Goal: Task Accomplishment & Management: Manage account settings

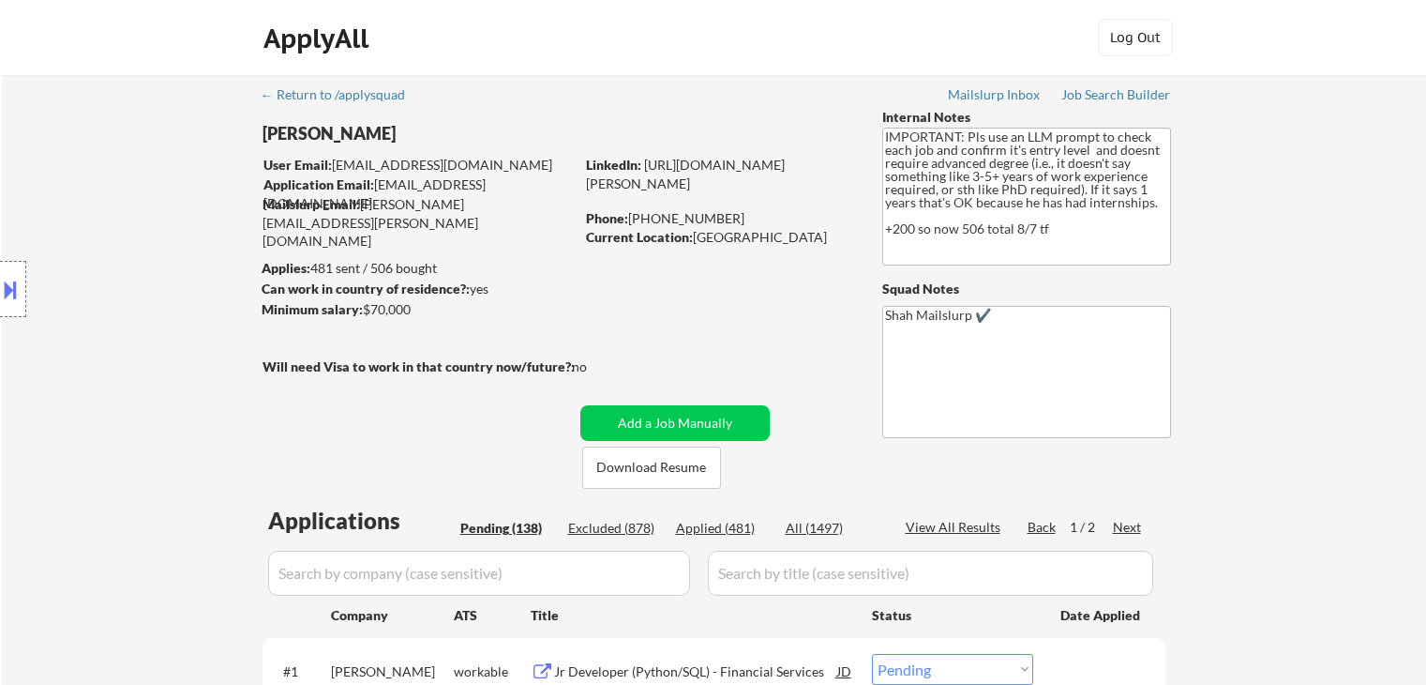
select select ""pending""
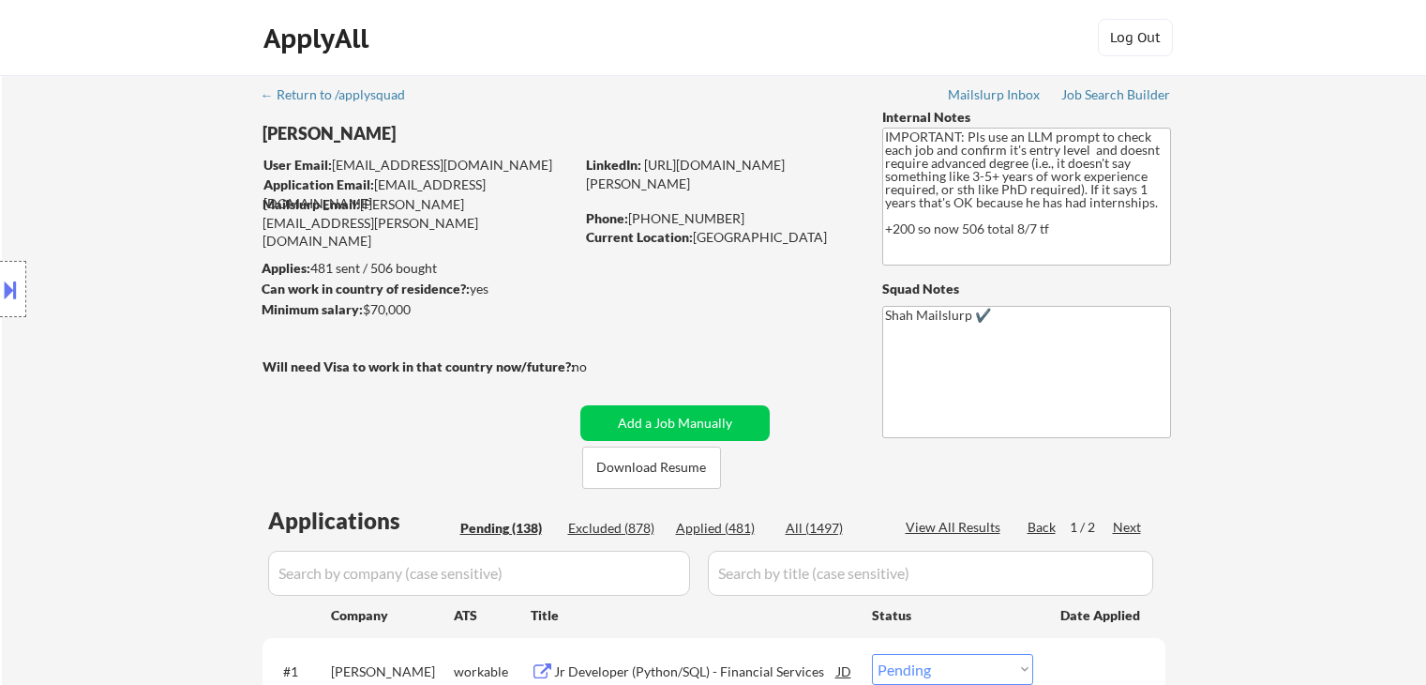
select select ""pending""
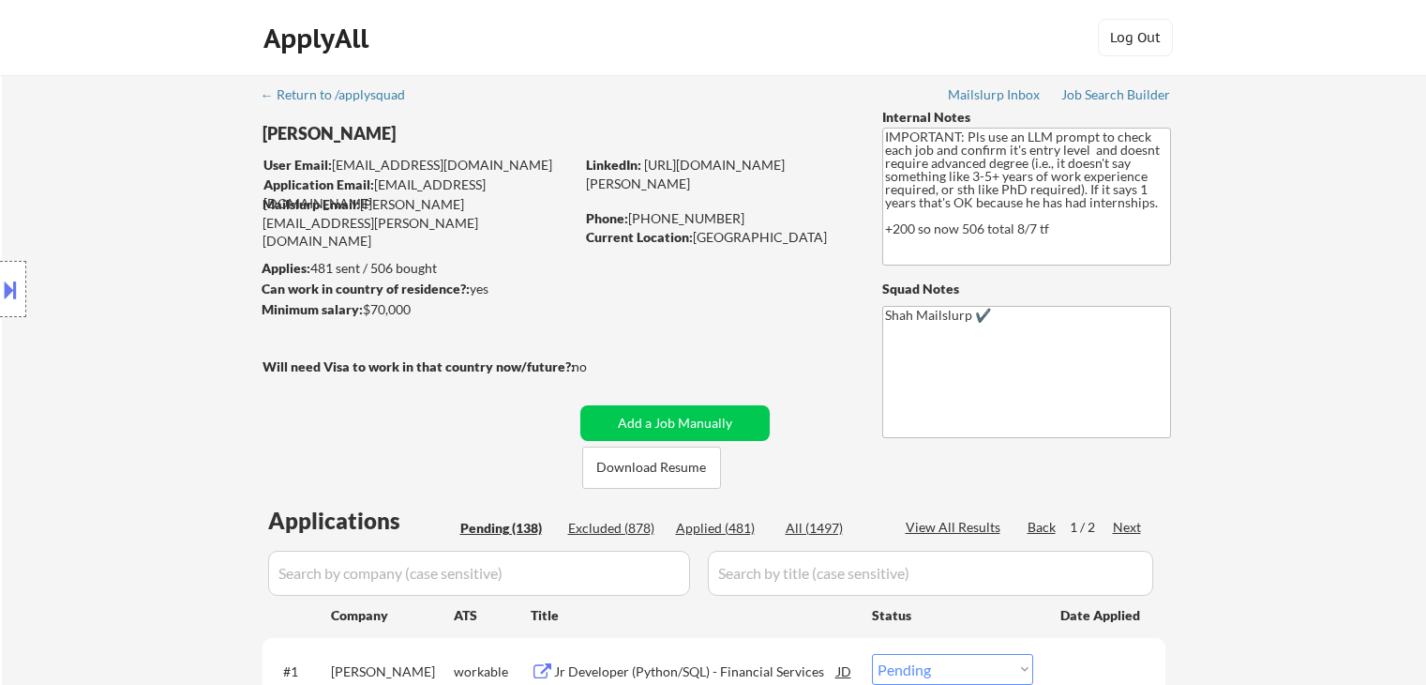
select select ""pending""
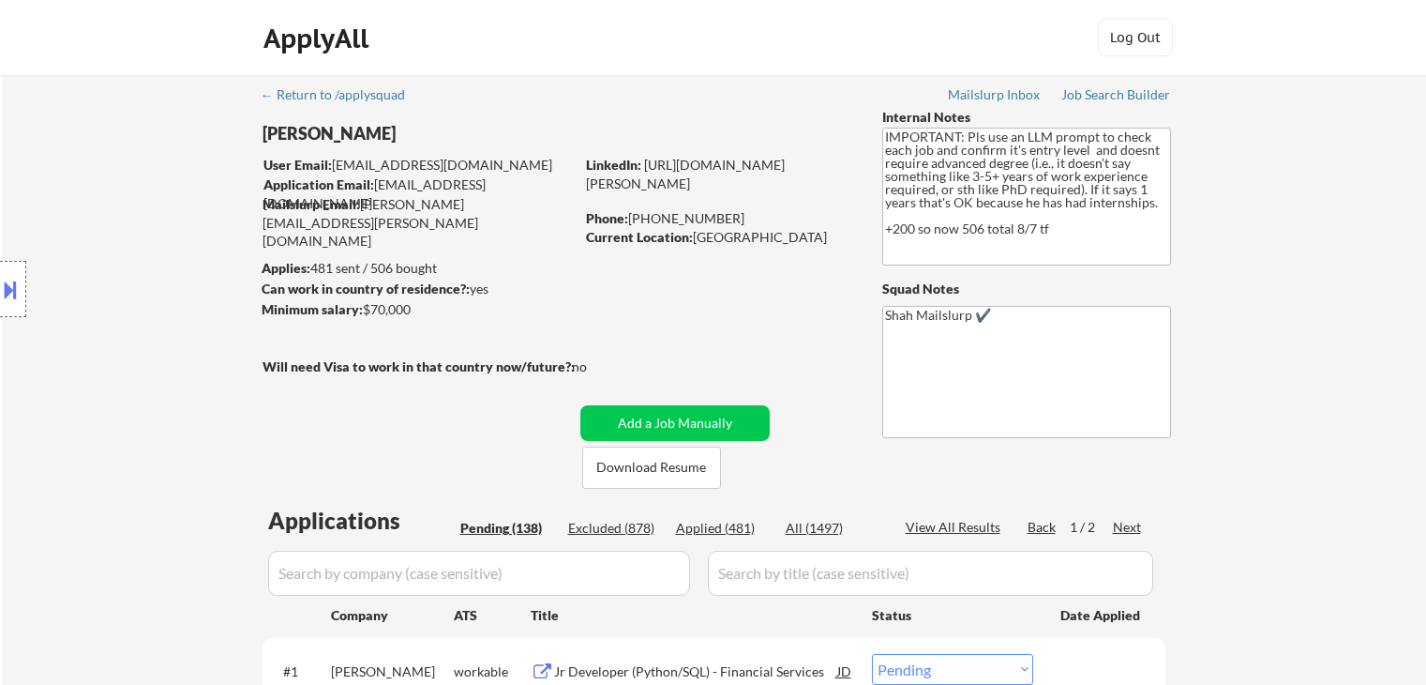
select select ""pending""
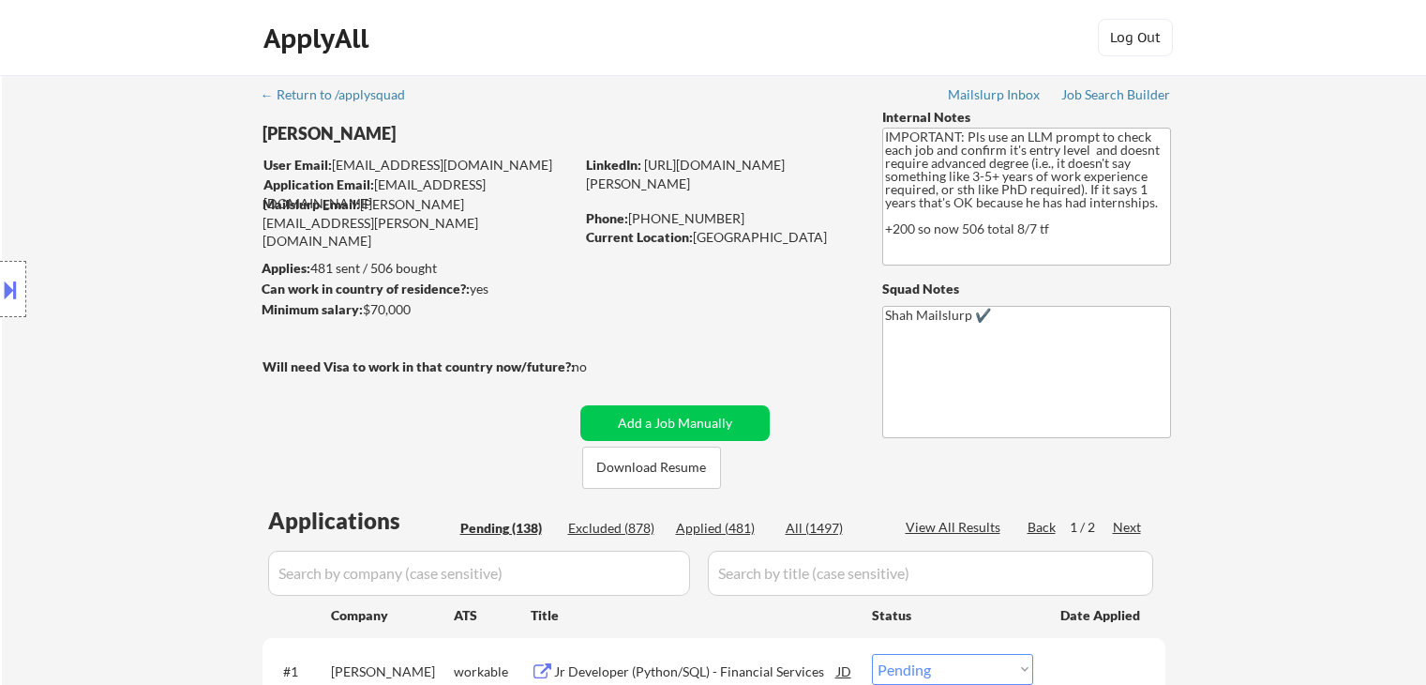
select select ""pending""
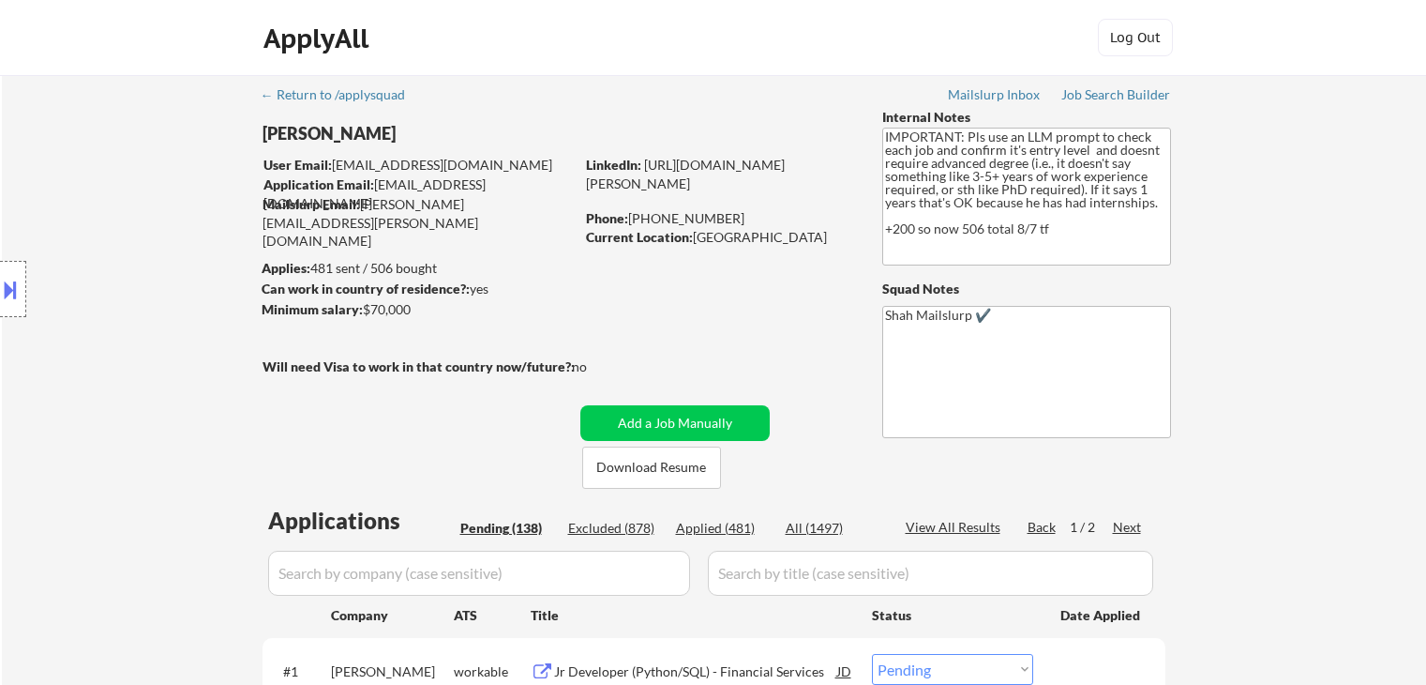
select select ""pending""
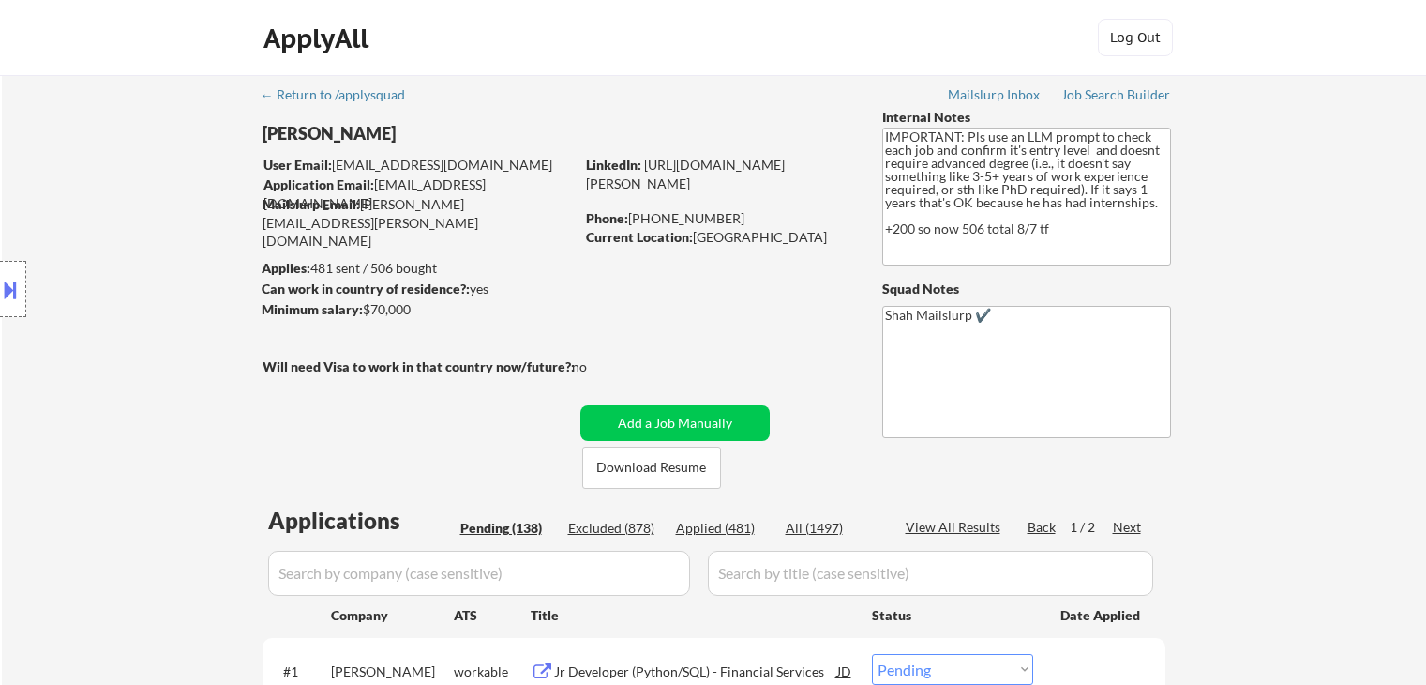
select select ""pending""
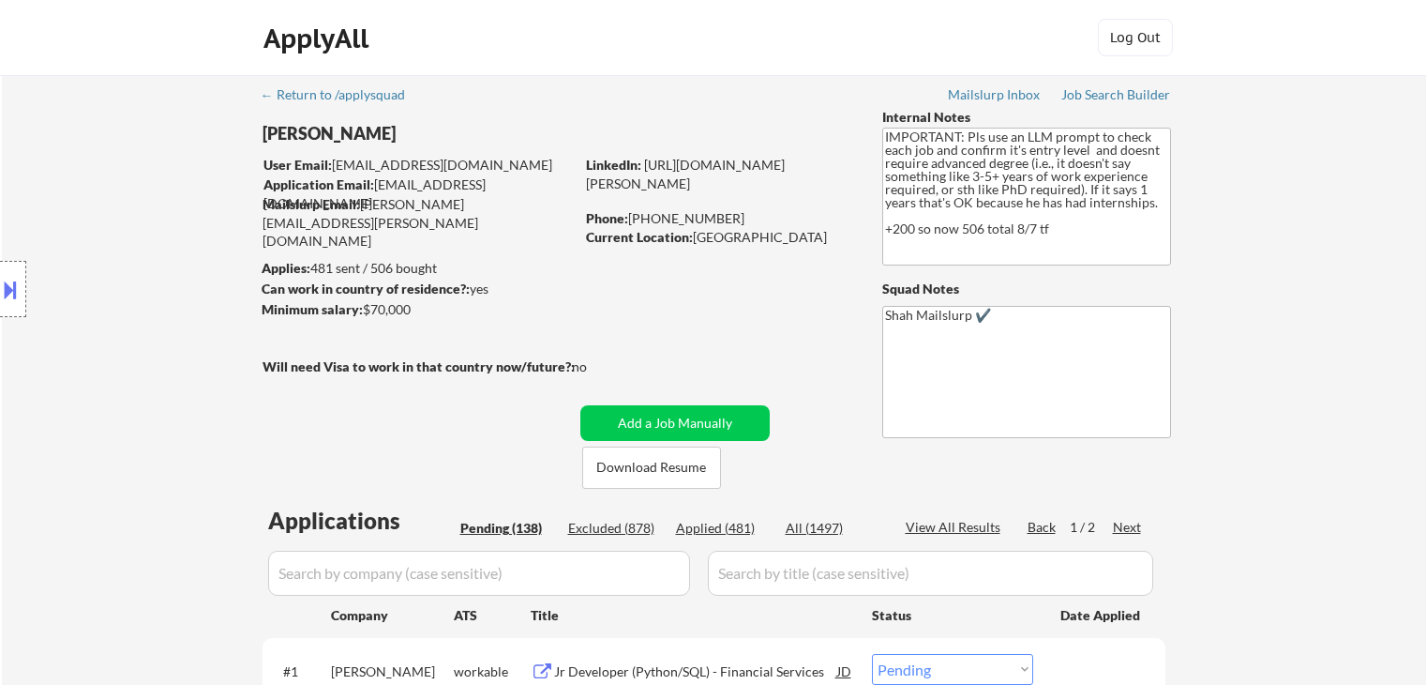
select select ""pending""
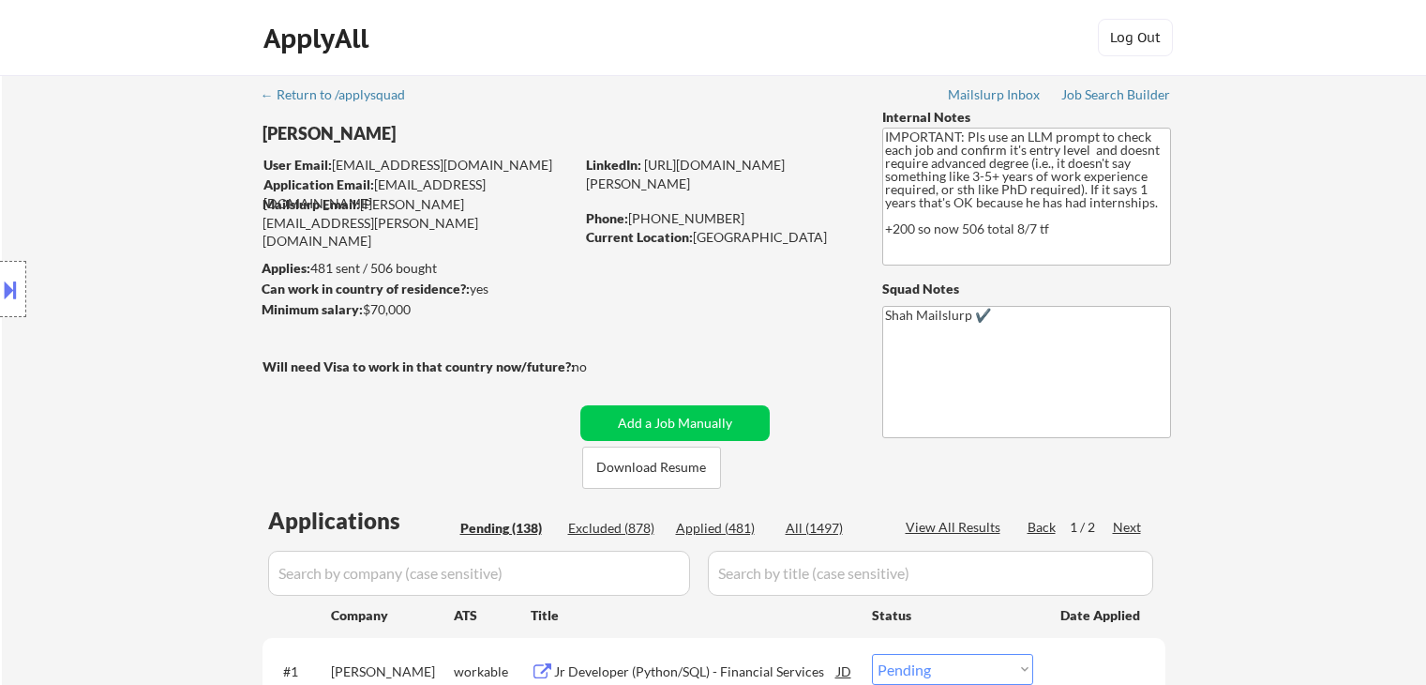
select select ""pending""
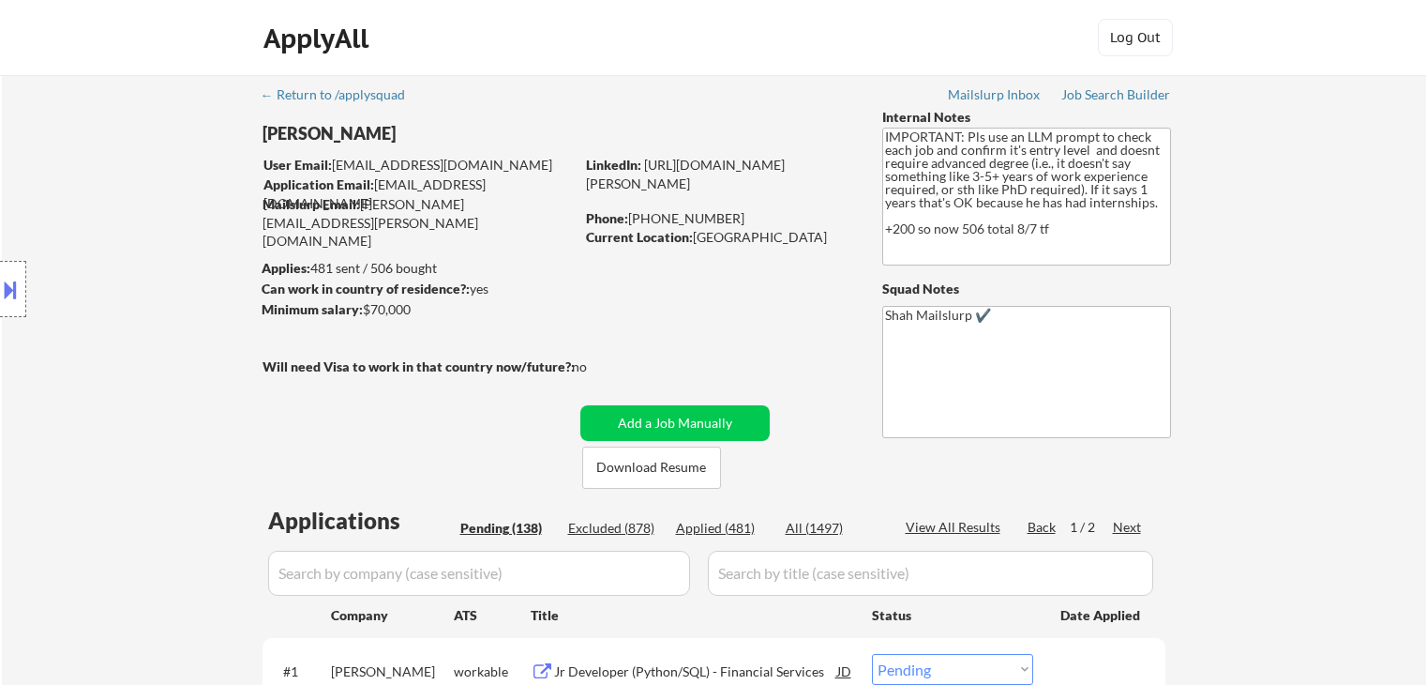
select select ""pending""
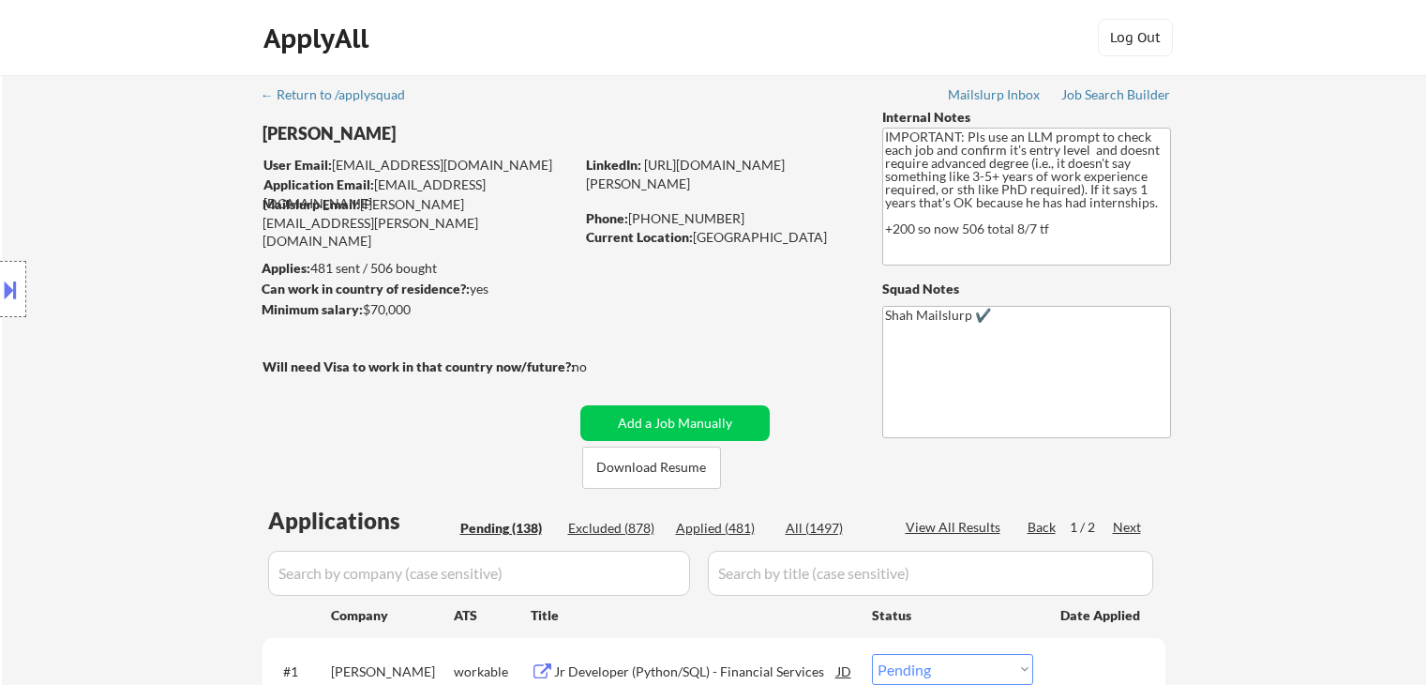
select select ""pending""
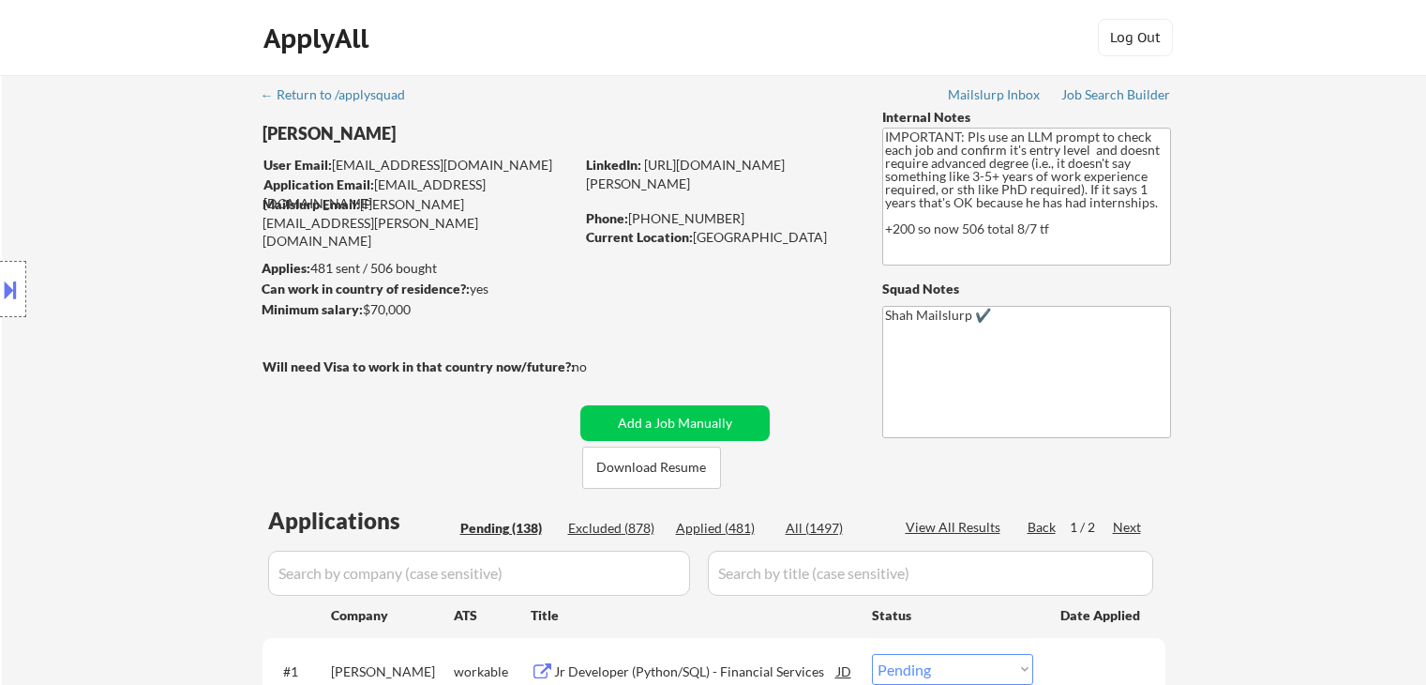
select select ""pending""
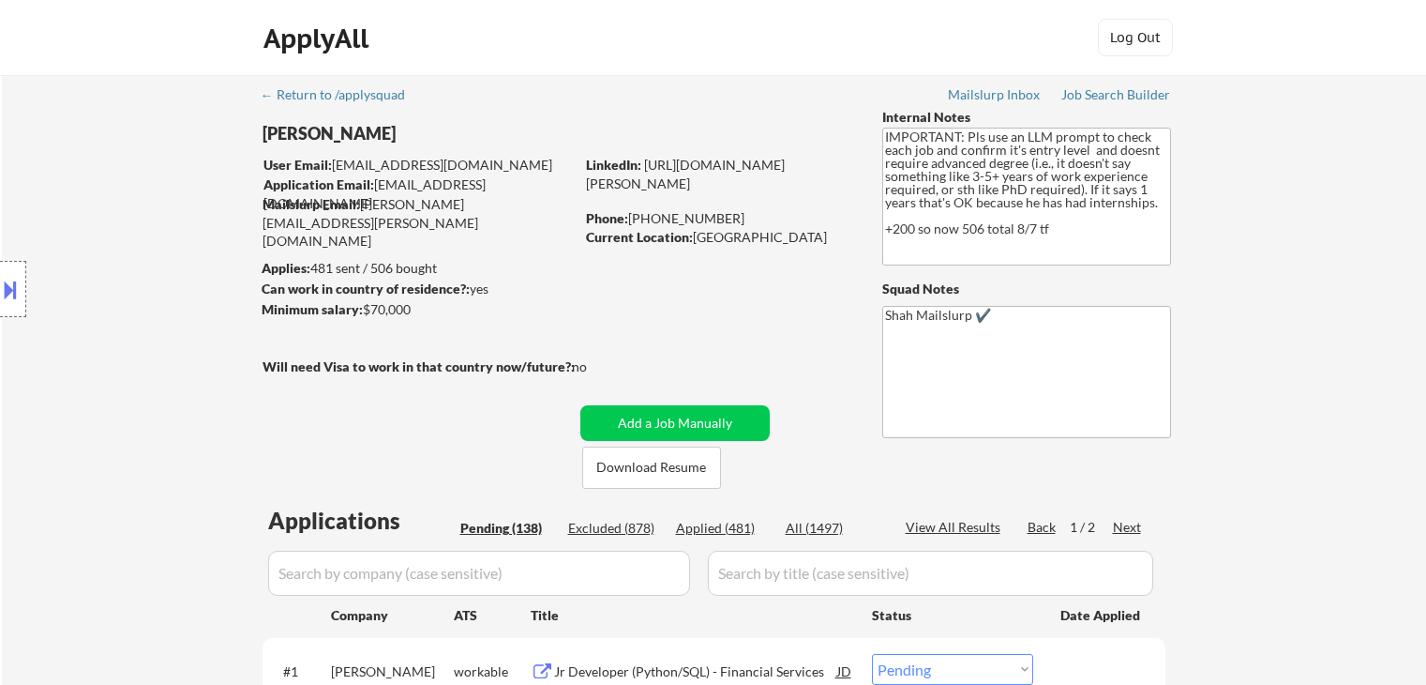
select select ""pending""
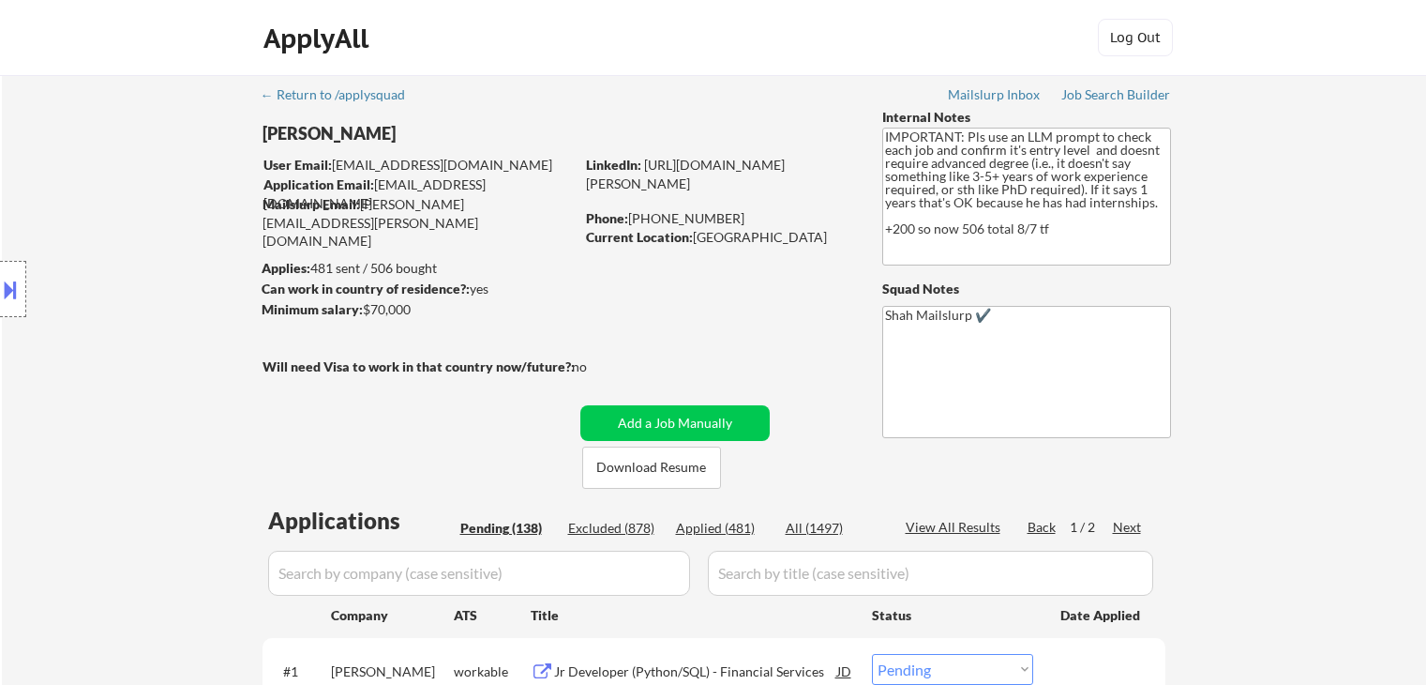
select select ""pending""
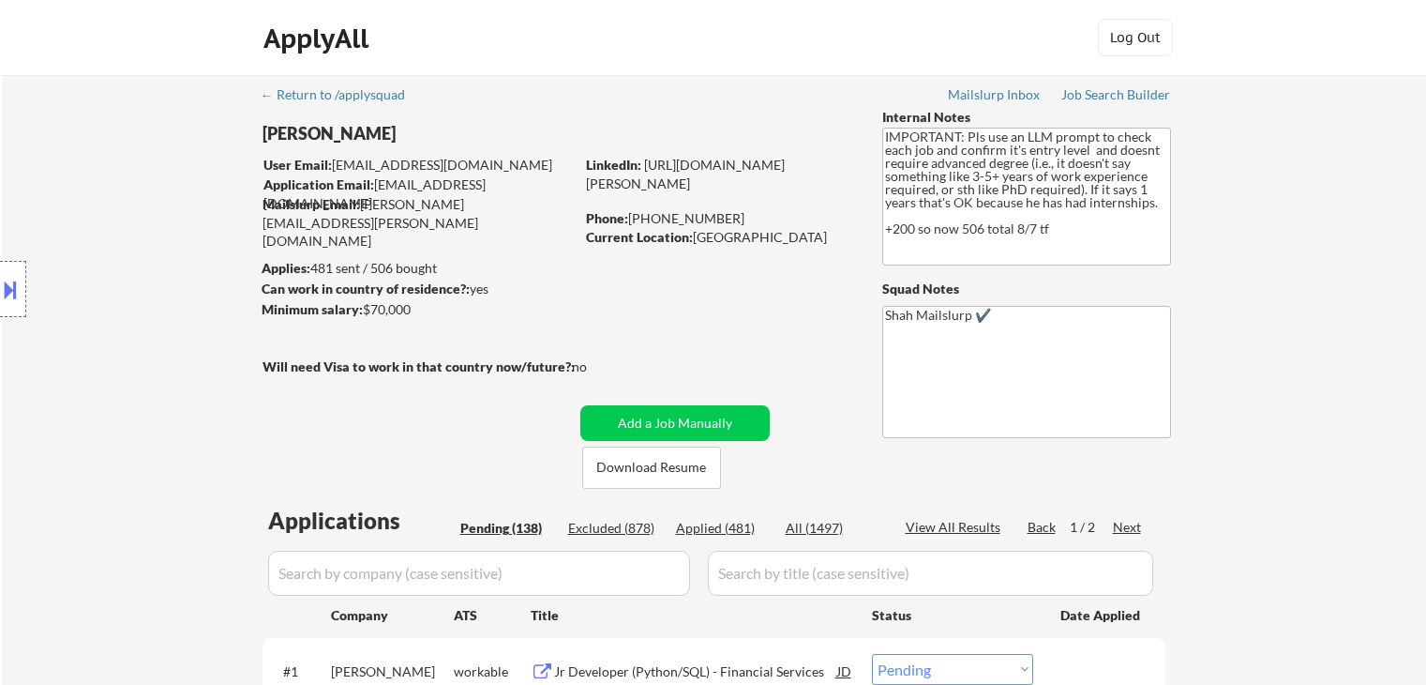
select select ""pending""
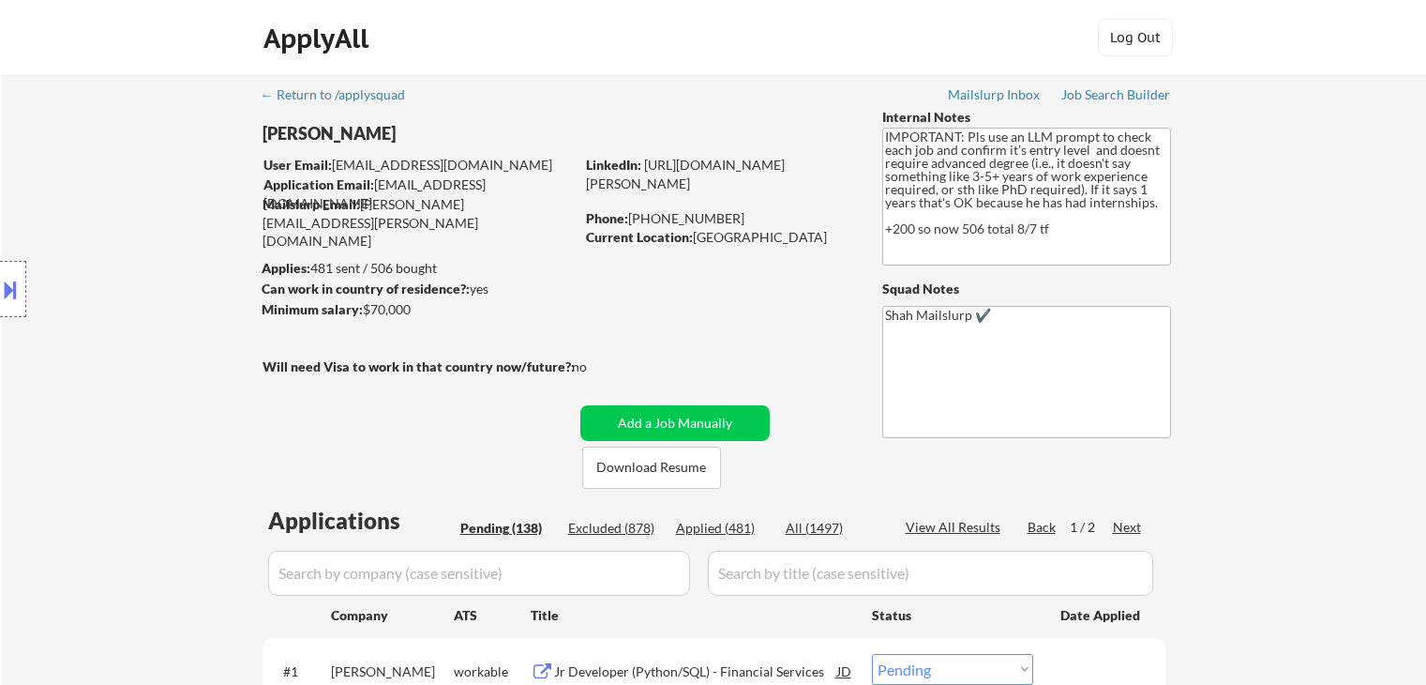
select select ""pending""
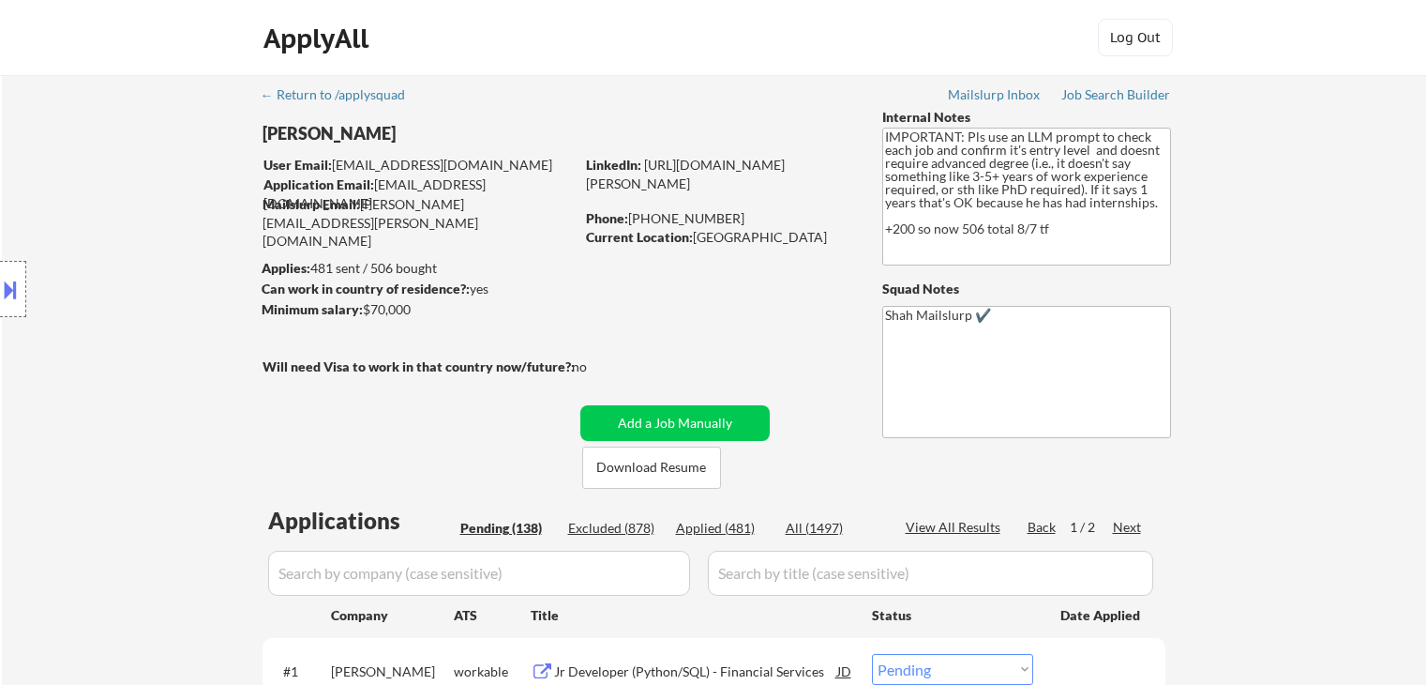
select select ""pending""
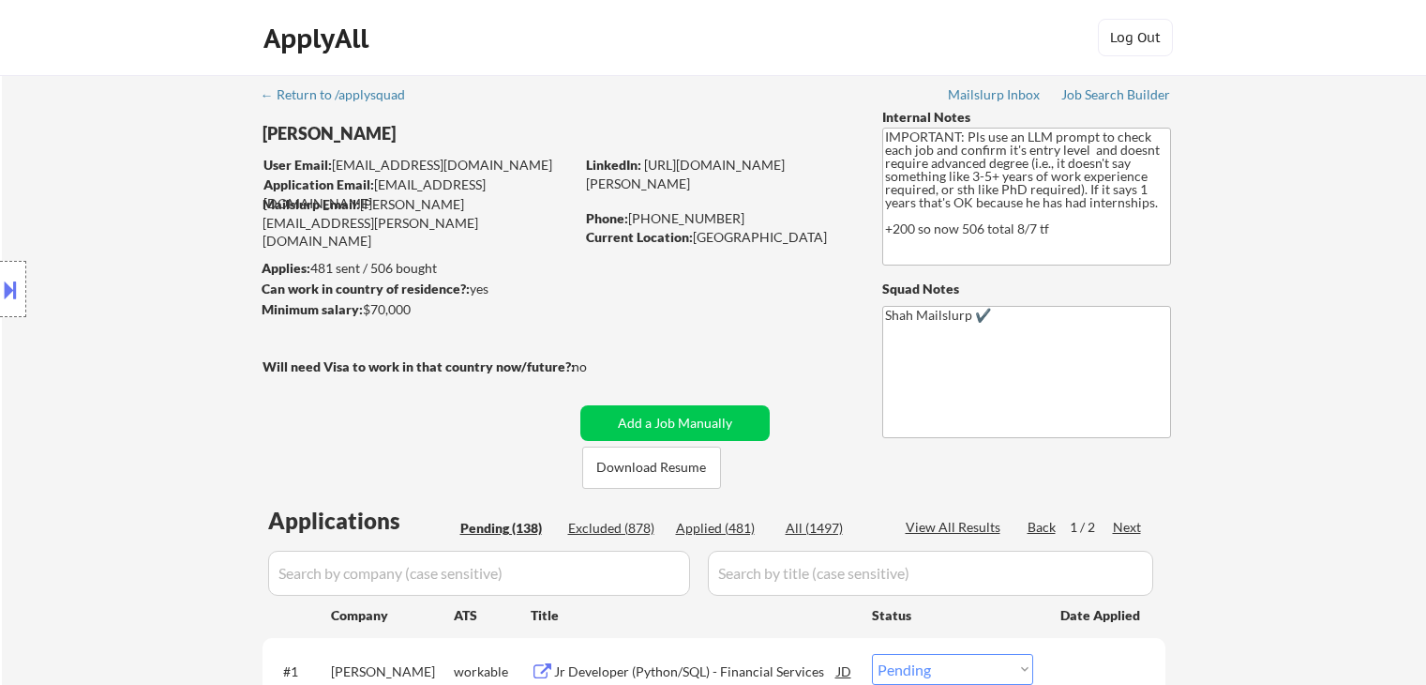
select select ""pending""
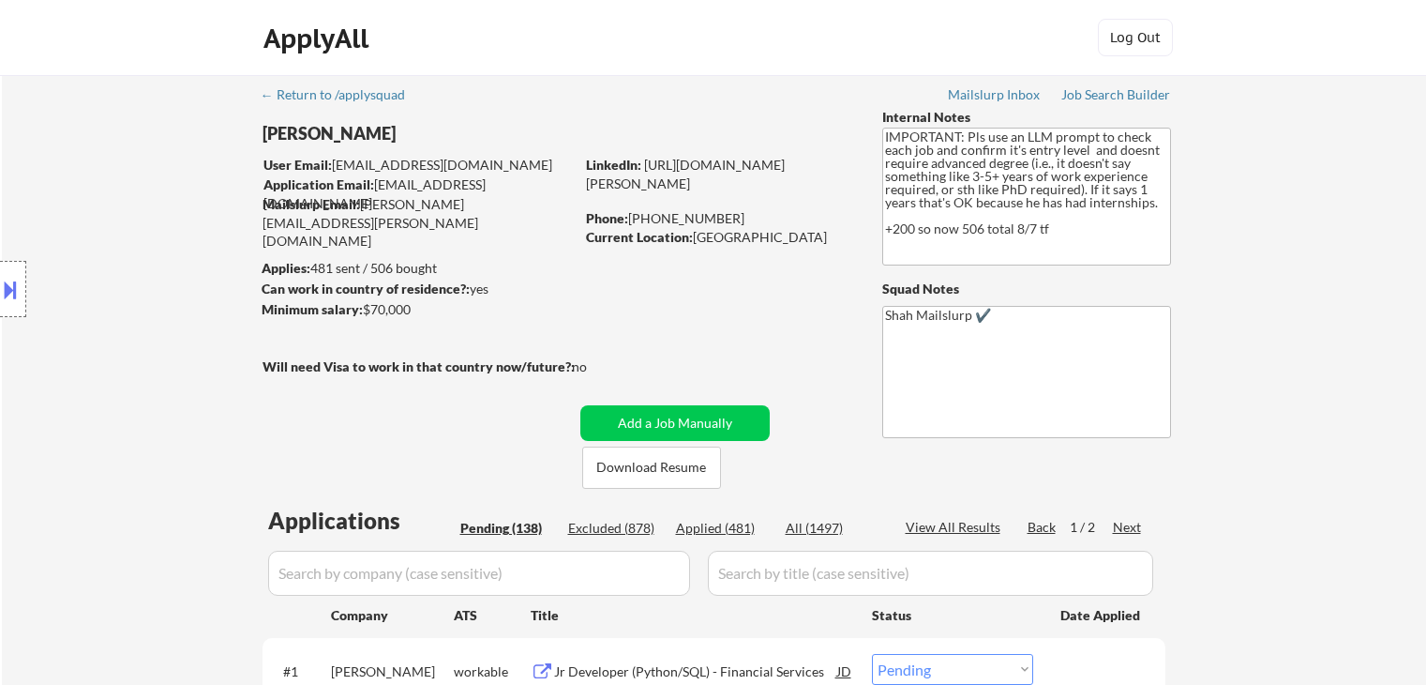
select select ""pending""
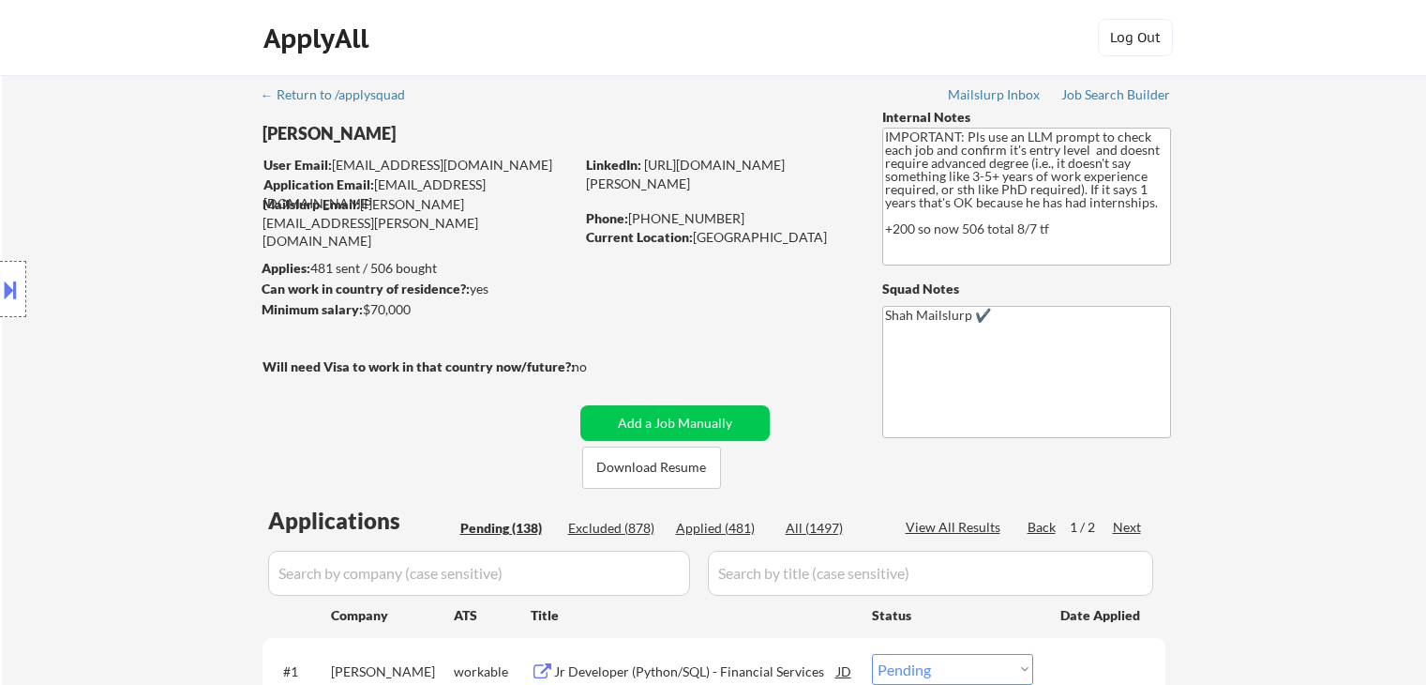
select select ""pending""
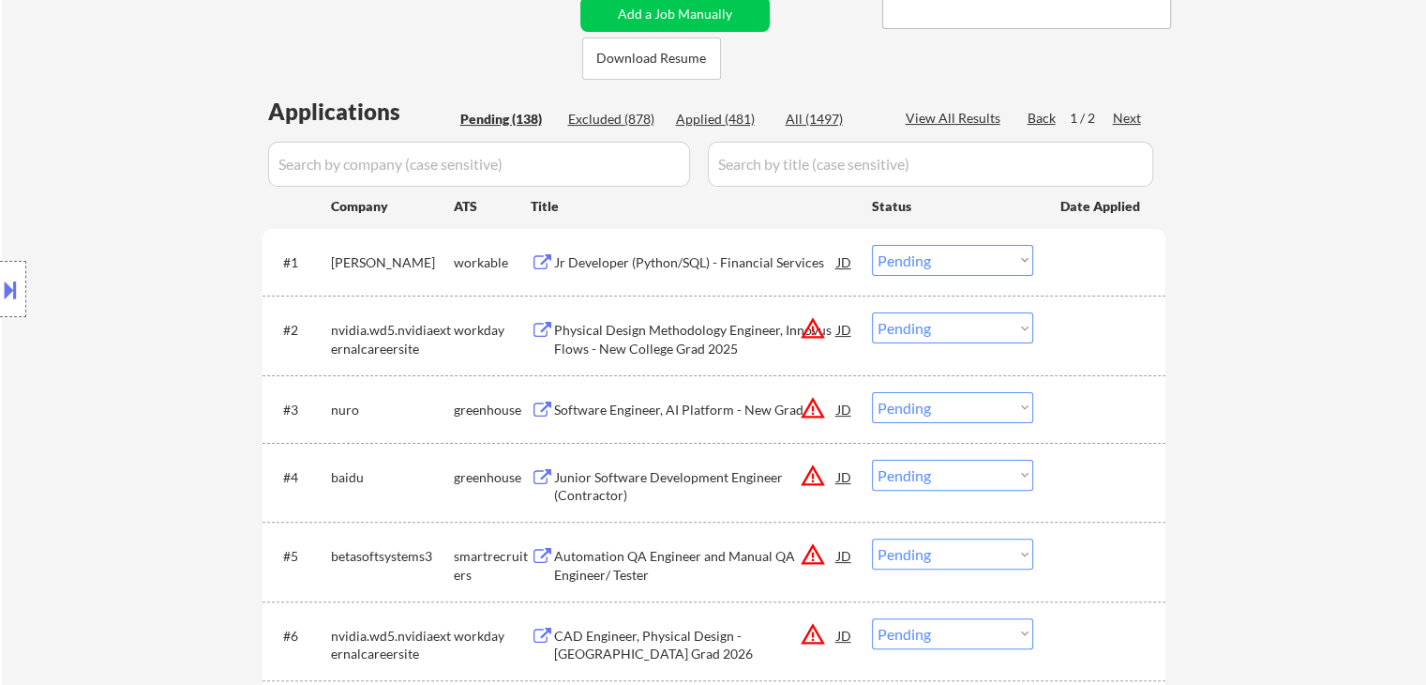
scroll to position [469, 0]
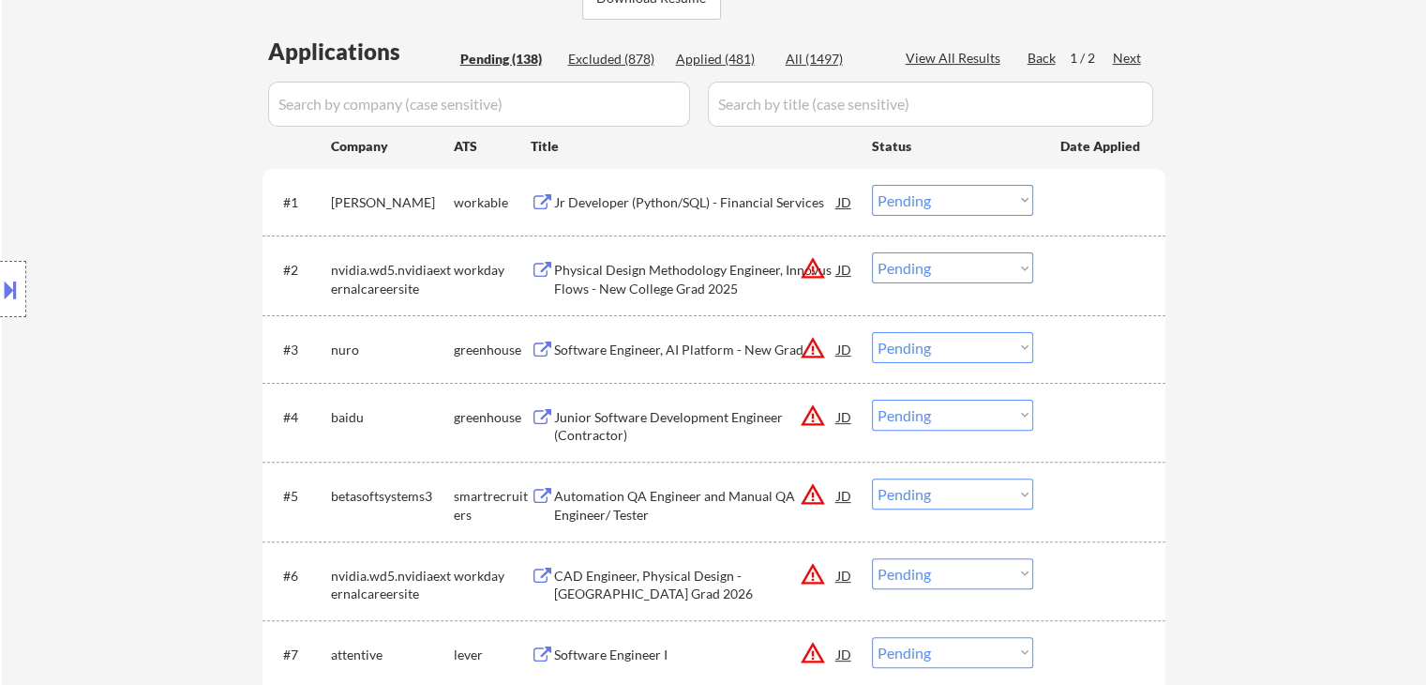
click at [159, 204] on div "Location Inclusions:" at bounding box center [168, 289] width 336 height 348
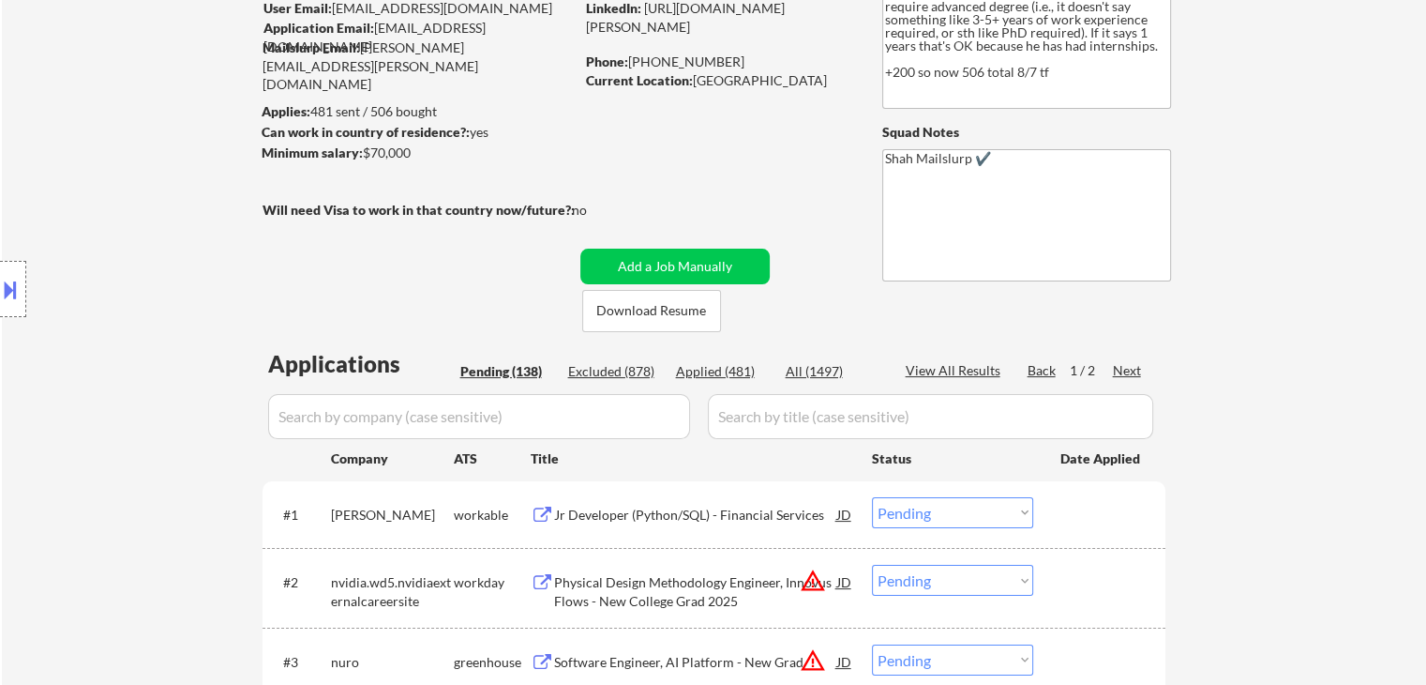
scroll to position [188, 0]
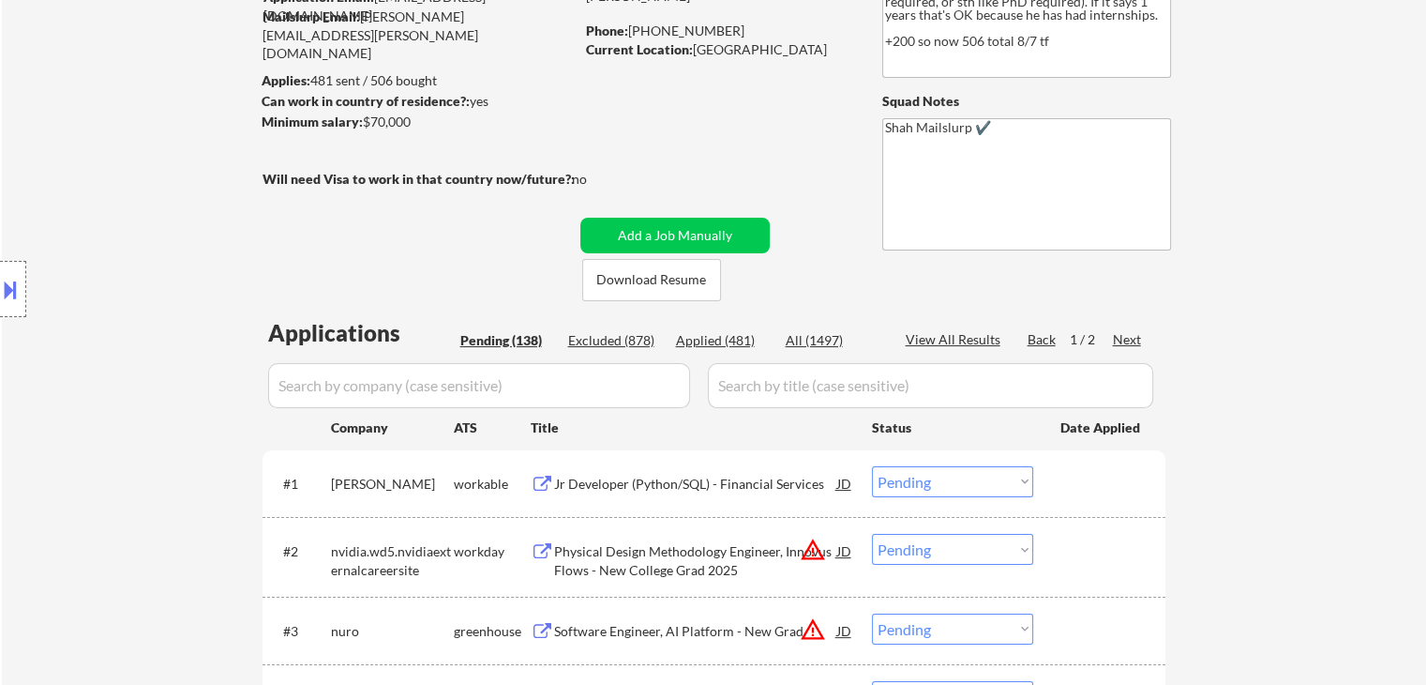
click at [195, 259] on div "Location Inclusions:" at bounding box center [168, 289] width 336 height 348
click at [149, 186] on div "Location Inclusions:" at bounding box center [168, 289] width 336 height 348
click at [151, 186] on div "Location Inclusions:" at bounding box center [168, 289] width 336 height 348
click at [152, 186] on div "Location Inclusions:" at bounding box center [168, 289] width 336 height 348
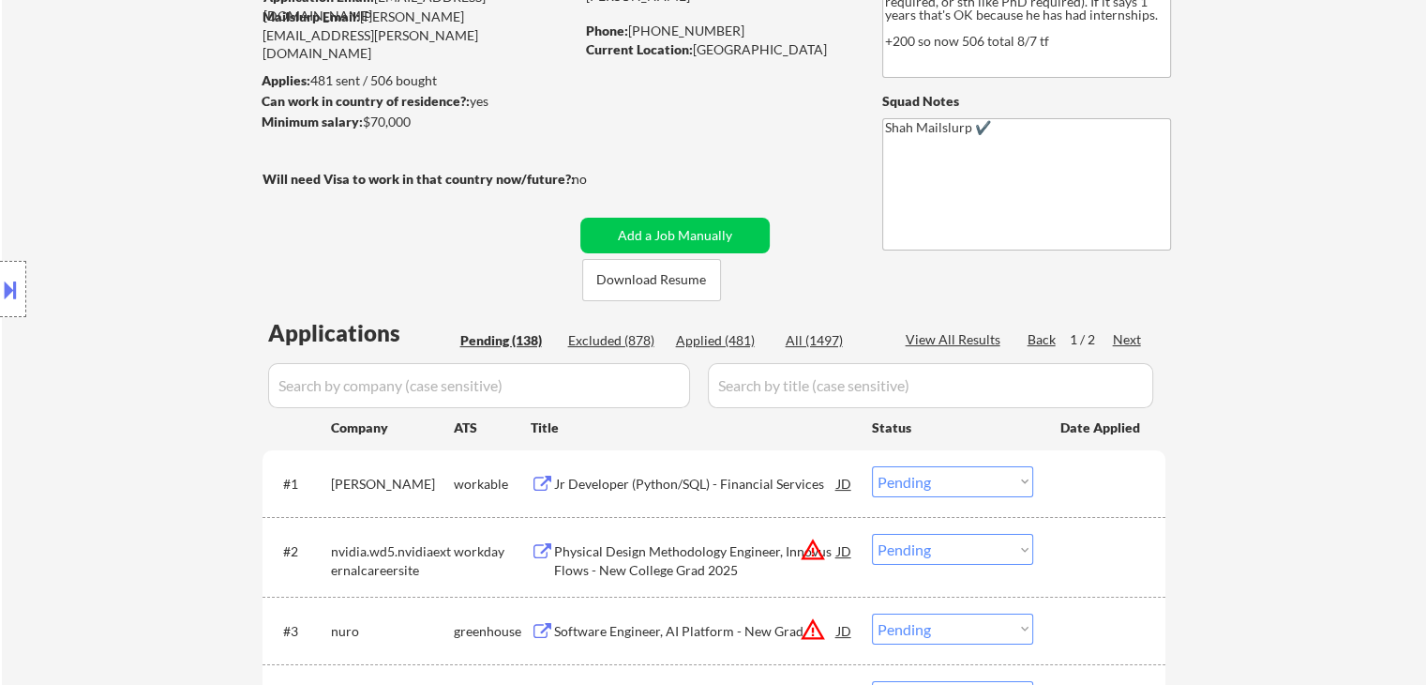
click at [152, 186] on div "Location Inclusions:" at bounding box center [168, 289] width 336 height 348
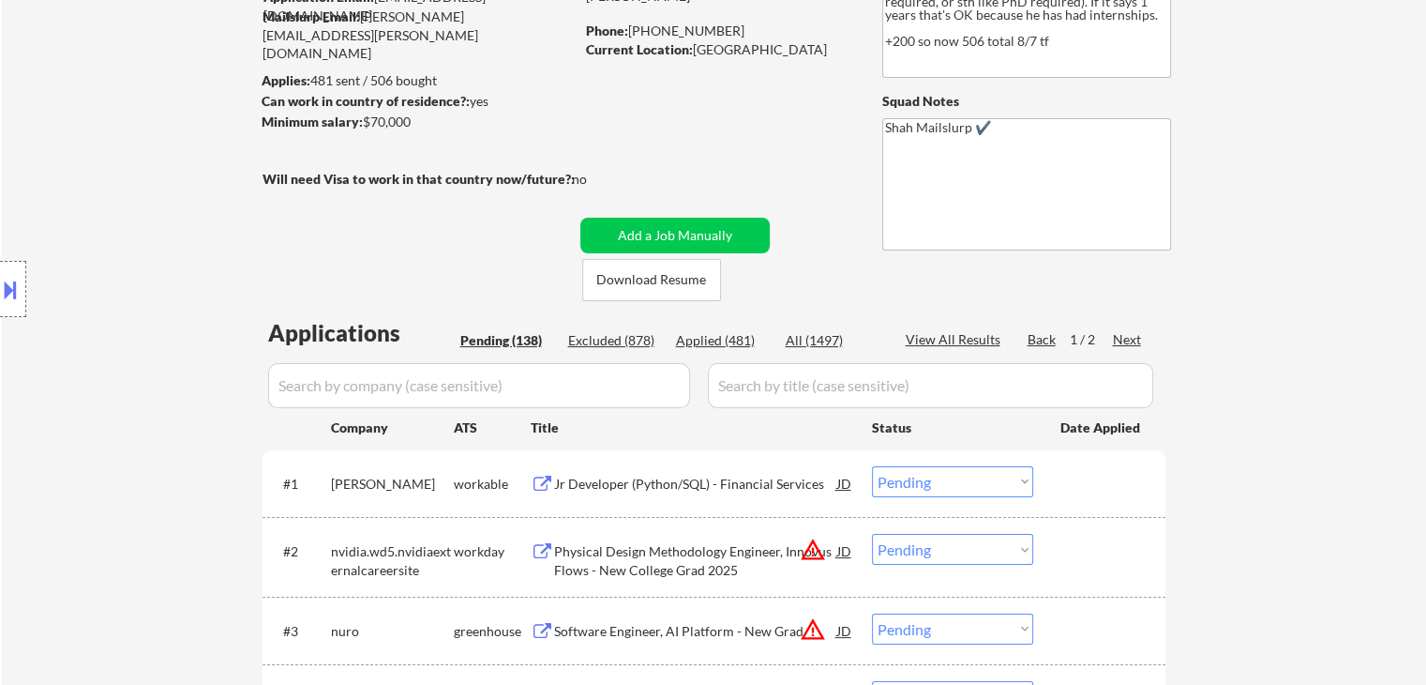
click at [152, 186] on div "Location Inclusions:" at bounding box center [168, 289] width 336 height 348
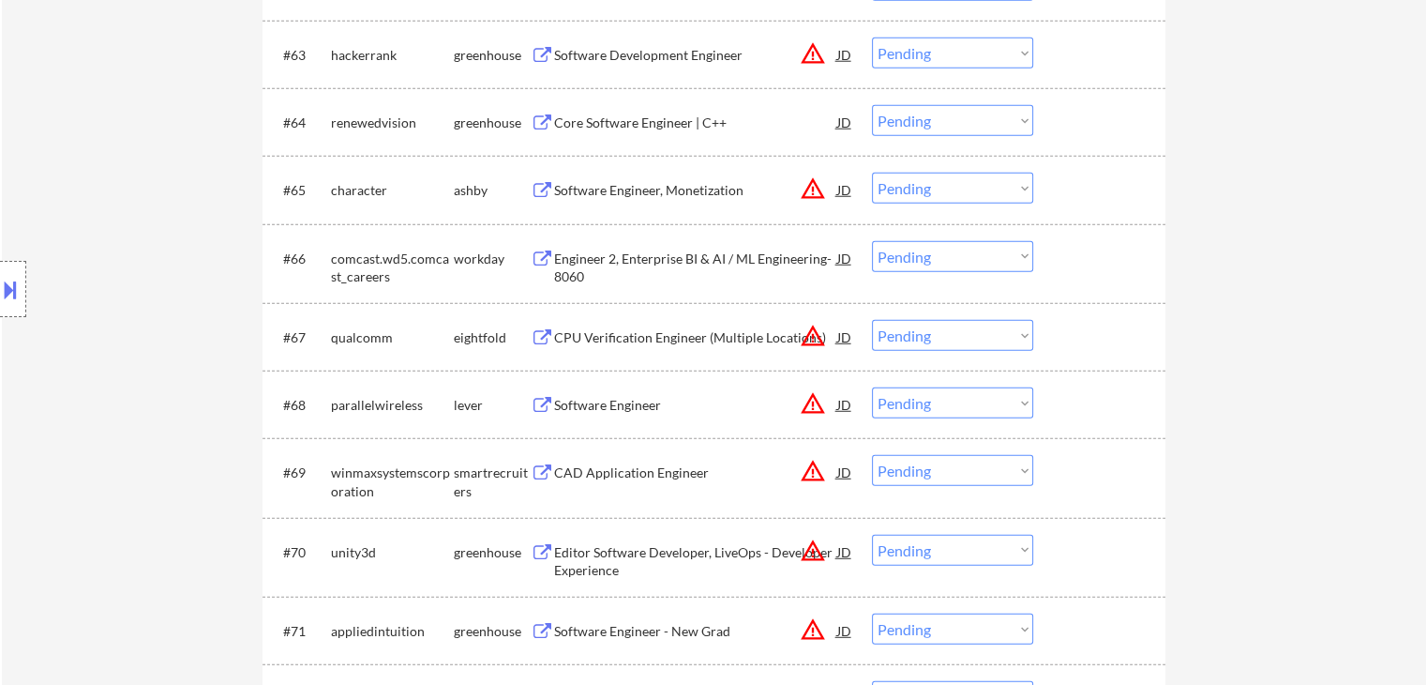
scroll to position [5627, 0]
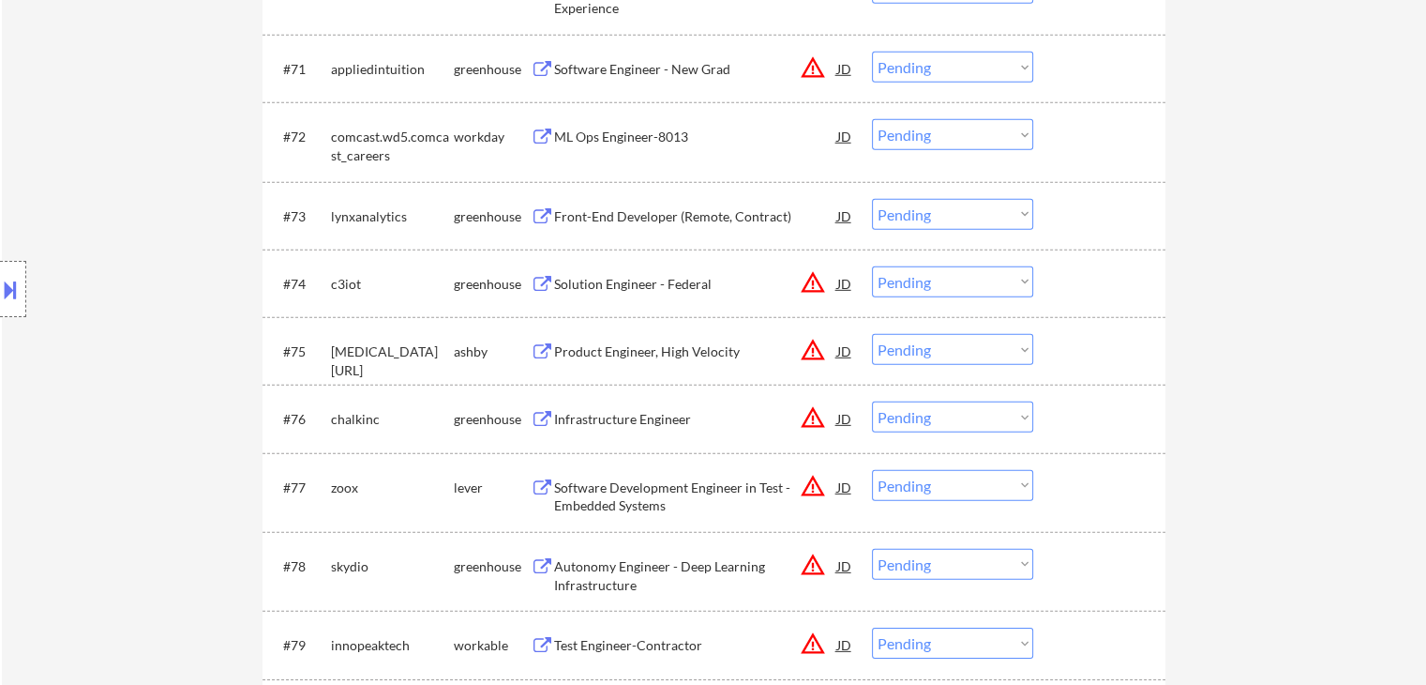
click at [114, 274] on div "Location Inclusions:" at bounding box center [168, 289] width 336 height 348
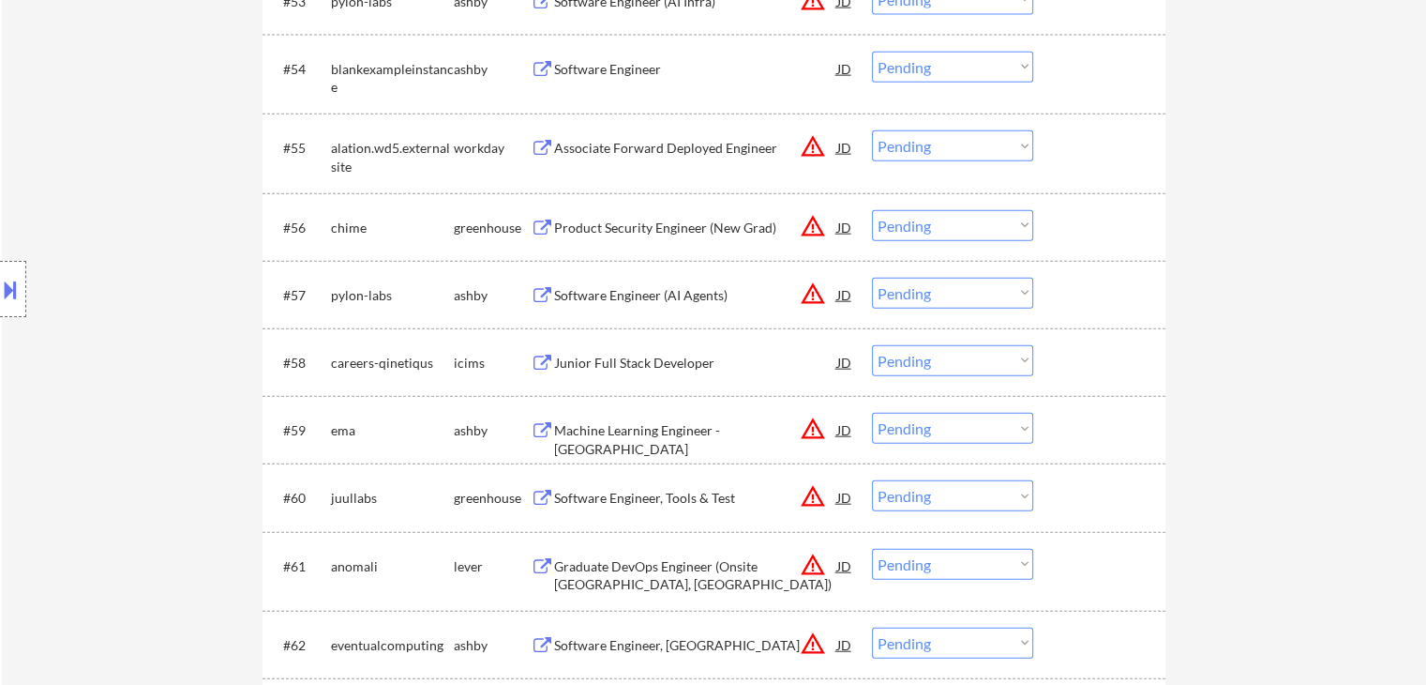
click at [114, 270] on div "Location Inclusions:" at bounding box center [168, 289] width 336 height 348
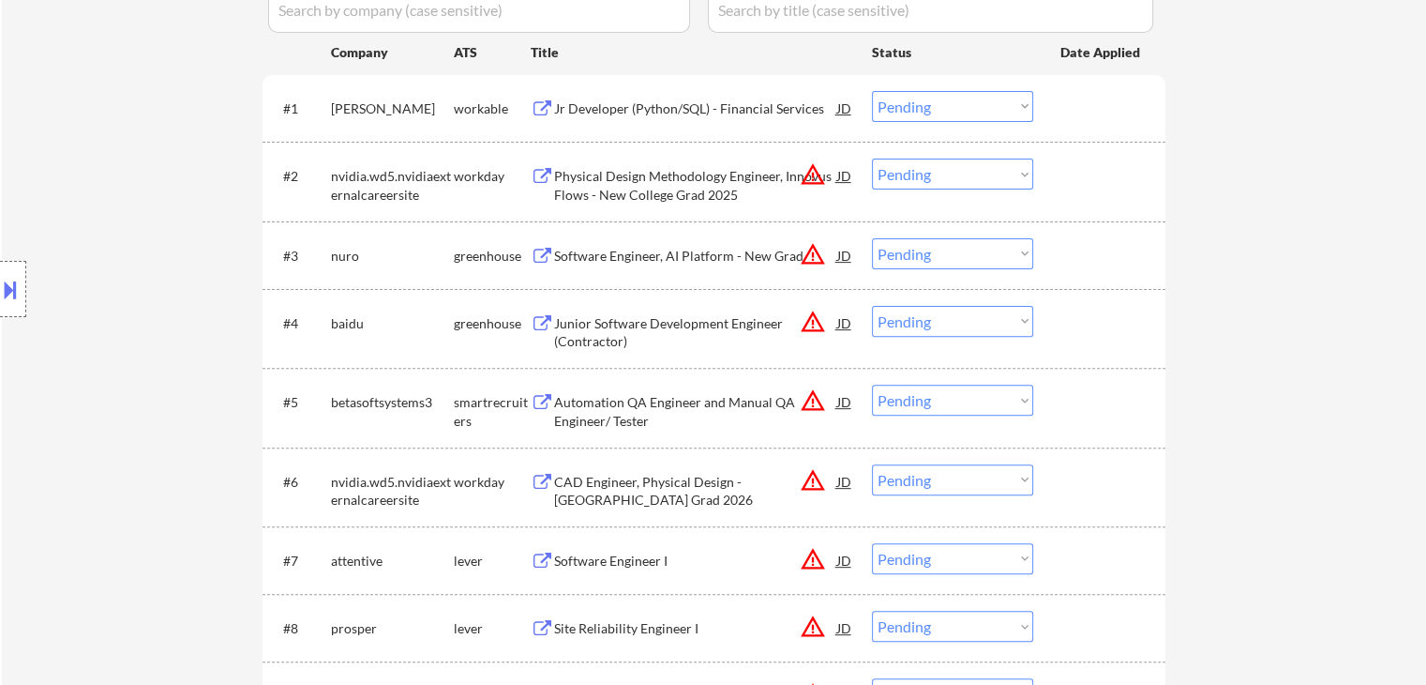
click at [157, 340] on div "Location Inclusions:" at bounding box center [168, 289] width 336 height 348
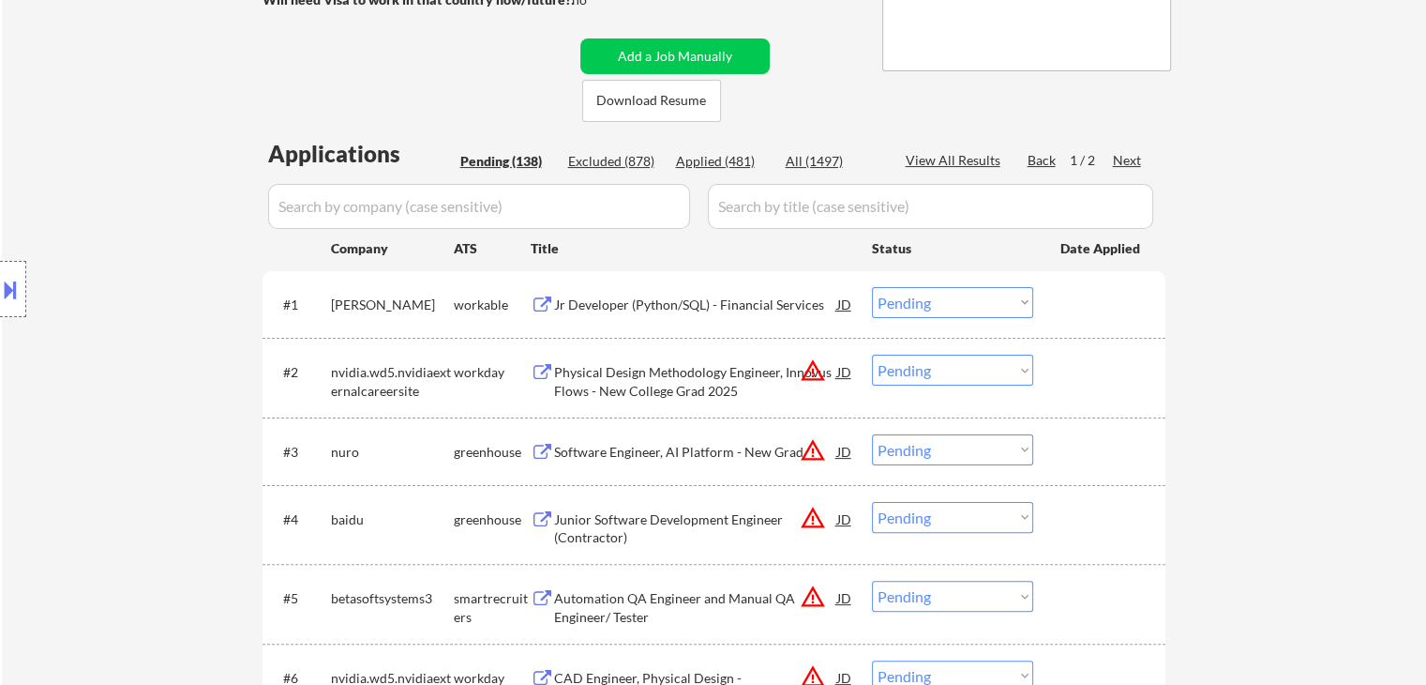
scroll to position [375, 0]
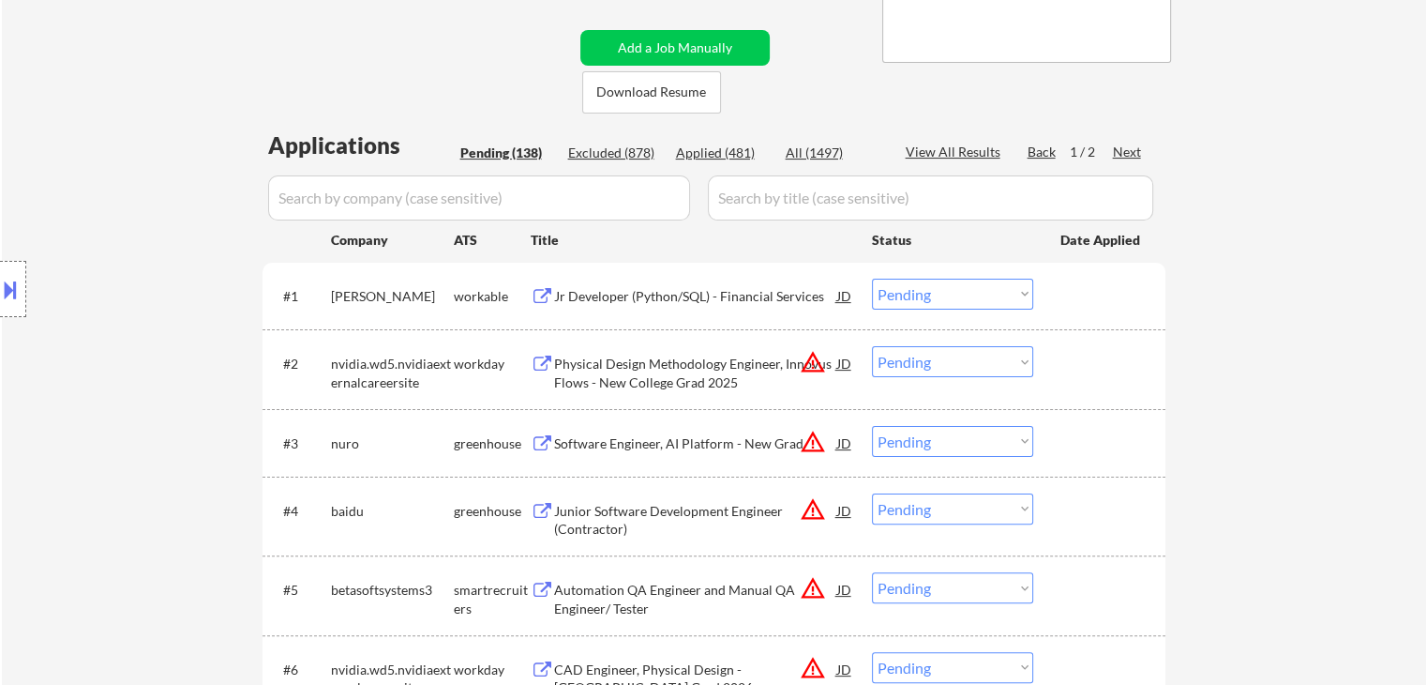
click at [634, 298] on div "Jr Developer (Python/SQL) - Financial Services" at bounding box center [695, 296] width 283 height 19
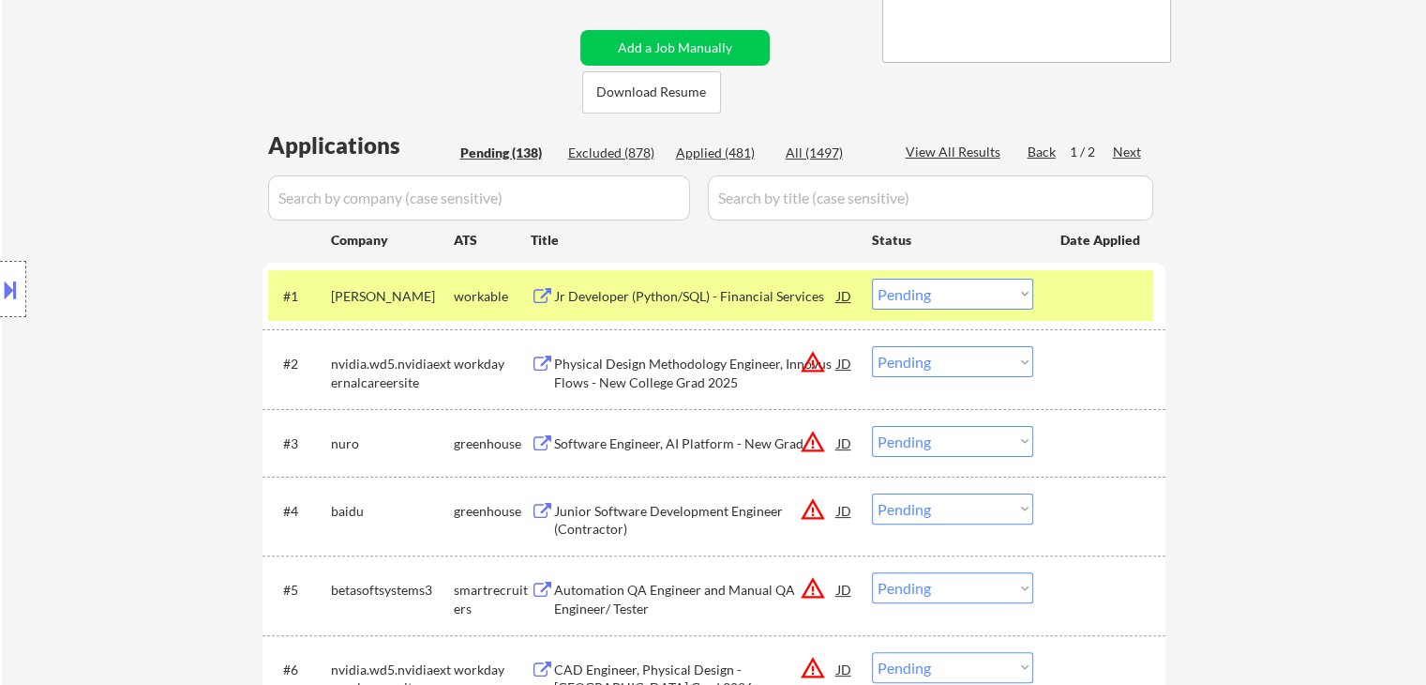
click at [71, 118] on div "Location Inclusions:" at bounding box center [168, 289] width 336 height 348
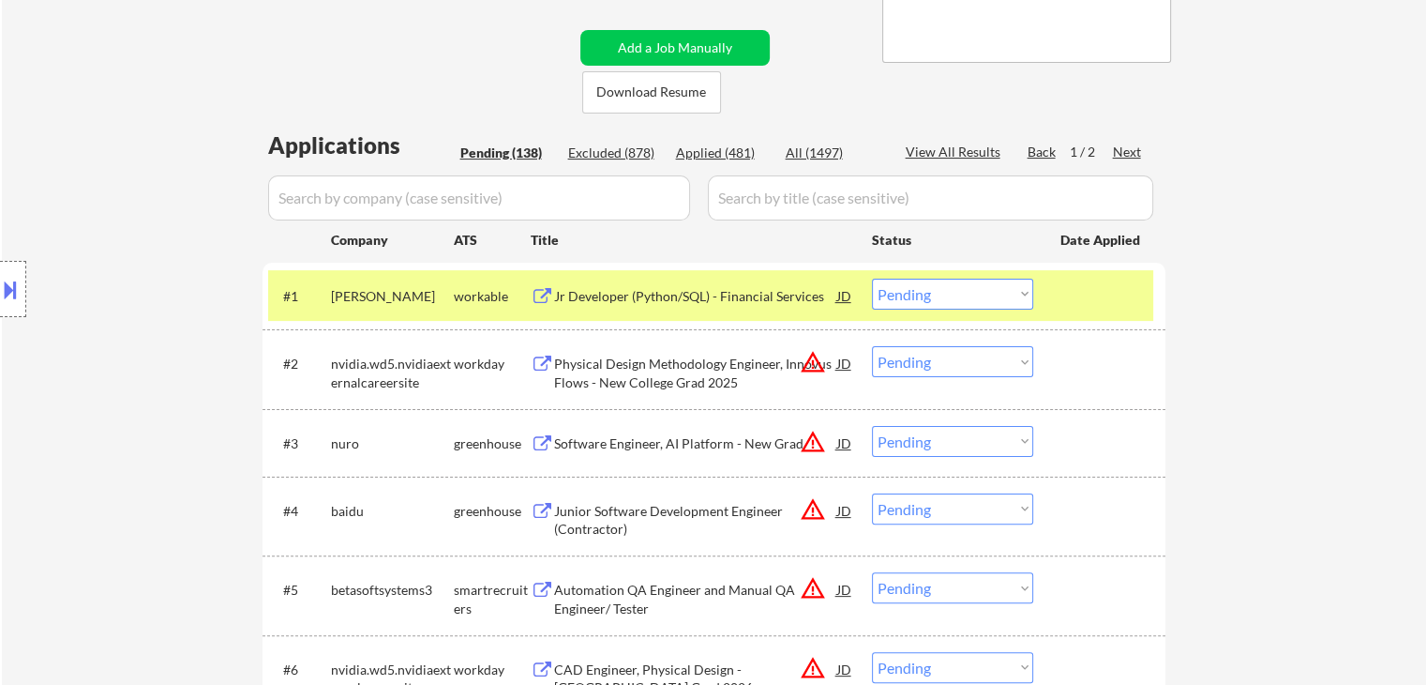
click at [167, 462] on div "Location Inclusions:" at bounding box center [168, 289] width 336 height 348
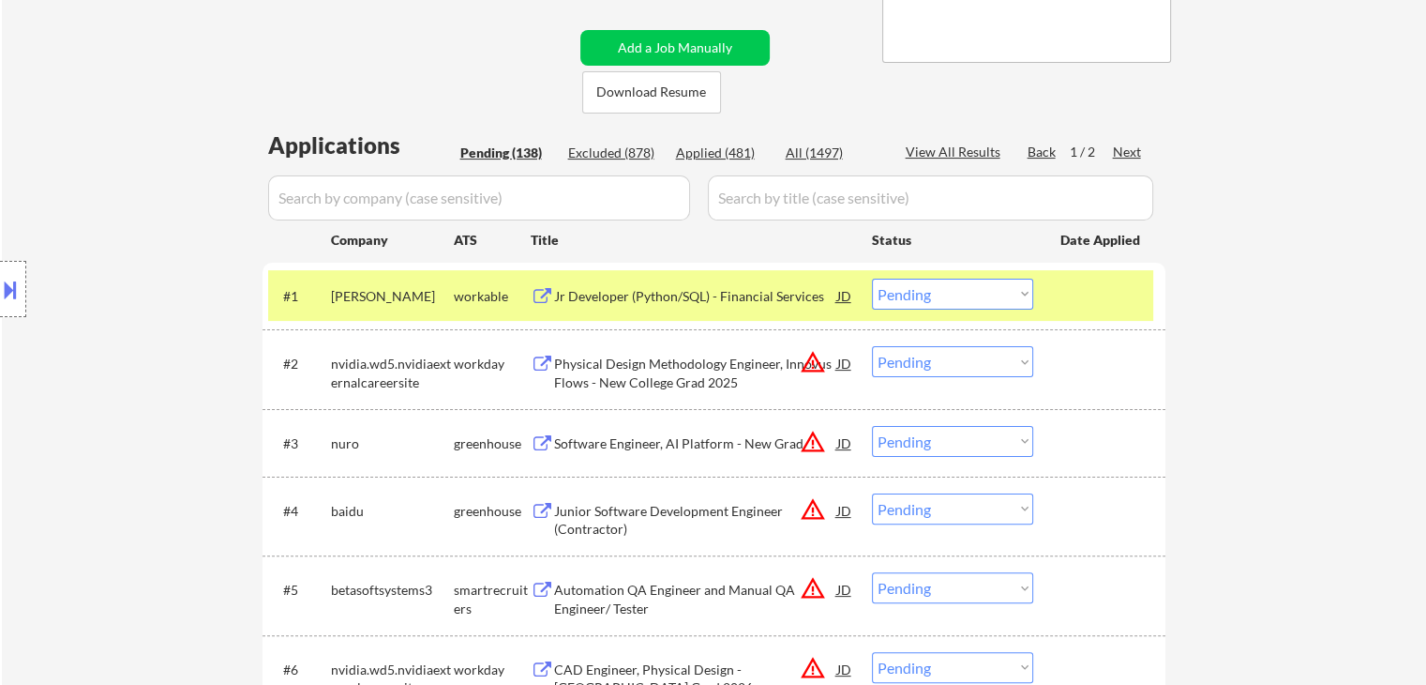
click at [167, 462] on div "Location Inclusions:" at bounding box center [168, 289] width 336 height 348
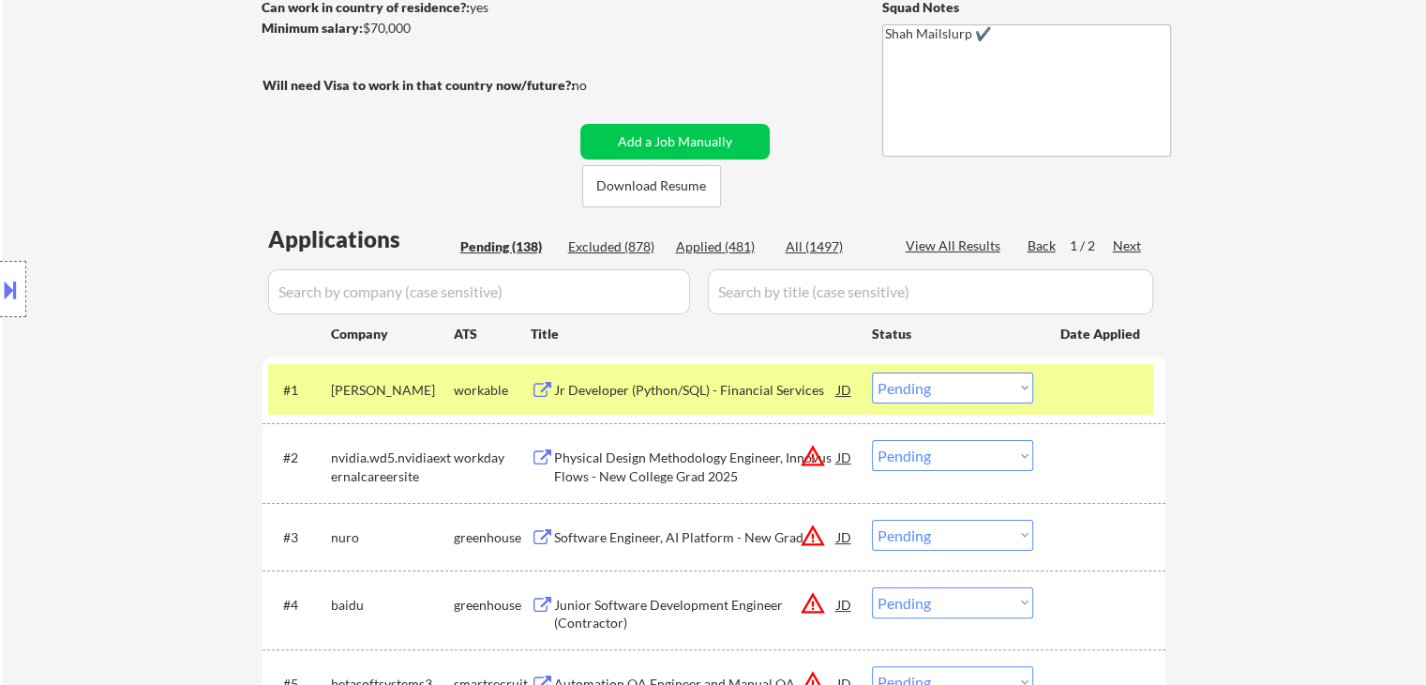
click at [167, 462] on div "Location Inclusions:" at bounding box center [168, 289] width 336 height 348
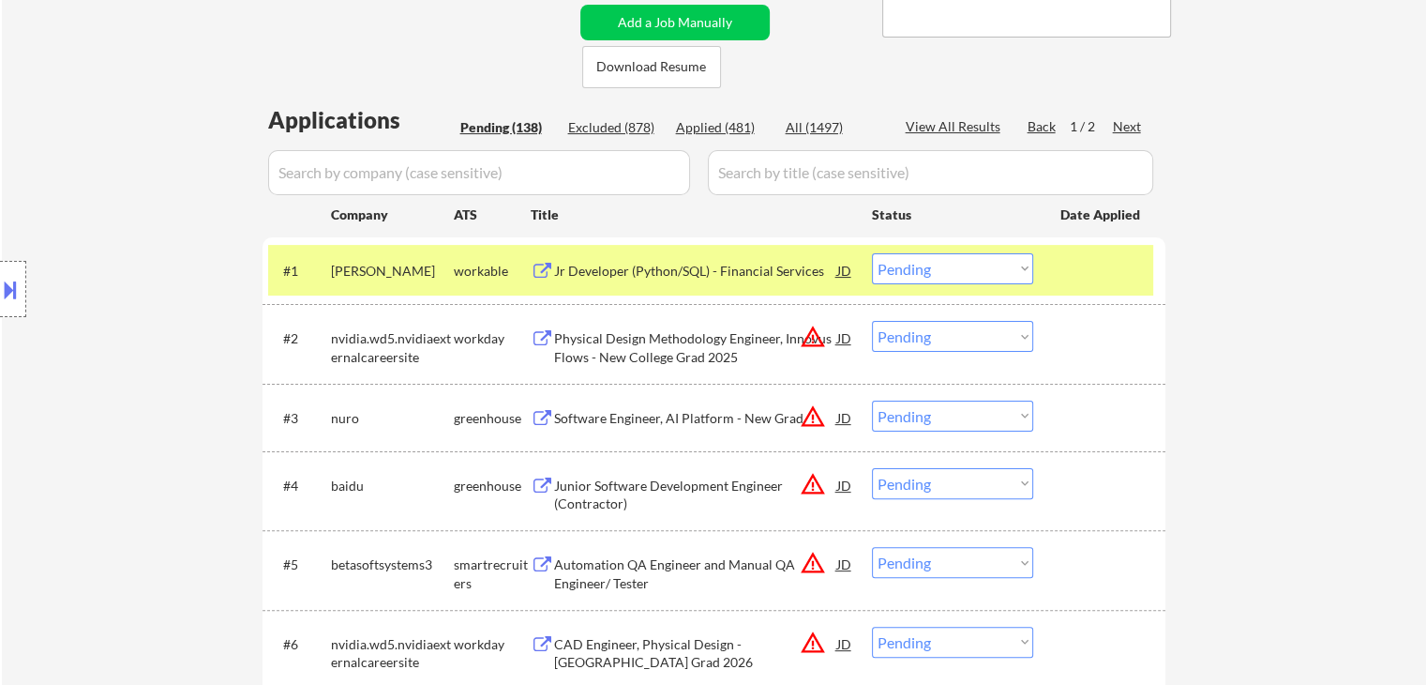
scroll to position [469, 0]
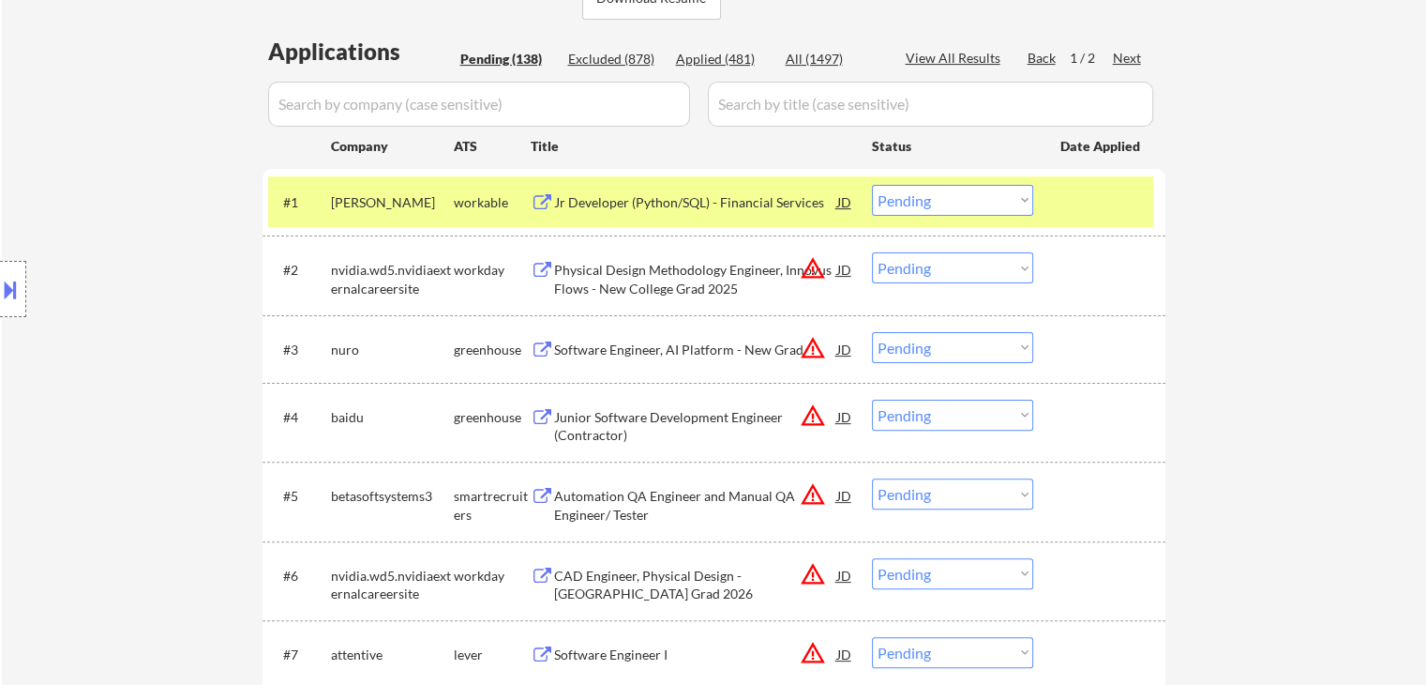
click at [167, 462] on div "Location Inclusions:" at bounding box center [168, 289] width 336 height 348
click at [175, 454] on div "Location Inclusions:" at bounding box center [168, 289] width 336 height 348
click at [176, 452] on div "Location Inclusions:" at bounding box center [168, 289] width 336 height 348
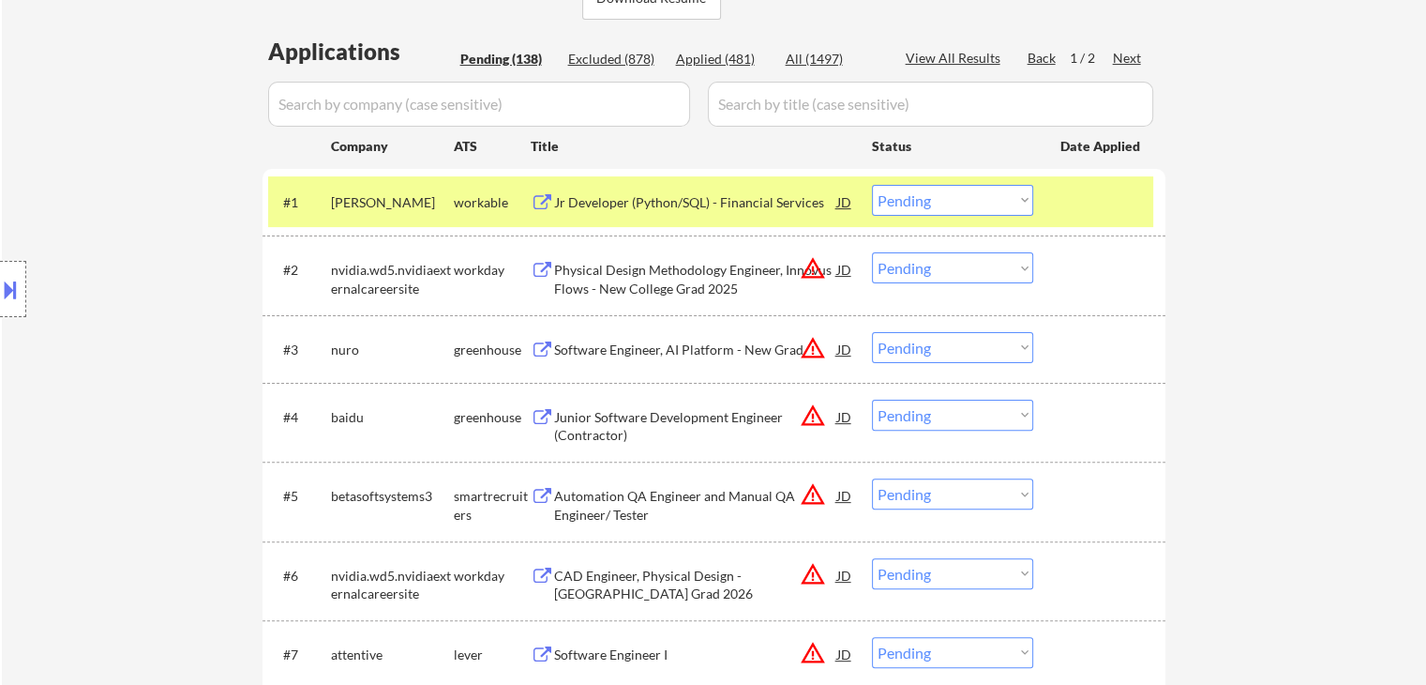
click at [176, 452] on div "Location Inclusions:" at bounding box center [168, 289] width 336 height 348
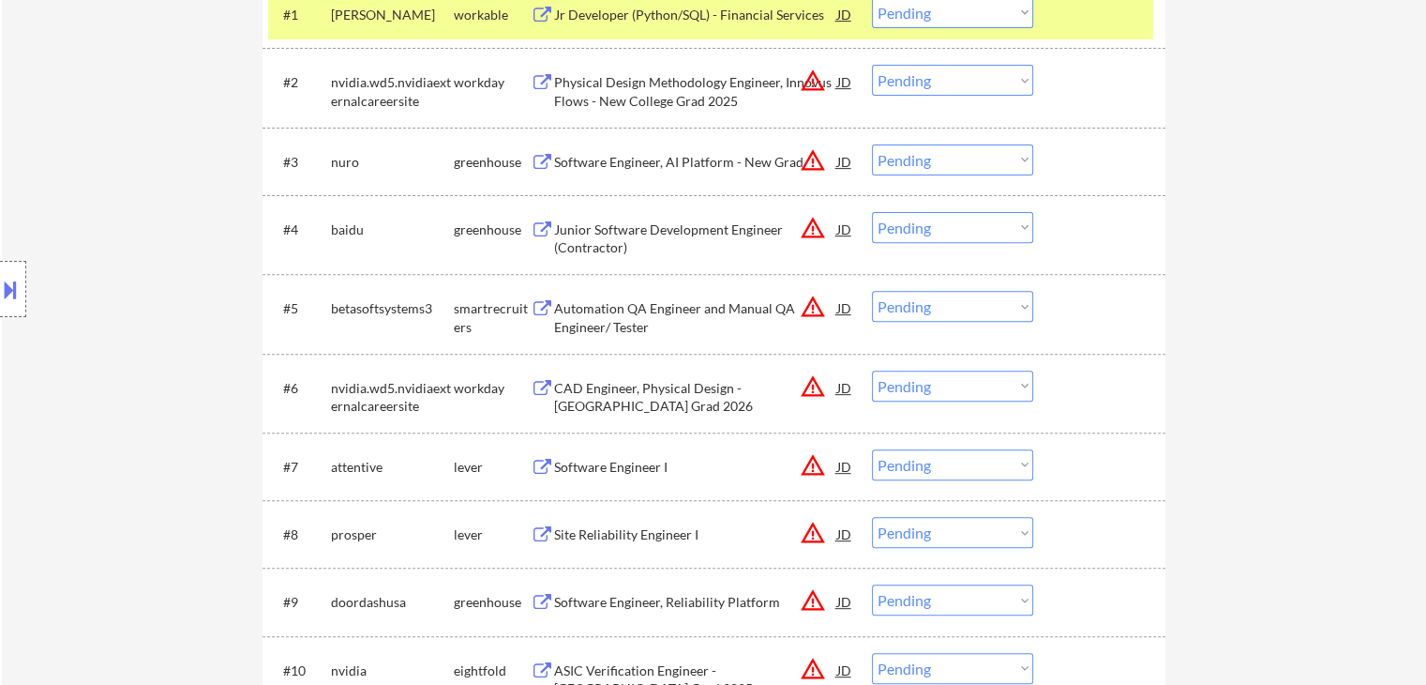
click at [176, 452] on div "Location Inclusions:" at bounding box center [168, 289] width 336 height 348
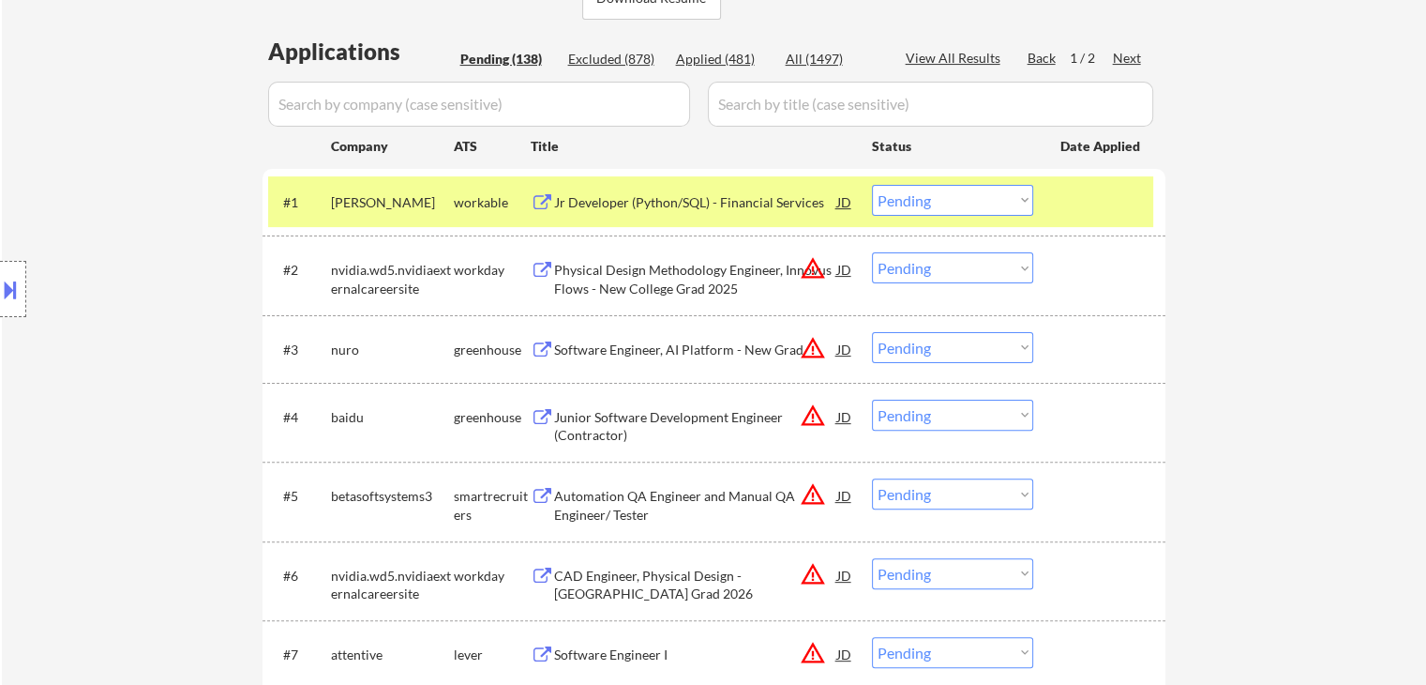
click at [176, 452] on div "Location Inclusions:" at bounding box center [168, 289] width 336 height 348
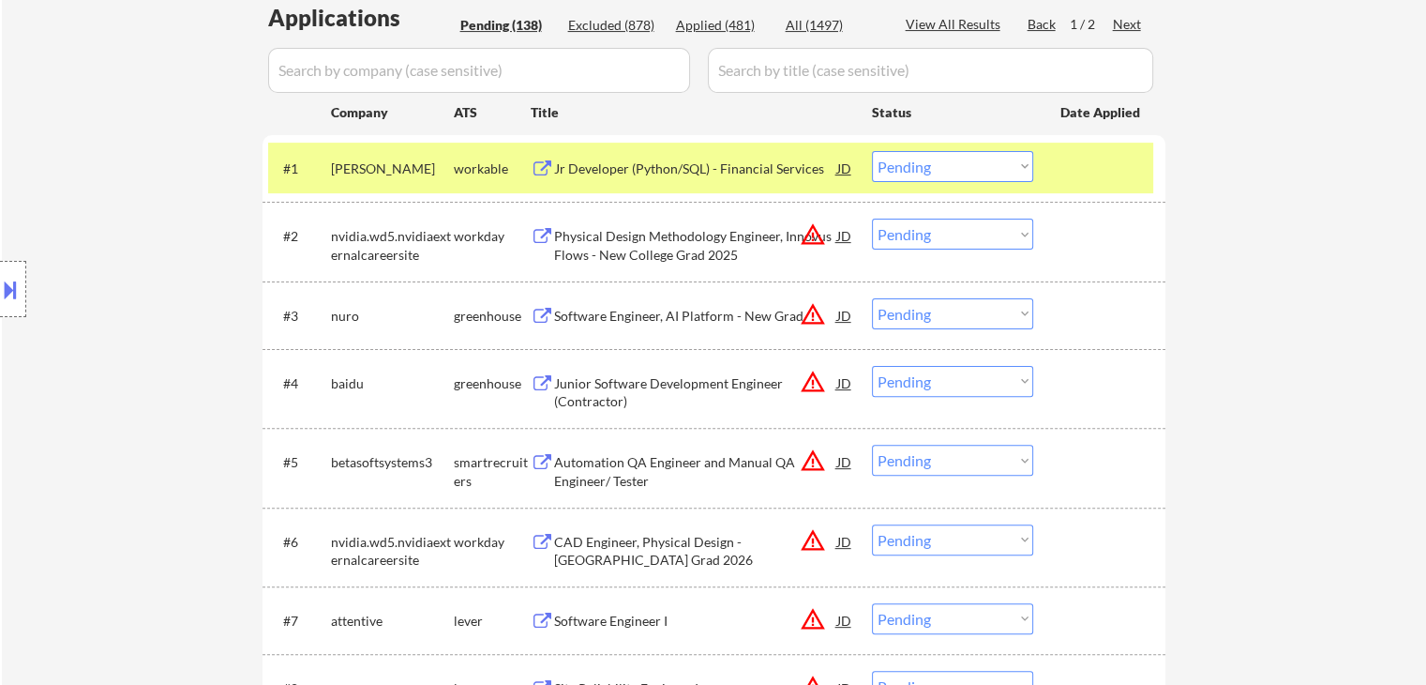
scroll to position [563, 0]
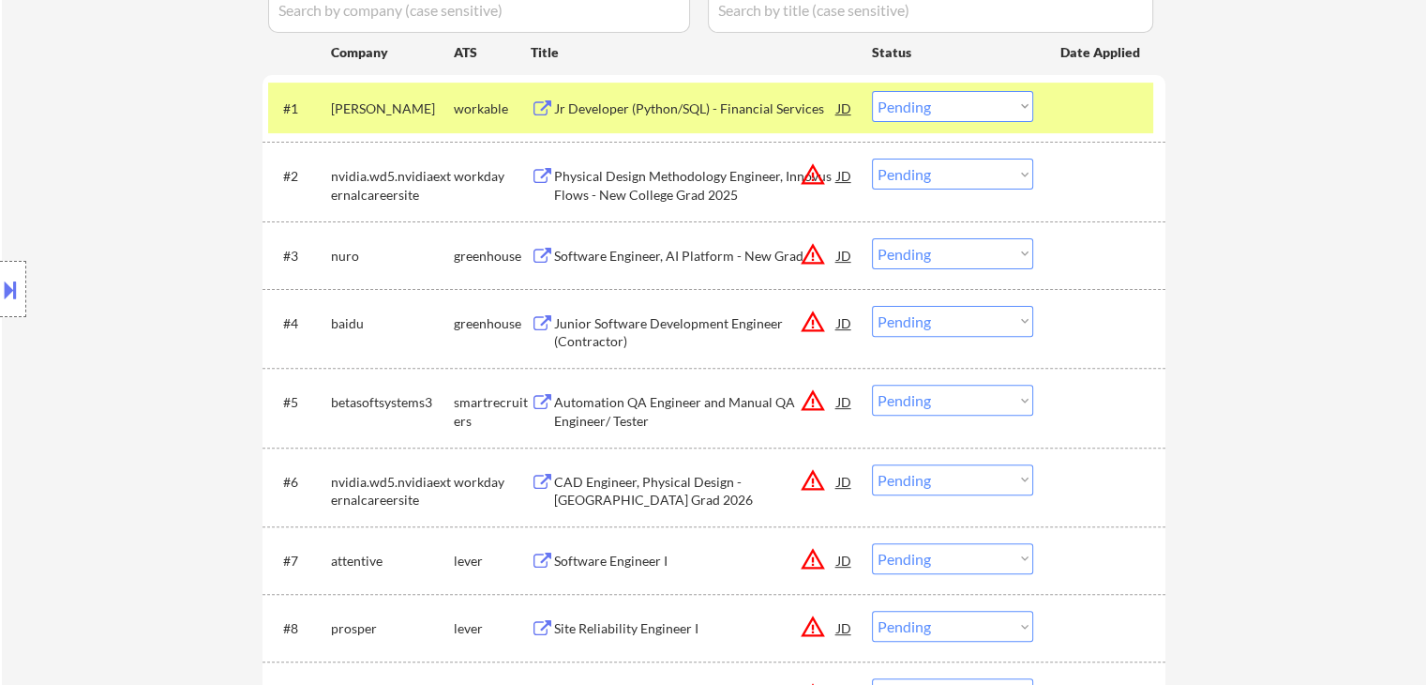
click at [178, 452] on div "Location Inclusions:" at bounding box center [168, 289] width 336 height 348
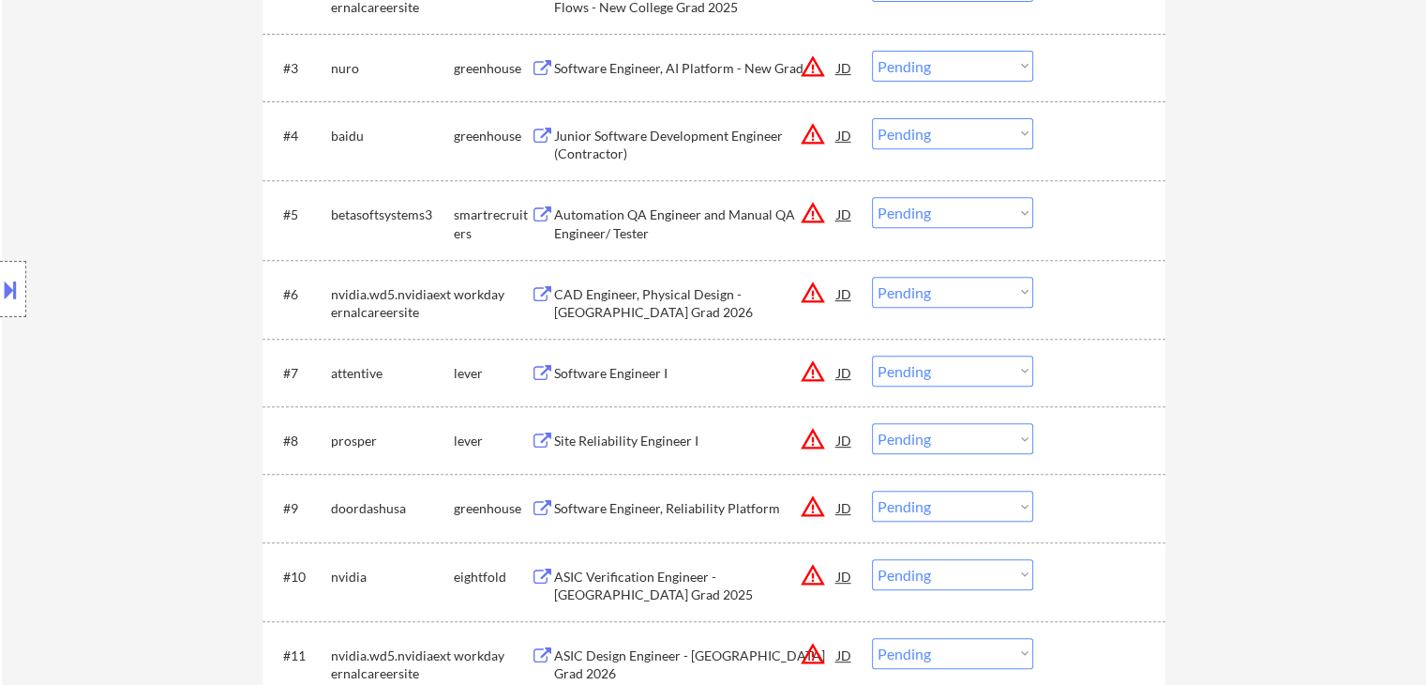
click at [178, 452] on div "Location Inclusions:" at bounding box center [168, 289] width 336 height 348
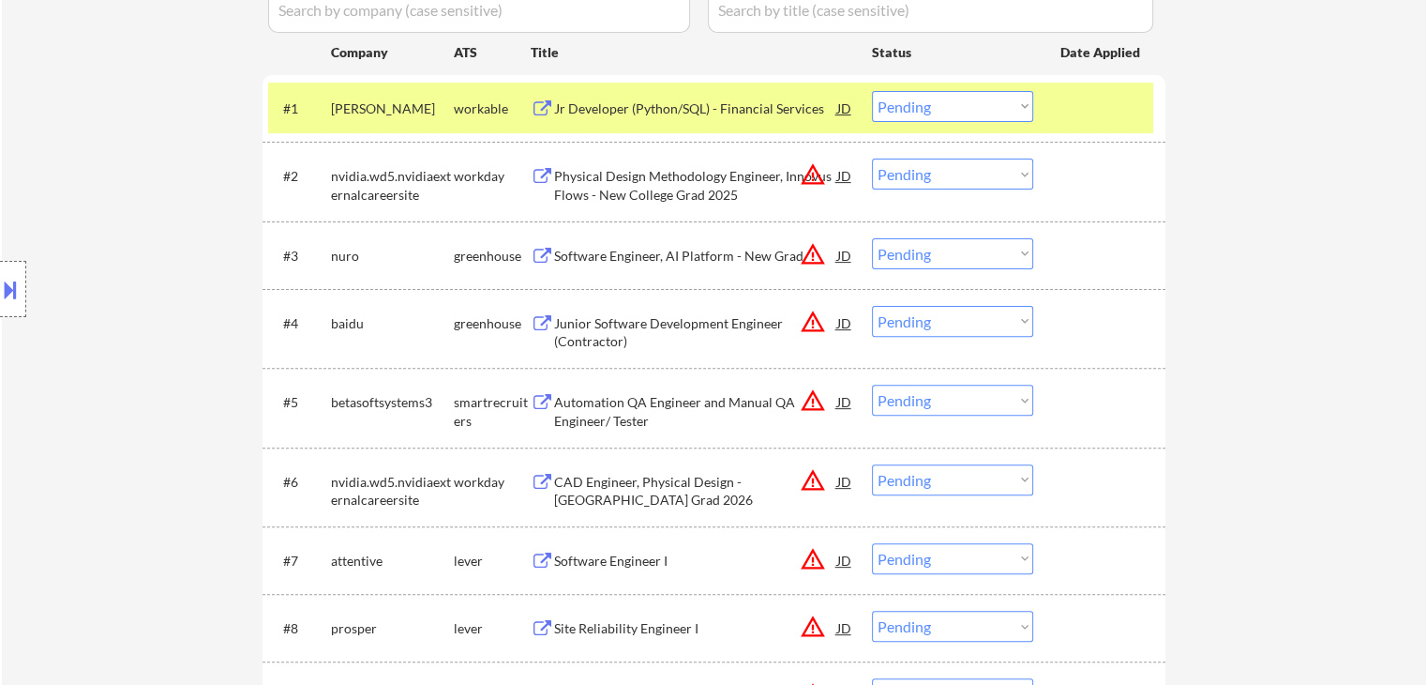
click at [178, 452] on div "Location Inclusions:" at bounding box center [168, 289] width 336 height 348
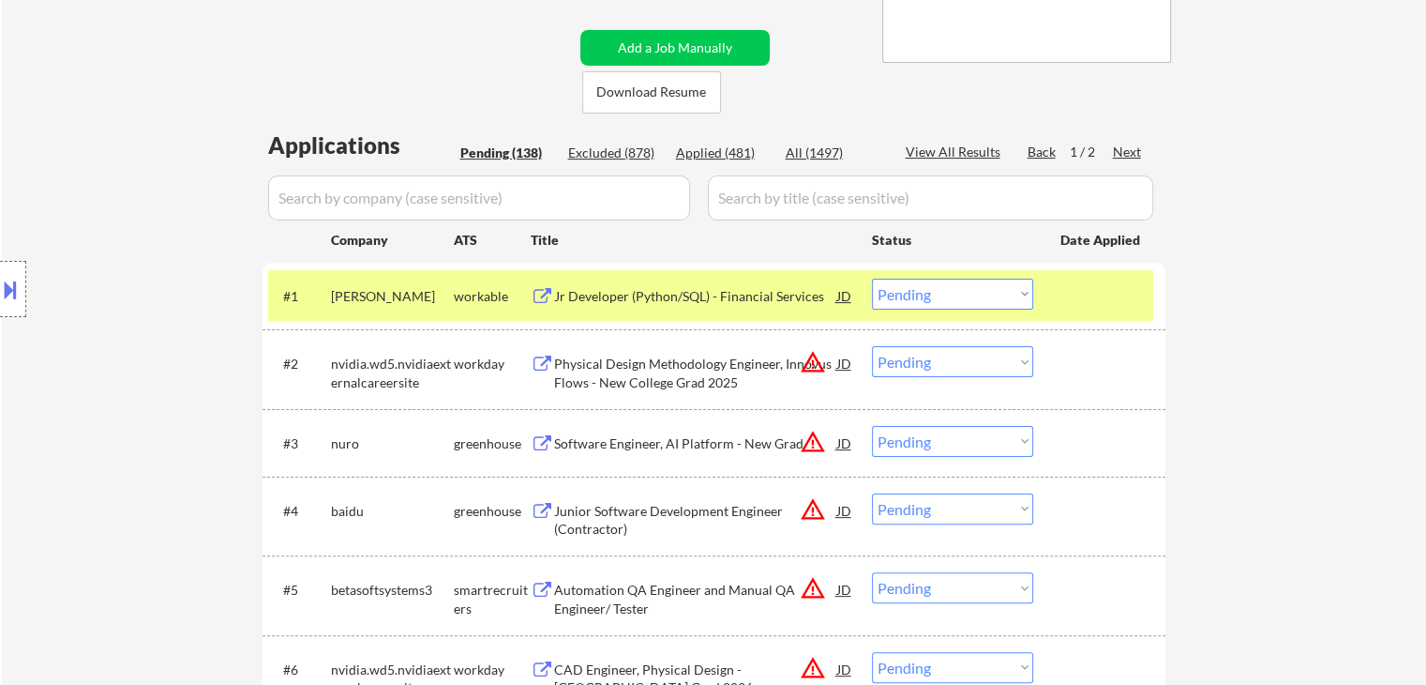
click at [178, 452] on div "Location Inclusions:" at bounding box center [168, 289] width 336 height 348
click at [146, 462] on div "Location Inclusions:" at bounding box center [168, 289] width 336 height 348
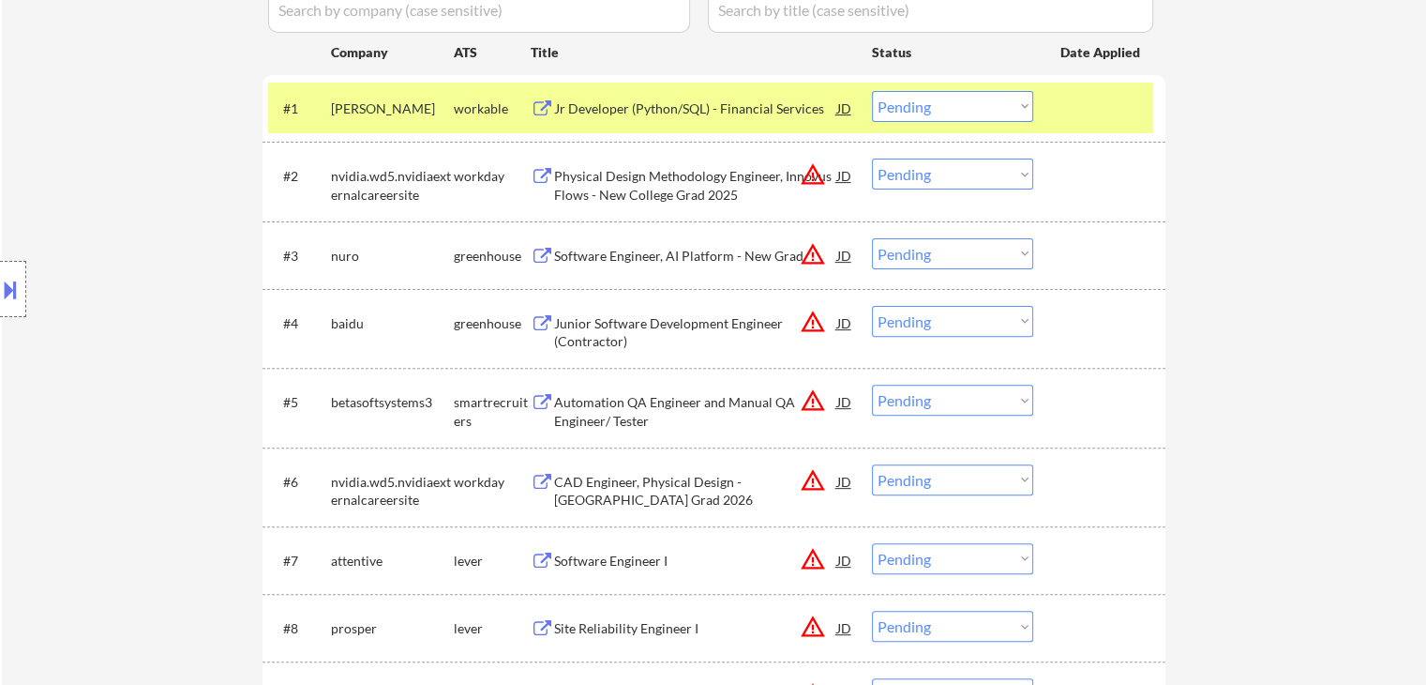
click at [146, 462] on div "Location Inclusions:" at bounding box center [168, 289] width 336 height 348
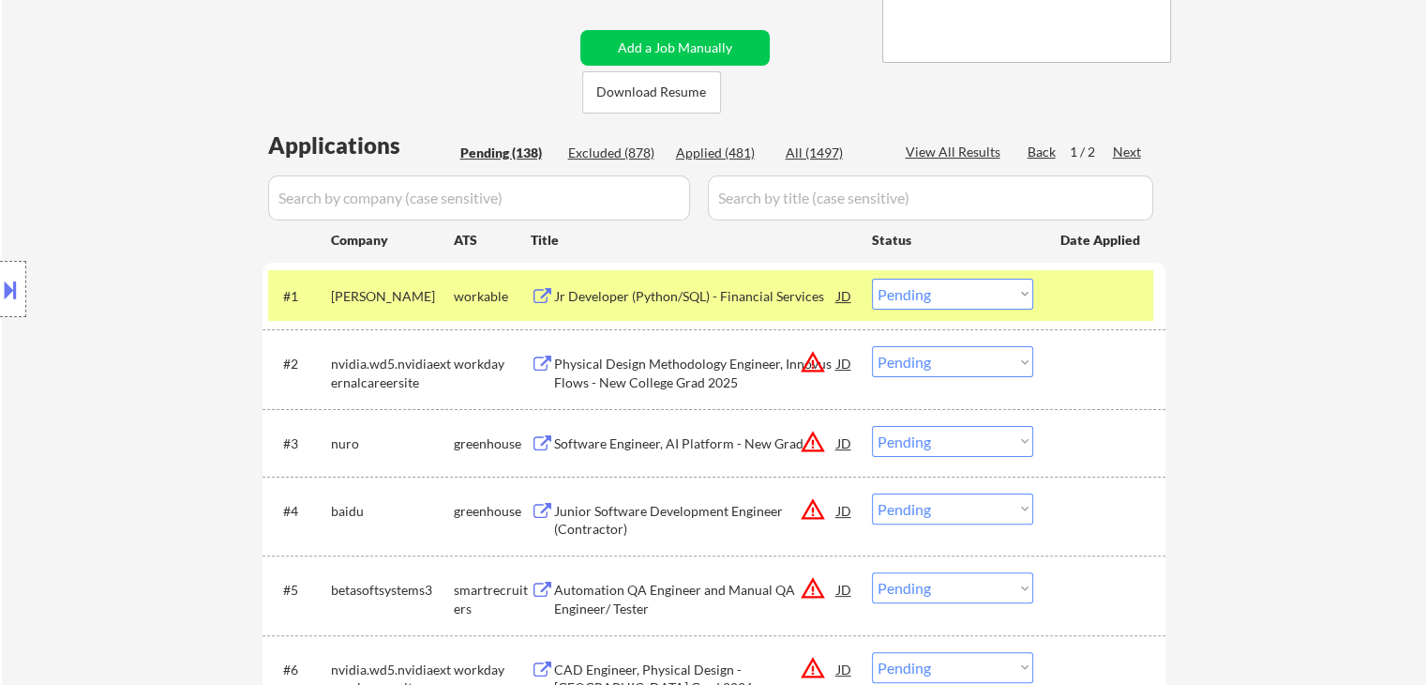
click at [143, 460] on div "Location Inclusions:" at bounding box center [168, 289] width 336 height 348
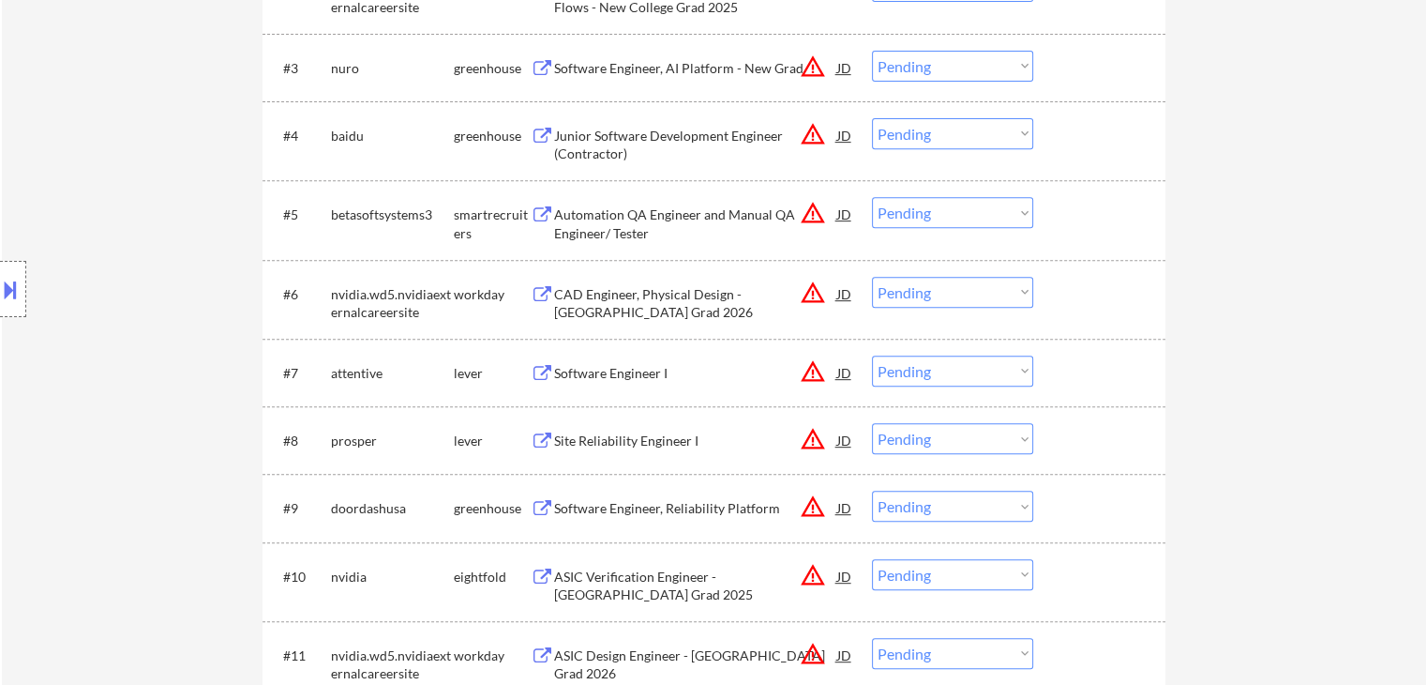
scroll to position [328, 0]
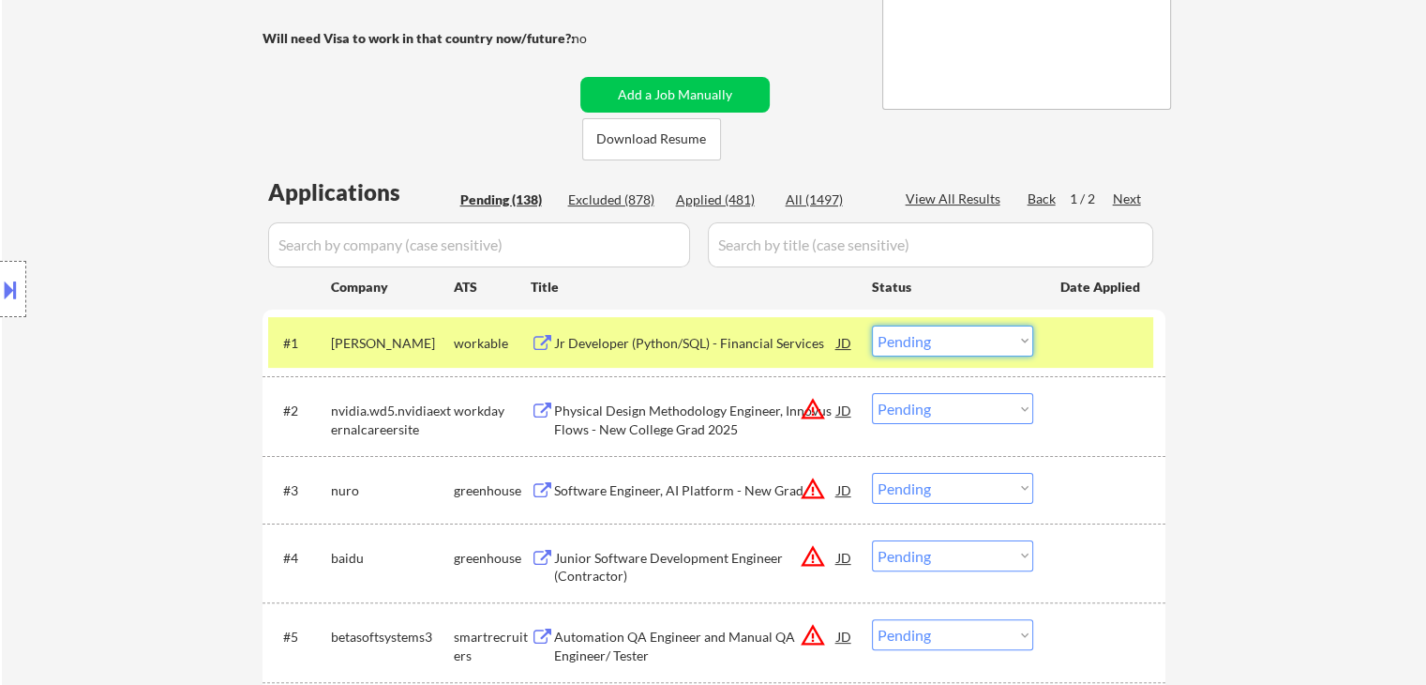
drag, startPoint x: 925, startPoint y: 340, endPoint x: 926, endPoint y: 351, distance: 10.4
click at [925, 340] on select "Choose an option... Pending Applied Excluded (Questions) Excluded (Expired) Exc…" at bounding box center [952, 340] width 161 height 31
click at [872, 325] on select "Choose an option... Pending Applied Excluded (Questions) Excluded (Expired) Exc…" at bounding box center [952, 340] width 161 height 31
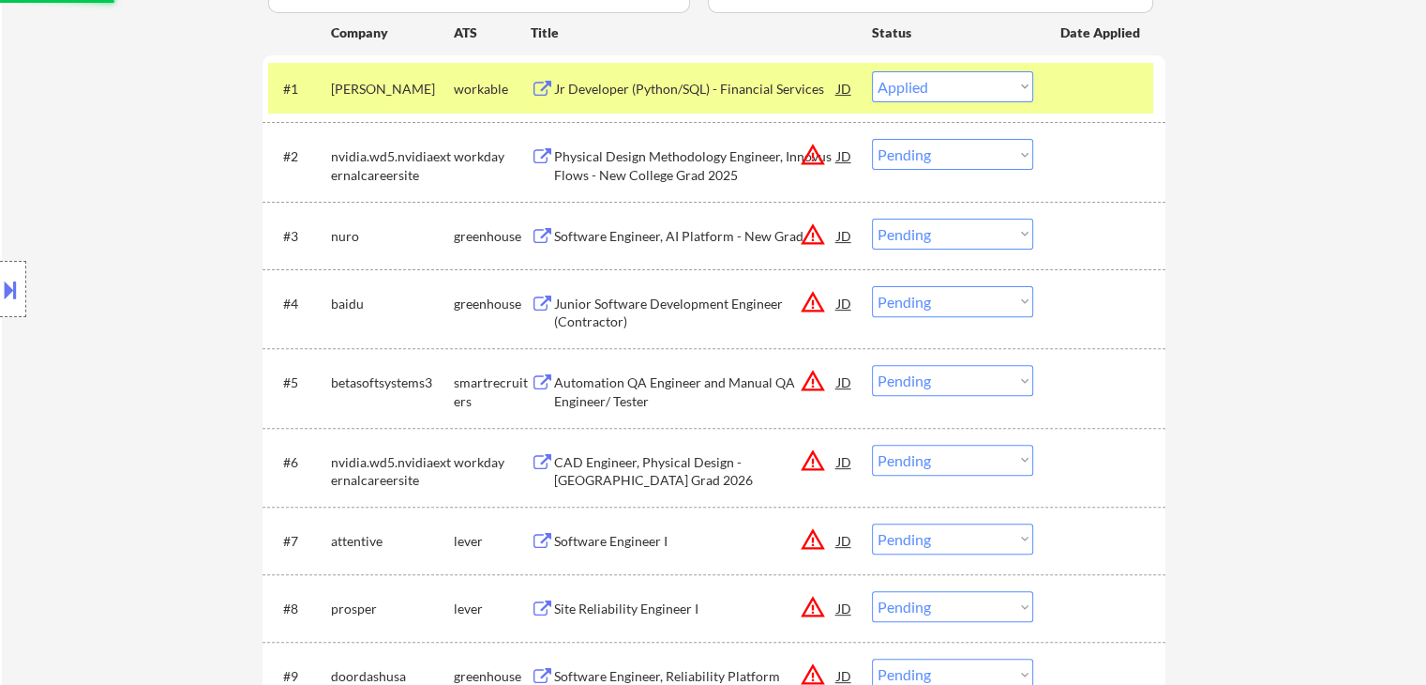
scroll to position [610, 0]
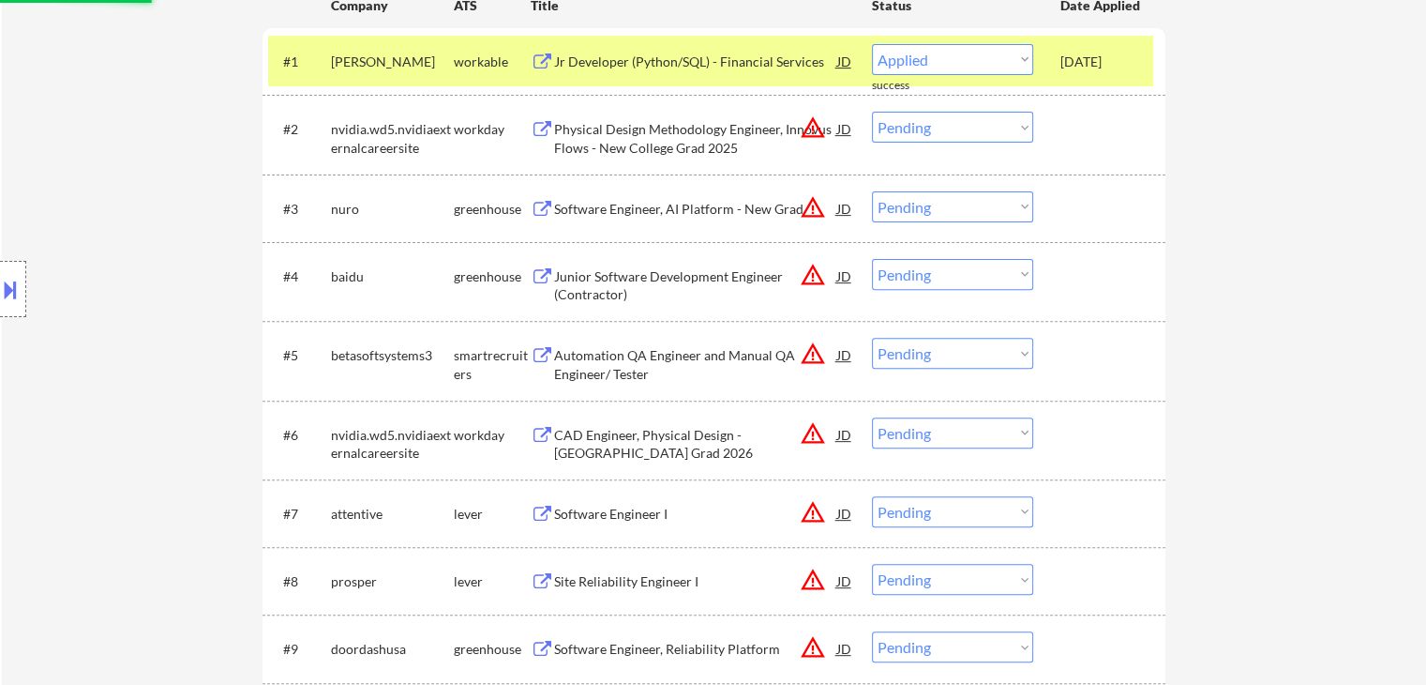
select select ""pending""
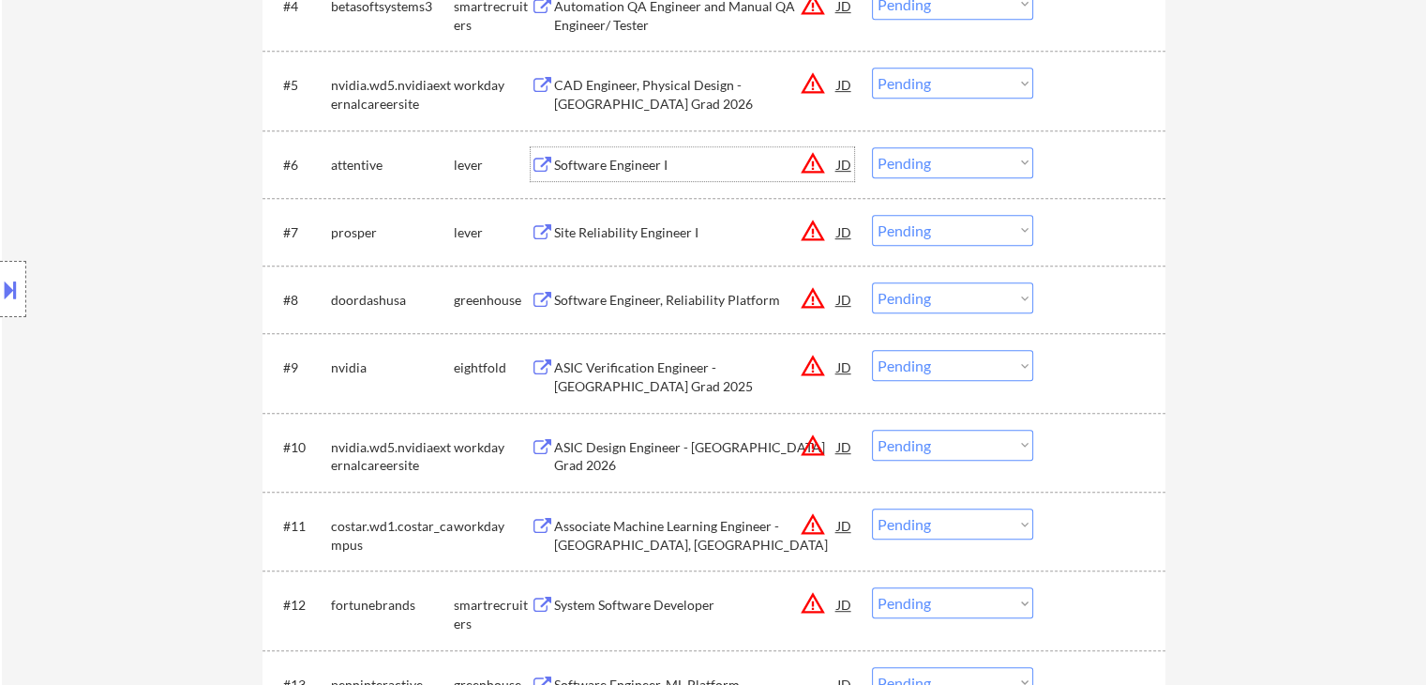
click at [598, 169] on div "Software Engineer I" at bounding box center [695, 165] width 283 height 19
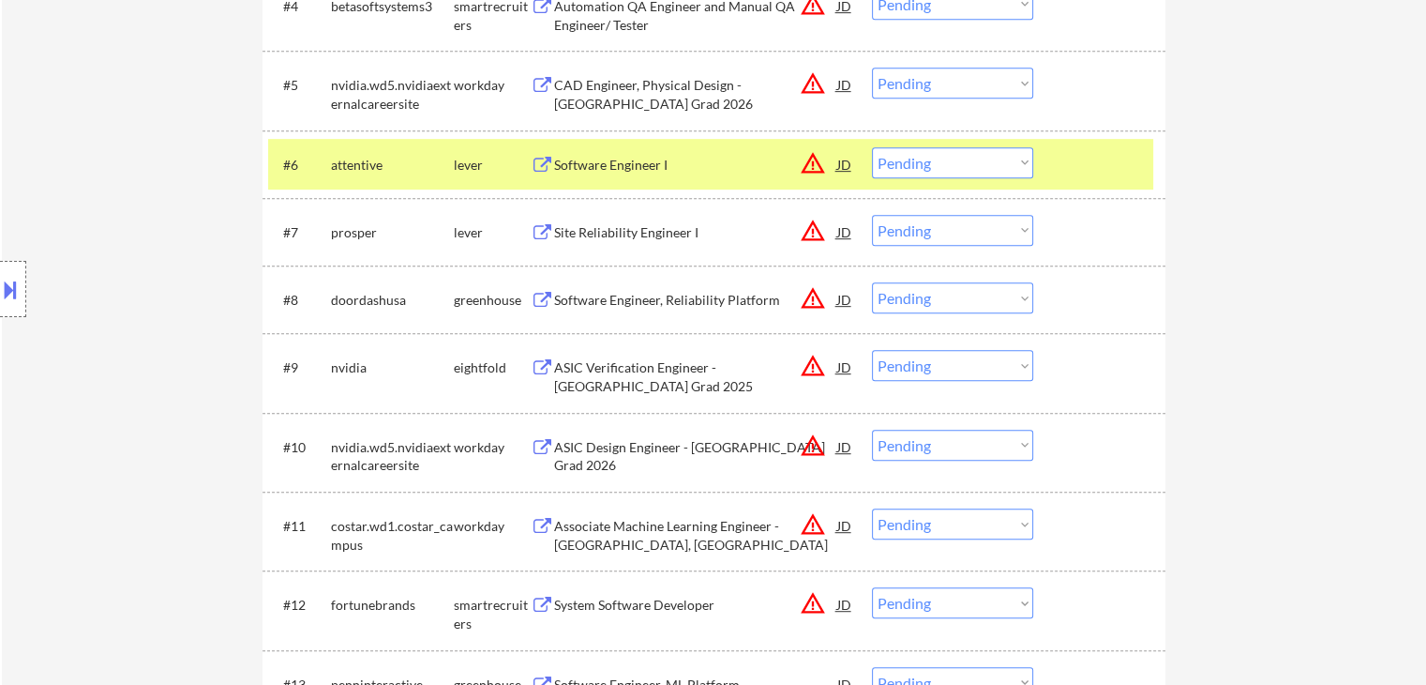
click at [645, 232] on div "Site Reliability Engineer I" at bounding box center [695, 232] width 283 height 19
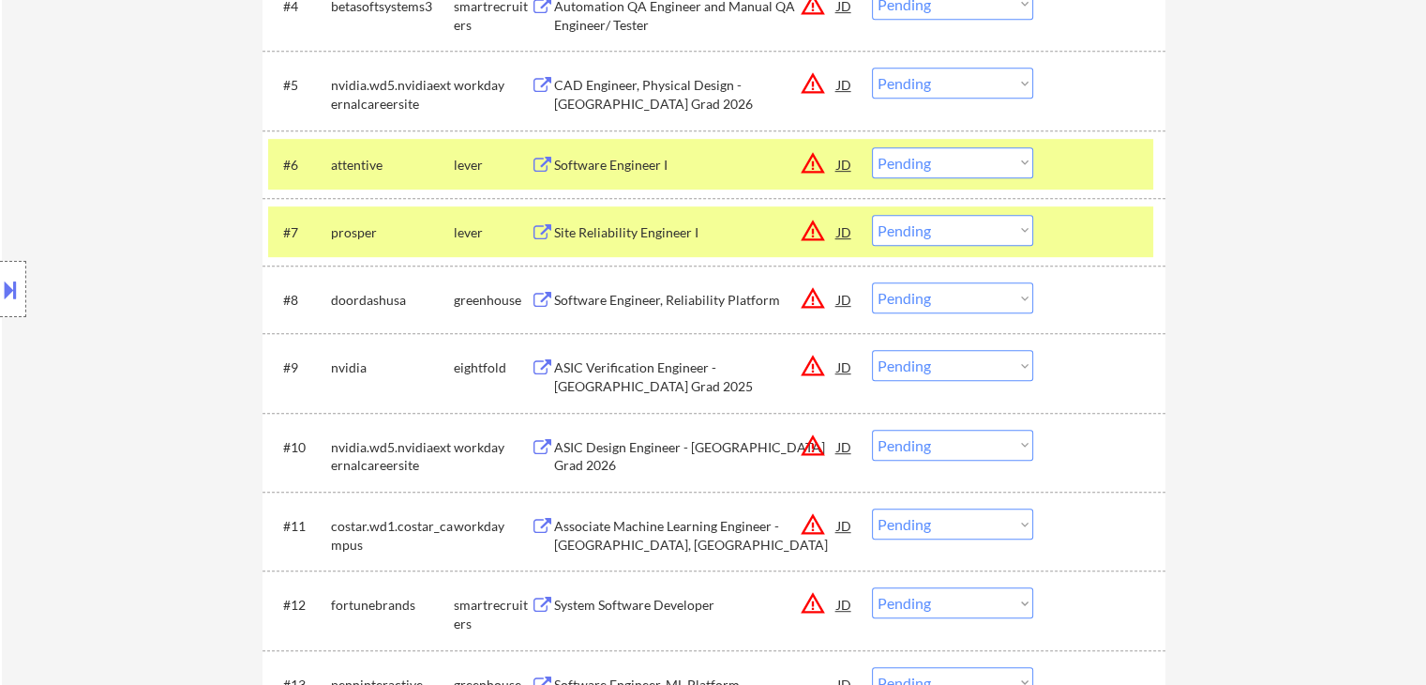
click at [659, 309] on div "Software Engineer, Reliability Platform" at bounding box center [695, 299] width 283 height 34
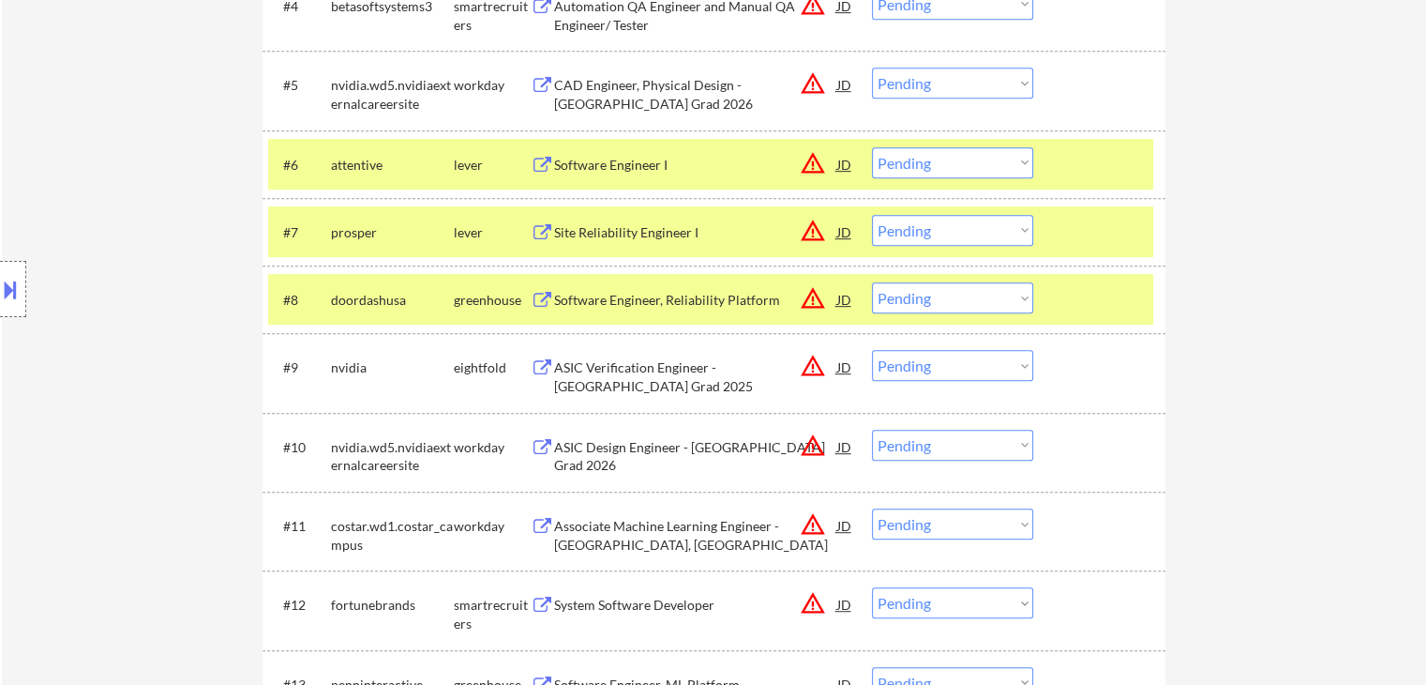
click at [968, 156] on select "Choose an option... Pending Applied Excluded (Questions) Excluded (Expired) Exc…" at bounding box center [952, 162] width 161 height 31
click at [872, 147] on select "Choose an option... Pending Applied Excluded (Questions) Excluded (Expired) Exc…" at bounding box center [952, 162] width 161 height 31
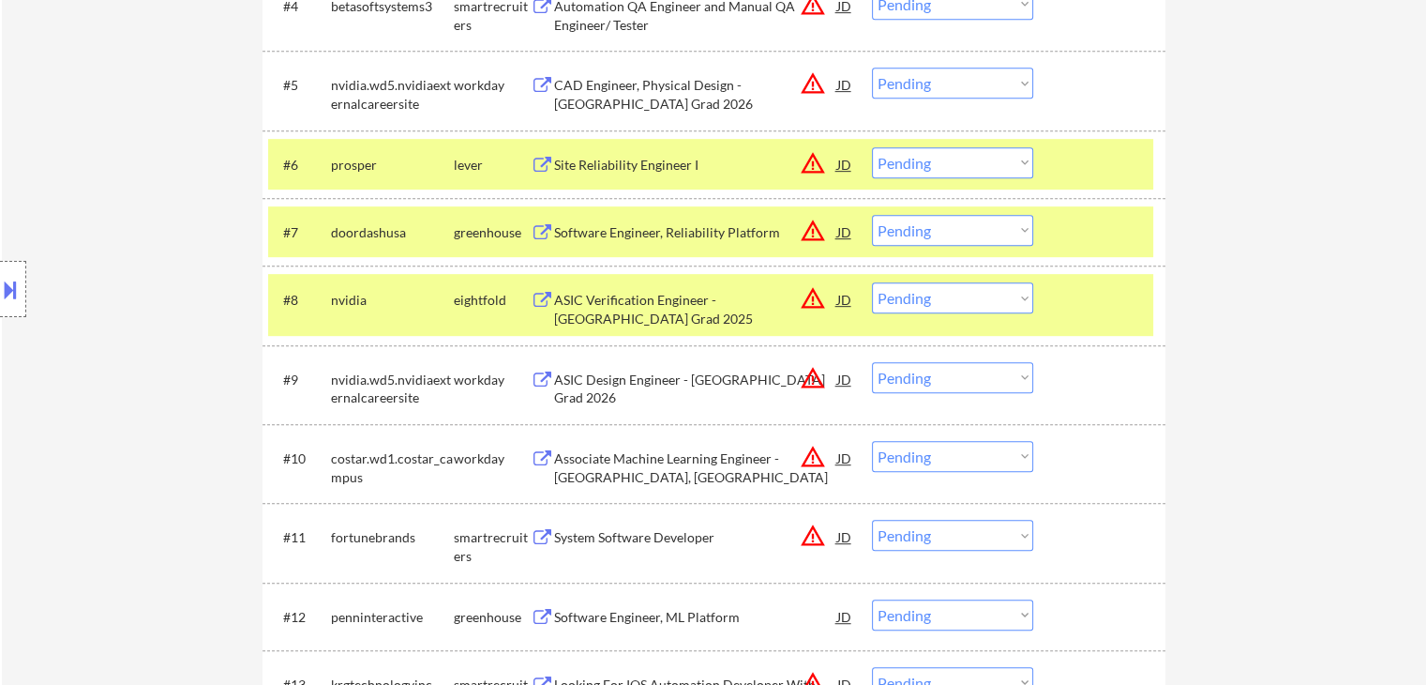
click at [990, 168] on select "Choose an option... Pending Applied Excluded (Questions) Excluded (Expired) Exc…" at bounding box center [952, 162] width 161 height 31
click at [872, 147] on select "Choose an option... Pending Applied Excluded (Questions) Excluded (Expired) Exc…" at bounding box center [952, 162] width 161 height 31
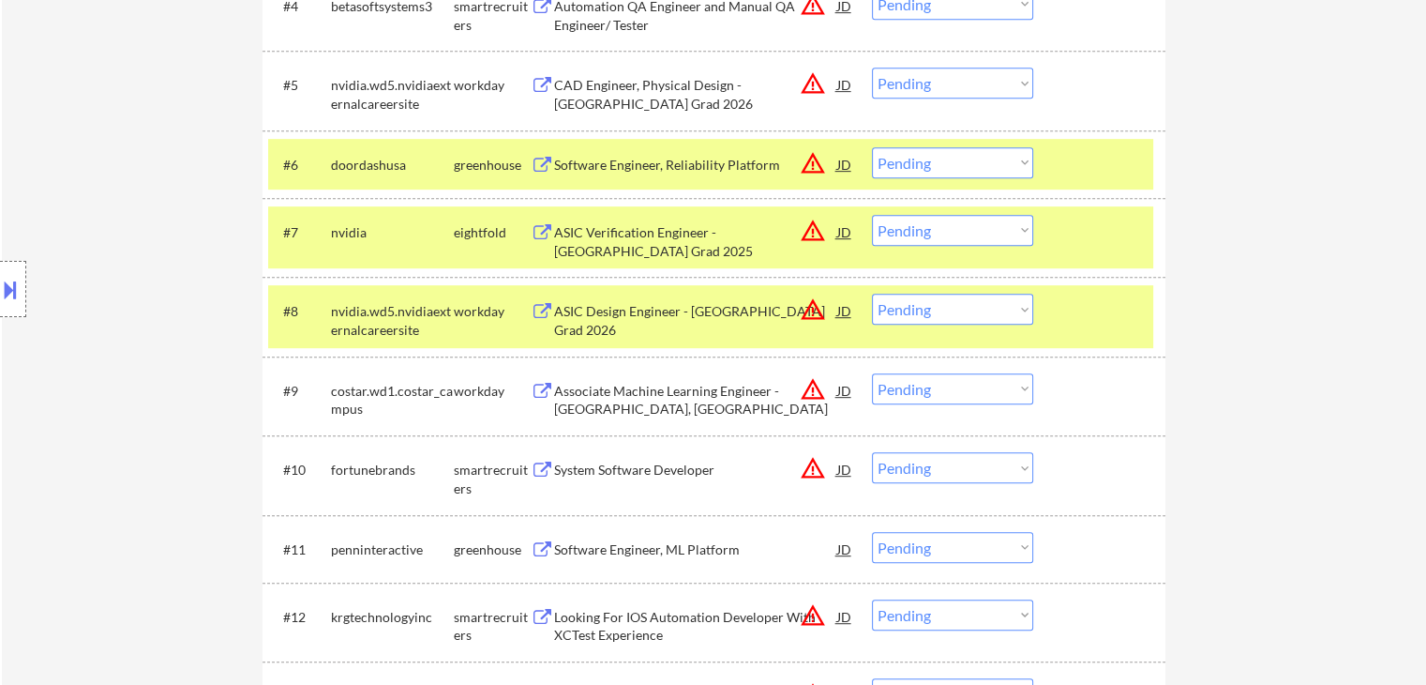
drag, startPoint x: 979, startPoint y: 159, endPoint x: 975, endPoint y: 173, distance: 14.6
click at [979, 159] on select "Choose an option... Pending Applied Excluded (Questions) Excluded (Expired) Exc…" at bounding box center [952, 162] width 161 height 31
click at [872, 147] on select "Choose an option... Pending Applied Excluded (Questions) Excluded (Expired) Exc…" at bounding box center [952, 162] width 161 height 31
click at [169, 205] on div "Location Inclusions:" at bounding box center [168, 289] width 336 height 348
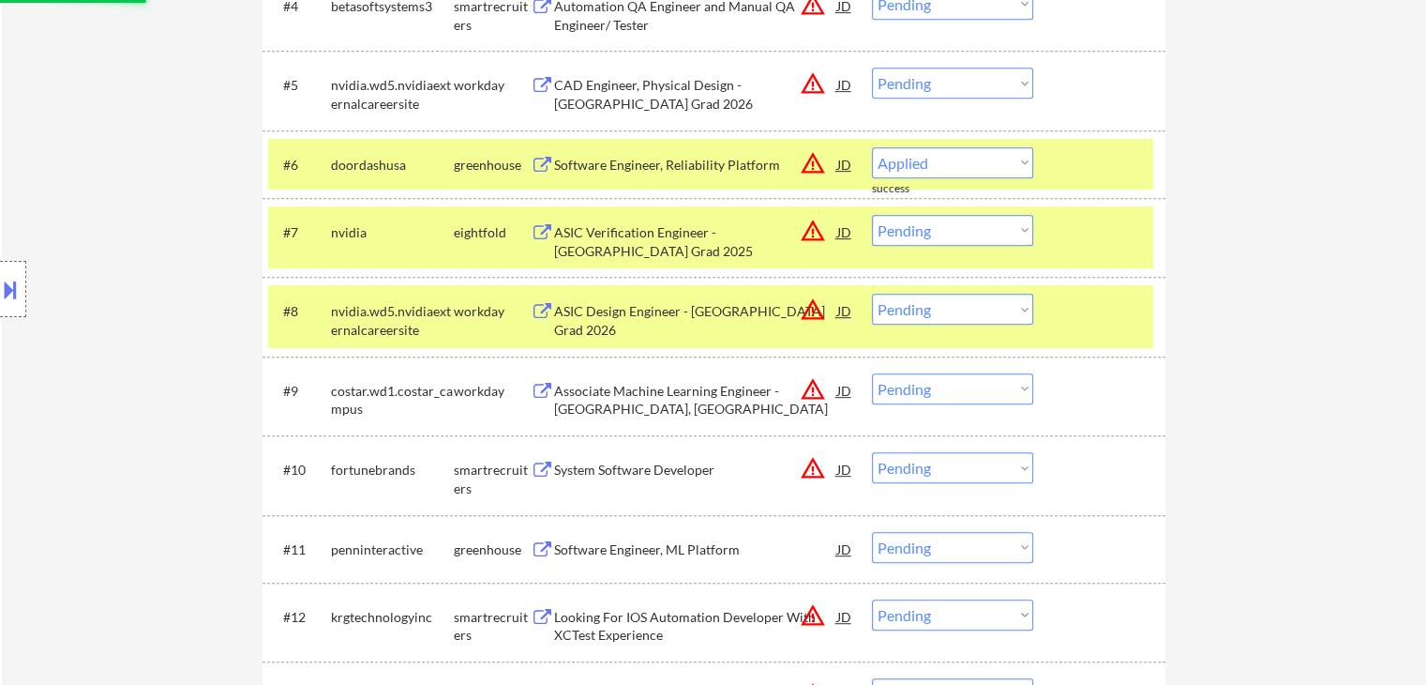
select select ""pending""
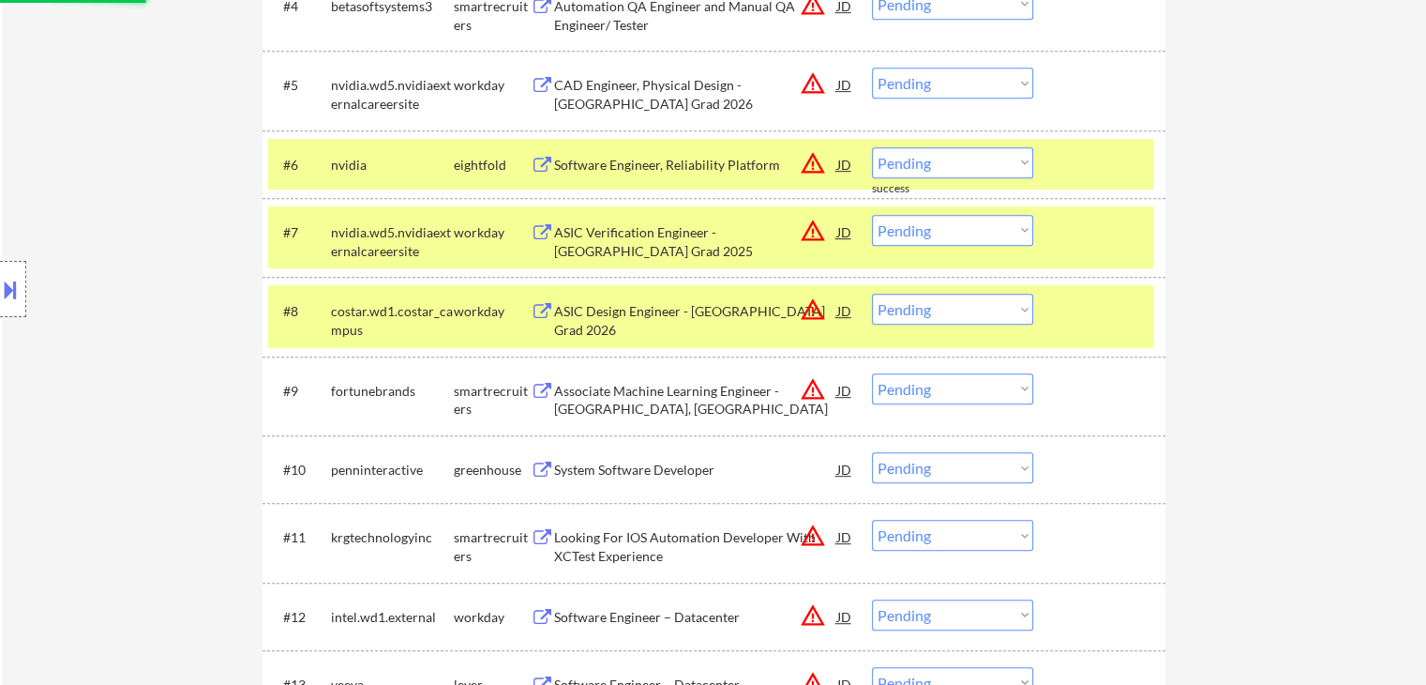
click at [169, 205] on div "Location Inclusions:" at bounding box center [168, 289] width 336 height 348
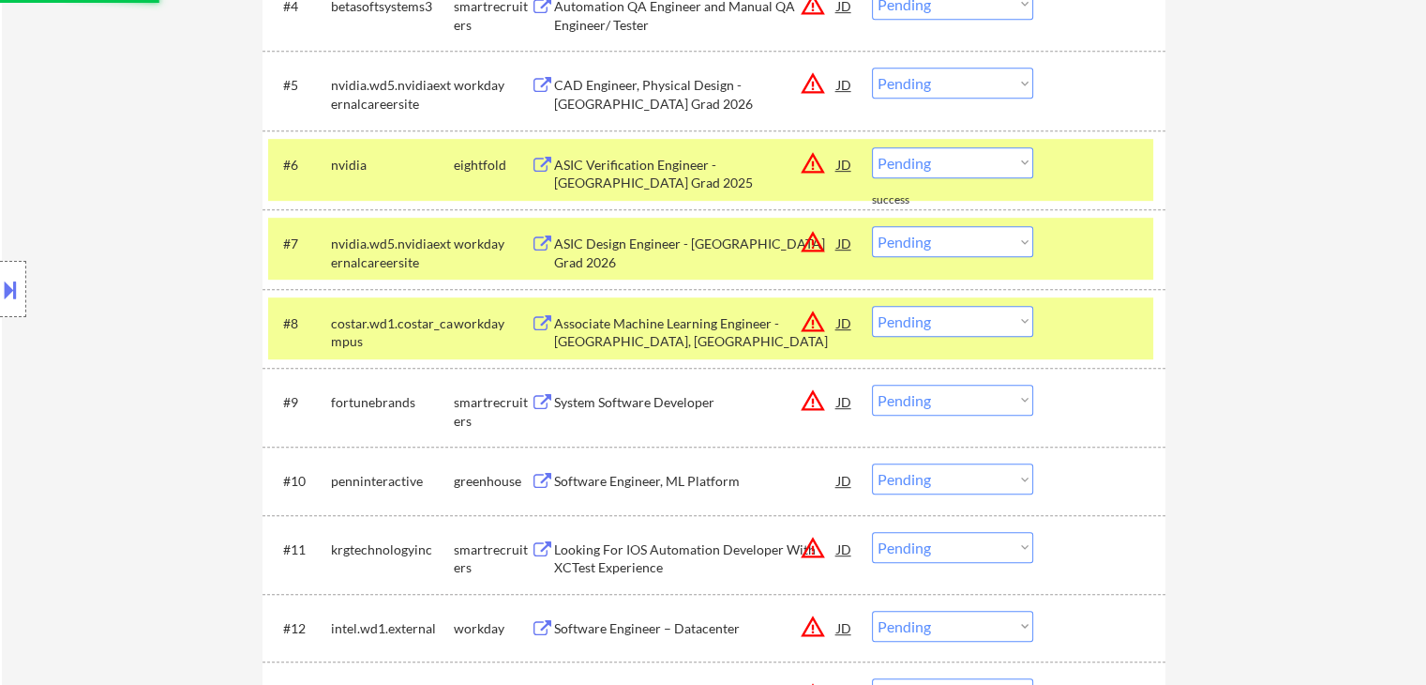
click at [169, 205] on div "Location Inclusions:" at bounding box center [168, 289] width 336 height 348
click at [180, 201] on div "Location Inclusions:" at bounding box center [168, 289] width 336 height 348
click at [180, 200] on div "Location Inclusions:" at bounding box center [168, 289] width 336 height 348
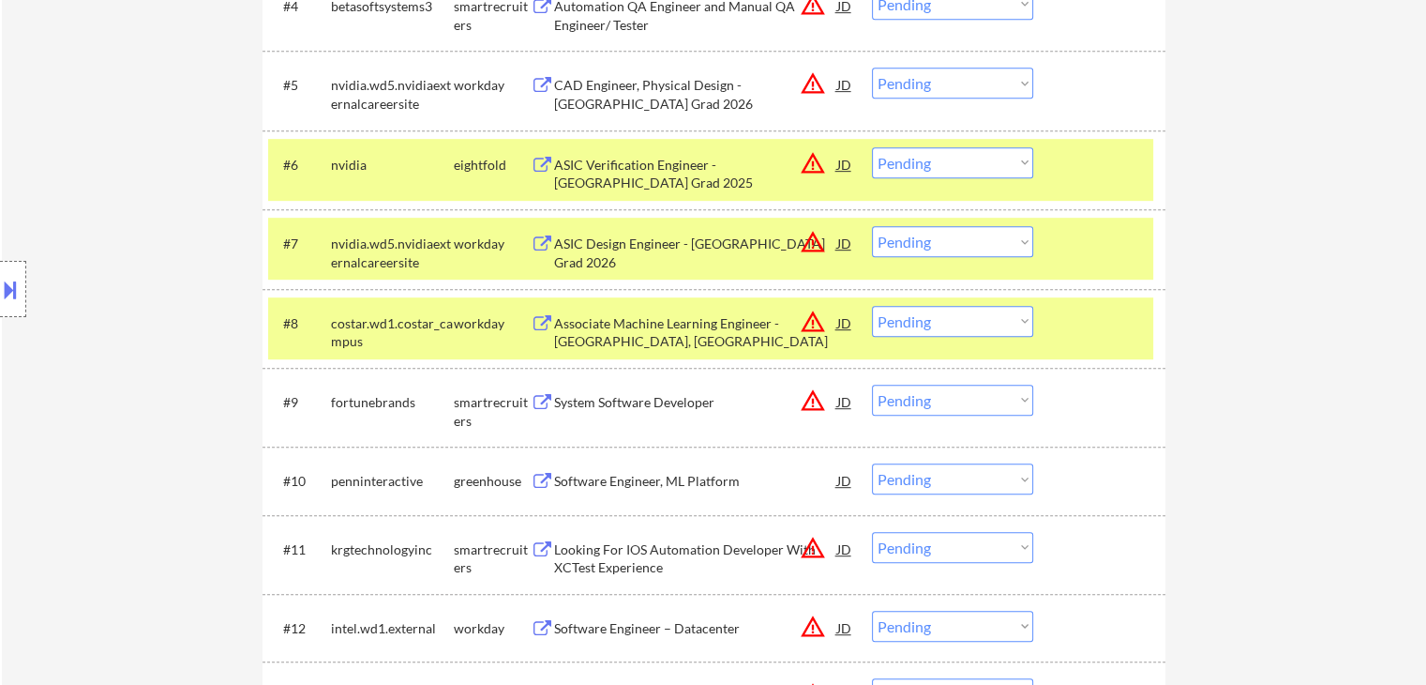
click at [180, 200] on div "Location Inclusions:" at bounding box center [168, 289] width 336 height 348
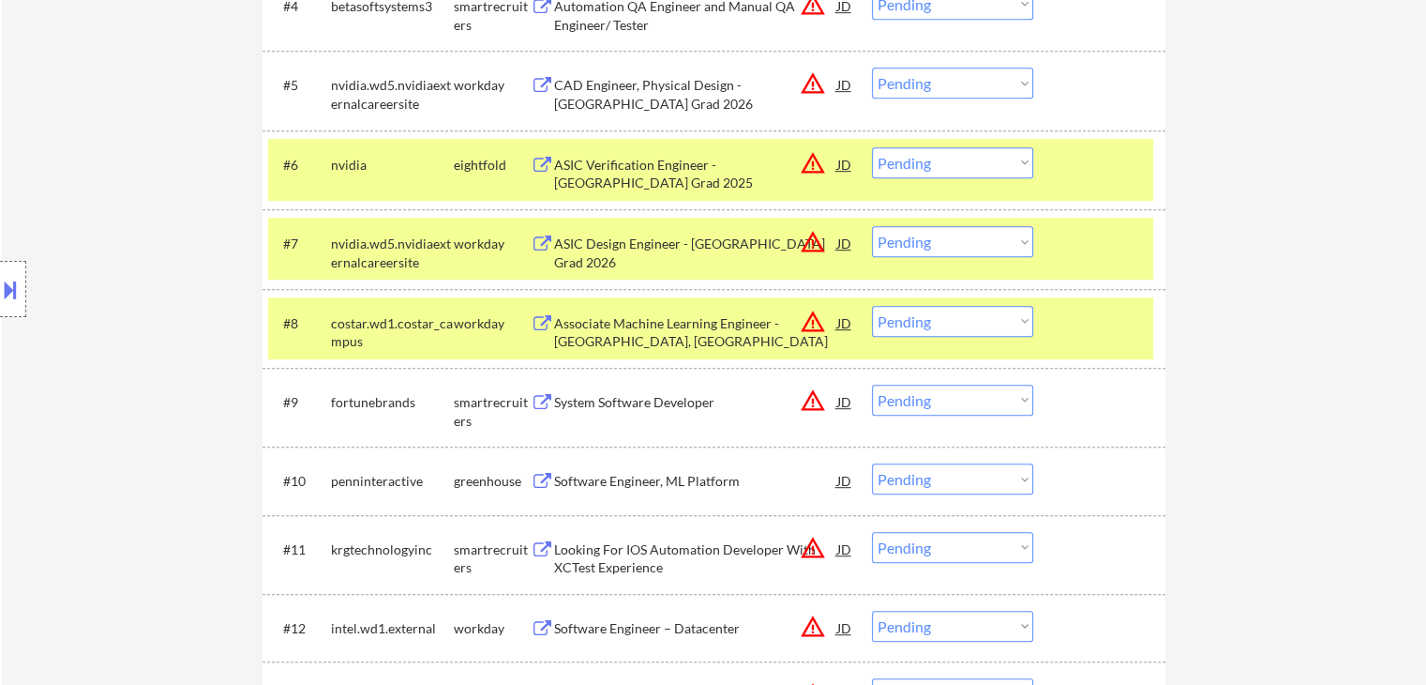
click at [180, 200] on div "Location Inclusions:" at bounding box center [168, 289] width 336 height 348
click at [179, 200] on div "Location Inclusions:" at bounding box center [168, 289] width 336 height 348
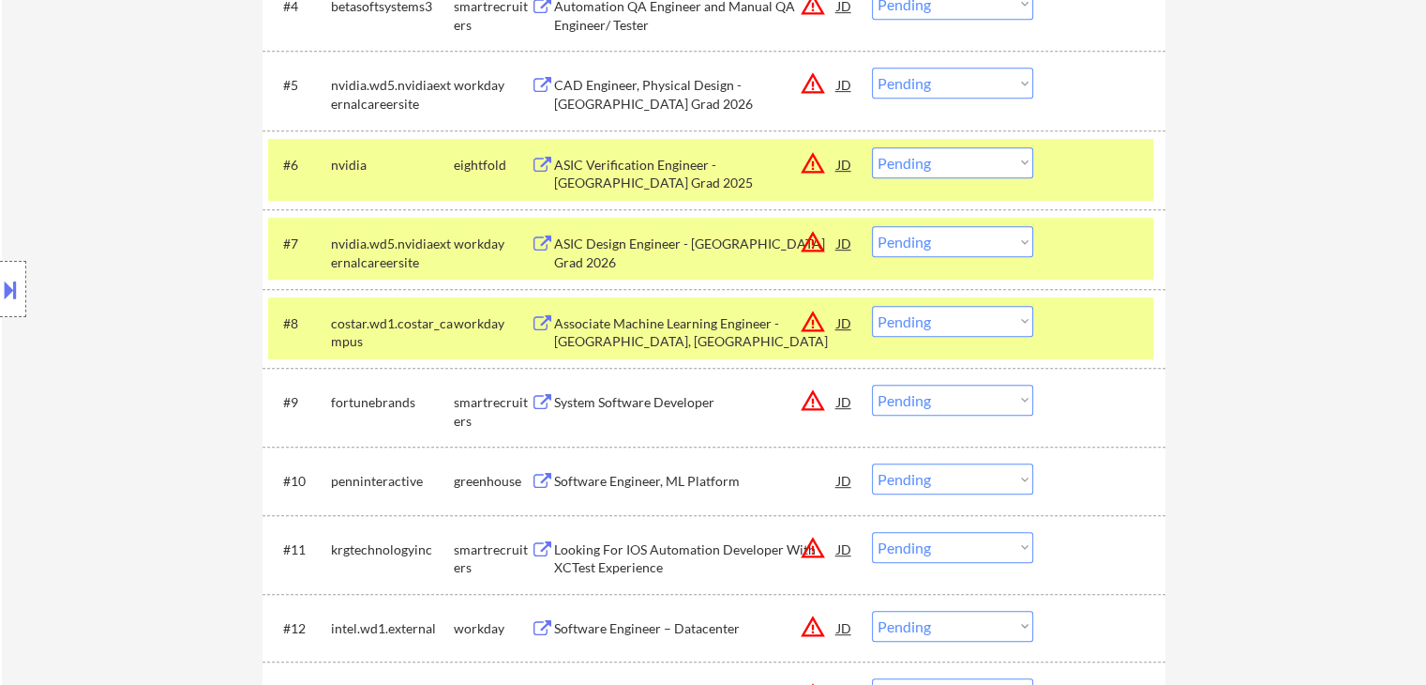
scroll to position [985, 0]
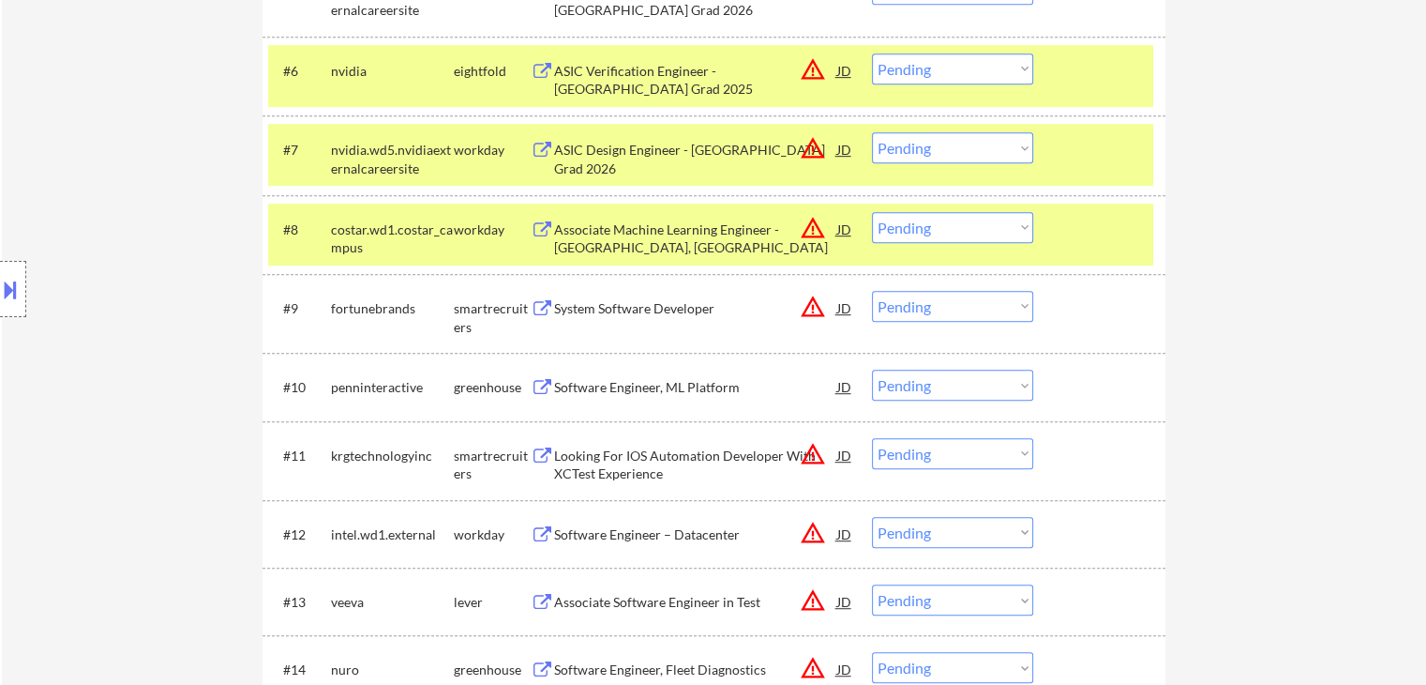
click at [192, 287] on div "Location Inclusions:" at bounding box center [168, 289] width 336 height 348
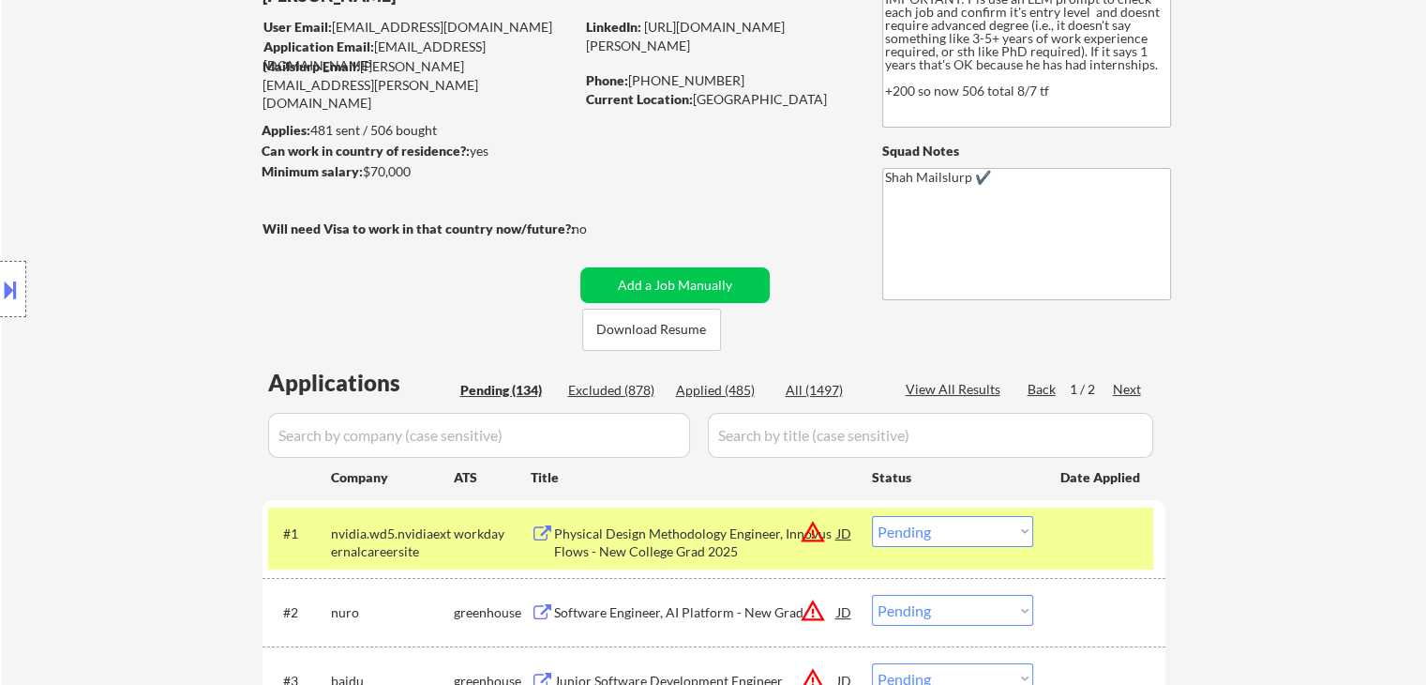
scroll to position [94, 0]
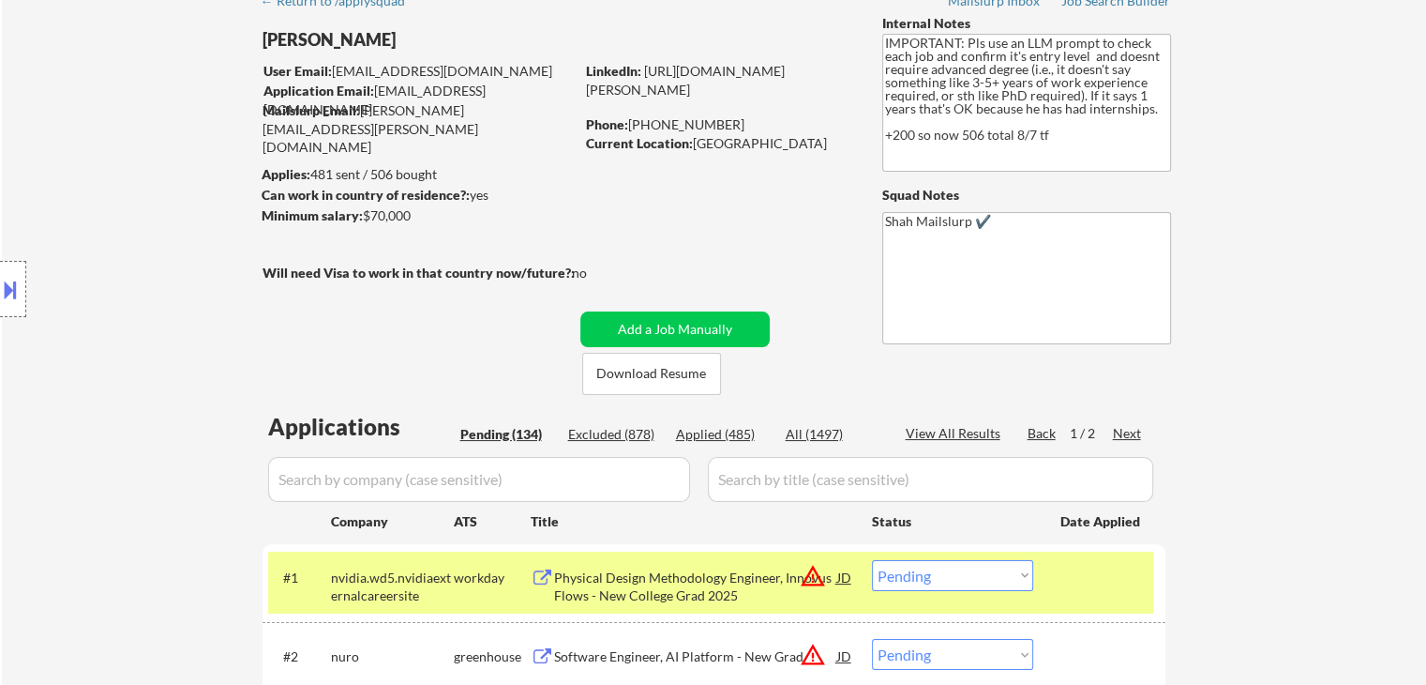
click at [111, 337] on div "Location Inclusions:" at bounding box center [168, 289] width 336 height 348
click at [111, 336] on div "Location Inclusions:" at bounding box center [168, 289] width 336 height 348
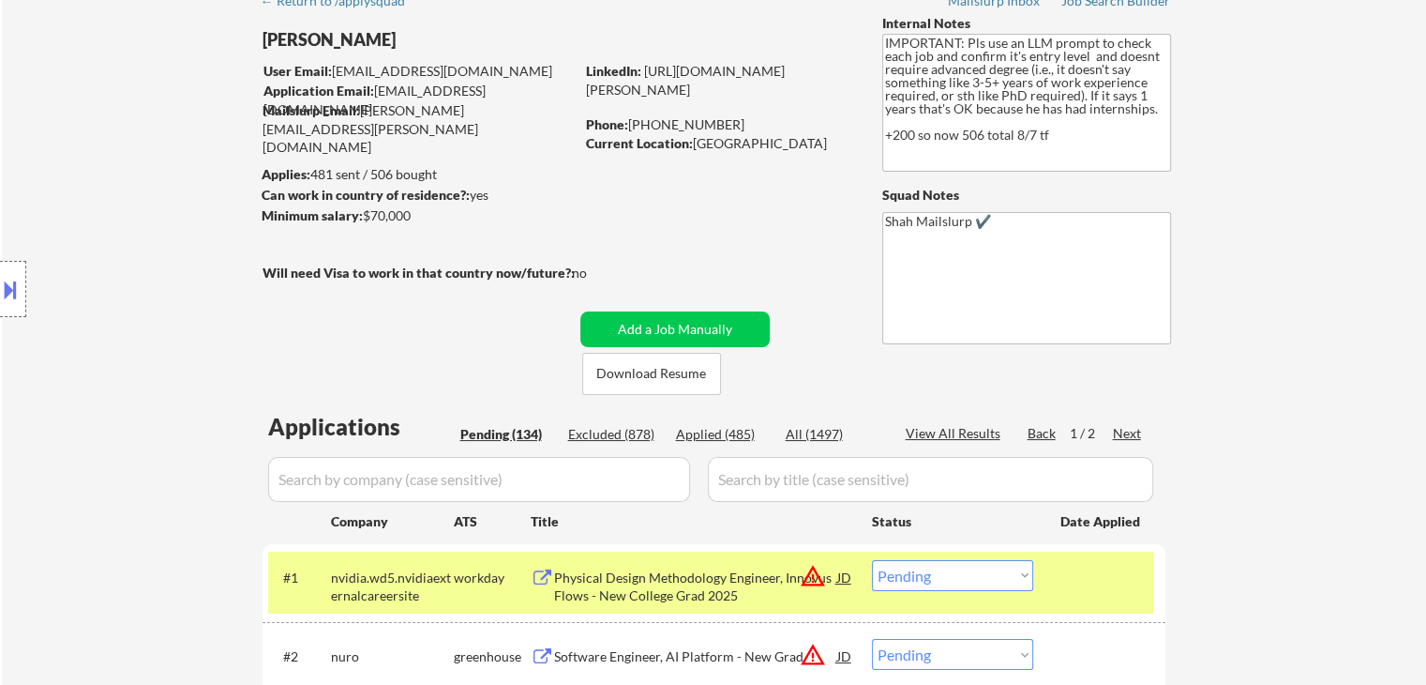
click at [111, 336] on div "Location Inclusions:" at bounding box center [168, 289] width 336 height 348
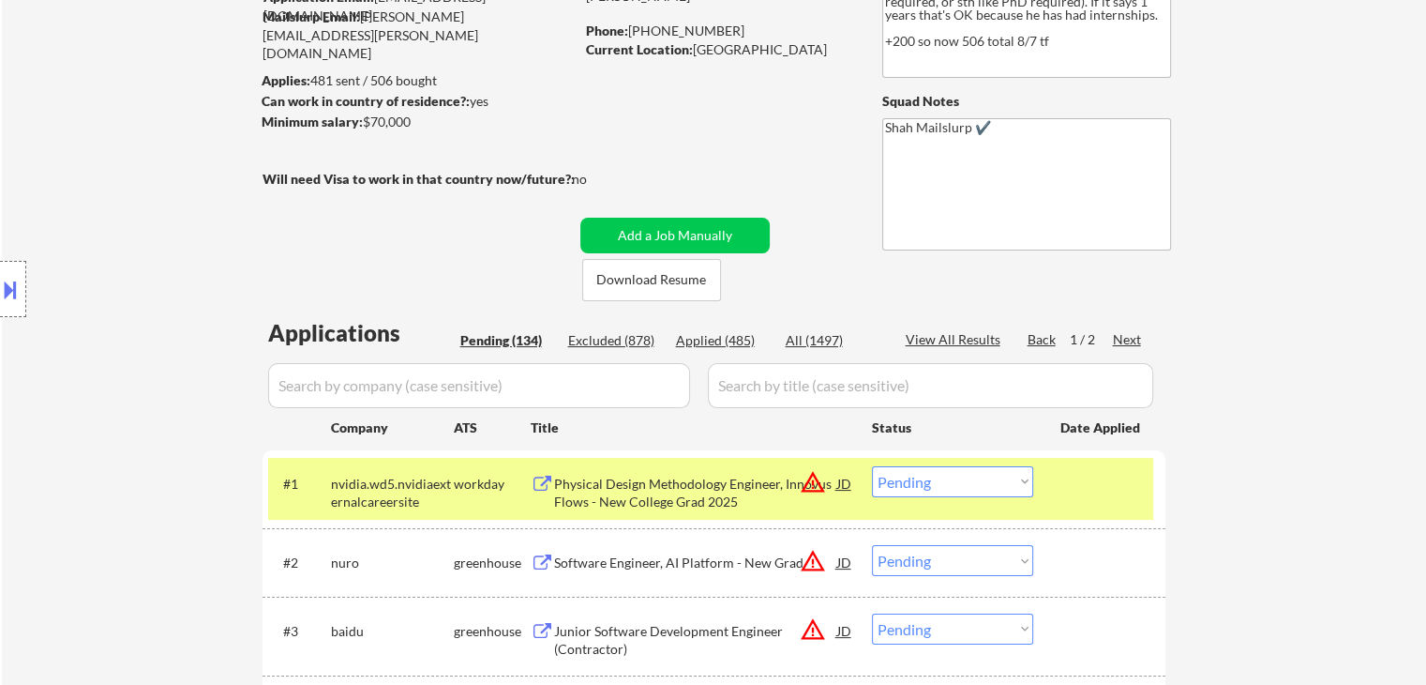
click at [110, 336] on div "Location Inclusions:" at bounding box center [168, 289] width 336 height 348
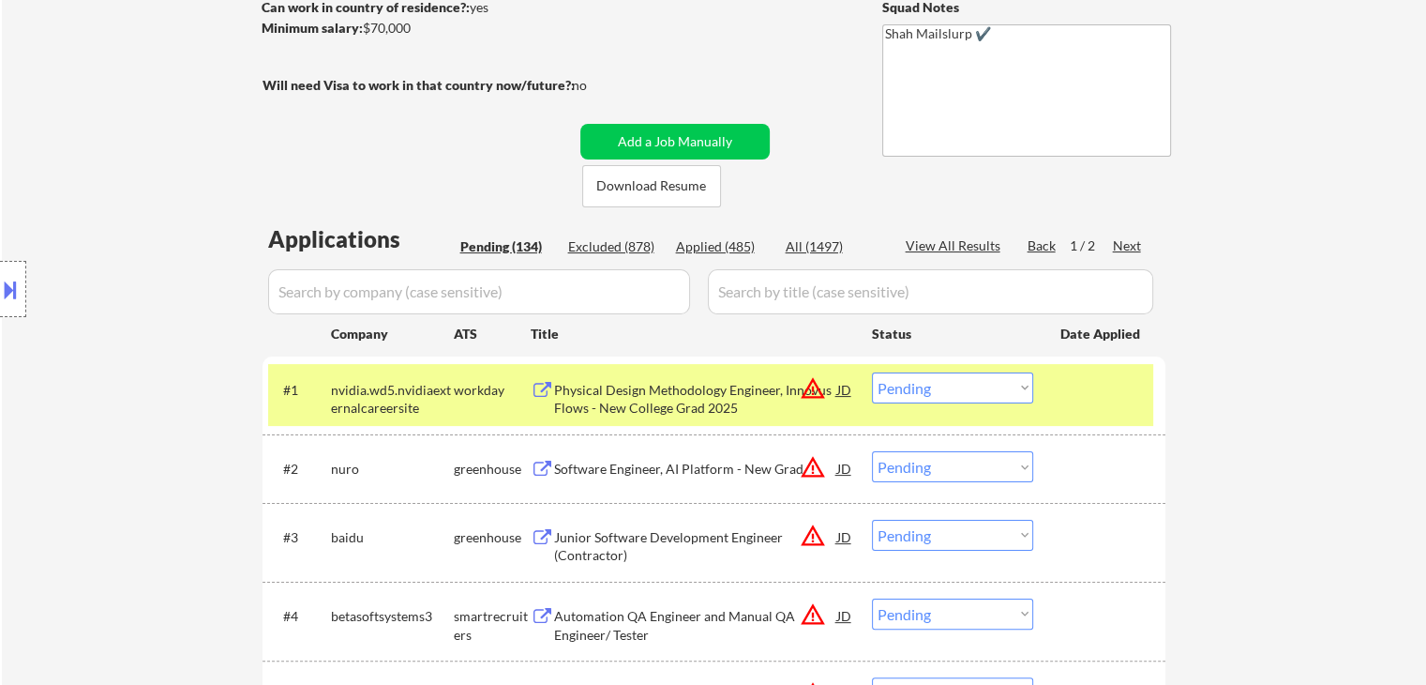
click at [109, 336] on div "Location Inclusions:" at bounding box center [168, 289] width 336 height 348
click at [107, 336] on div "Location Inclusions:" at bounding box center [168, 289] width 336 height 348
click at [106, 336] on div "Location Inclusions:" at bounding box center [168, 289] width 336 height 348
click at [105, 336] on div "Location Inclusions:" at bounding box center [168, 289] width 336 height 348
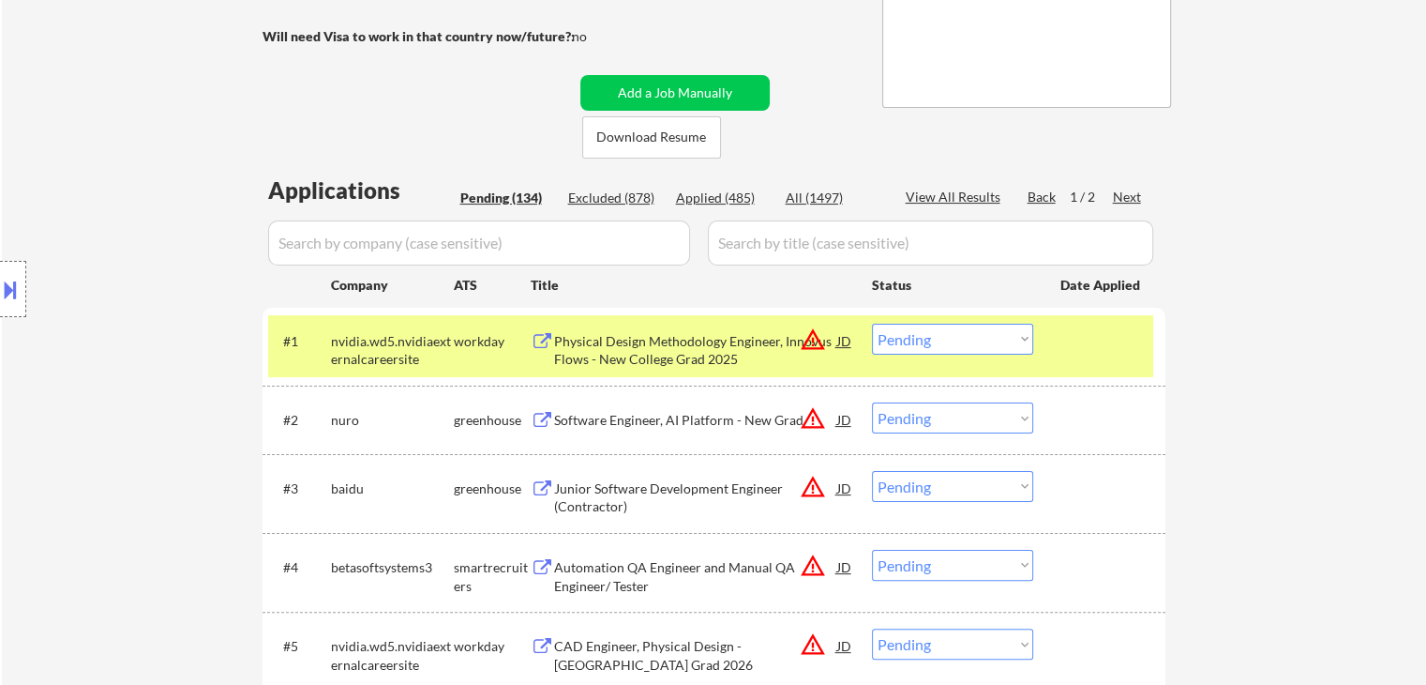
scroll to position [375, 0]
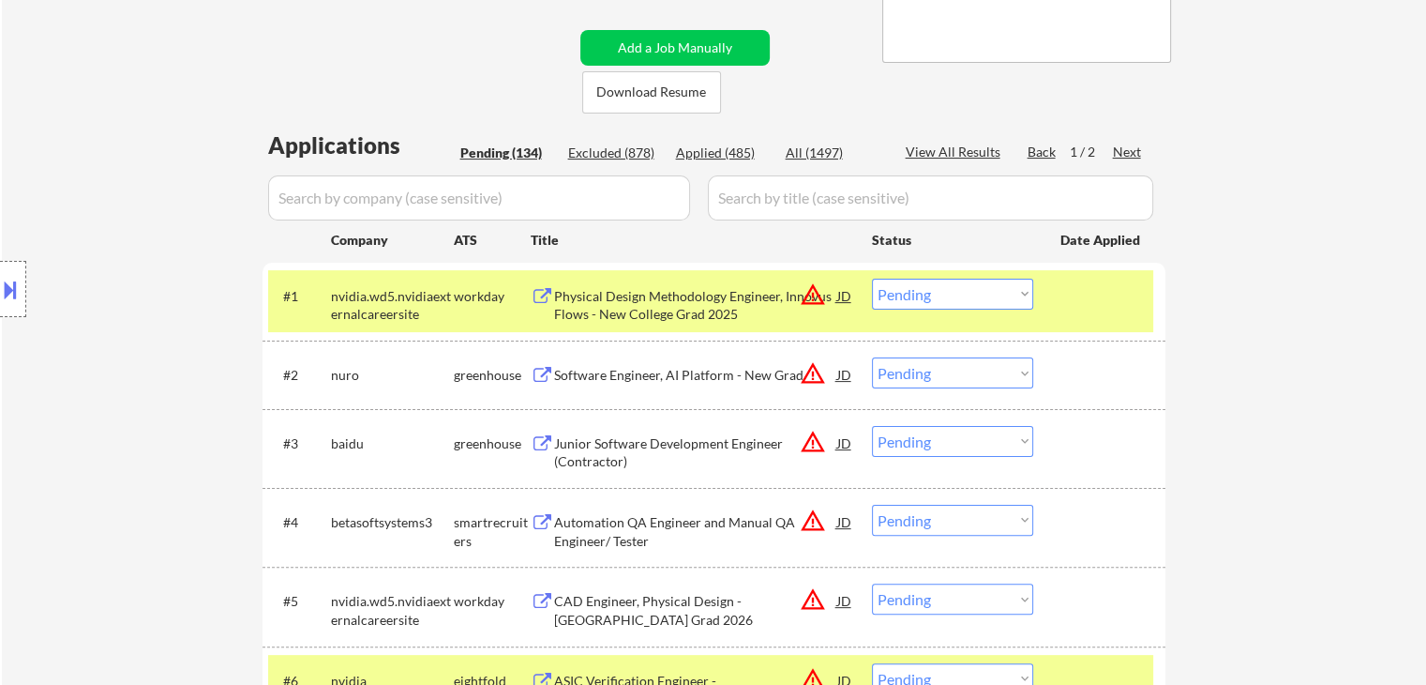
click at [105, 336] on div "Location Inclusions:" at bounding box center [168, 289] width 336 height 348
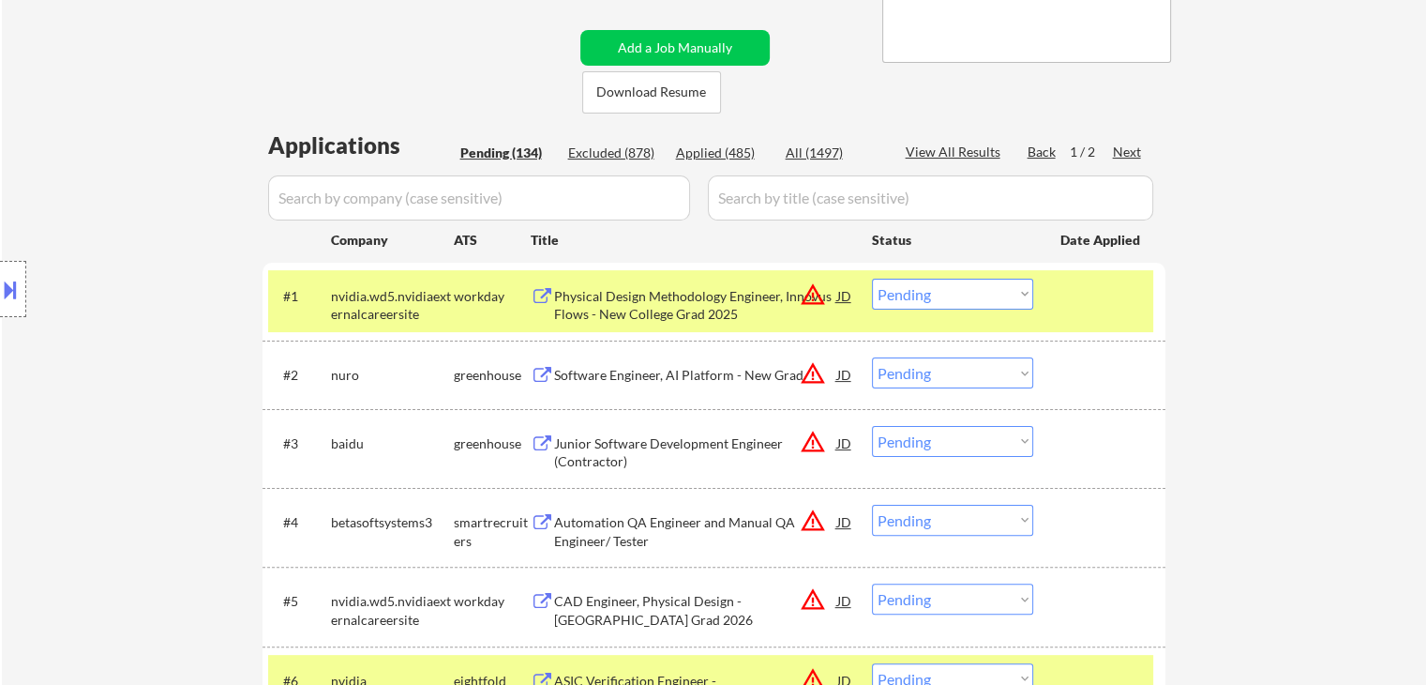
click at [105, 336] on div "Location Inclusions:" at bounding box center [168, 289] width 336 height 348
click at [102, 335] on div "Location Inclusions:" at bounding box center [168, 289] width 336 height 348
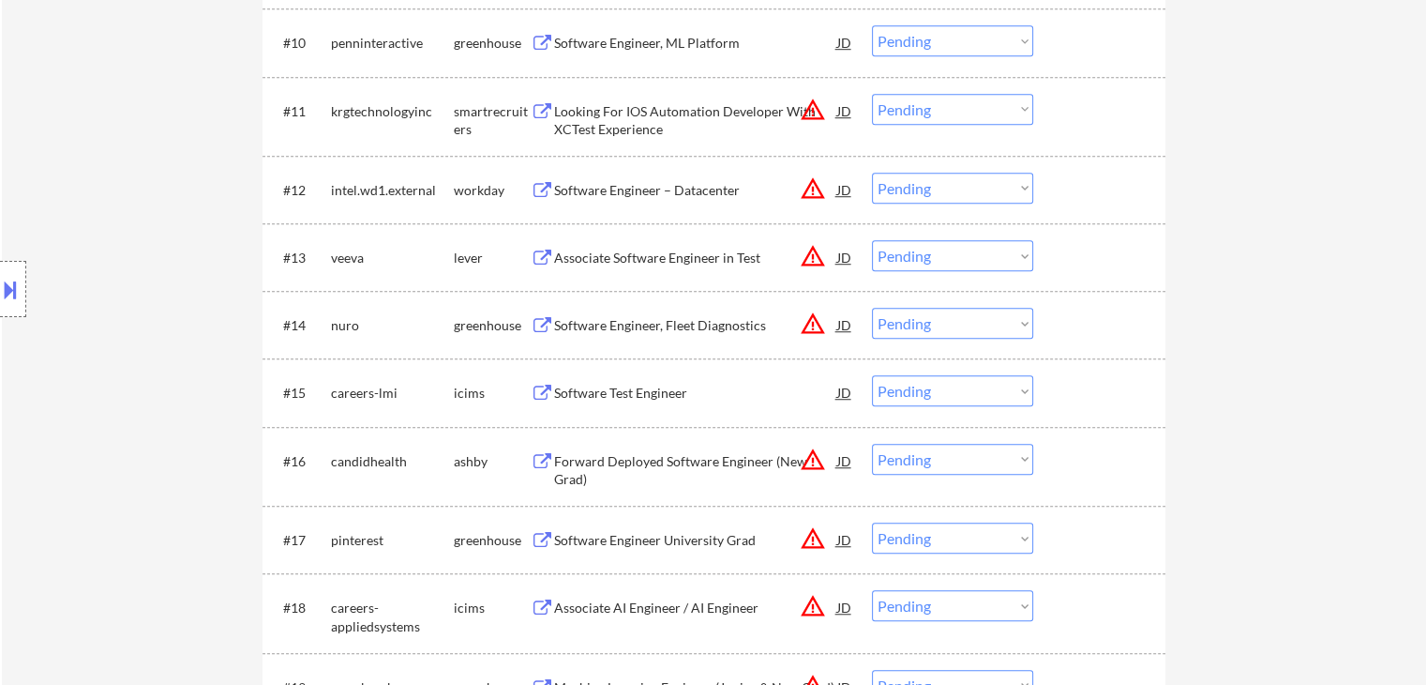
scroll to position [1501, 0]
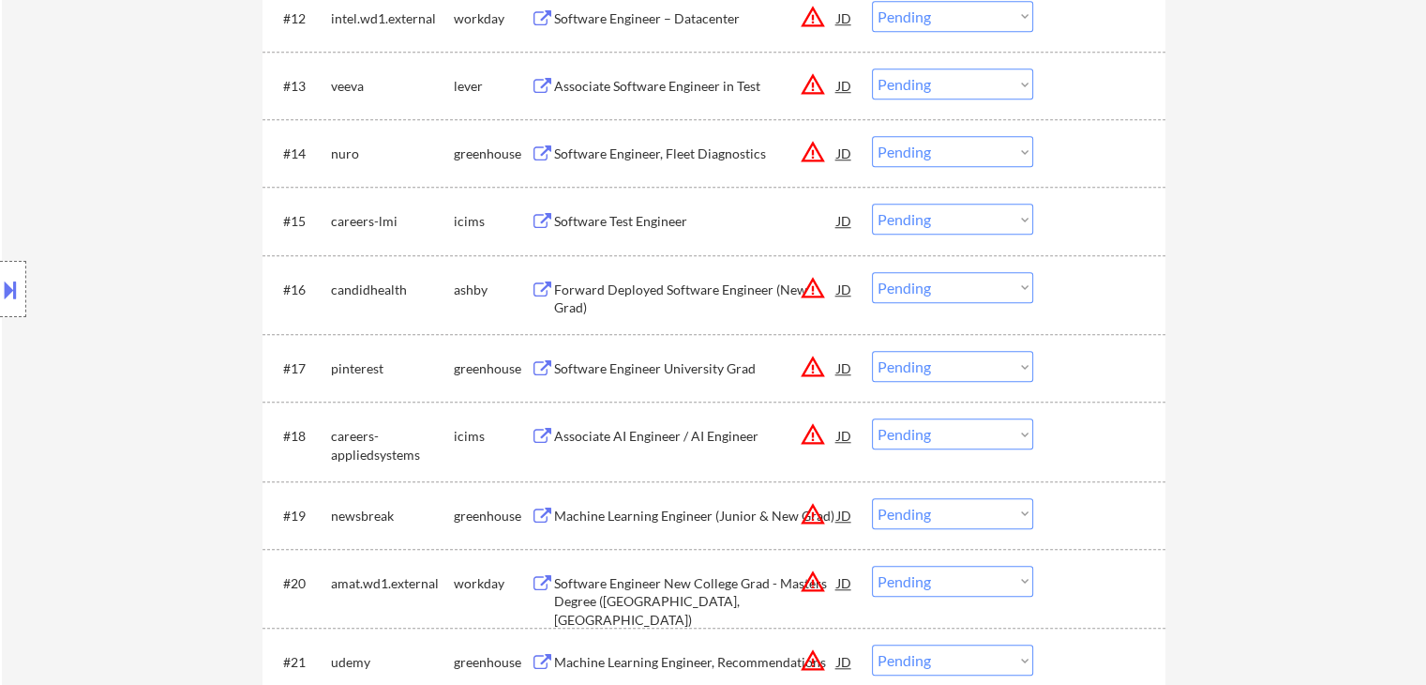
click at [199, 239] on div "Location Inclusions:" at bounding box center [168, 289] width 336 height 348
click at [596, 283] on div "Forward Deployed Software Engineer (New Grad)" at bounding box center [695, 298] width 283 height 37
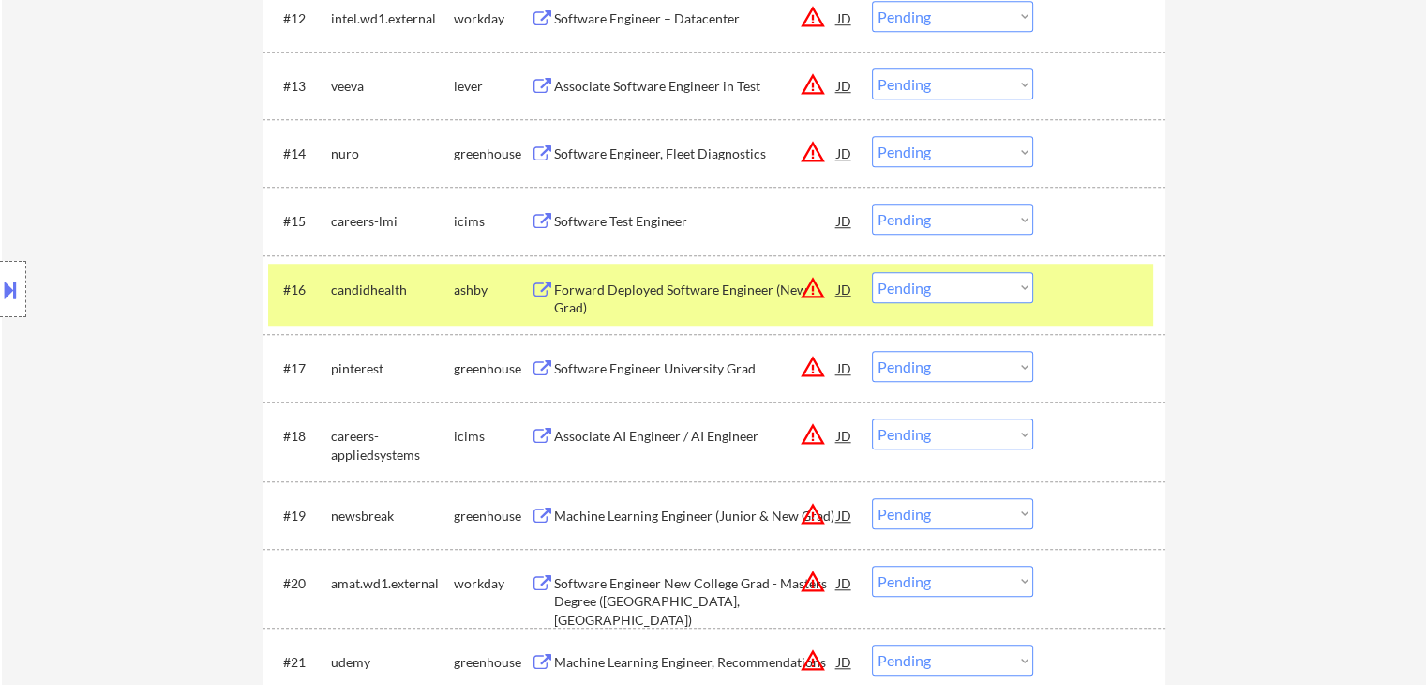
click at [616, 145] on div "Software Engineer, Fleet Diagnostics" at bounding box center [695, 153] width 283 height 19
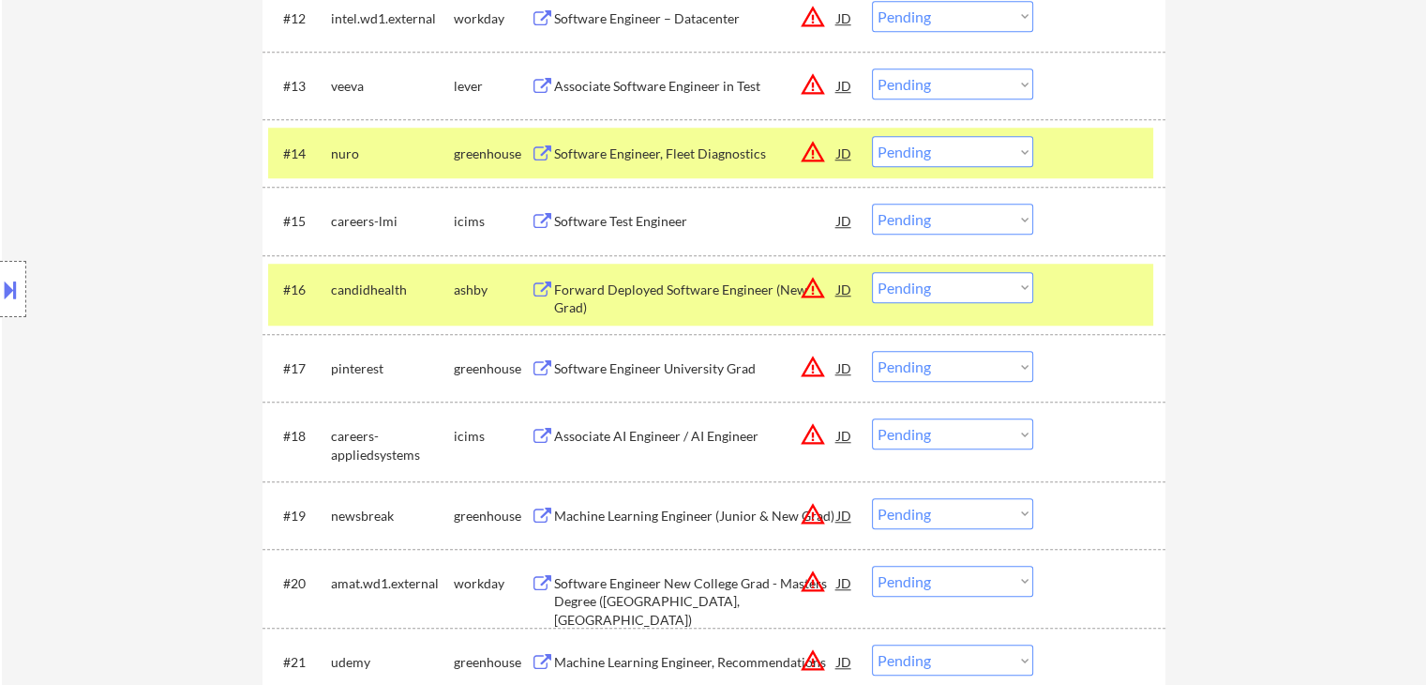
click at [626, 87] on div "Associate Software Engineer in Test" at bounding box center [695, 86] width 283 height 19
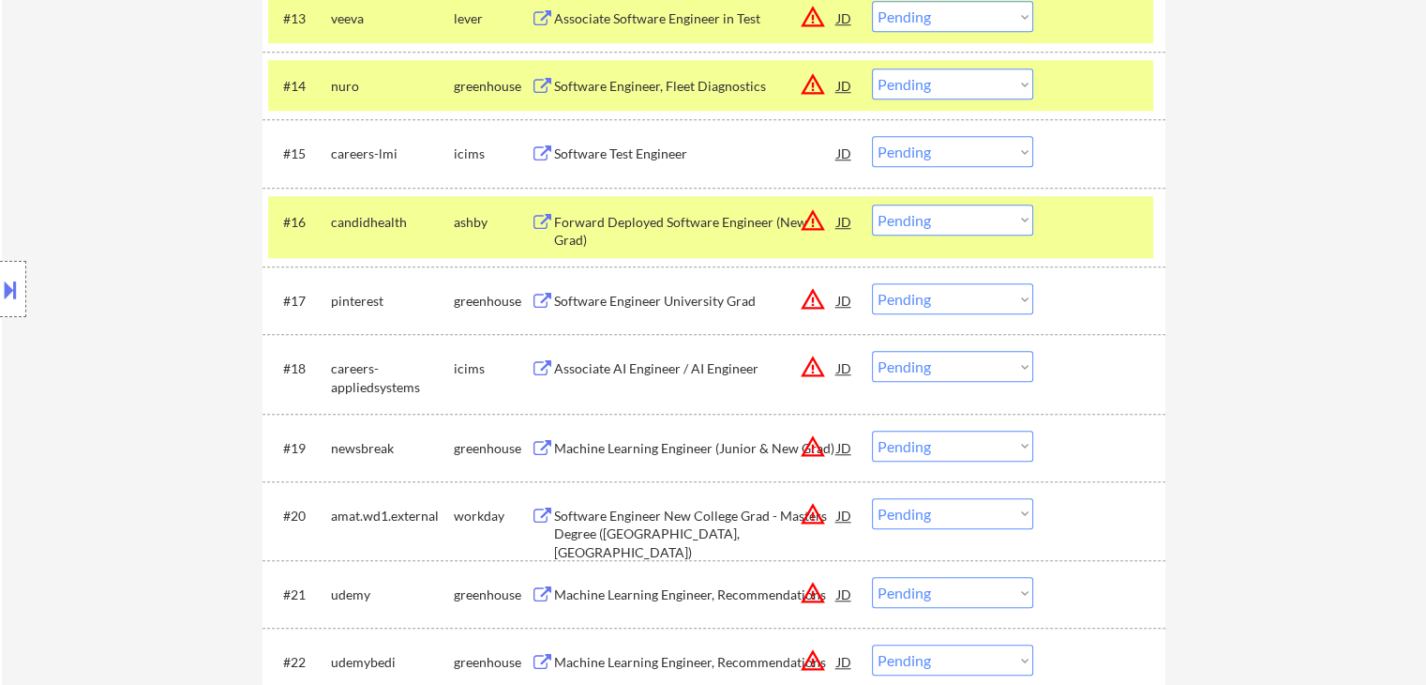
scroll to position [1688, 0]
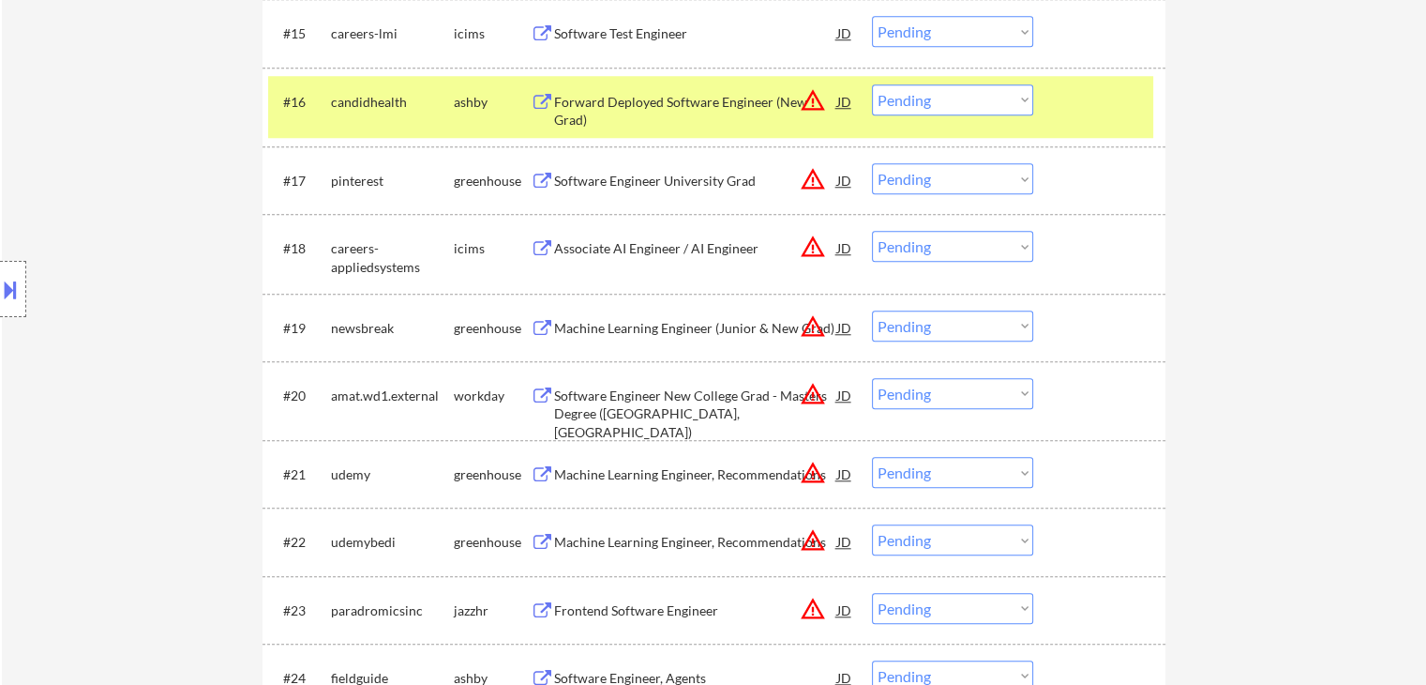
click at [596, 182] on div "Software Engineer University Grad" at bounding box center [695, 181] width 283 height 19
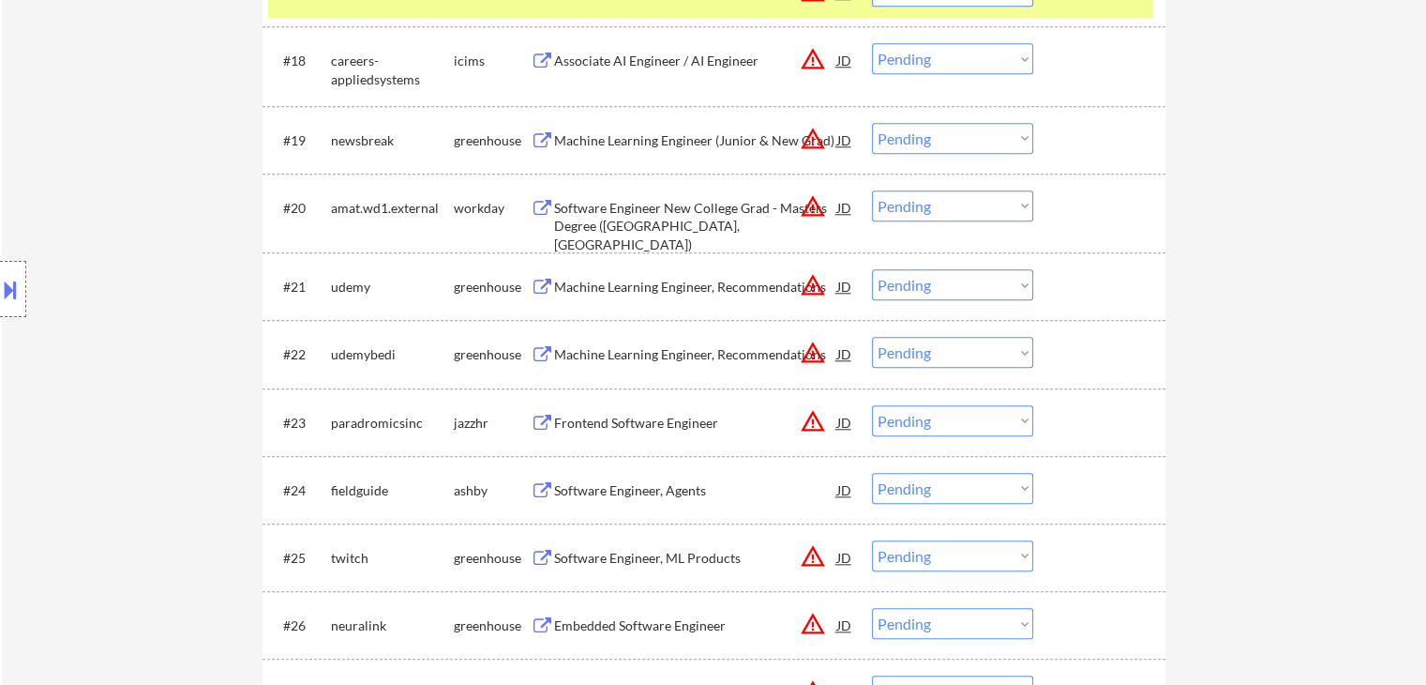
click at [593, 143] on div "Machine Learning Engineer (Junior & New Grad)" at bounding box center [695, 140] width 283 height 19
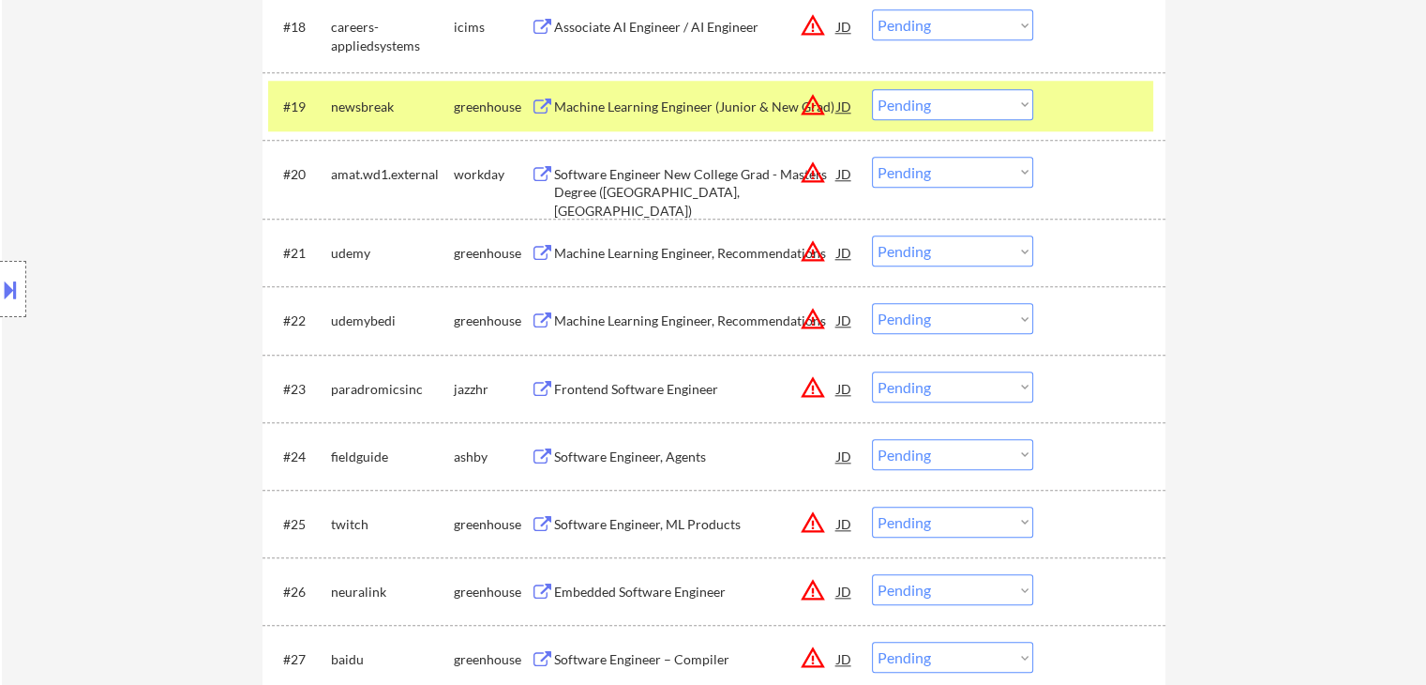
scroll to position [1969, 0]
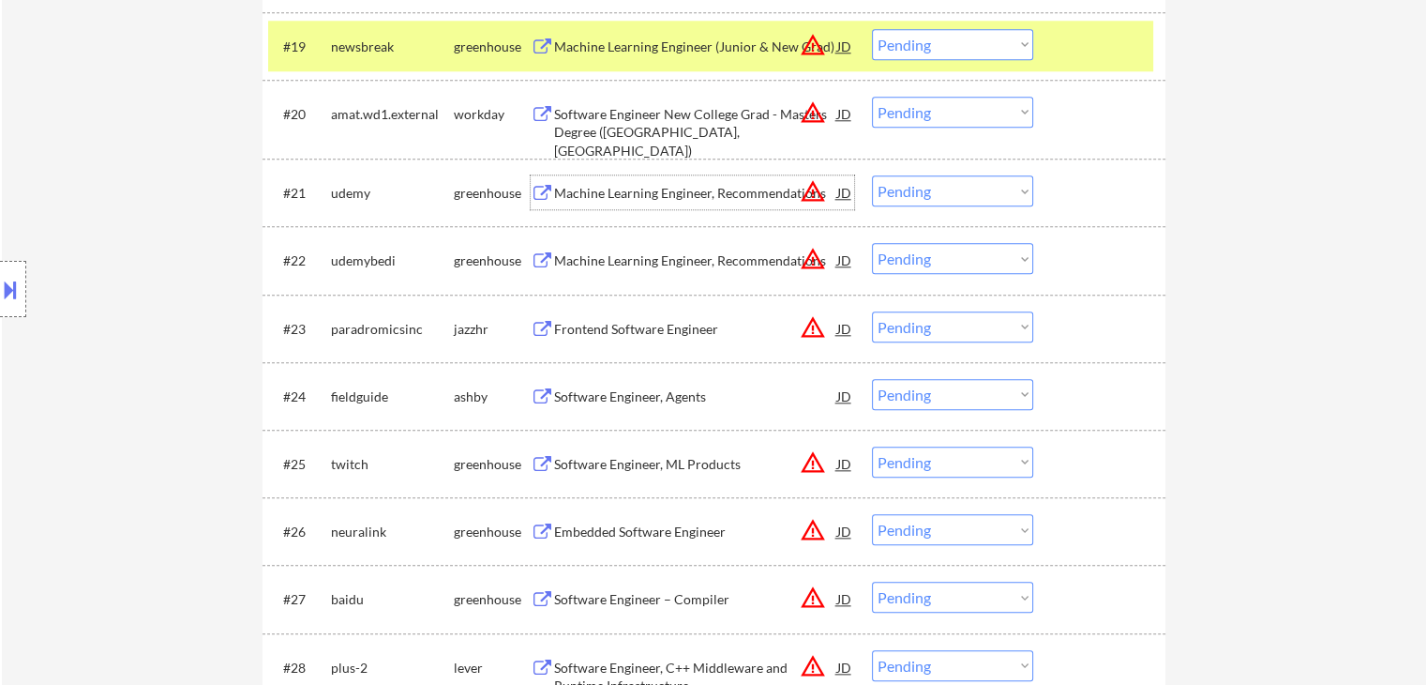
click at [573, 187] on div "Machine Learning Engineer, Recommendations" at bounding box center [695, 193] width 283 height 19
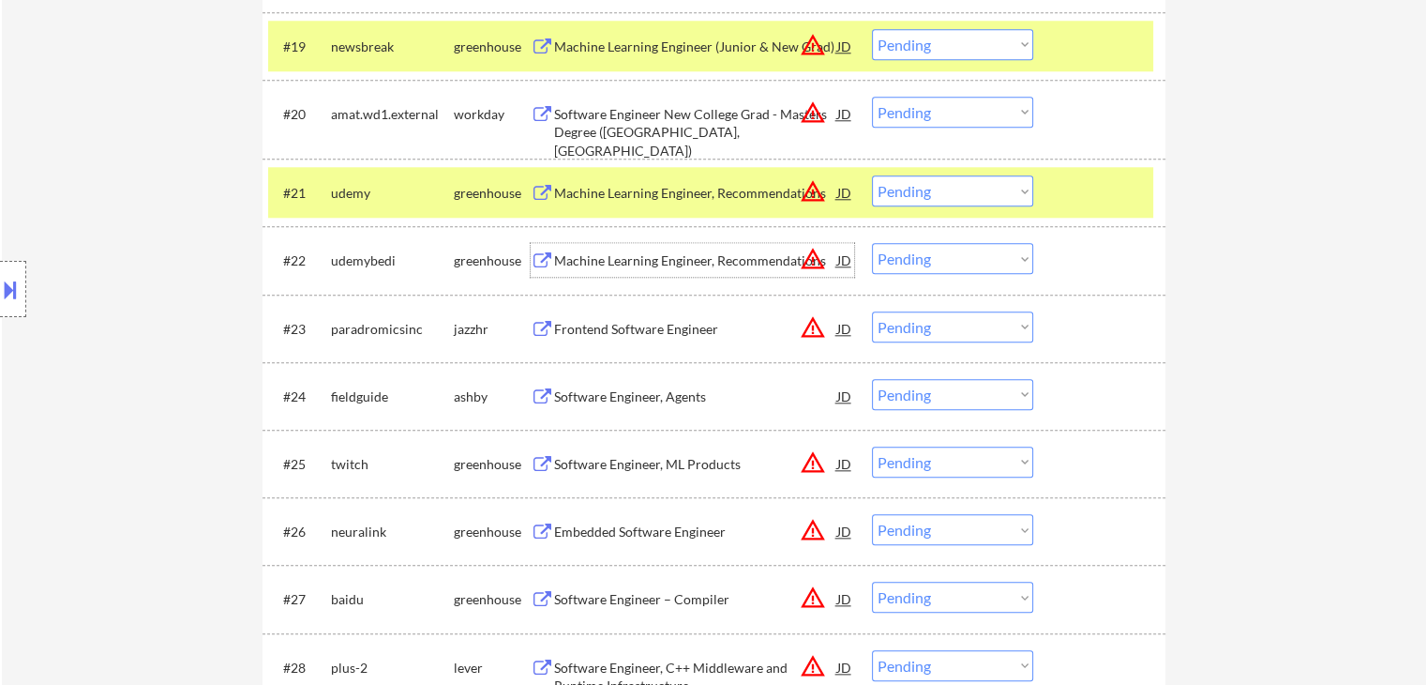
click at [581, 248] on div "Machine Learning Engineer, Recommendations" at bounding box center [695, 260] width 283 height 34
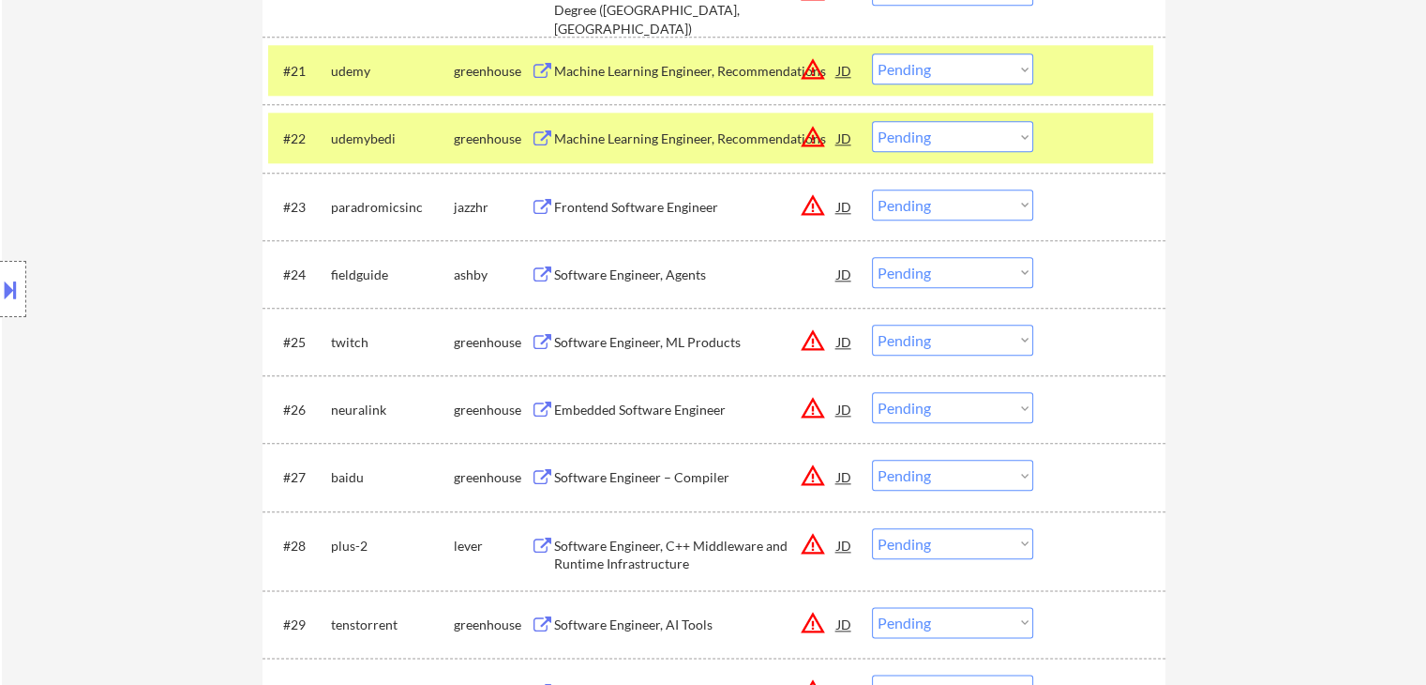
scroll to position [2157, 0]
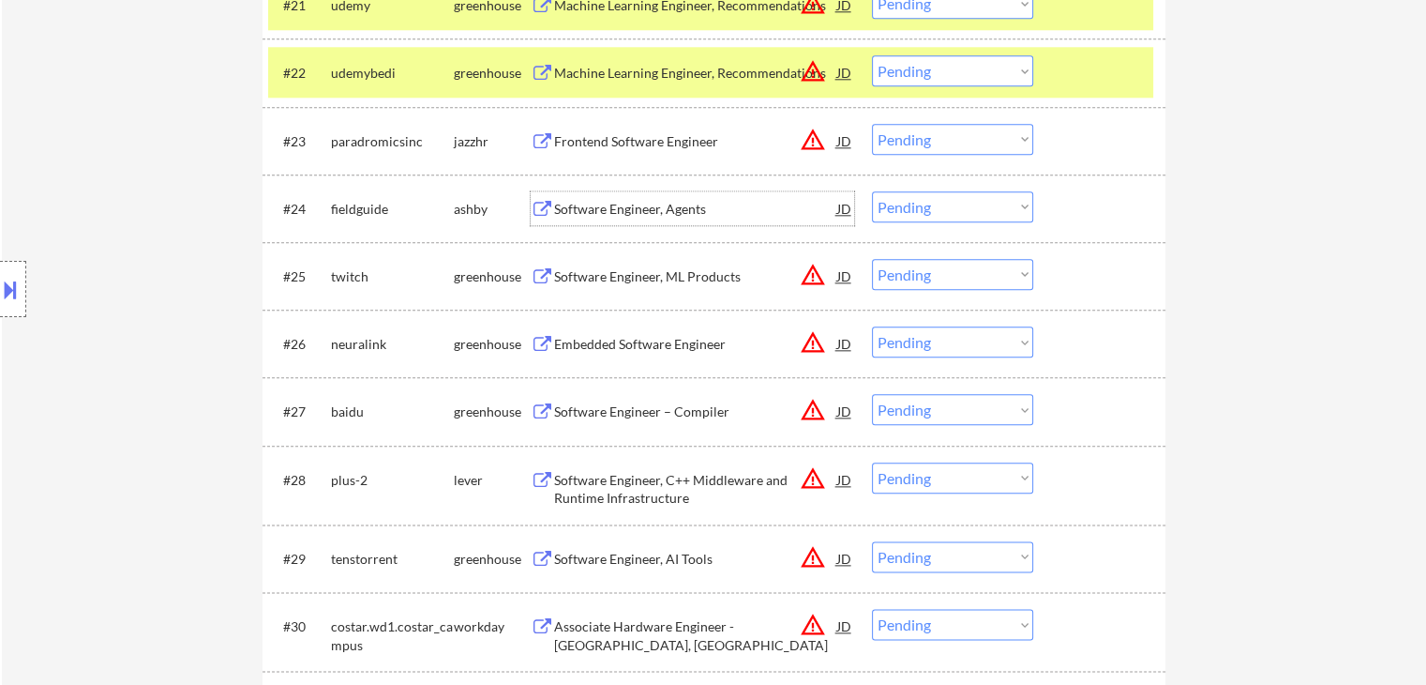
click at [626, 208] on div "Software Engineer, Agents" at bounding box center [695, 209] width 283 height 19
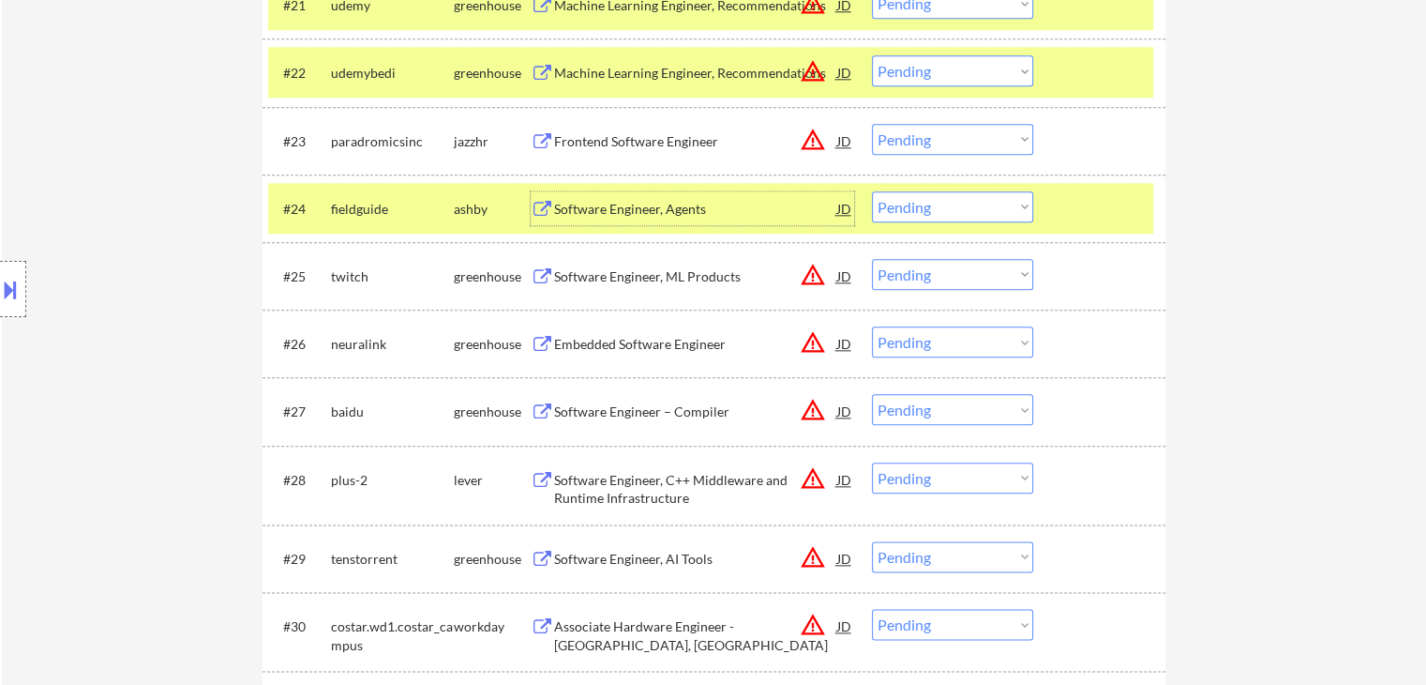
click at [4, 294] on button at bounding box center [10, 289] width 21 height 31
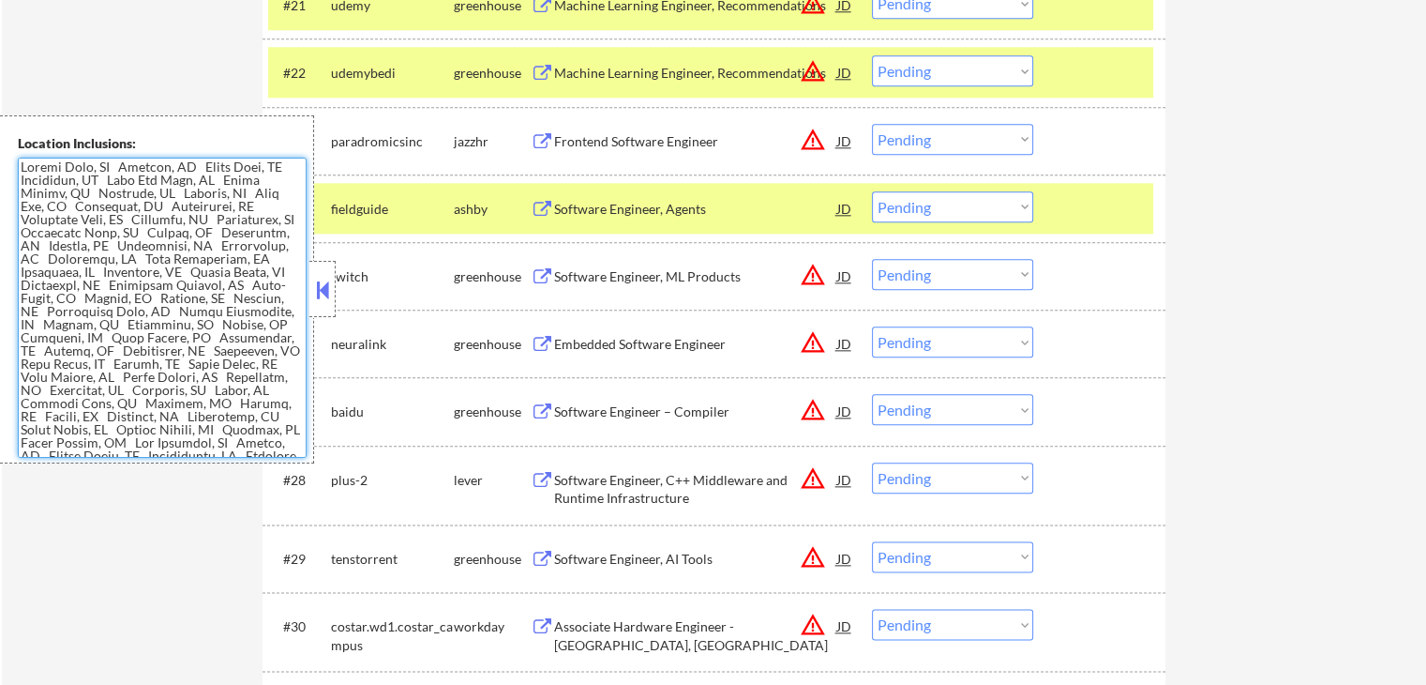
click at [161, 290] on textarea at bounding box center [162, 308] width 289 height 300
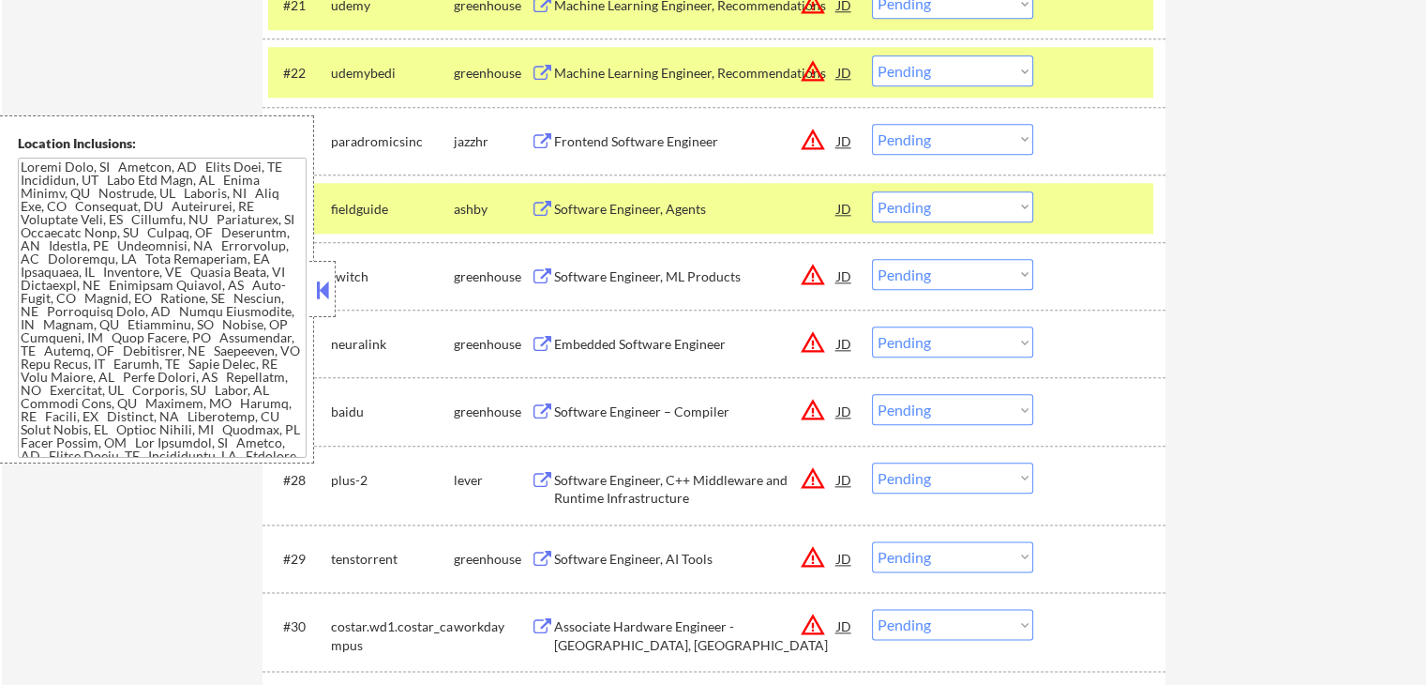
scroll to position [226, 0]
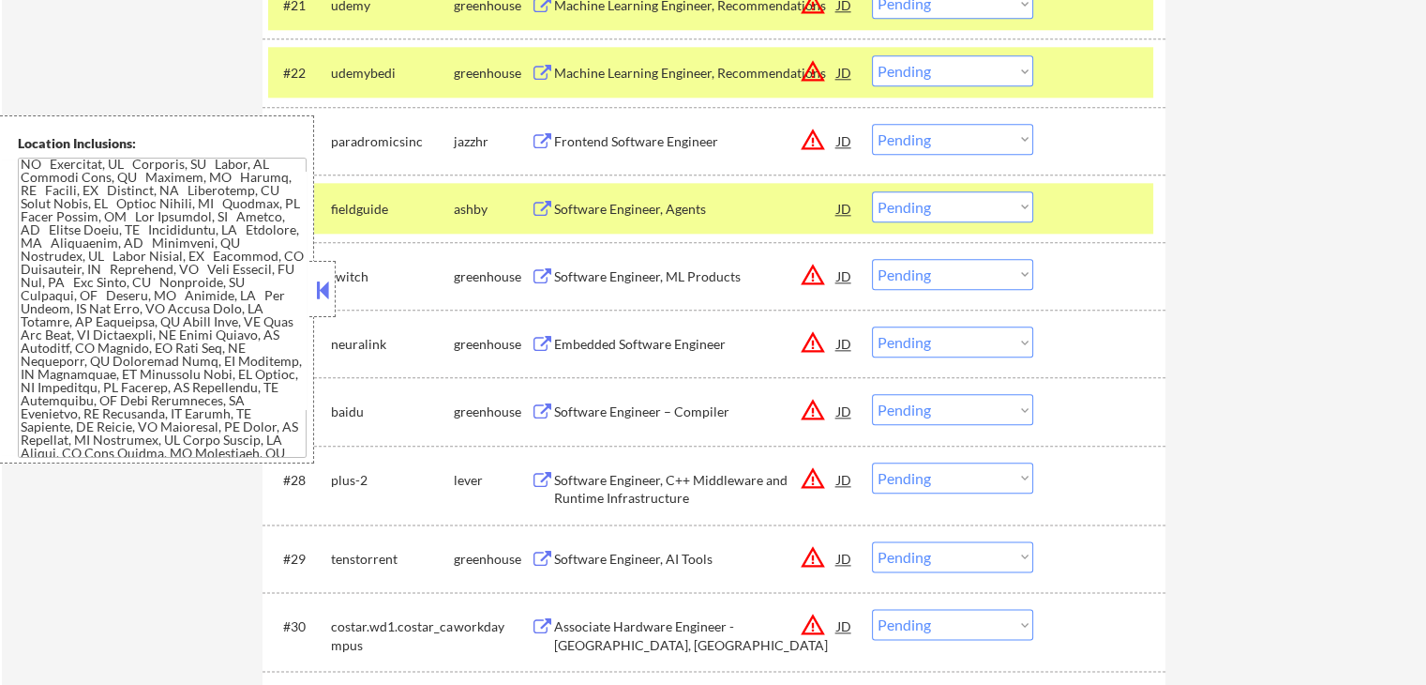
click at [324, 282] on button at bounding box center [322, 290] width 21 height 28
select select ""pending""
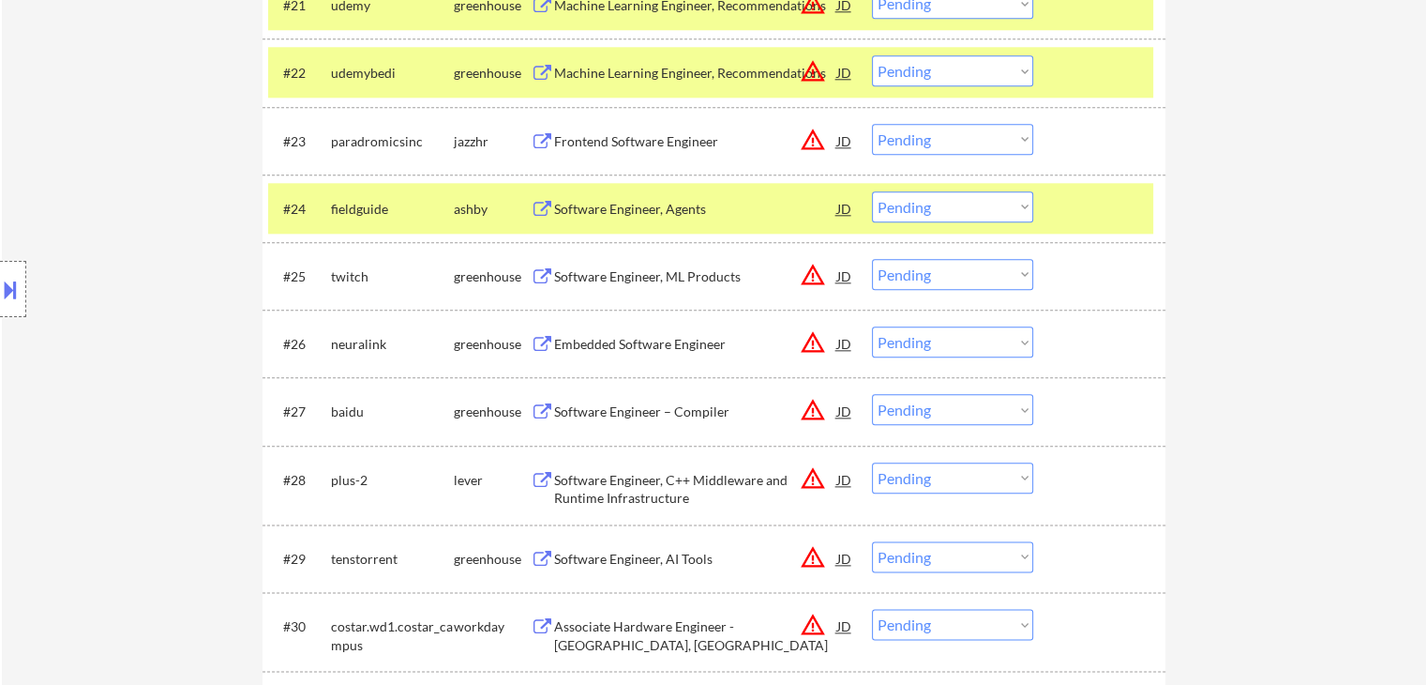
select select ""PLACEHOLDER_1427118222253""
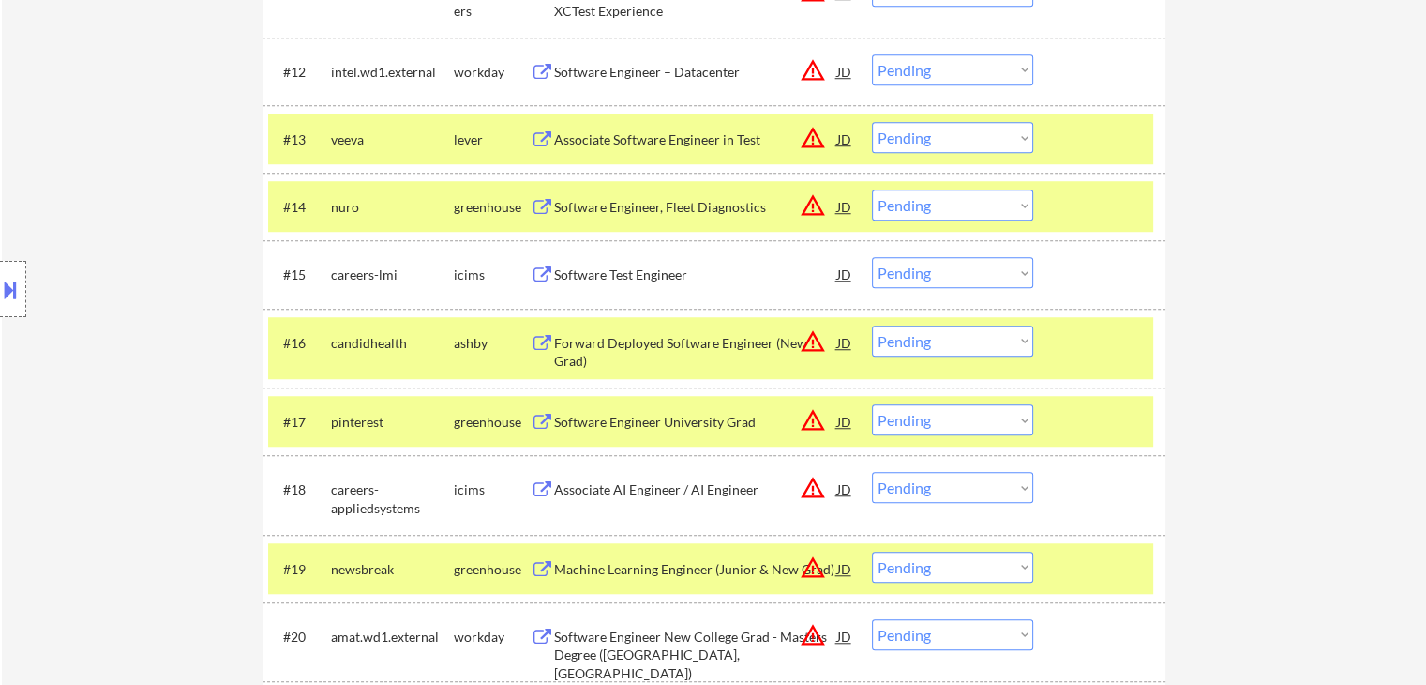
select select ""pending""
click at [912, 332] on select "Choose an option... Pending Applied Excluded (Questions) Excluded (Expired) Exc…" at bounding box center [952, 340] width 161 height 31
click at [872, 325] on select "Choose an option... Pending Applied Excluded (Questions) Excluded (Expired) Exc…" at bounding box center [952, 340] width 161 height 31
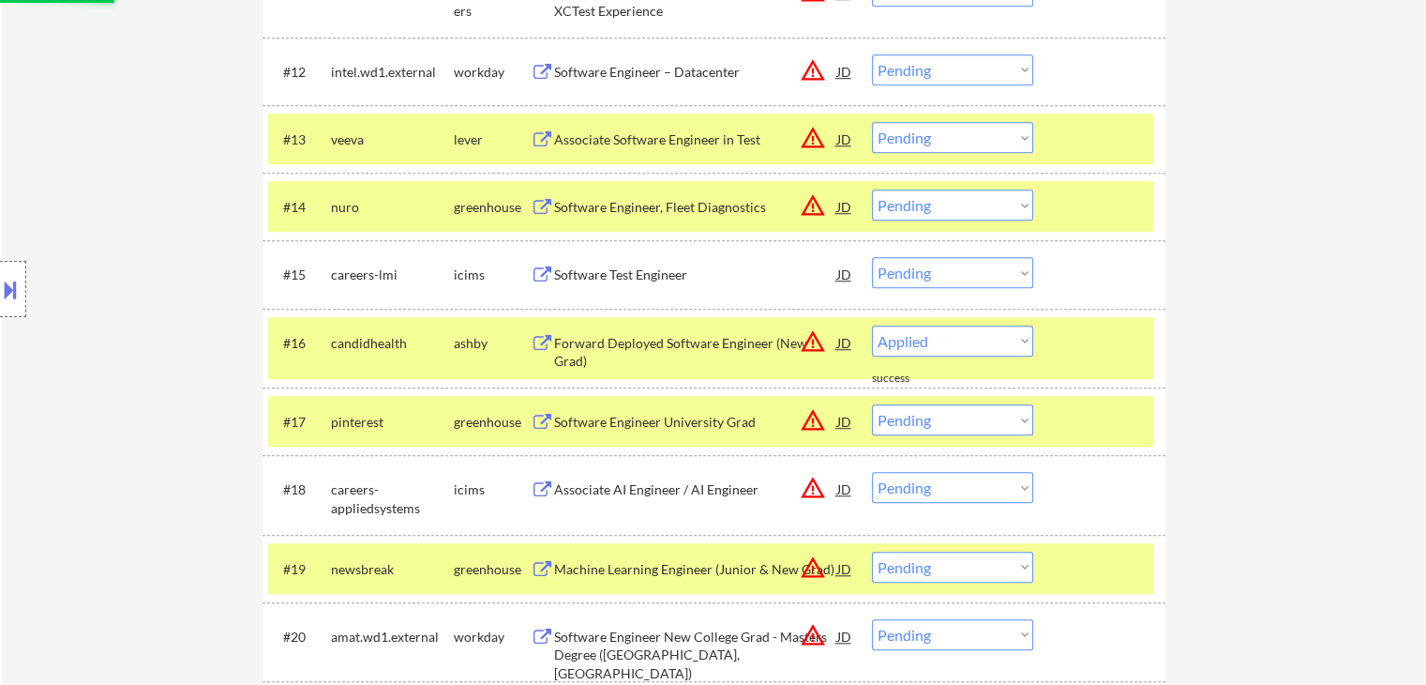
click at [113, 196] on div "Location Inclusions:" at bounding box center [168, 289] width 336 height 348
select select ""pending""
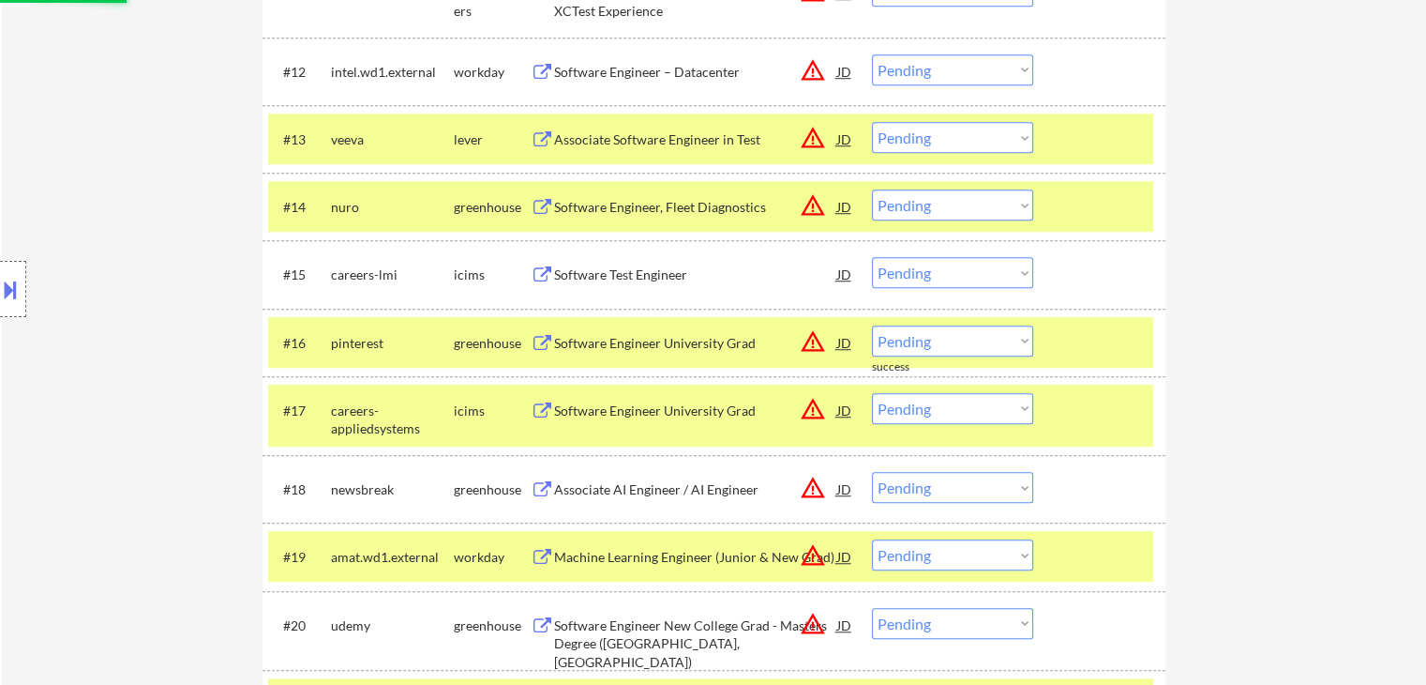
click at [113, 196] on div "Location Inclusions:" at bounding box center [168, 289] width 336 height 348
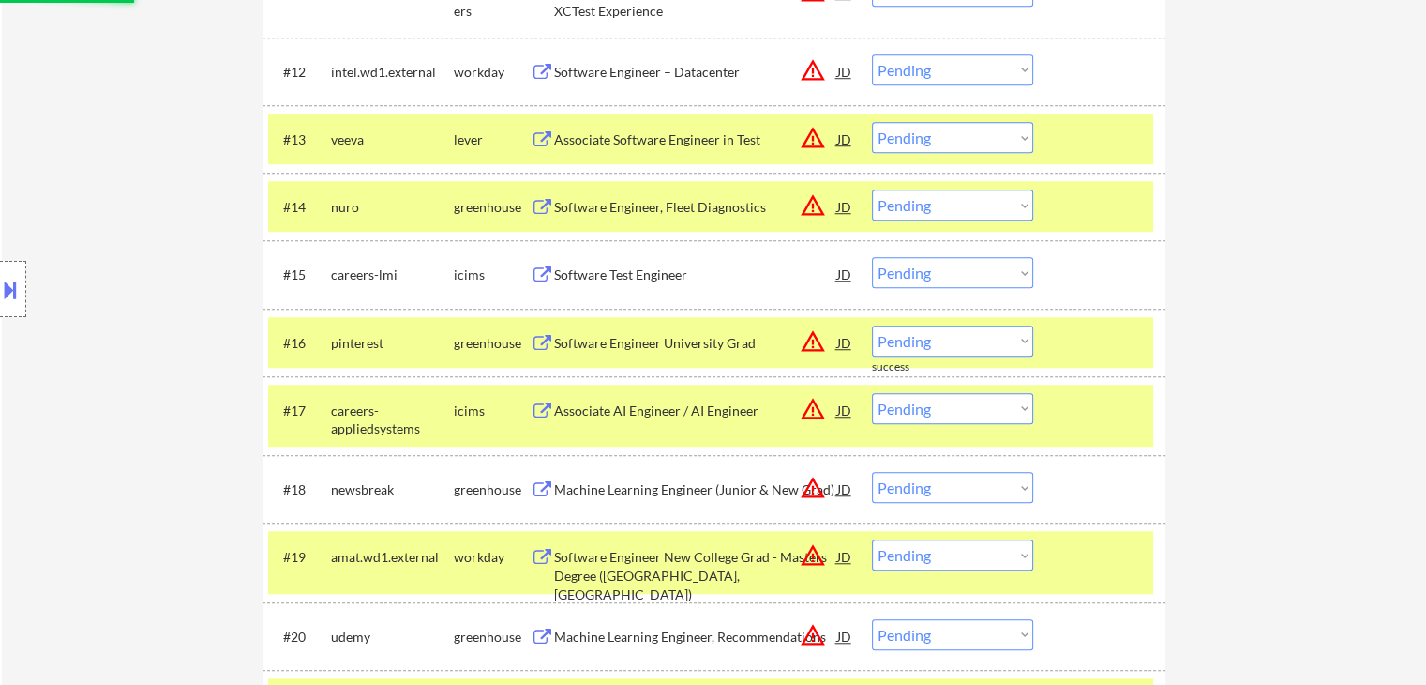
click at [113, 196] on div "Location Inclusions:" at bounding box center [168, 289] width 336 height 348
click at [686, 143] on div "Associate Software Engineer in Test" at bounding box center [695, 139] width 283 height 19
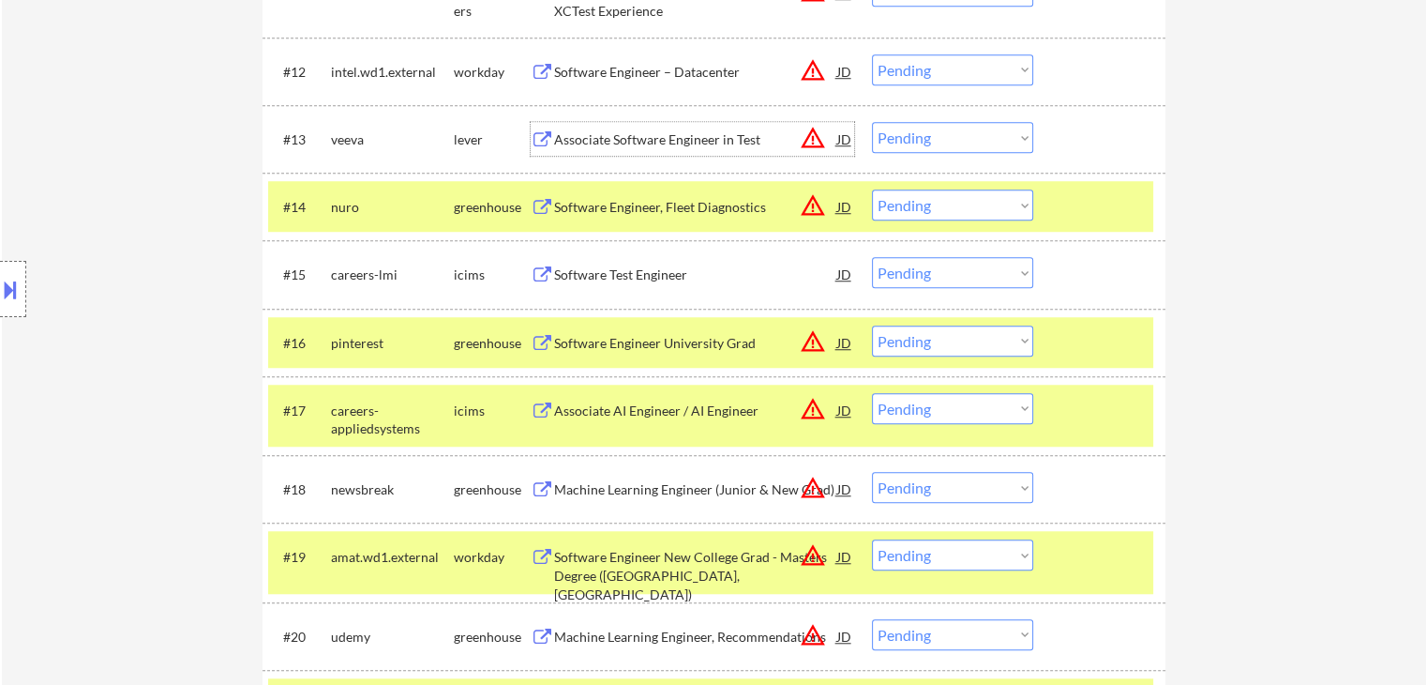
click at [900, 140] on select "Choose an option... Pending Applied Excluded (Questions) Excluded (Expired) Exc…" at bounding box center [952, 137] width 161 height 31
click at [872, 122] on select "Choose an option... Pending Applied Excluded (Questions) Excluded (Expired) Exc…" at bounding box center [952, 137] width 161 height 31
select select ""pending""
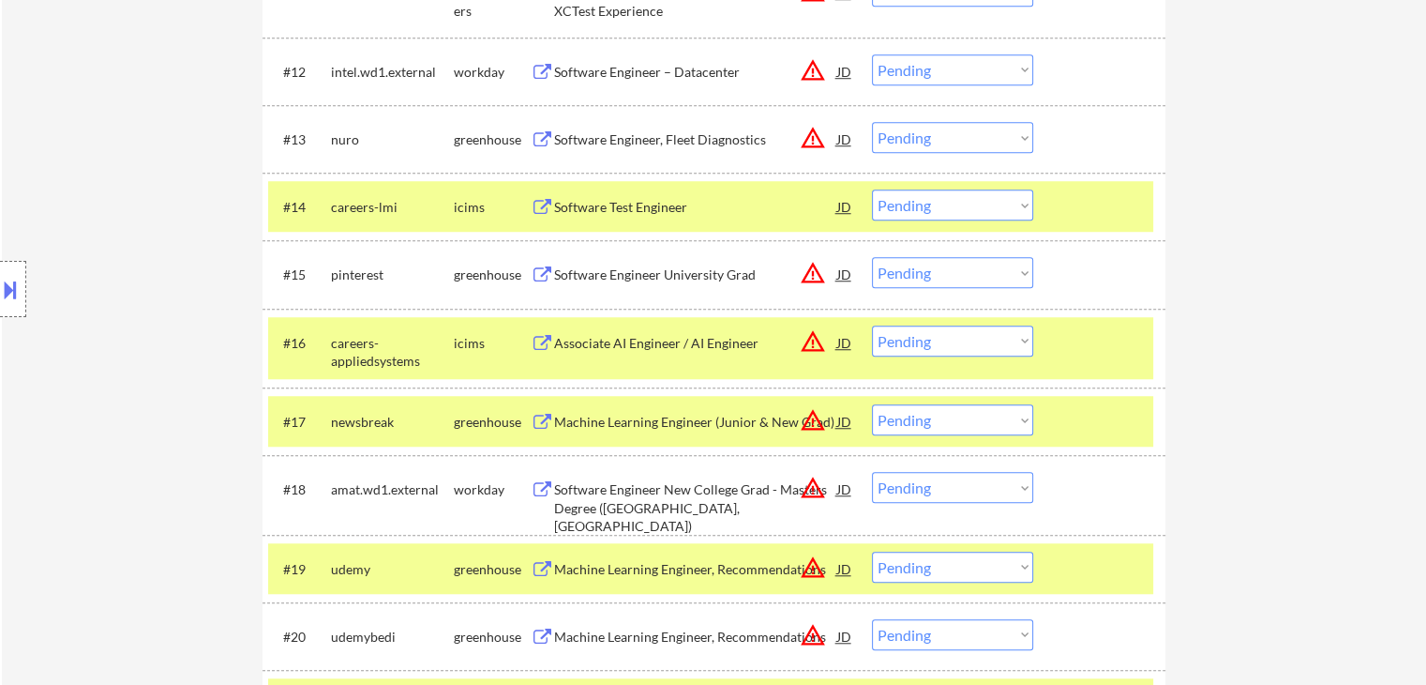
click at [8, 290] on button at bounding box center [10, 289] width 21 height 31
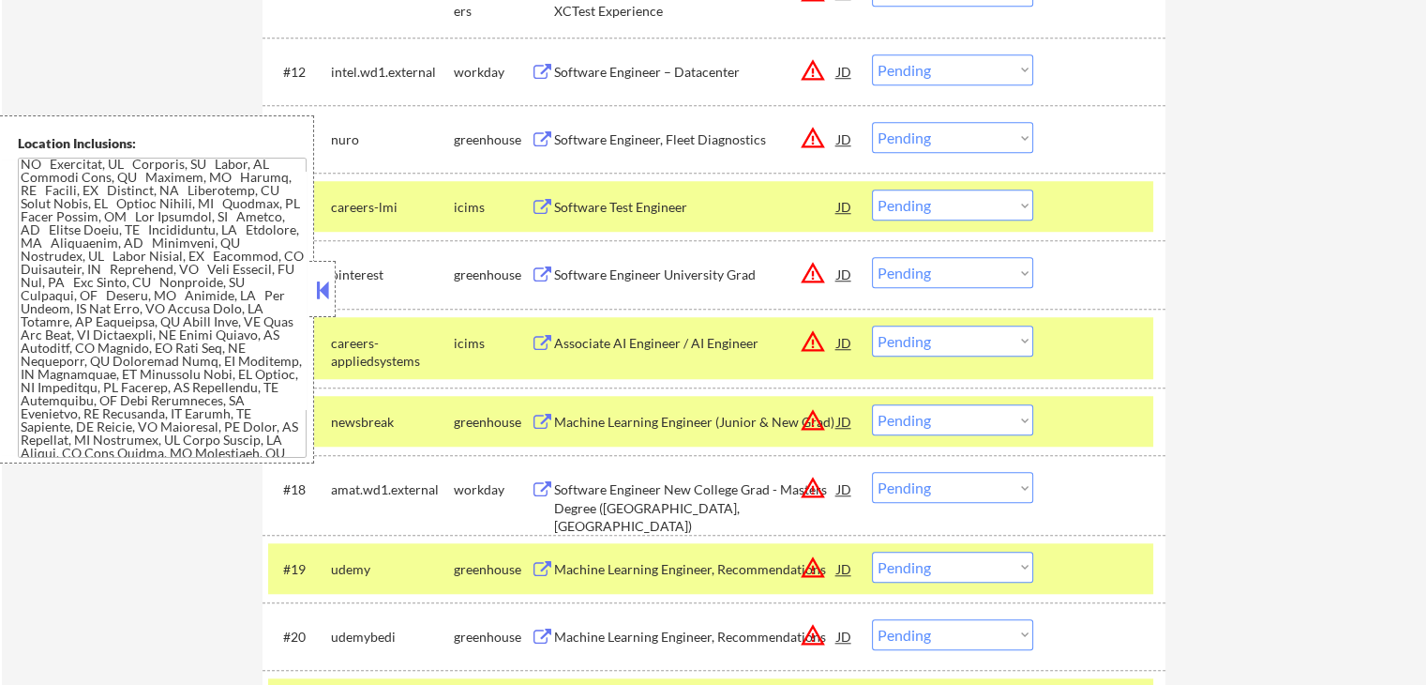
scroll to position [994, 0]
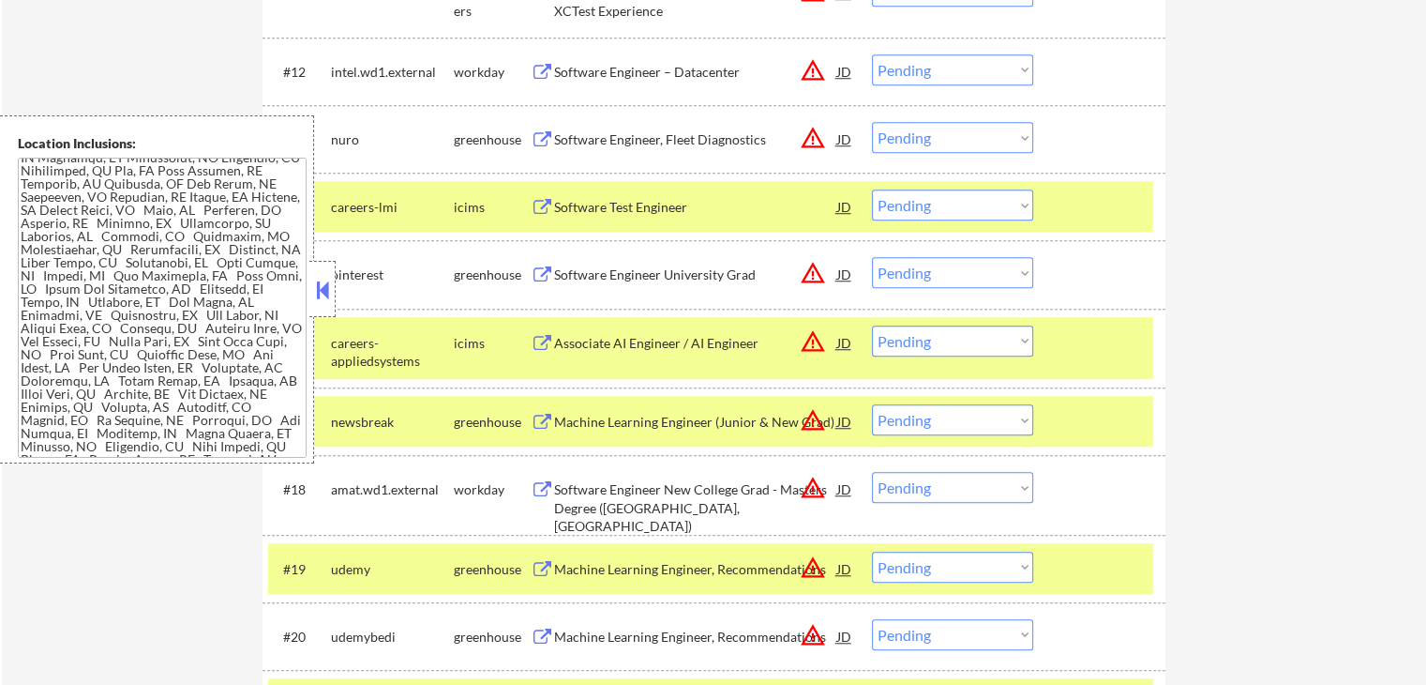
click at [324, 277] on button at bounding box center [322, 290] width 21 height 28
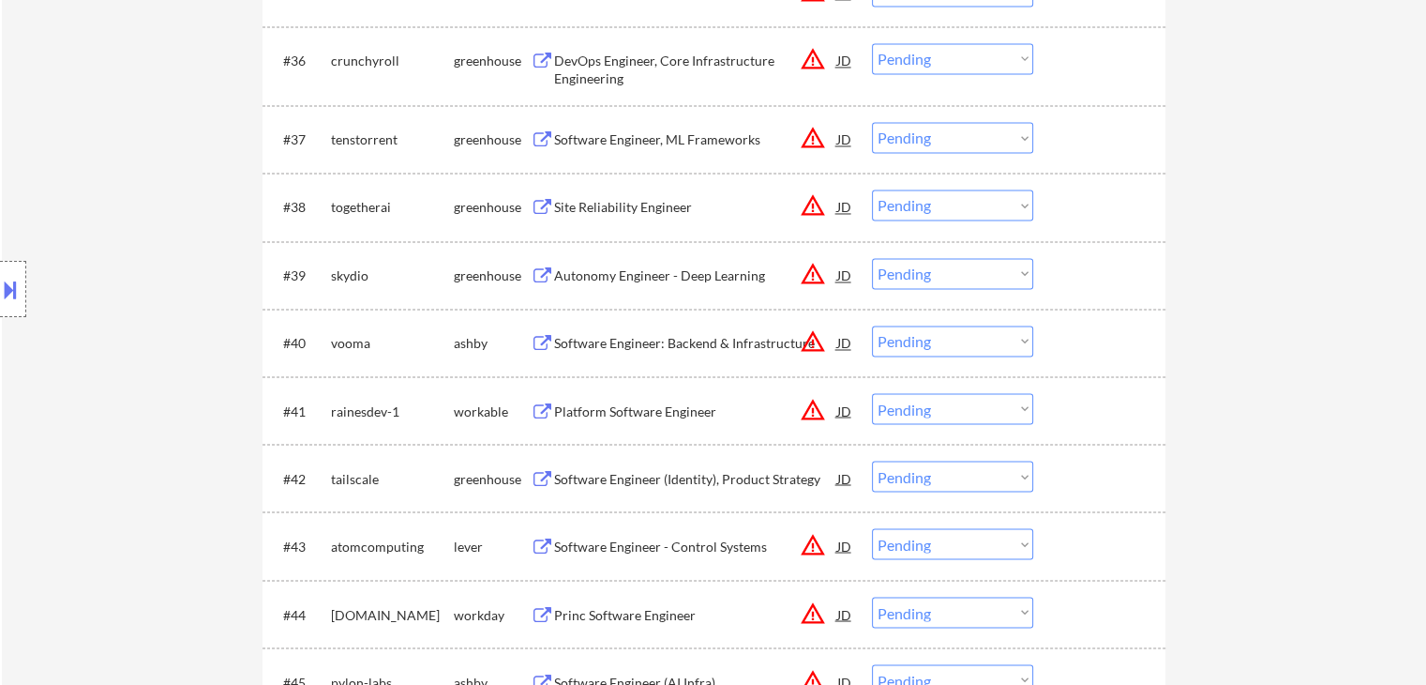
scroll to position [3229, 0]
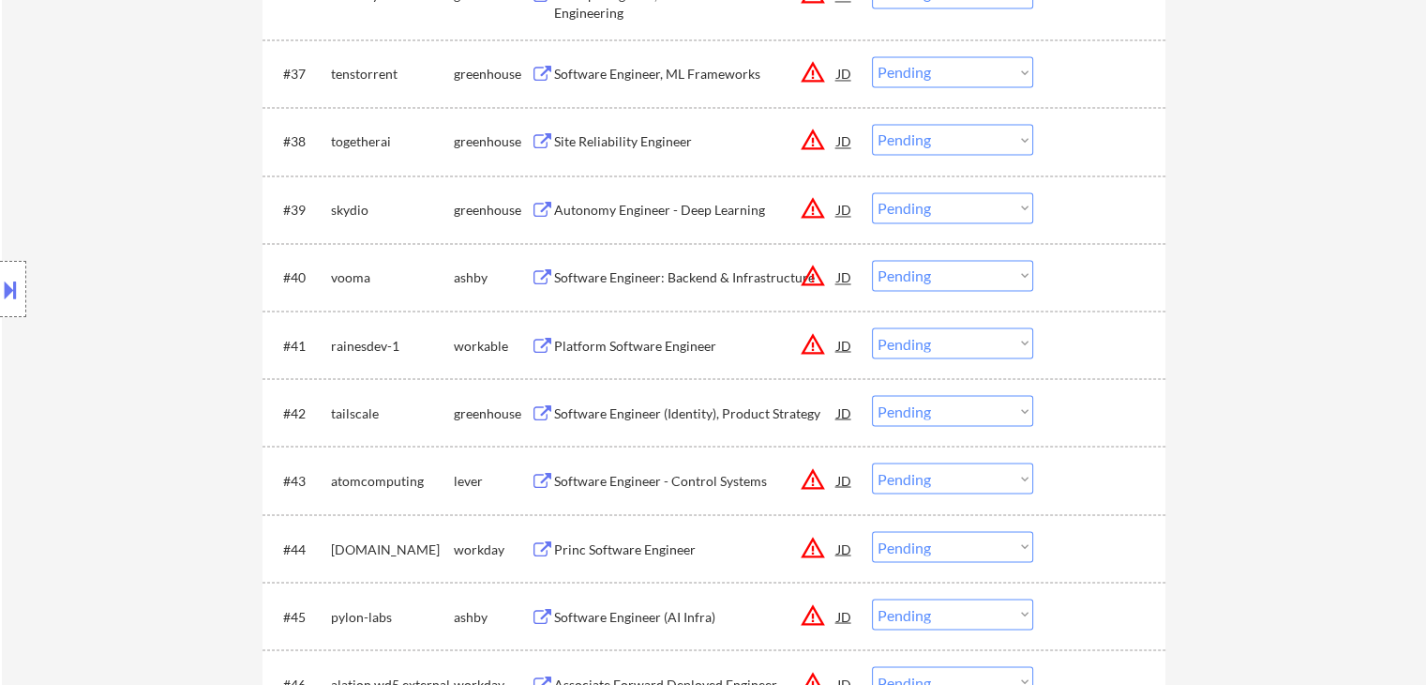
click at [596, 276] on div "Software Engineer: Backend & Infrastructure" at bounding box center [695, 277] width 283 height 19
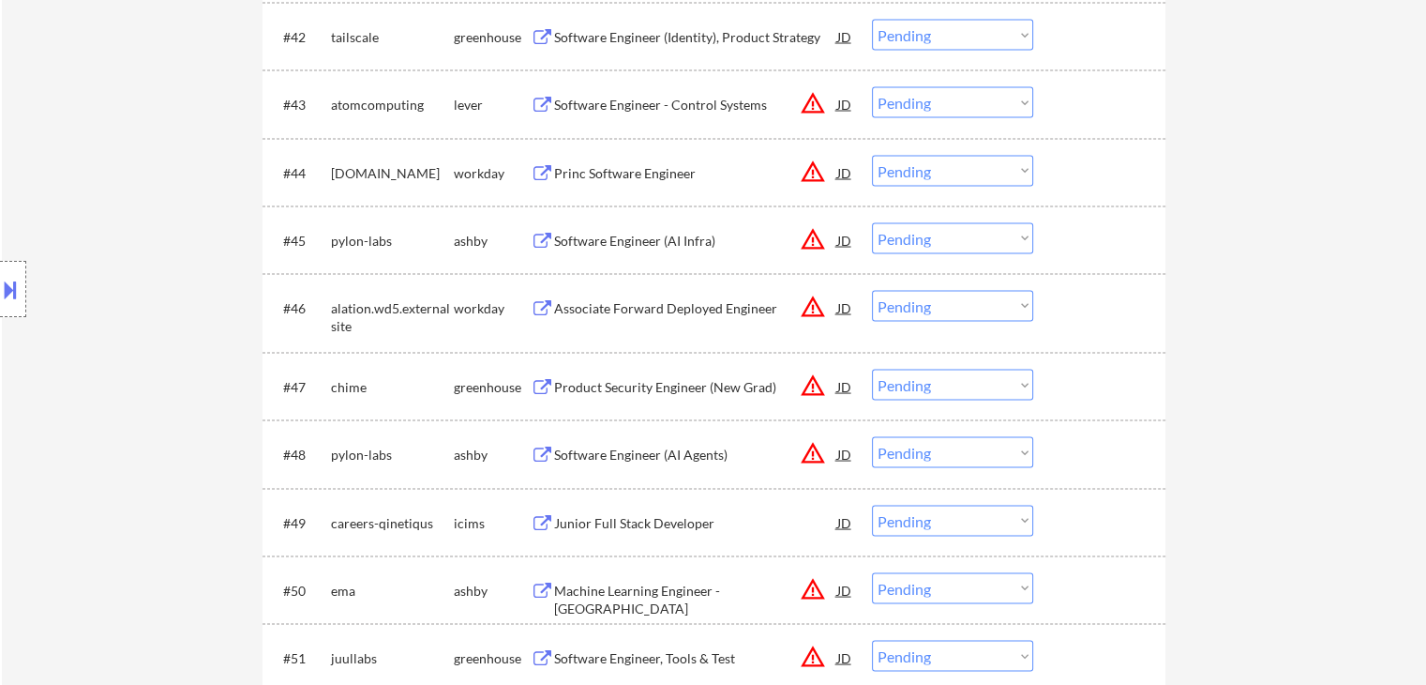
click at [607, 241] on div "Software Engineer (AI Infra)" at bounding box center [695, 241] width 283 height 19
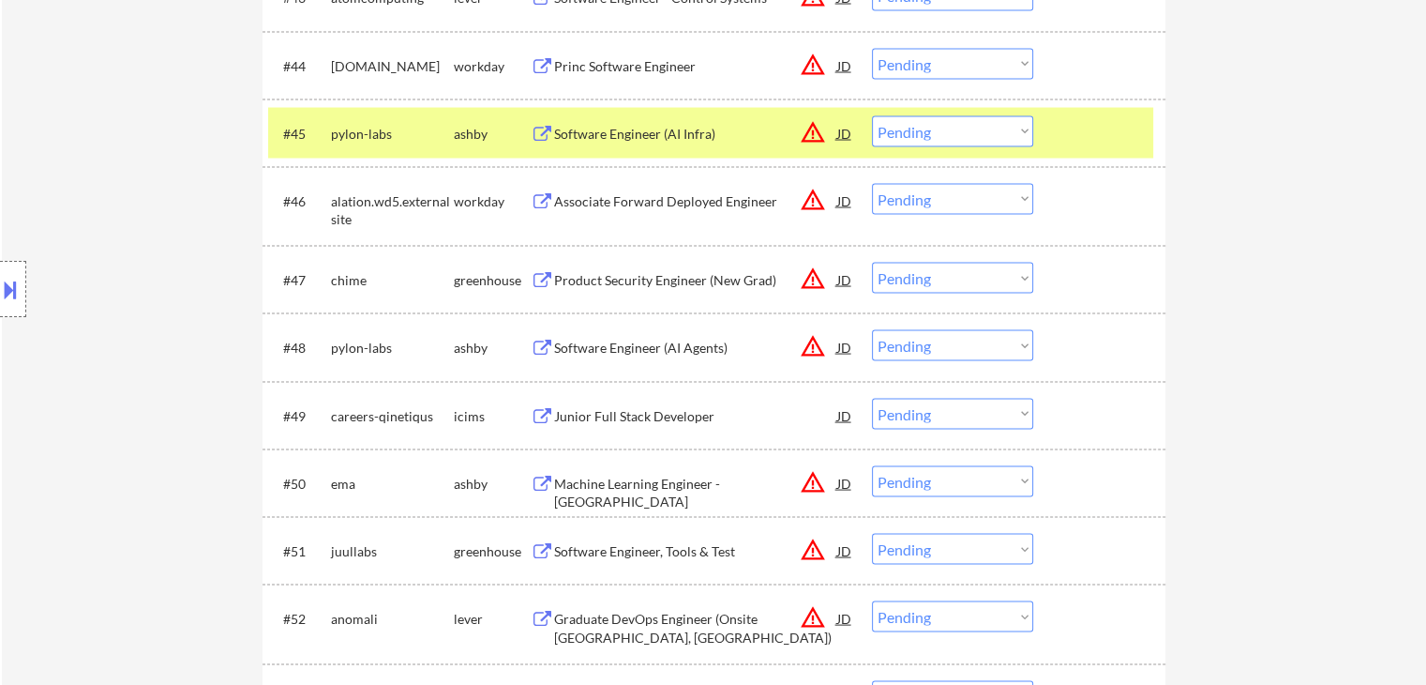
scroll to position [3792, 0]
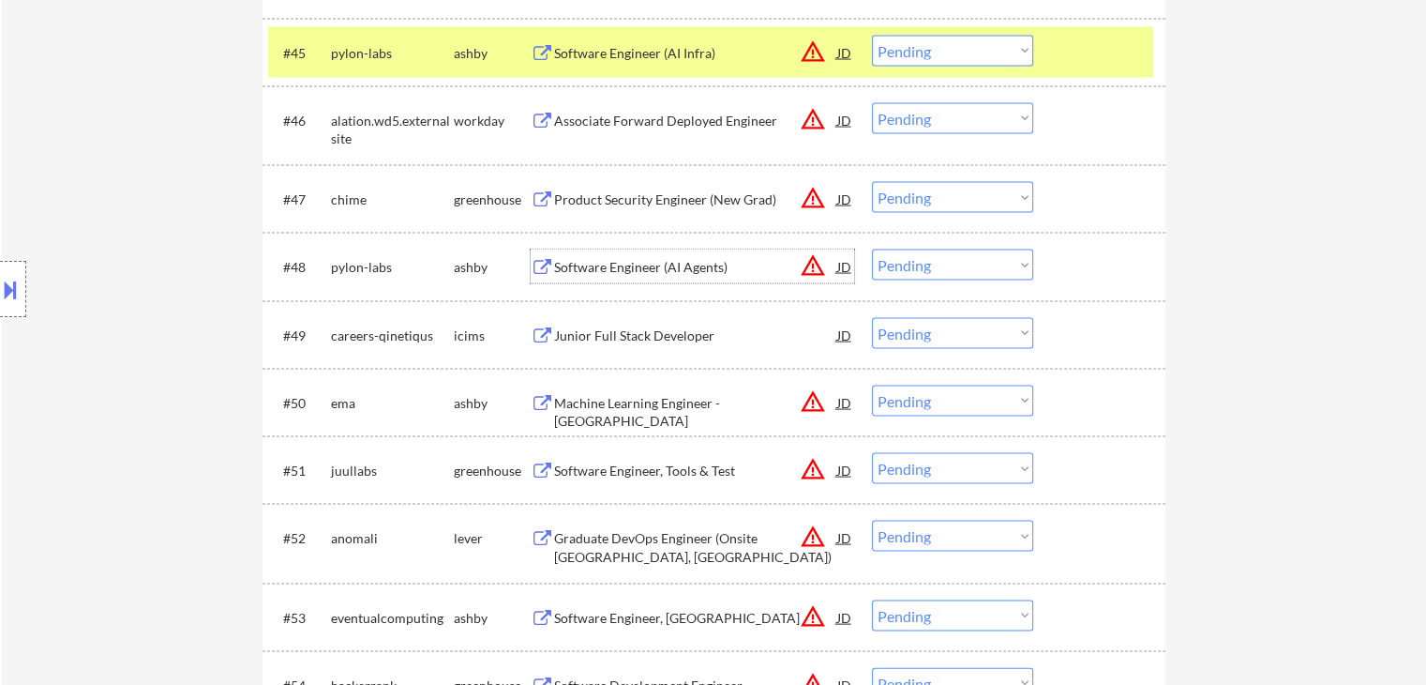
click at [572, 259] on div "Software Engineer (AI Agents)" at bounding box center [695, 267] width 283 height 19
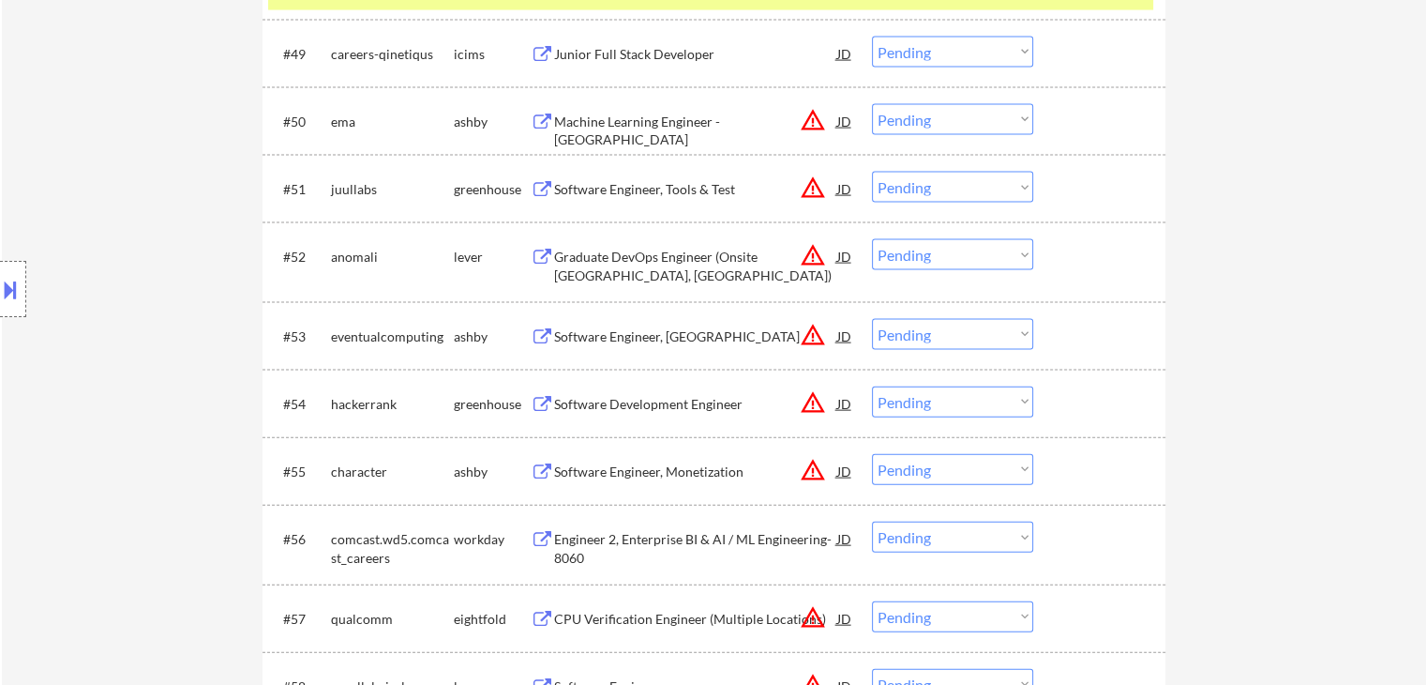
click at [601, 125] on div "Machine Learning Engineer - [GEOGRAPHIC_DATA]" at bounding box center [695, 131] width 283 height 37
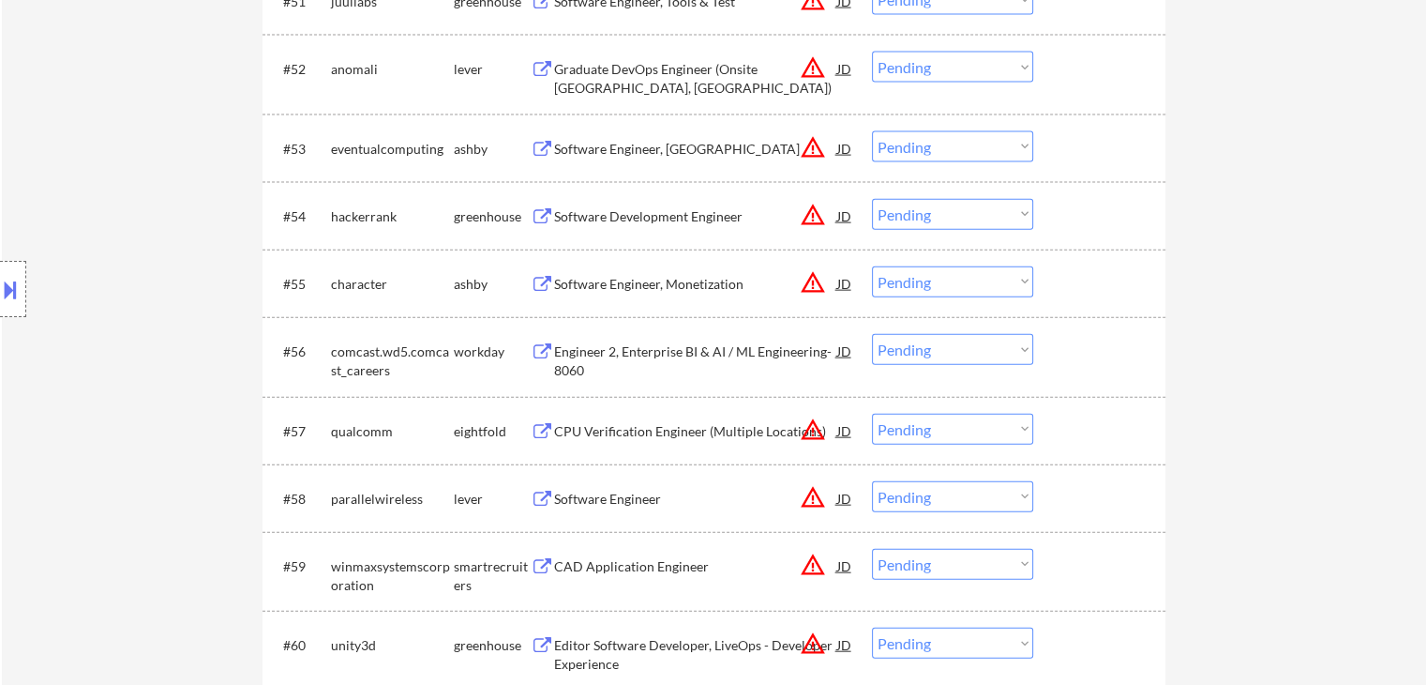
click at [605, 140] on div "Software Engineer, [GEOGRAPHIC_DATA]" at bounding box center [695, 149] width 283 height 19
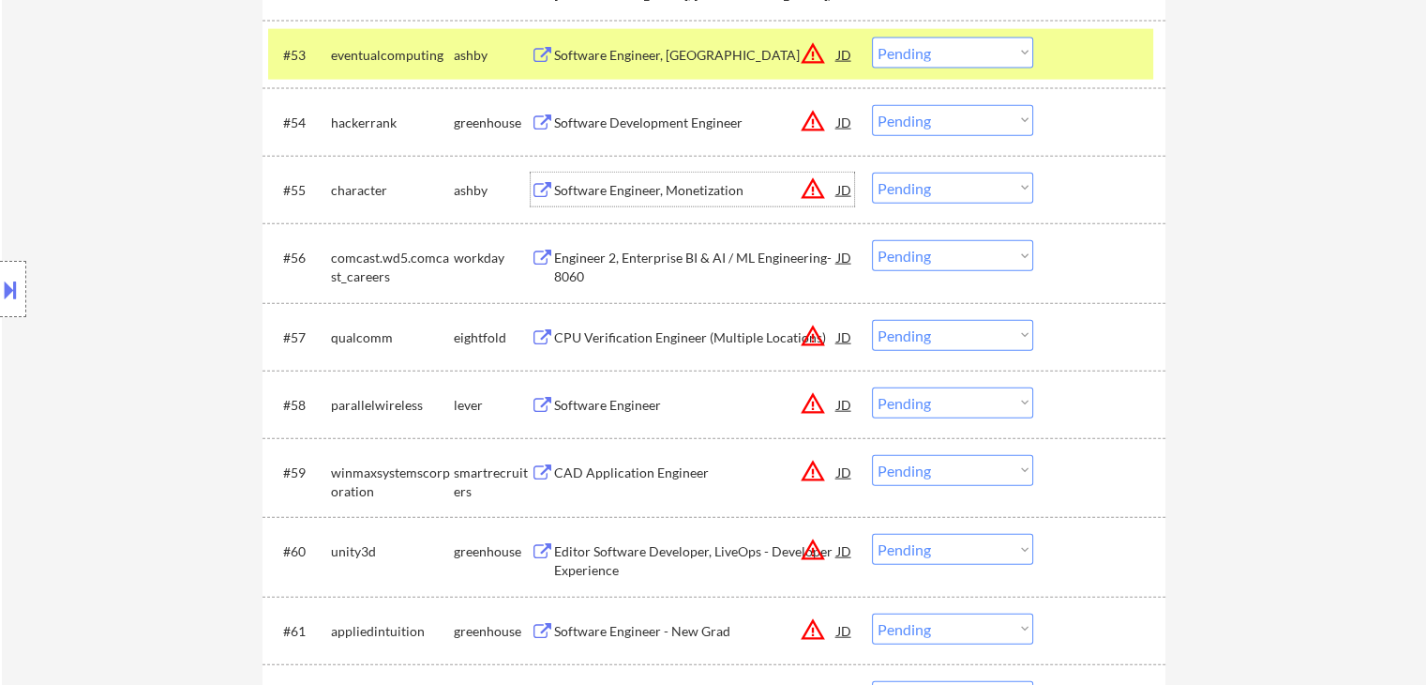
click at [596, 186] on div "Software Engineer, Monetization" at bounding box center [695, 190] width 283 height 19
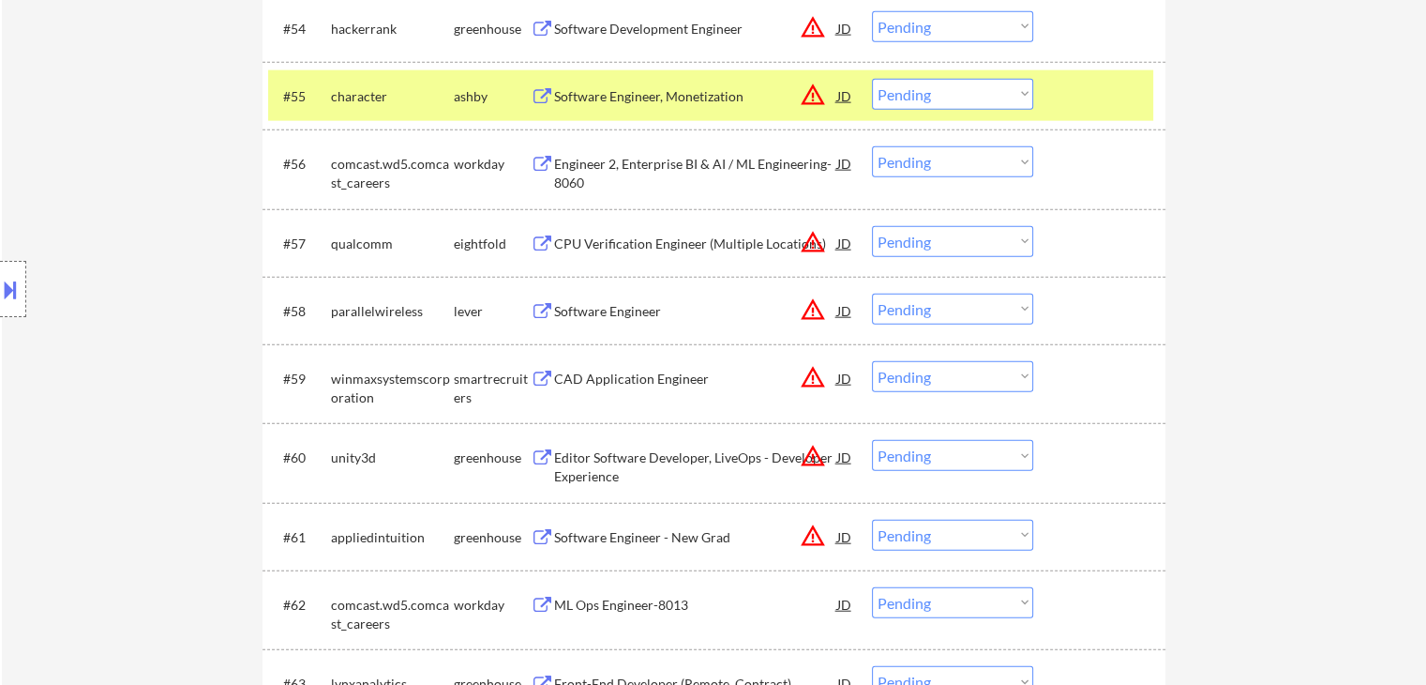
click at [563, 301] on div "Software Engineer" at bounding box center [695, 311] width 283 height 34
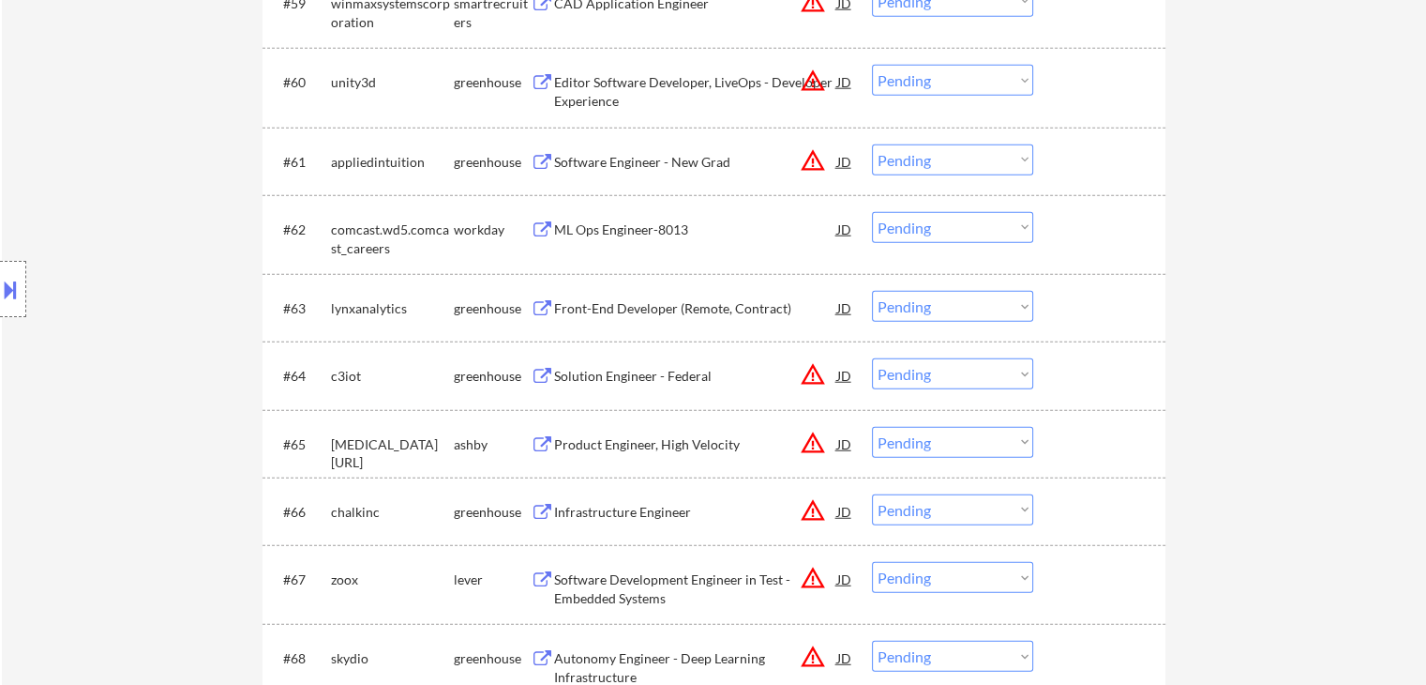
click at [600, 435] on div "Product Engineer, High Velocity" at bounding box center [695, 444] width 283 height 19
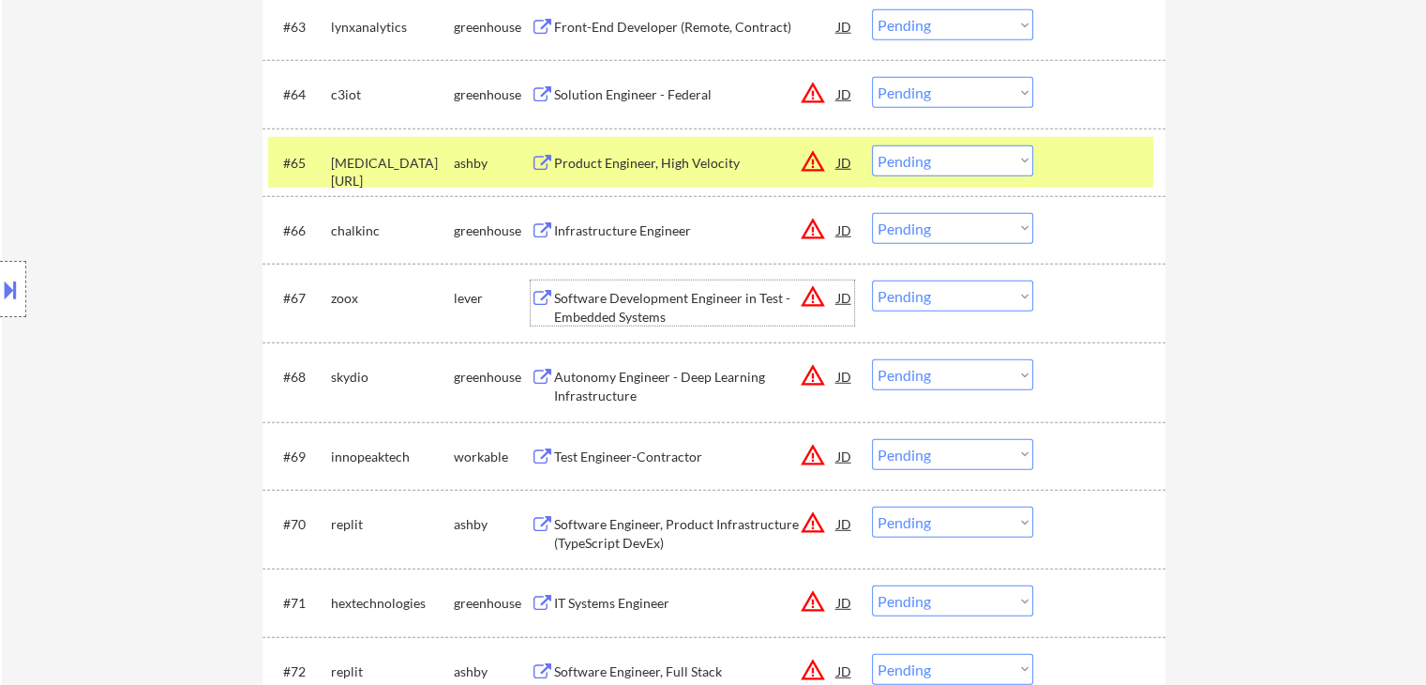
click at [596, 301] on div "Software Development Engineer in Test - Embedded Systems" at bounding box center [695, 307] width 283 height 37
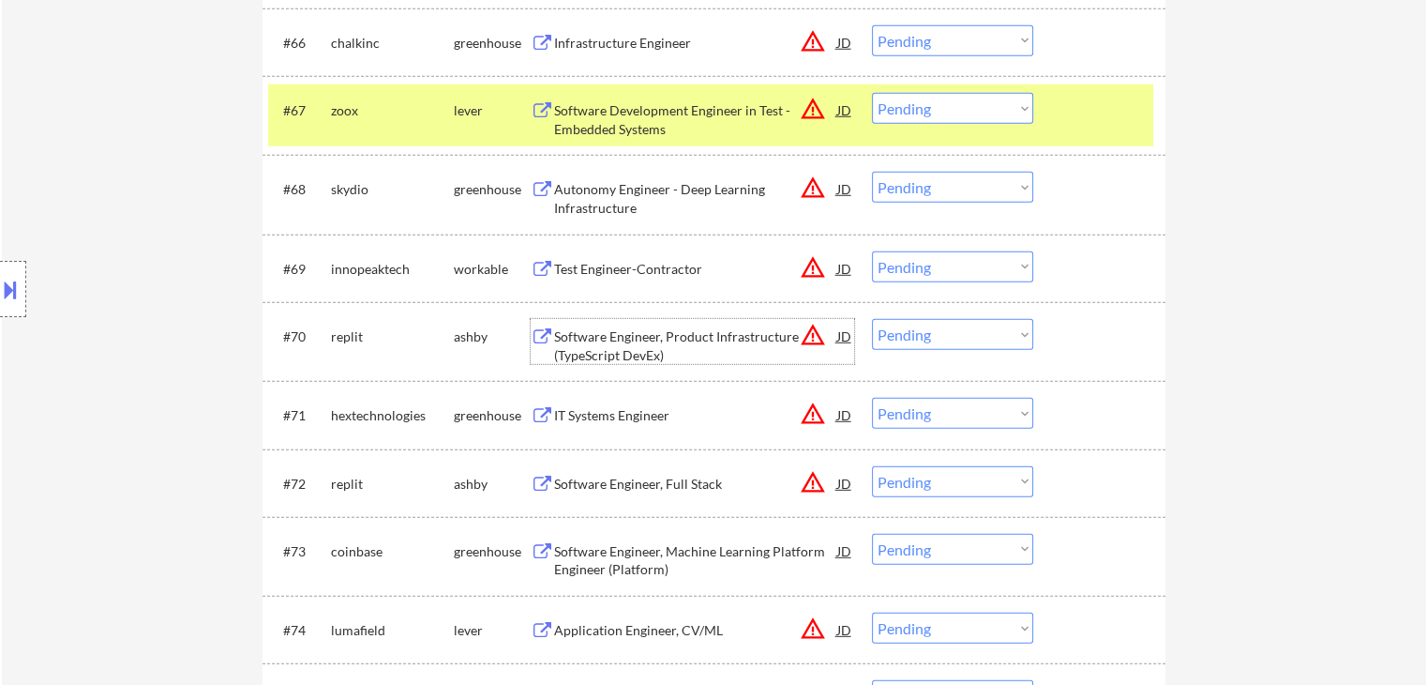
click at [615, 343] on div "Software Engineer, Product Infrastructure (TypeScript DevEx)" at bounding box center [695, 345] width 283 height 37
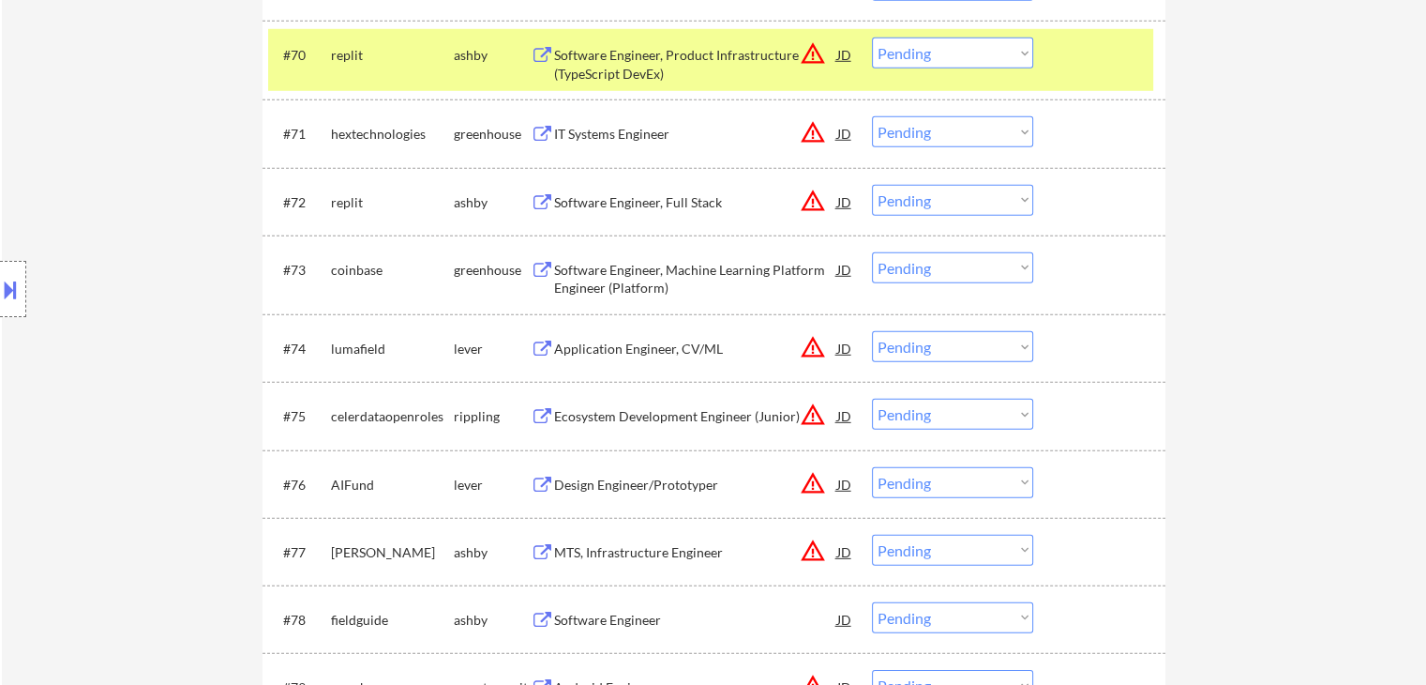
click at [593, 212] on div "Software Engineer, Full Stack" at bounding box center [695, 202] width 283 height 34
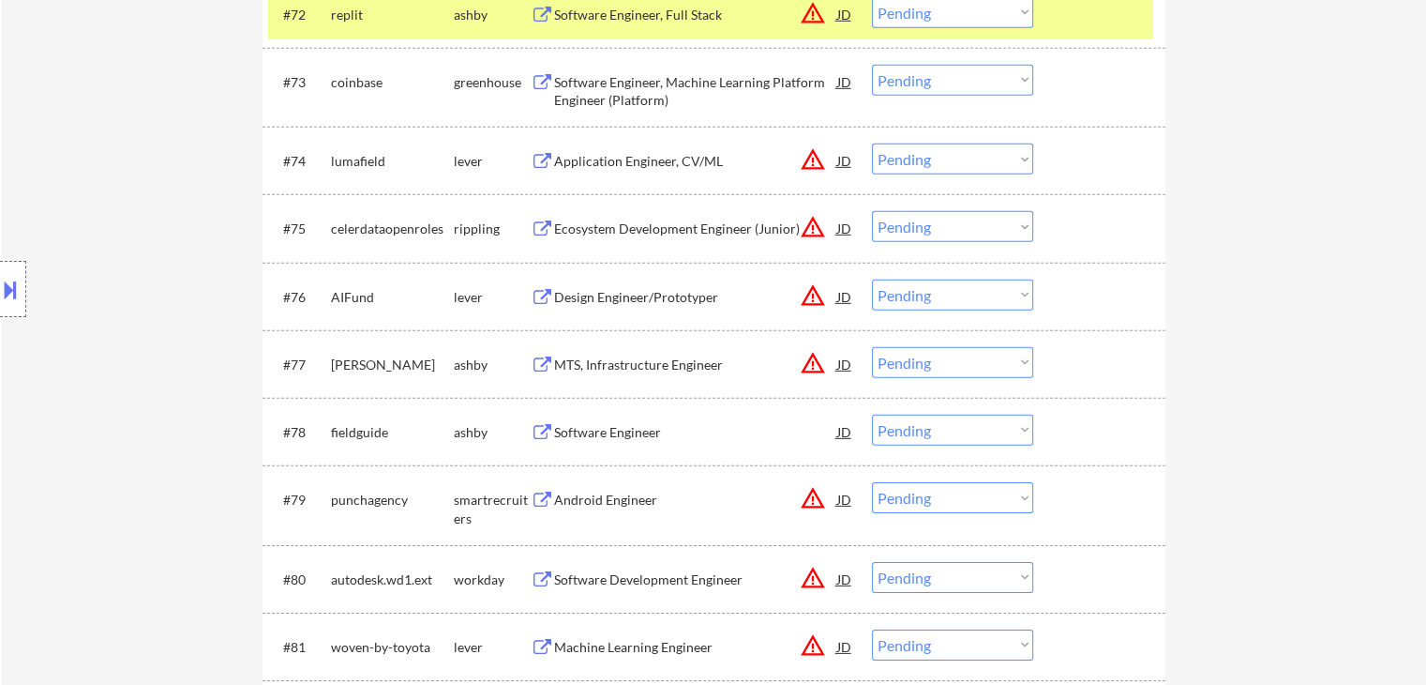
click at [607, 166] on div "Application Engineer, CV/ML" at bounding box center [695, 161] width 283 height 19
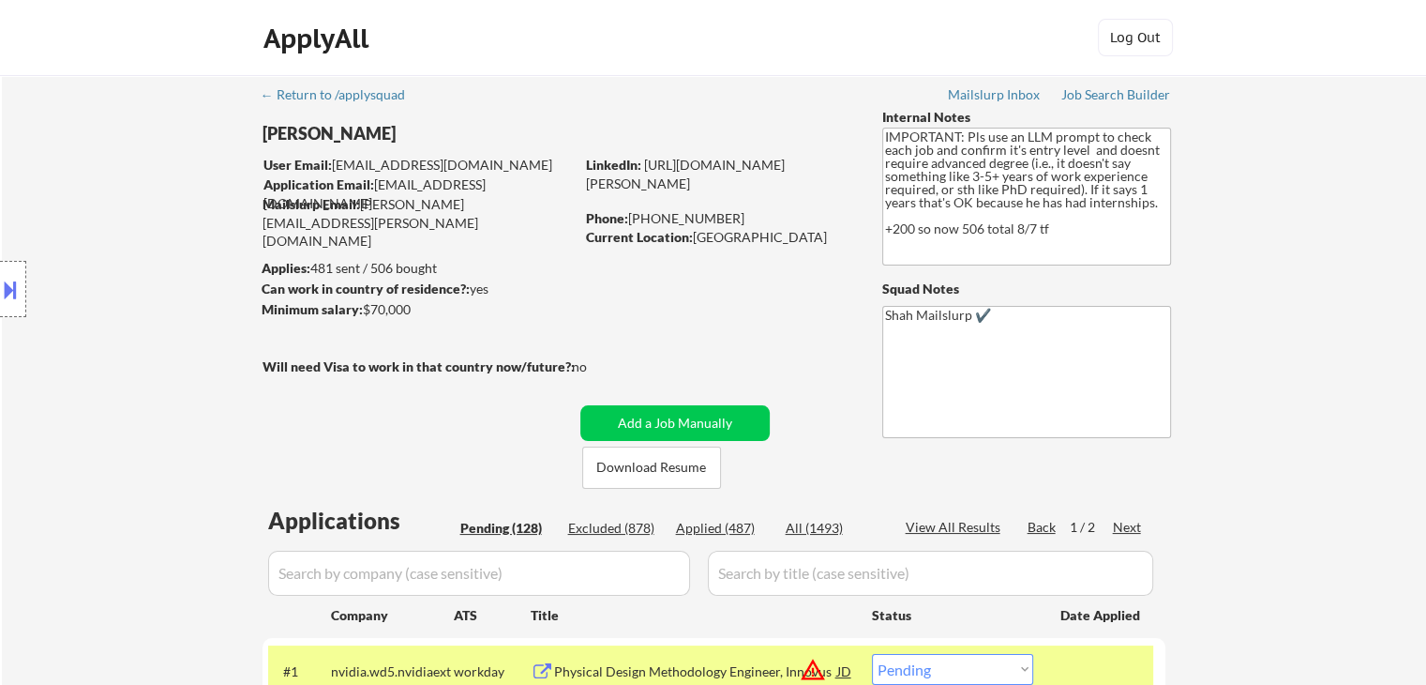
scroll to position [3163, 0]
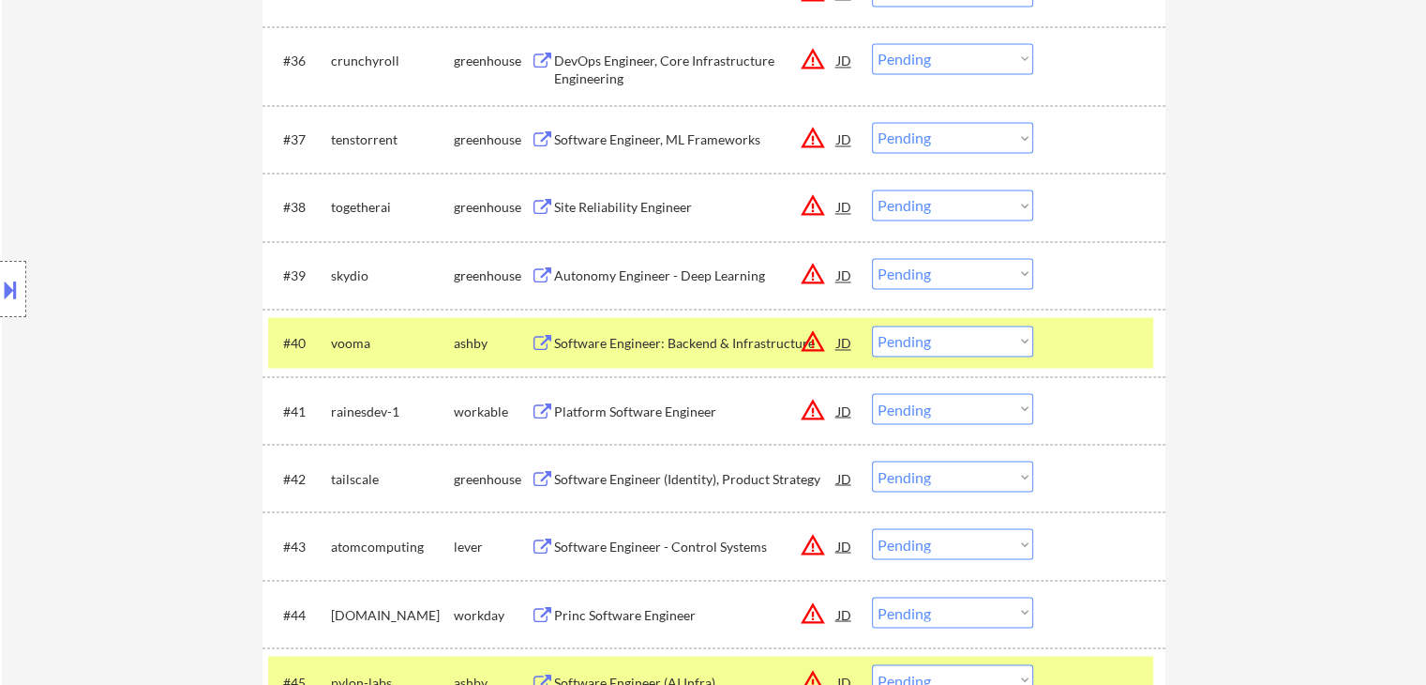
click at [968, 344] on select "Choose an option... Pending Applied Excluded (Questions) Excluded (Expired) Exc…" at bounding box center [952, 340] width 161 height 31
click at [872, 325] on select "Choose an option... Pending Applied Excluded (Questions) Excluded (Expired) Exc…" at bounding box center [952, 340] width 161 height 31
select select ""pending""
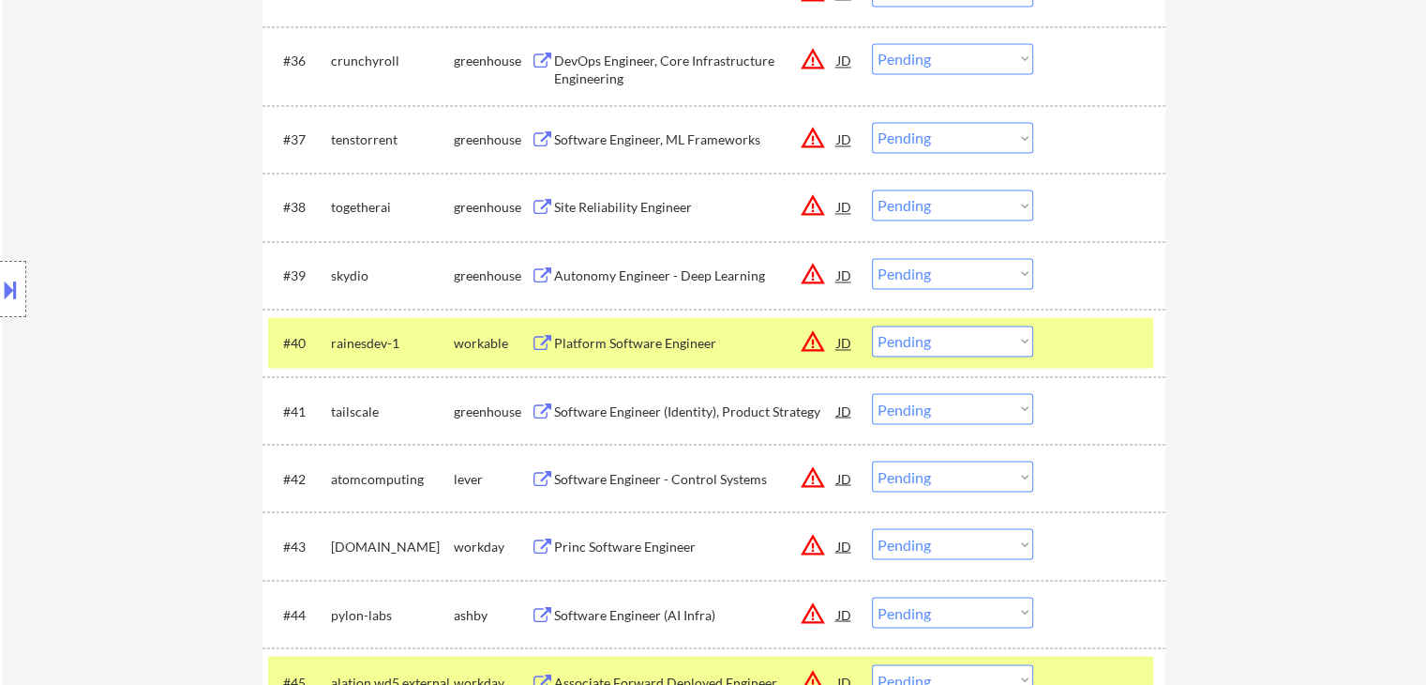
scroll to position [3351, 0]
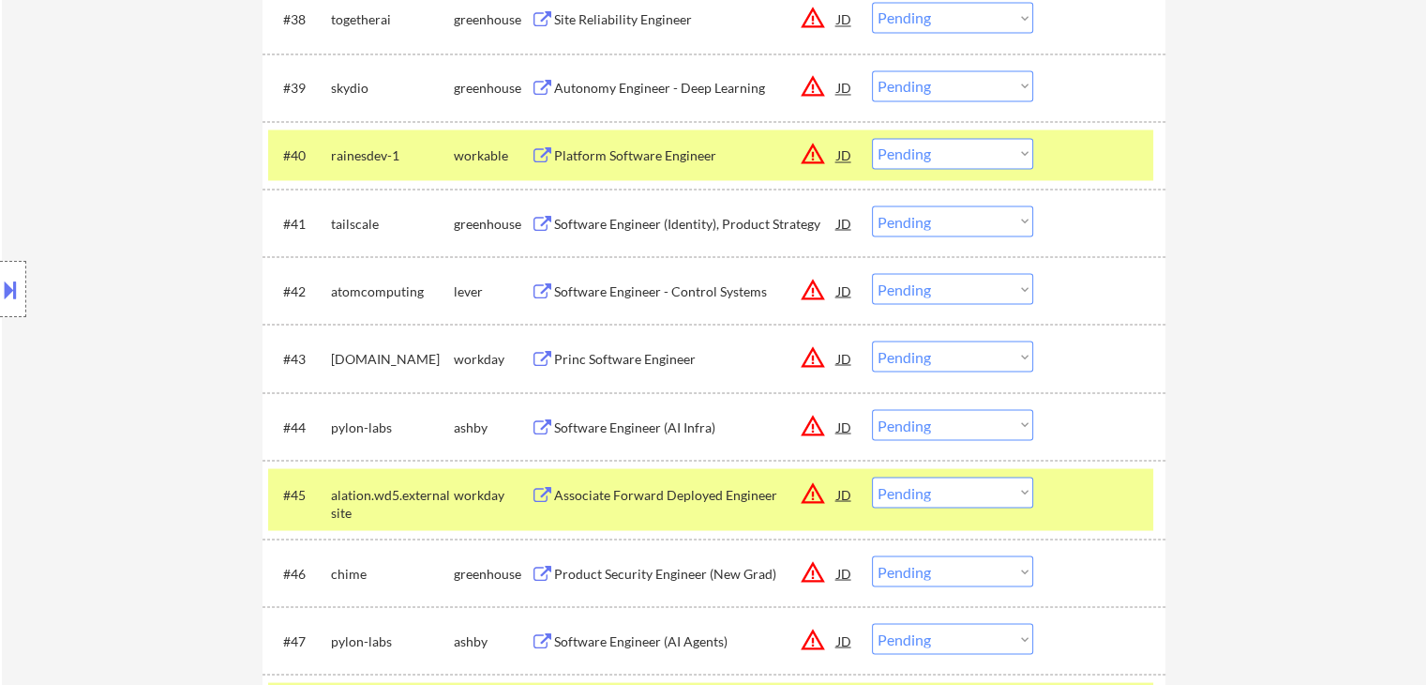
click at [913, 435] on select "Choose an option... Pending Applied Excluded (Questions) Excluded (Expired) Exc…" at bounding box center [952, 424] width 161 height 31
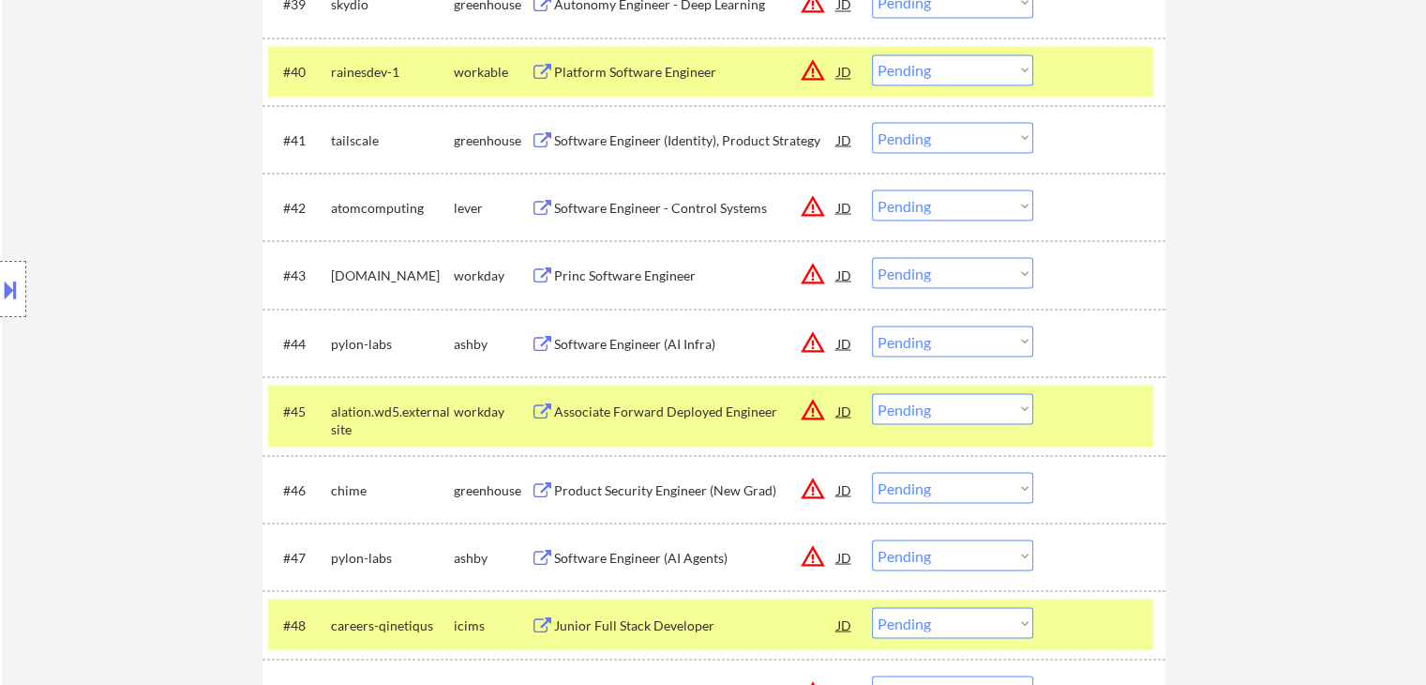
scroll to position [3999, 0]
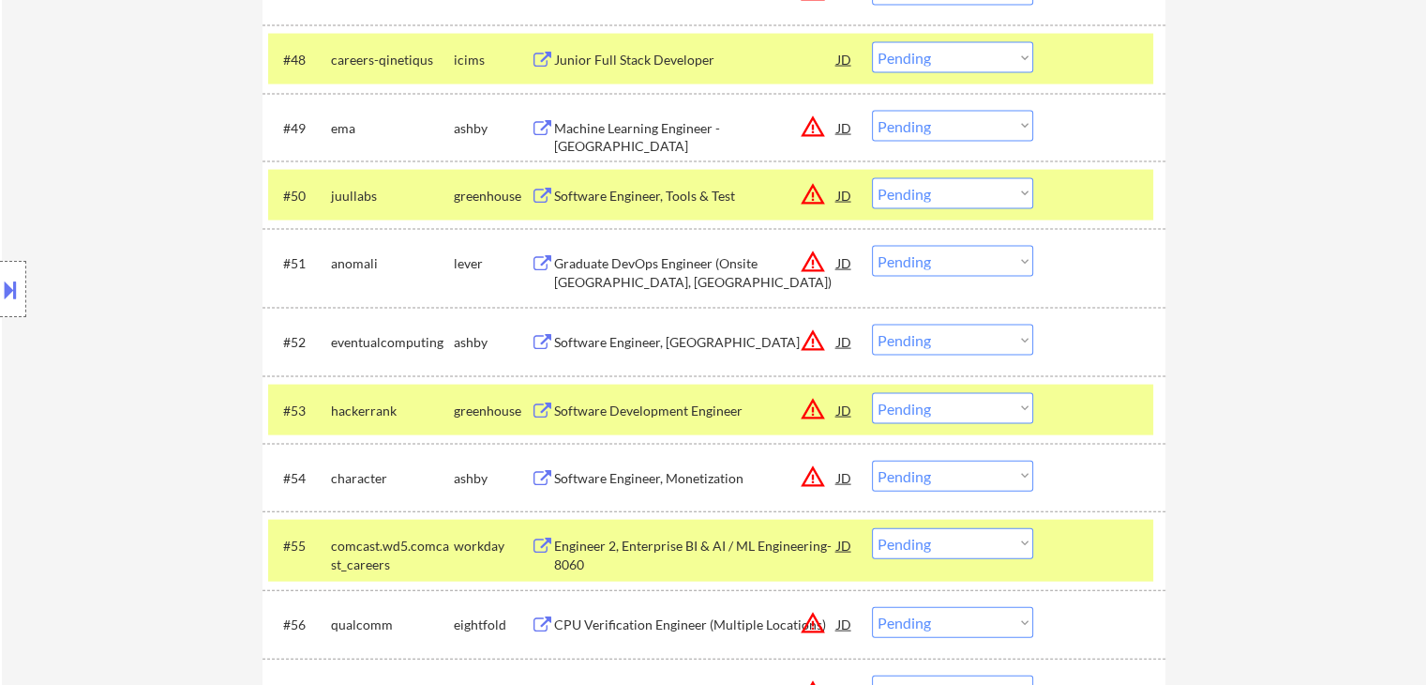
drag, startPoint x: 977, startPoint y: 342, endPoint x: 959, endPoint y: 351, distance: 19.7
click at [977, 342] on select "Choose an option... Pending Applied Excluded (Questions) Excluded (Expired) Exc…" at bounding box center [952, 339] width 161 height 31
click at [872, 324] on select "Choose an option... Pending Applied Excluded (Questions) Excluded (Expired) Exc…" at bounding box center [952, 339] width 161 height 31
select select ""pending""
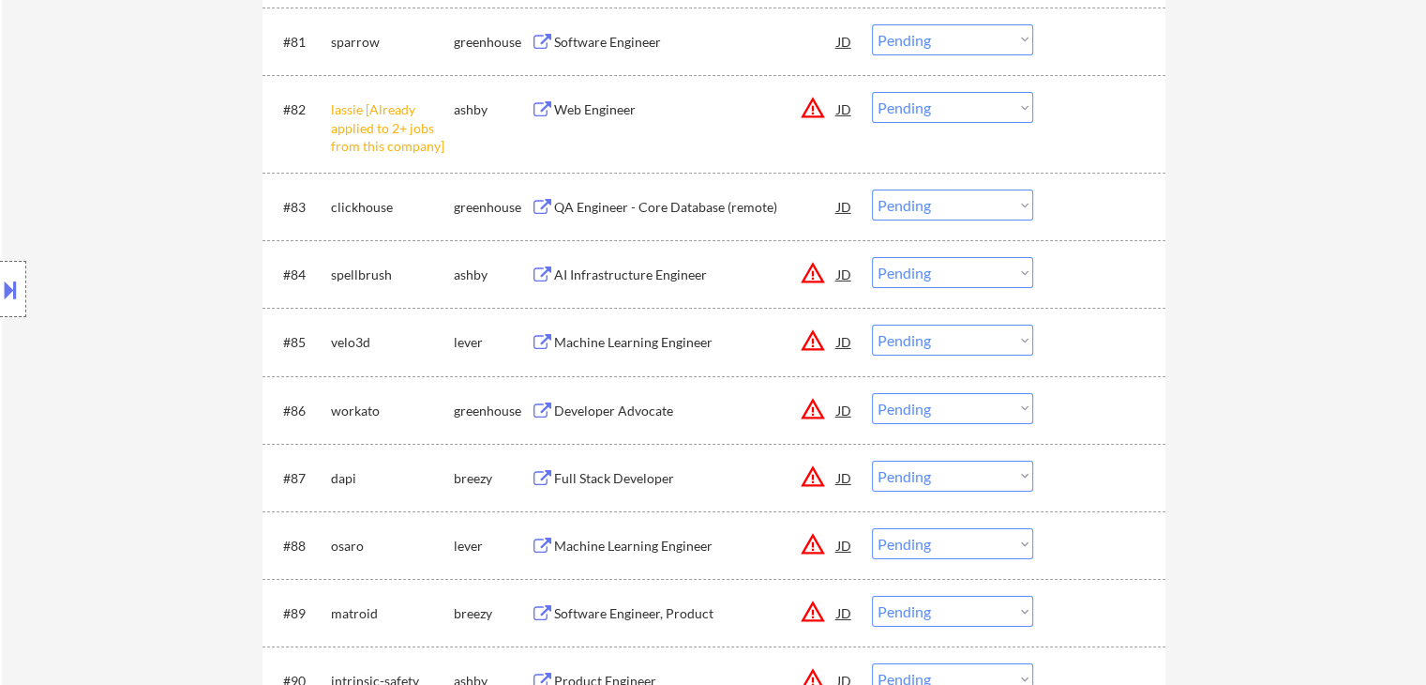
scroll to position [6437, 0]
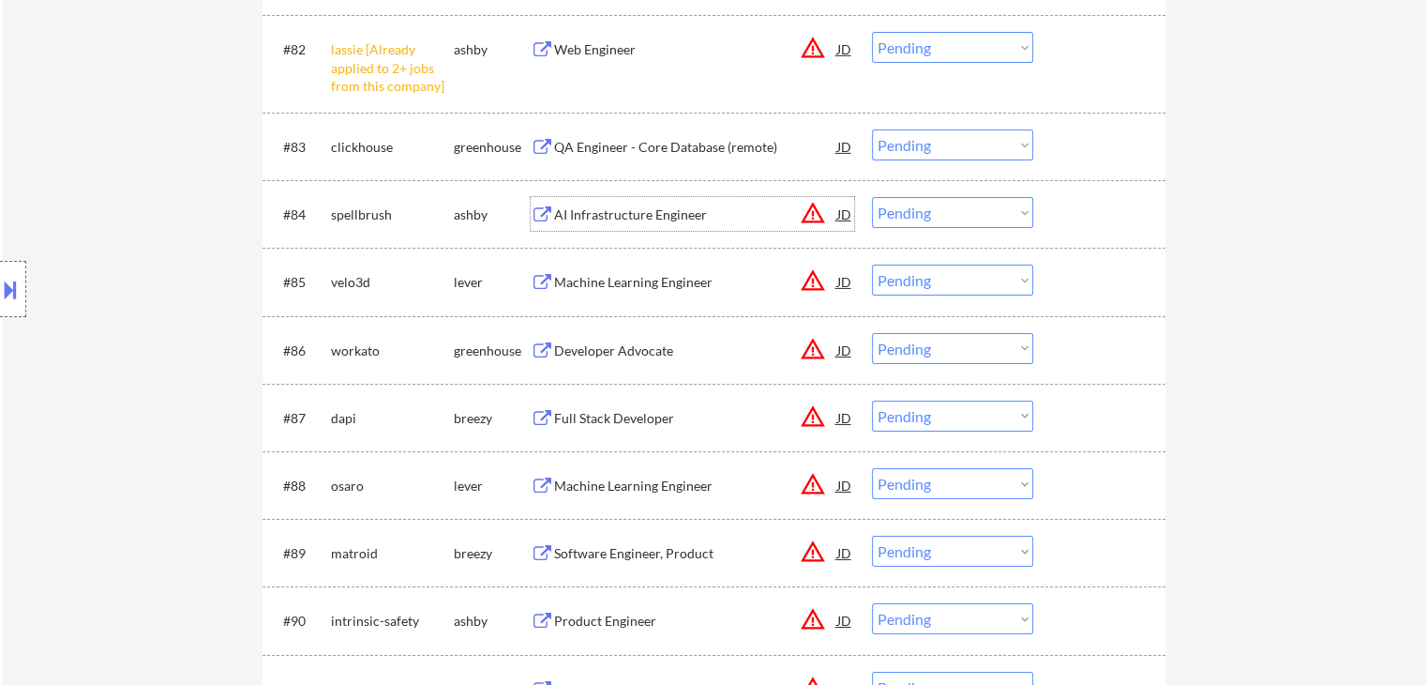
click at [605, 218] on div "AI Infrastructure Engineer" at bounding box center [695, 214] width 283 height 19
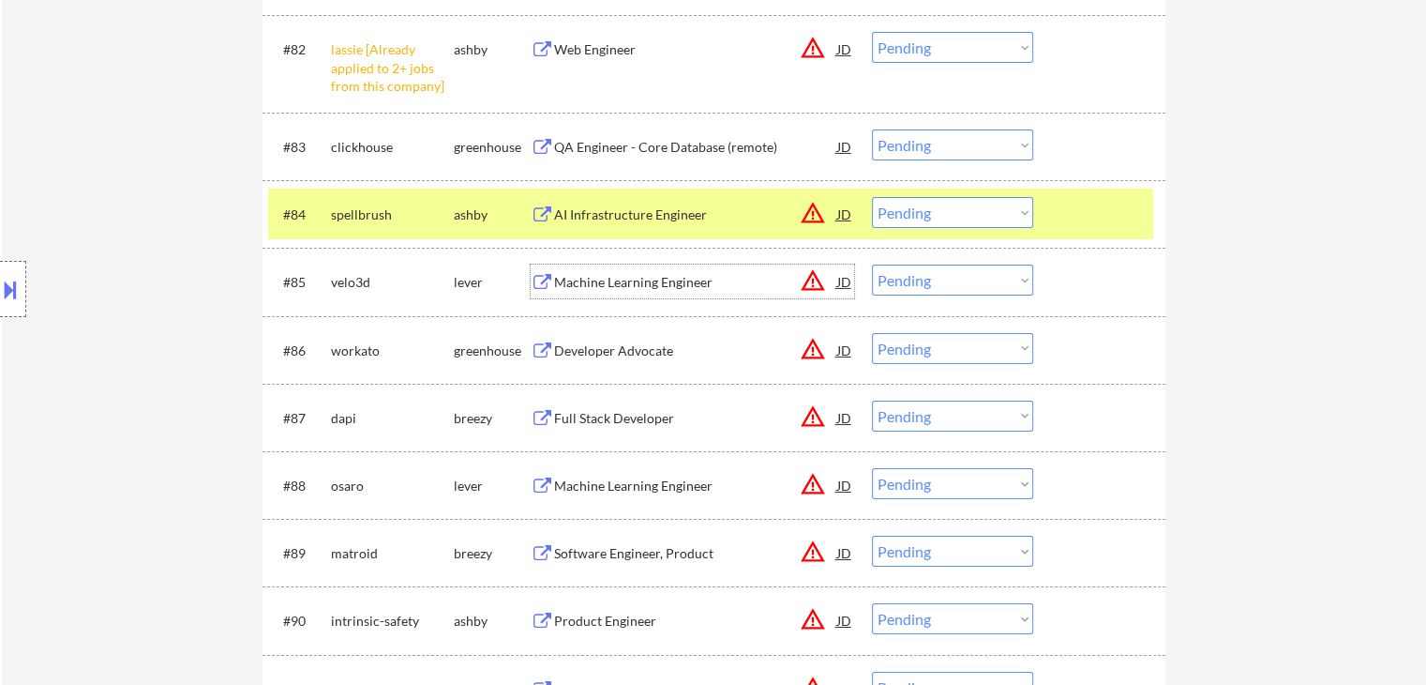
click at [572, 280] on div "Machine Learning Engineer" at bounding box center [695, 282] width 283 height 19
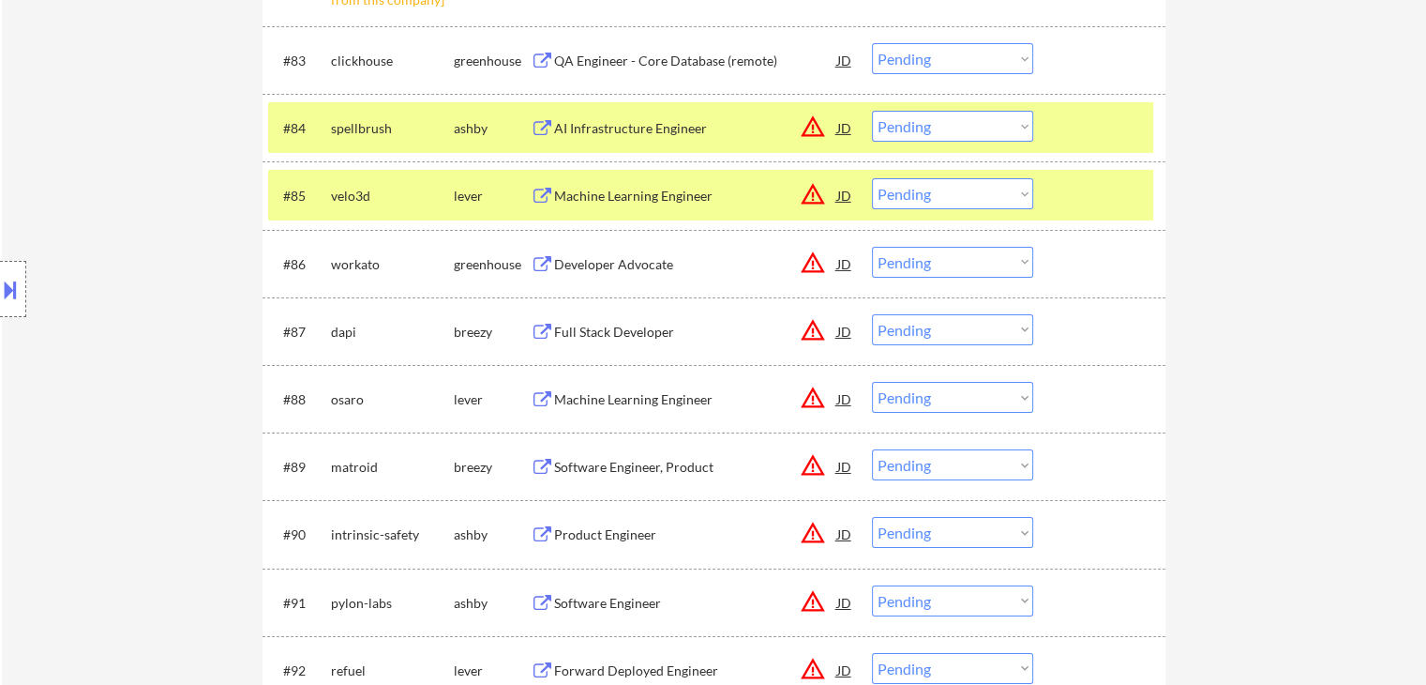
scroll to position [6625, 0]
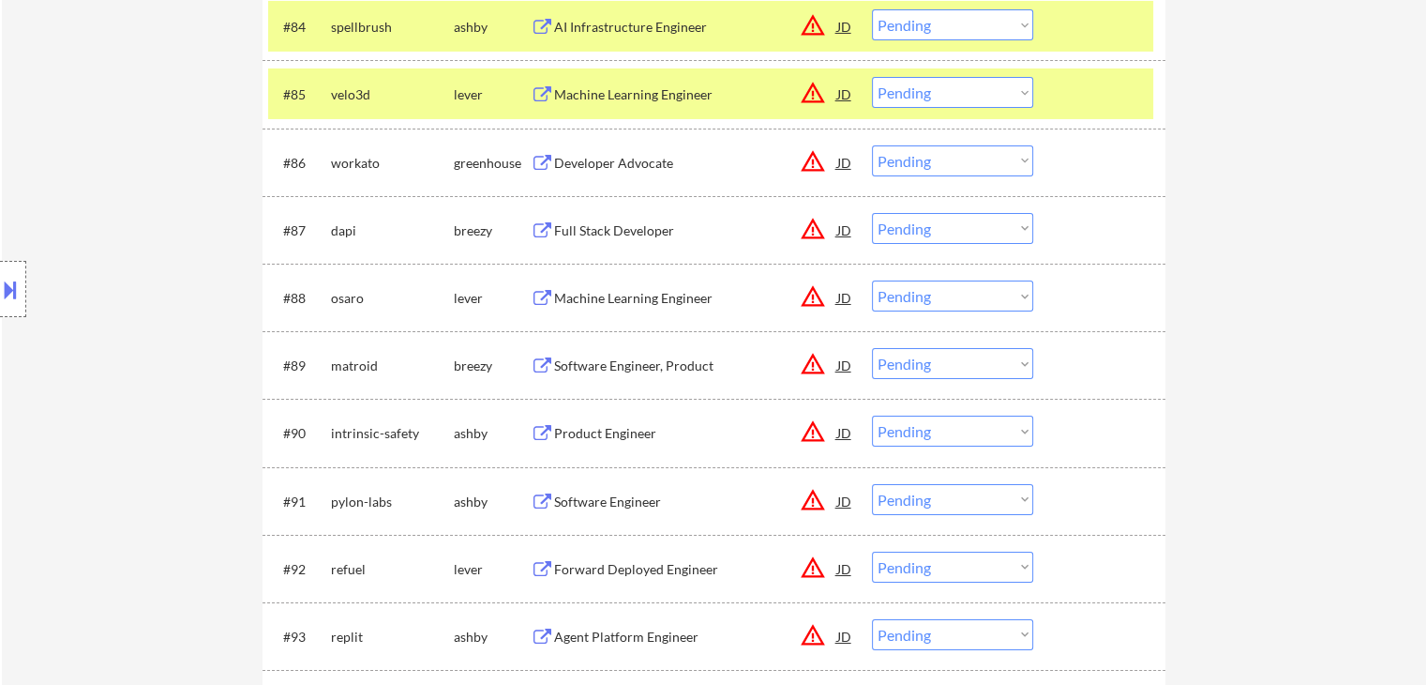
click at [585, 227] on div "Full Stack Developer" at bounding box center [695, 230] width 283 height 19
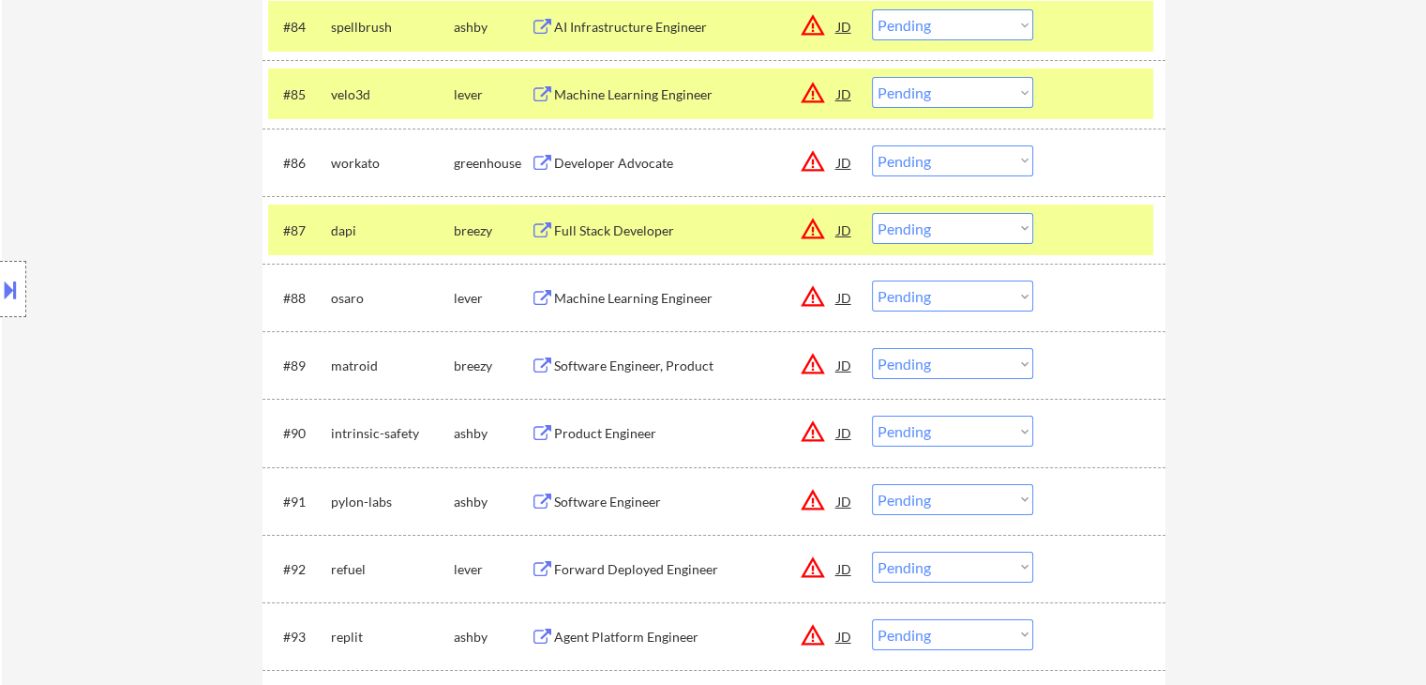
click at [590, 293] on div "Machine Learning Engineer" at bounding box center [695, 298] width 283 height 19
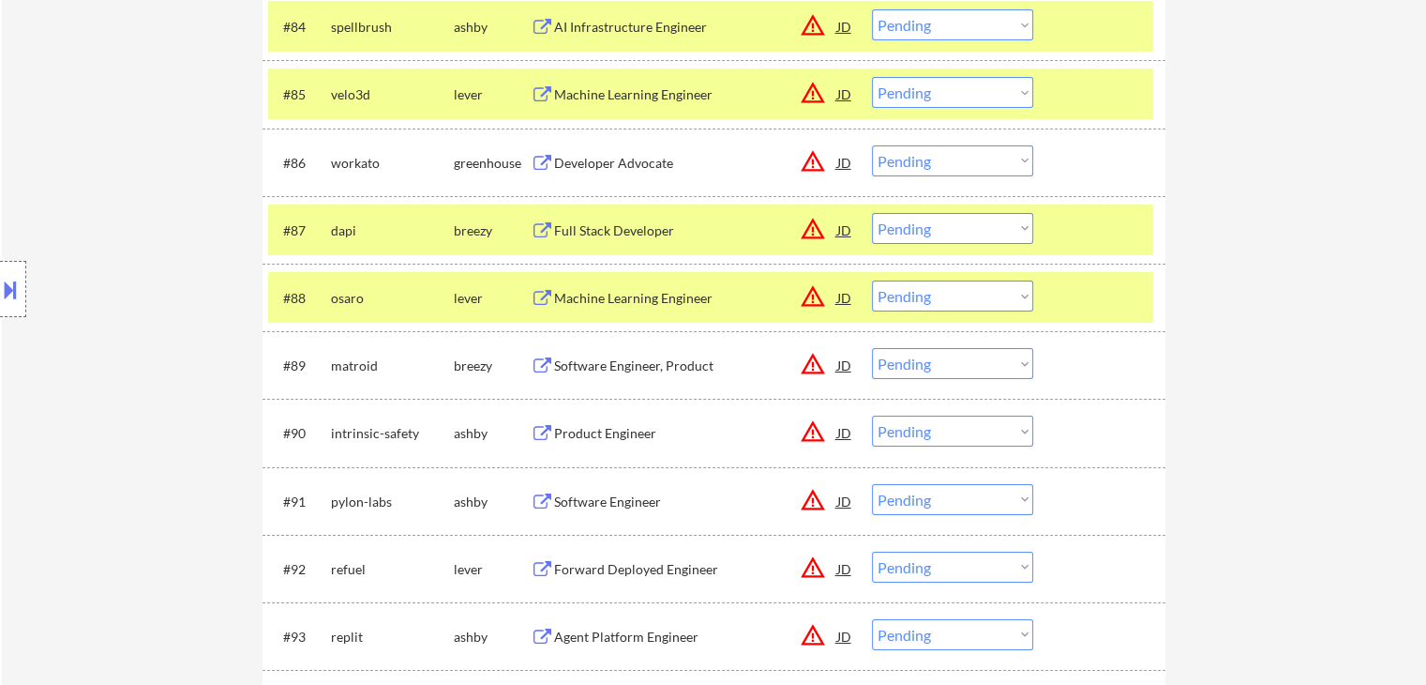
click at [589, 363] on div "Software Engineer, Product" at bounding box center [695, 365] width 283 height 19
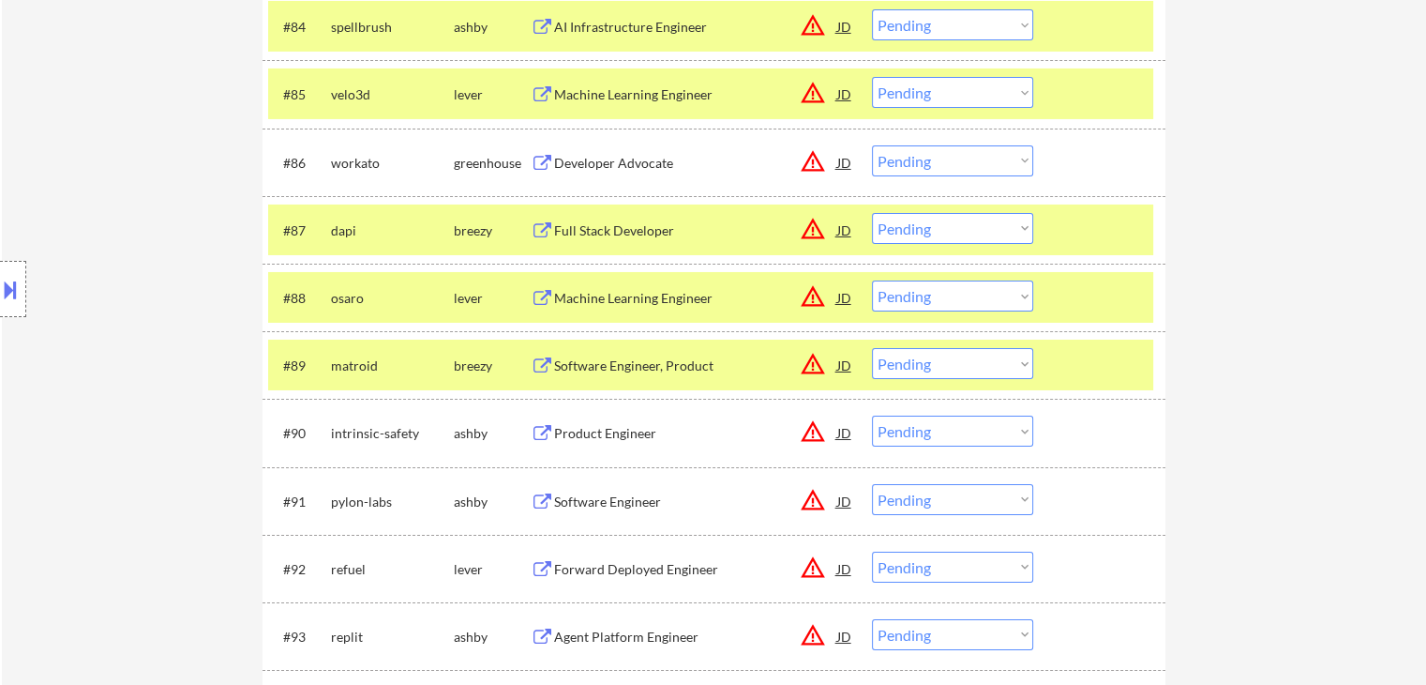
click at [578, 412] on div "#90 intrinsic-safety [PERSON_NAME] Product Engineer JD warning_amber Choose an …" at bounding box center [710, 432] width 885 height 51
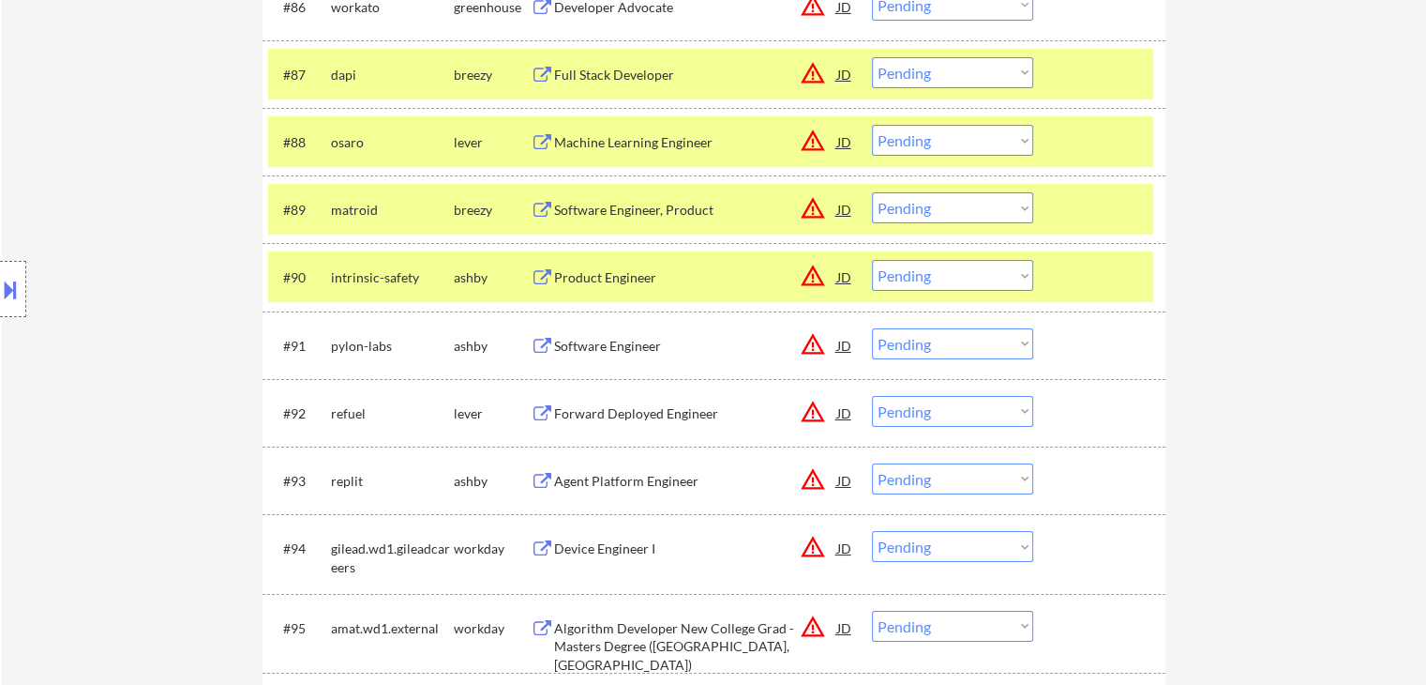
scroll to position [6812, 0]
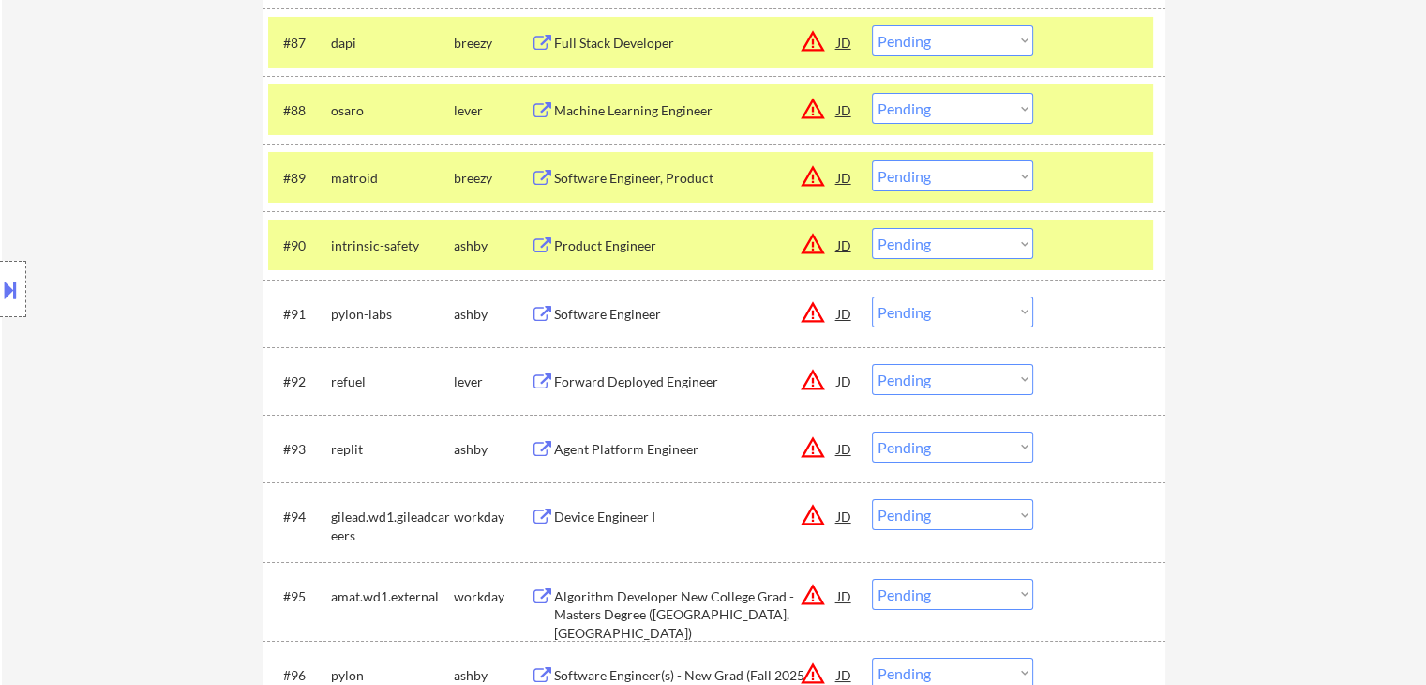
click at [586, 250] on div "Product Engineer" at bounding box center [695, 245] width 283 height 19
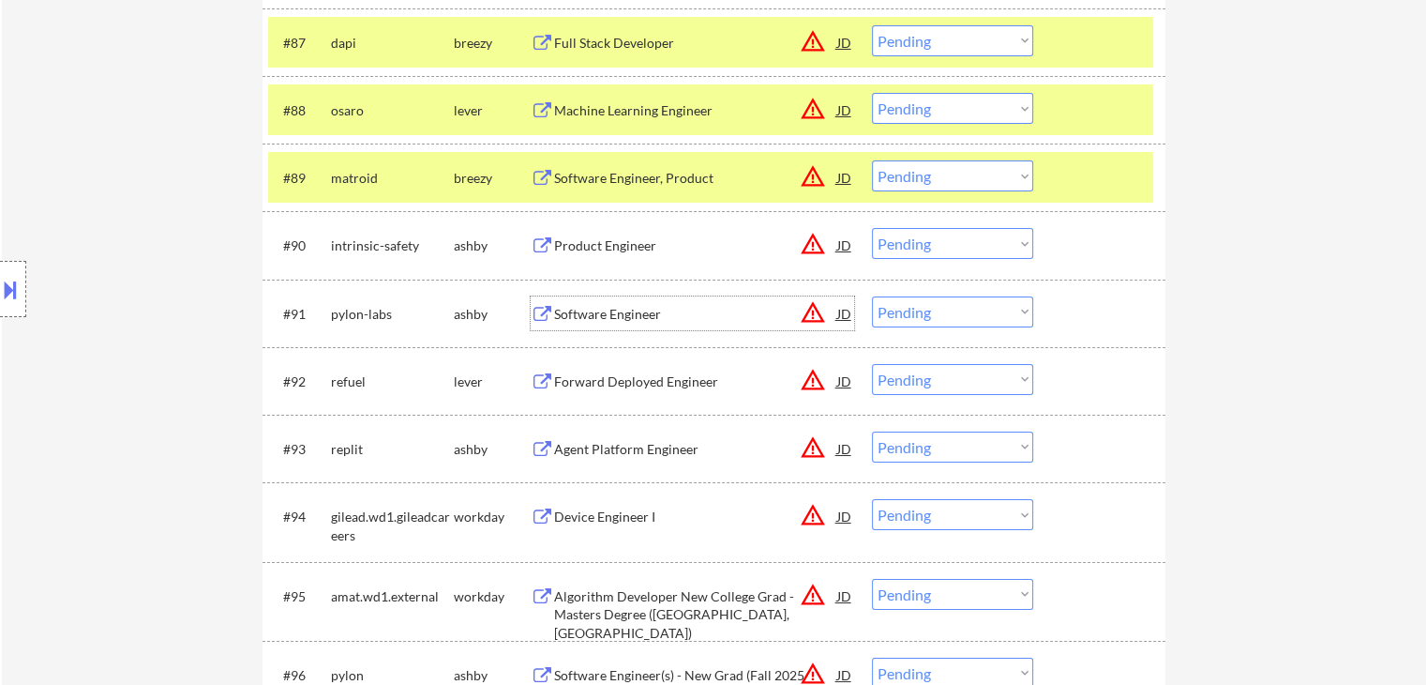
click at [588, 317] on div "Software Engineer" at bounding box center [695, 314] width 283 height 19
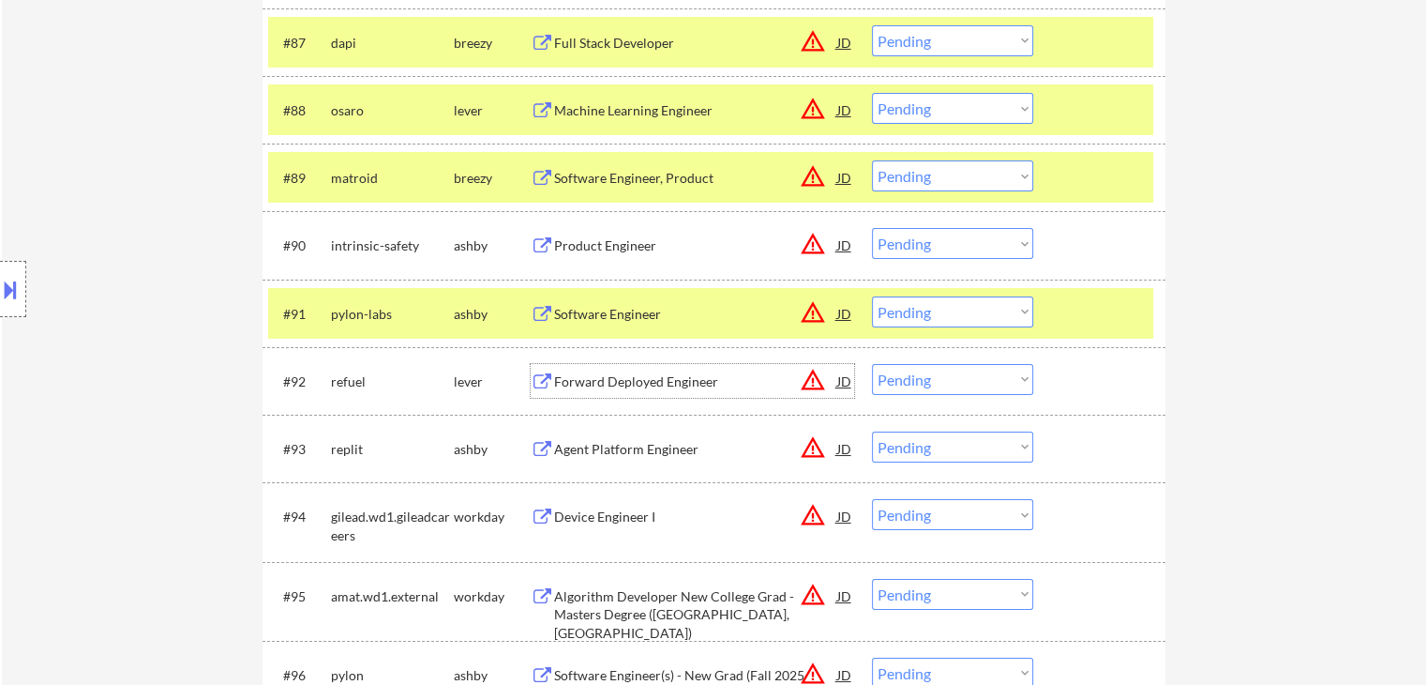
click at [584, 373] on div "Forward Deployed Engineer" at bounding box center [695, 381] width 283 height 19
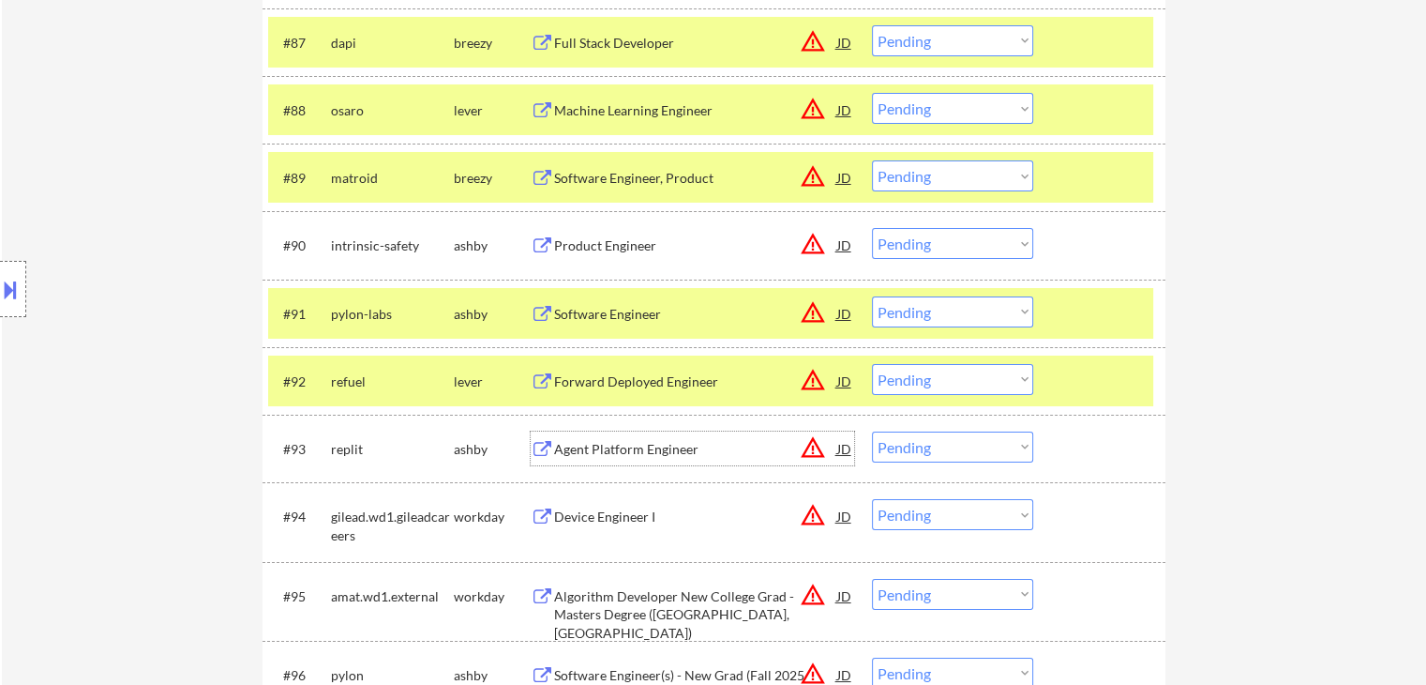
click at [608, 444] on div "Agent Platform Engineer" at bounding box center [695, 449] width 283 height 19
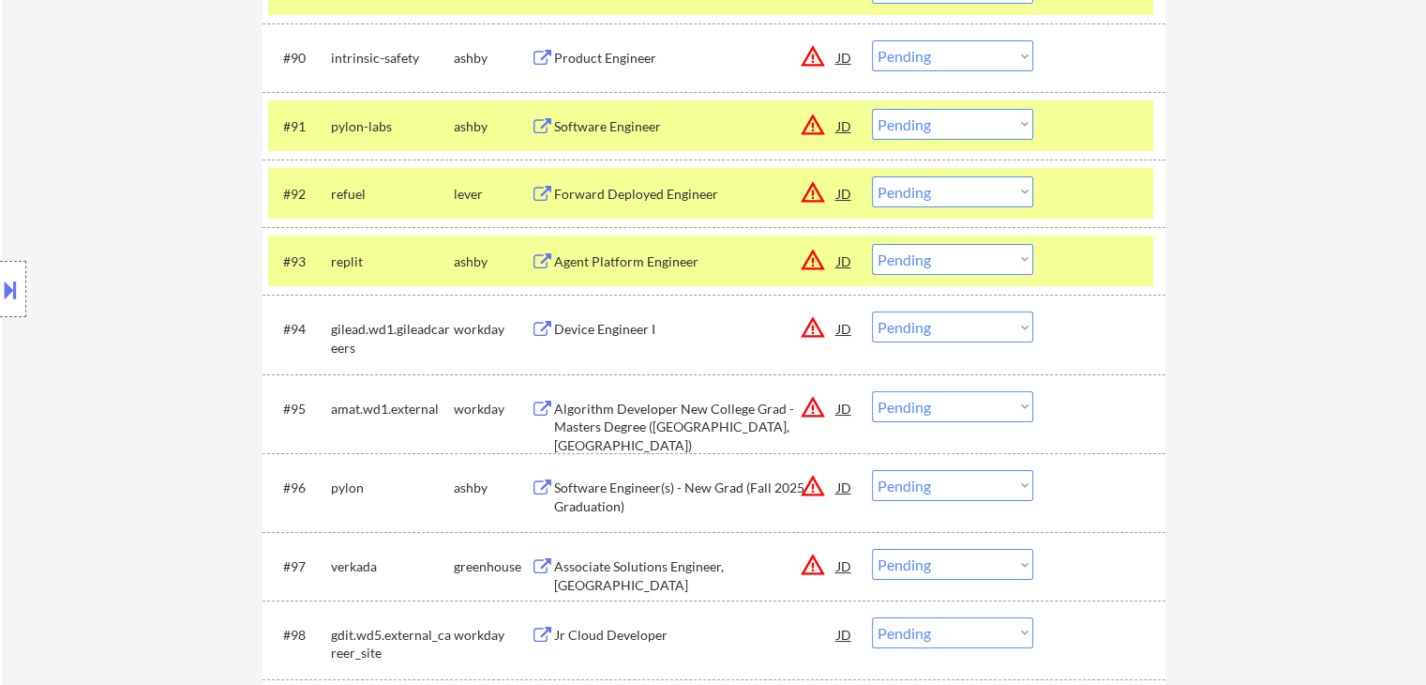
scroll to position [6512, 0]
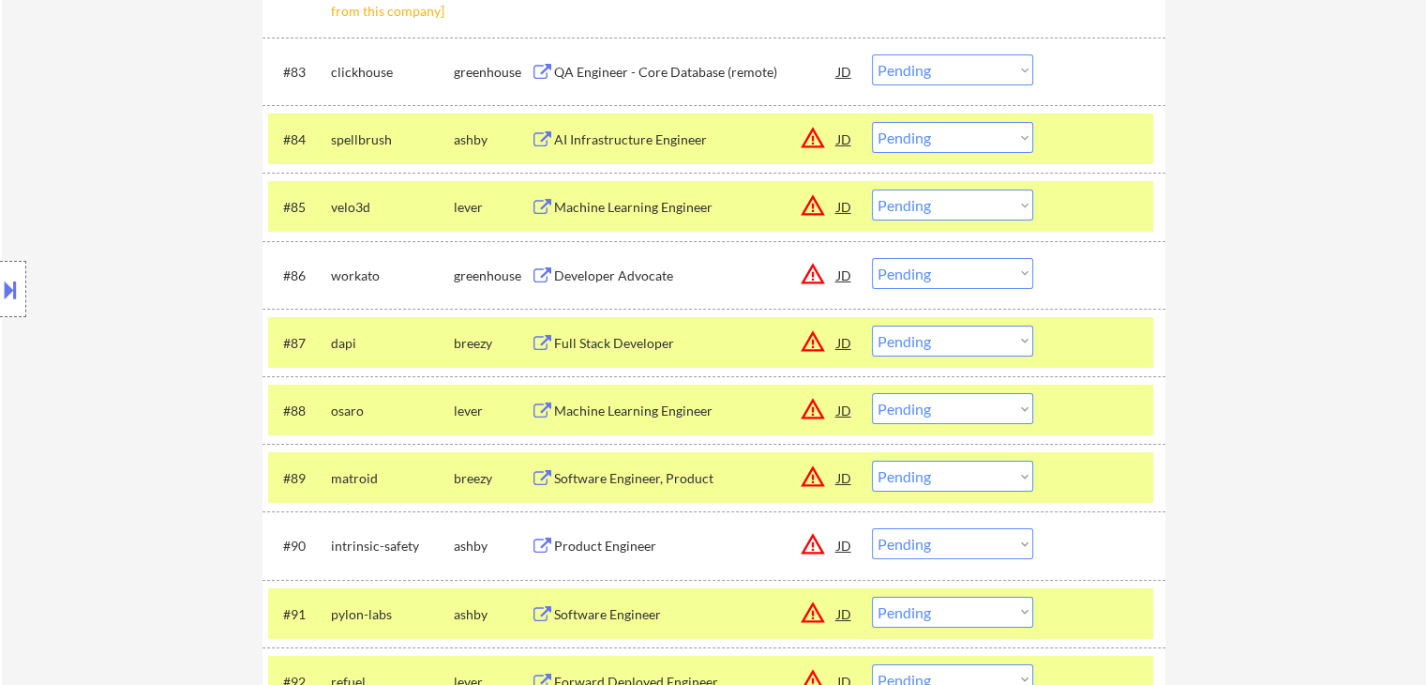
click at [923, 349] on select "Choose an option... Pending Applied Excluded (Questions) Excluded (Expired) Exc…" at bounding box center [952, 340] width 161 height 31
click at [872, 325] on select "Choose an option... Pending Applied Excluded (Questions) Excluded (Expired) Exc…" at bounding box center [952, 340] width 161 height 31
drag, startPoint x: 946, startPoint y: 343, endPoint x: 945, endPoint y: 354, distance: 10.4
click at [945, 344] on select "Choose an option... Pending Applied Excluded (Questions) Excluded (Expired) Exc…" at bounding box center [952, 340] width 161 height 31
click at [872, 325] on select "Choose an option... Pending Applied Excluded (Questions) Excluded (Expired) Exc…" at bounding box center [952, 340] width 161 height 31
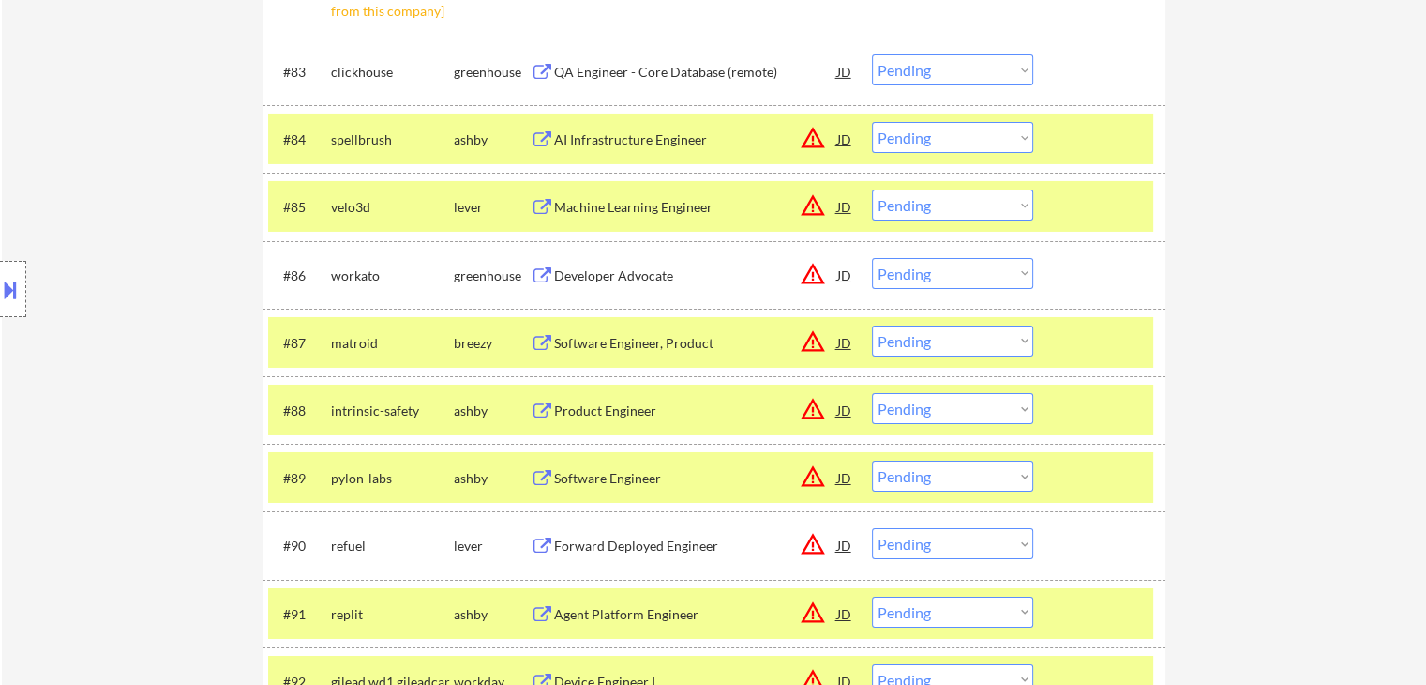
click at [951, 350] on select "Choose an option... Pending Applied Excluded (Questions) Excluded (Expired) Exc…" at bounding box center [952, 340] width 161 height 31
click at [872, 325] on select "Choose an option... Pending Applied Excluded (Questions) Excluded (Expired) Exc…" at bounding box center [952, 340] width 161 height 31
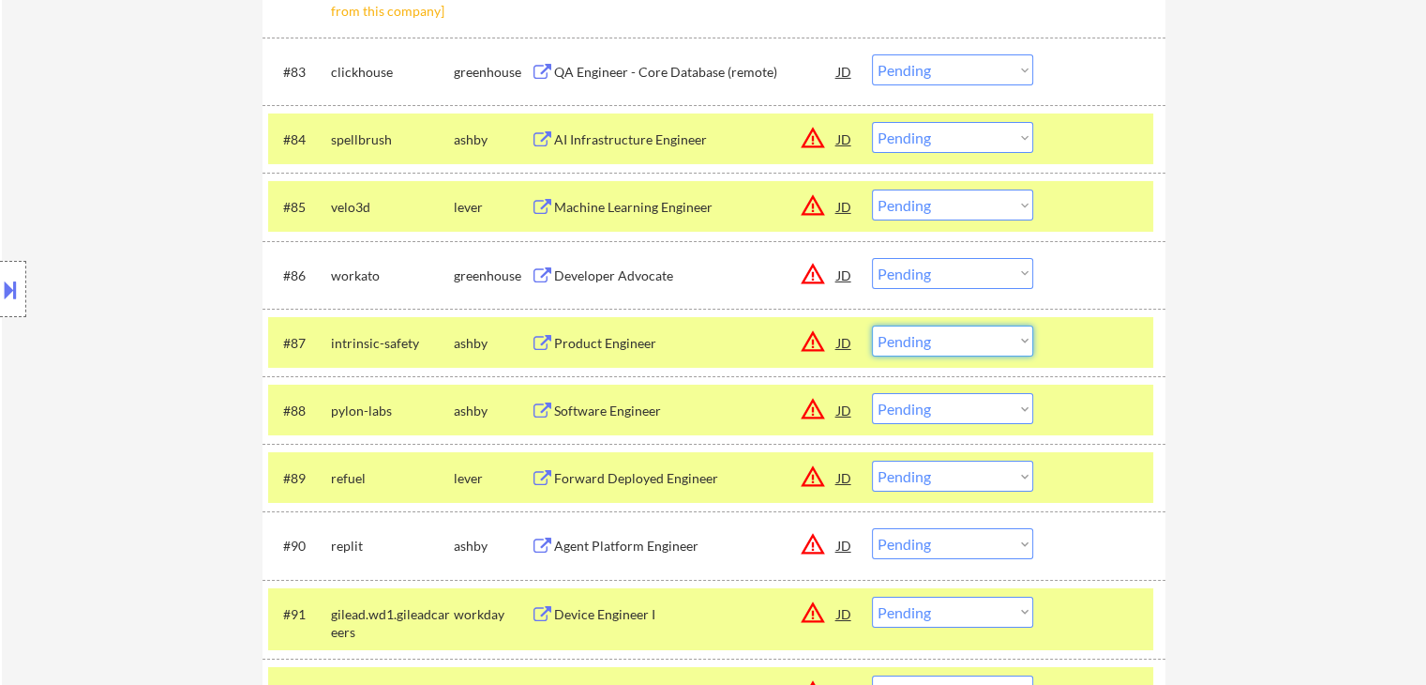
click at [975, 348] on select "Choose an option... Pending Applied Excluded (Questions) Excluded (Expired) Exc…" at bounding box center [952, 340] width 161 height 31
click at [872, 325] on select "Choose an option... Pending Applied Excluded (Questions) Excluded (Expired) Exc…" at bounding box center [952, 340] width 161 height 31
select select ""pending""
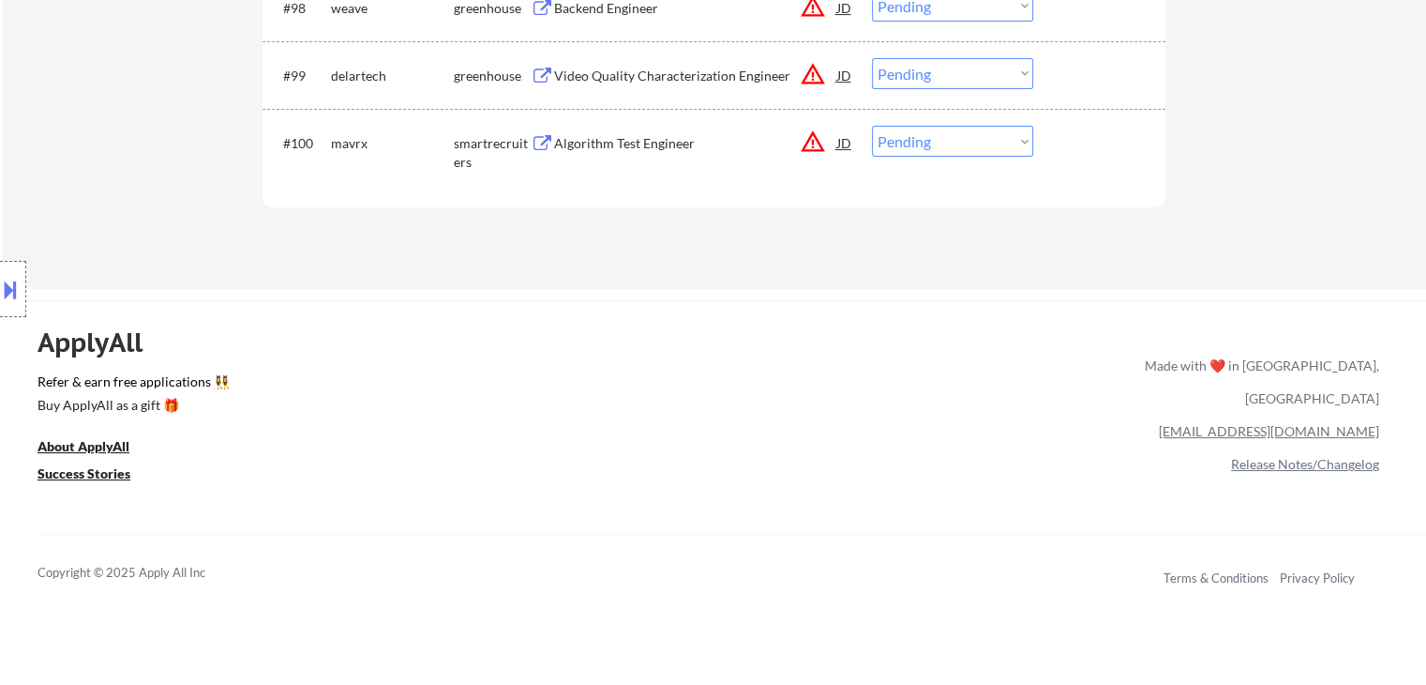
scroll to position [7263, 0]
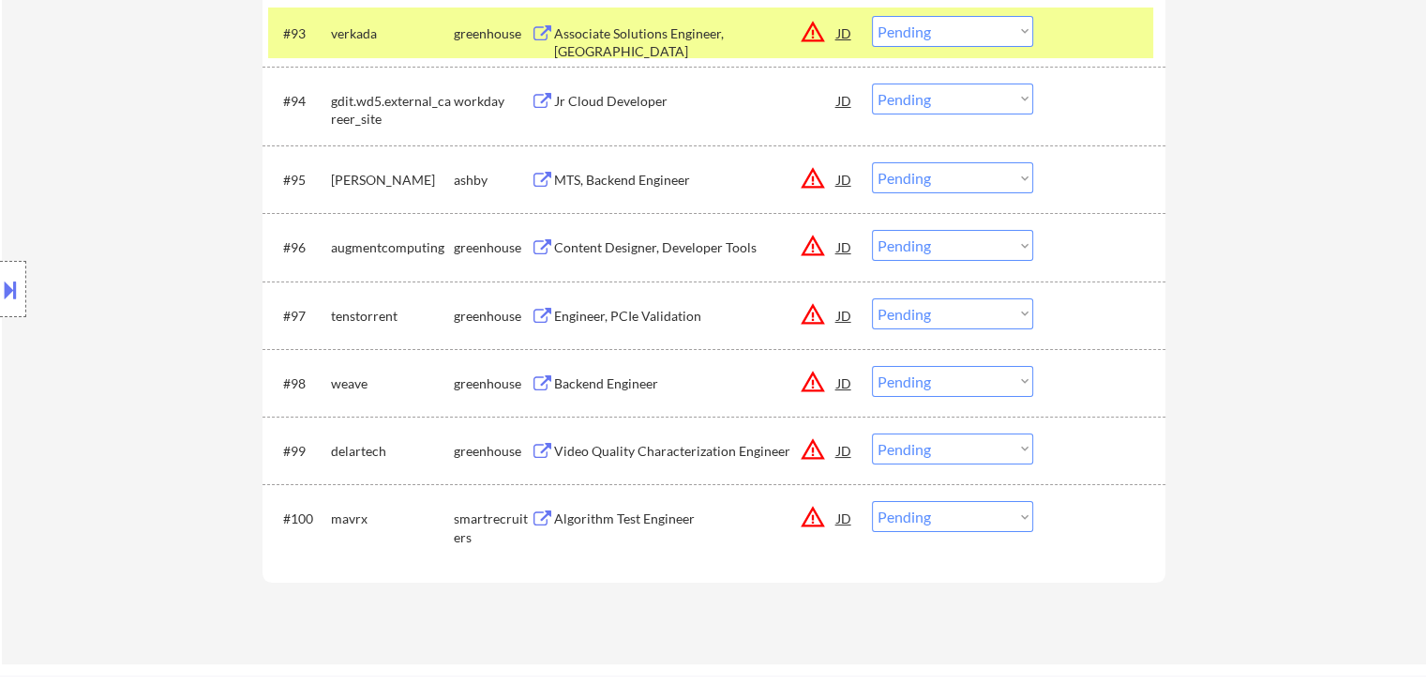
click at [600, 178] on div "MTS, Backend Engineer" at bounding box center [695, 180] width 283 height 19
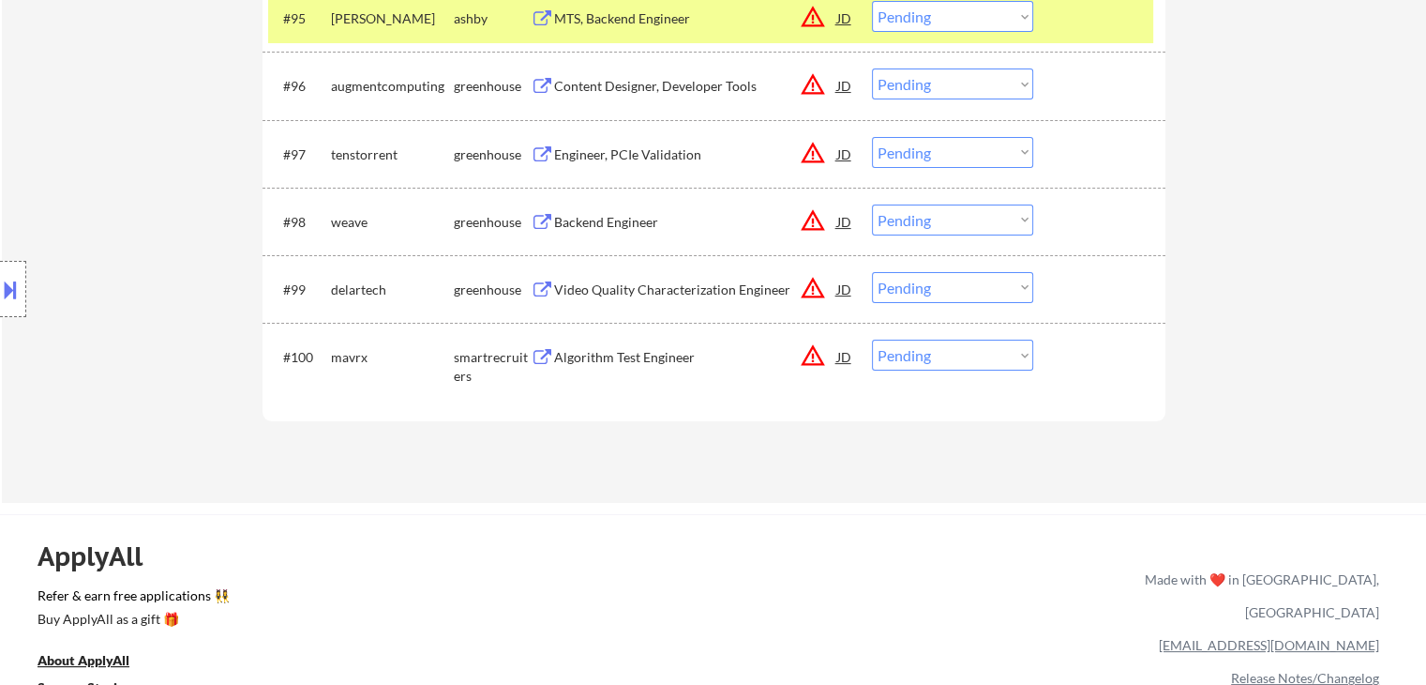
scroll to position [7356, 0]
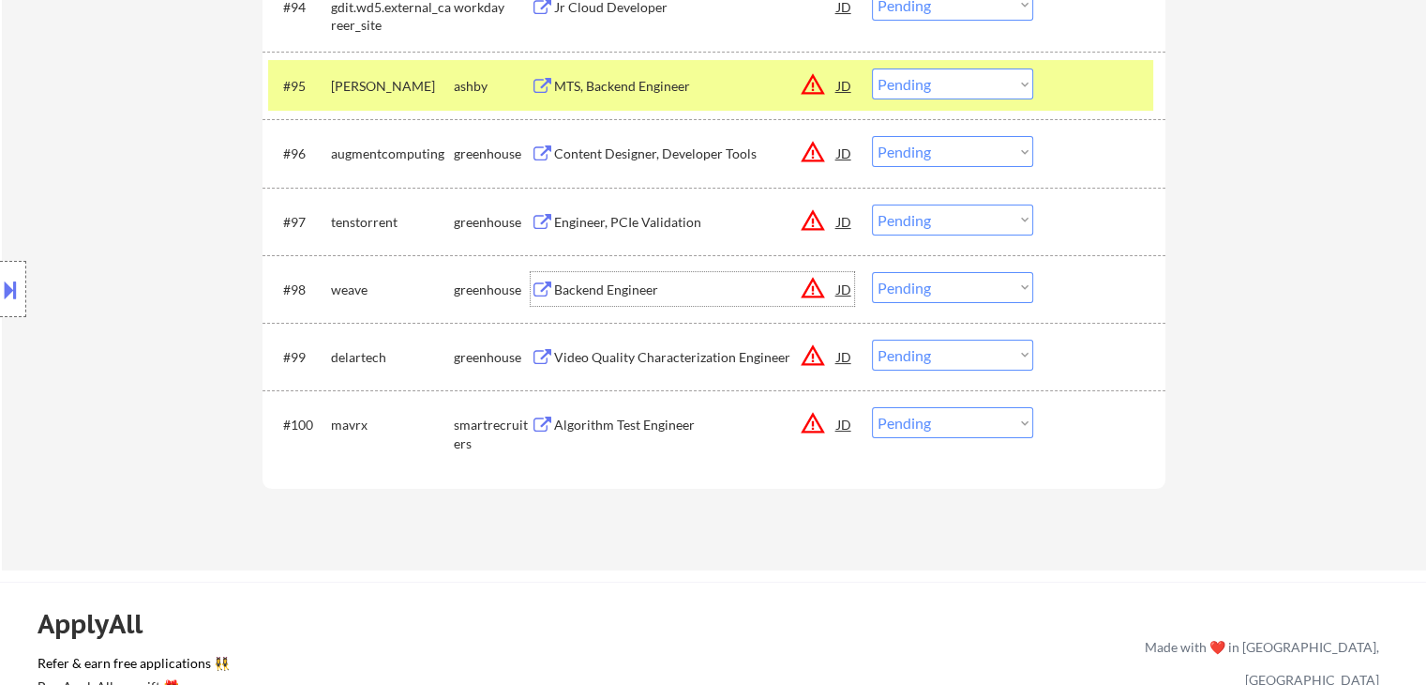
click at [611, 287] on div "Backend Engineer" at bounding box center [695, 289] width 283 height 19
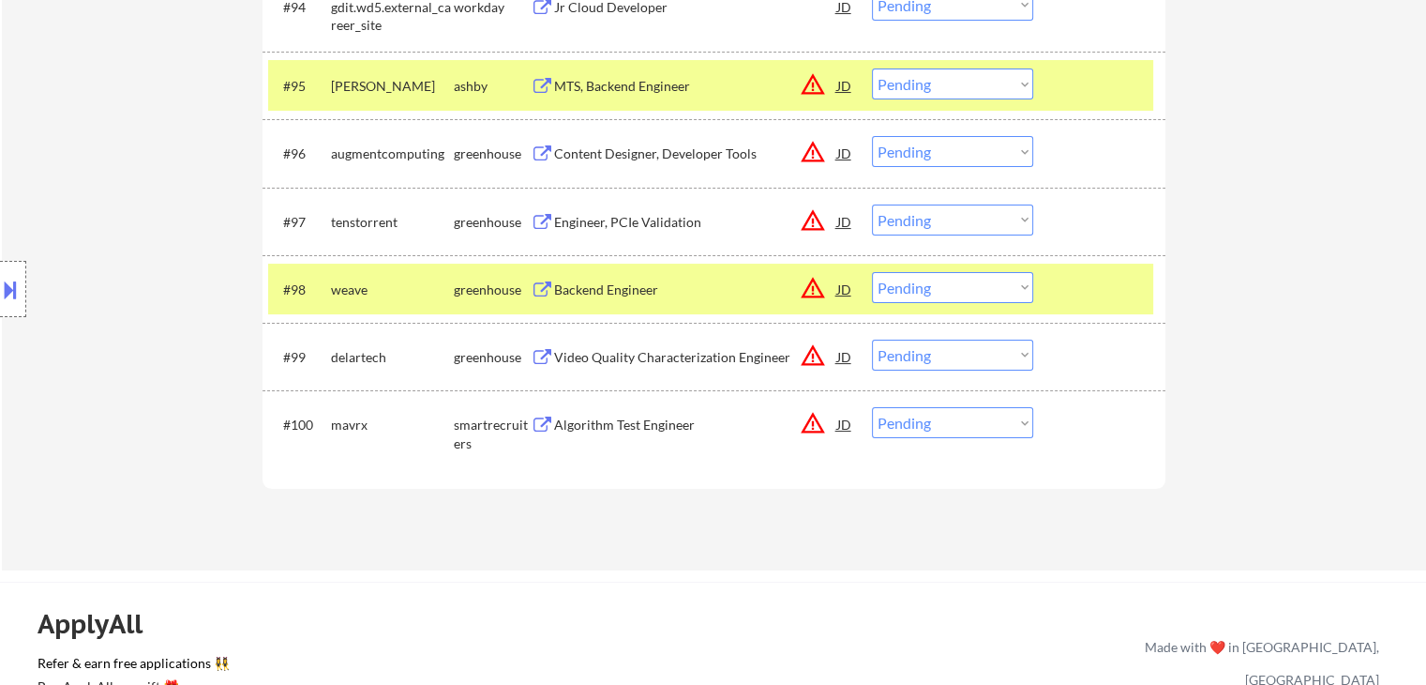
click at [615, 430] on div "Algorithm Test Engineer" at bounding box center [695, 424] width 283 height 19
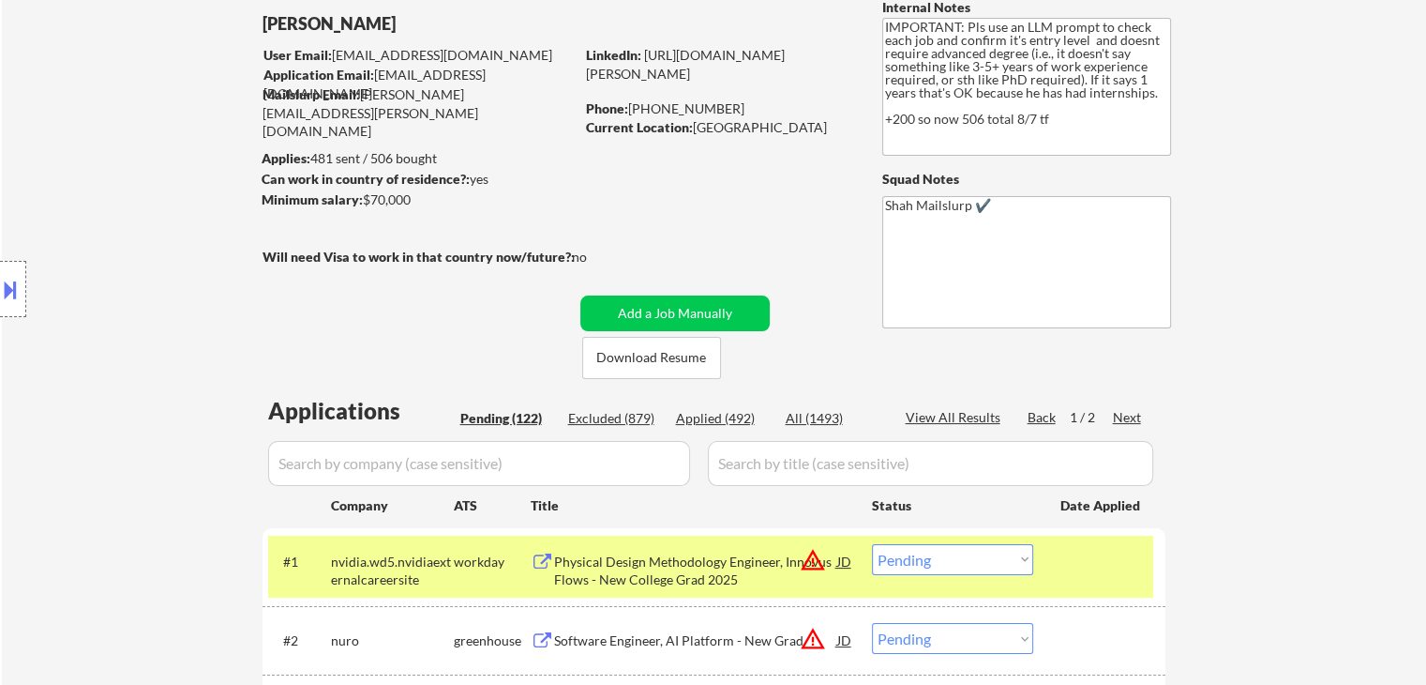
scroll to position [188, 0]
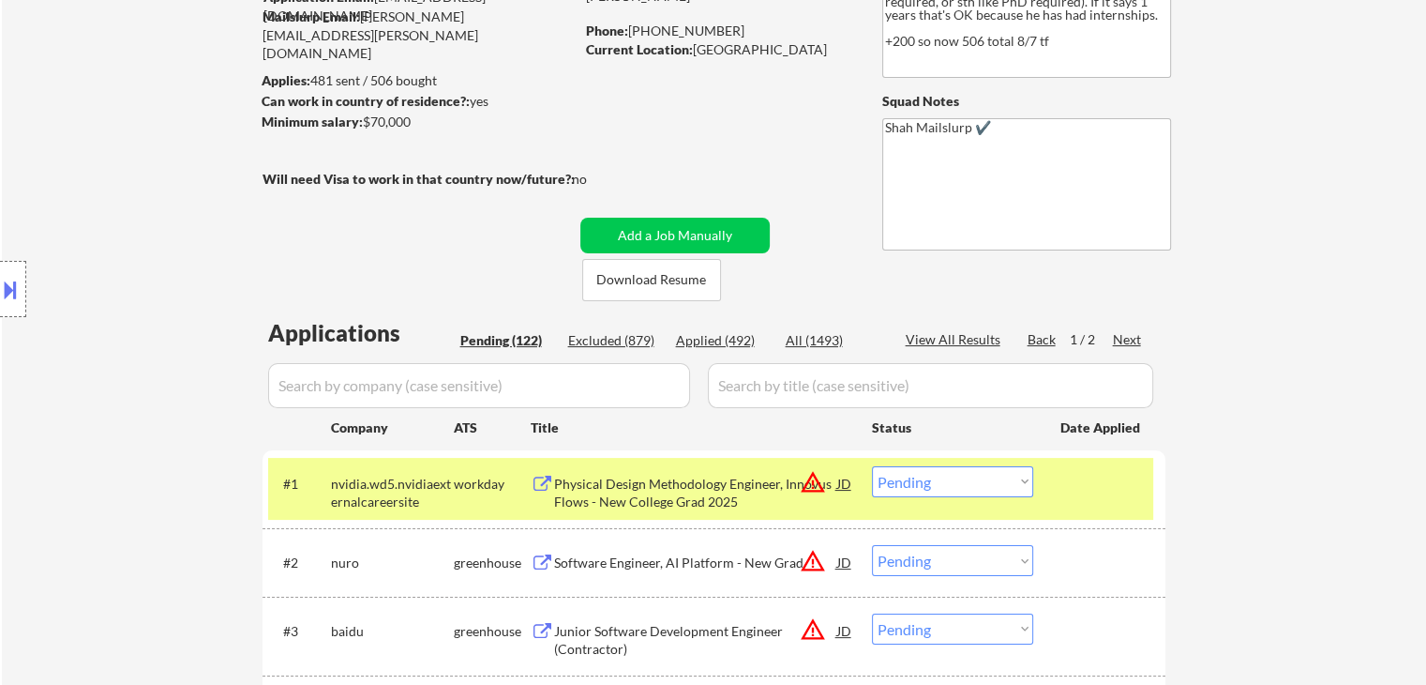
click at [1124, 339] on div "Next" at bounding box center [1128, 339] width 30 height 19
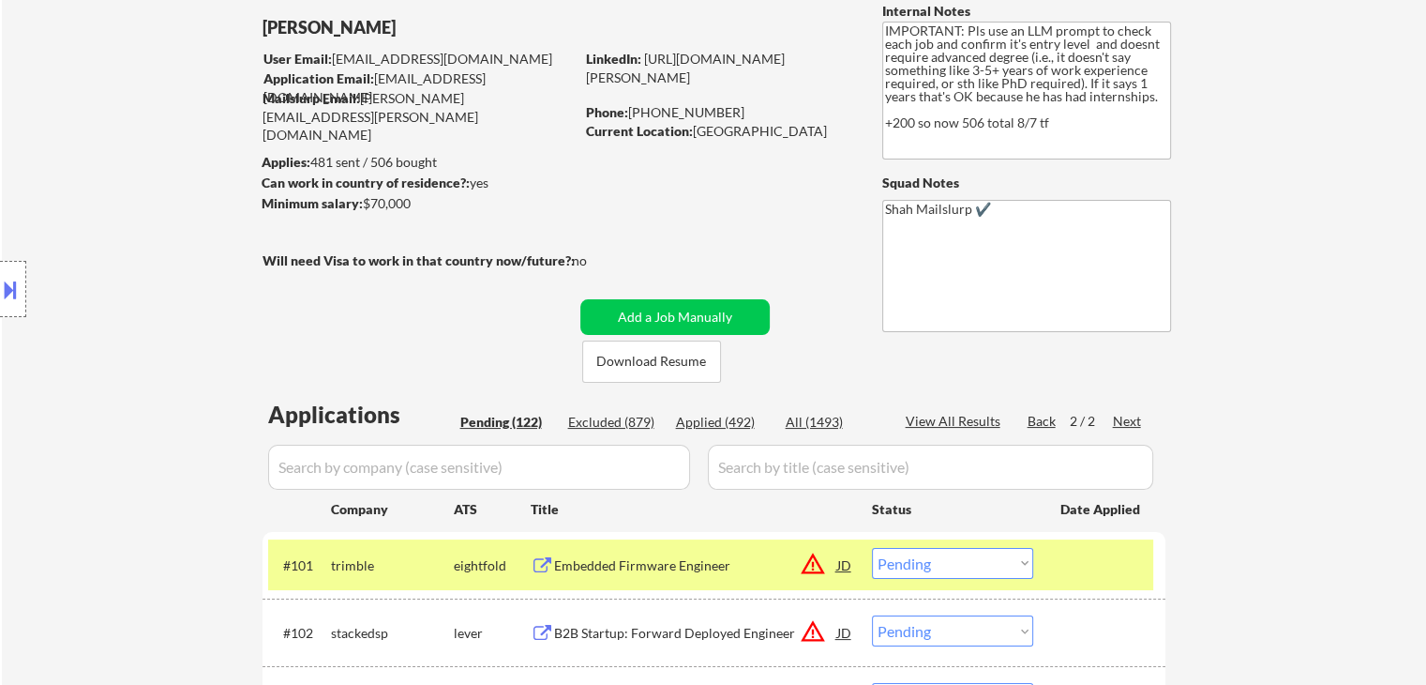
scroll to position [0, 0]
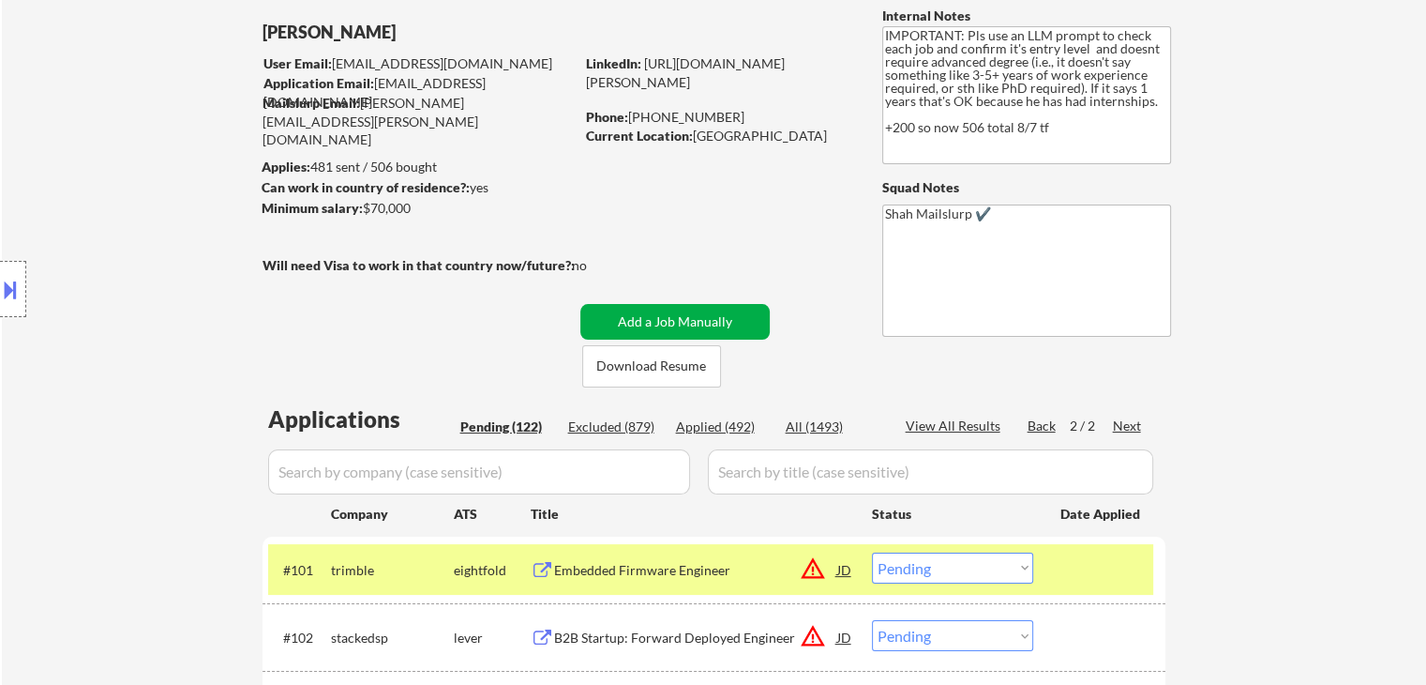
scroll to position [188, 0]
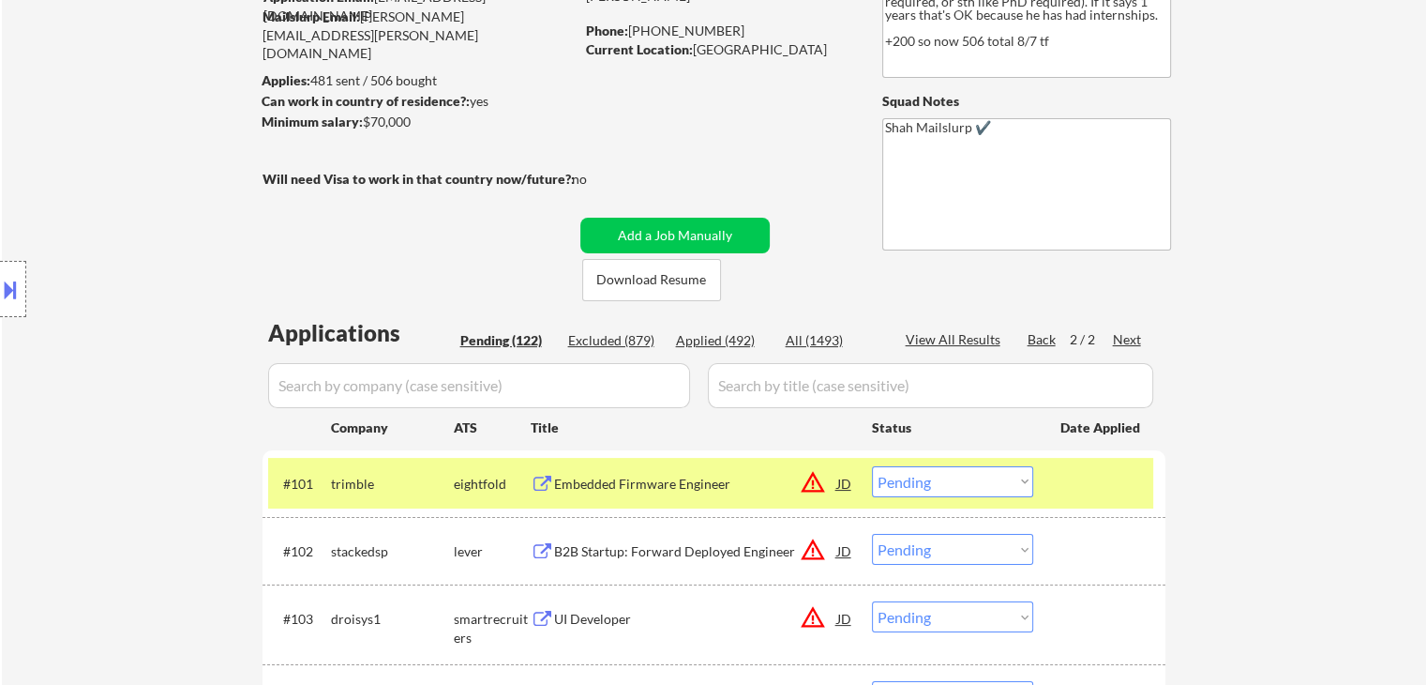
click at [1048, 347] on div "Back" at bounding box center [1043, 339] width 30 height 19
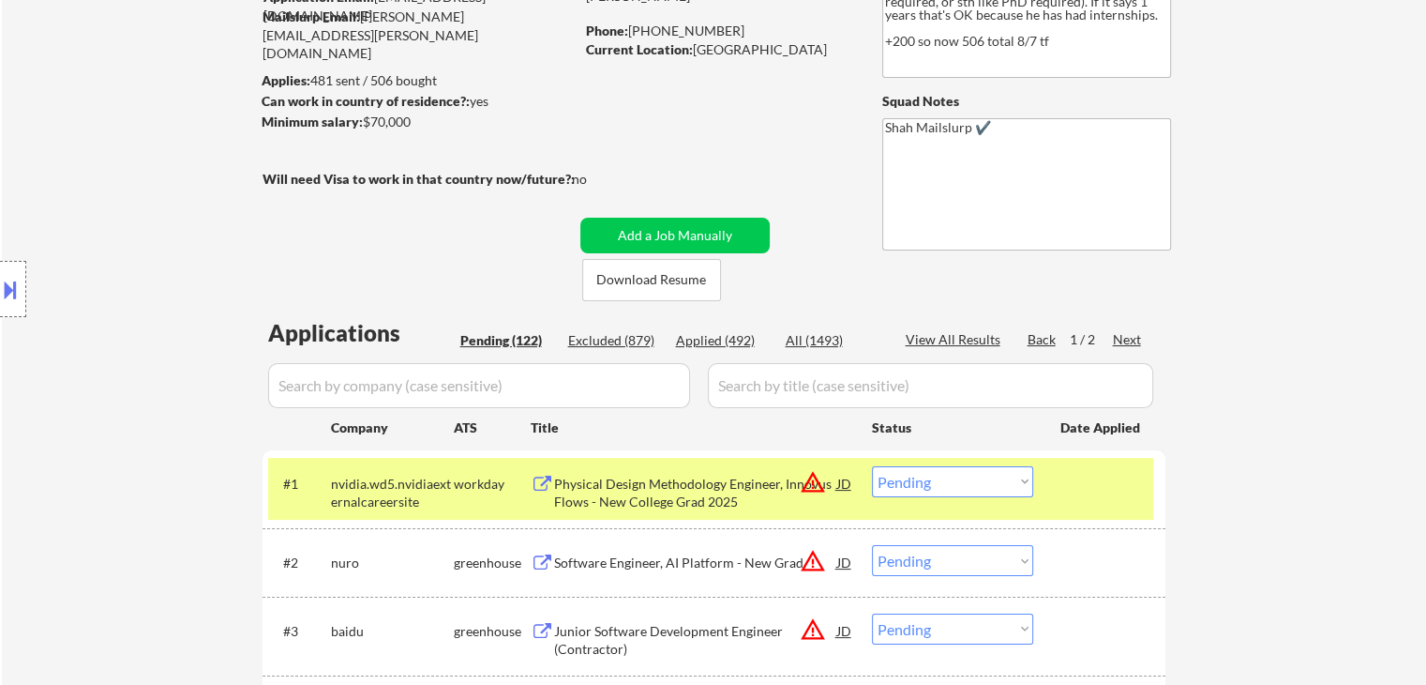
scroll to position [7439, 0]
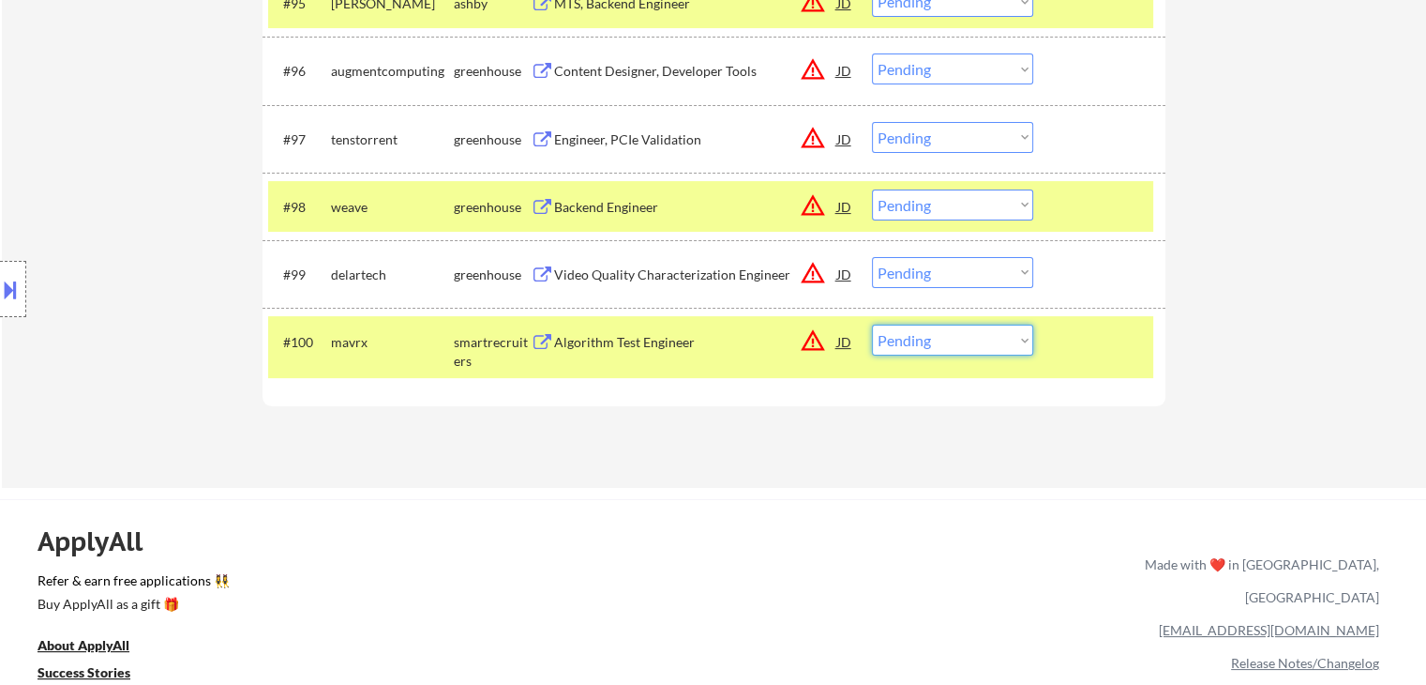
click at [957, 335] on select "Choose an option... Pending Applied Excluded (Questions) Excluded (Expired) Exc…" at bounding box center [952, 339] width 161 height 31
click at [872, 324] on select "Choose an option... Pending Applied Excluded (Questions) Excluded (Expired) Exc…" at bounding box center [952, 339] width 161 height 31
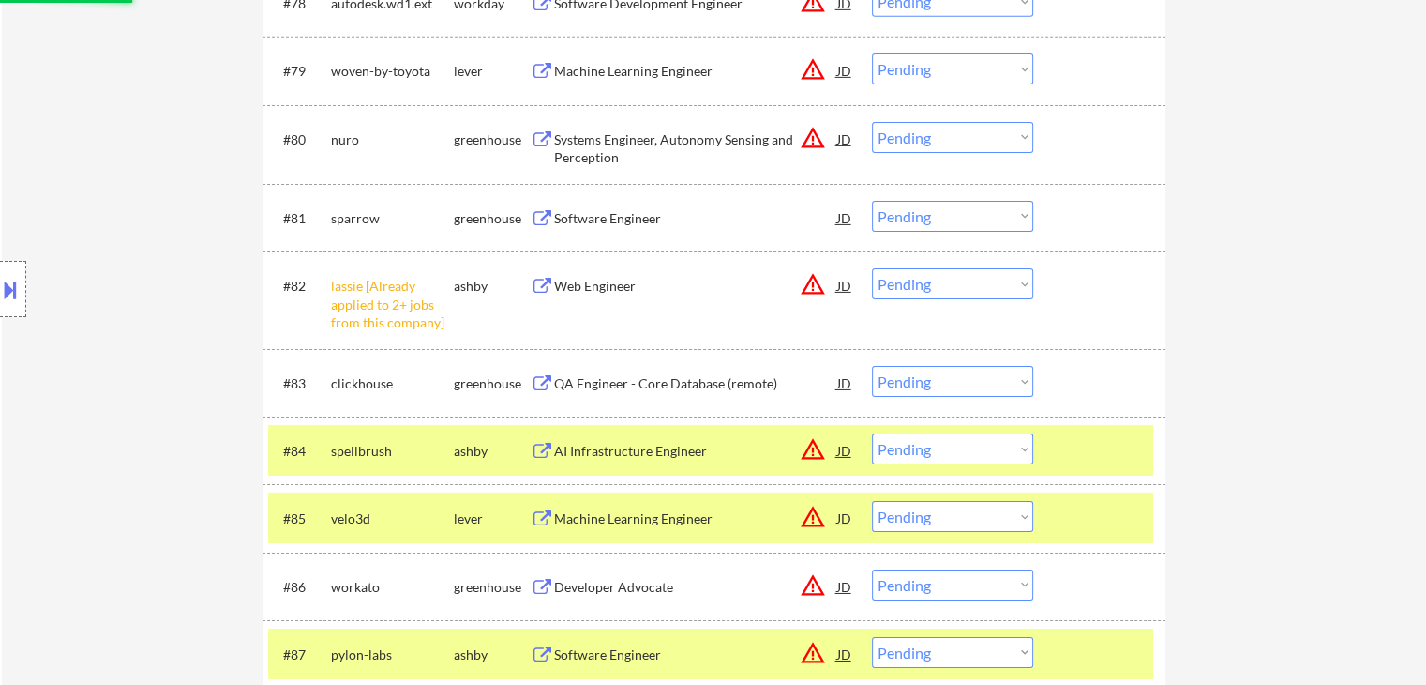
select select ""pending""
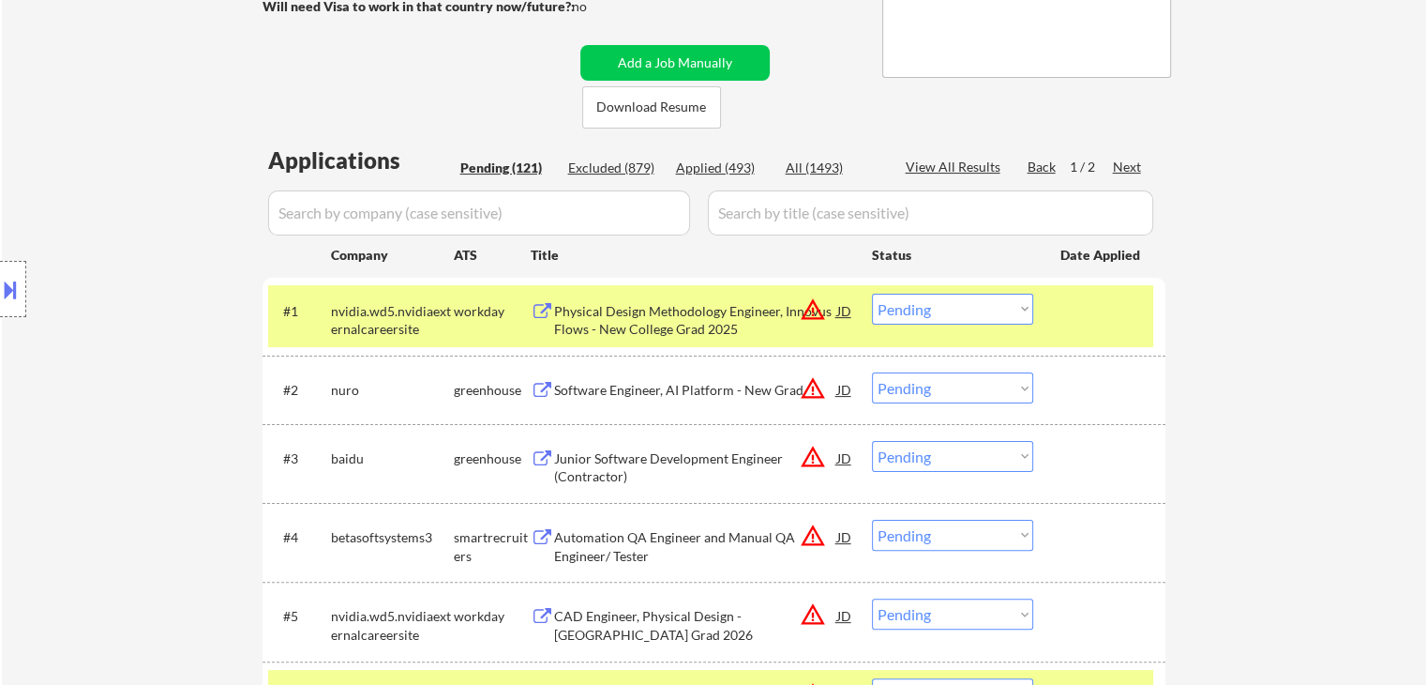
scroll to position [375, 0]
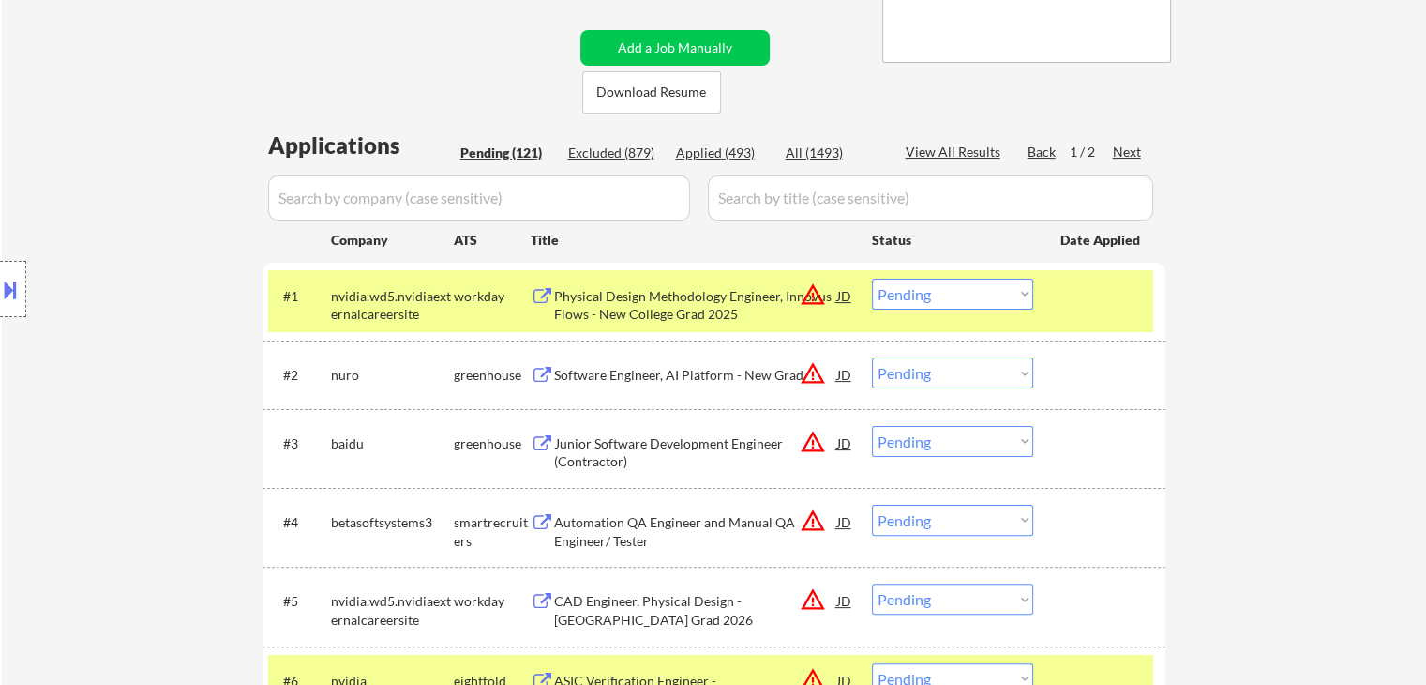
click at [1136, 158] on div "Next" at bounding box center [1128, 152] width 30 height 19
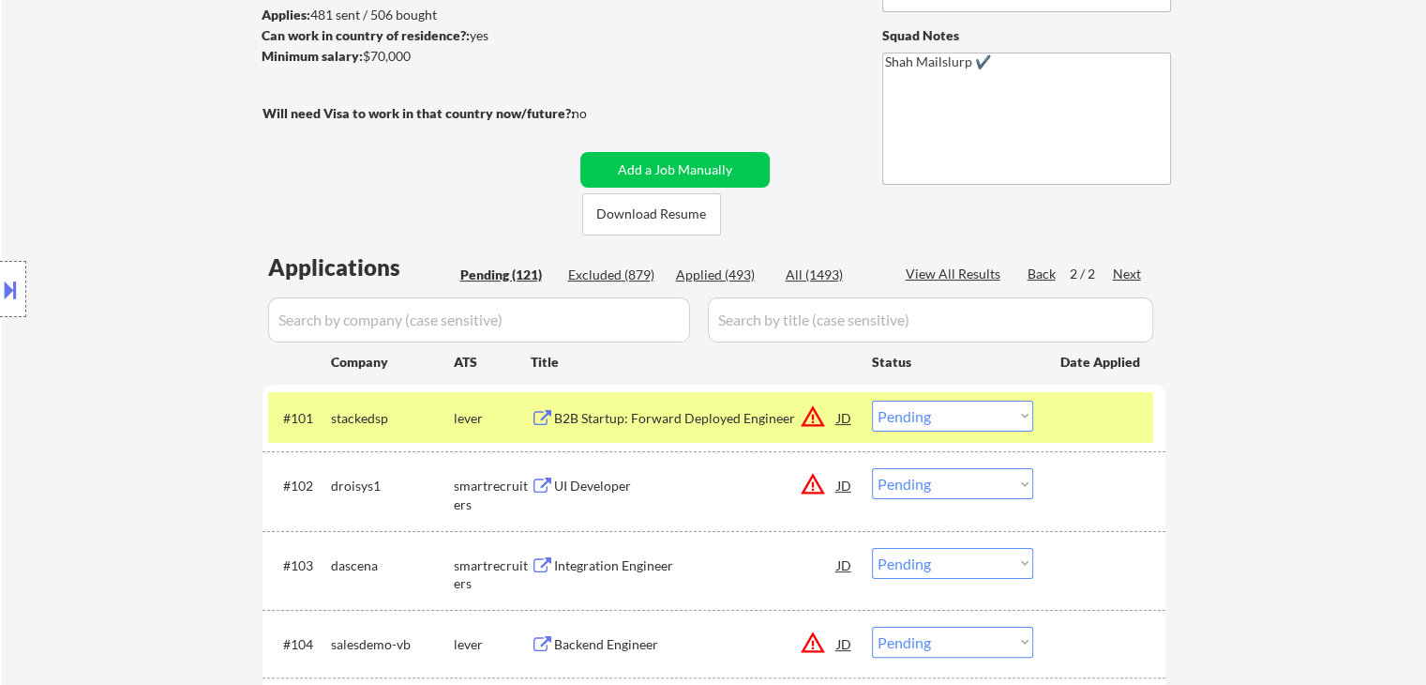
scroll to position [188, 0]
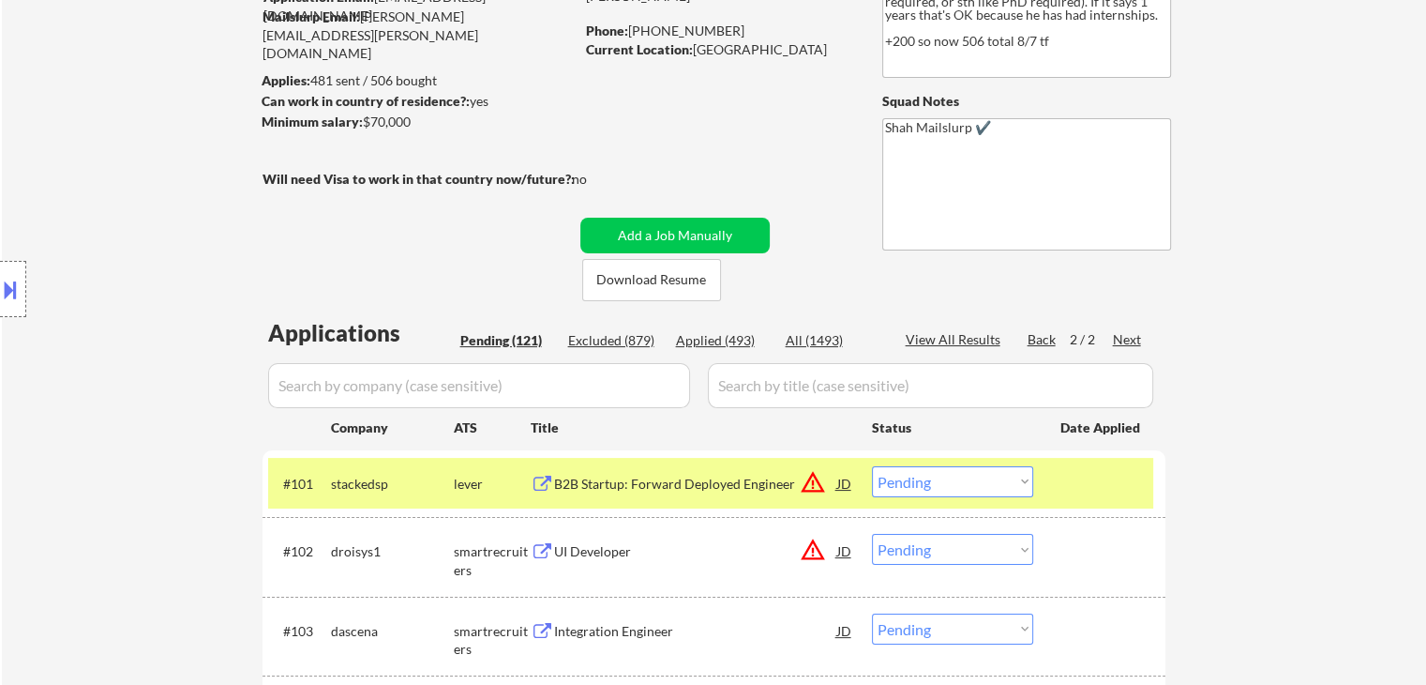
click at [230, 256] on div "Location Inclusions:" at bounding box center [168, 289] width 336 height 348
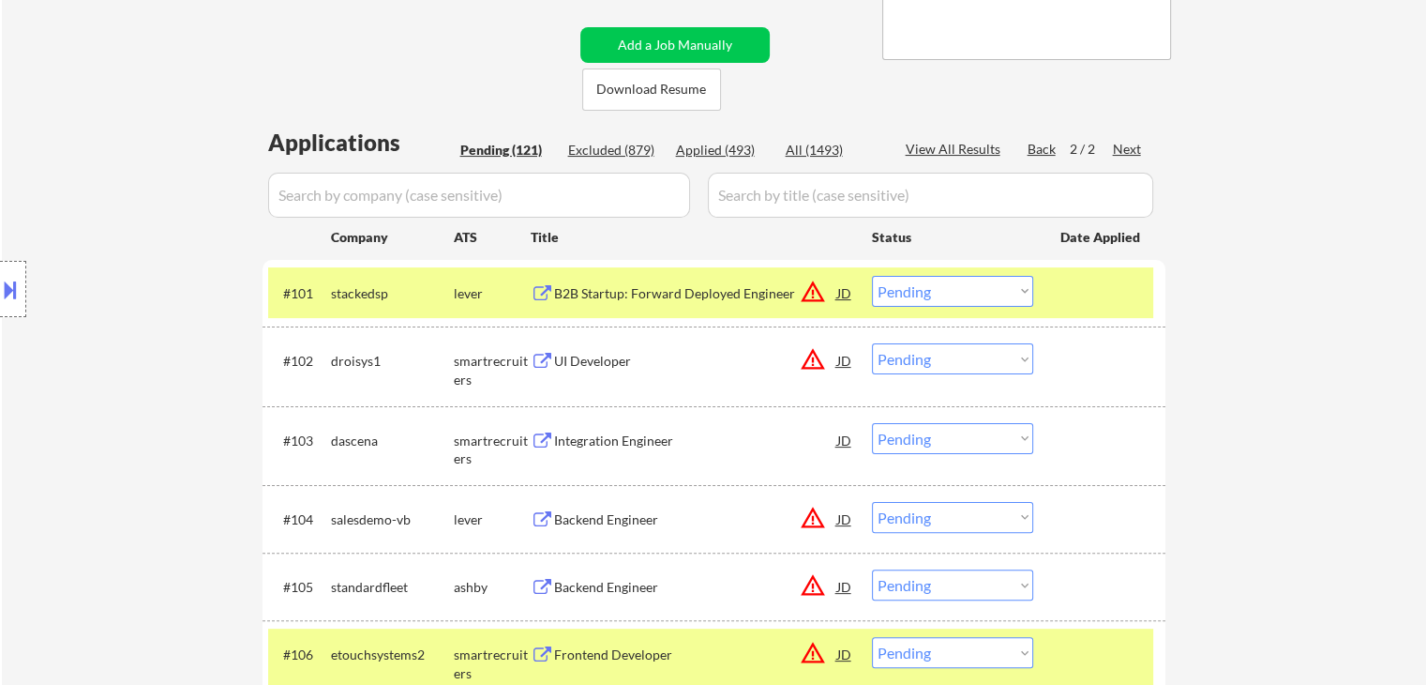
scroll to position [469, 0]
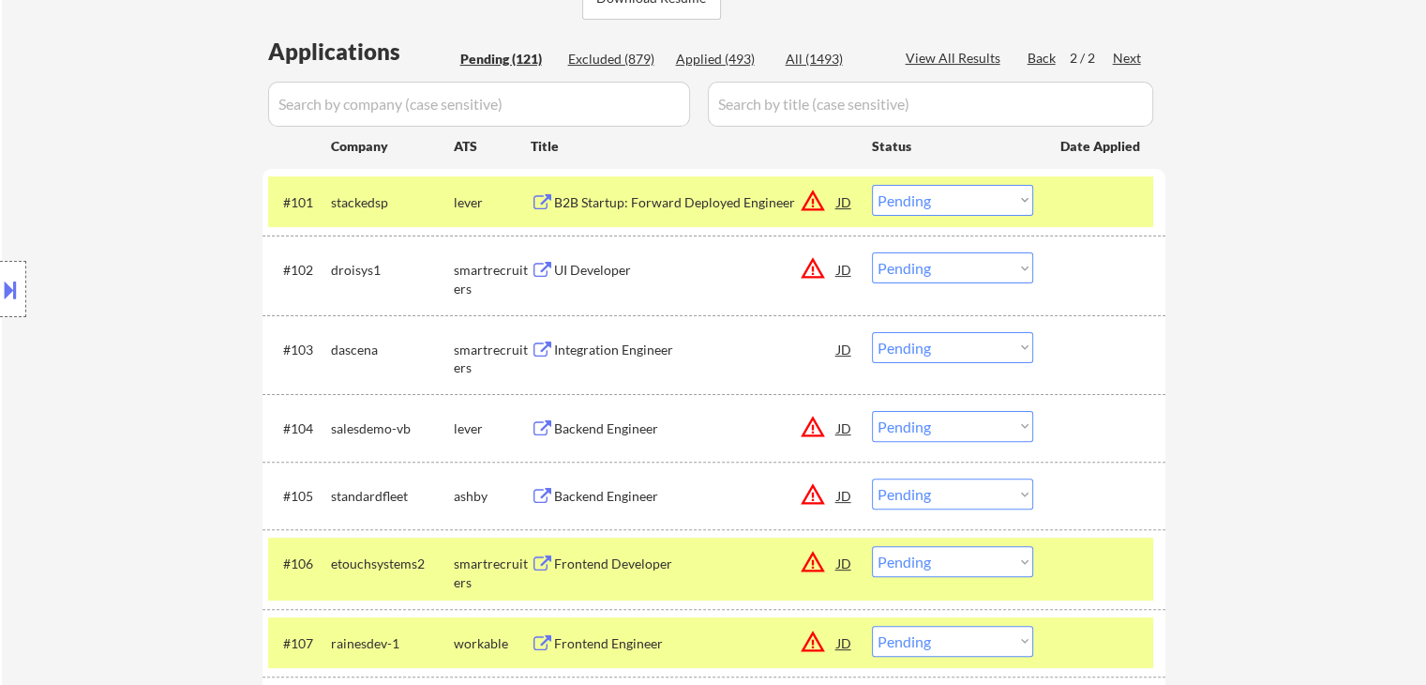
click at [603, 268] on div "UI Developer" at bounding box center [695, 270] width 283 height 19
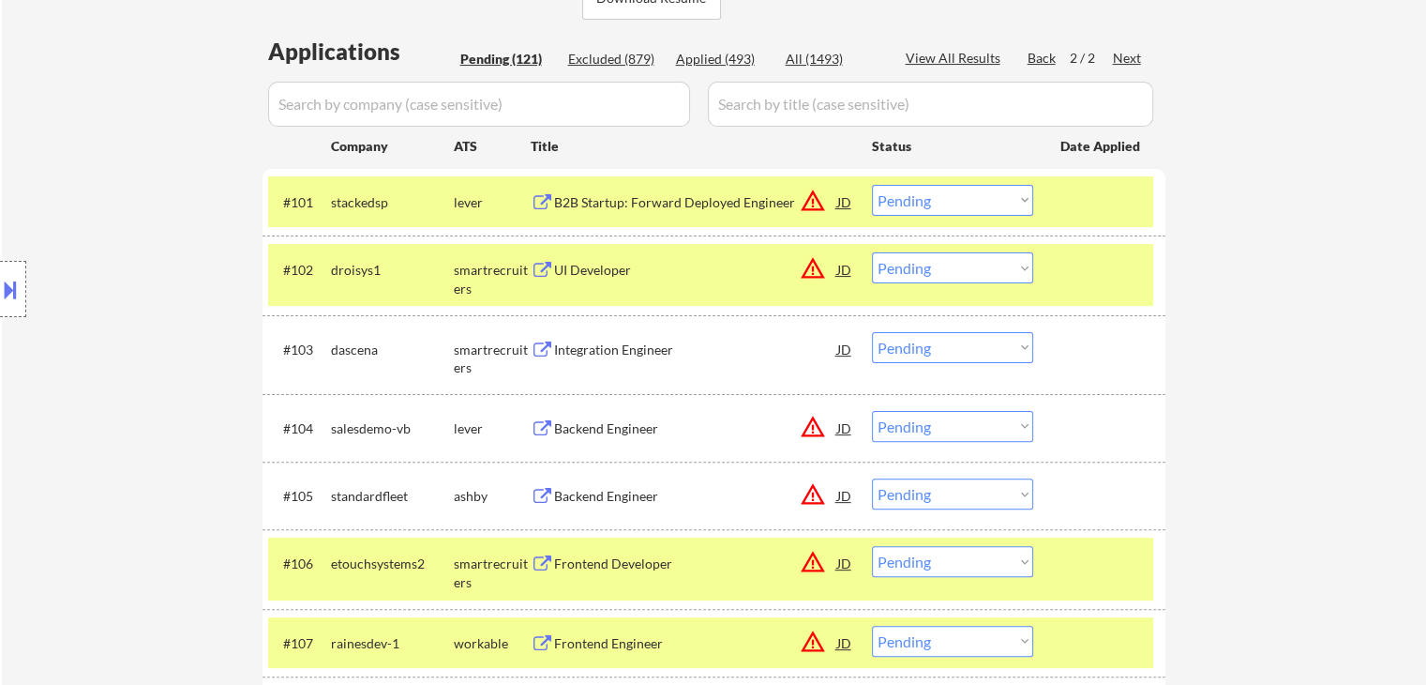
click at [603, 354] on div "Integration Engineer" at bounding box center [695, 349] width 283 height 19
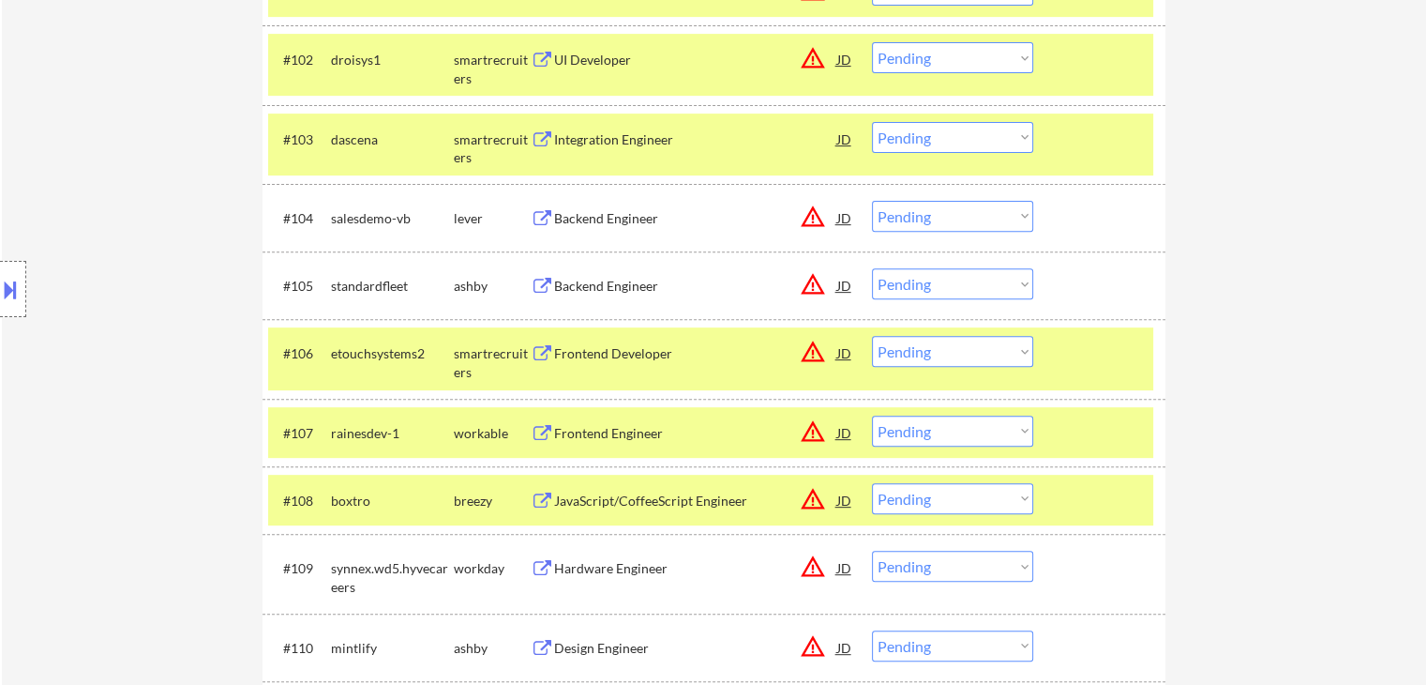
scroll to position [750, 0]
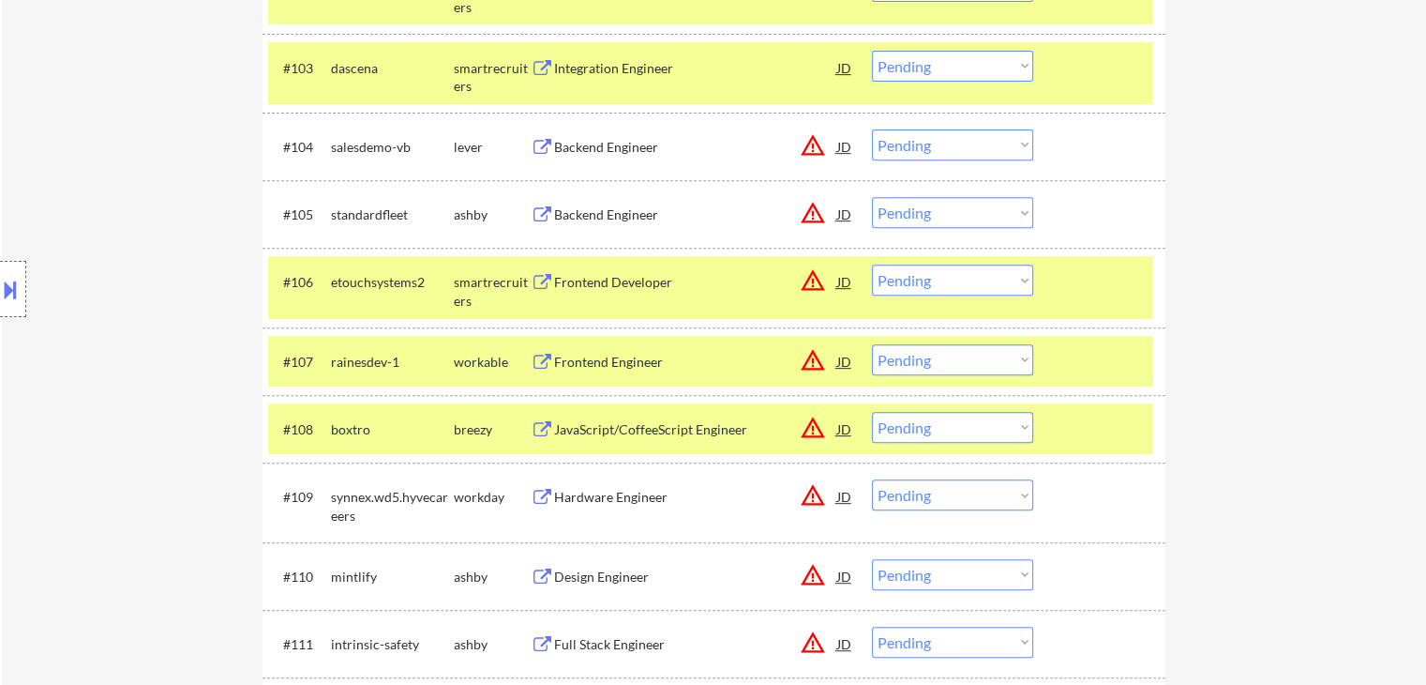
drag, startPoint x: 610, startPoint y: 137, endPoint x: 608, endPoint y: 158, distance: 21.7
click at [610, 138] on div "Backend Engineer" at bounding box center [695, 147] width 283 height 19
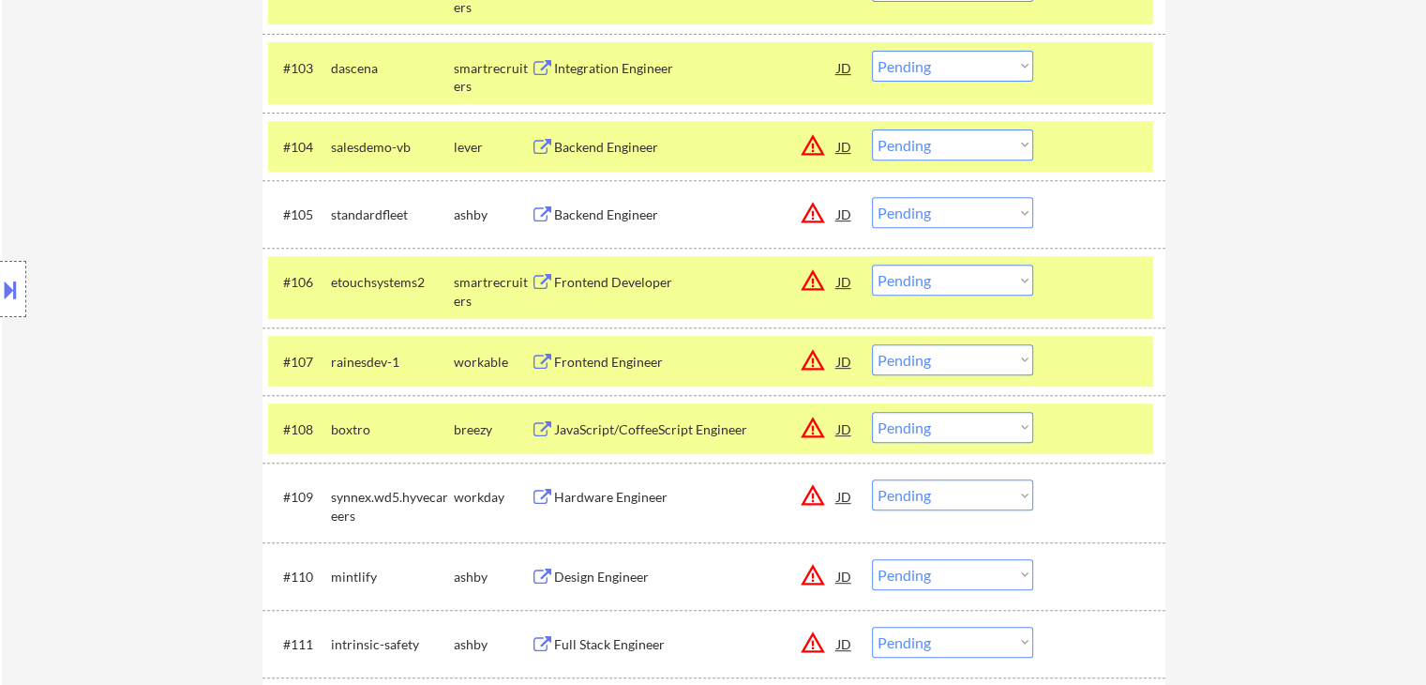
click at [590, 207] on div "Backend Engineer" at bounding box center [695, 214] width 283 height 19
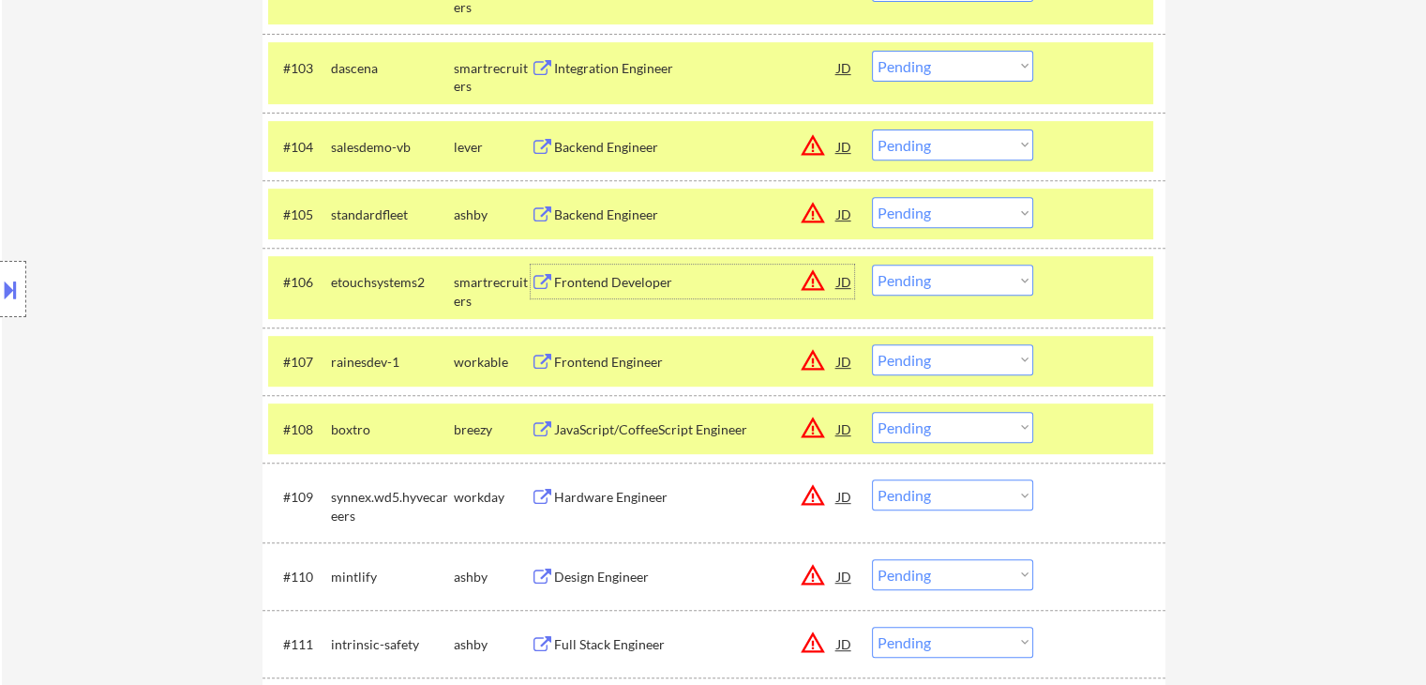
click at [593, 286] on div "Frontend Developer" at bounding box center [695, 282] width 283 height 19
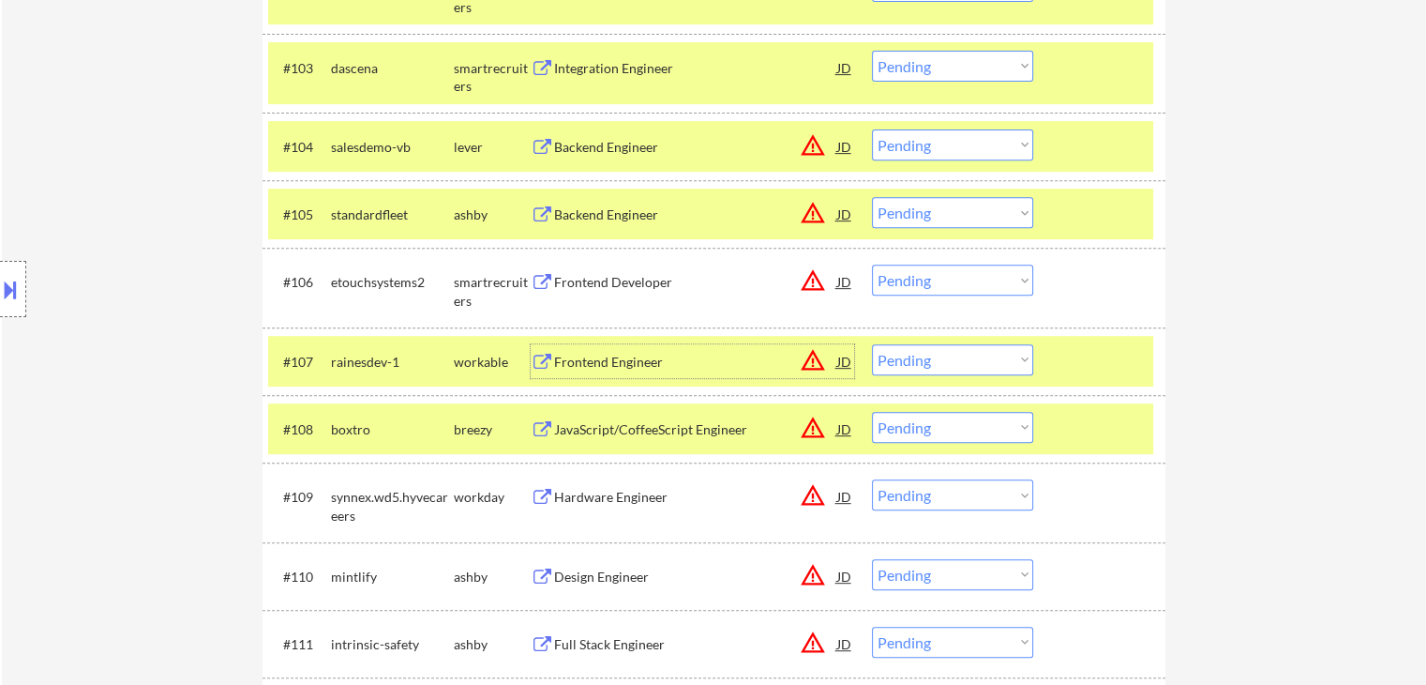
drag, startPoint x: 584, startPoint y: 364, endPoint x: 584, endPoint y: 406, distance: 42.2
click at [584, 364] on div "Frontend Engineer" at bounding box center [695, 362] width 283 height 19
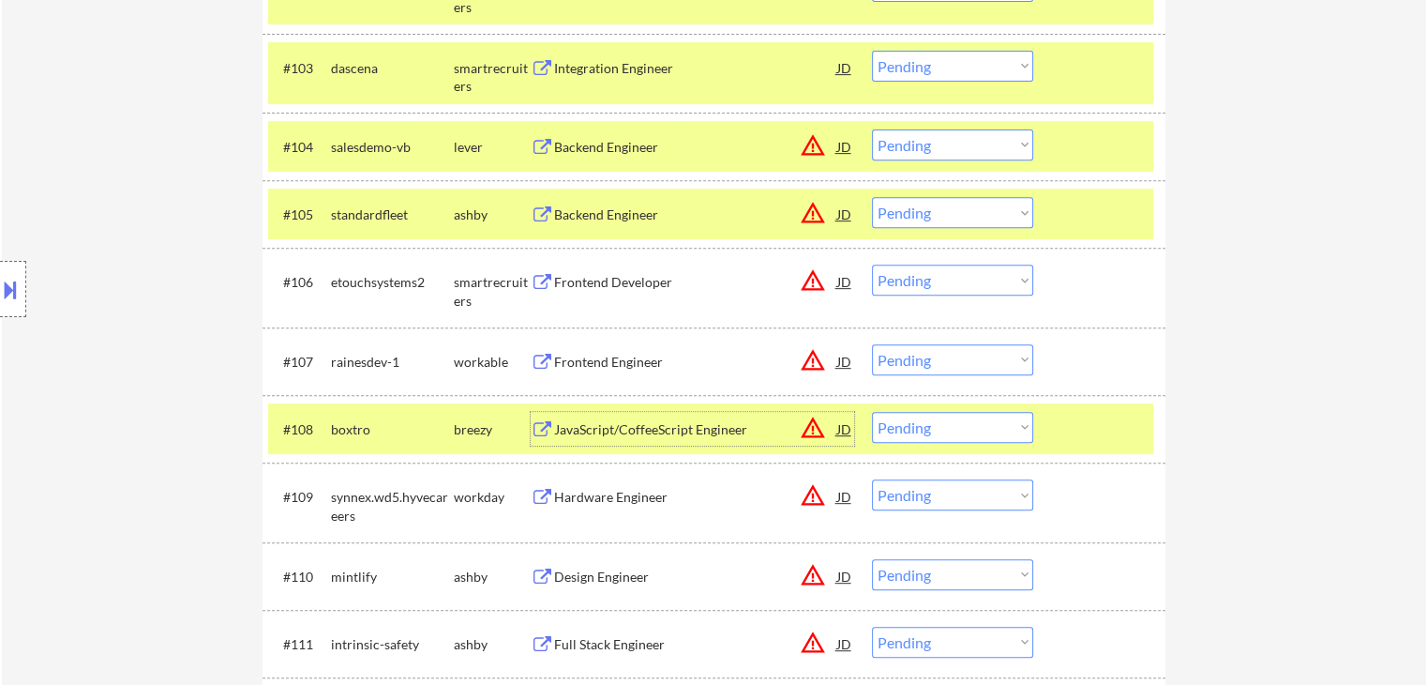
click at [600, 412] on div "JavaScript/CoffeeScript Engineer" at bounding box center [695, 429] width 283 height 34
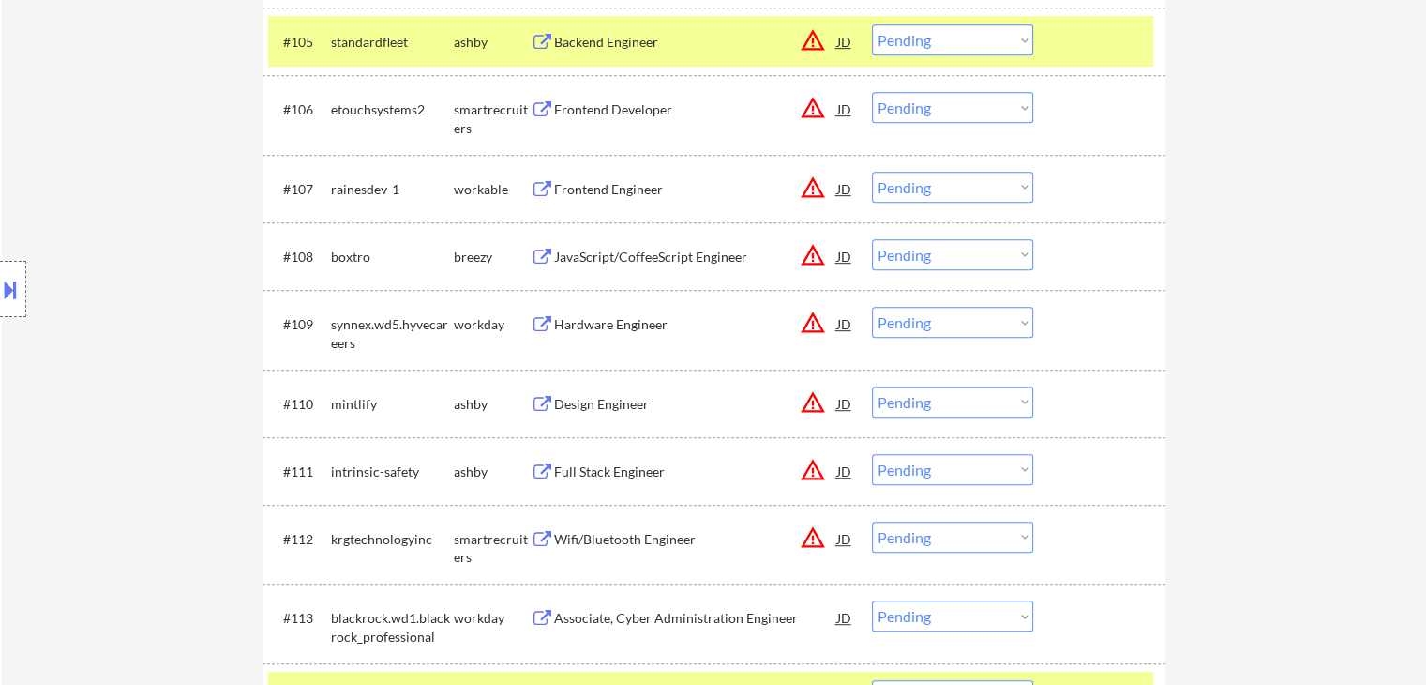
scroll to position [1032, 0]
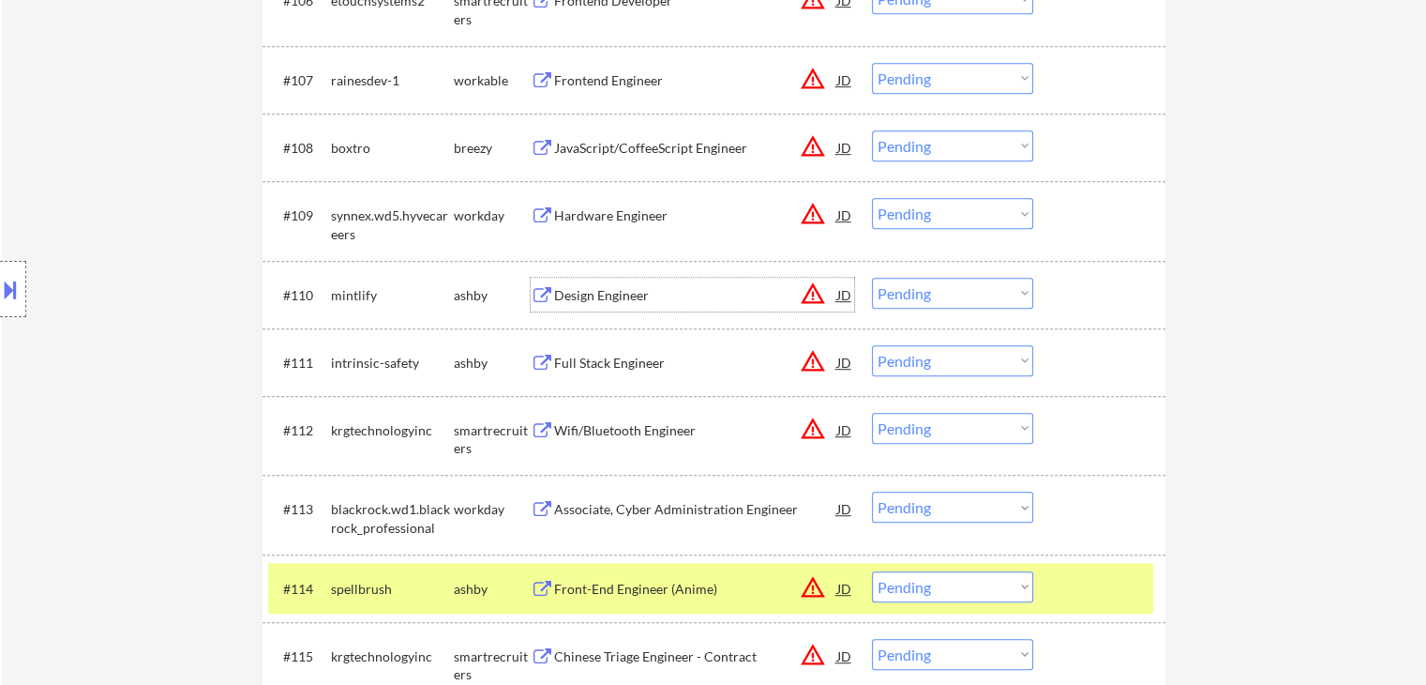
drag, startPoint x: 589, startPoint y: 290, endPoint x: 589, endPoint y: 331, distance: 41.3
click at [591, 290] on div "Design Engineer" at bounding box center [695, 295] width 283 height 19
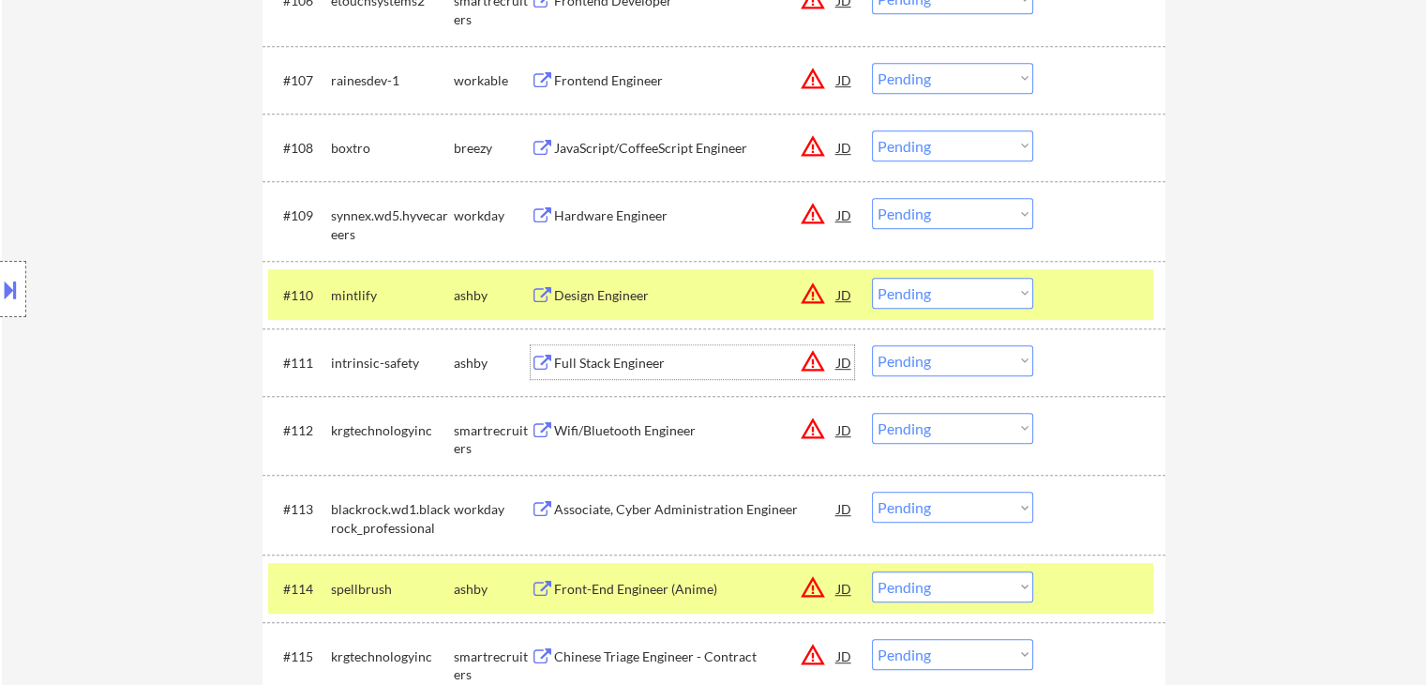
click at [591, 355] on div "Full Stack Engineer" at bounding box center [695, 363] width 283 height 19
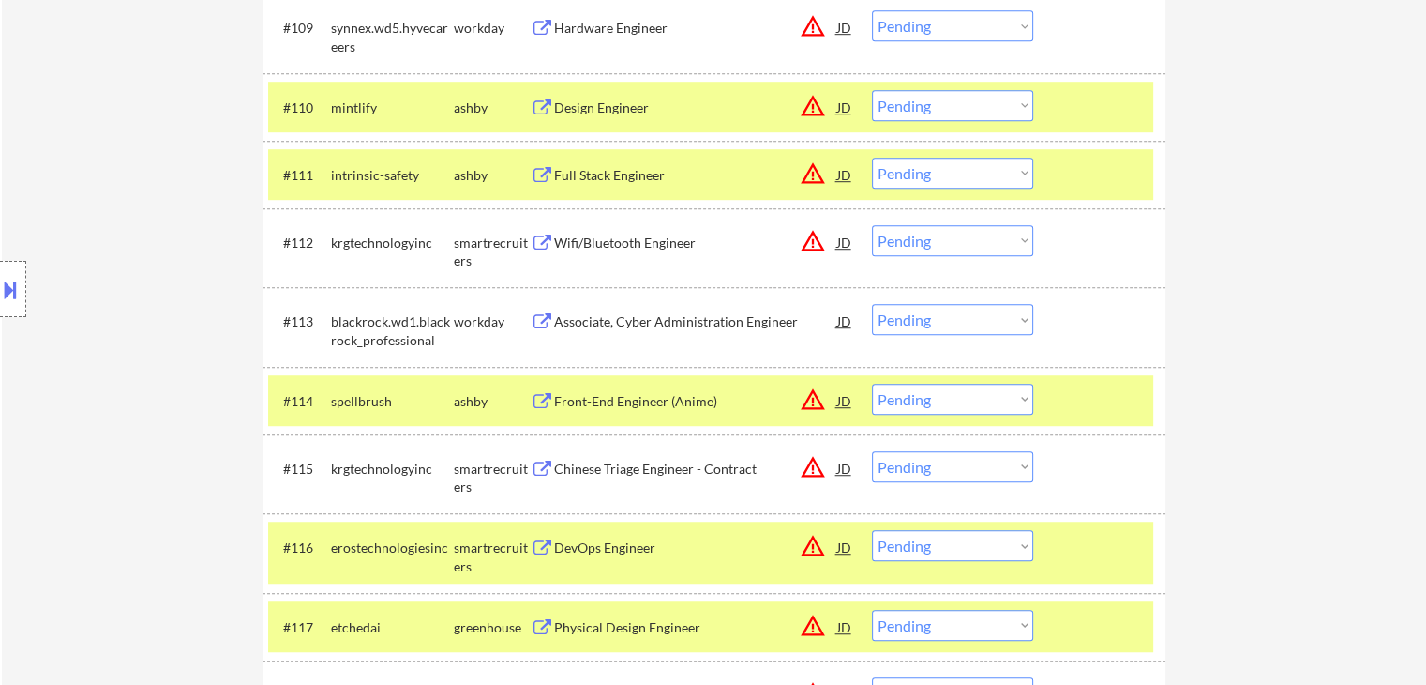
click at [584, 252] on div "Wifi/Bluetooth Engineer" at bounding box center [695, 242] width 283 height 34
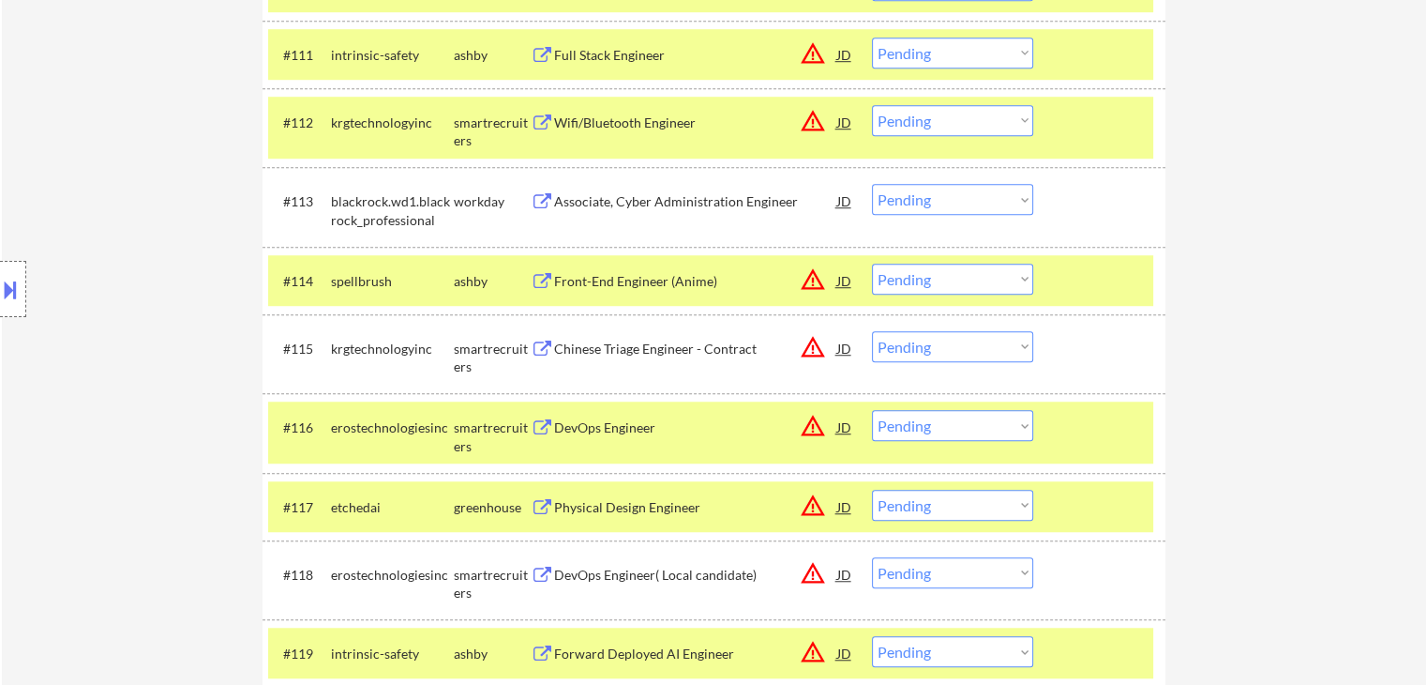
scroll to position [1407, 0]
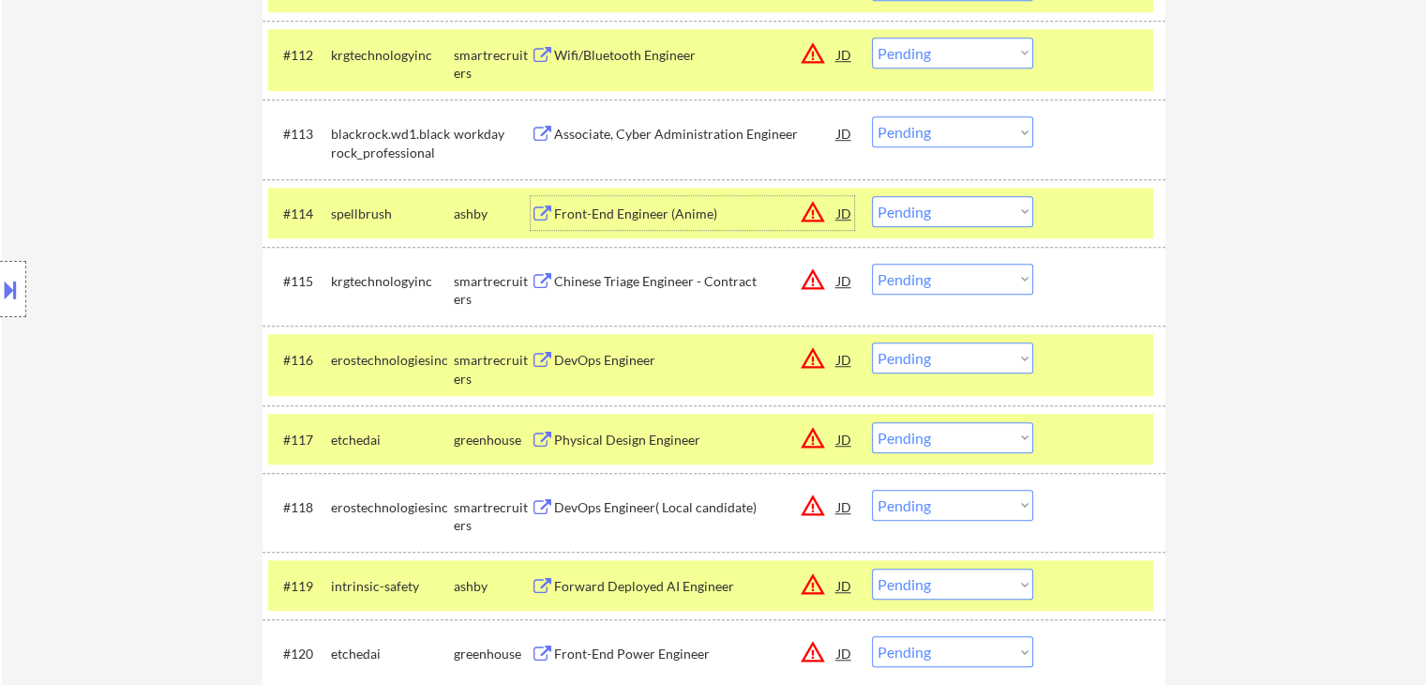
click at [588, 214] on div "Front-End Engineer (Anime)" at bounding box center [695, 213] width 283 height 19
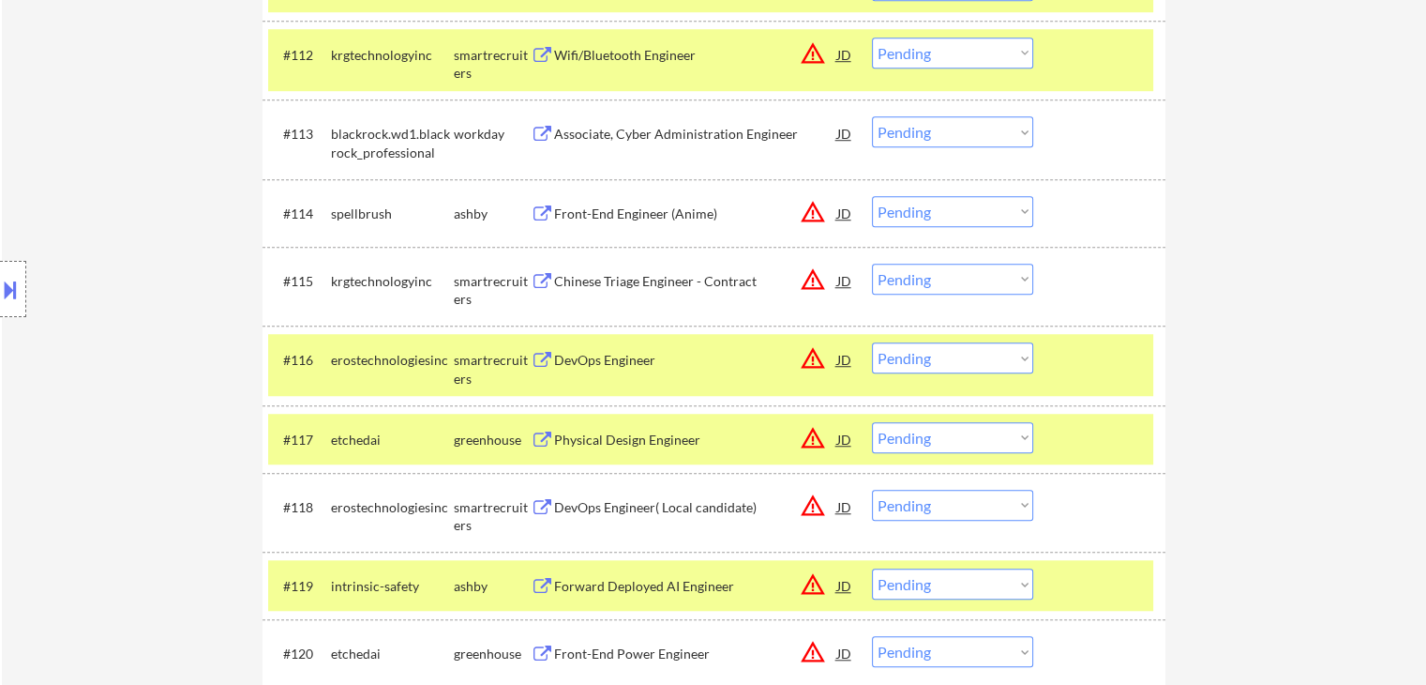
click at [585, 280] on div "Chinese Triage Engineer - Contract" at bounding box center [695, 281] width 283 height 19
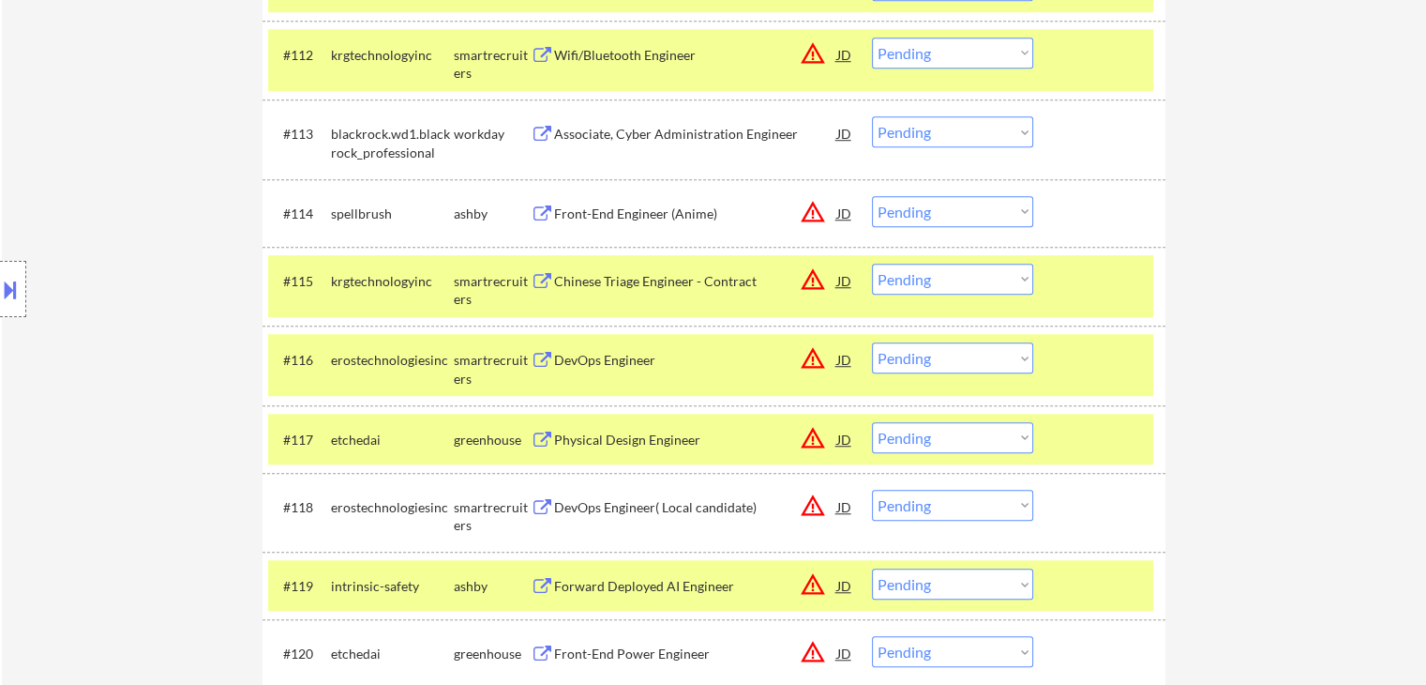
click at [575, 358] on div "DevOps Engineer" at bounding box center [695, 360] width 283 height 19
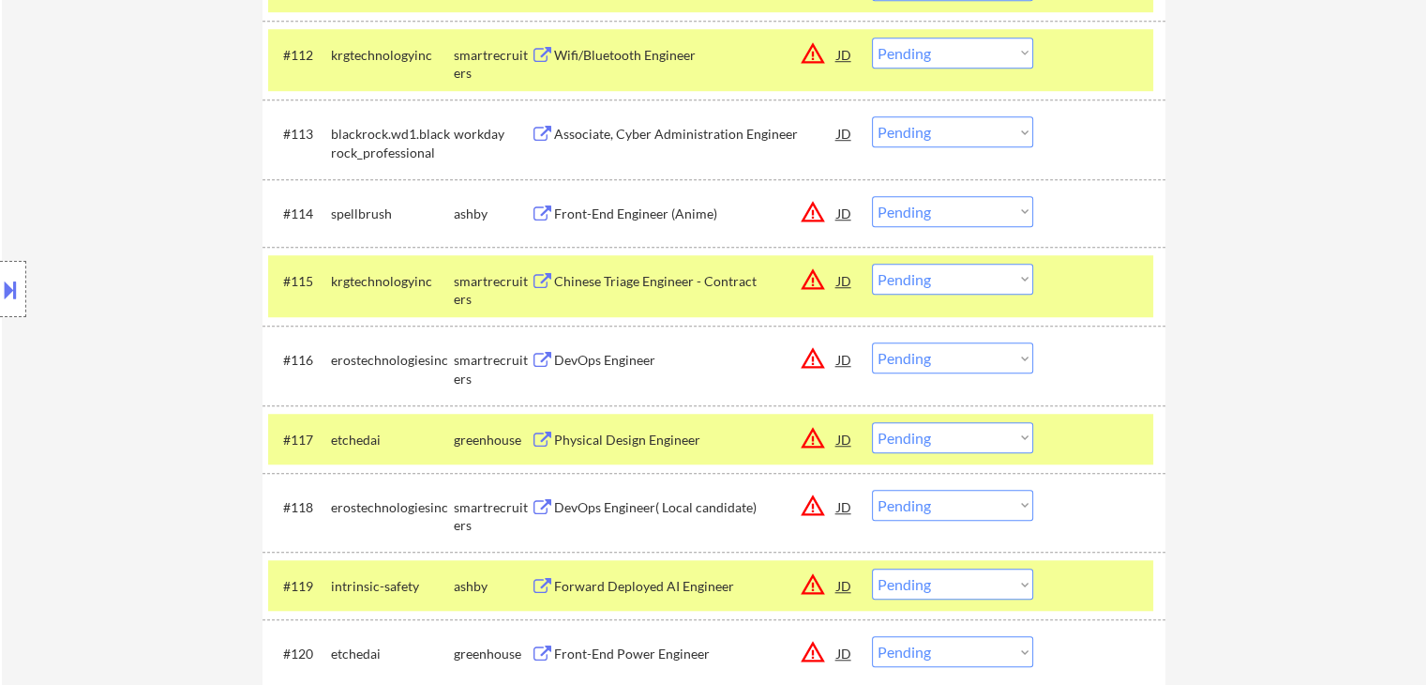
click at [604, 433] on div "Physical Design Engineer" at bounding box center [695, 439] width 283 height 19
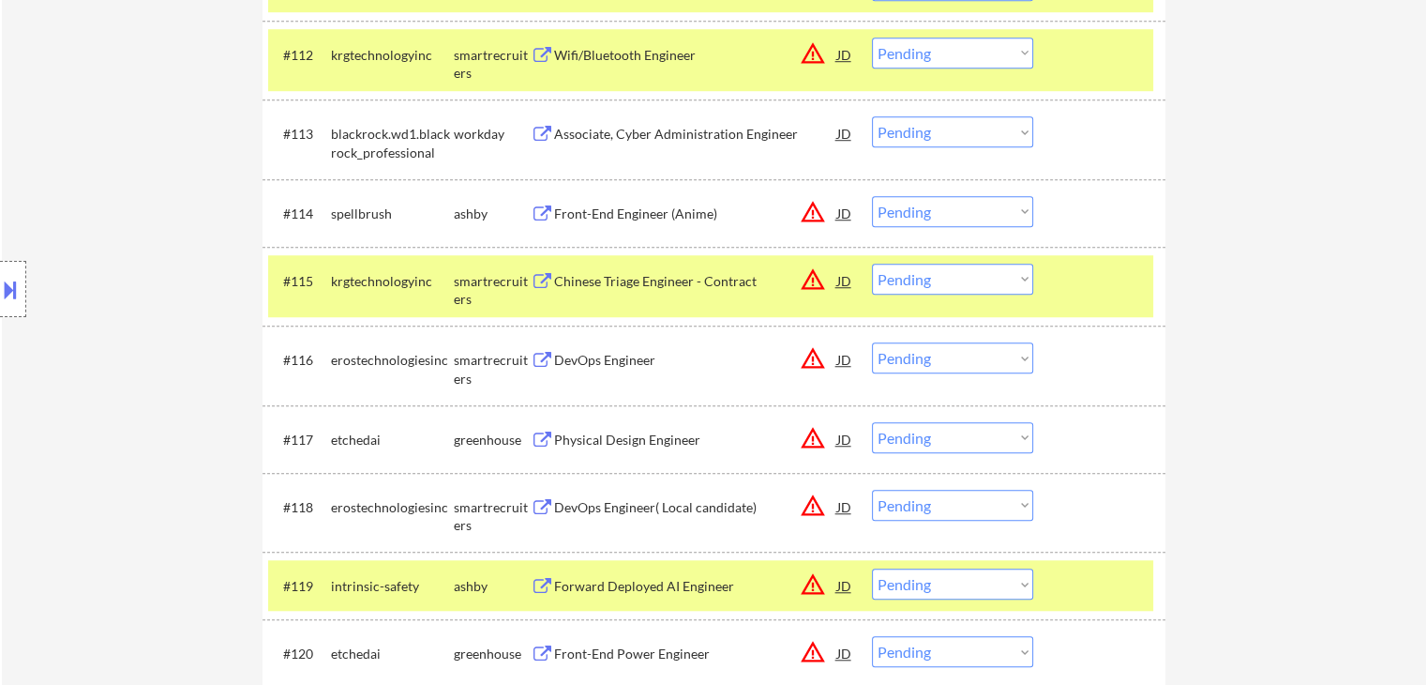
scroll to position [475, 0]
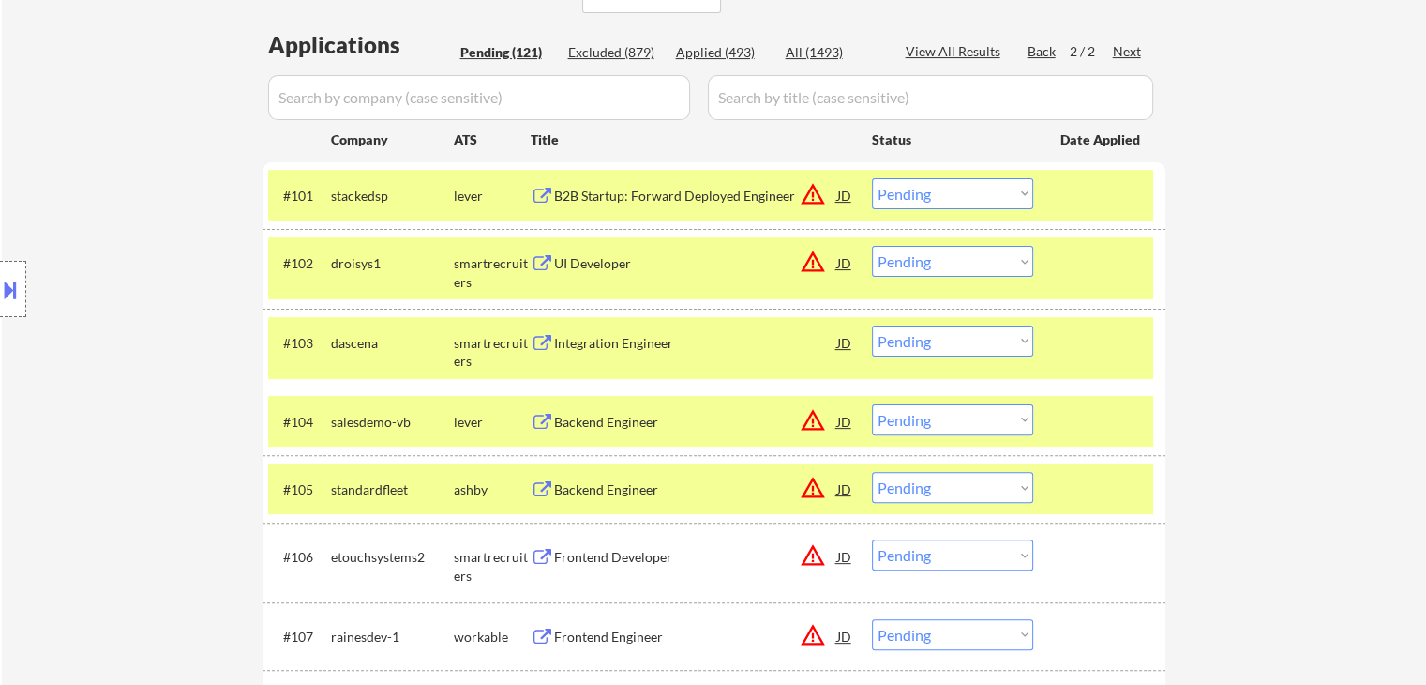
click at [972, 352] on select "Choose an option... Pending Applied Excluded (Questions) Excluded (Expired) Exc…" at bounding box center [952, 340] width 161 height 31
click at [872, 325] on select "Choose an option... Pending Applied Excluded (Questions) Excluded (Expired) Exc…" at bounding box center [952, 340] width 161 height 31
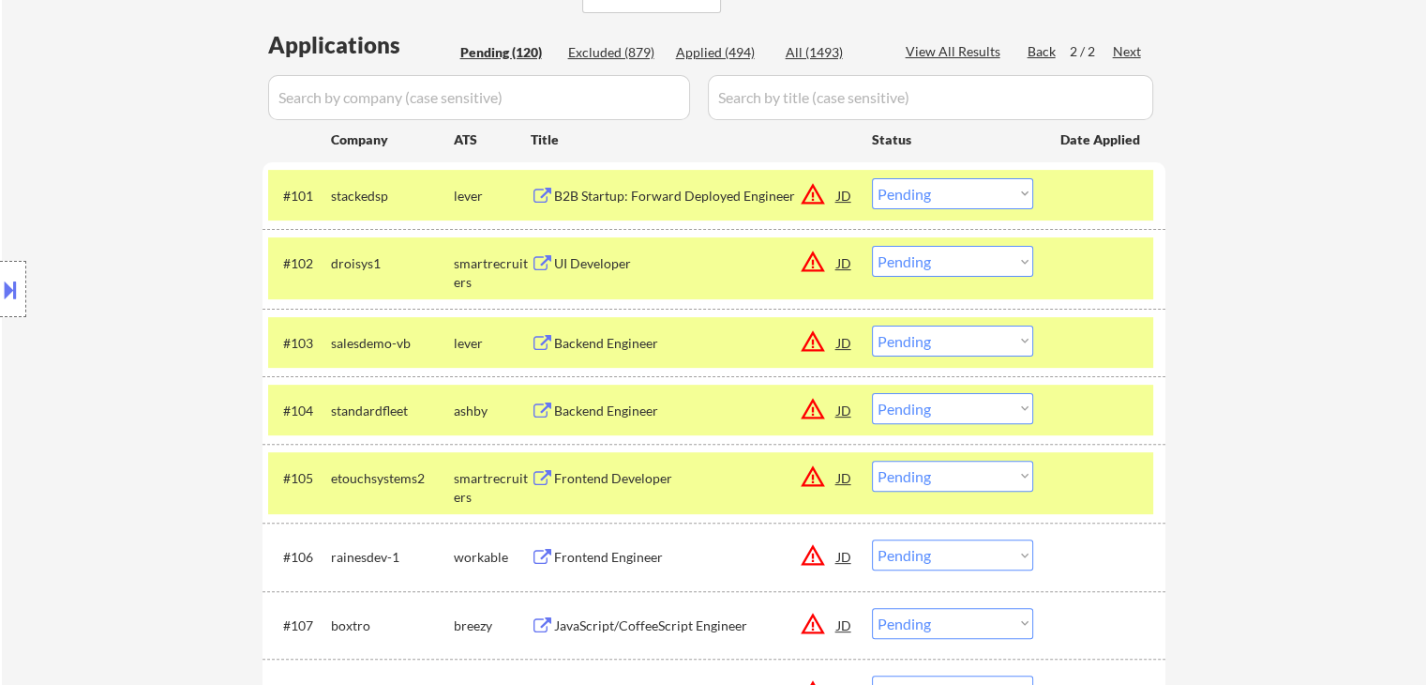
drag, startPoint x: 973, startPoint y: 335, endPoint x: 969, endPoint y: 346, distance: 11.9
click at [973, 335] on select "Choose an option... Pending Applied Excluded (Questions) Excluded (Expired) Exc…" at bounding box center [952, 340] width 161 height 31
click at [872, 325] on select "Choose an option... Pending Applied Excluded (Questions) Excluded (Expired) Exc…" at bounding box center [952, 340] width 161 height 31
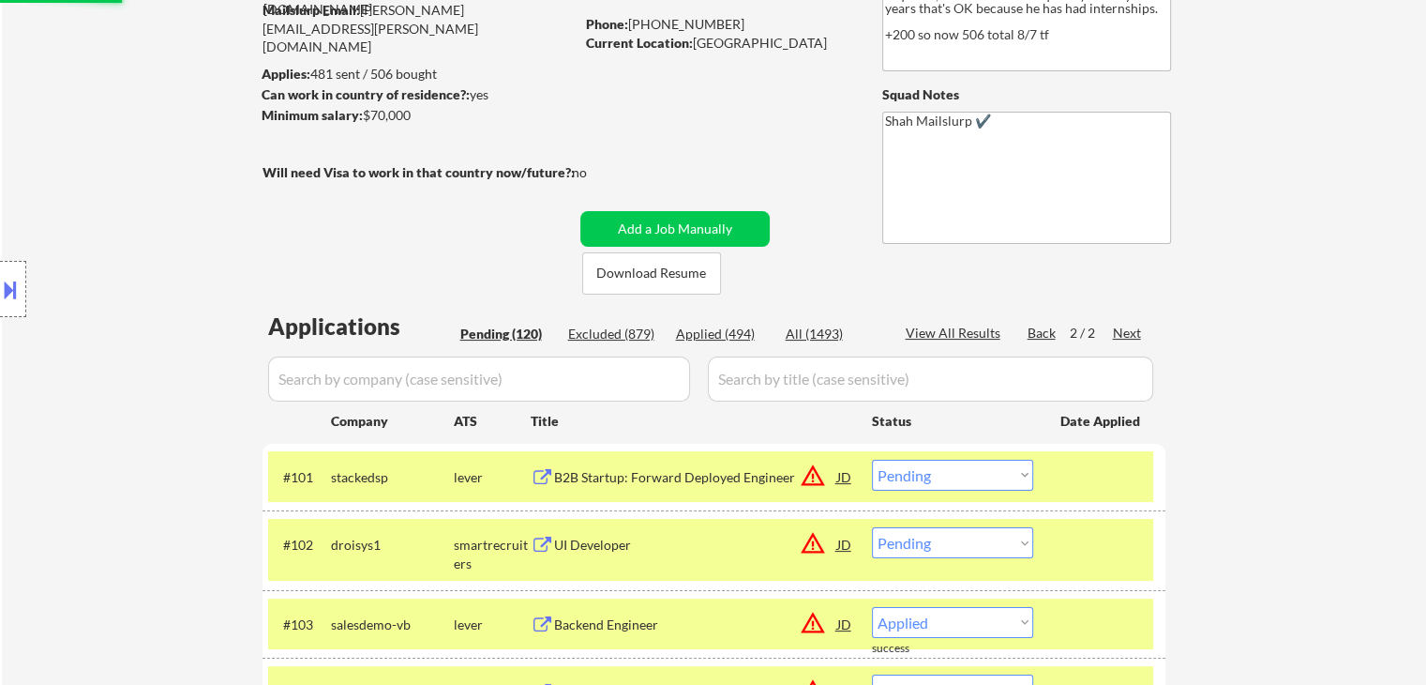
select select ""pending""
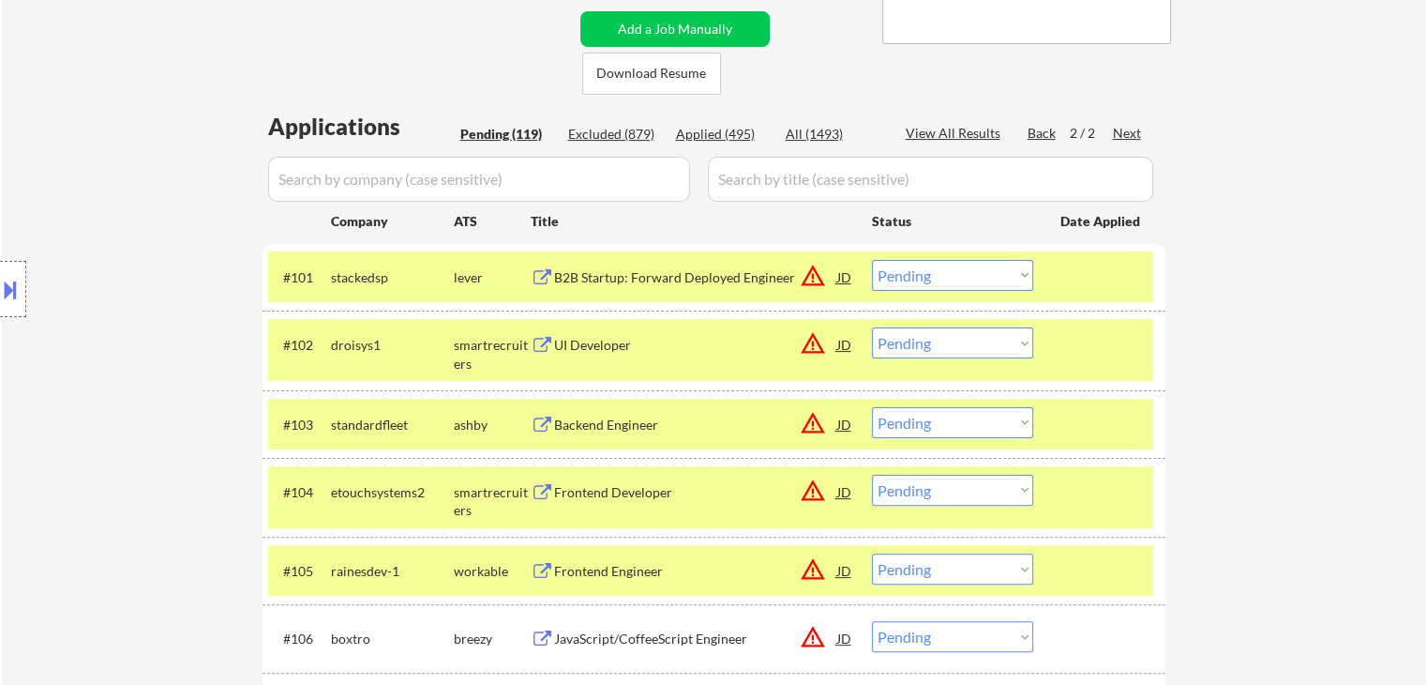
scroll to position [490, 0]
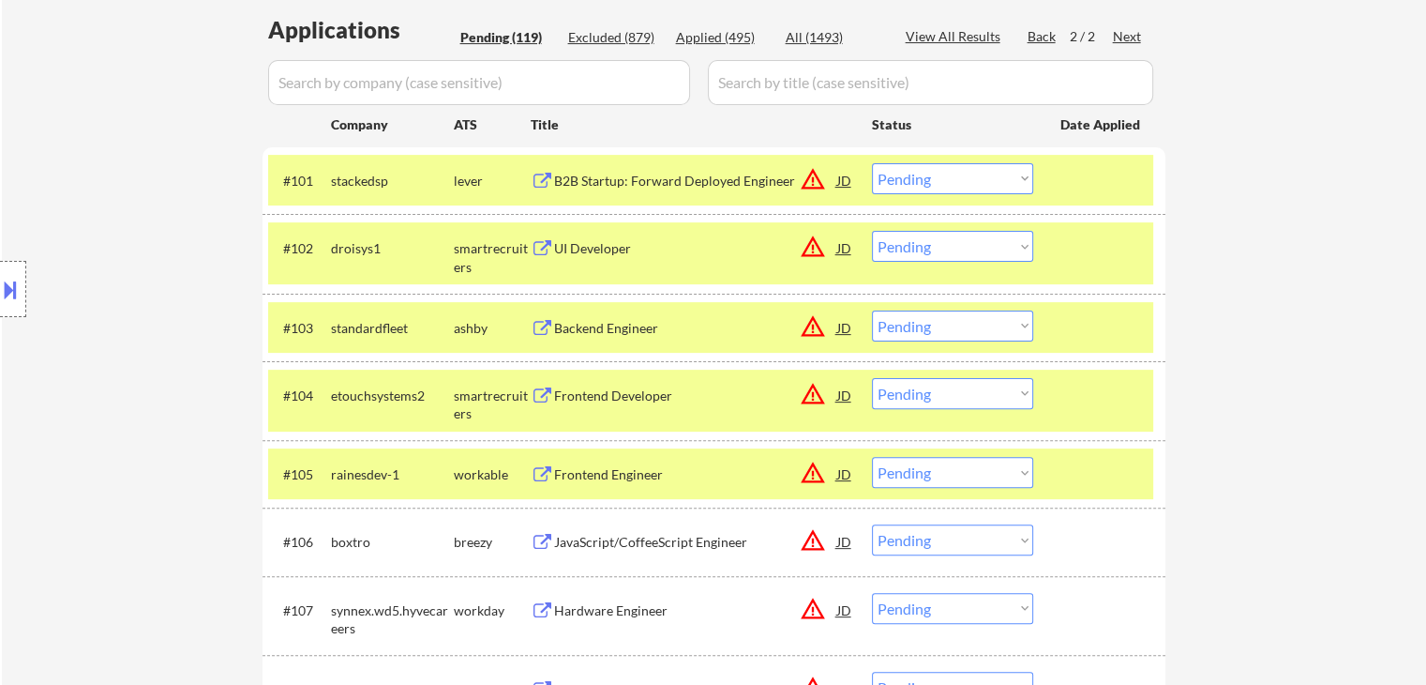
click at [951, 398] on select "Choose an option... Pending Applied Excluded (Questions) Excluded (Expired) Exc…" at bounding box center [952, 393] width 161 height 31
click at [872, 378] on select "Choose an option... Pending Applied Excluded (Questions) Excluded (Expired) Exc…" at bounding box center [952, 393] width 161 height 31
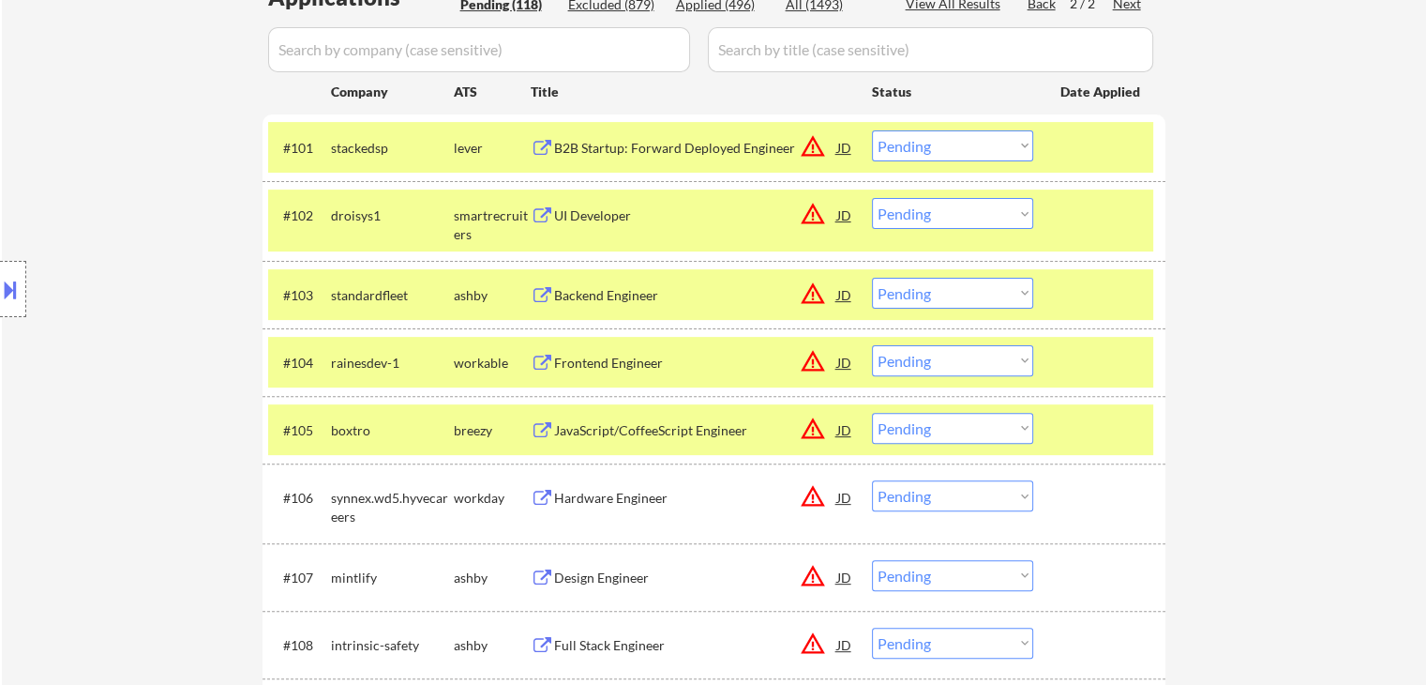
scroll to position [584, 0]
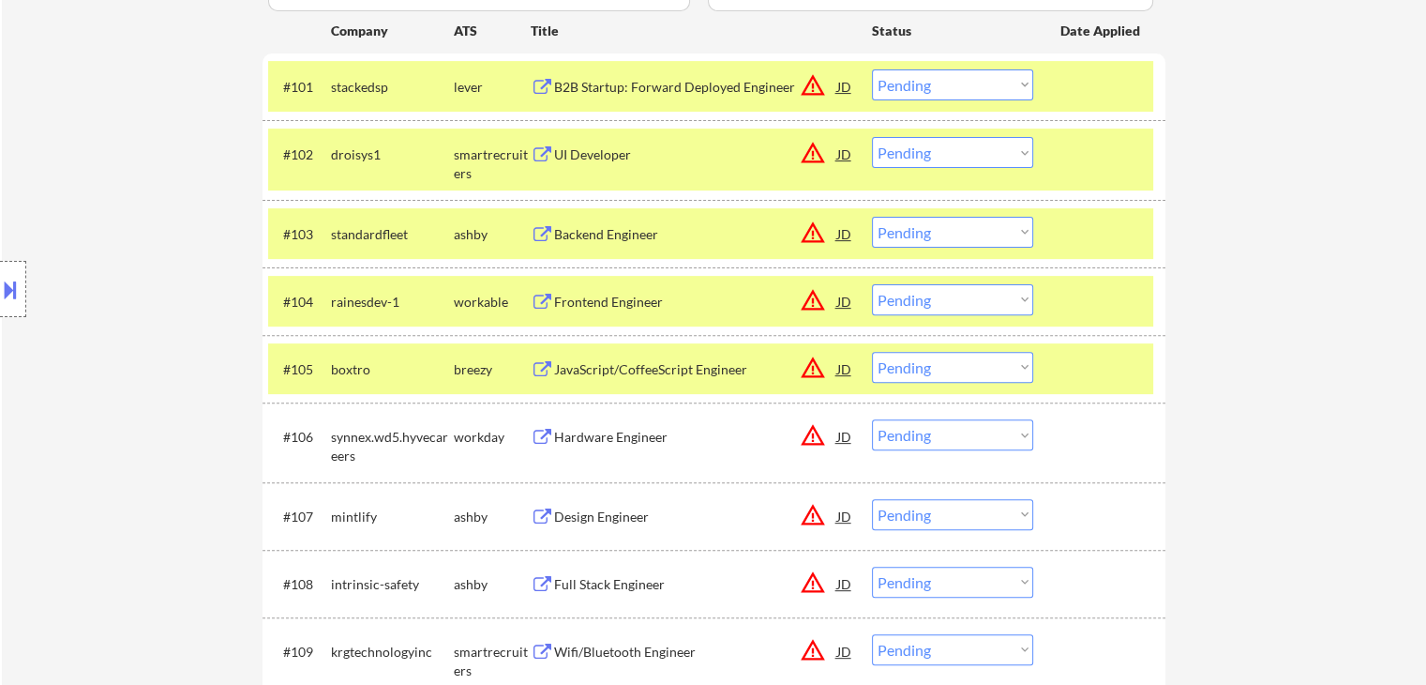
click at [930, 305] on select "Choose an option... Pending Applied Excluded (Questions) Excluded (Expired) Exc…" at bounding box center [952, 299] width 161 height 31
click at [872, 284] on select "Choose an option... Pending Applied Excluded (Questions) Excluded (Expired) Exc…" at bounding box center [952, 299] width 161 height 31
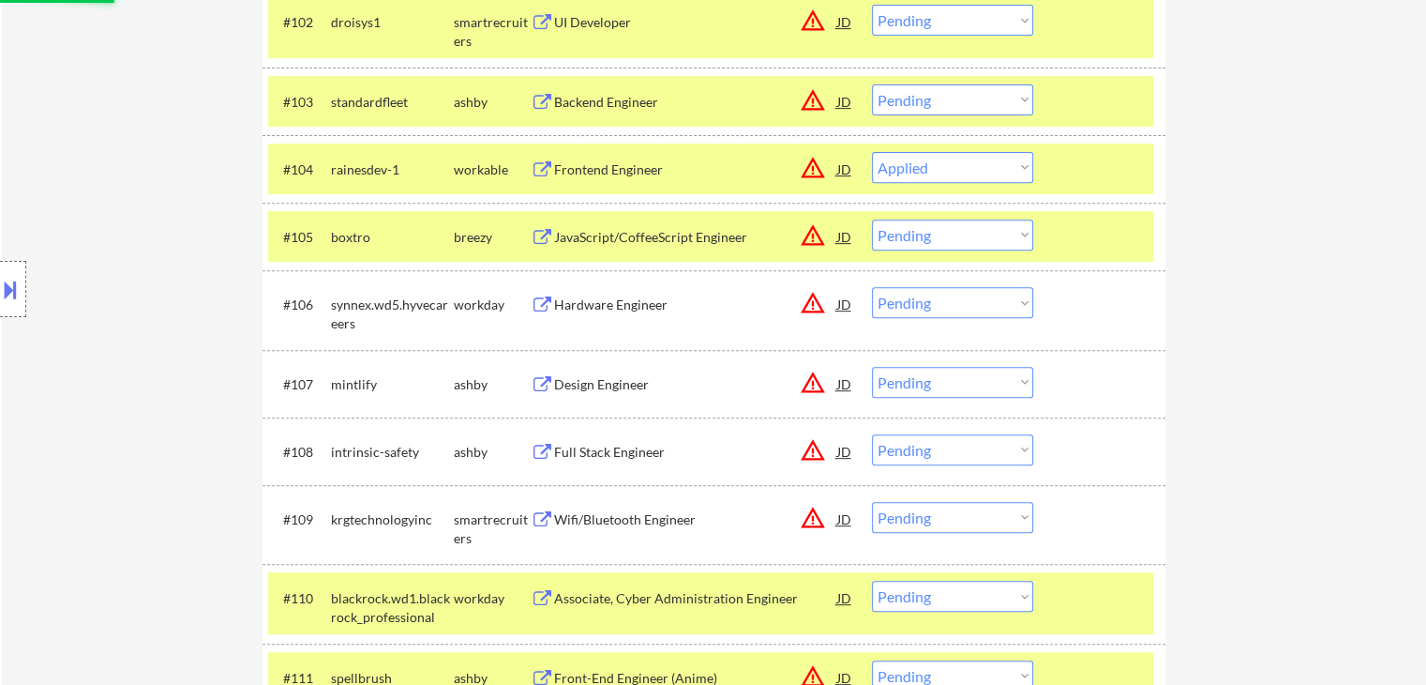
scroll to position [772, 0]
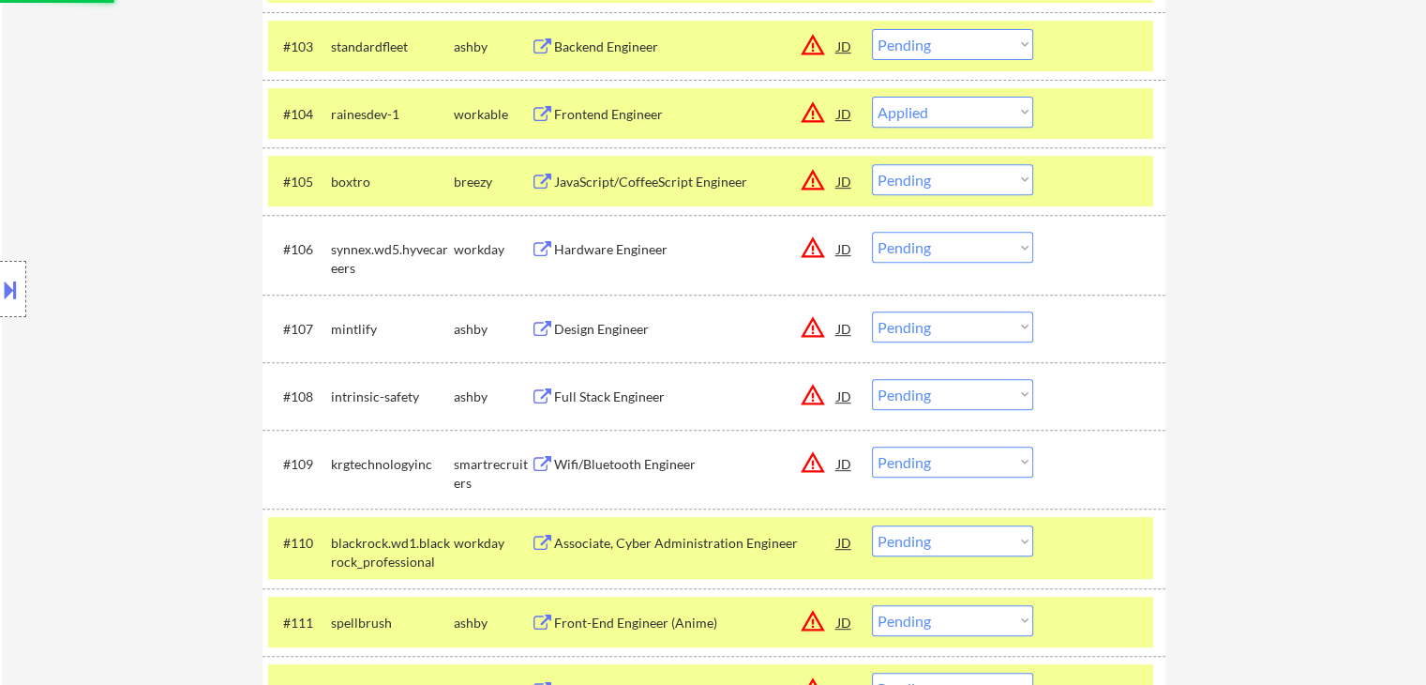
click at [140, 177] on div "Location Inclusions:" at bounding box center [168, 289] width 336 height 348
click at [106, 181] on div "Location Inclusions:" at bounding box center [168, 289] width 336 height 348
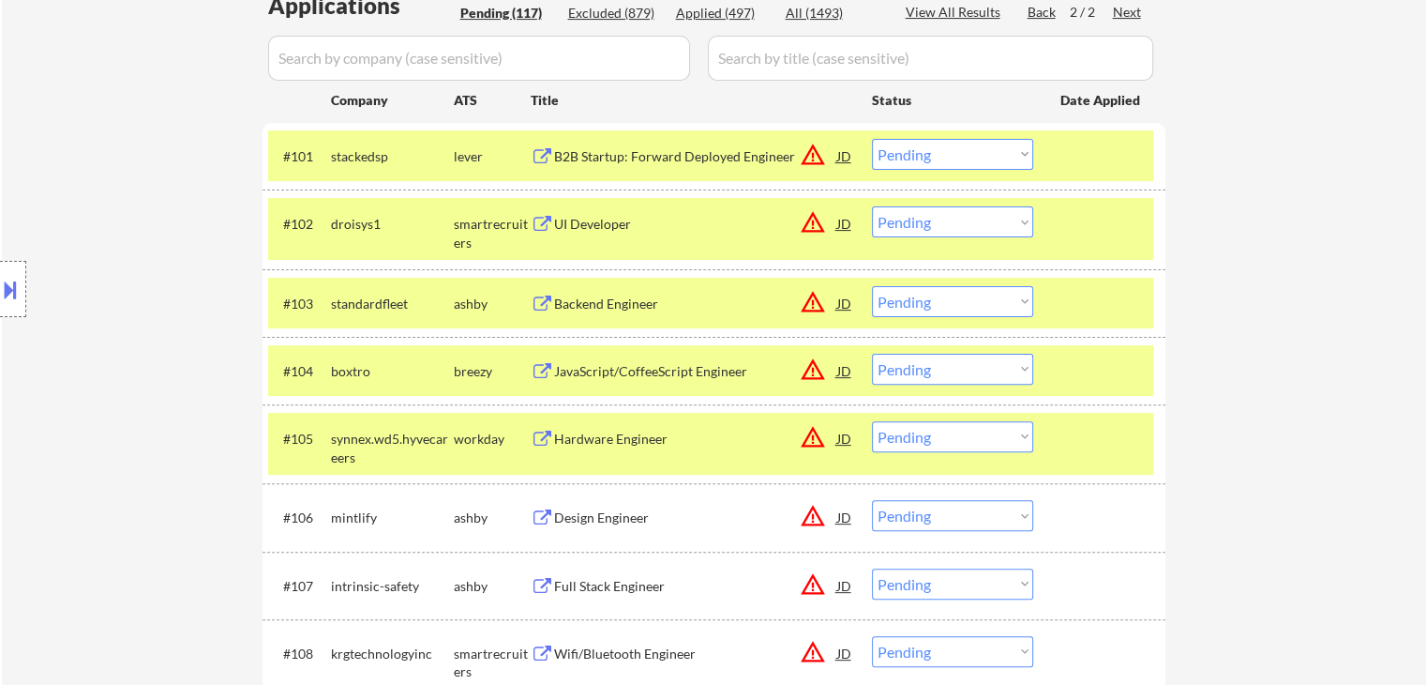
scroll to position [584, 0]
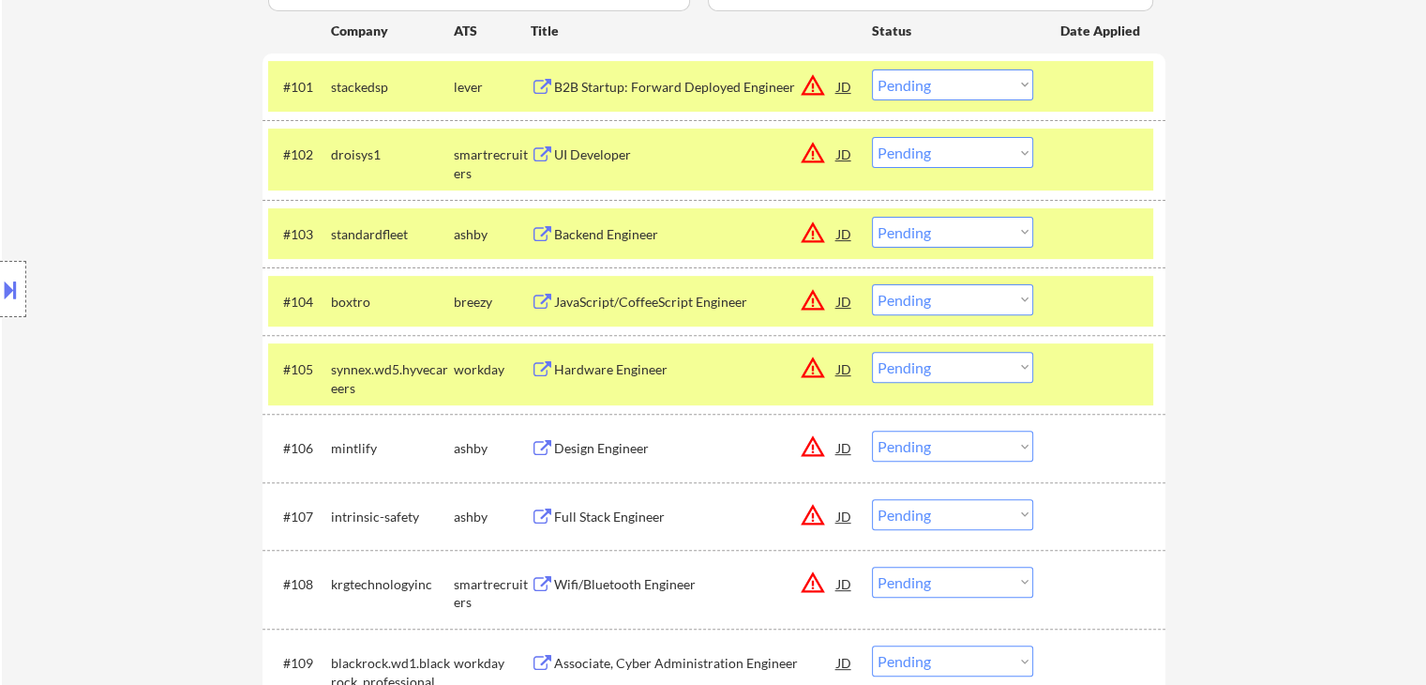
drag, startPoint x: 967, startPoint y: 303, endPoint x: 958, endPoint y: 312, distance: 12.6
click at [967, 303] on select "Choose an option... Pending Applied Excluded (Questions) Excluded (Expired) Exc…" at bounding box center [952, 299] width 161 height 31
click at [872, 284] on select "Choose an option... Pending Applied Excluded (Questions) Excluded (Expired) Exc…" at bounding box center [952, 299] width 161 height 31
select select ""pending""
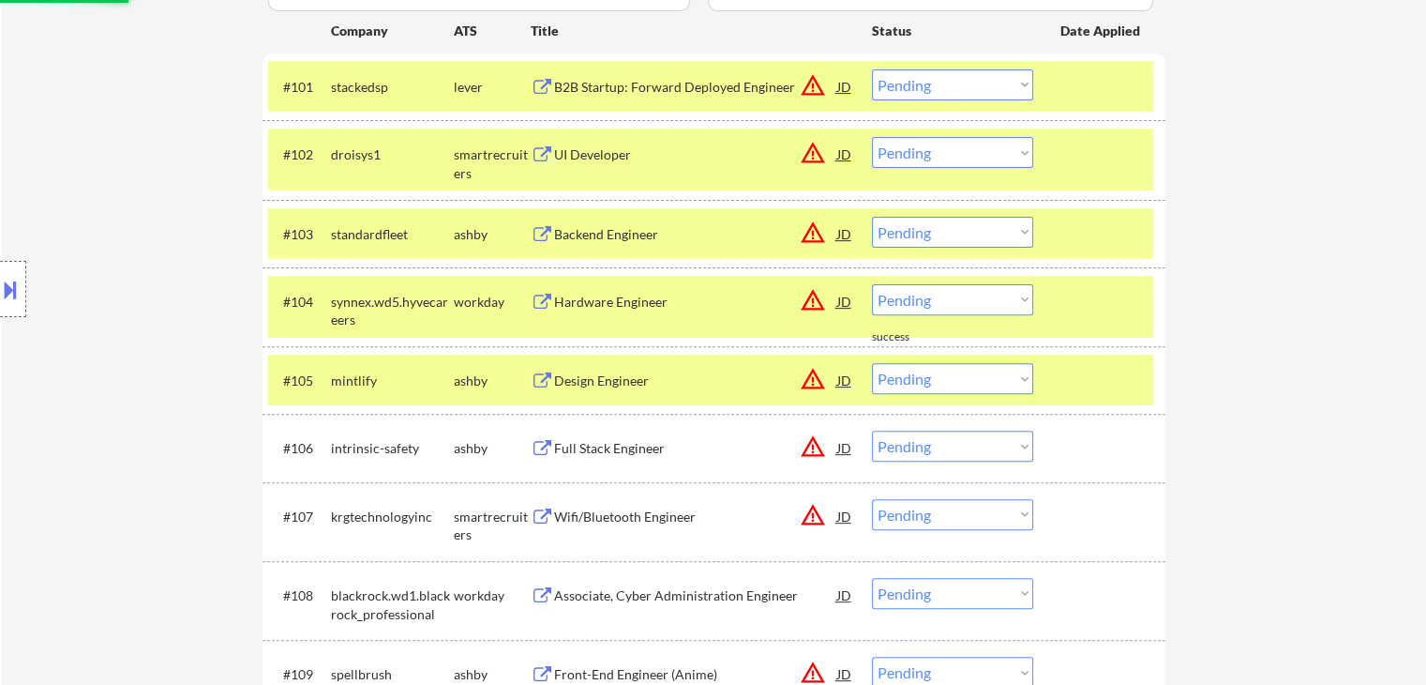
click at [53, 238] on div "Location Inclusions:" at bounding box center [168, 289] width 336 height 348
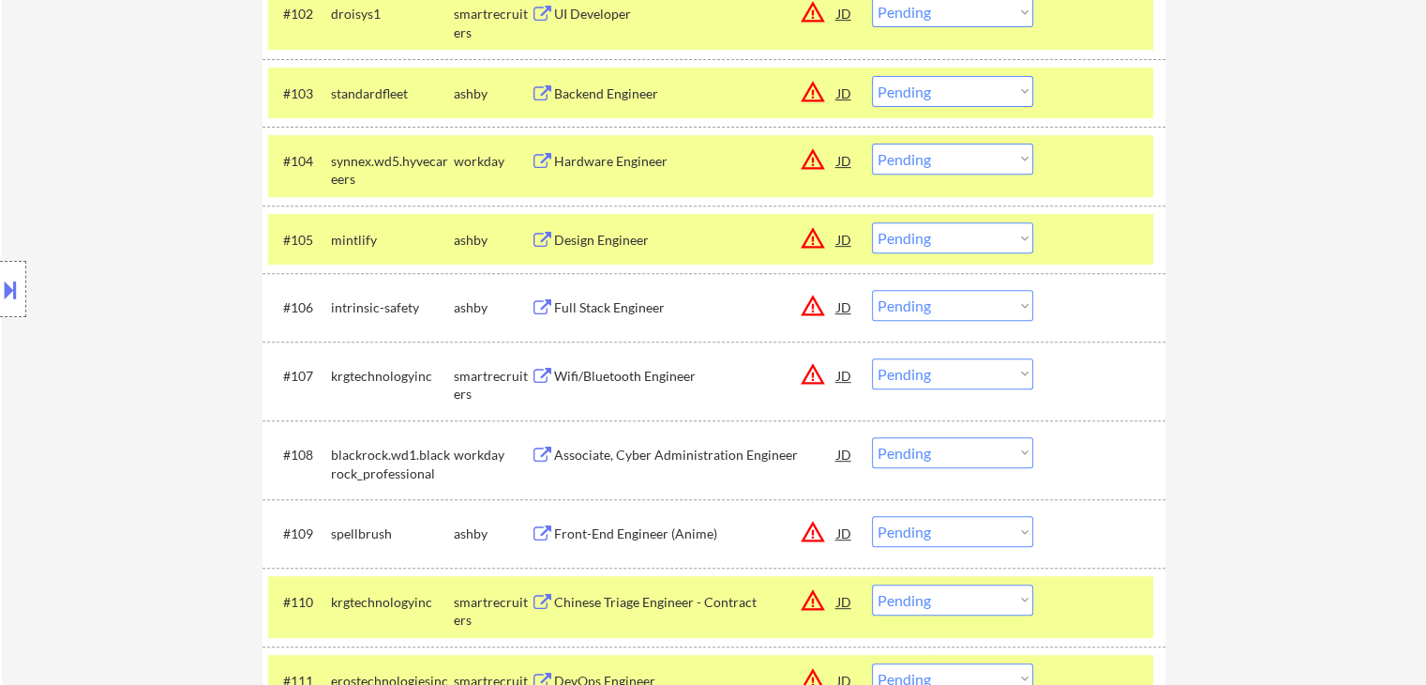
scroll to position [866, 0]
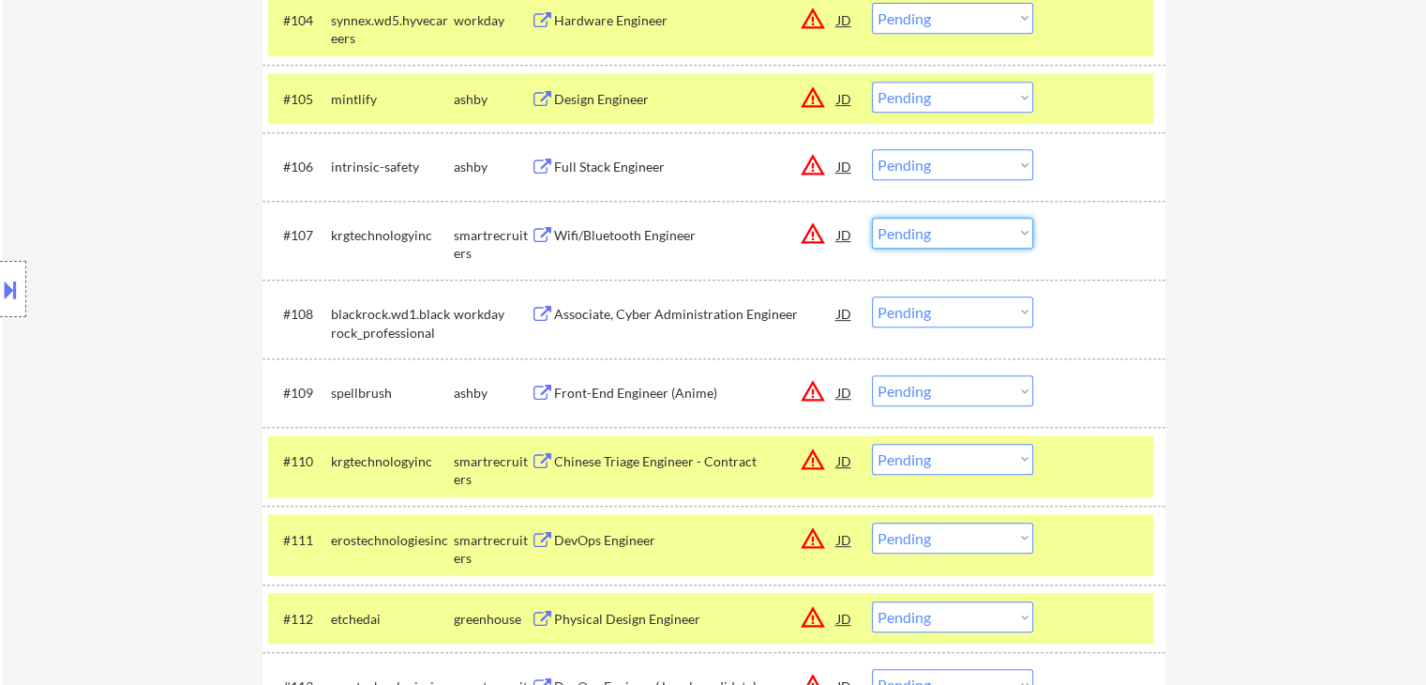
click at [908, 233] on select "Choose an option... Pending Applied Excluded (Questions) Excluded (Expired) Exc…" at bounding box center [952, 233] width 161 height 31
click at [872, 218] on select "Choose an option... Pending Applied Excluded (Questions) Excluded (Expired) Exc…" at bounding box center [952, 233] width 161 height 31
select select ""pending""
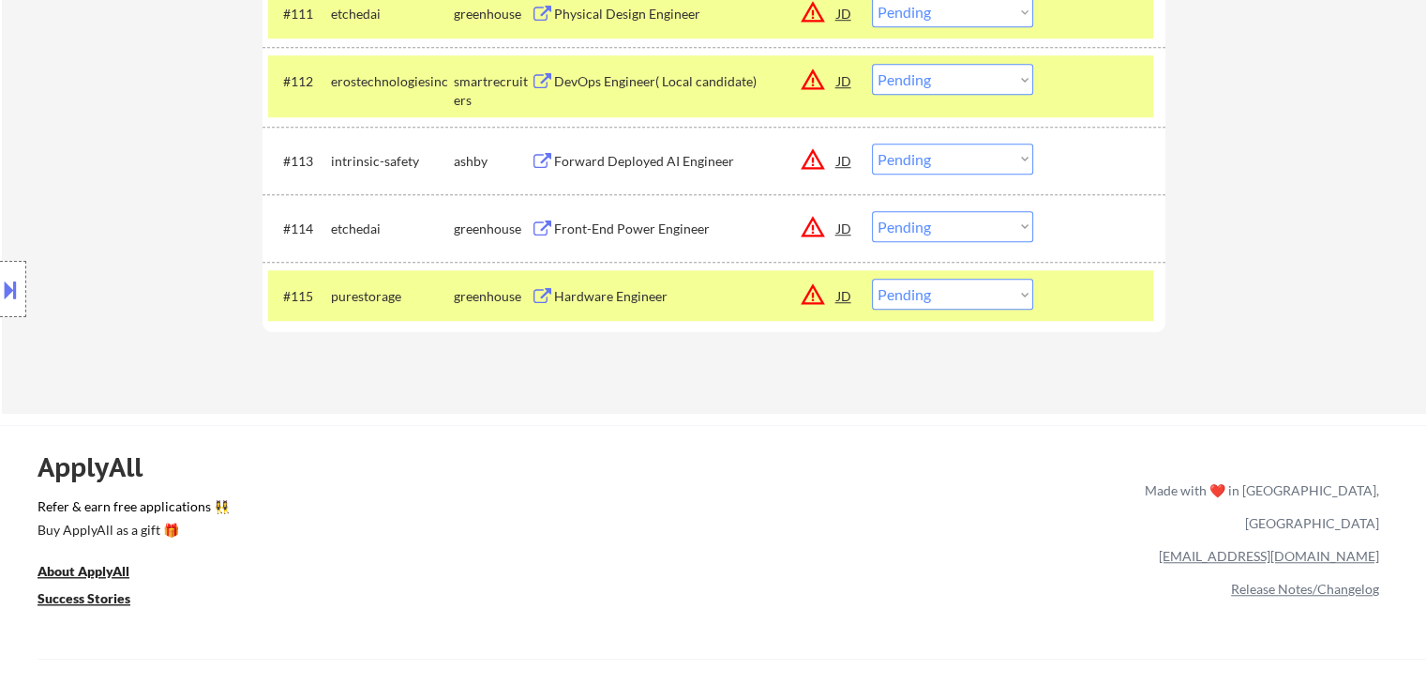
scroll to position [829, 0]
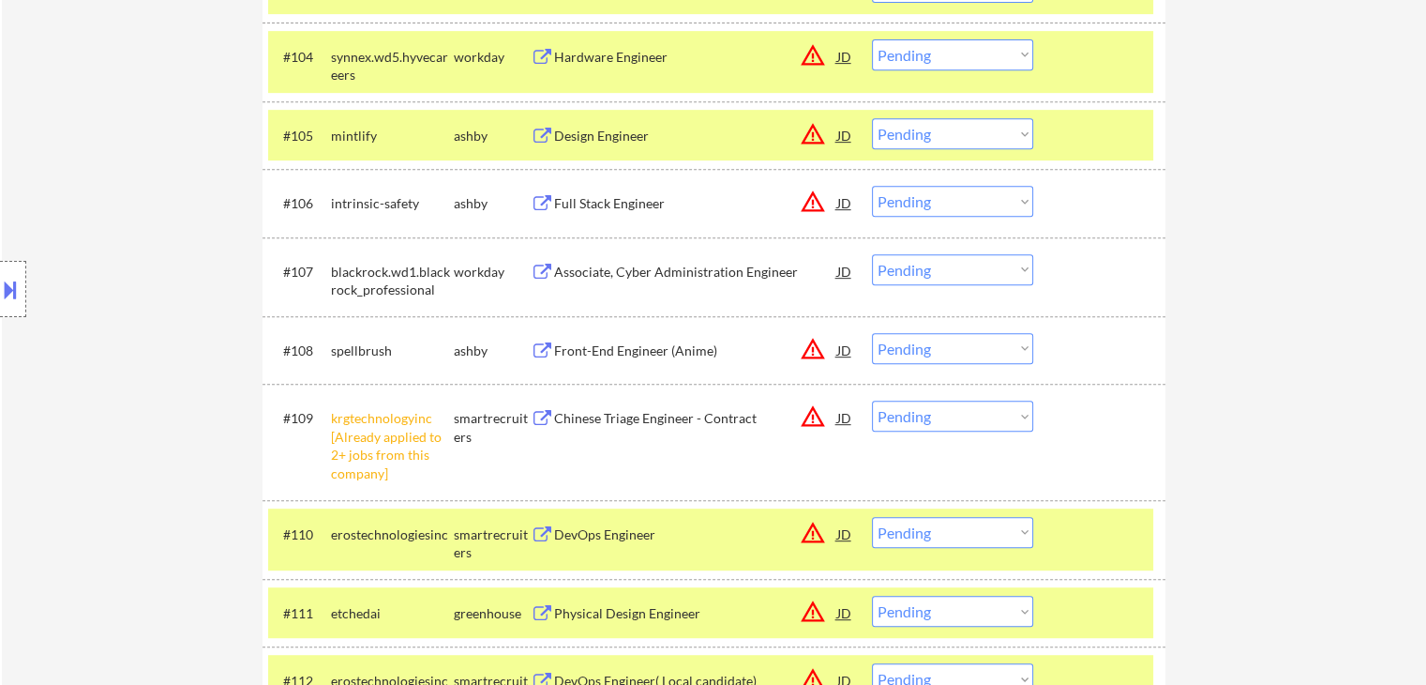
click at [632, 197] on div "Full Stack Engineer" at bounding box center [695, 203] width 283 height 19
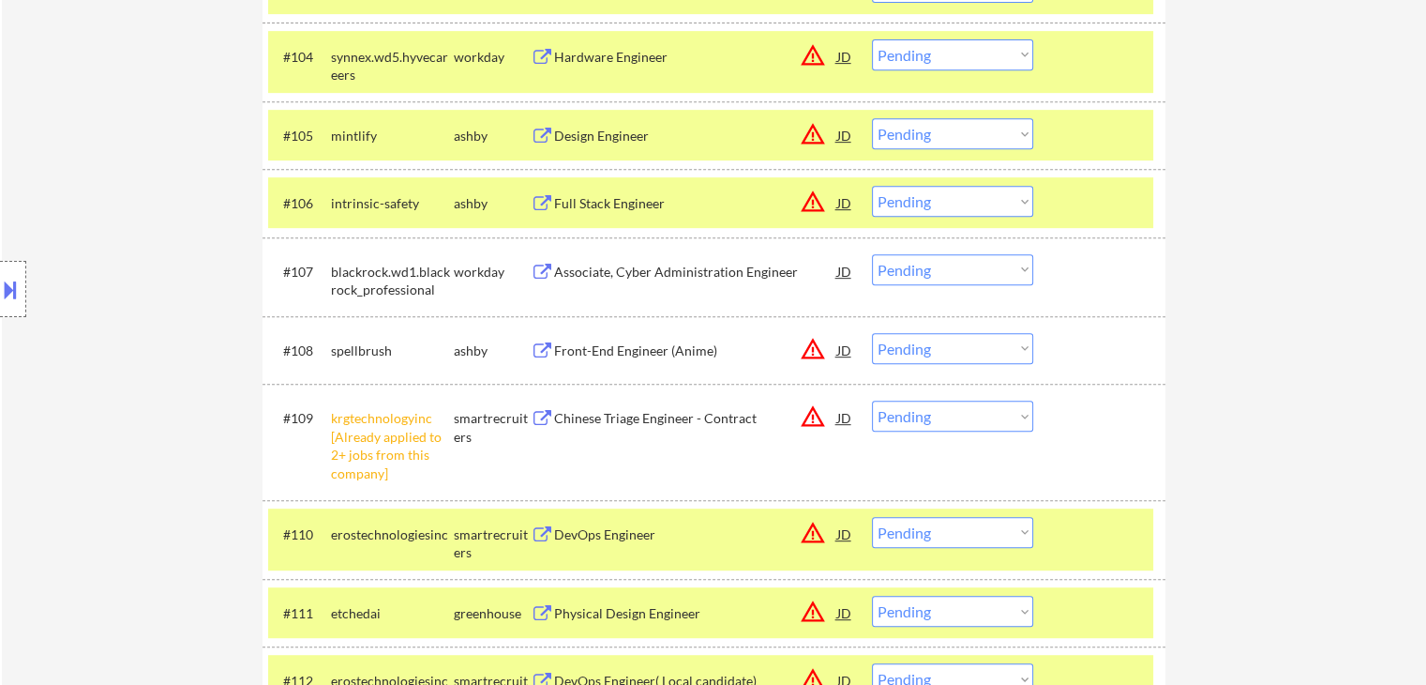
scroll to position [548, 0]
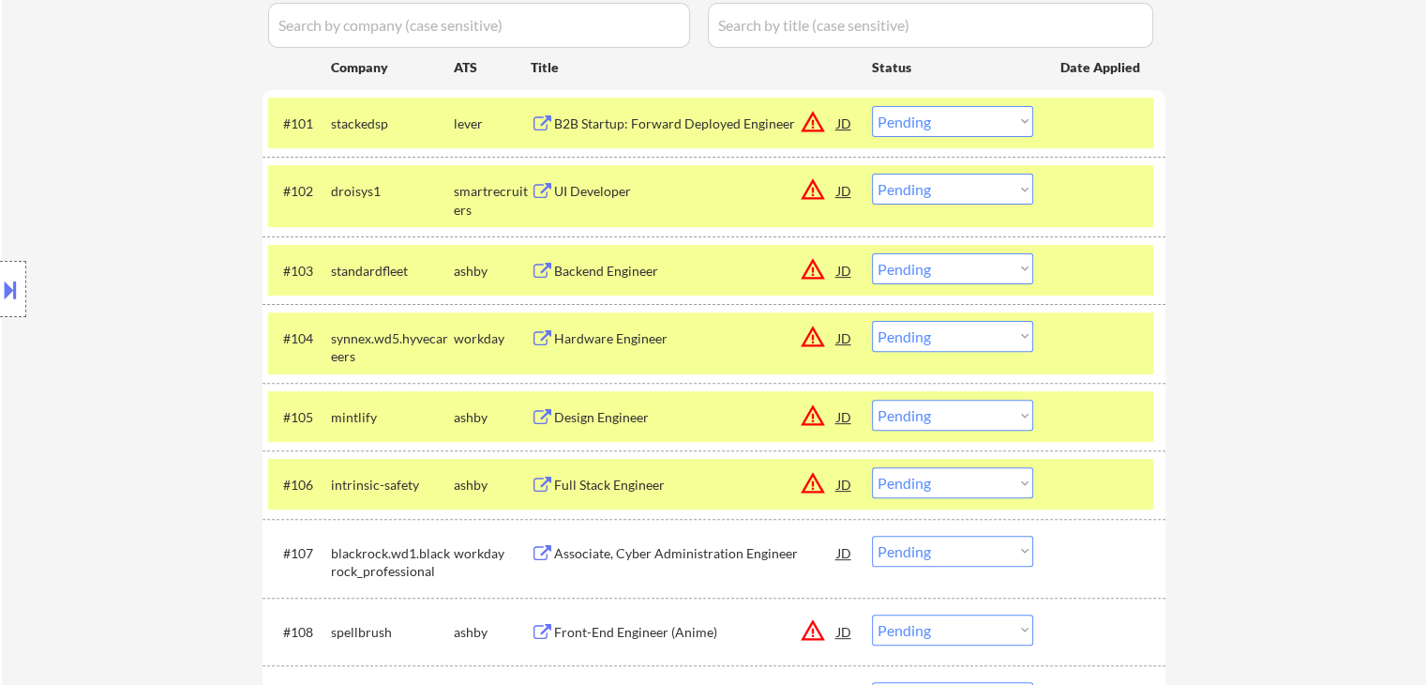
click at [1079, 128] on div at bounding box center [1102, 123] width 83 height 34
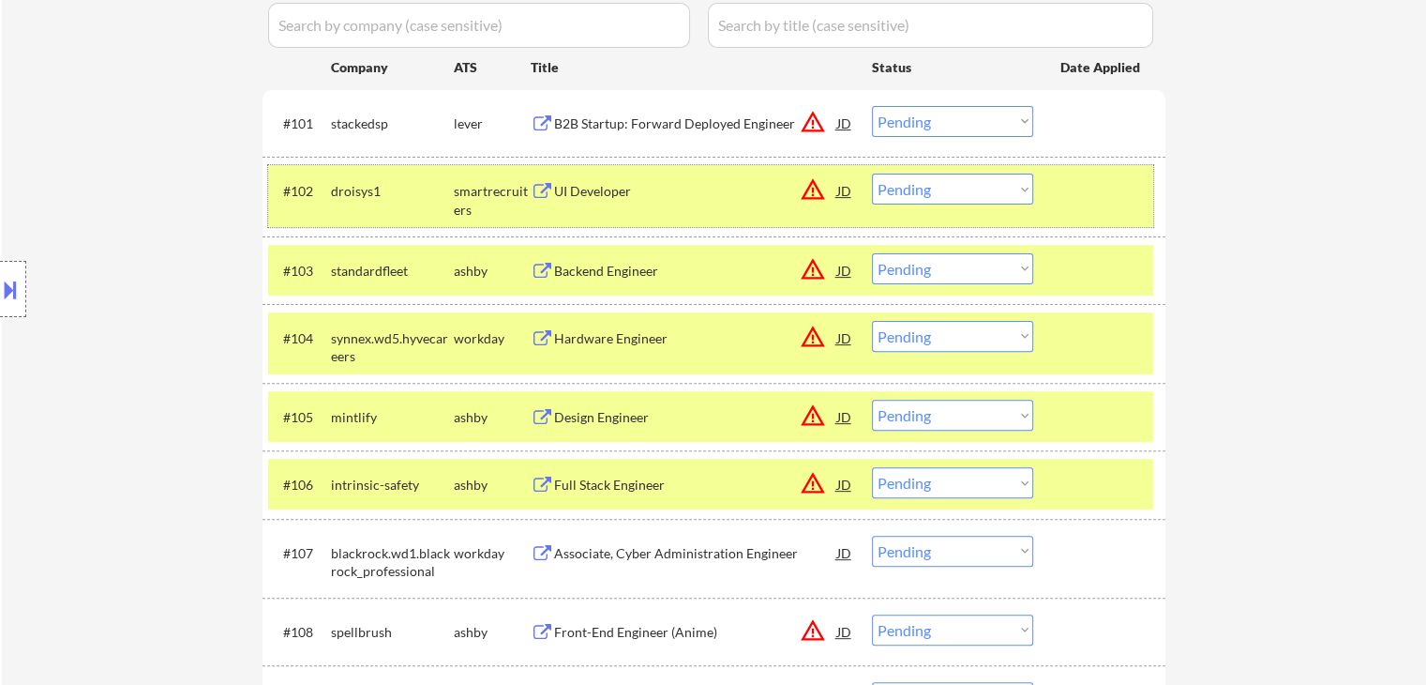
click at [1103, 191] on div at bounding box center [1102, 190] width 83 height 34
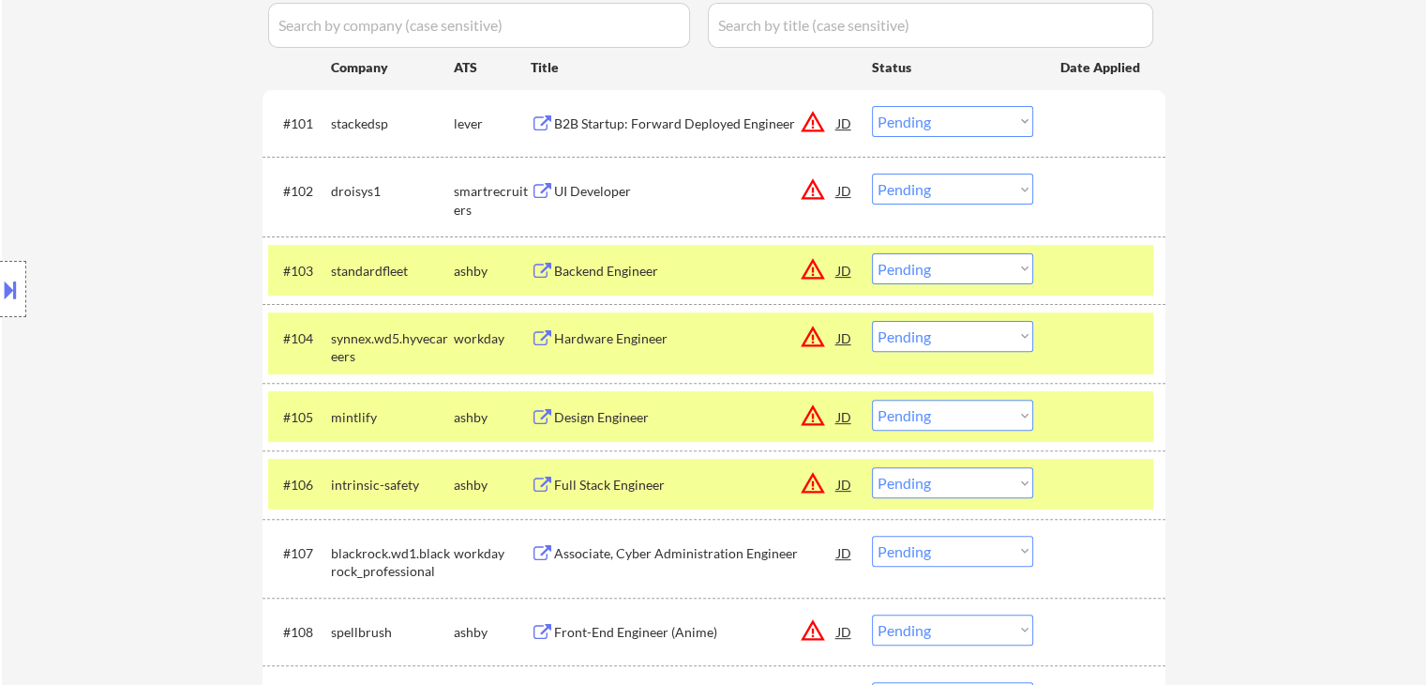
click at [1092, 264] on div at bounding box center [1102, 270] width 83 height 34
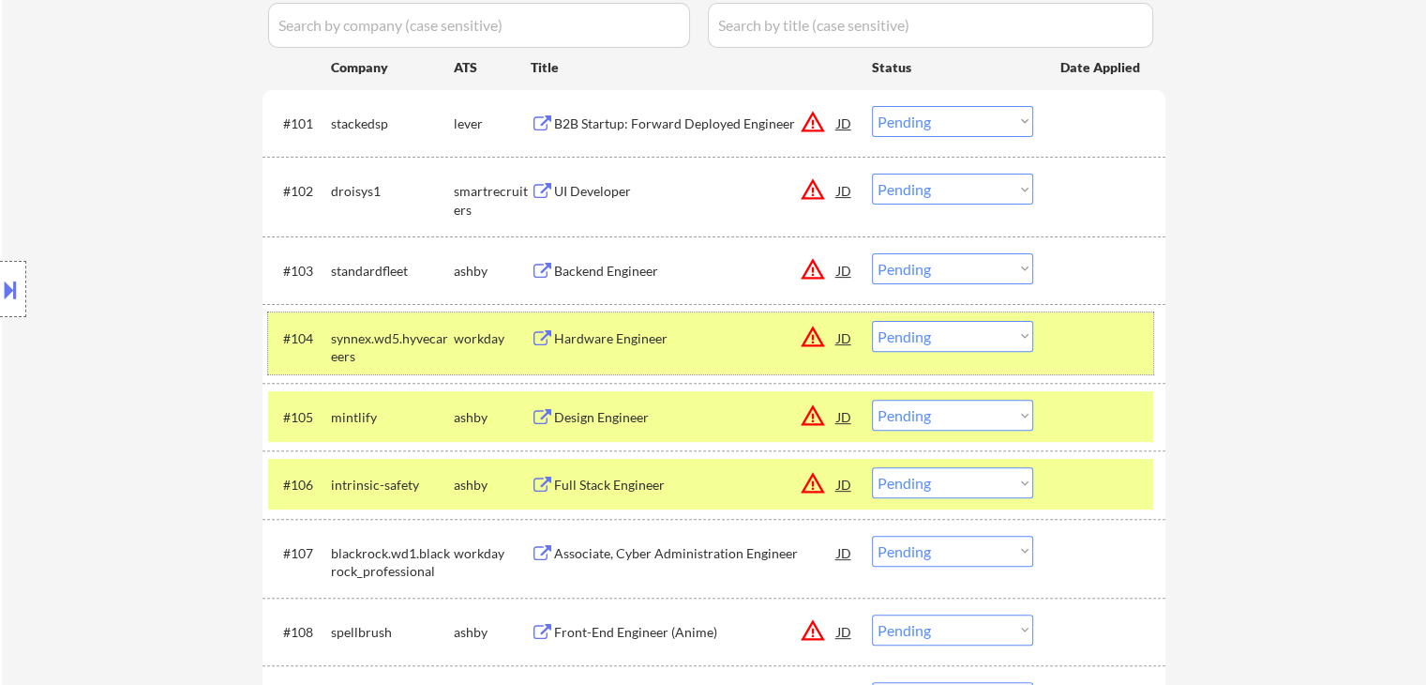
click at [1107, 331] on div at bounding box center [1102, 338] width 83 height 34
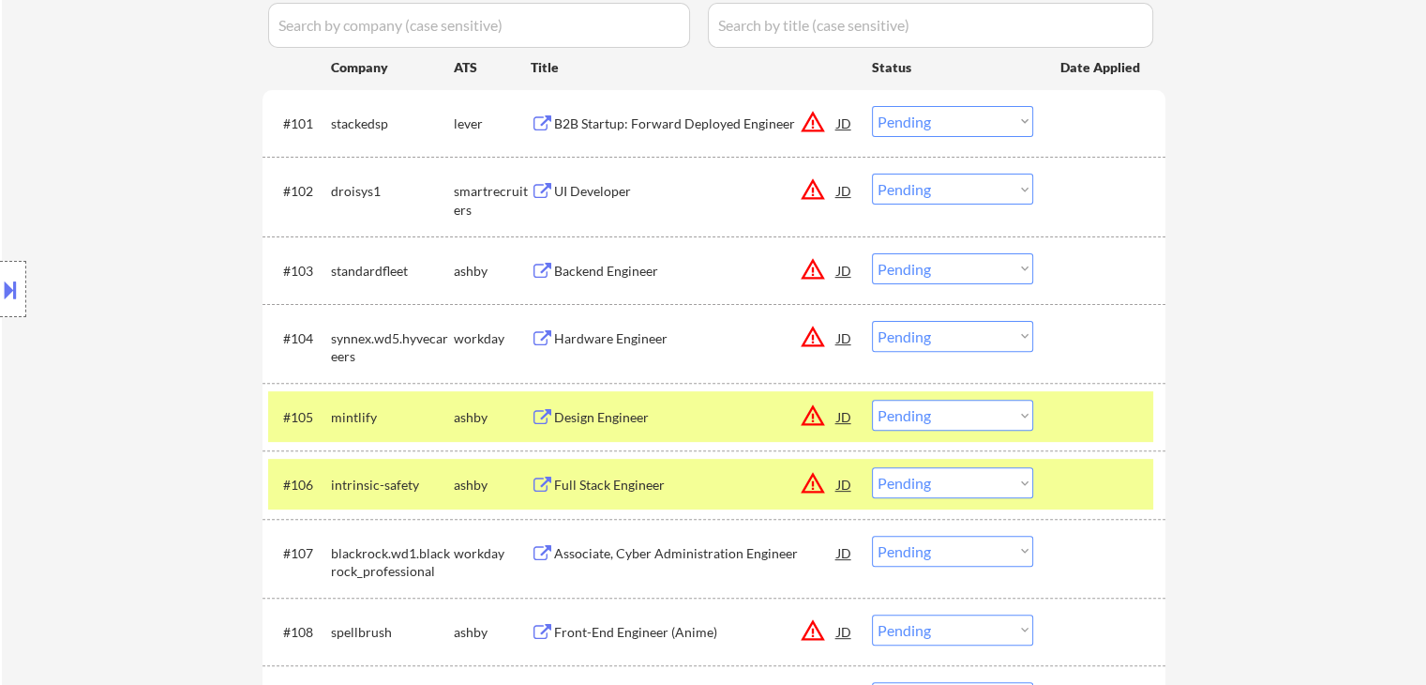
click at [1105, 414] on div at bounding box center [1102, 417] width 83 height 34
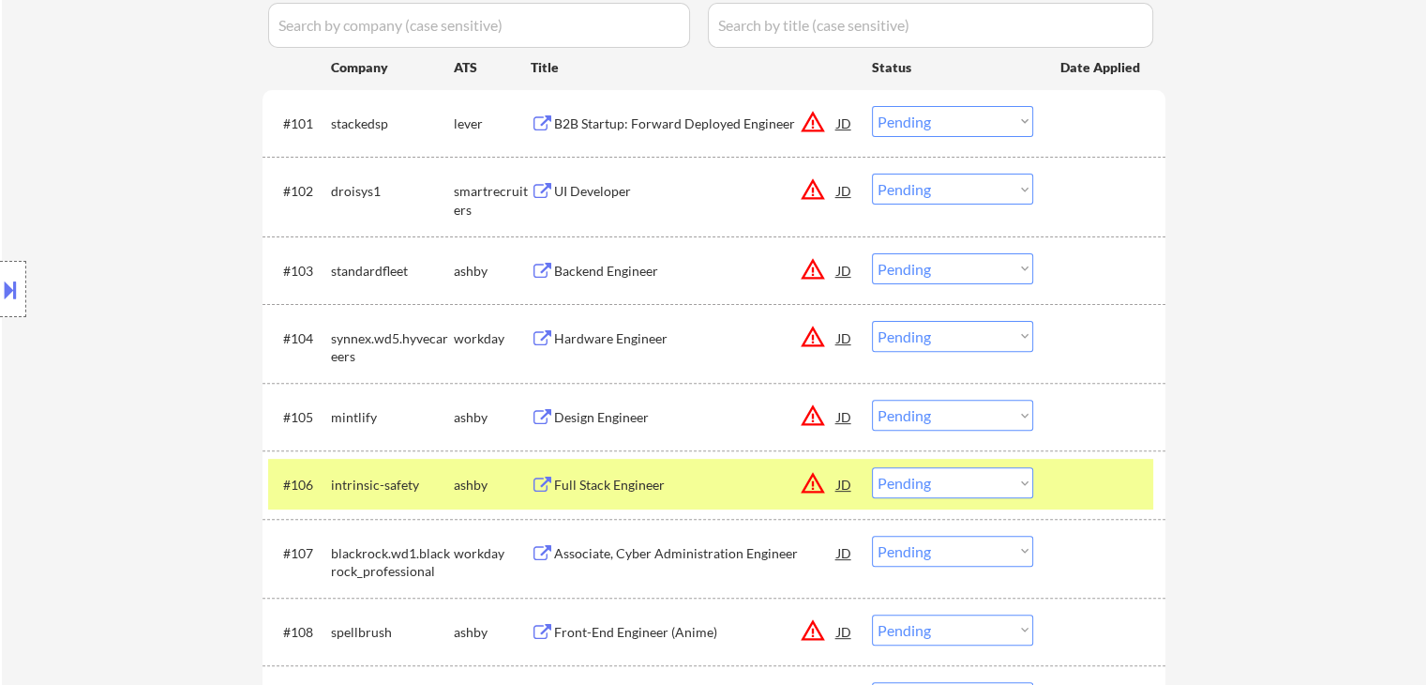
click at [1099, 474] on div at bounding box center [1102, 484] width 83 height 34
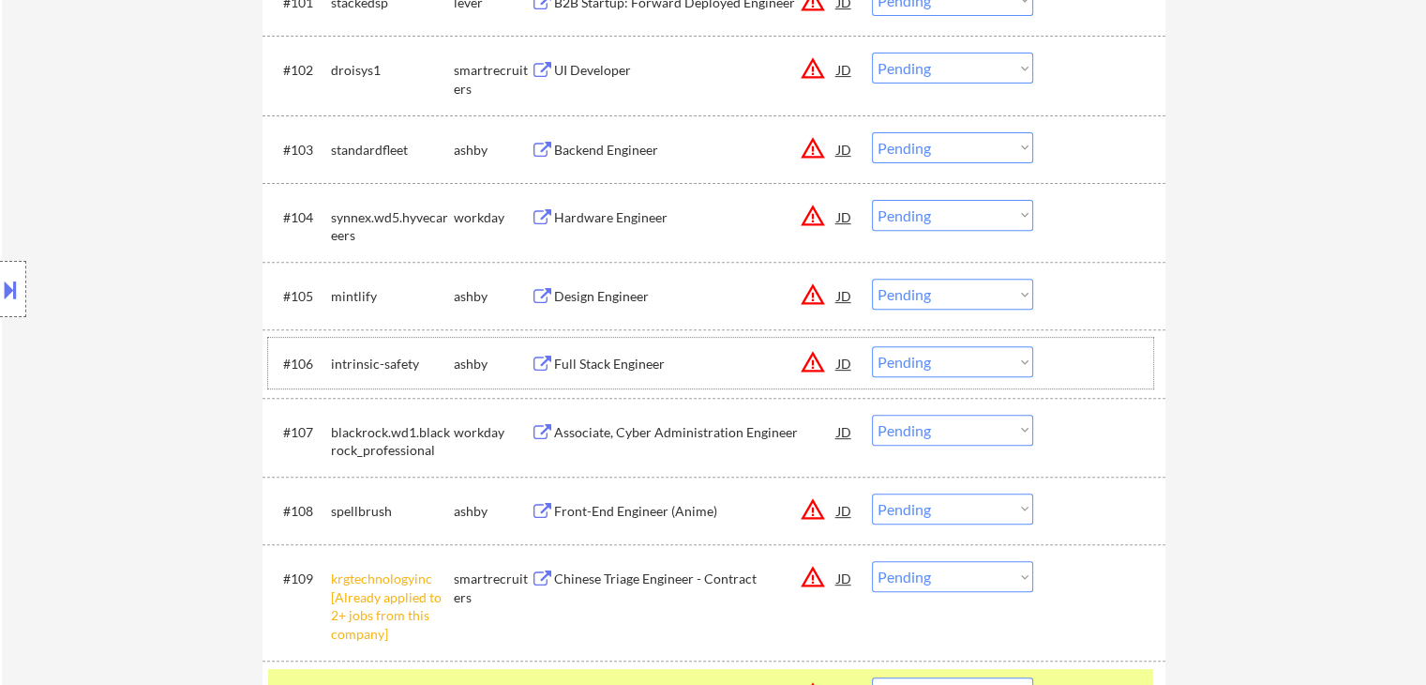
scroll to position [735, 0]
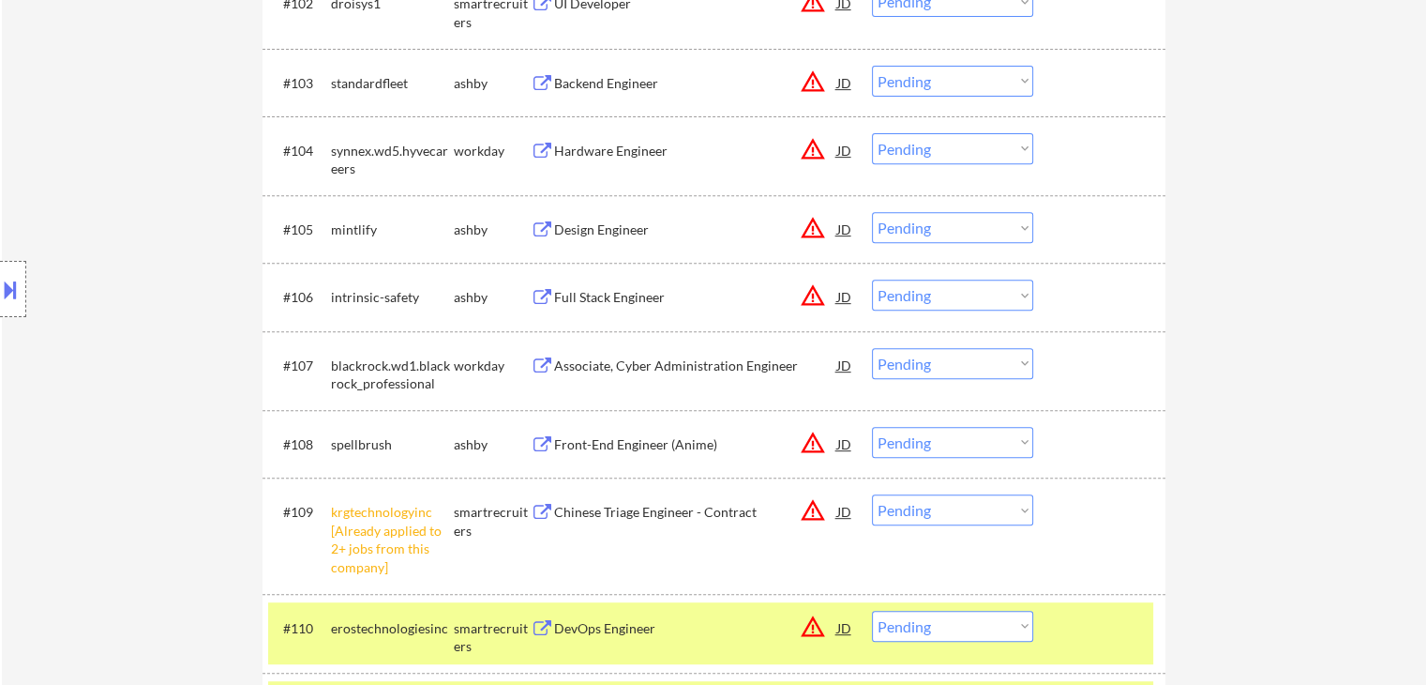
click at [127, 301] on div "Location Inclusions:" at bounding box center [168, 289] width 336 height 348
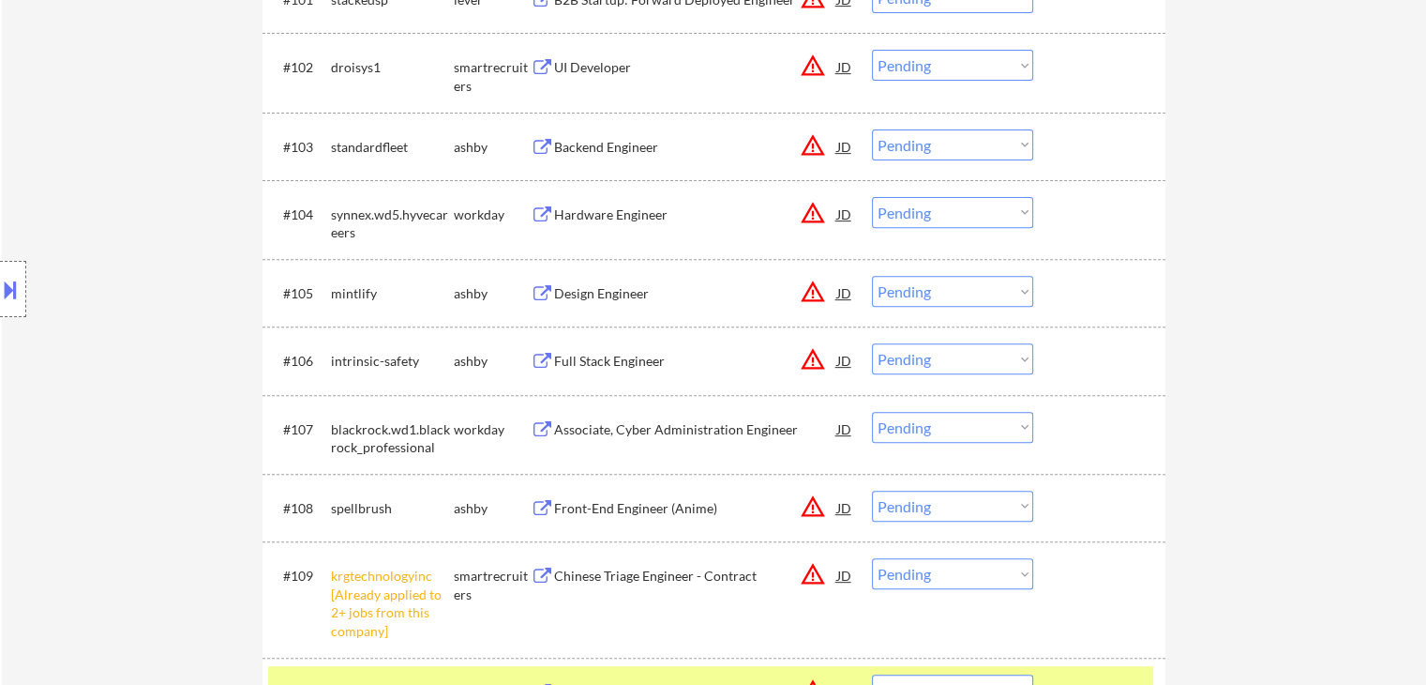
scroll to position [641, 0]
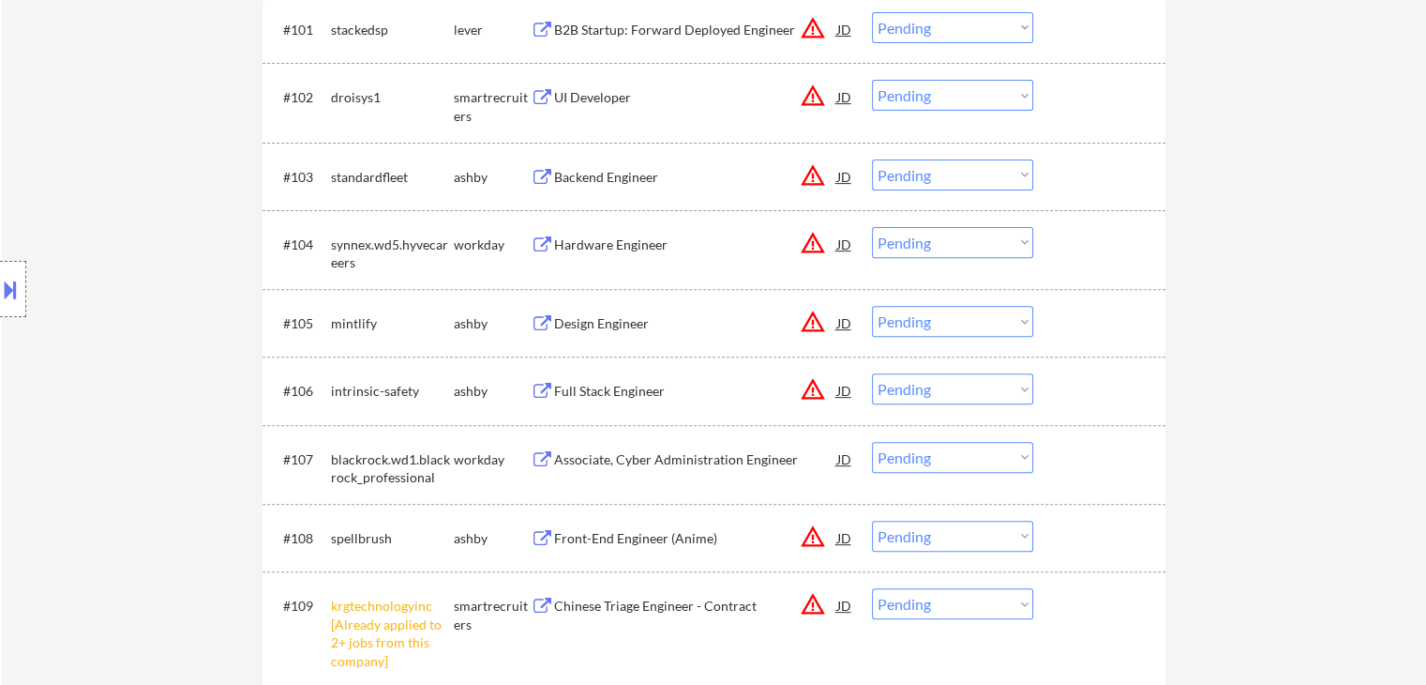
click at [127, 301] on div "Location Inclusions:" at bounding box center [168, 289] width 336 height 348
click at [128, 301] on div "Location Inclusions:" at bounding box center [168, 289] width 336 height 348
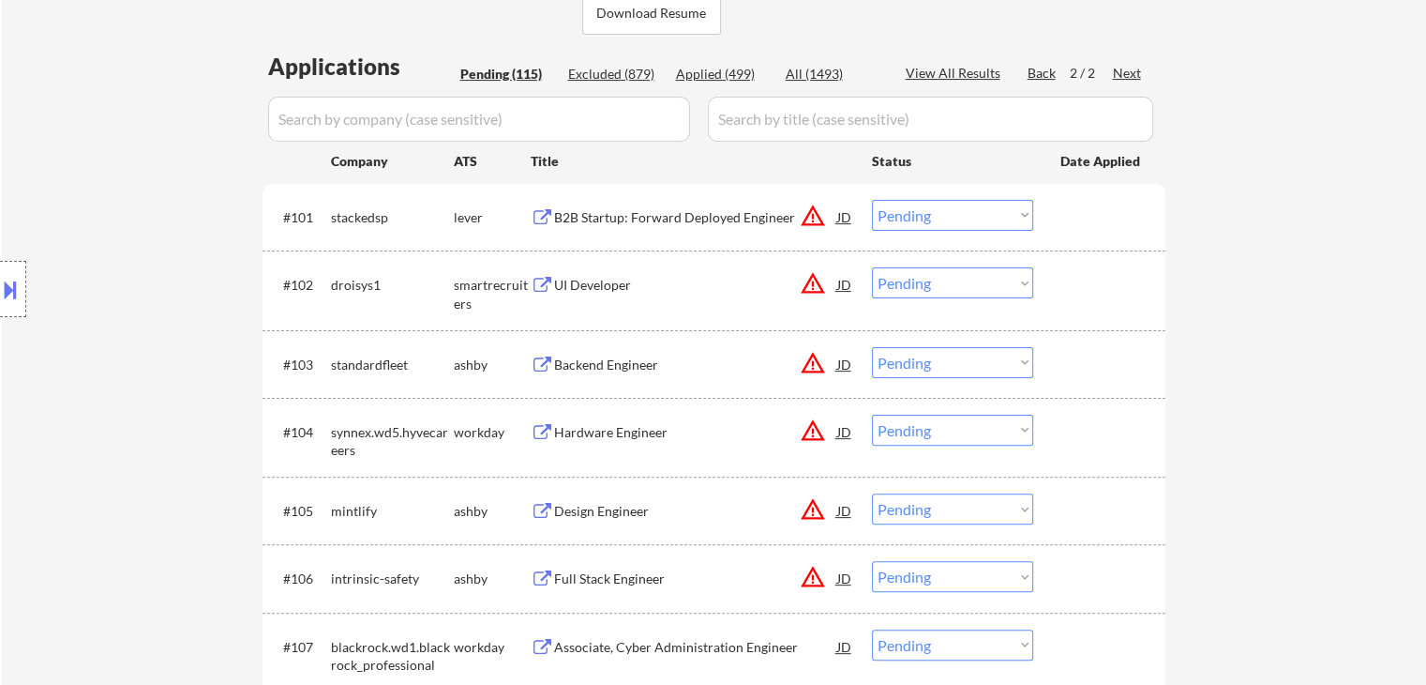
click at [68, 290] on div "Location Inclusions:" at bounding box center [168, 289] width 336 height 348
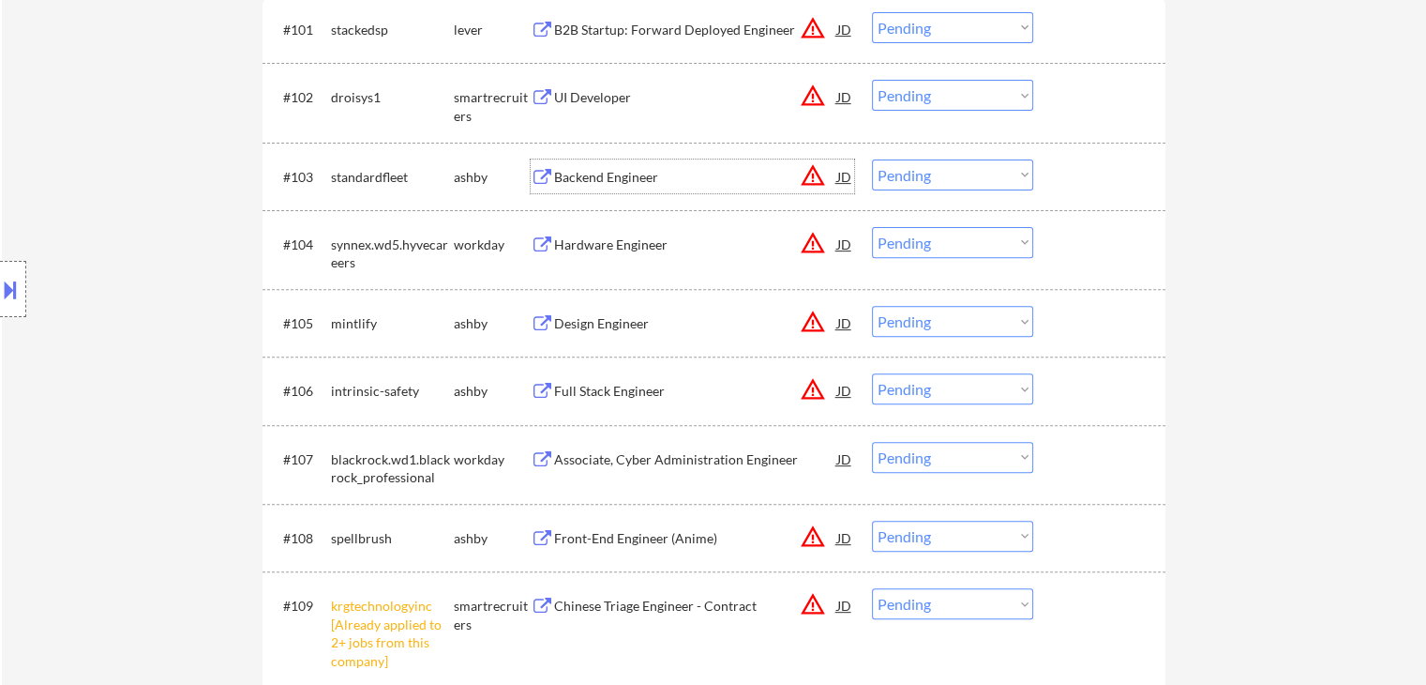
click at [609, 168] on div "Backend Engineer" at bounding box center [695, 177] width 283 height 19
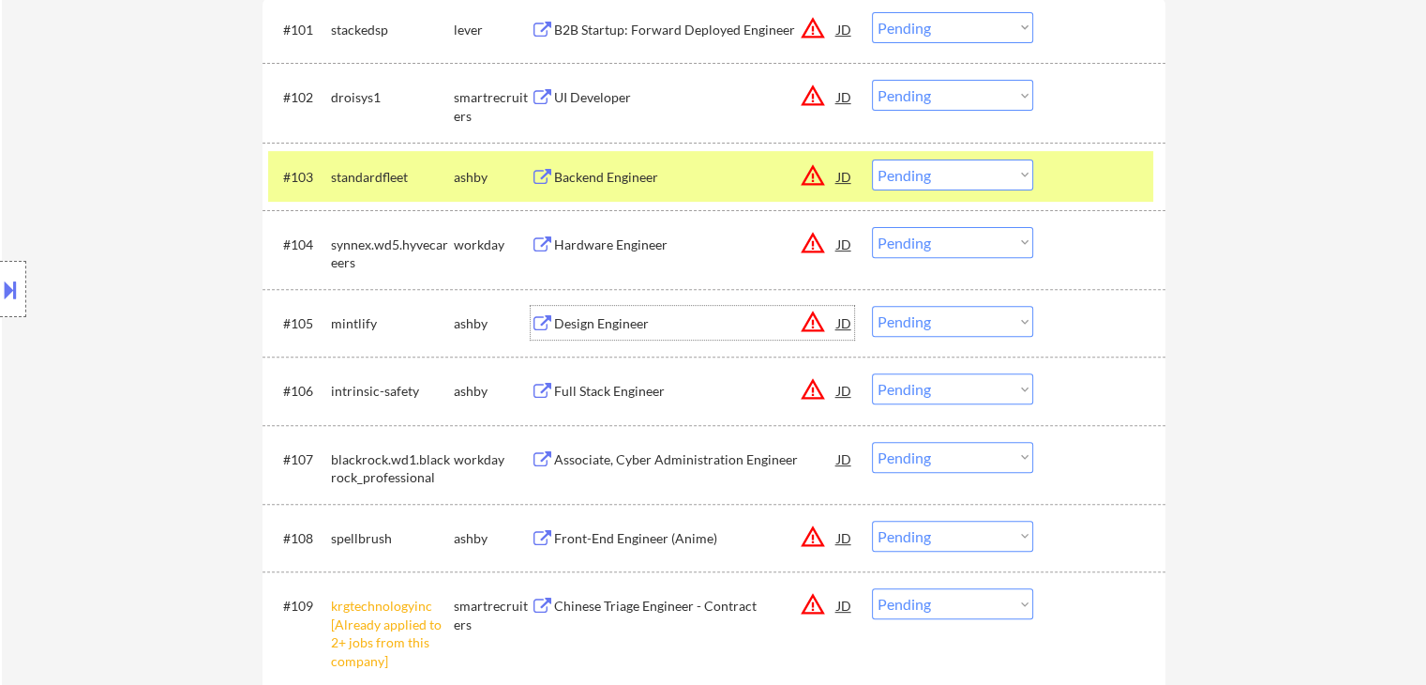
click at [626, 311] on div "Design Engineer" at bounding box center [695, 323] width 283 height 34
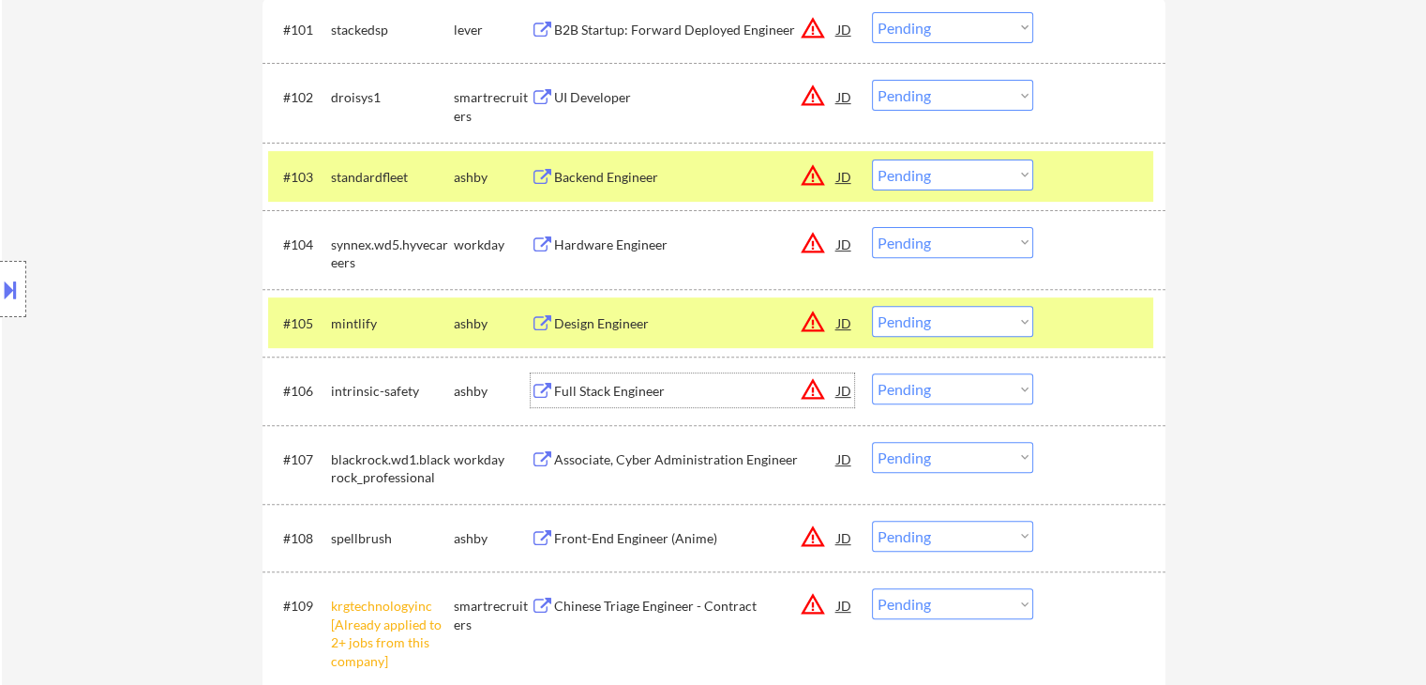
click at [629, 392] on div "Full Stack Engineer" at bounding box center [695, 391] width 283 height 19
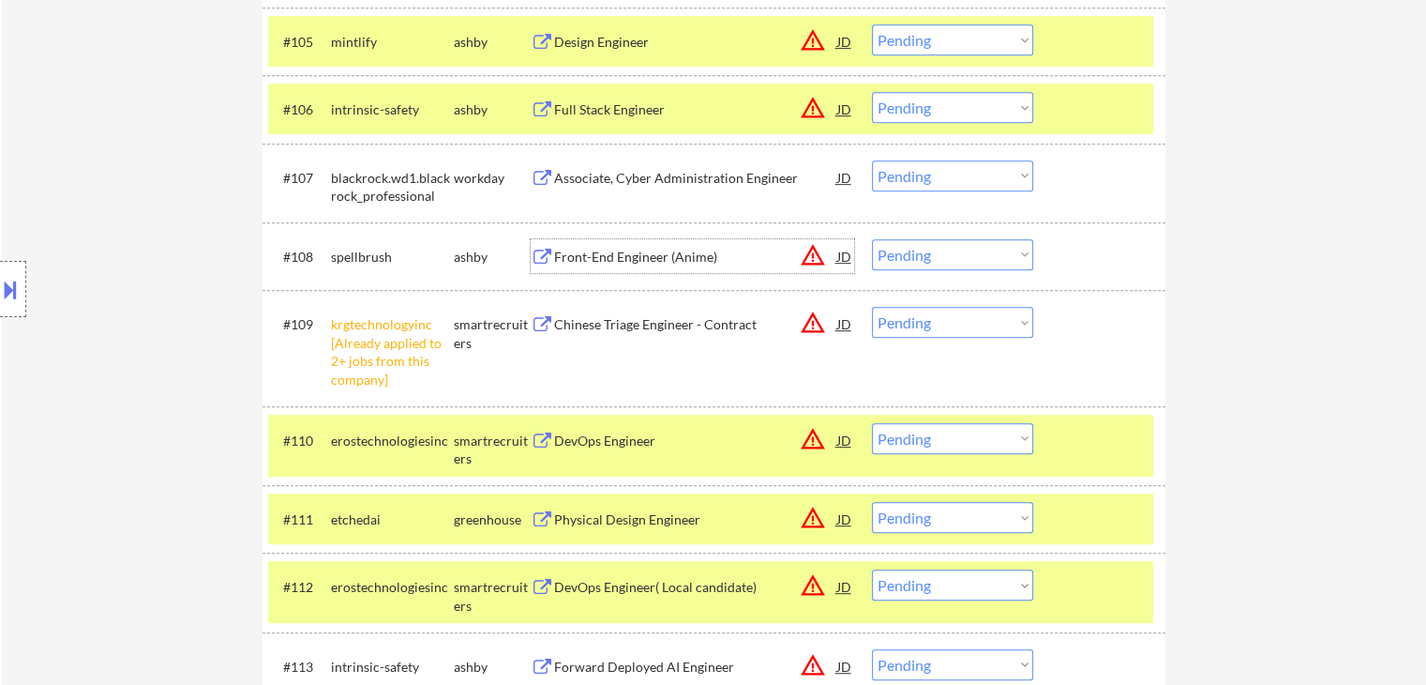
drag, startPoint x: 608, startPoint y: 255, endPoint x: 645, endPoint y: 288, distance: 49.8
click at [609, 256] on div "Front-End Engineer (Anime)" at bounding box center [695, 257] width 283 height 19
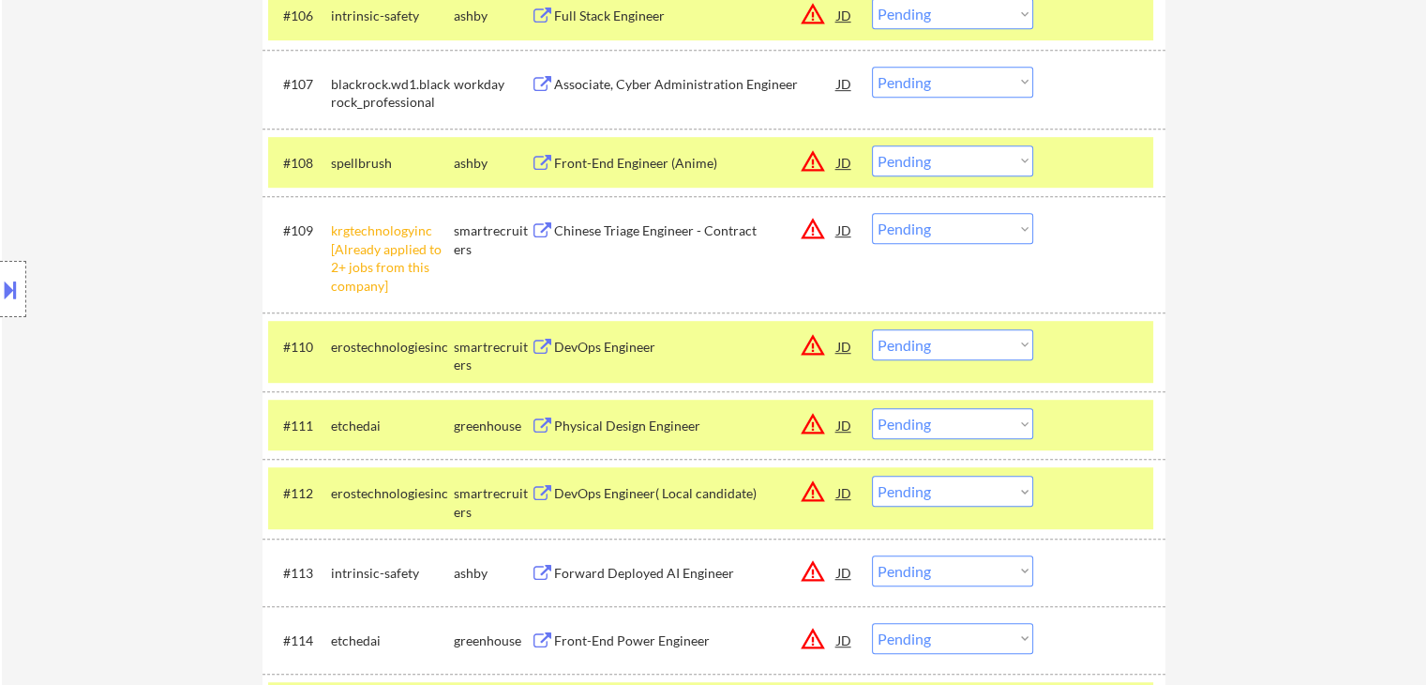
scroll to position [622, 0]
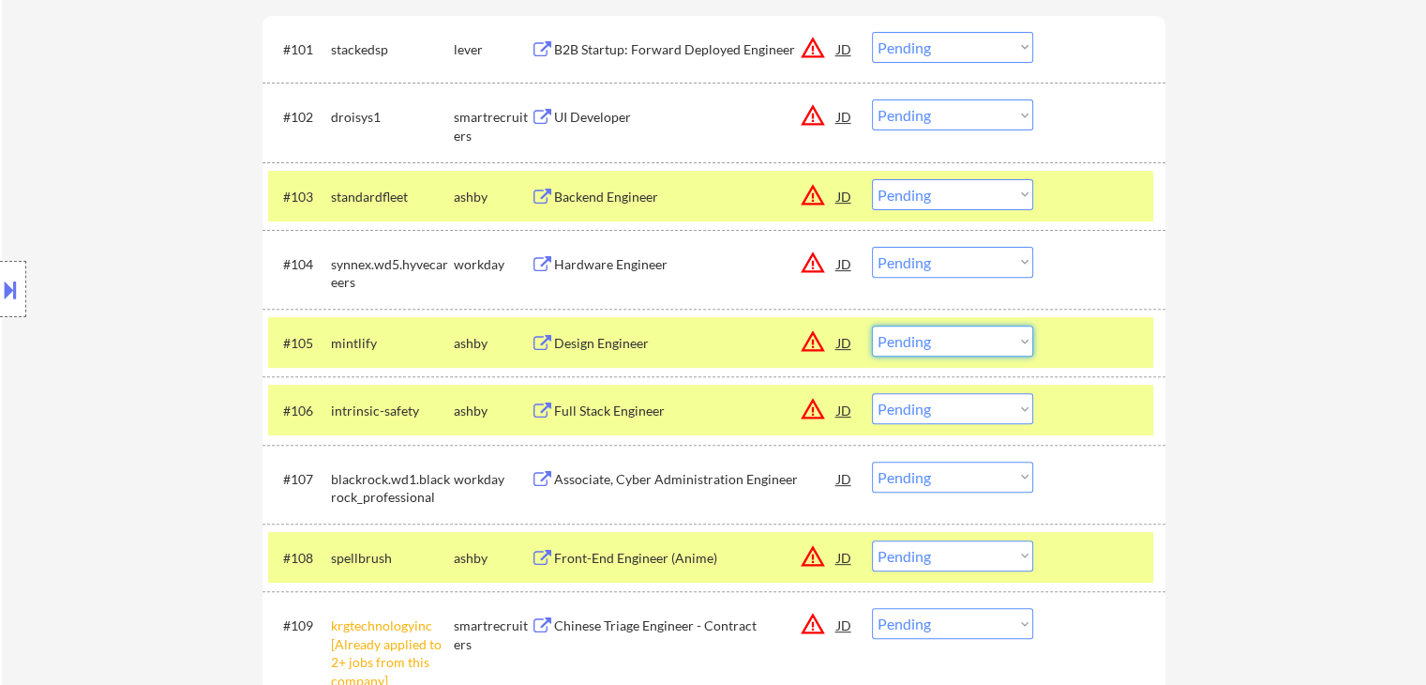
drag, startPoint x: 911, startPoint y: 338, endPoint x: 913, endPoint y: 350, distance: 12.3
click at [911, 338] on select "Choose an option... Pending Applied Excluded (Questions) Excluded (Expired) Exc…" at bounding box center [952, 340] width 161 height 31
click at [872, 325] on select "Choose an option... Pending Applied Excluded (Questions) Excluded (Expired) Exc…" at bounding box center [952, 340] width 161 height 31
select select ""pending""
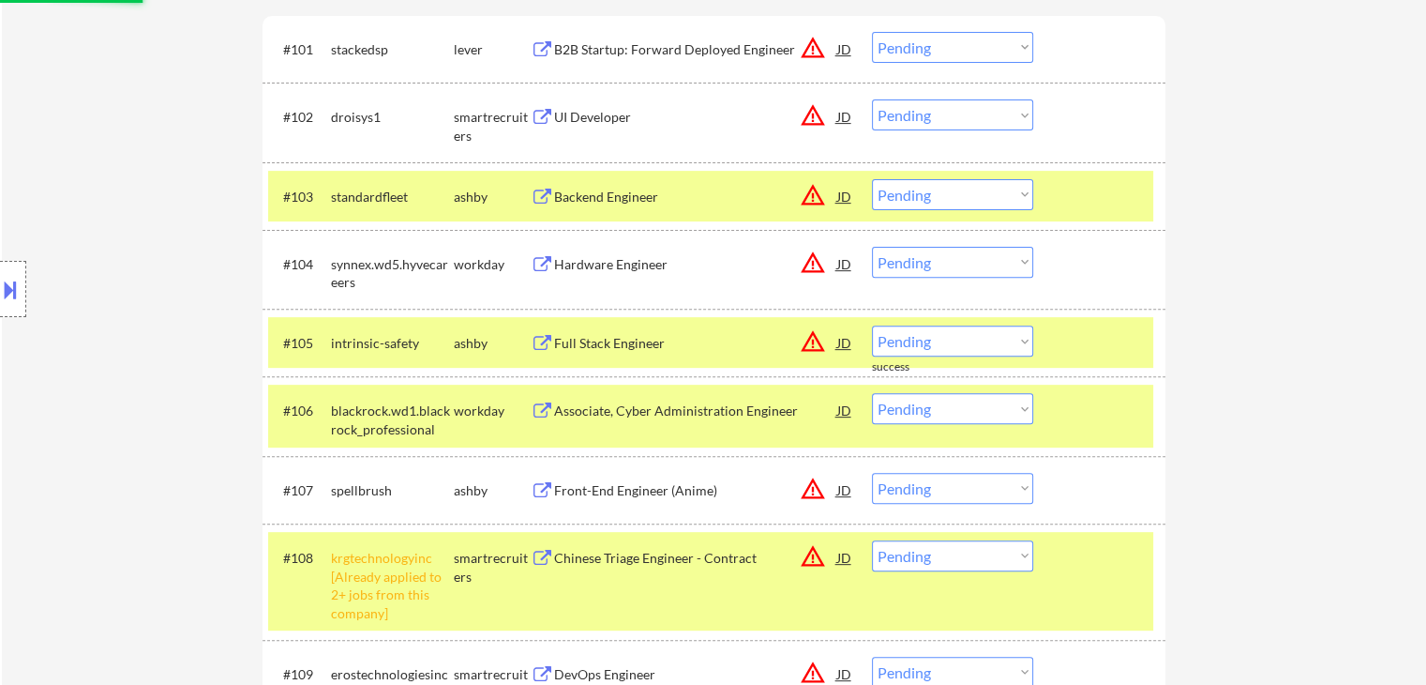
click at [98, 234] on div "Location Inclusions:" at bounding box center [168, 289] width 336 height 348
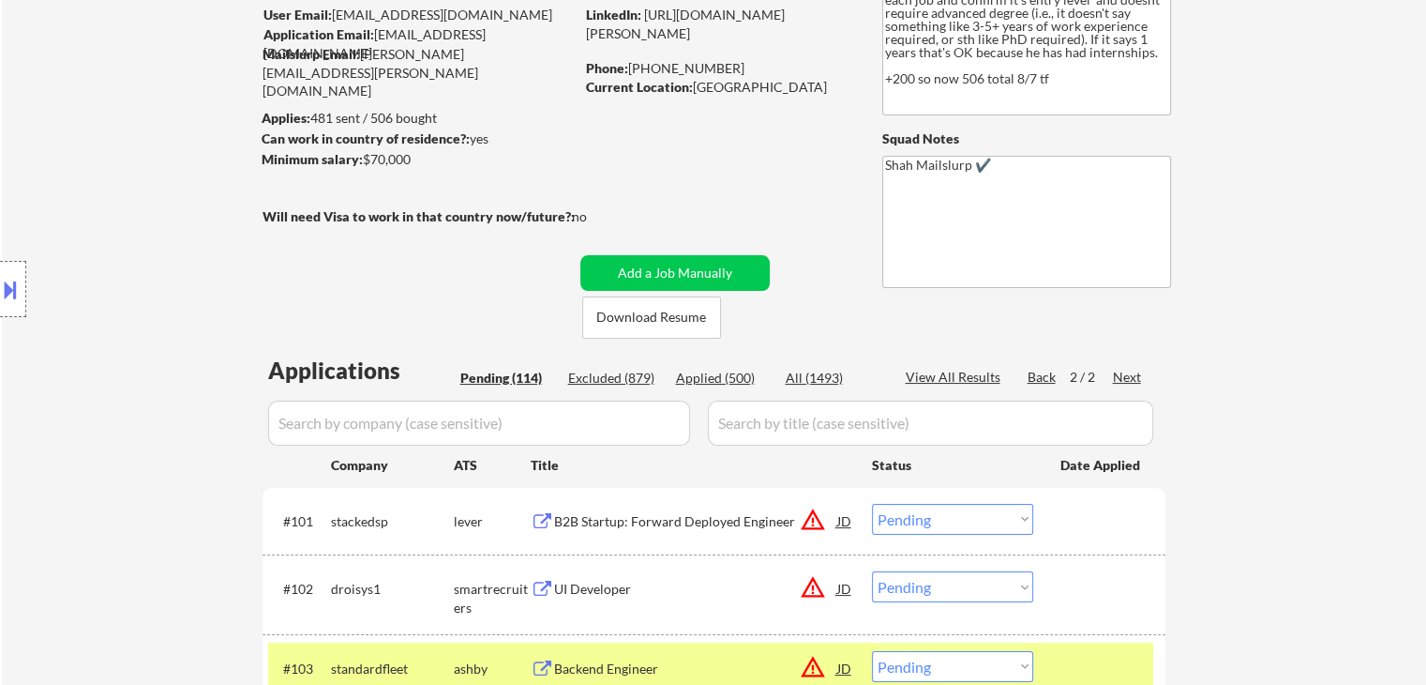
scroll to position [0, 0]
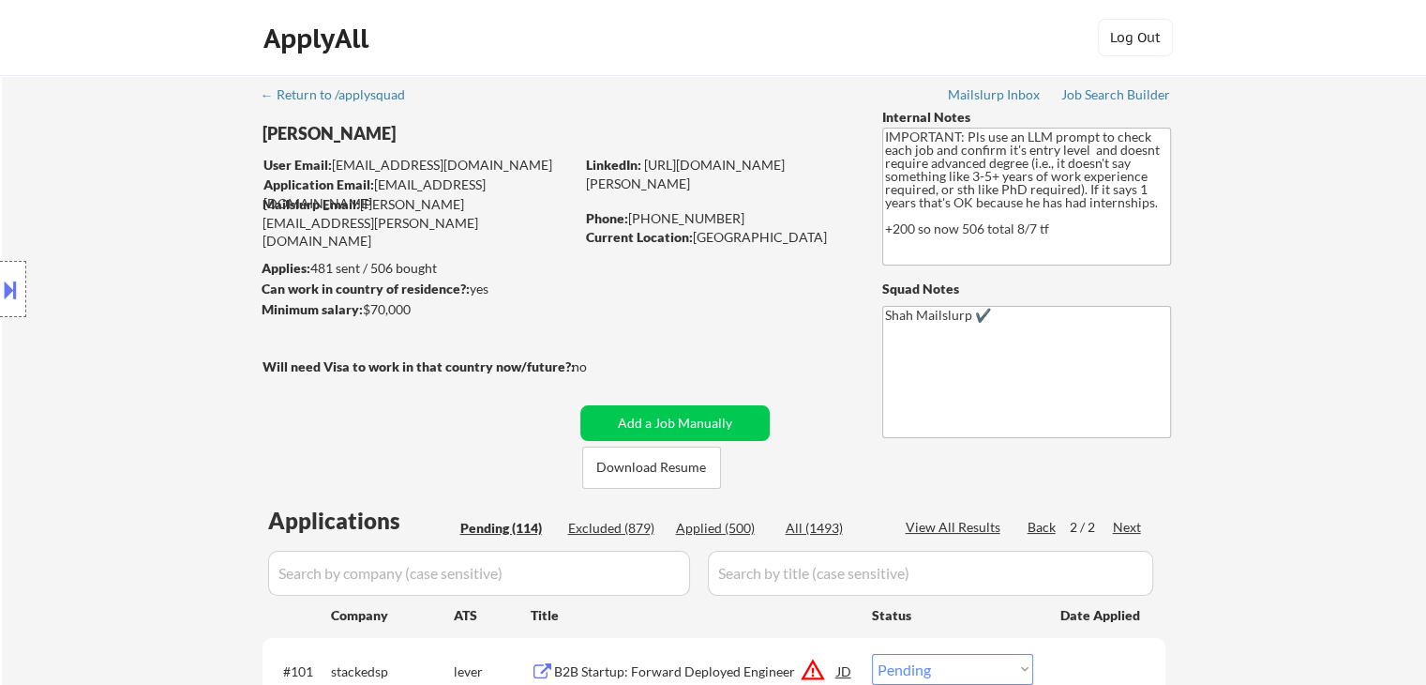
drag, startPoint x: 82, startPoint y: 419, endPoint x: 109, endPoint y: 409, distance: 29.1
click at [82, 419] on div "Location Inclusions:" at bounding box center [168, 289] width 336 height 348
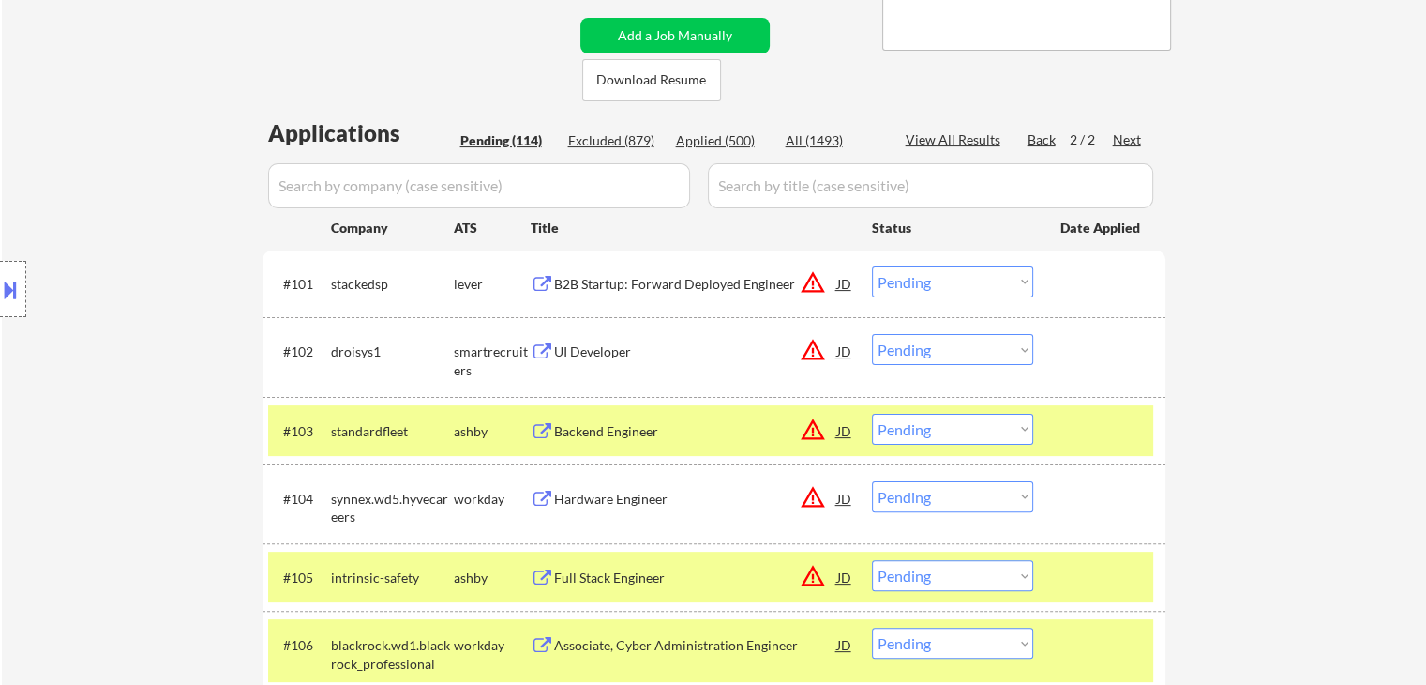
scroll to position [281, 0]
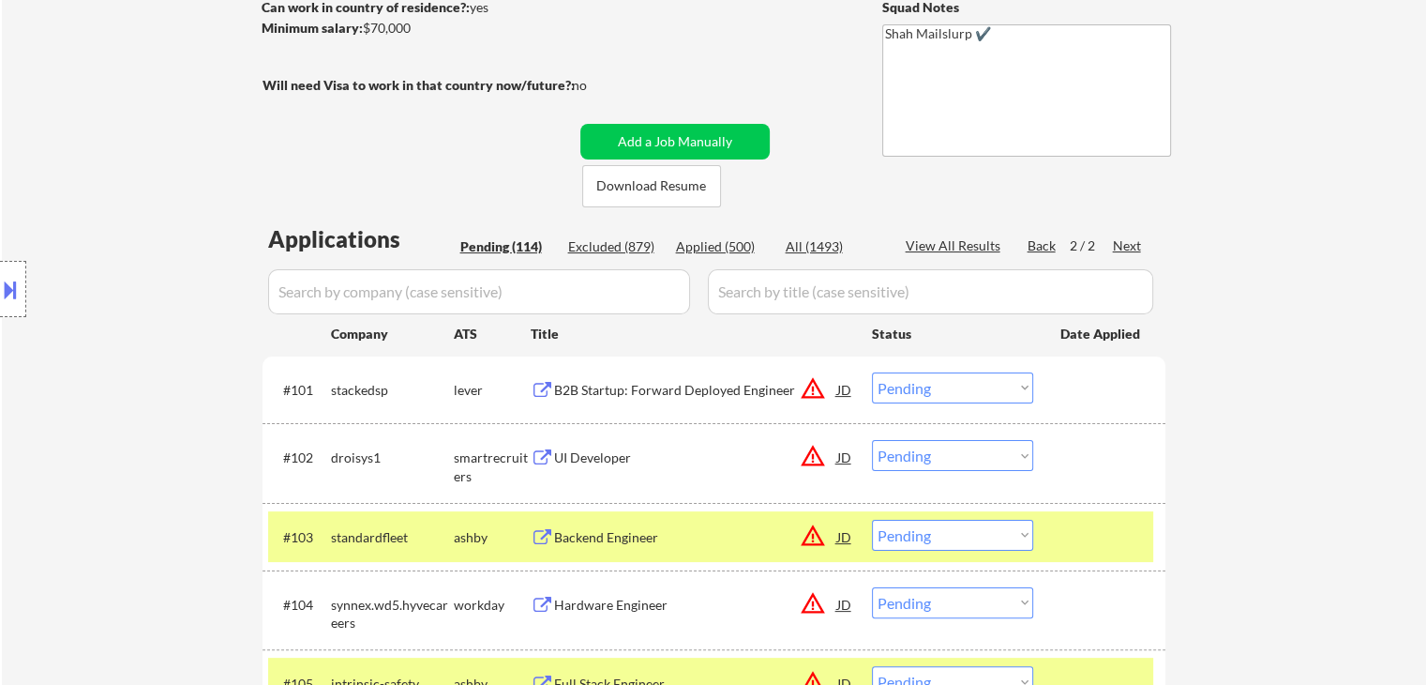
click at [1038, 236] on div "Back" at bounding box center [1043, 245] width 30 height 19
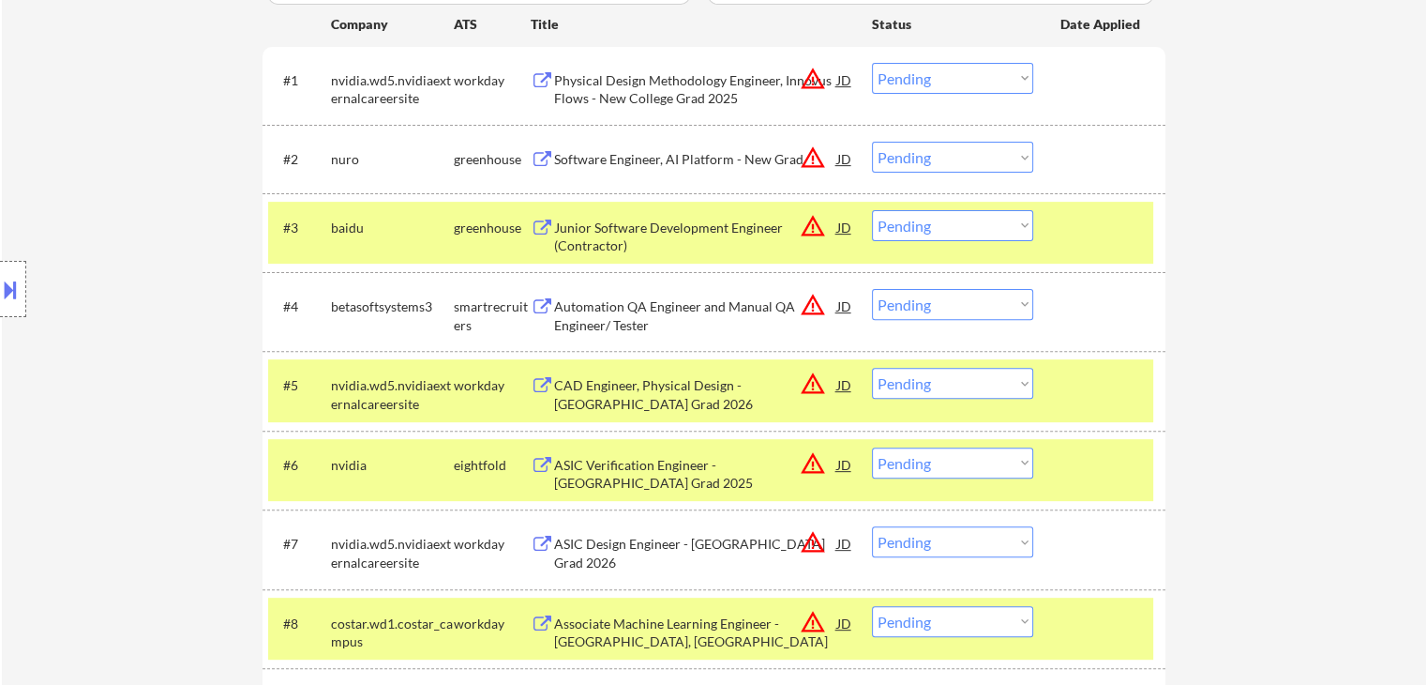
scroll to position [563, 0]
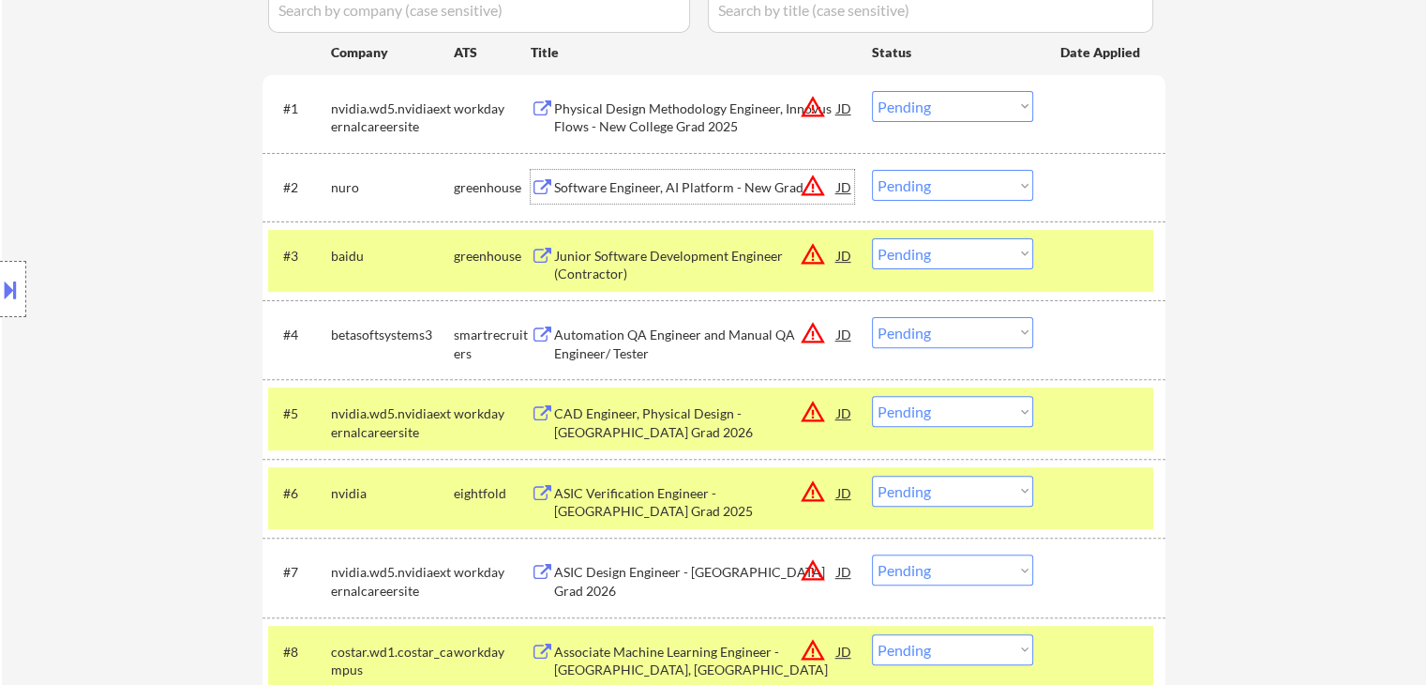
click at [597, 189] on div "Software Engineer, AI Platform - New Grad" at bounding box center [695, 187] width 283 height 19
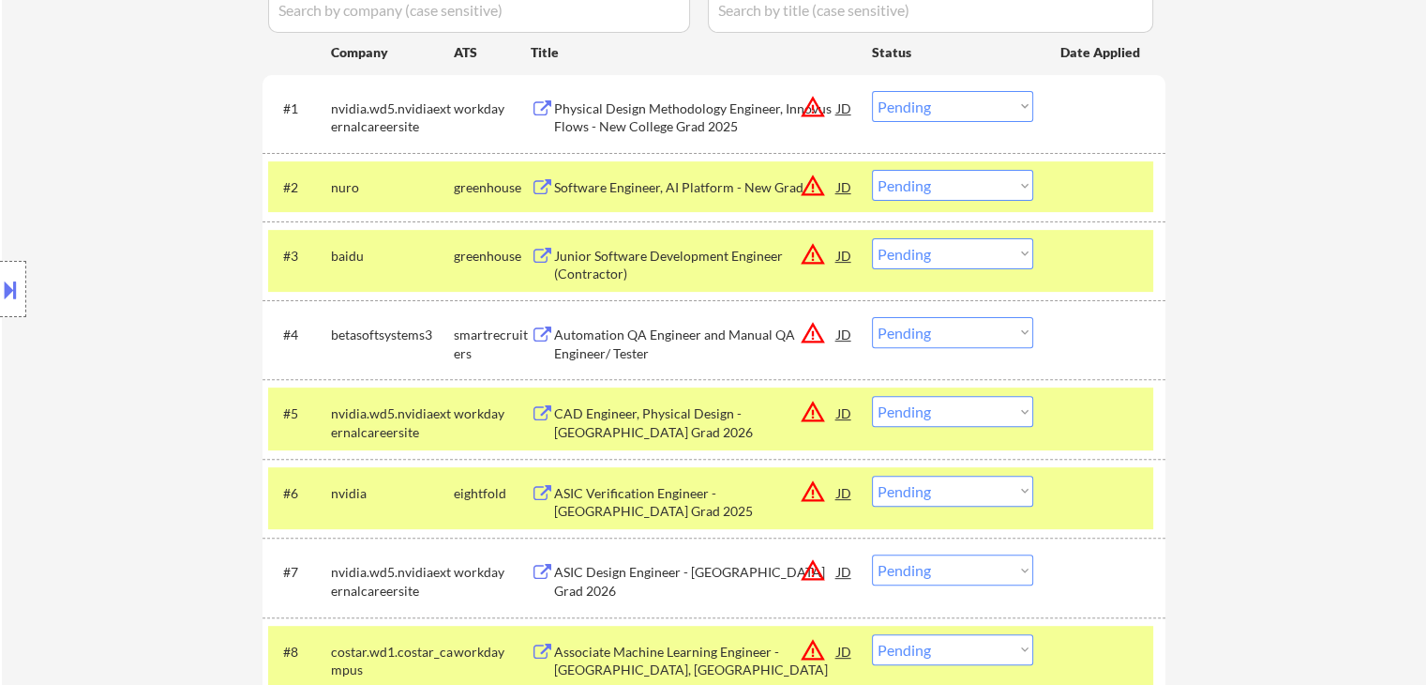
click at [599, 264] on div "Junior Software Development Engineer (Contractor)" at bounding box center [695, 265] width 283 height 37
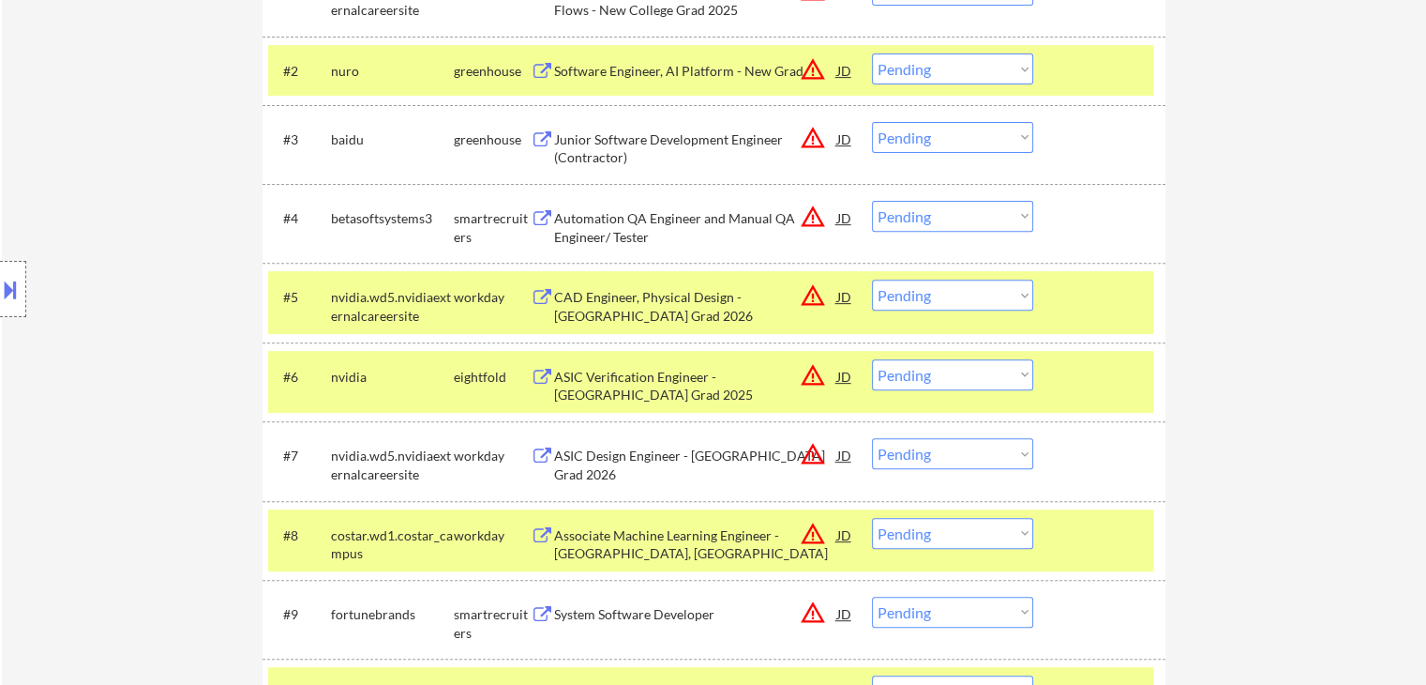
scroll to position [750, 0]
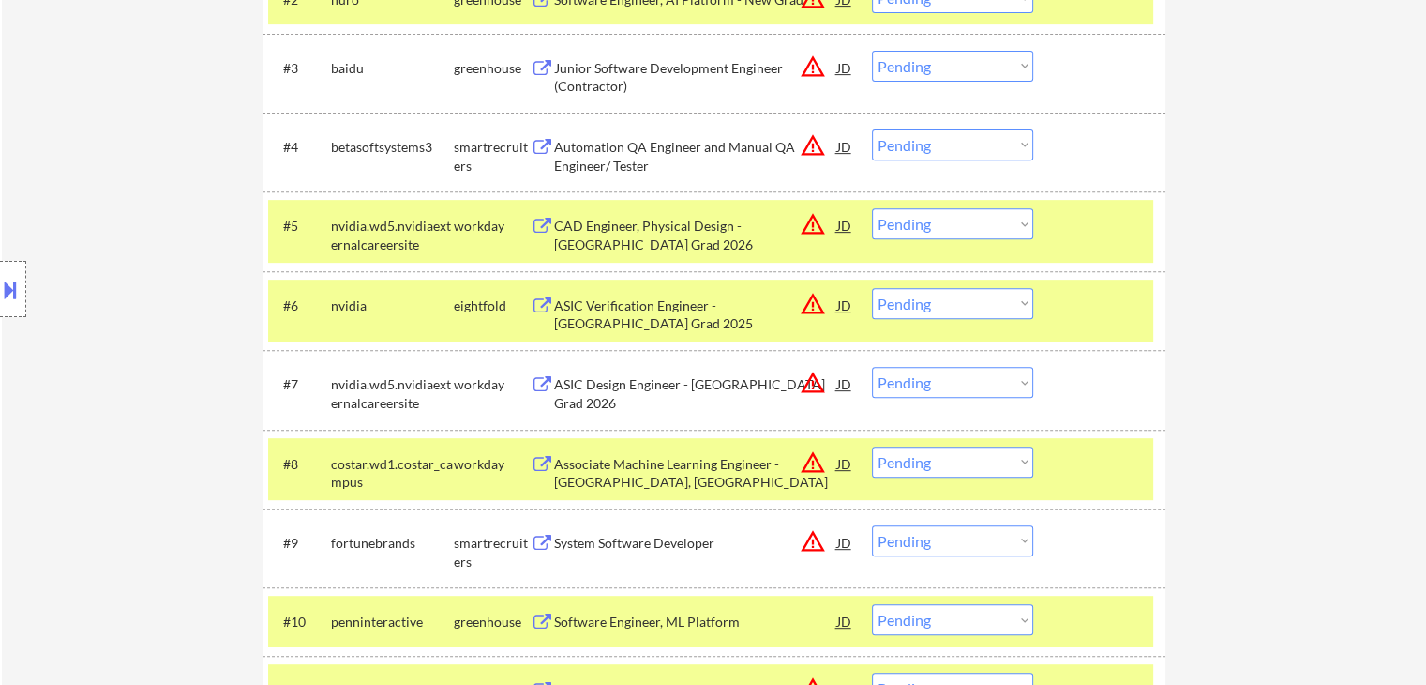
click at [609, 158] on div "Automation QA Engineer and Manual QA Engineer/ Tester" at bounding box center [695, 156] width 283 height 37
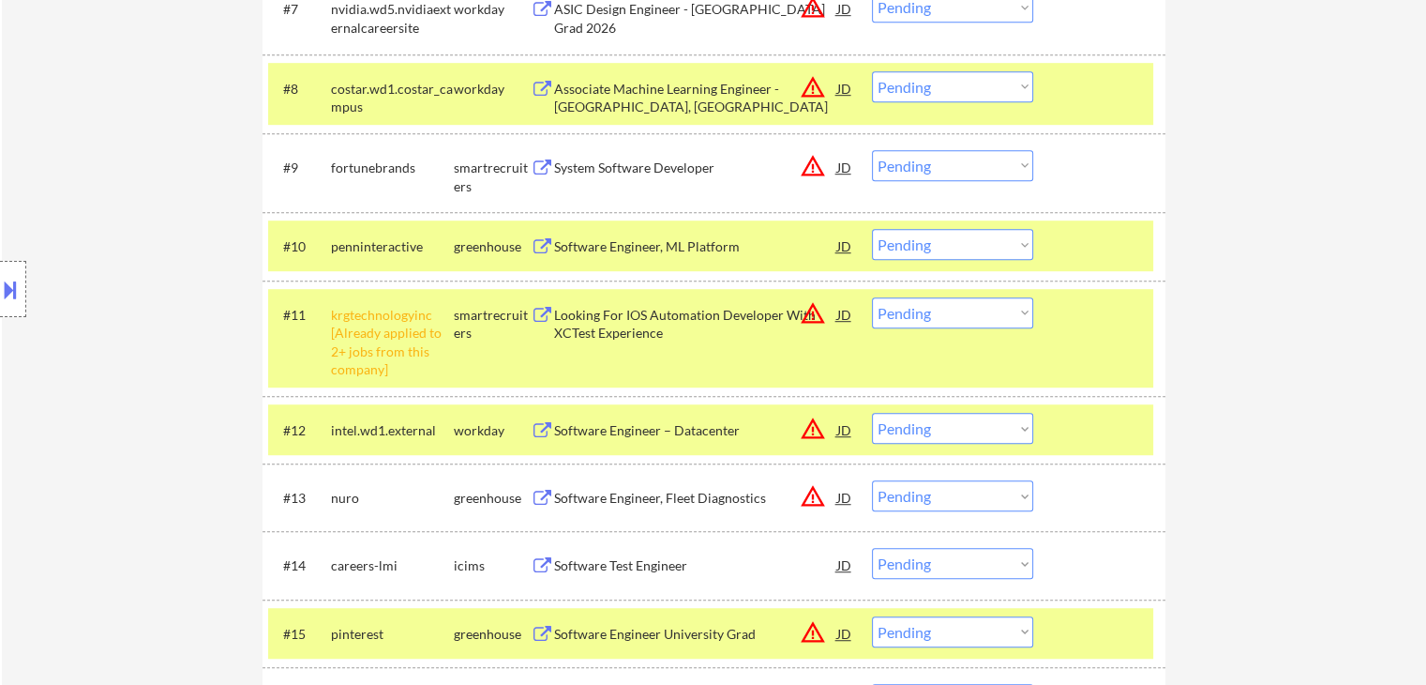
click at [609, 168] on div "System Software Developer" at bounding box center [695, 167] width 283 height 19
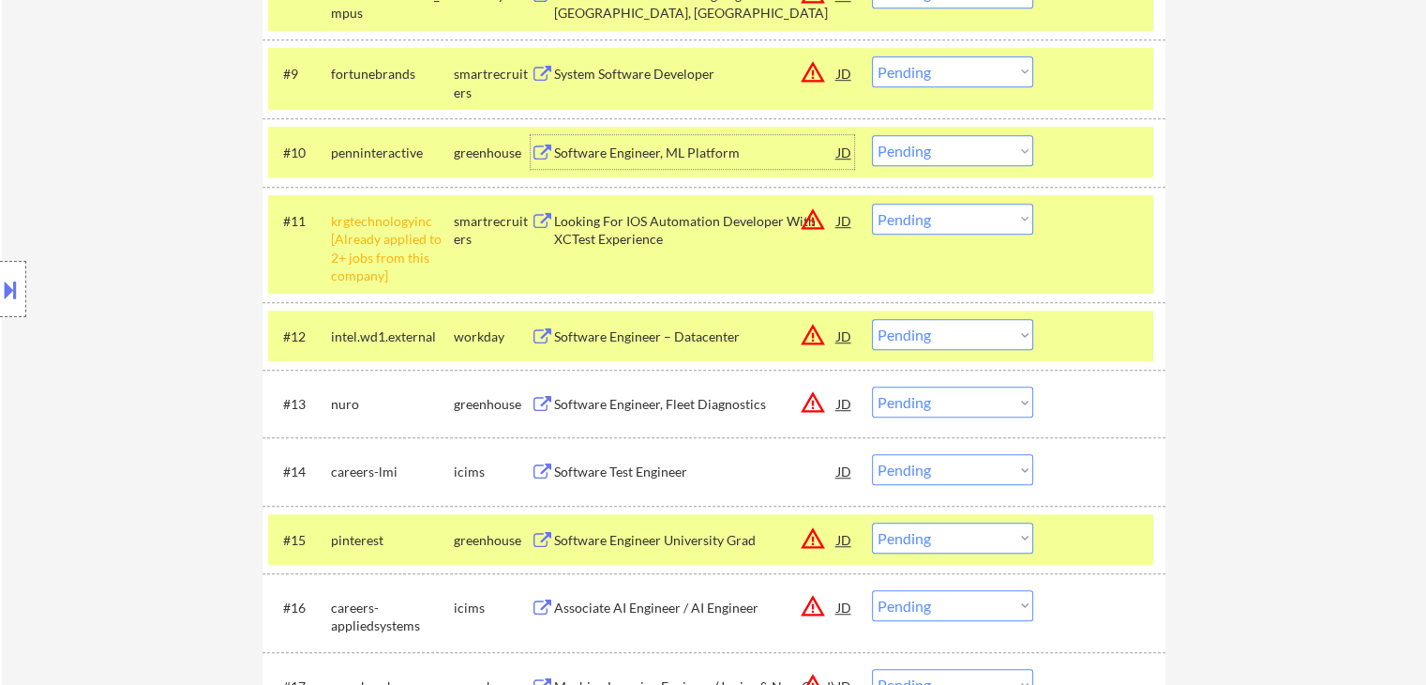
click at [606, 148] on div "Software Engineer, ML Platform" at bounding box center [695, 152] width 283 height 19
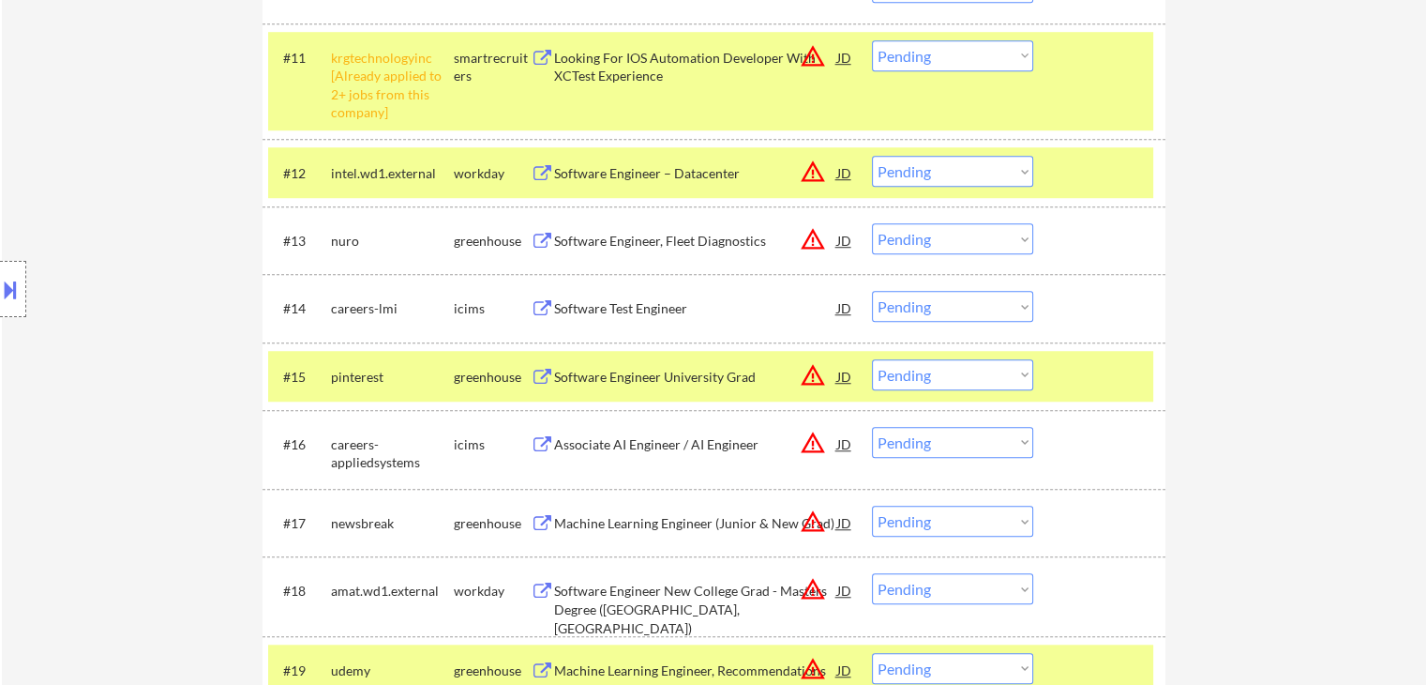
scroll to position [1407, 0]
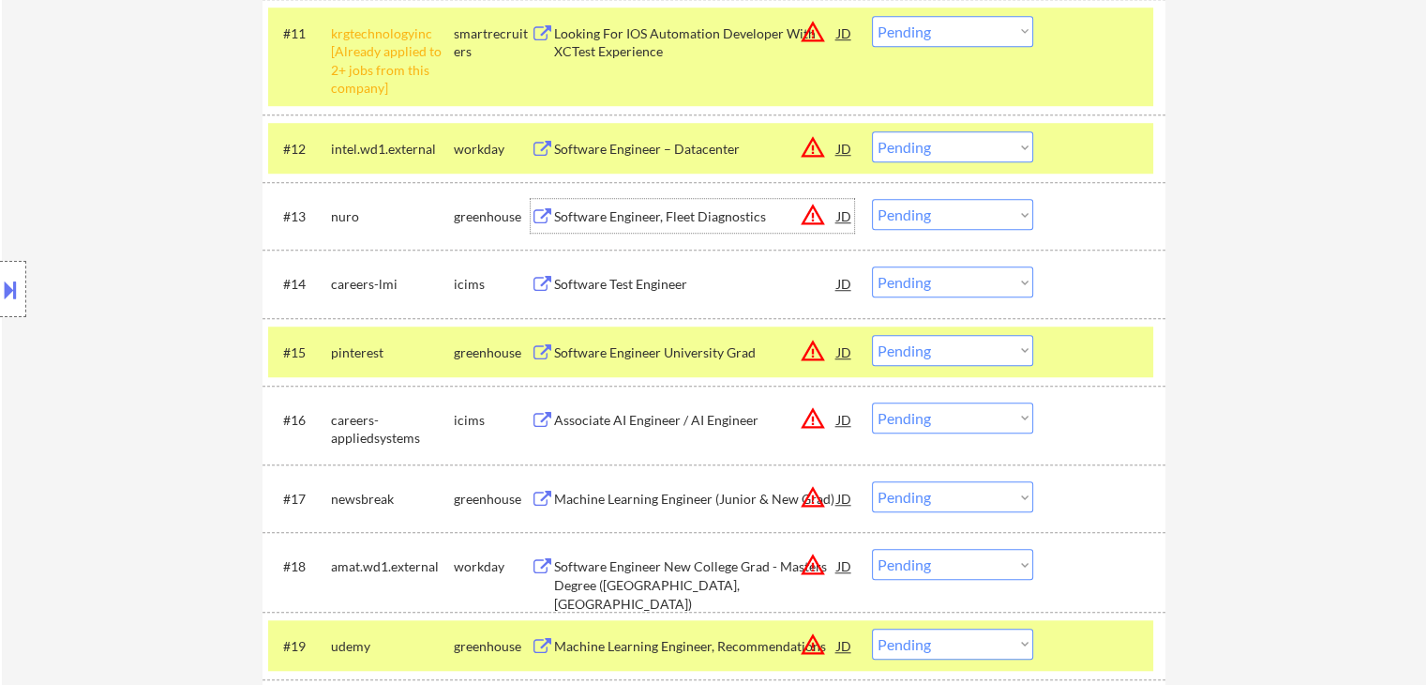
click at [615, 213] on div "Software Engineer, Fleet Diagnostics" at bounding box center [695, 216] width 283 height 19
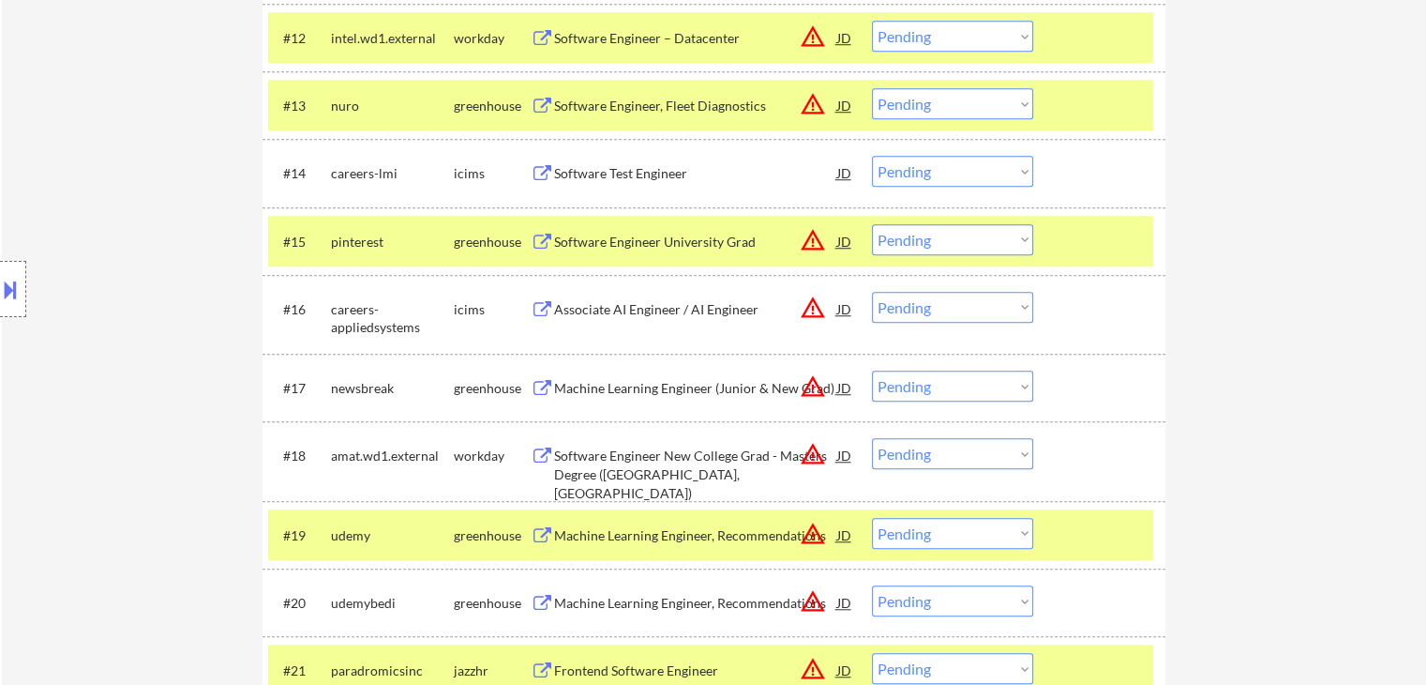
scroll to position [1688, 0]
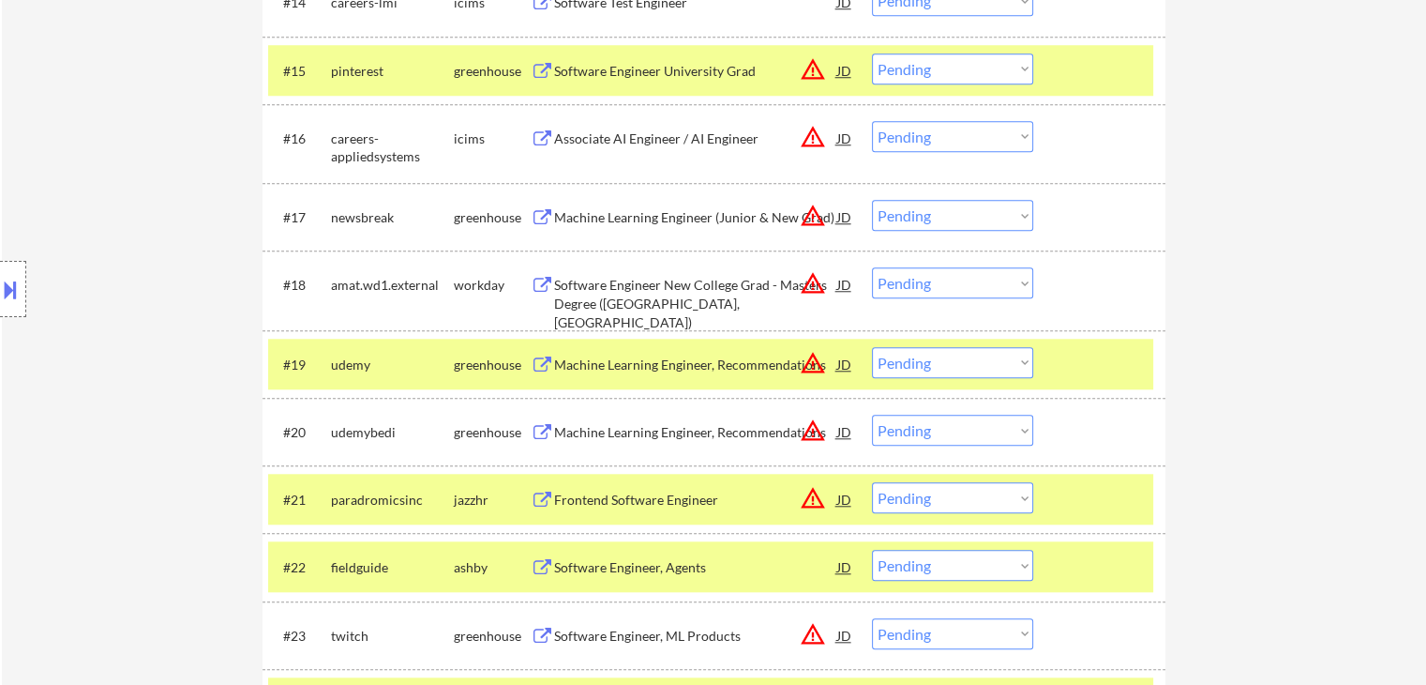
click at [594, 70] on div "Software Engineer University Grad" at bounding box center [695, 71] width 283 height 19
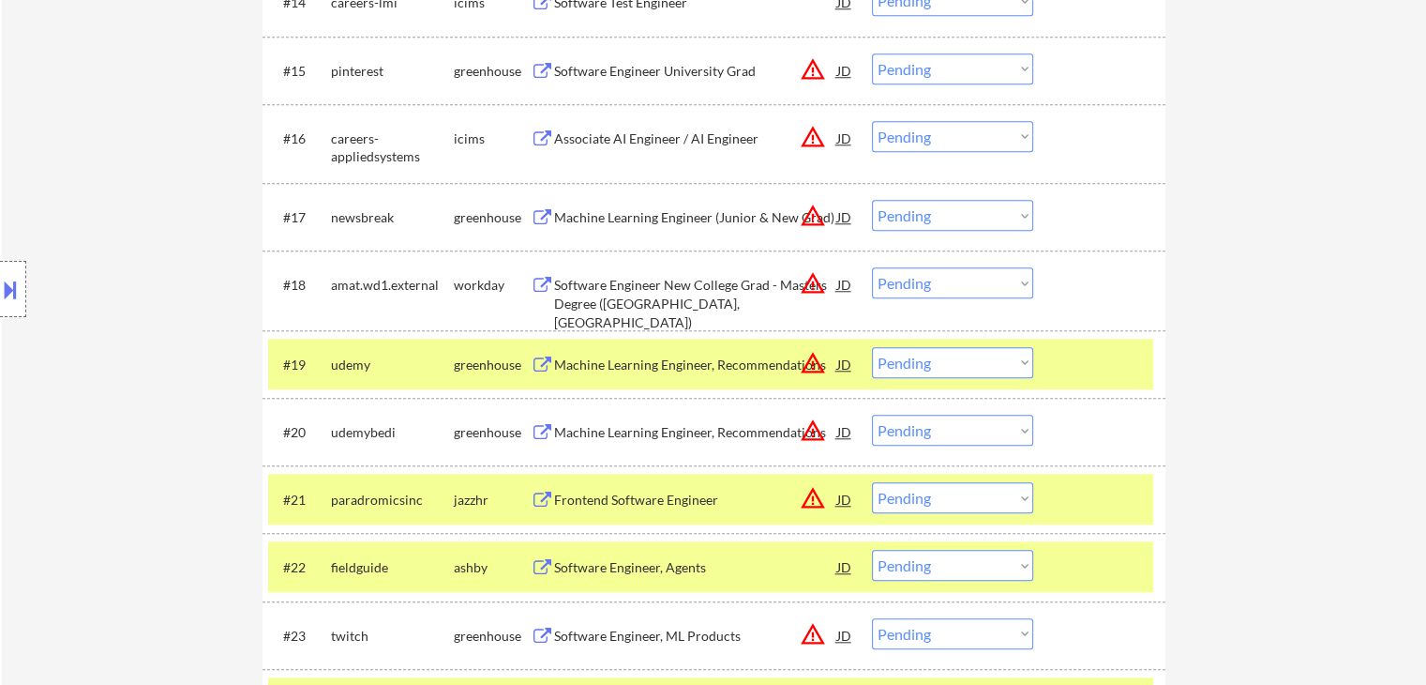
click at [622, 206] on div "Machine Learning Engineer (Junior & New Grad)" at bounding box center [695, 217] width 283 height 34
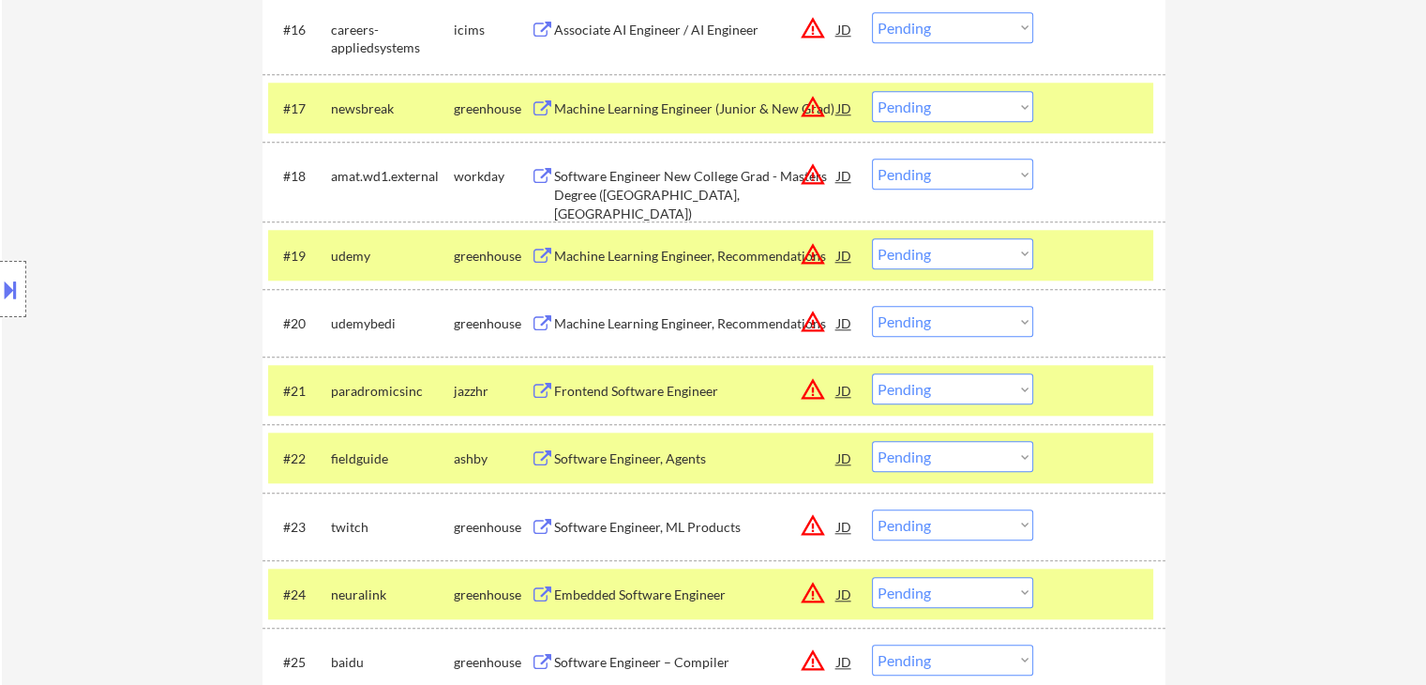
scroll to position [1876, 0]
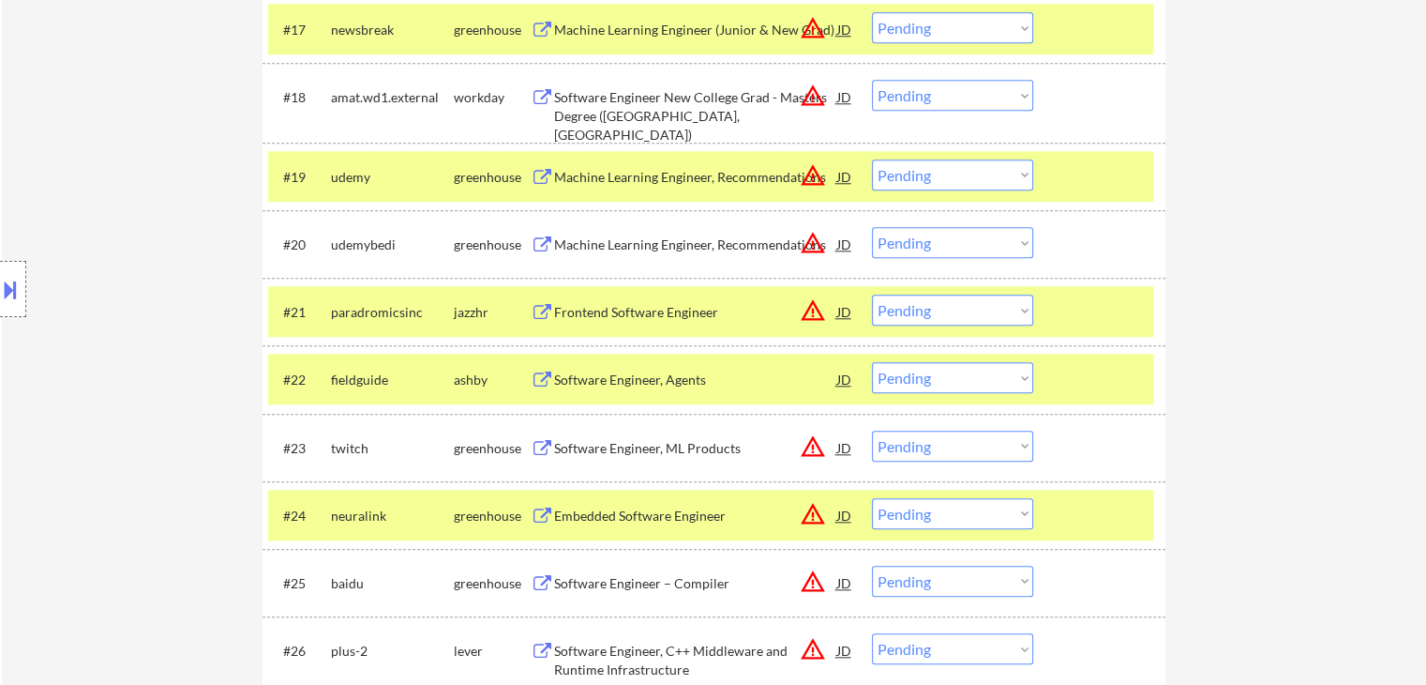
click at [615, 174] on div "Machine Learning Engineer, Recommendations" at bounding box center [695, 177] width 283 height 19
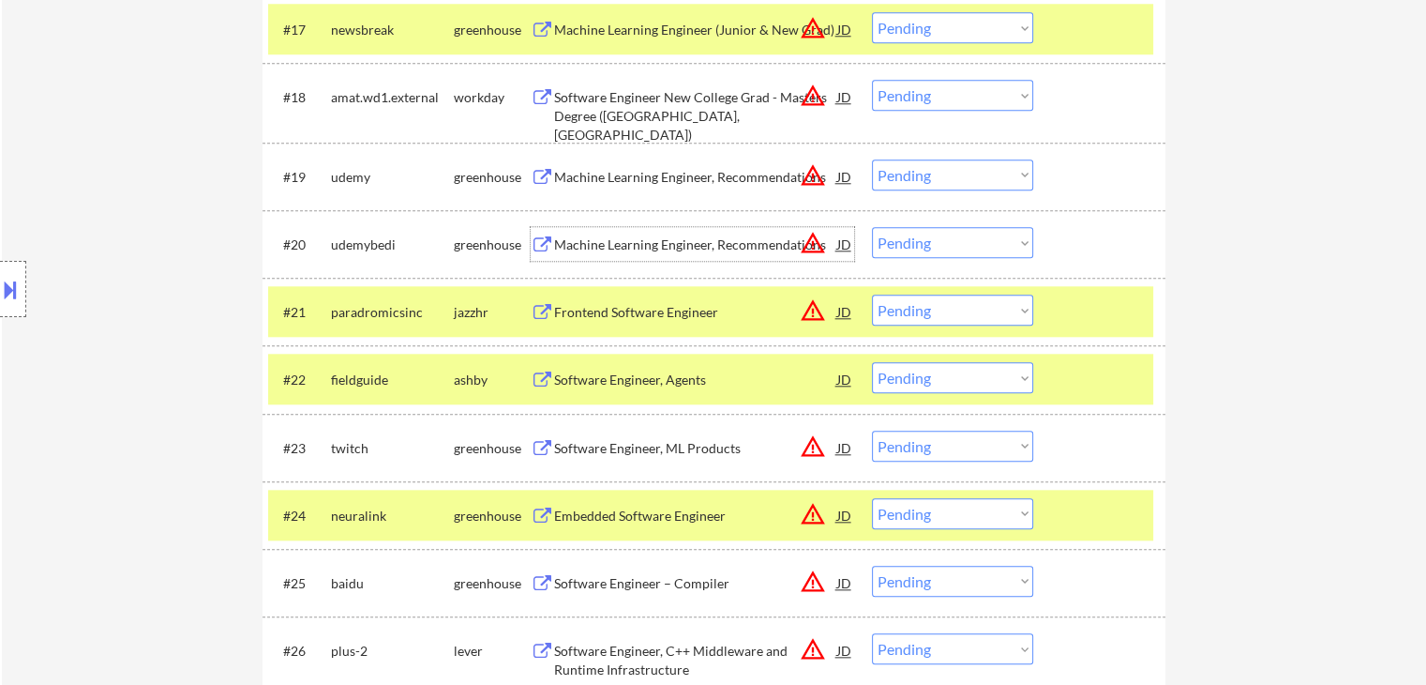
click at [626, 244] on div "Machine Learning Engineer, Recommendations" at bounding box center [695, 244] width 283 height 19
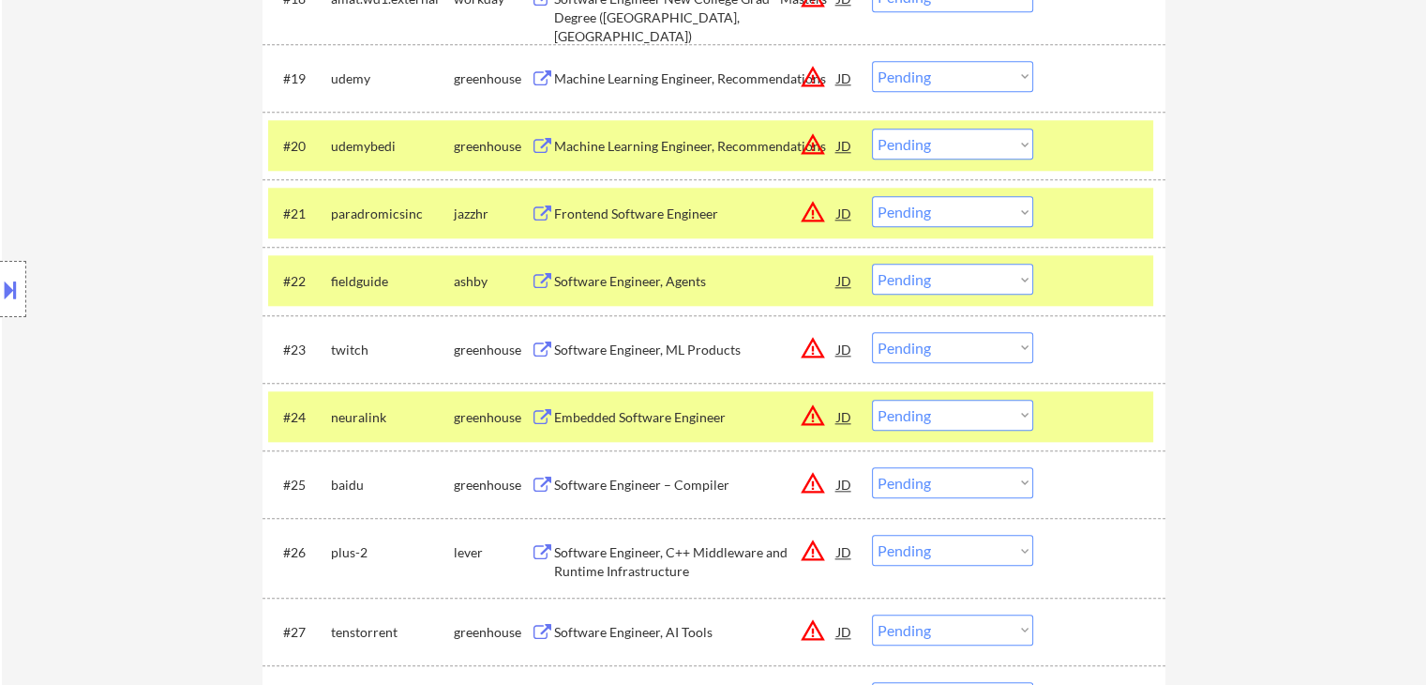
scroll to position [2063, 0]
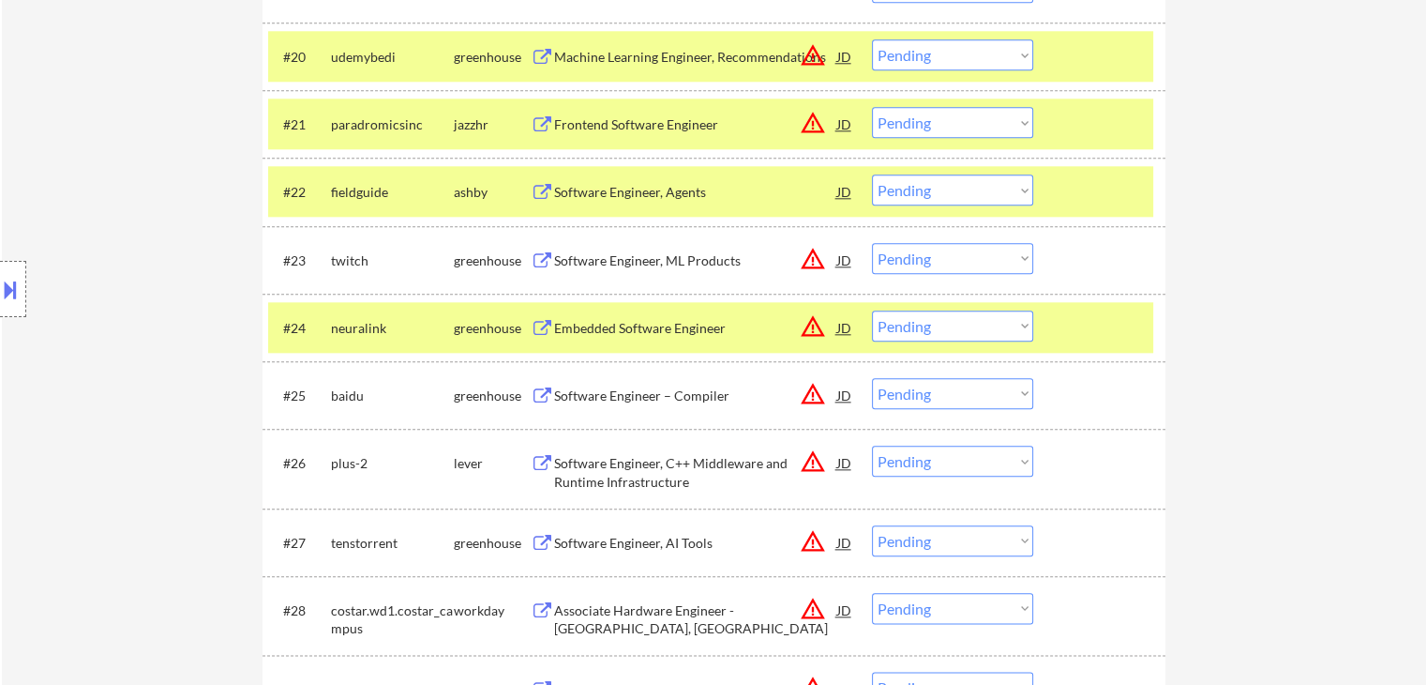
click at [613, 193] on div "Software Engineer, Agents" at bounding box center [695, 192] width 283 height 19
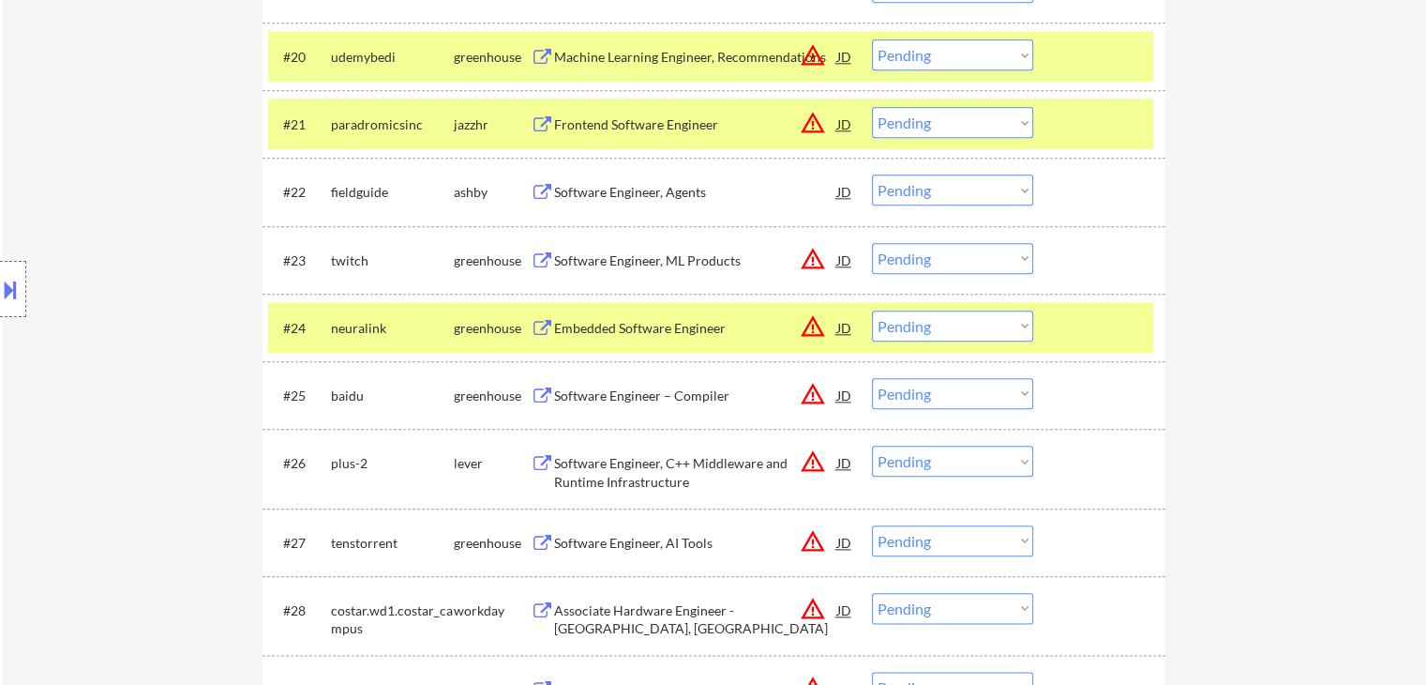
click at [611, 265] on div "Software Engineer, ML Products" at bounding box center [695, 260] width 283 height 19
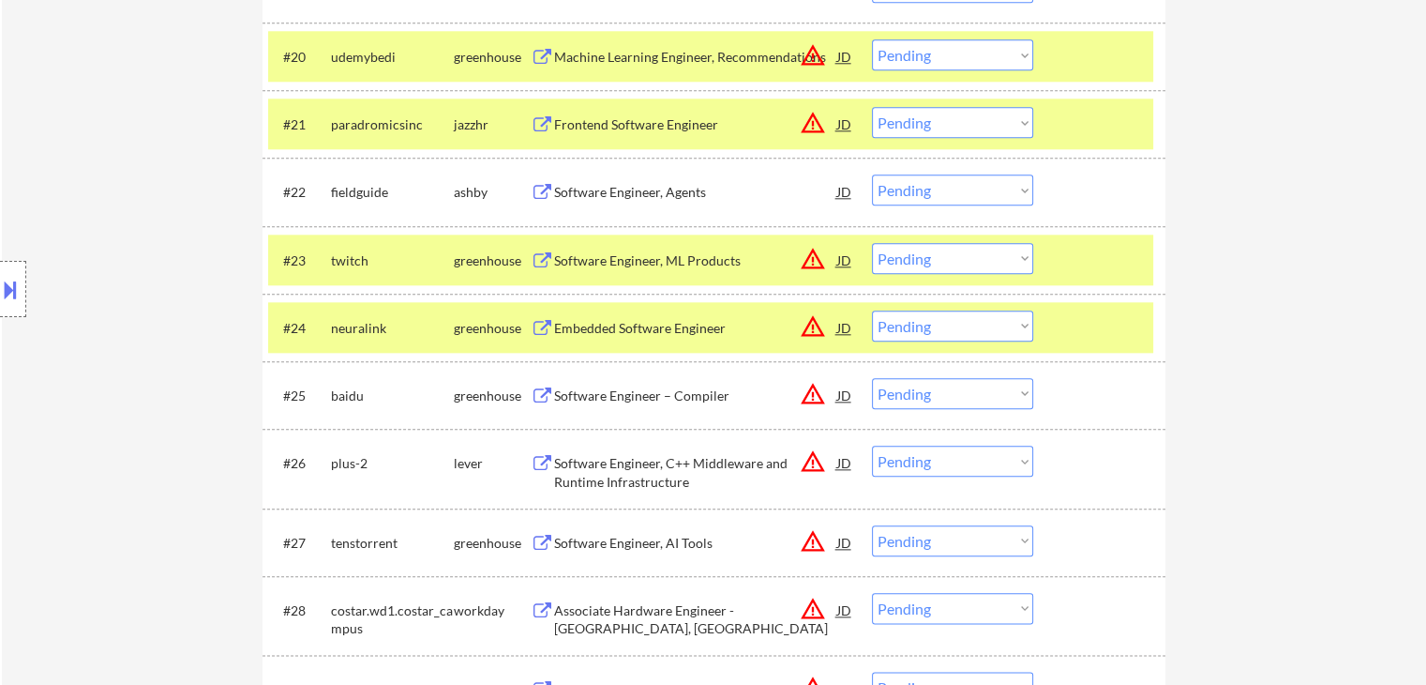
scroll to position [2251, 0]
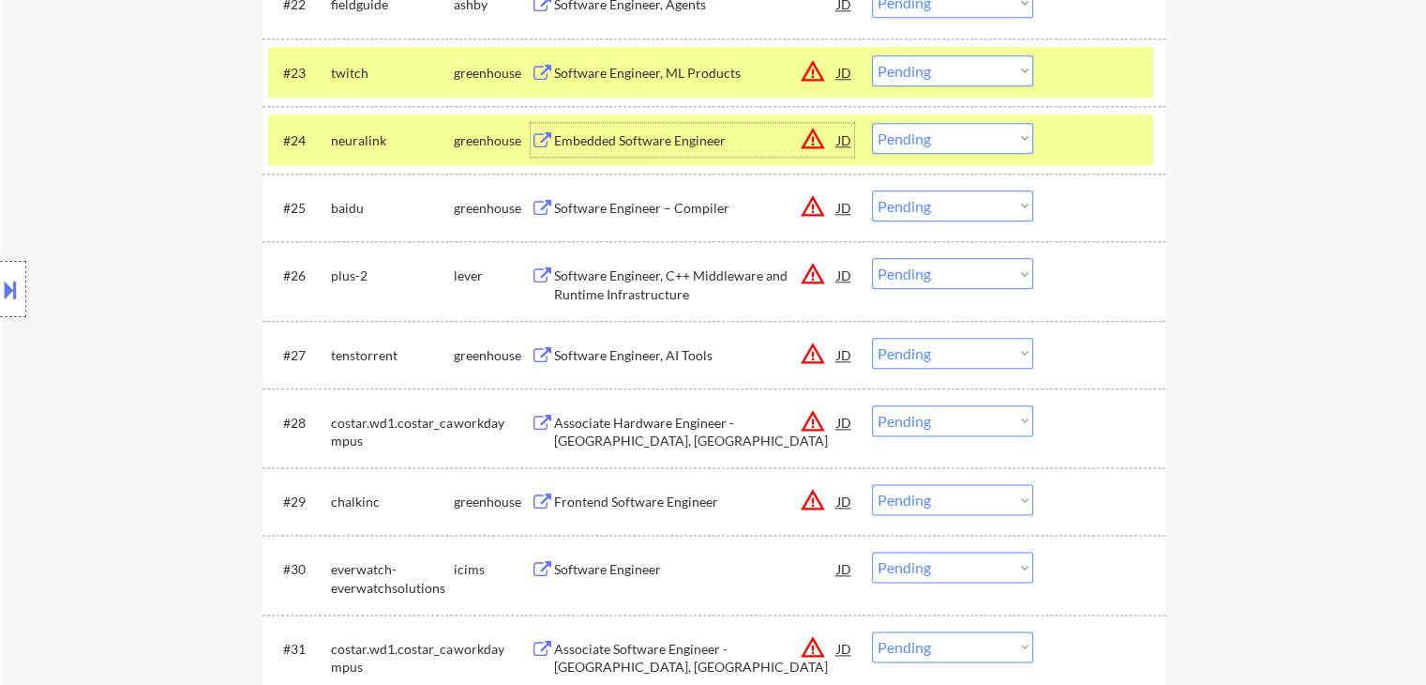
click at [592, 143] on div "Embedded Software Engineer" at bounding box center [695, 140] width 283 height 19
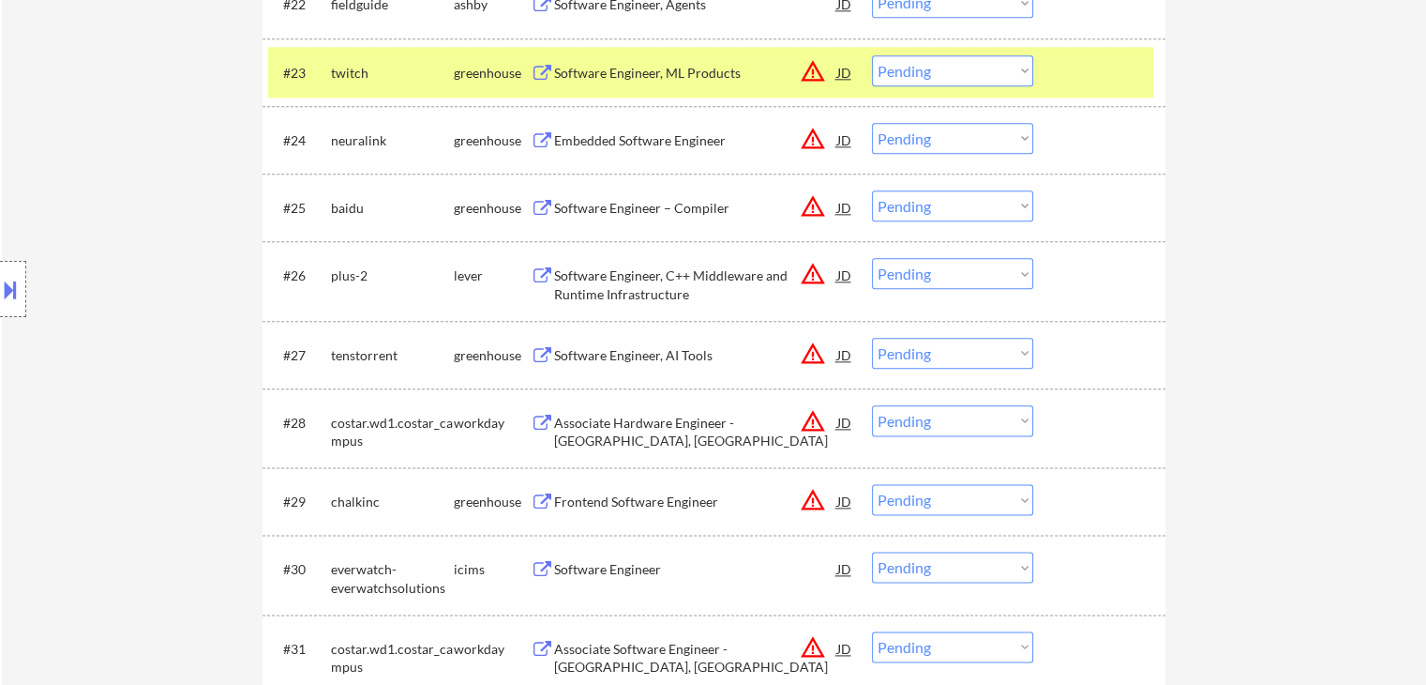
click at [613, 199] on div "Software Engineer – Compiler" at bounding box center [695, 208] width 283 height 19
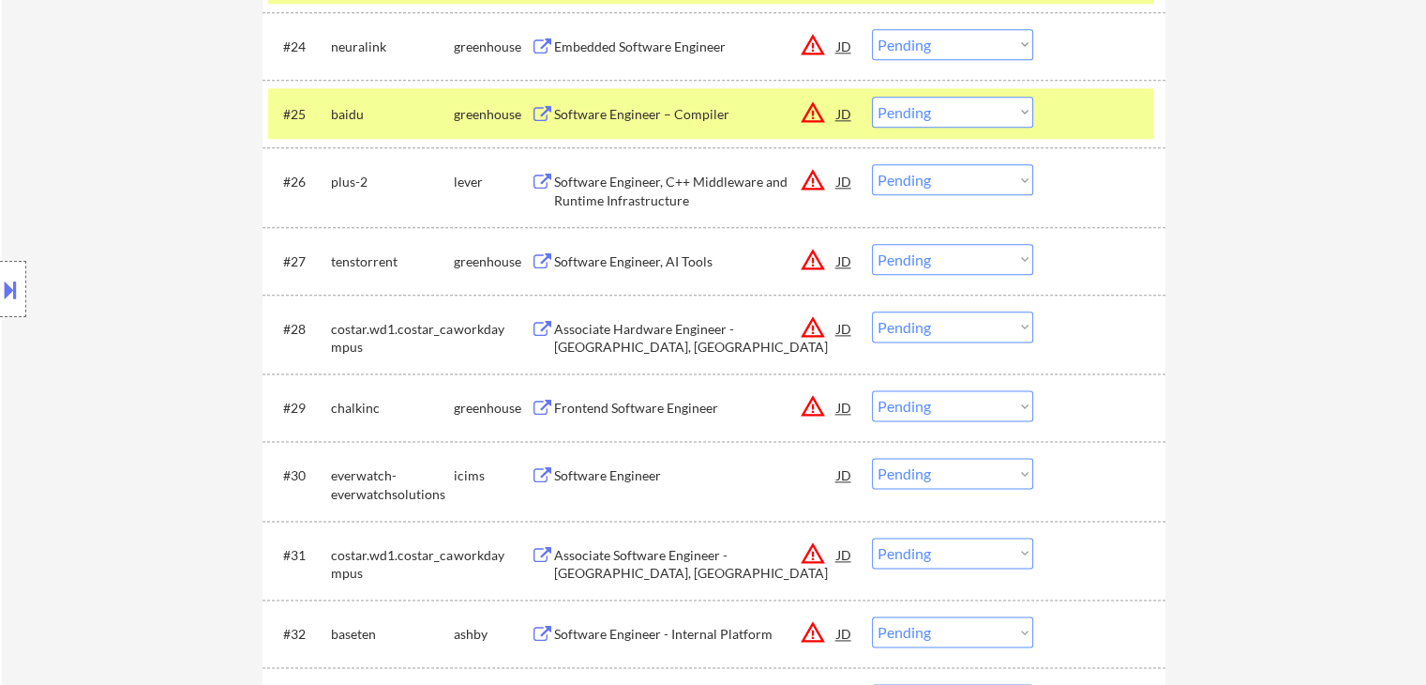
click at [583, 199] on div "Software Engineer, C++ Middleware and Runtime Infrastructure" at bounding box center [695, 191] width 283 height 37
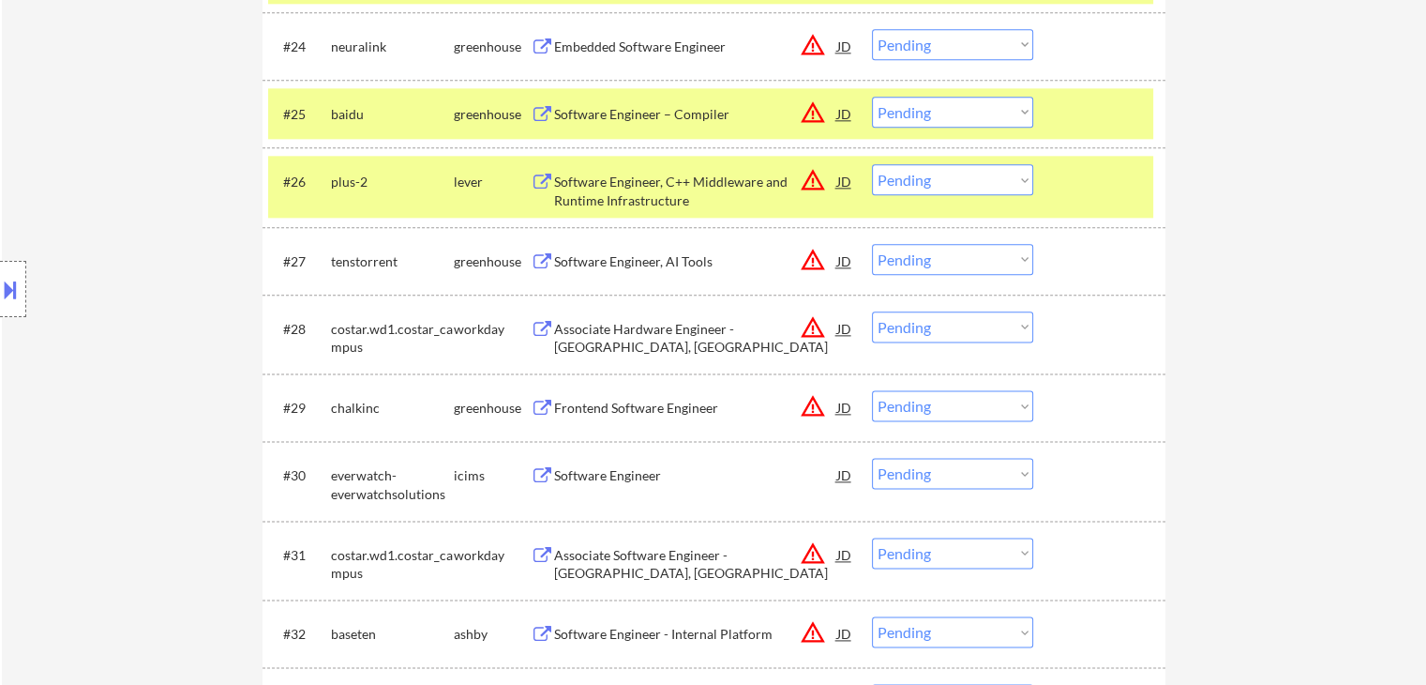
scroll to position [2532, 0]
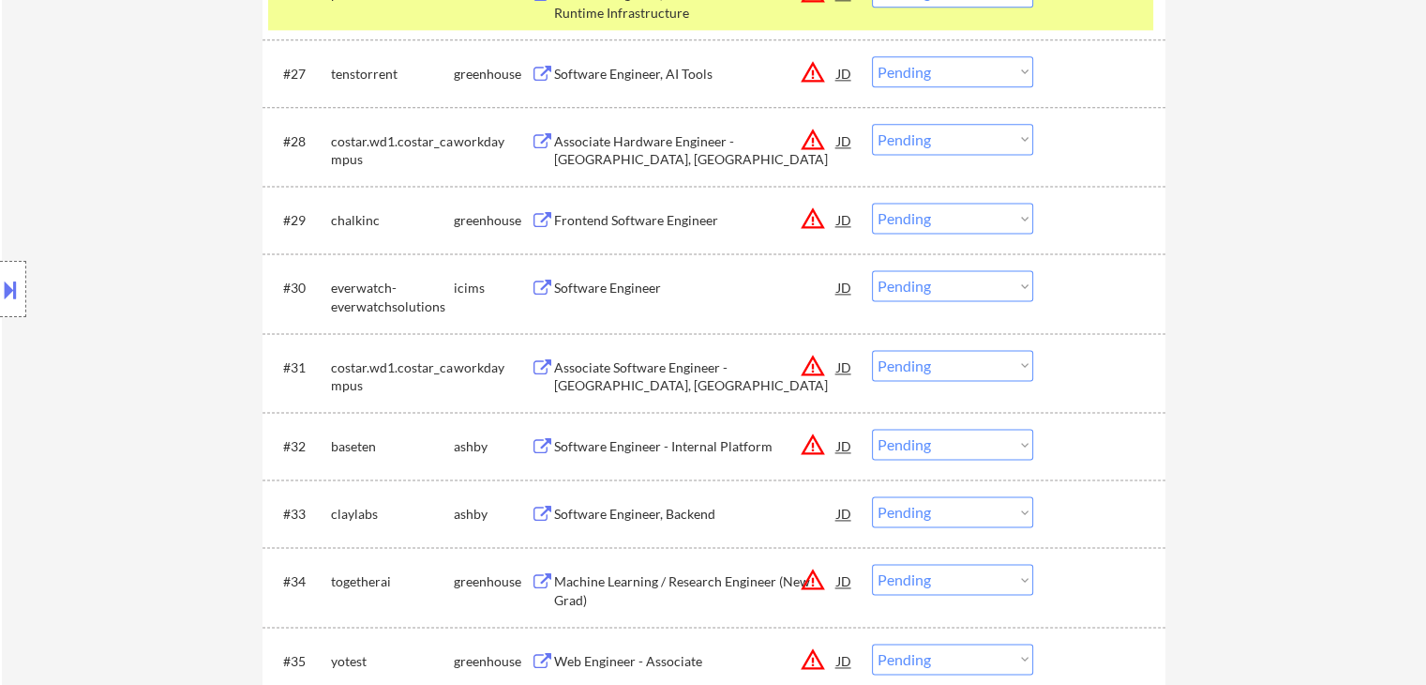
click at [581, 75] on div "Software Engineer, AI Tools" at bounding box center [695, 74] width 283 height 19
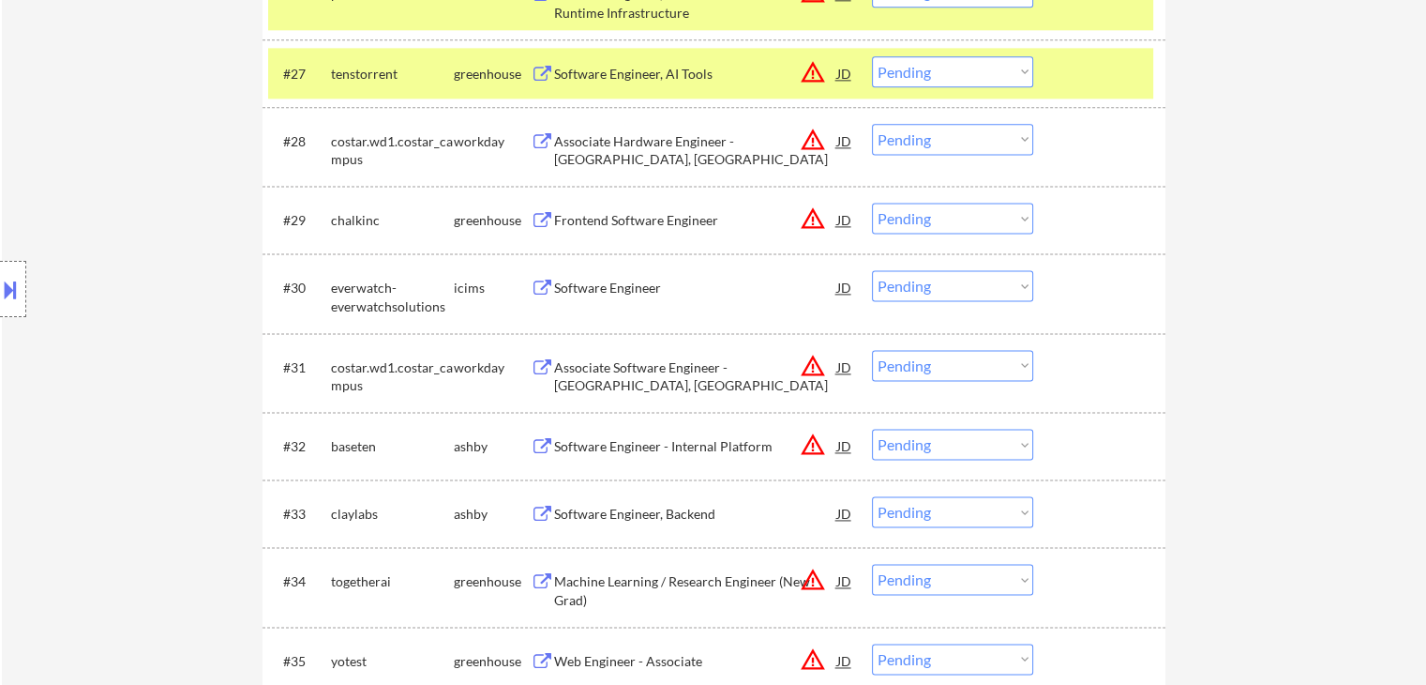
click at [589, 209] on div "Frontend Software Engineer" at bounding box center [695, 220] width 283 height 34
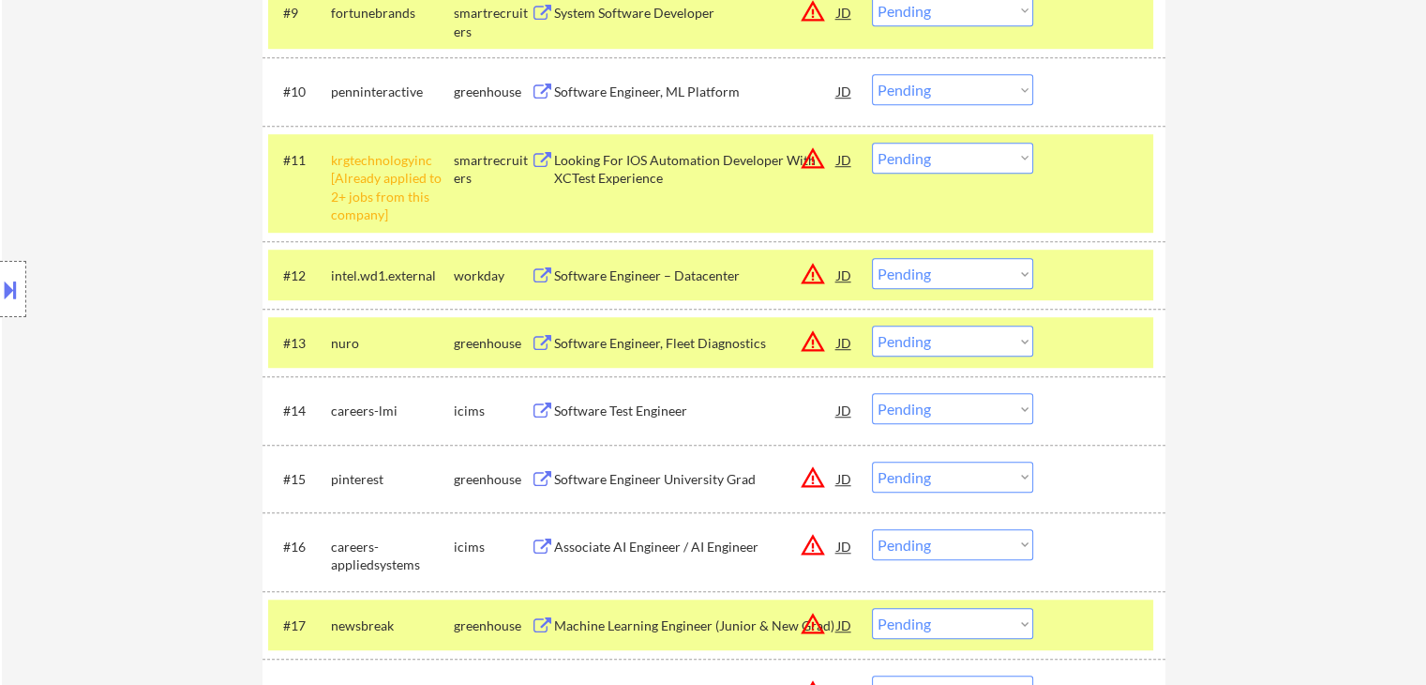
scroll to position [407, 0]
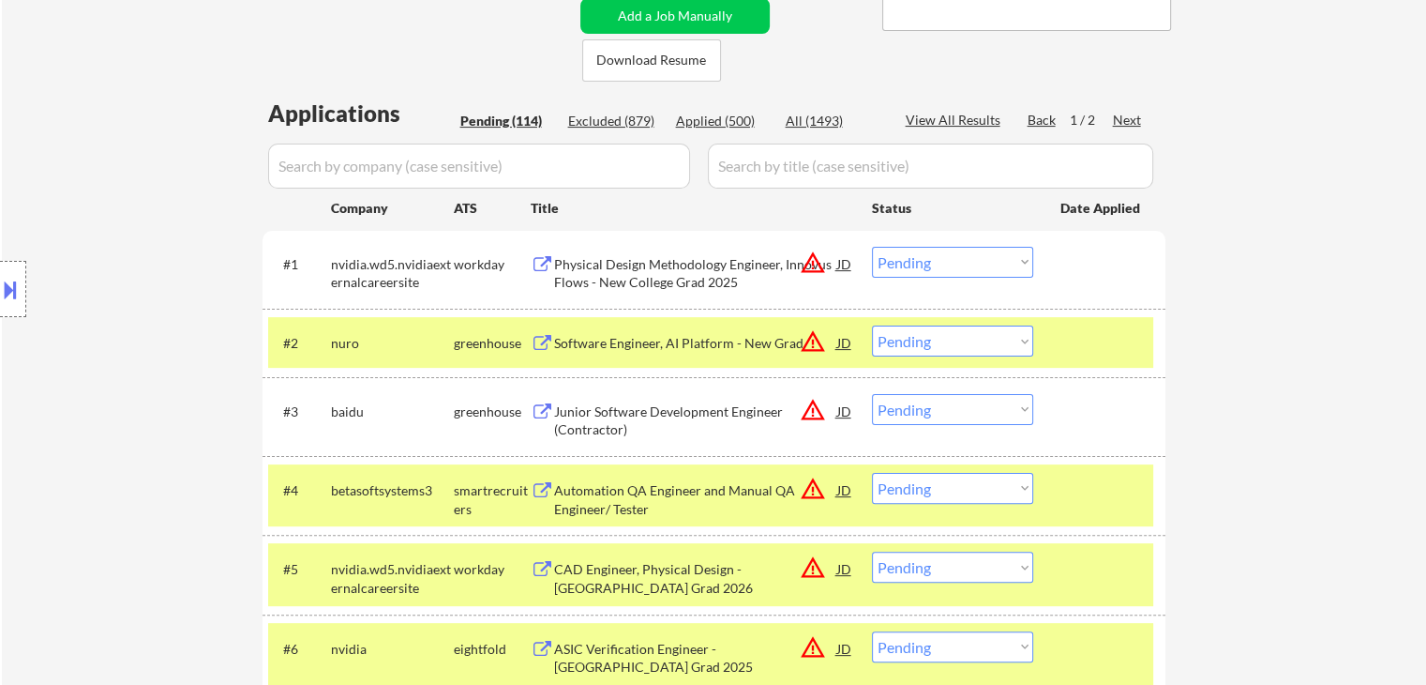
click at [920, 334] on select "Choose an option... Pending Applied Excluded (Questions) Excluded (Expired) Exc…" at bounding box center [952, 340] width 161 height 31
click at [872, 325] on select "Choose an option... Pending Applied Excluded (Questions) Excluded (Expired) Exc…" at bounding box center [952, 340] width 161 height 31
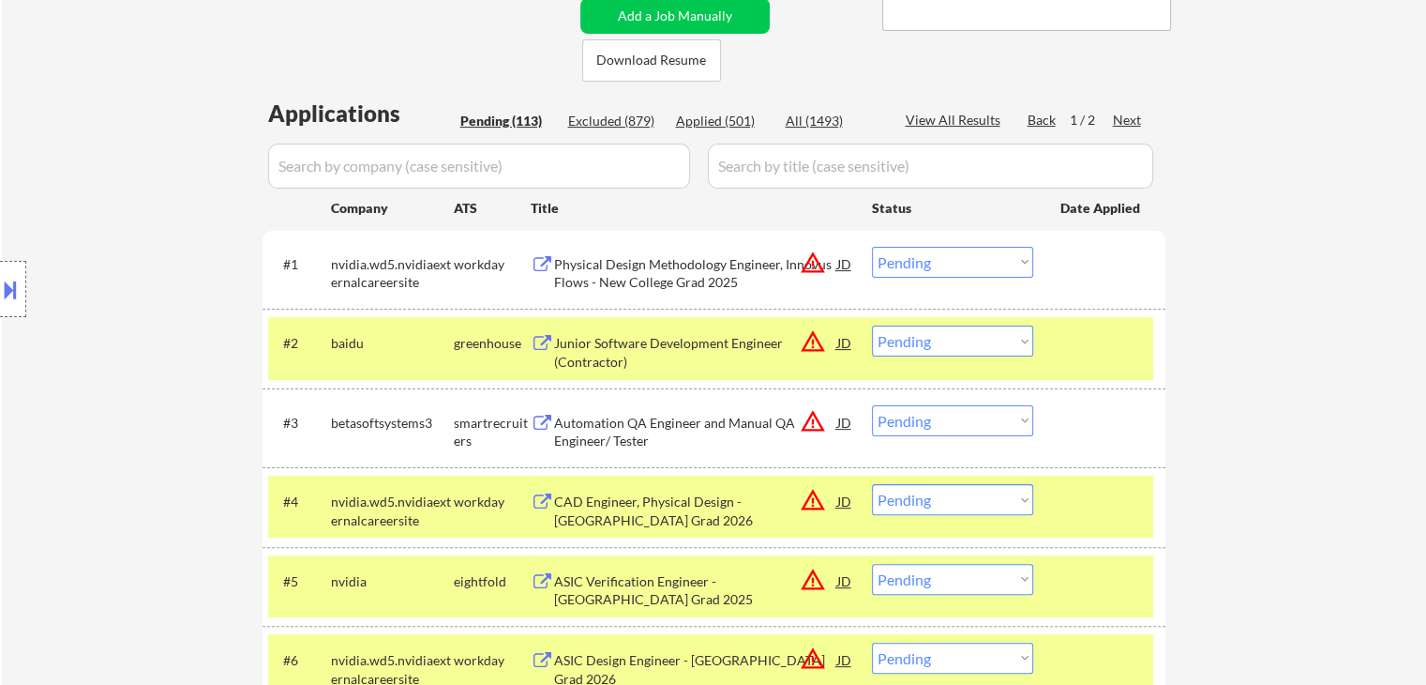
click at [921, 346] on select "Choose an option... Pending Applied Excluded (Questions) Excluded (Expired) Exc…" at bounding box center [952, 340] width 161 height 31
click at [872, 325] on select "Choose an option... Pending Applied Excluded (Questions) Excluded (Expired) Exc…" at bounding box center [952, 340] width 161 height 31
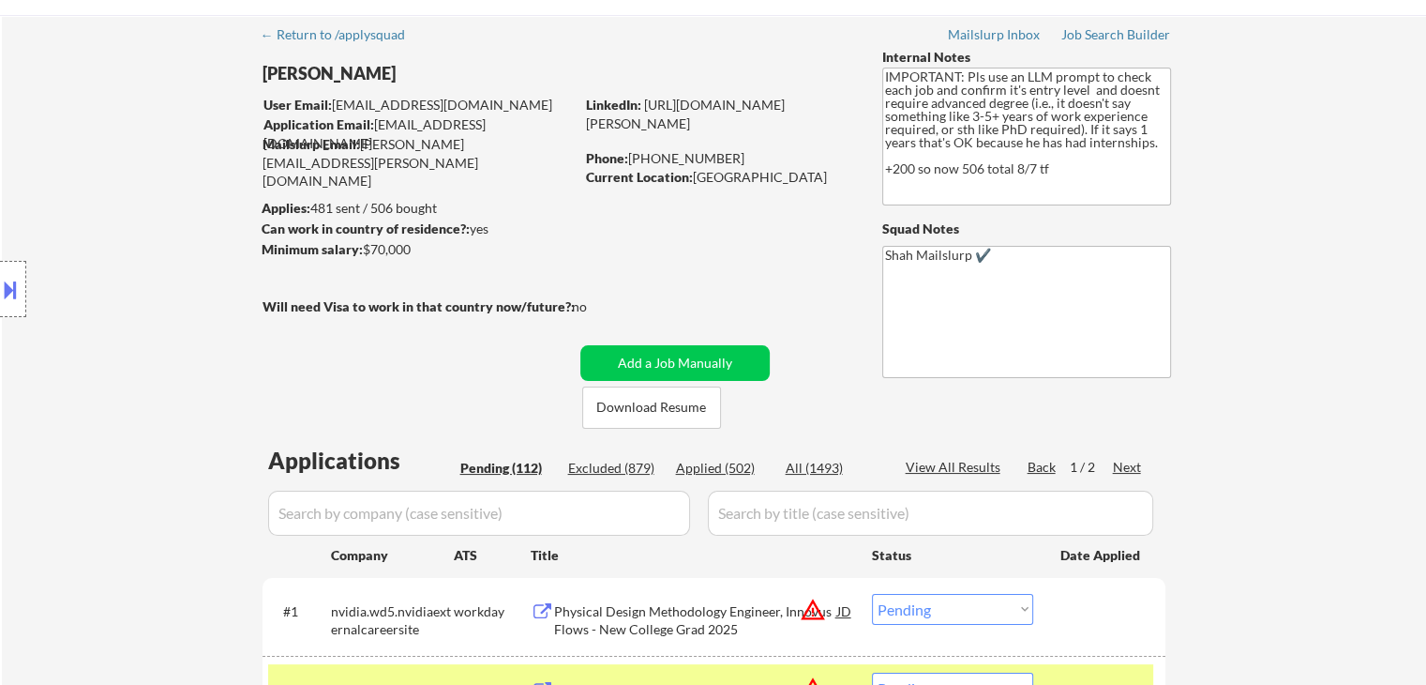
scroll to position [94, 0]
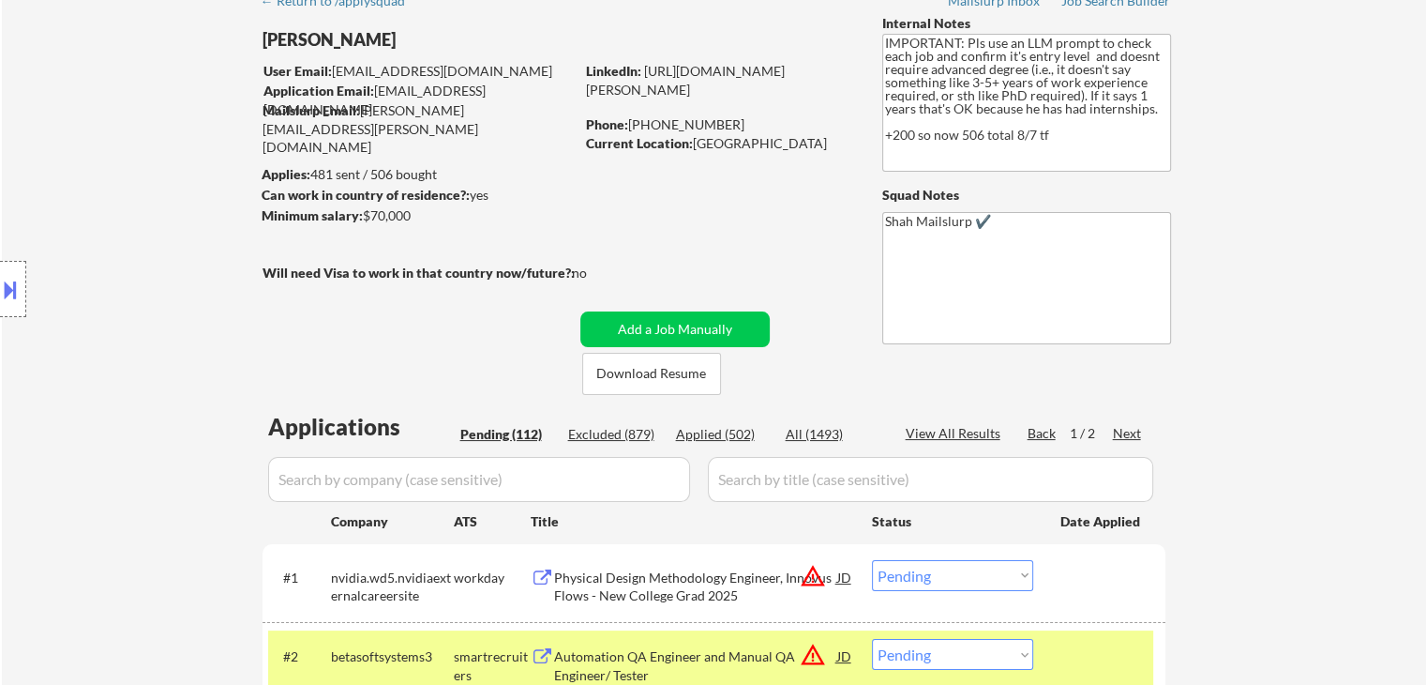
click at [116, 216] on div "Location Inclusions:" at bounding box center [168, 289] width 336 height 348
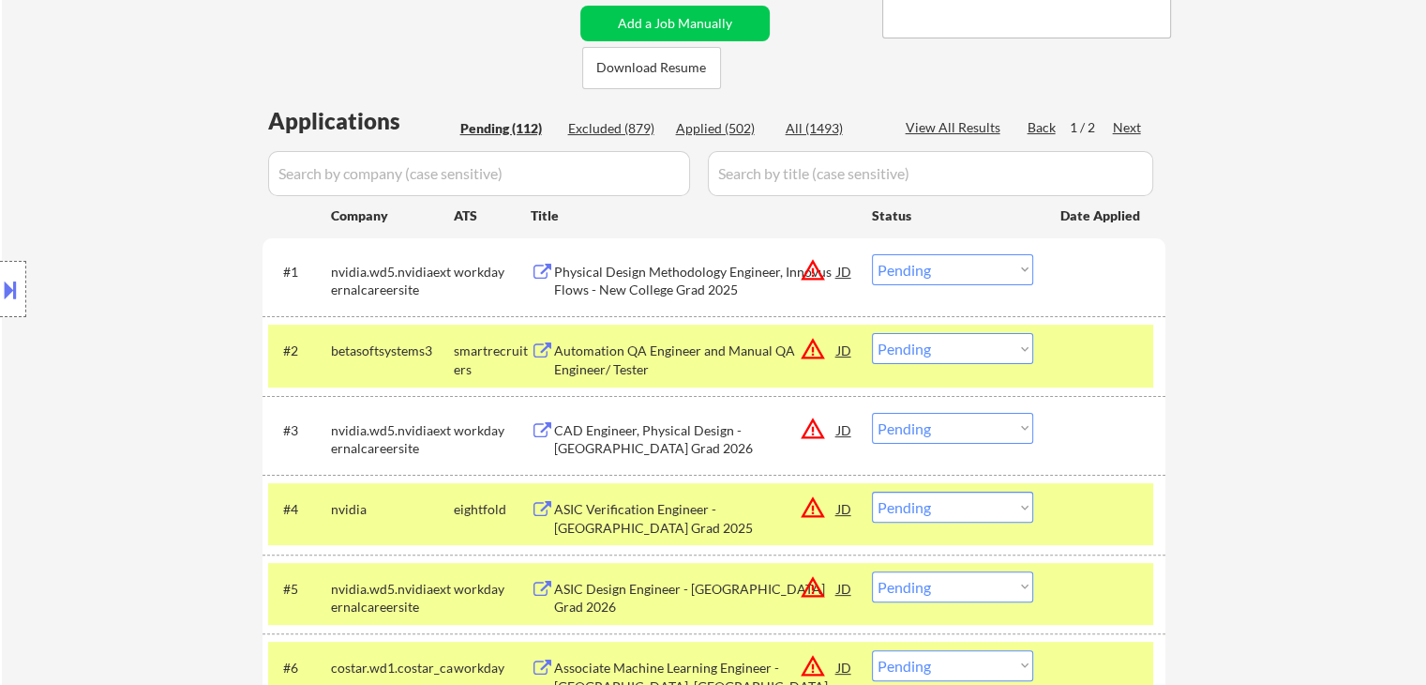
scroll to position [469, 0]
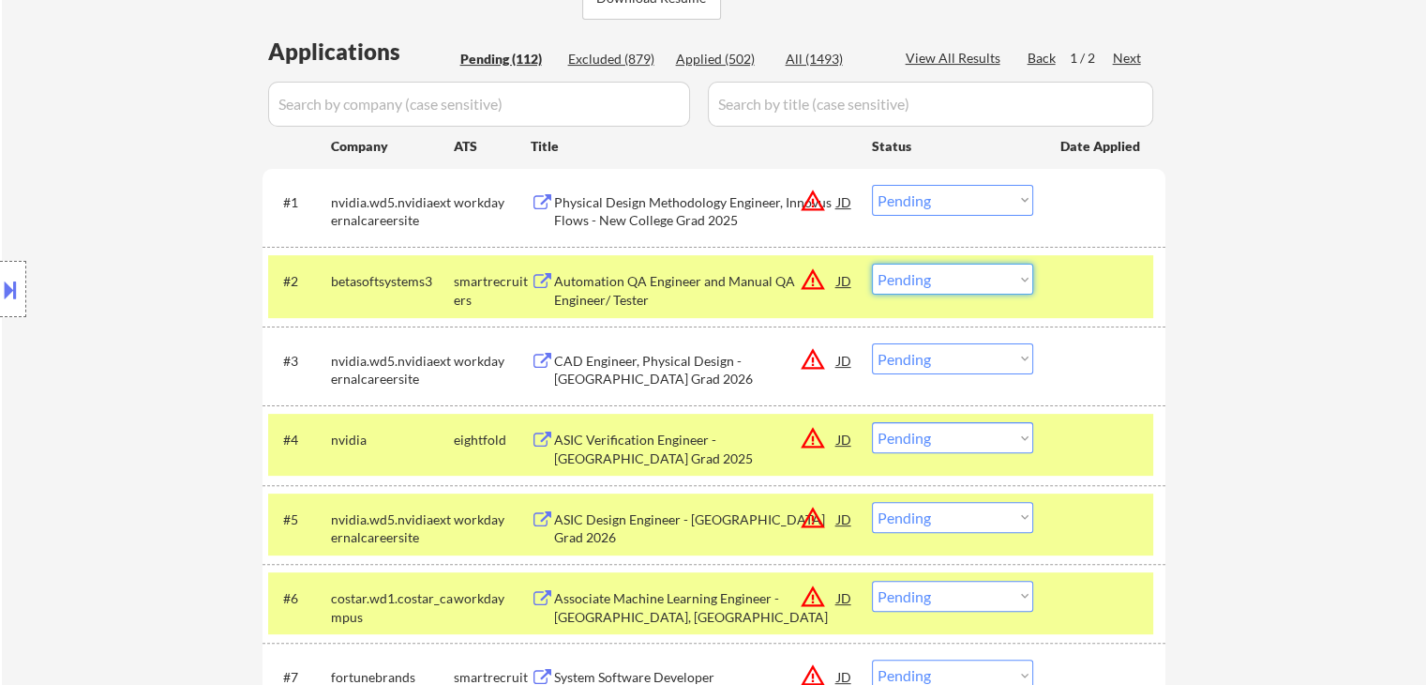
drag, startPoint x: 936, startPoint y: 279, endPoint x: 937, endPoint y: 290, distance: 10.4
click at [936, 279] on select "Choose an option... Pending Applied Excluded (Questions) Excluded (Expired) Exc…" at bounding box center [952, 279] width 161 height 31
click at [872, 264] on select "Choose an option... Pending Applied Excluded (Questions) Excluded (Expired) Exc…" at bounding box center [952, 279] width 161 height 31
select select ""pending""
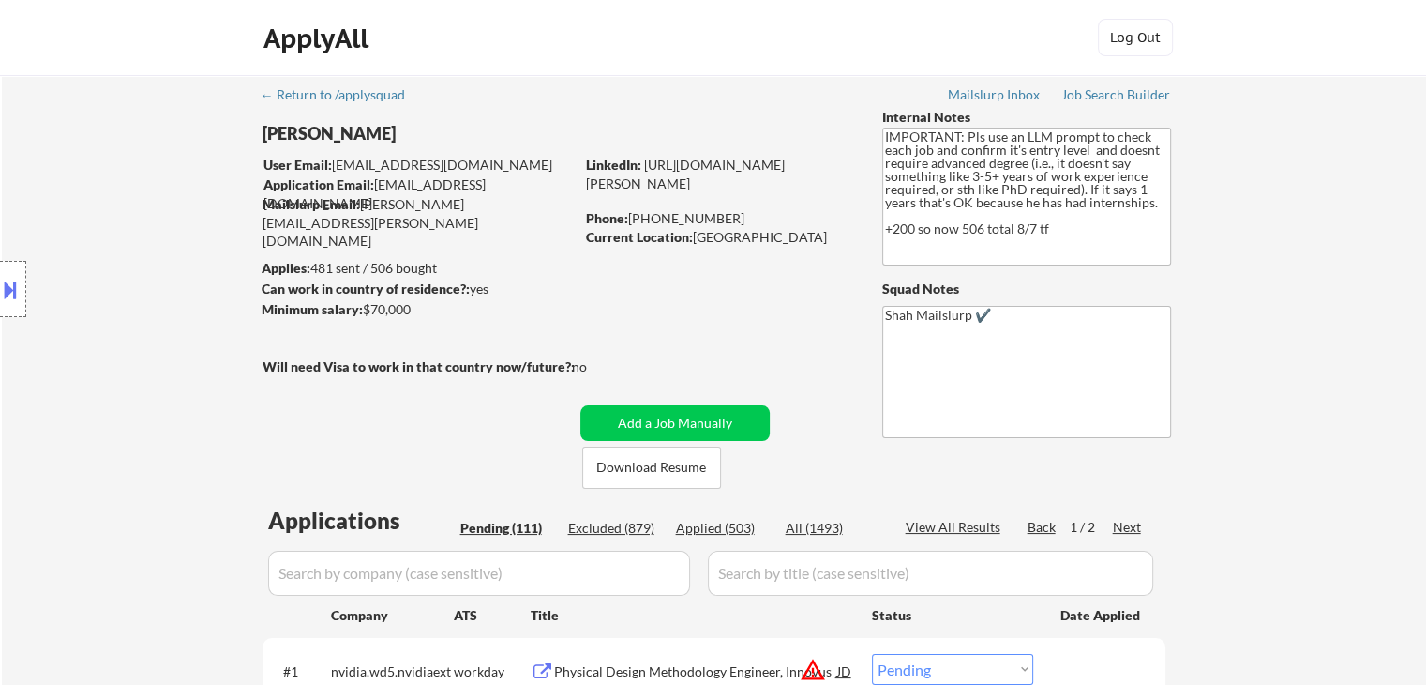
scroll to position [1551, 0]
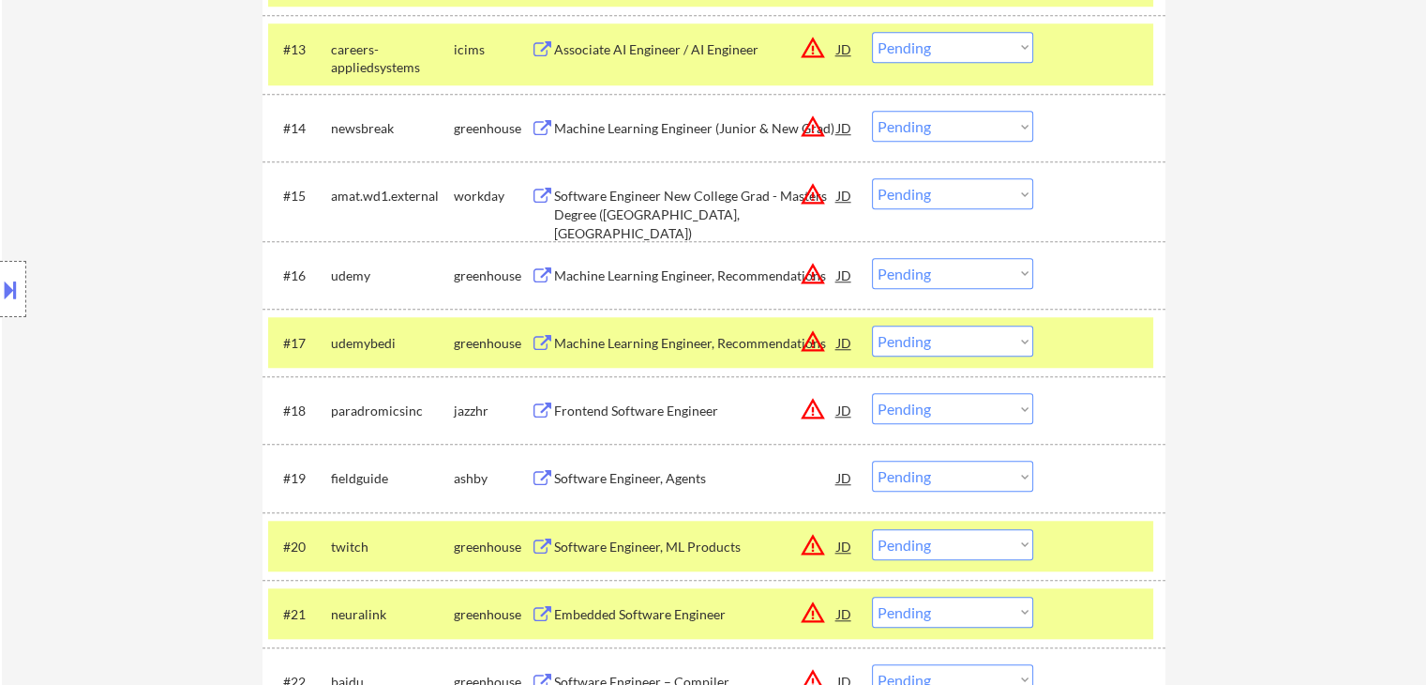
click at [976, 342] on select "Choose an option... Pending Applied Excluded (Questions) Excluded (Expired) Exc…" at bounding box center [952, 340] width 161 height 31
click at [872, 325] on select "Choose an option... Pending Applied Excluded (Questions) Excluded (Expired) Exc…" at bounding box center [952, 340] width 161 height 31
select select ""pending""
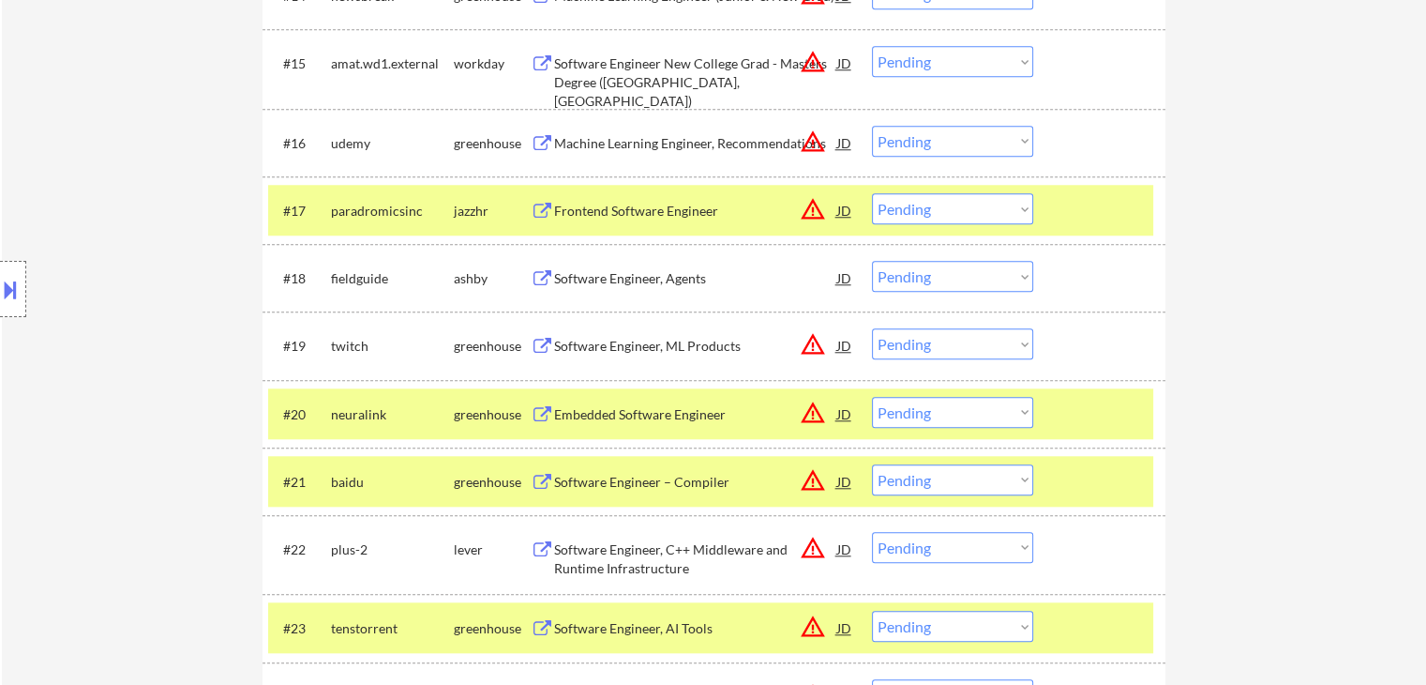
scroll to position [1739, 0]
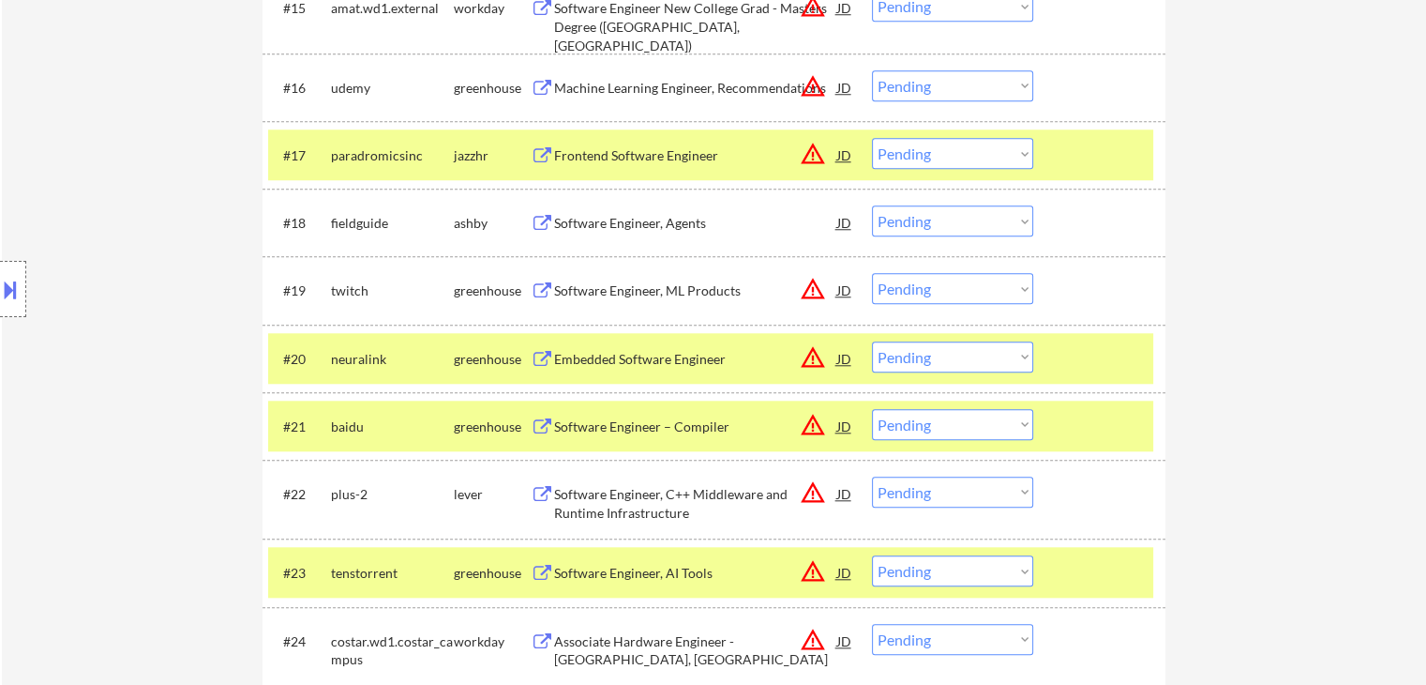
drag, startPoint x: 965, startPoint y: 289, endPoint x: 952, endPoint y: 301, distance: 17.9
click at [965, 289] on select "Choose an option... Pending Applied Excluded (Questions) Excluded (Expired) Exc…" at bounding box center [952, 288] width 161 height 31
click at [872, 273] on select "Choose an option... Pending Applied Excluded (Questions) Excluded (Expired) Exc…" at bounding box center [952, 288] width 161 height 31
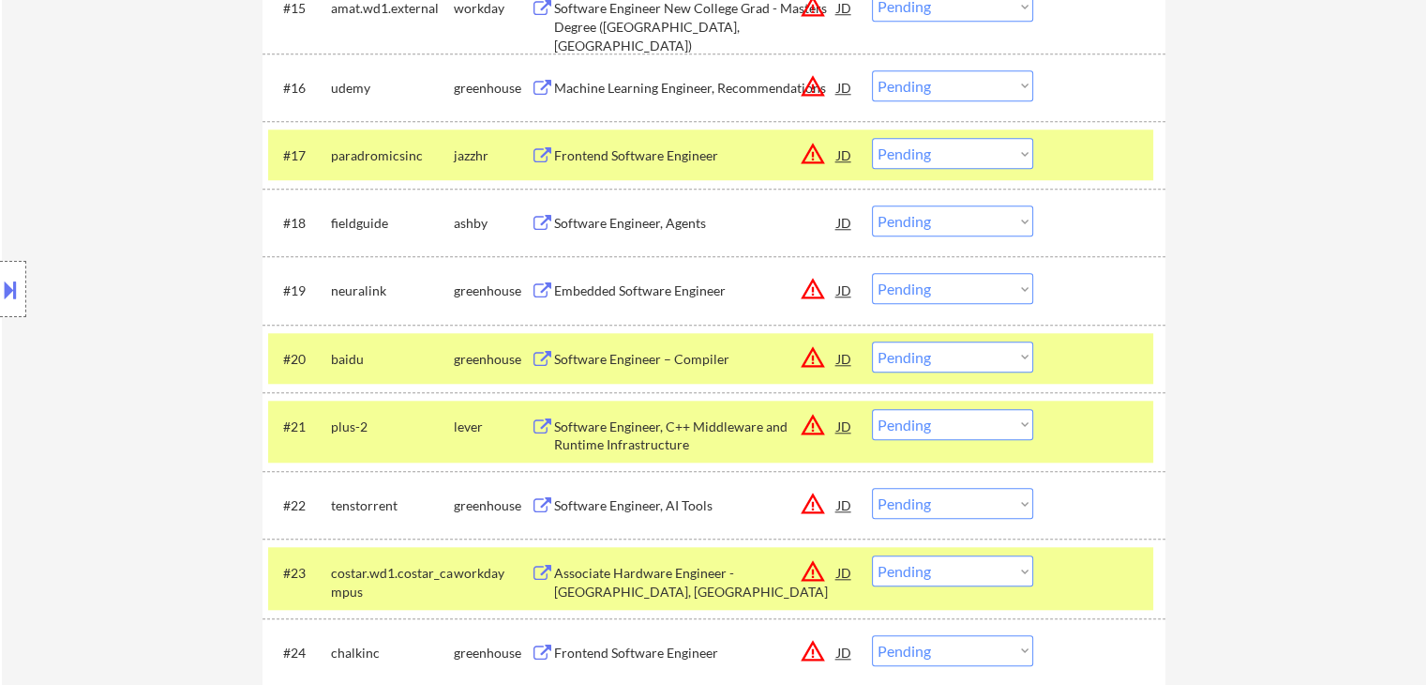
click at [898, 417] on select "Choose an option... Pending Applied Excluded (Questions) Excluded (Expired) Exc…" at bounding box center [952, 424] width 161 height 31
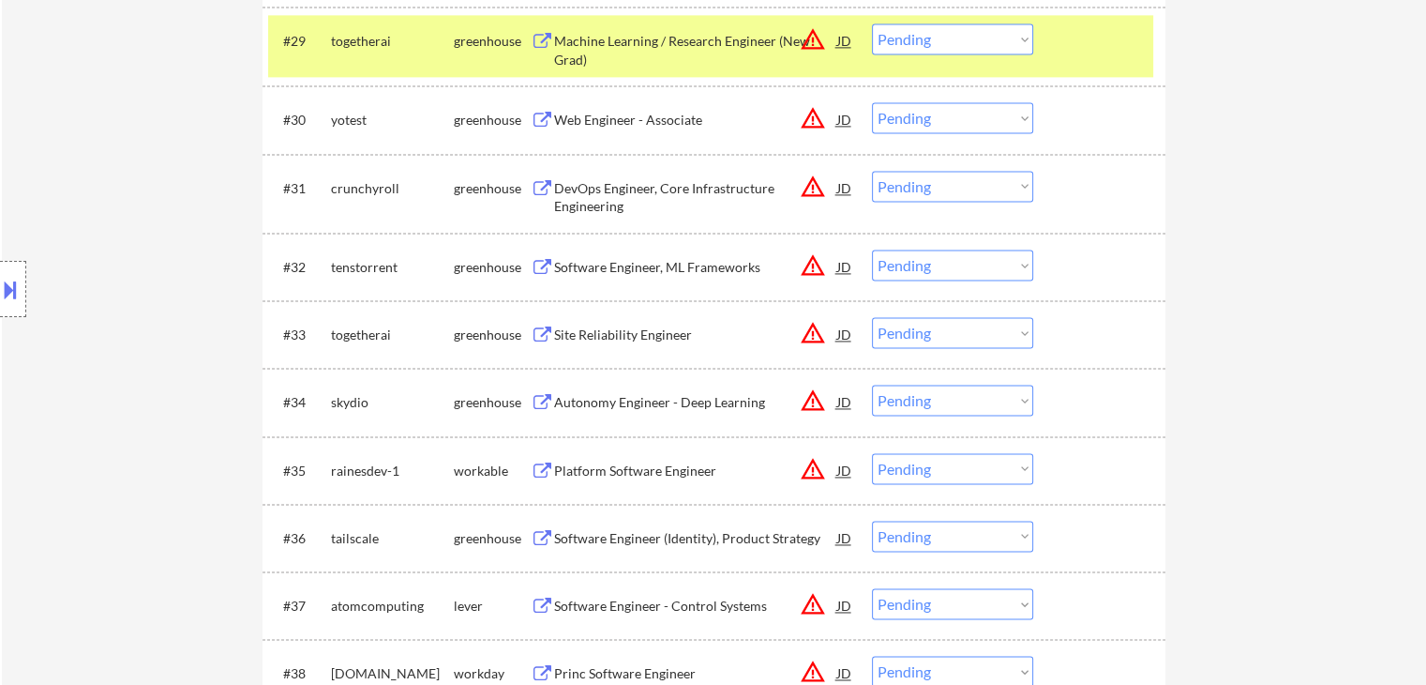
scroll to position [2770, 0]
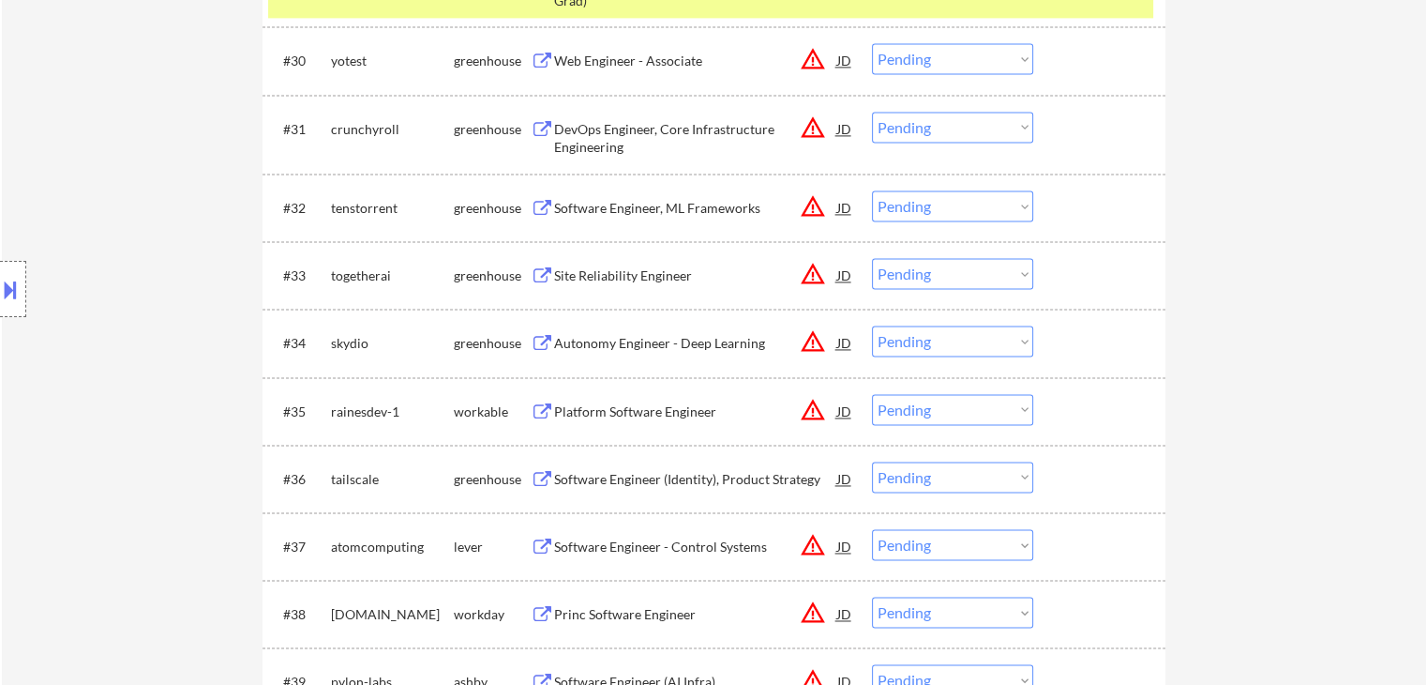
click at [610, 209] on div "Software Engineer, ML Frameworks" at bounding box center [695, 208] width 283 height 19
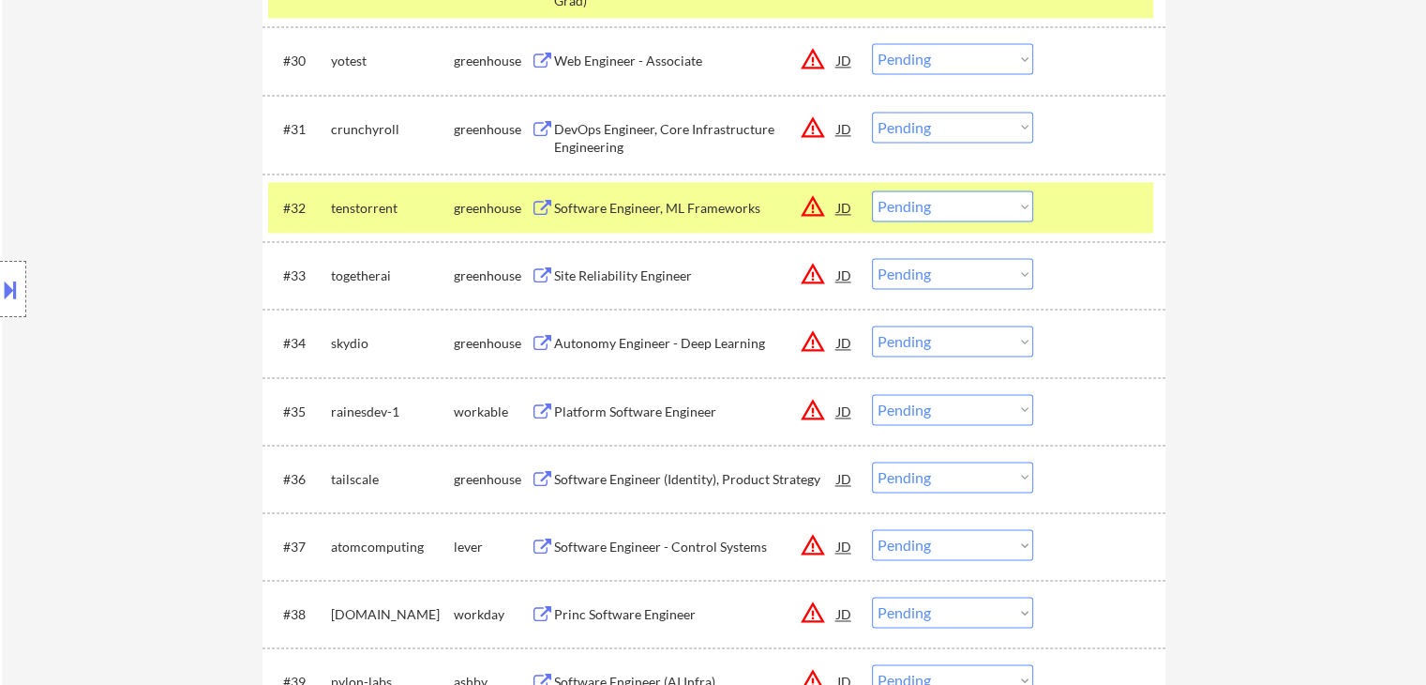
click at [626, 276] on div "Site Reliability Engineer" at bounding box center [695, 275] width 283 height 19
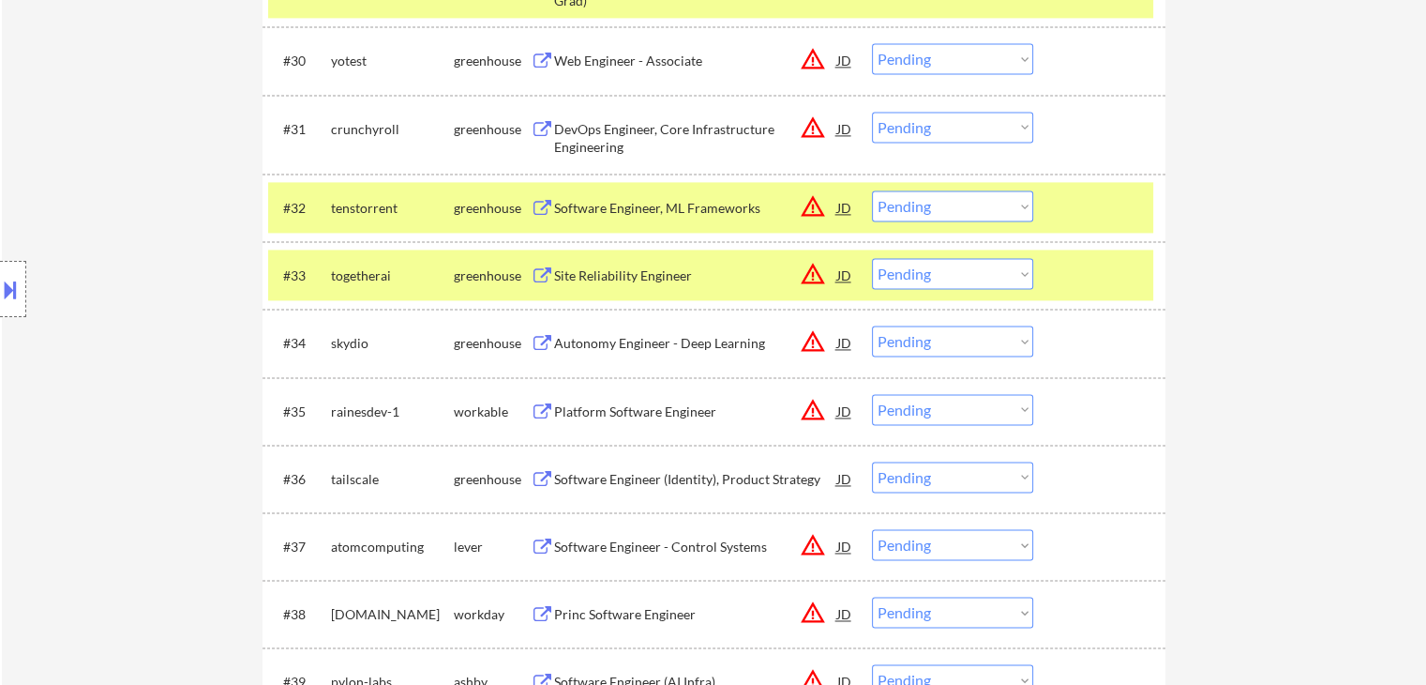
click at [634, 345] on div "Autonomy Engineer - Deep Learning" at bounding box center [695, 343] width 283 height 19
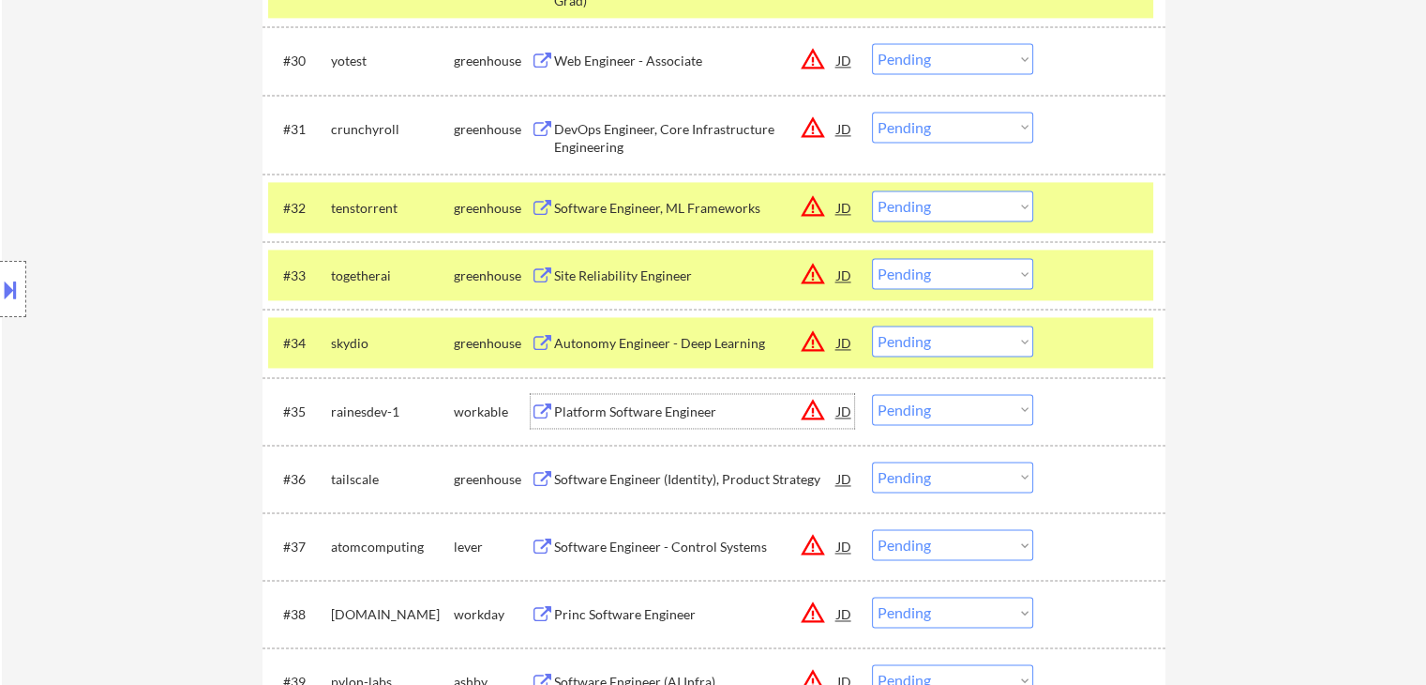
click at [632, 414] on div "Platform Software Engineer" at bounding box center [695, 411] width 283 height 19
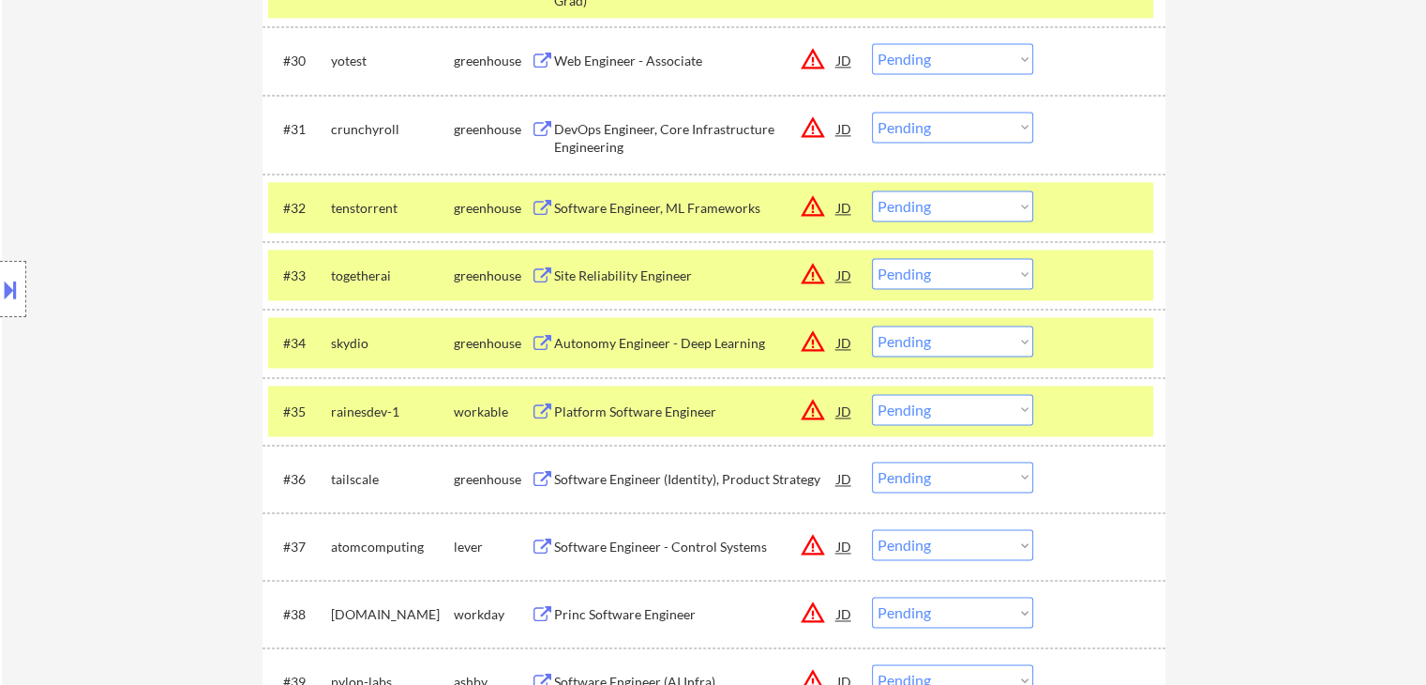
scroll to position [2958, 0]
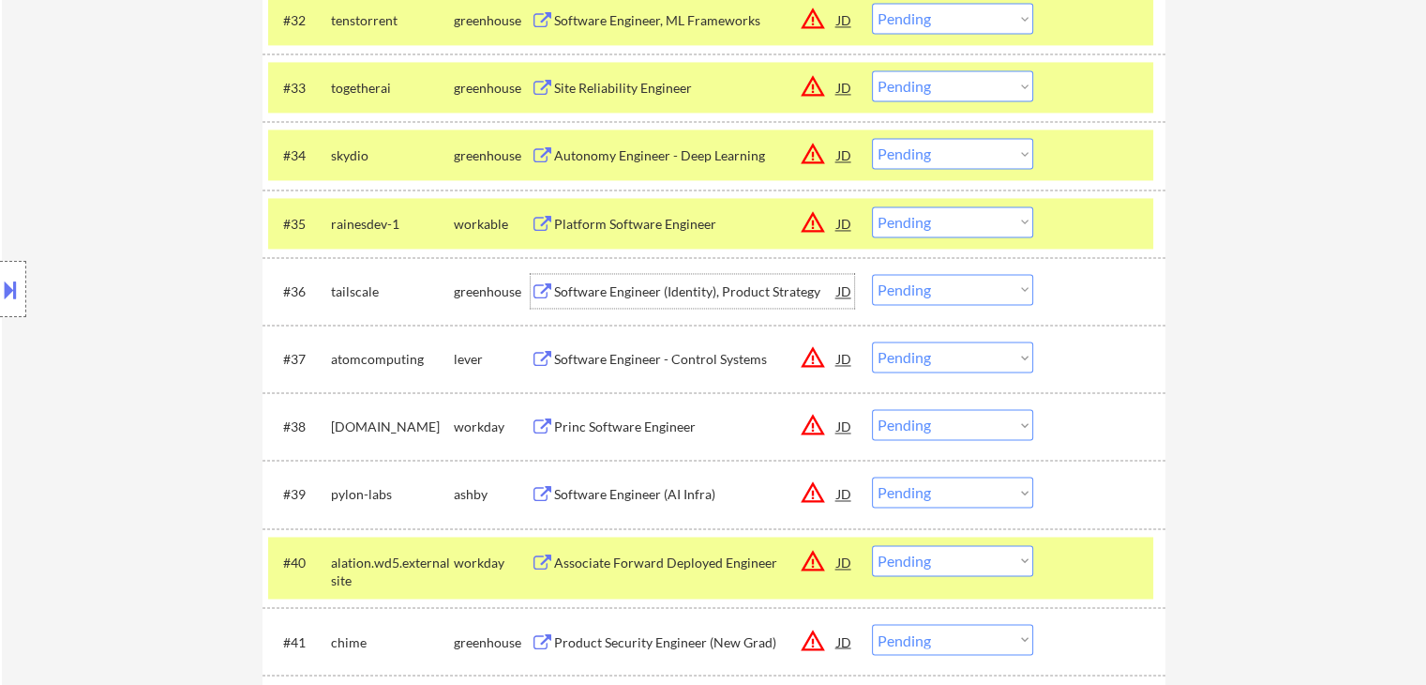
click at [611, 294] on div "Software Engineer (Identity), Product Strategy" at bounding box center [695, 291] width 283 height 19
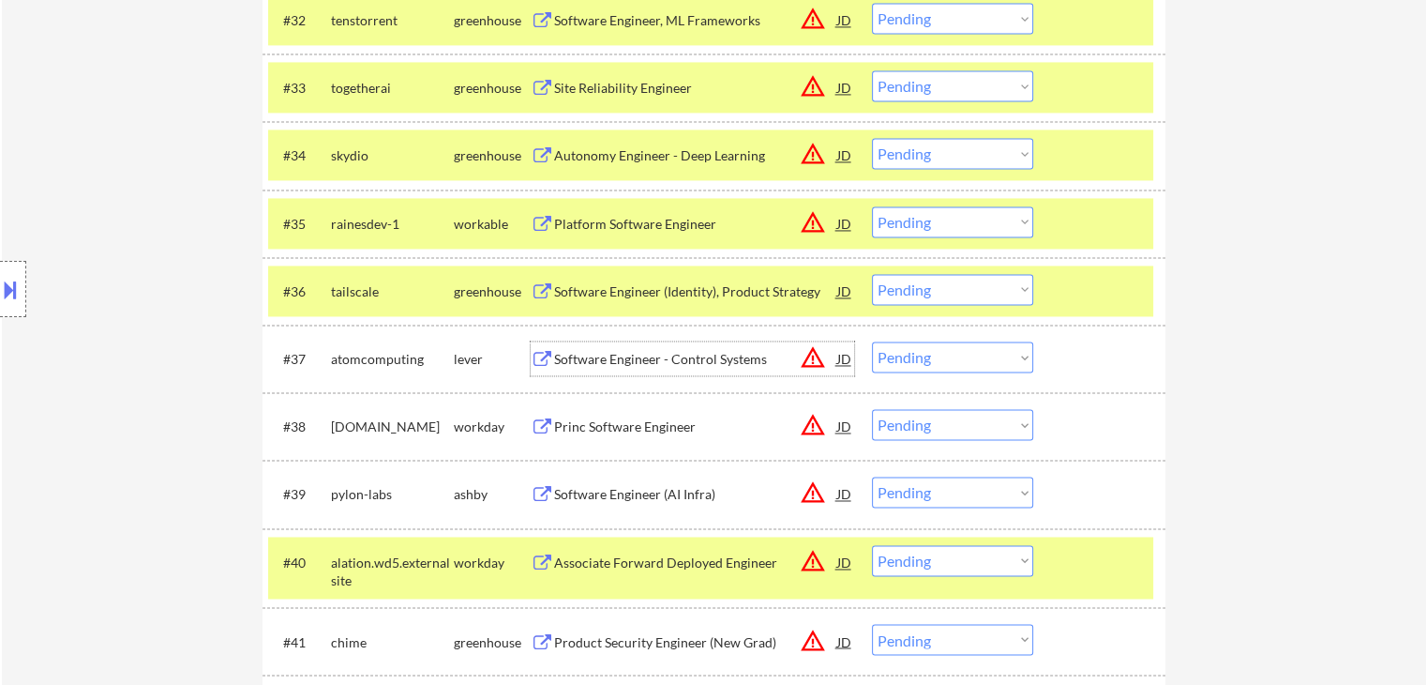
click at [611, 359] on div "Software Engineer - Control Systems" at bounding box center [695, 359] width 283 height 19
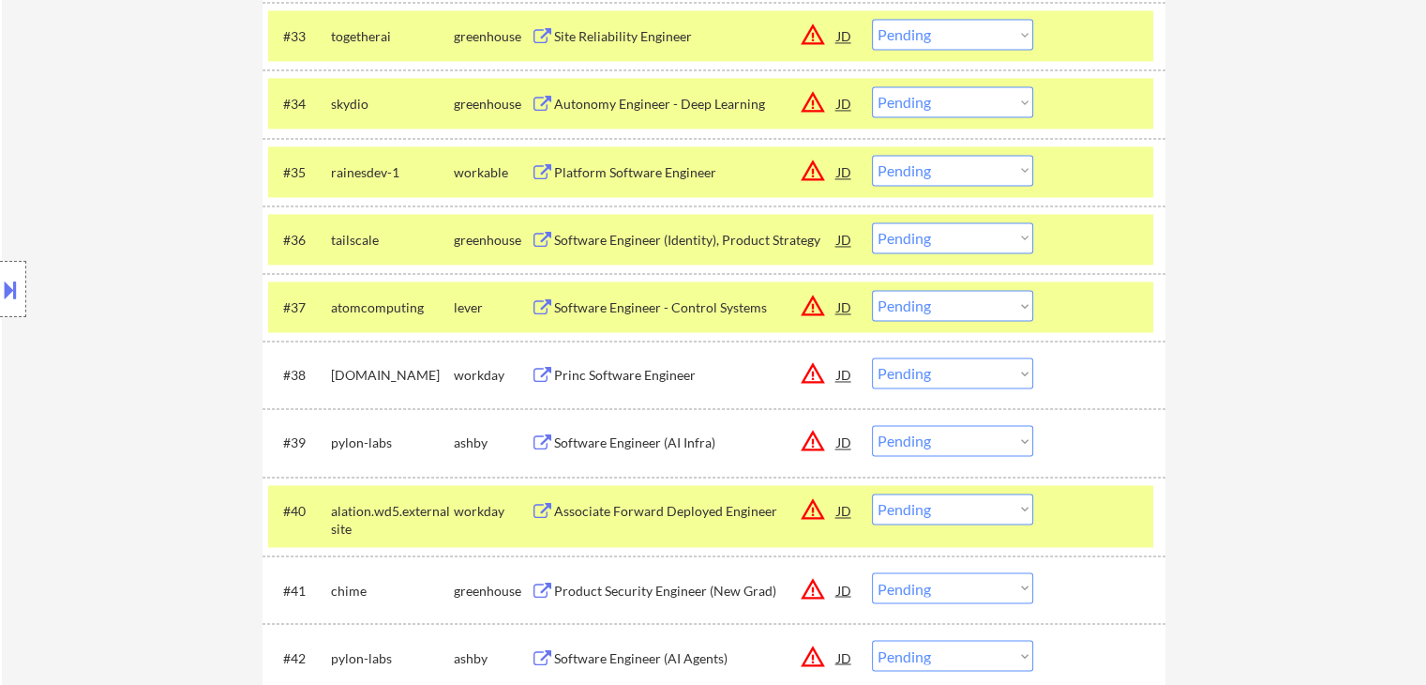
scroll to position [3052, 0]
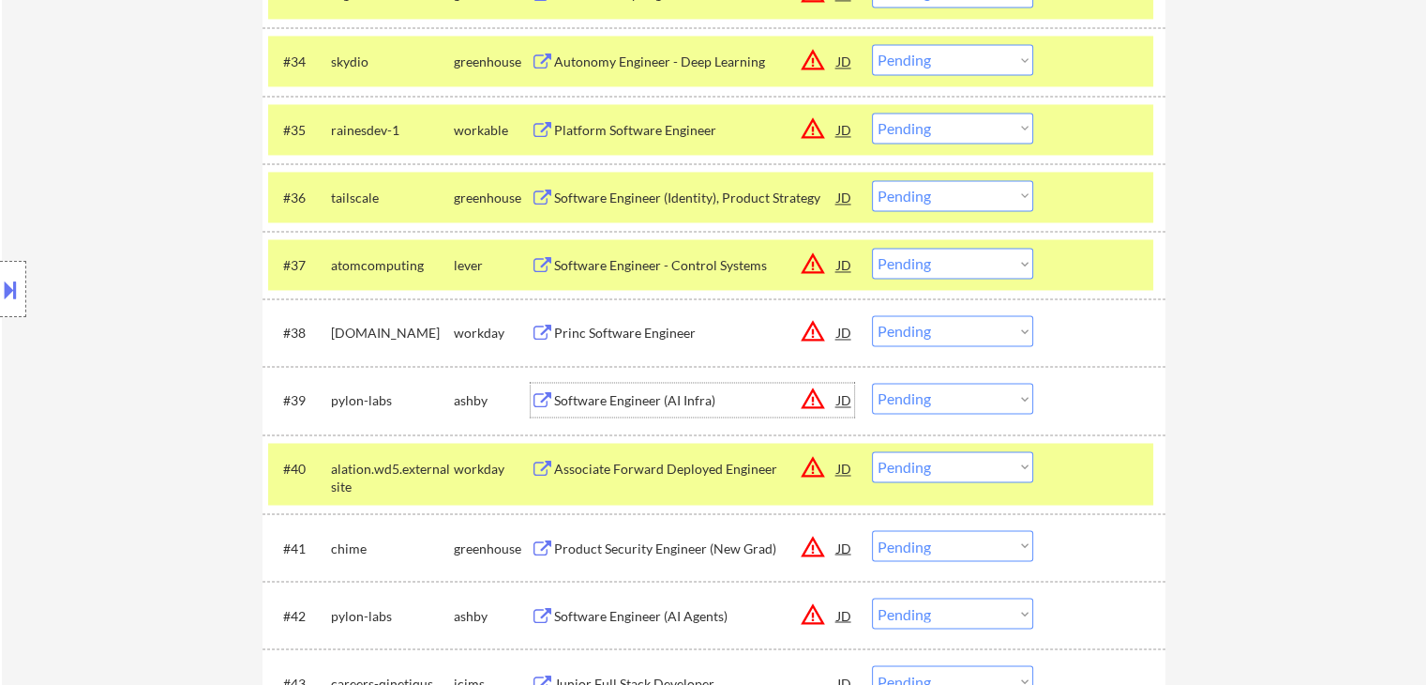
click at [617, 402] on div "Software Engineer (AI Infra)" at bounding box center [695, 400] width 283 height 19
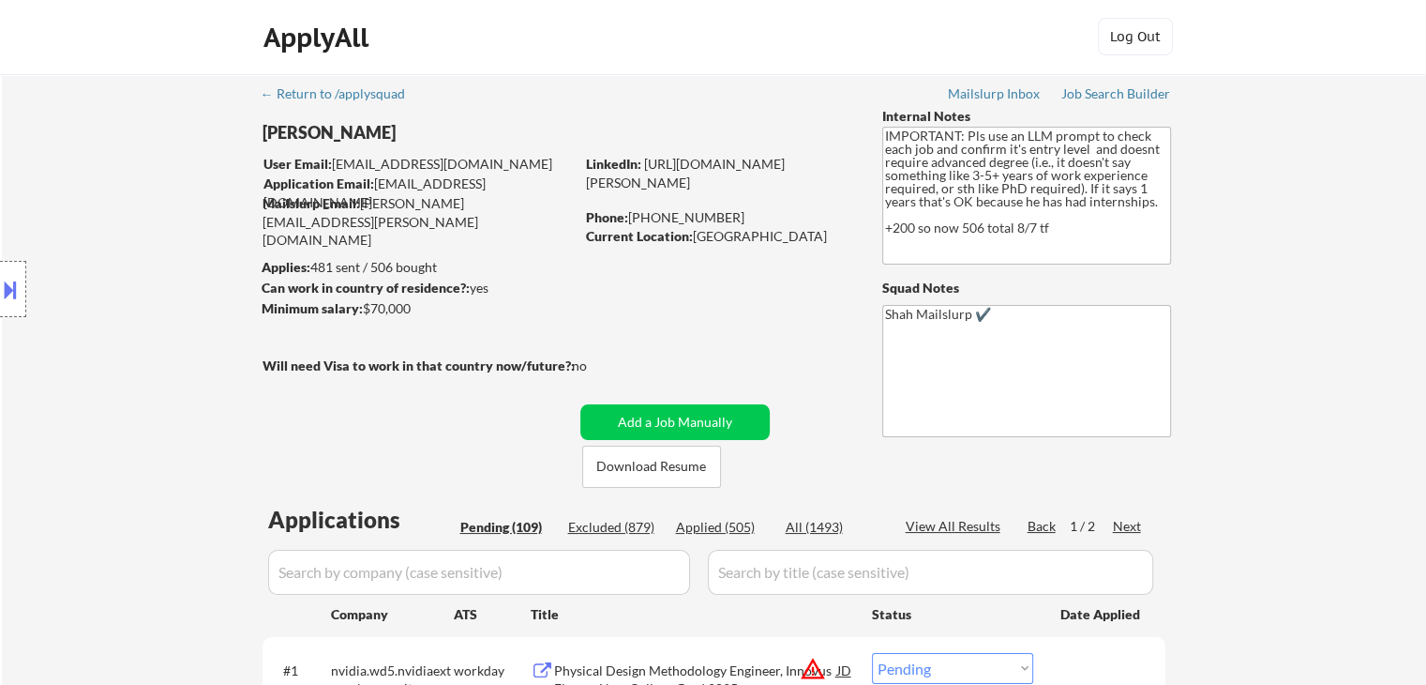
scroll to position [0, 0]
click at [0, 299] on button at bounding box center [10, 289] width 21 height 31
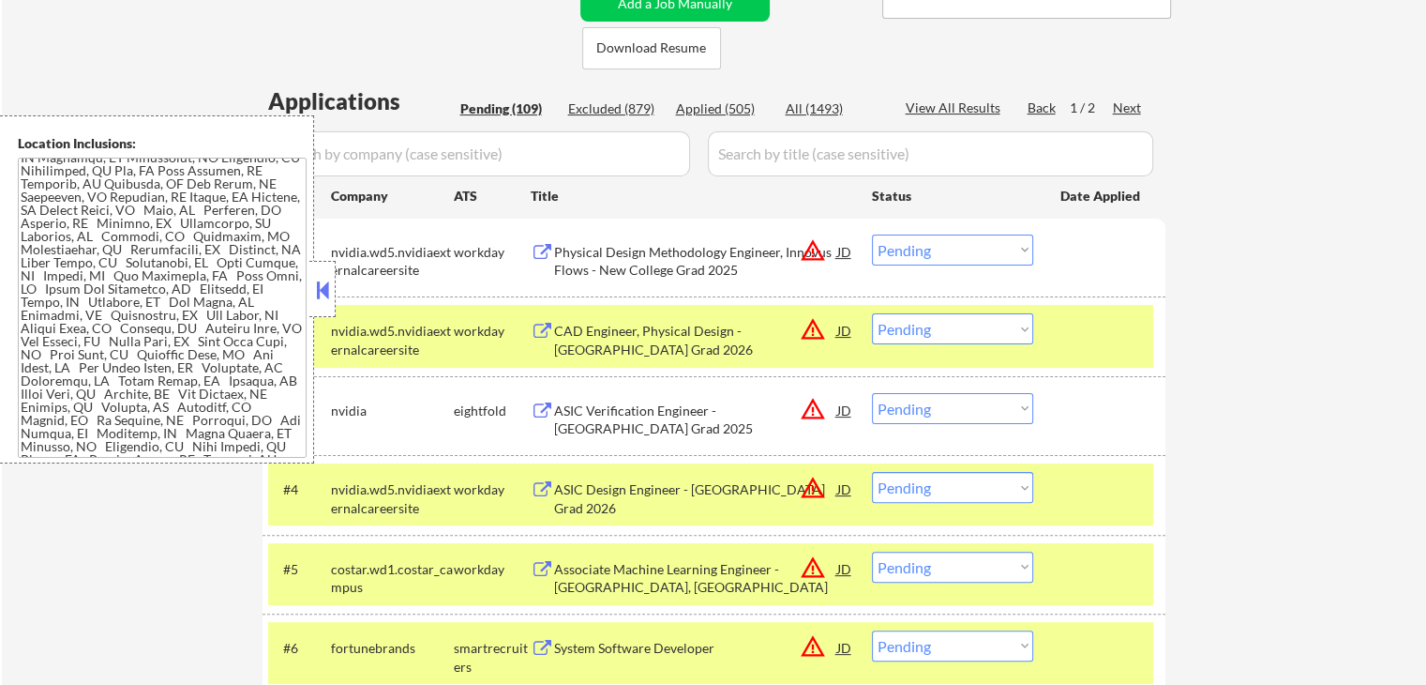
scroll to position [469, 0]
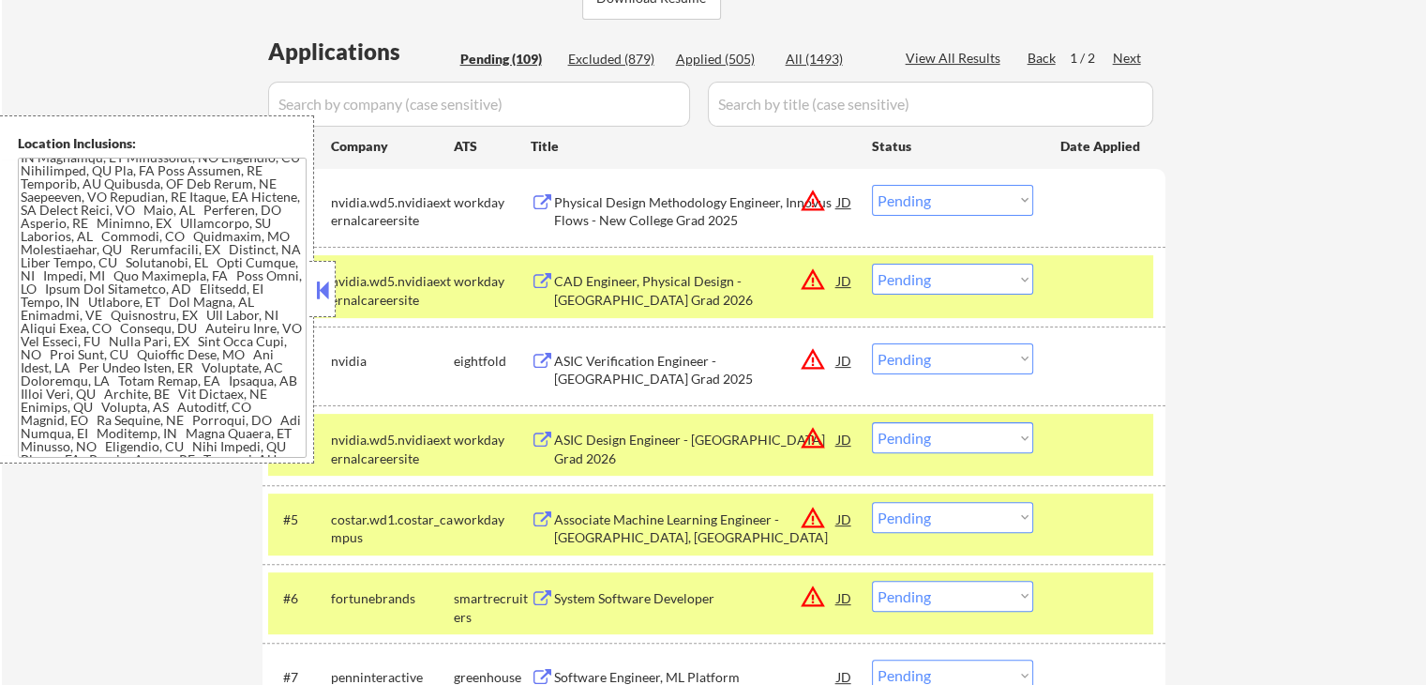
click at [324, 296] on button at bounding box center [322, 290] width 21 height 28
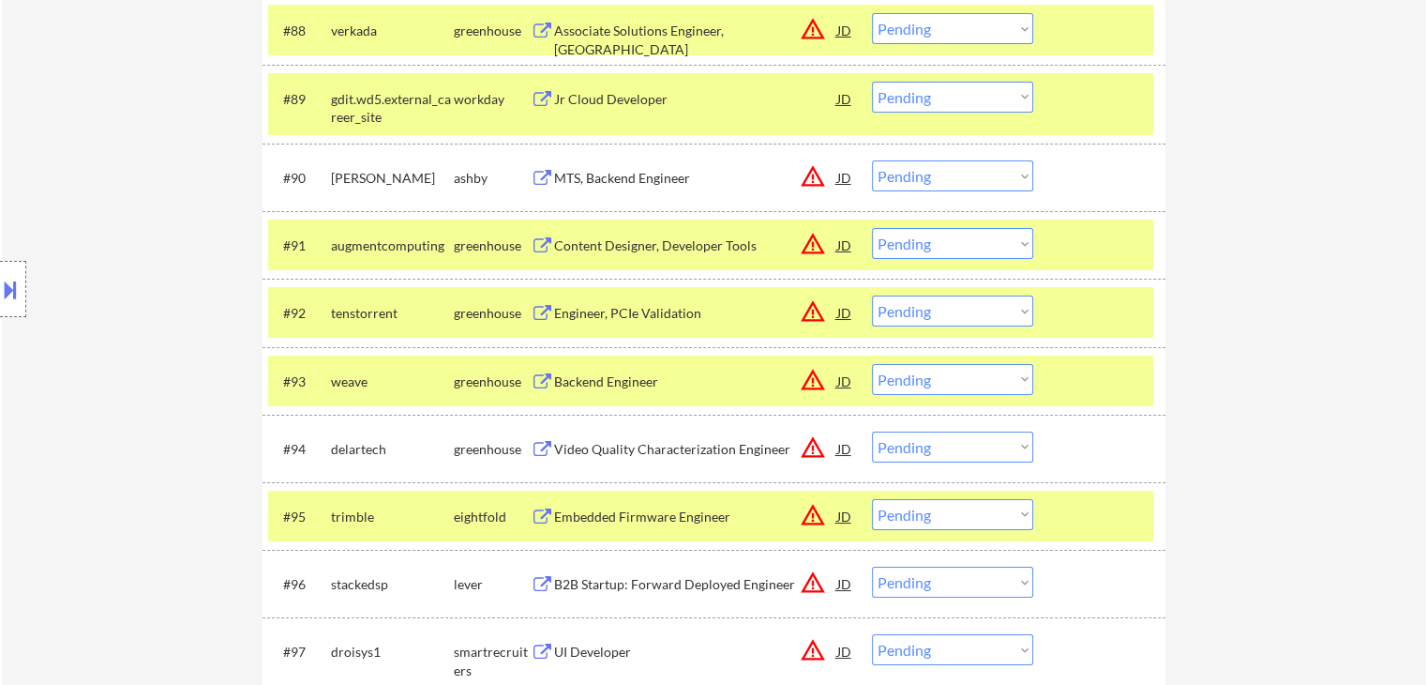
scroll to position [7221, 0]
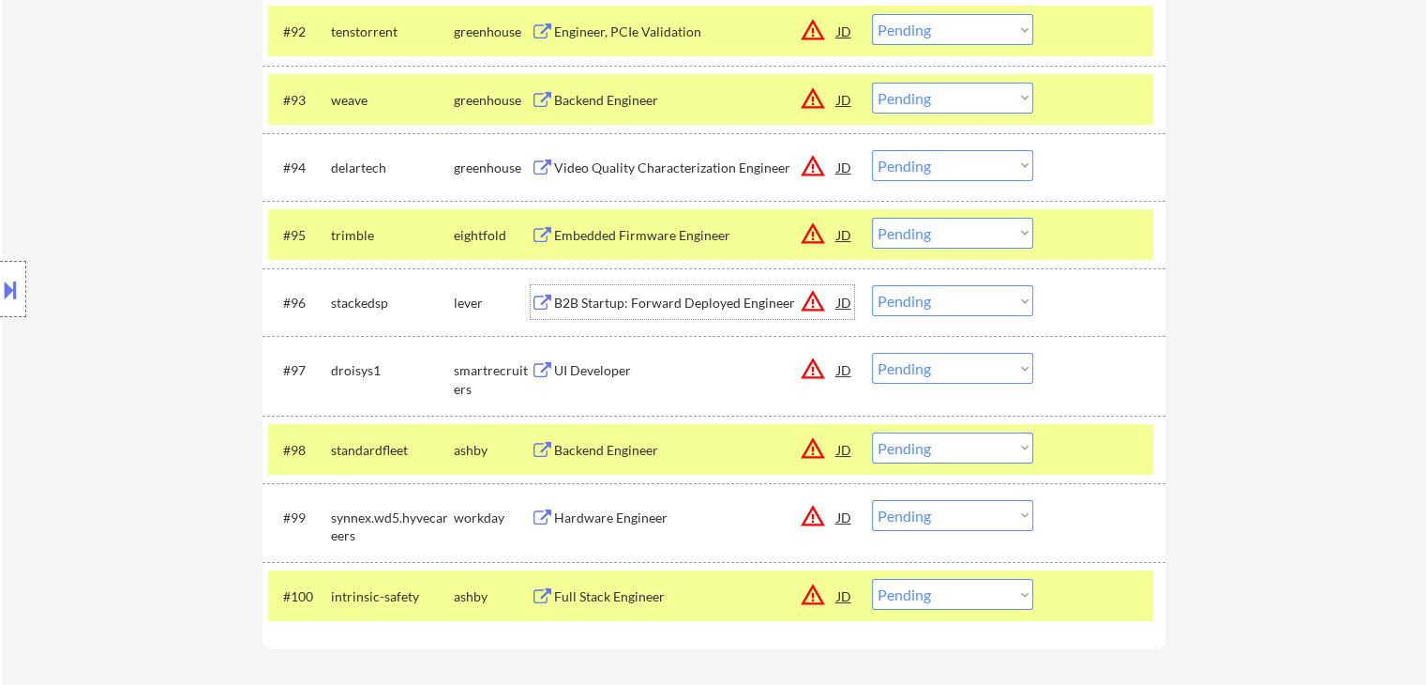
click at [616, 297] on div "B2B Startup: Forward Deployed Engineer" at bounding box center [695, 303] width 283 height 19
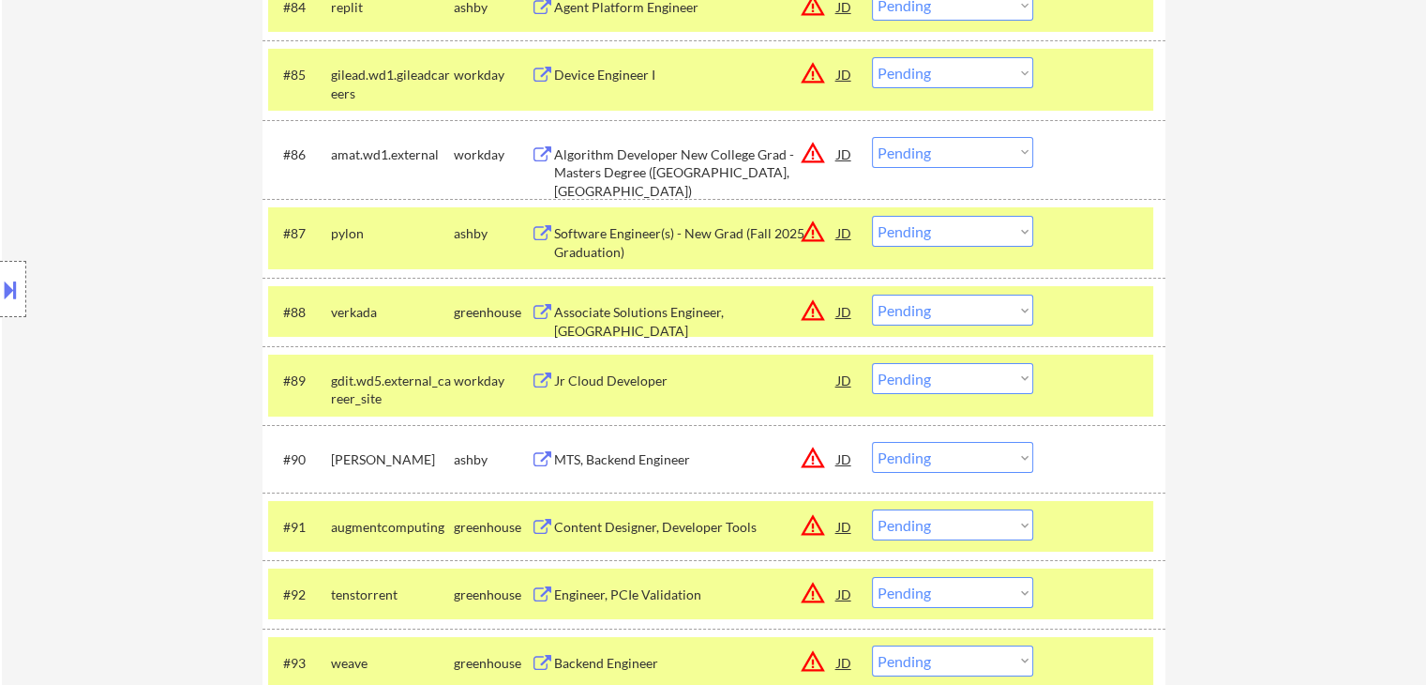
scroll to position [6377, 0]
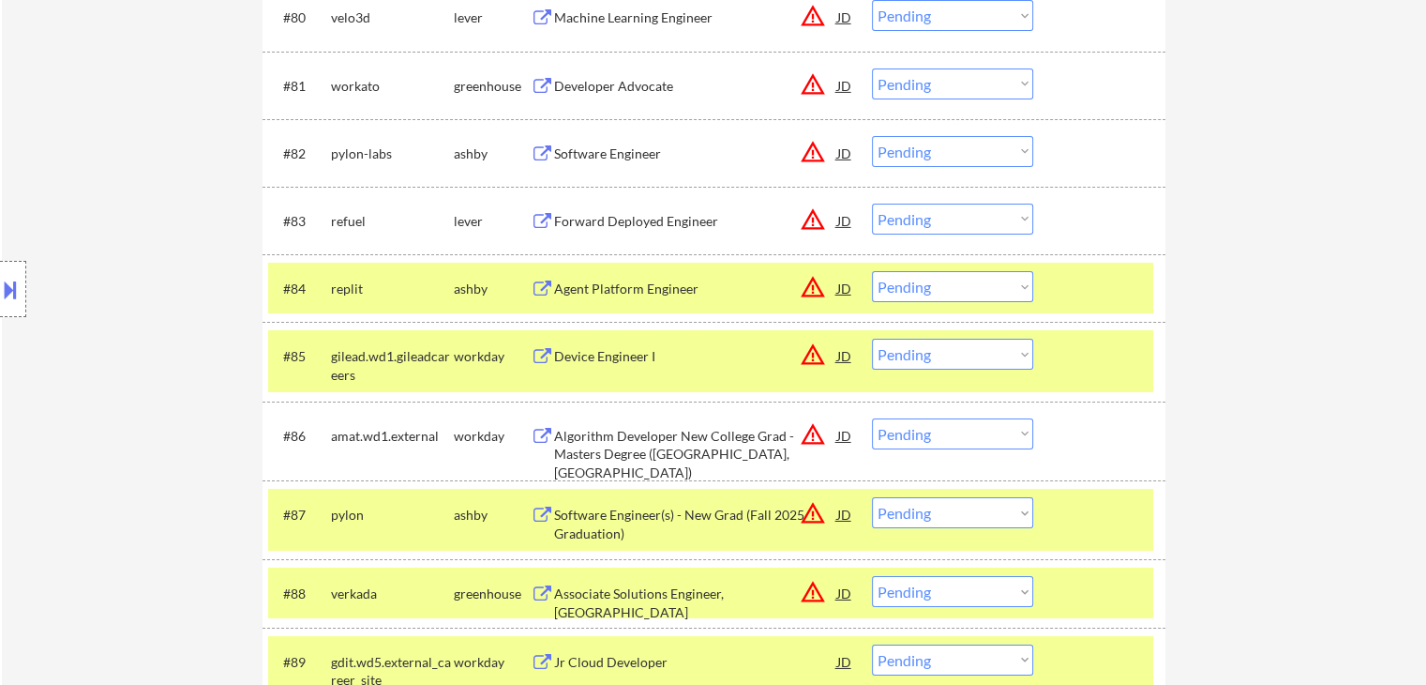
click at [626, 151] on div "Software Engineer" at bounding box center [695, 153] width 283 height 19
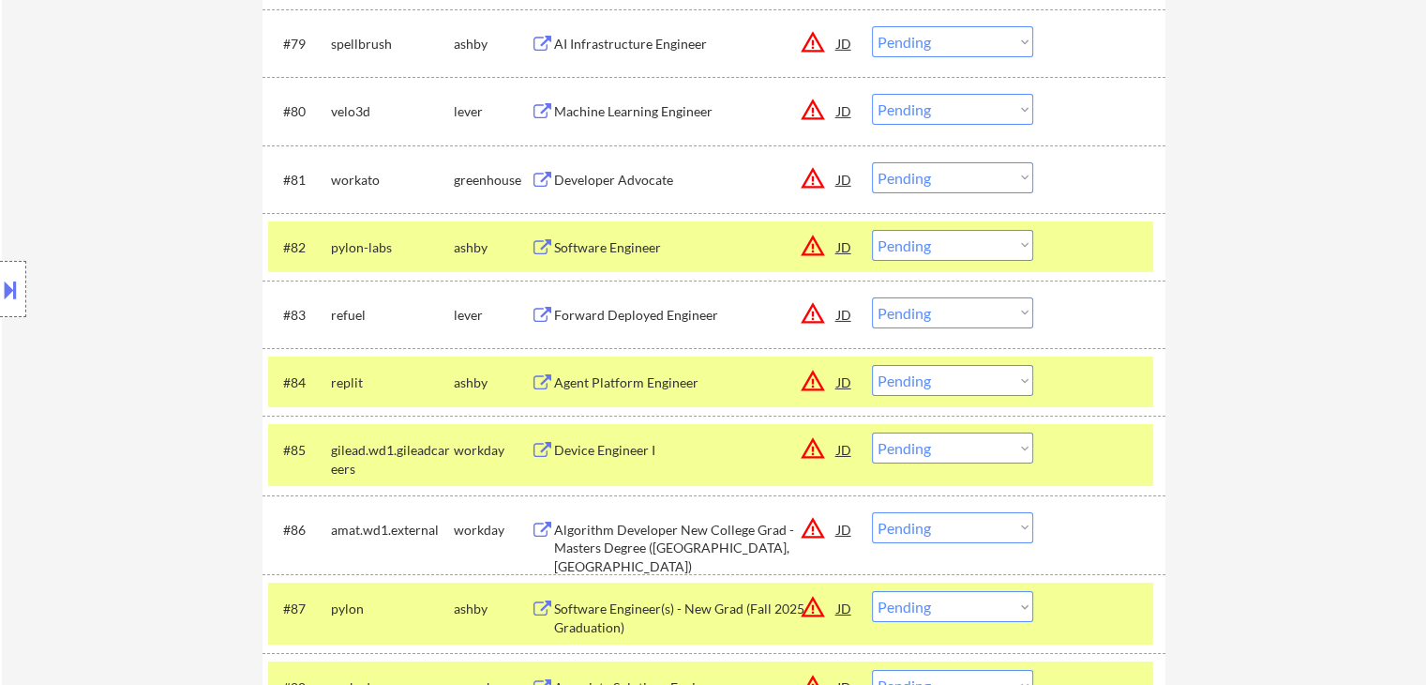
click at [599, 311] on div "Forward Deployed Engineer" at bounding box center [695, 315] width 283 height 19
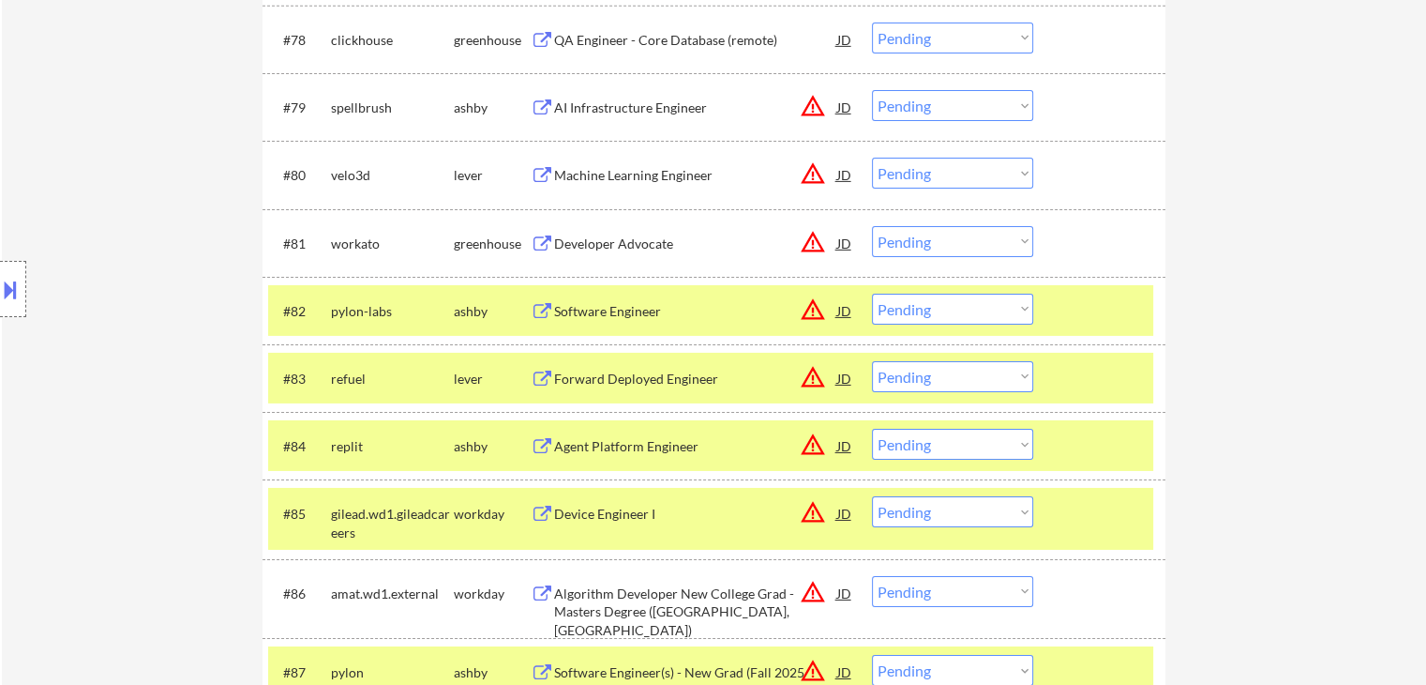
scroll to position [6096, 0]
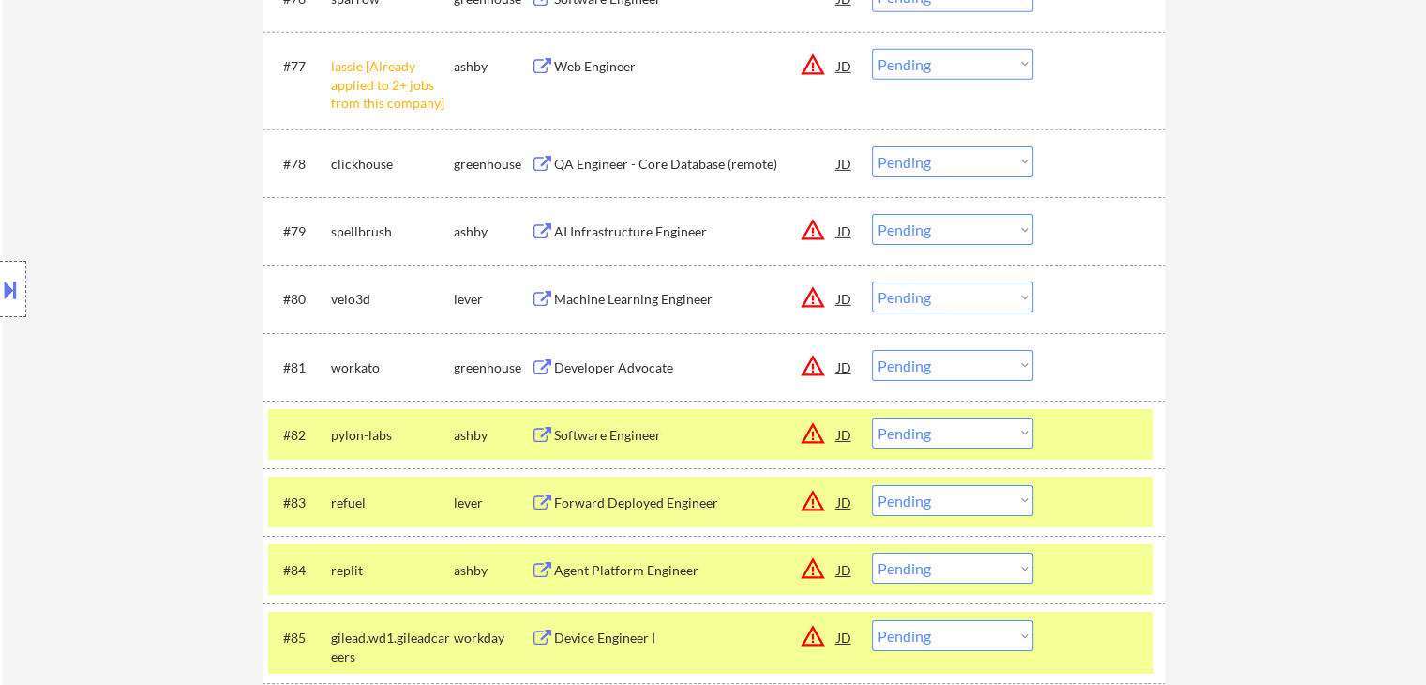
click at [598, 294] on div "Machine Learning Engineer" at bounding box center [695, 299] width 283 height 19
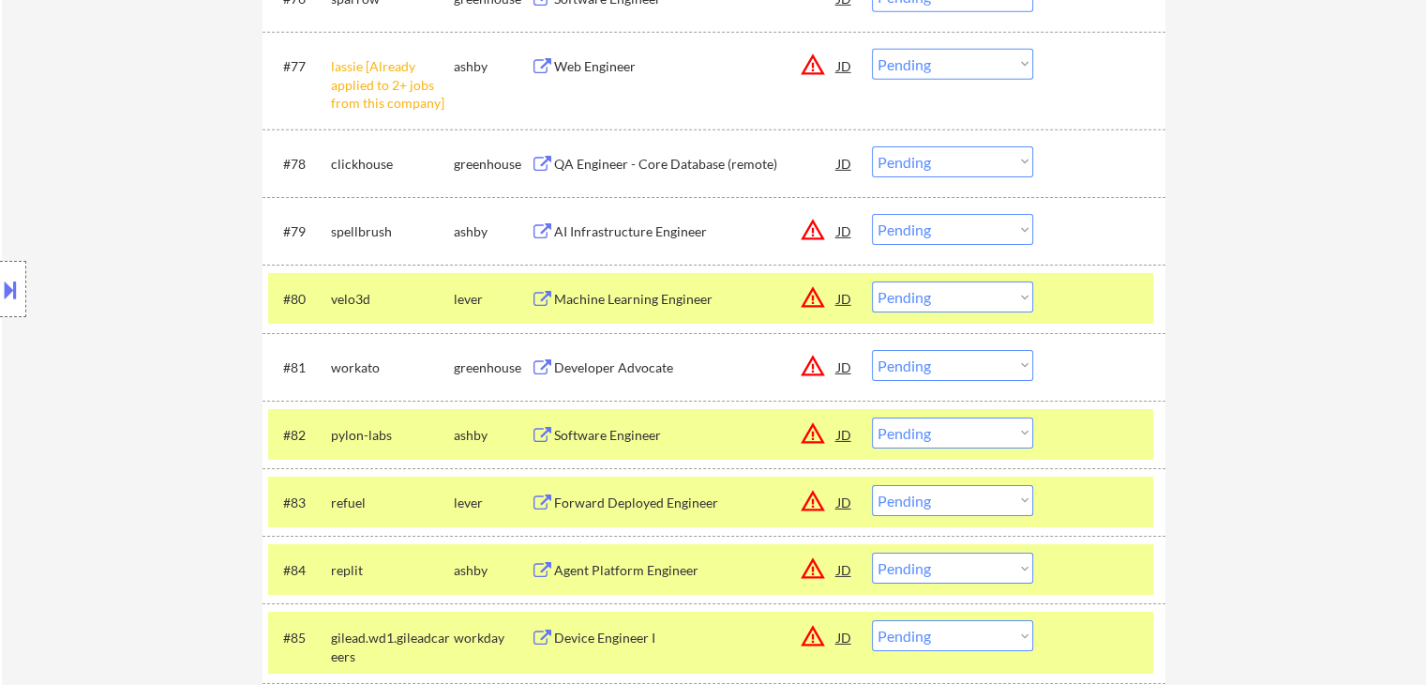
click at [587, 229] on div "AI Infrastructure Engineer" at bounding box center [695, 231] width 283 height 19
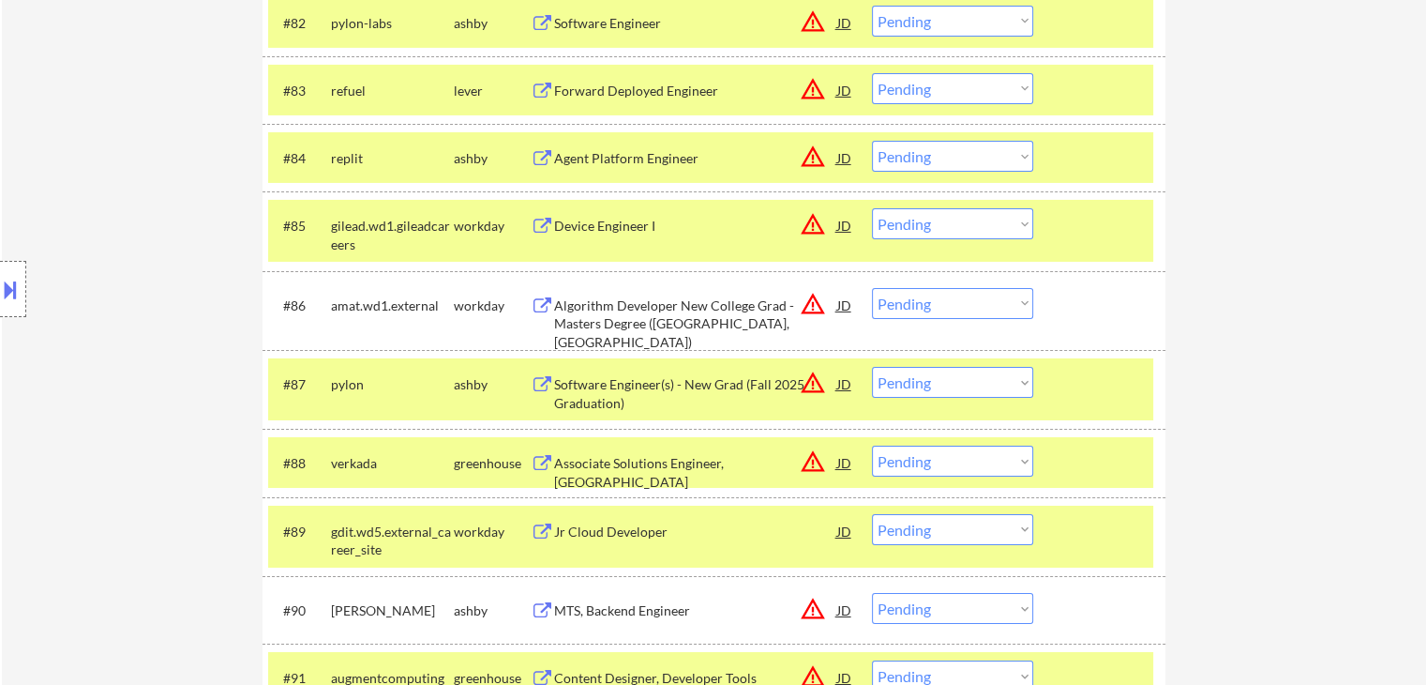
scroll to position [6565, 0]
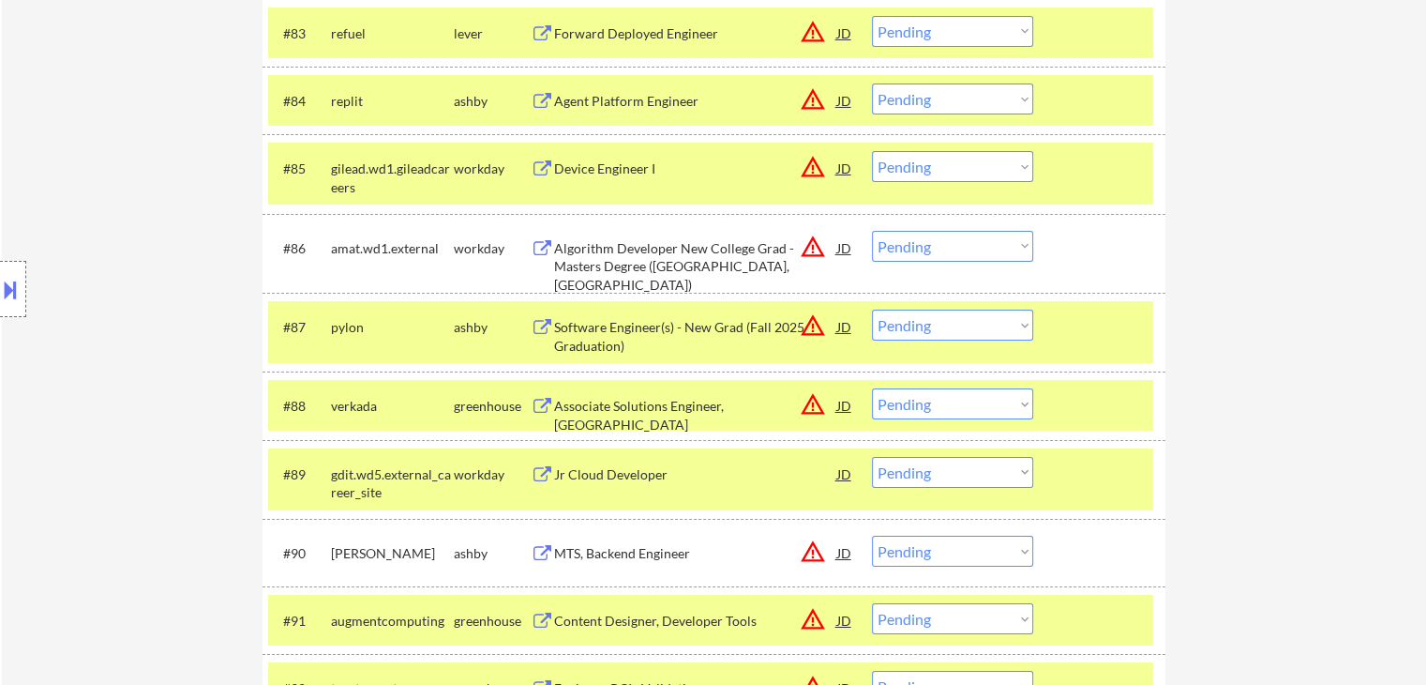
click at [7, 301] on button at bounding box center [10, 289] width 21 height 31
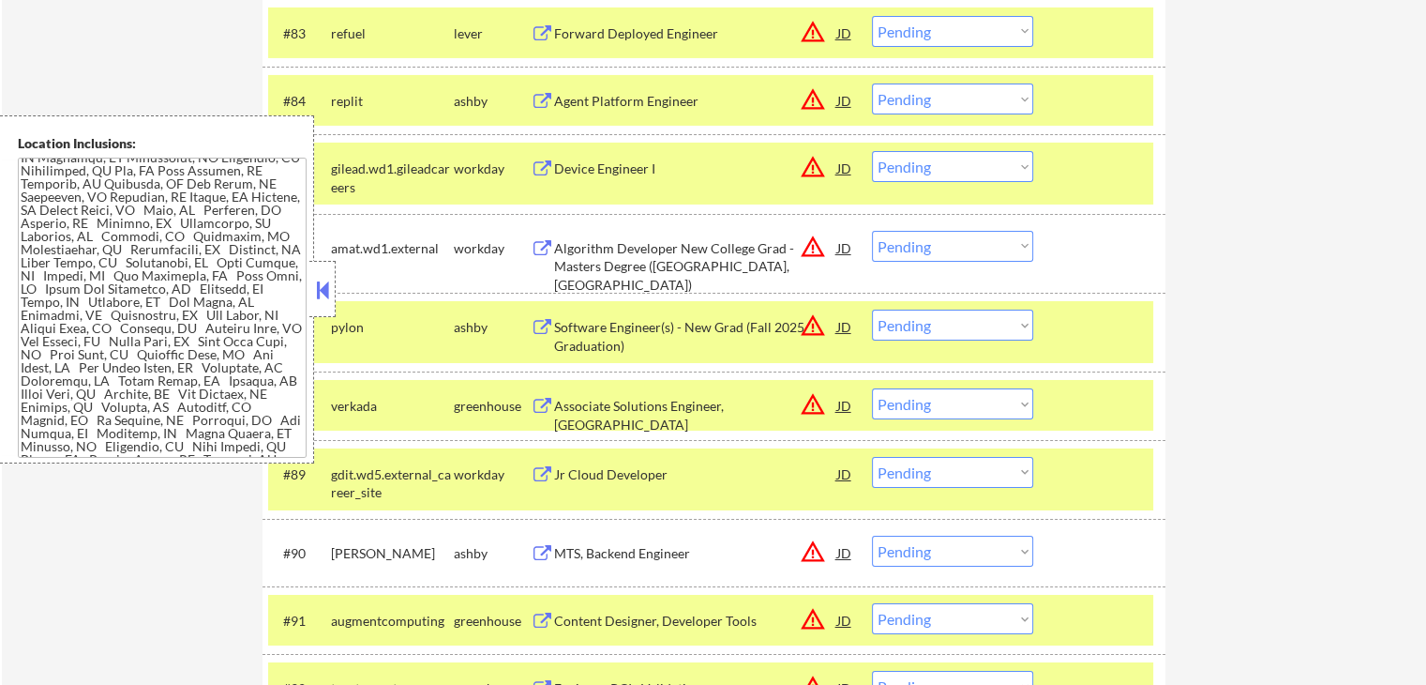
click at [315, 294] on button at bounding box center [322, 290] width 21 height 28
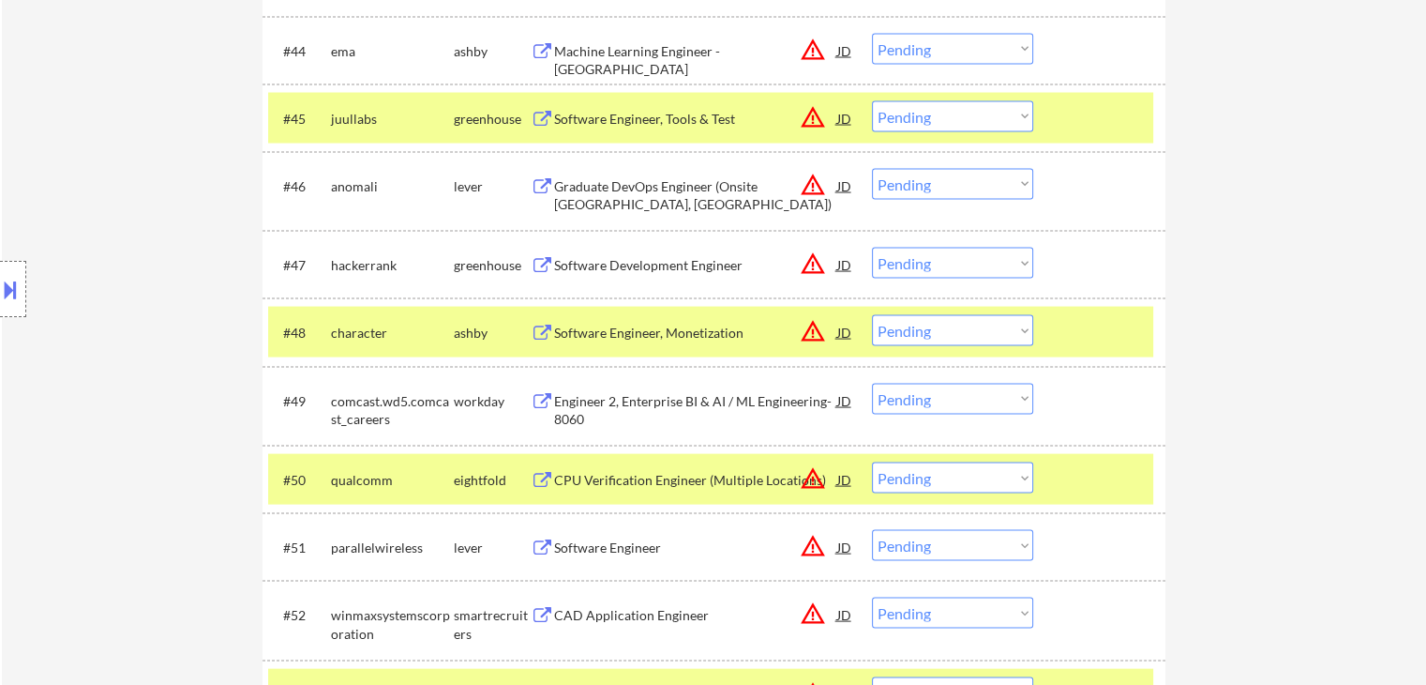
click at [158, 312] on div "Location Inclusions:" at bounding box center [168, 289] width 336 height 348
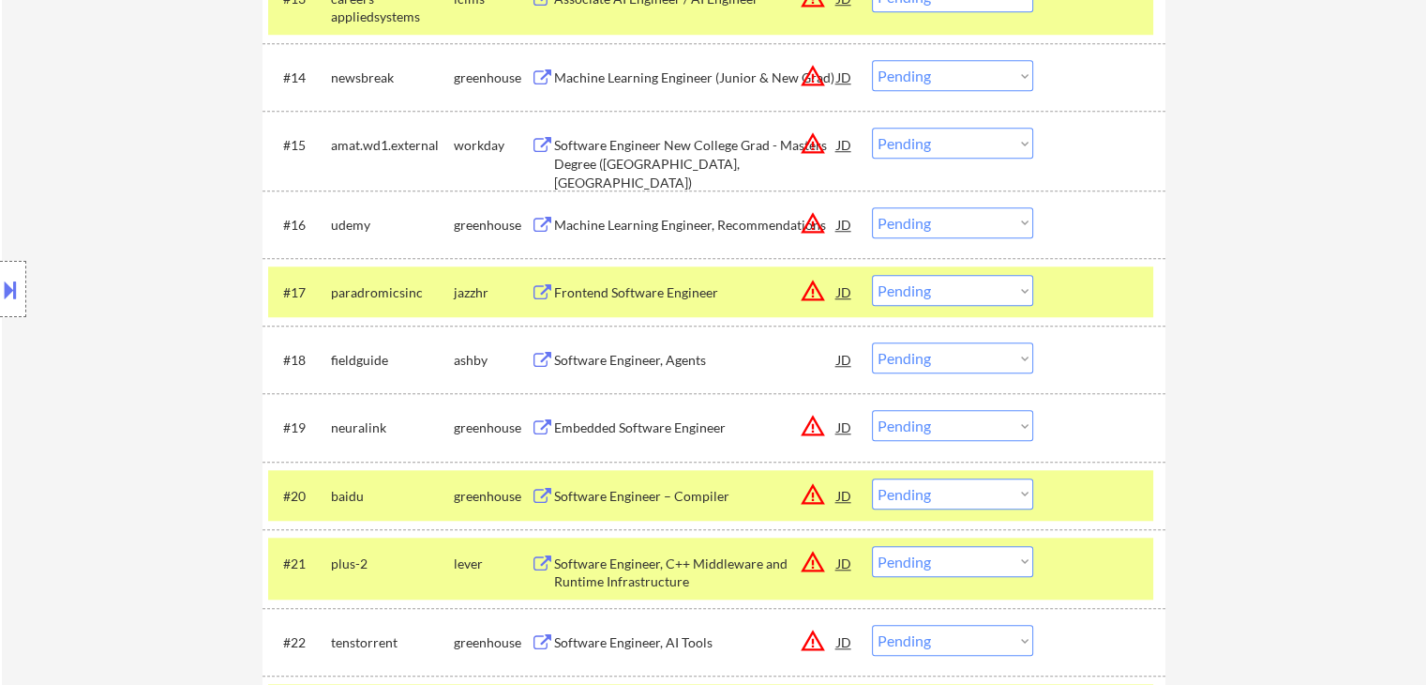
scroll to position [1688, 0]
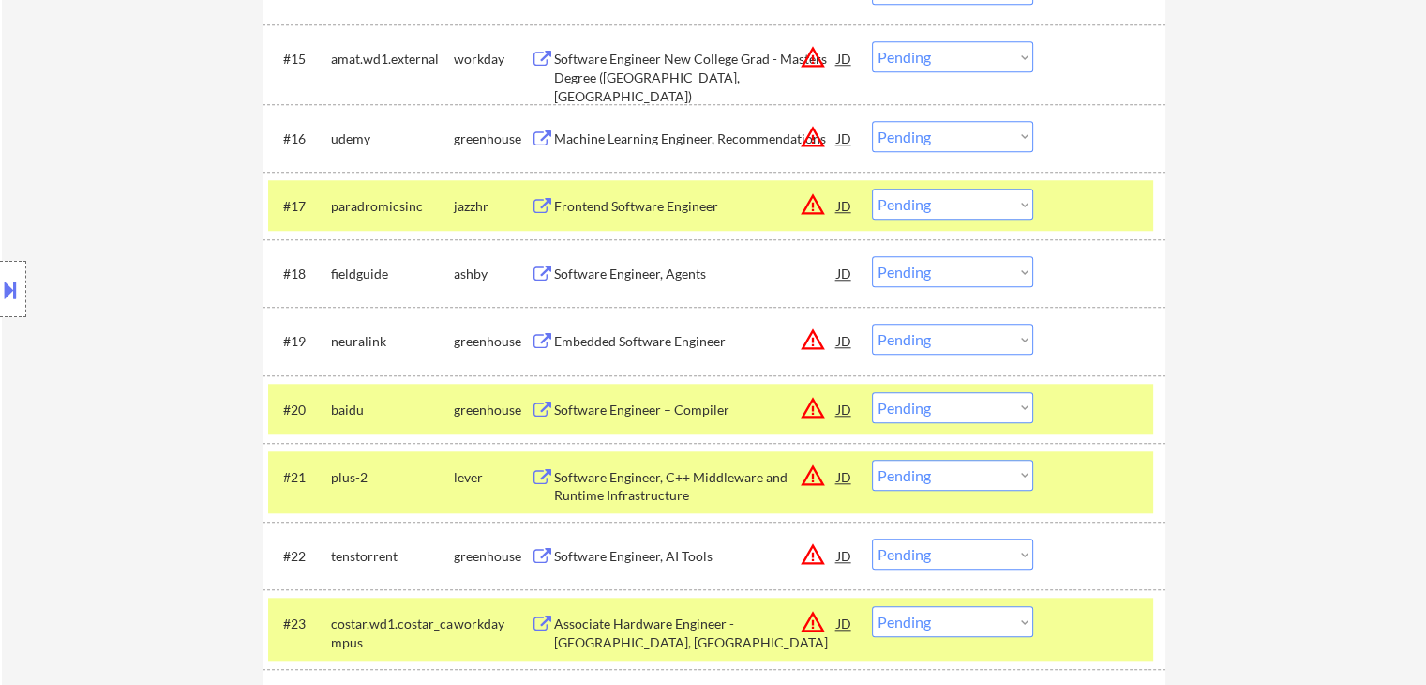
click at [661, 339] on div "Embedded Software Engineer" at bounding box center [695, 341] width 283 height 19
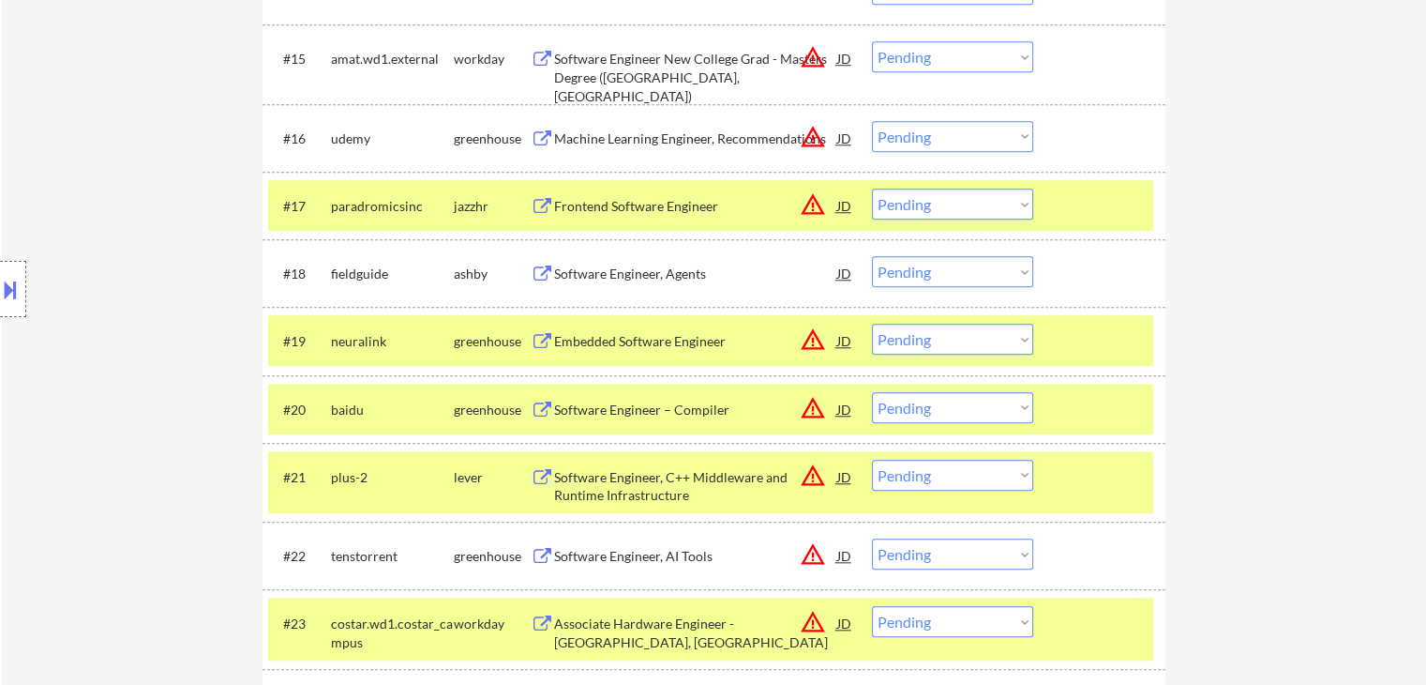
click at [631, 276] on div "Software Engineer, Agents" at bounding box center [695, 273] width 283 height 19
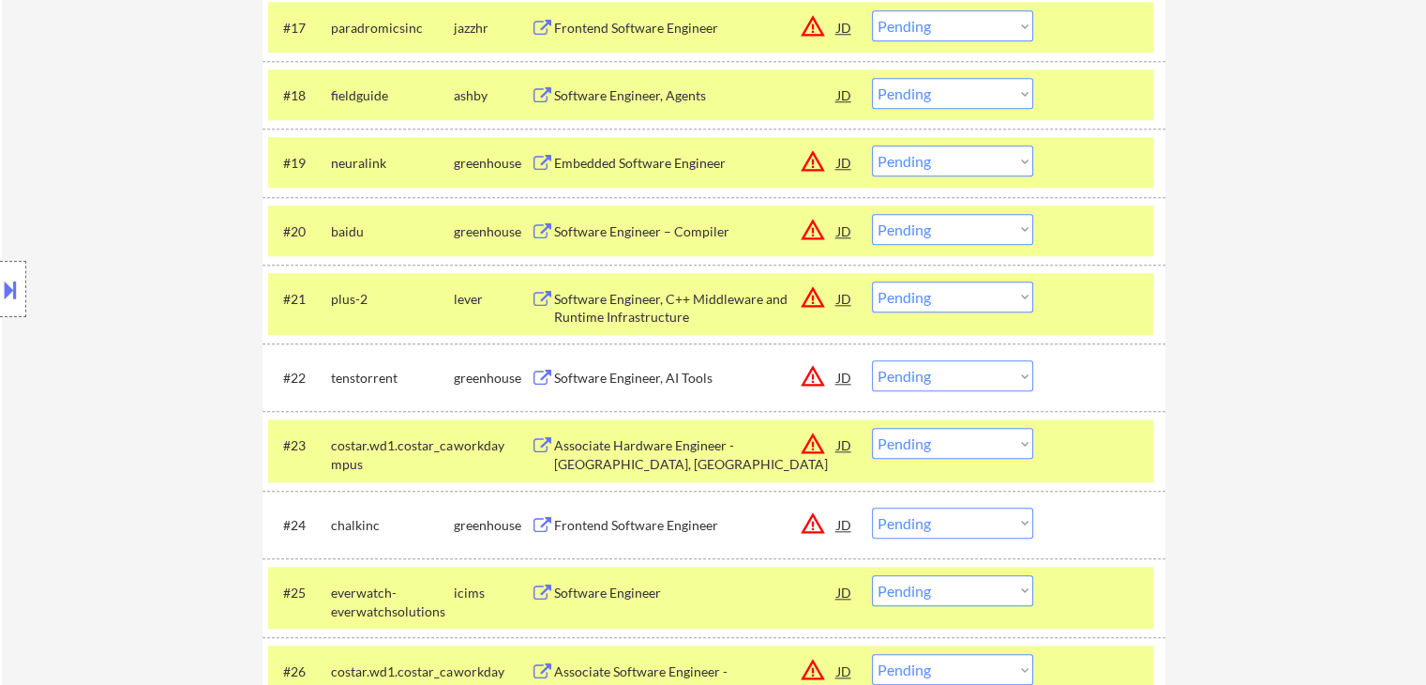
scroll to position [1969, 0]
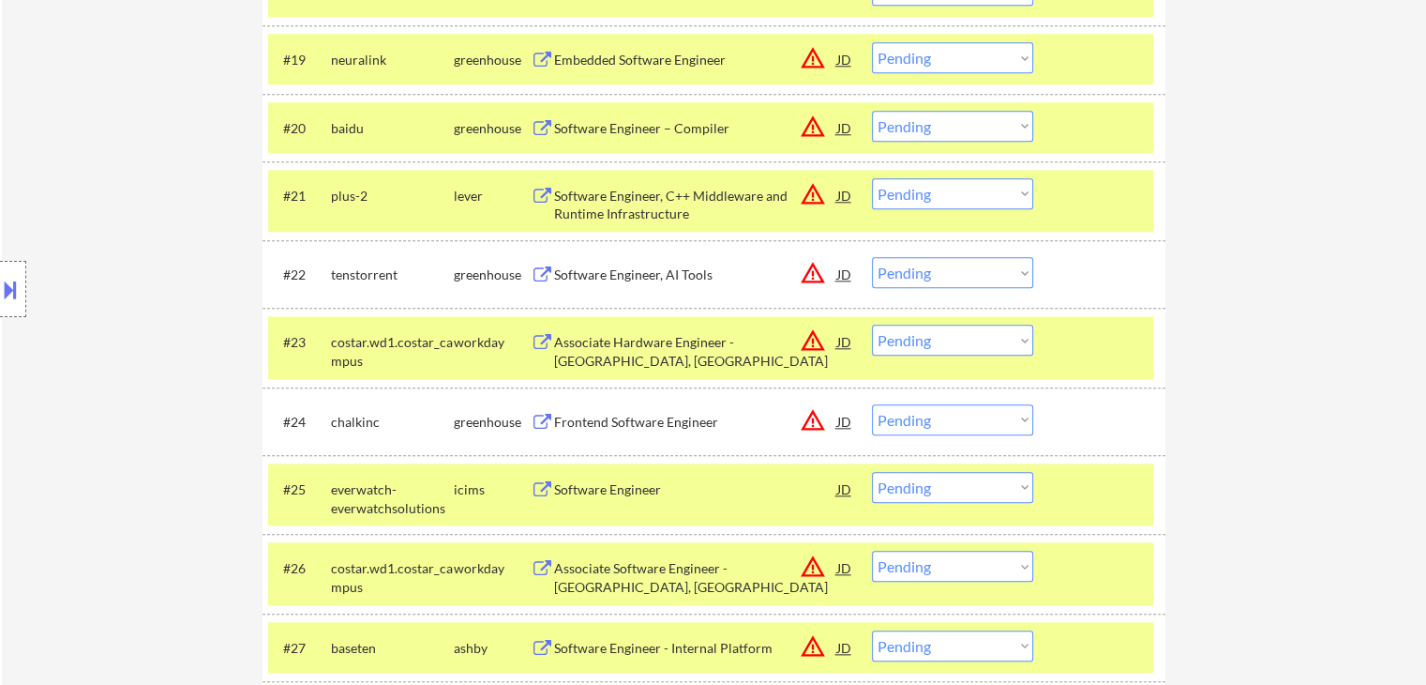
click at [644, 283] on div "Software Engineer, AI Tools" at bounding box center [695, 274] width 283 height 19
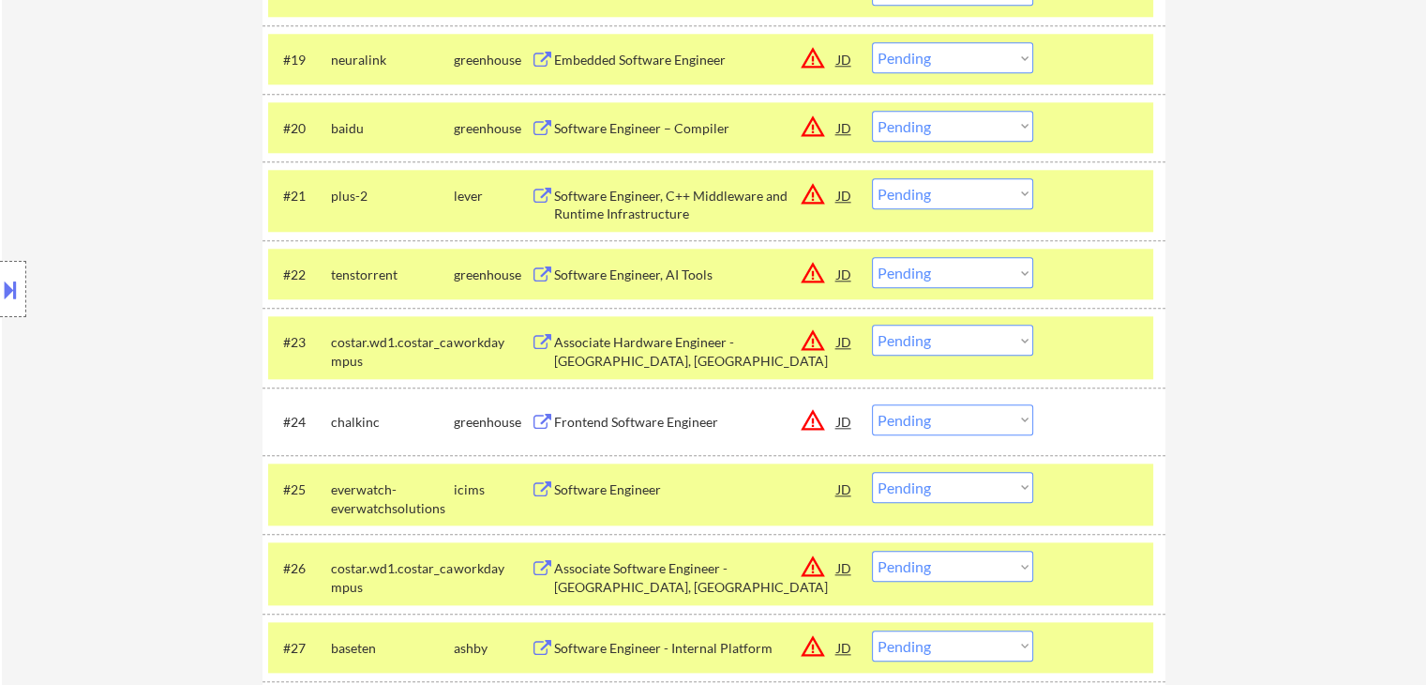
click at [638, 424] on div "Frontend Software Engineer" at bounding box center [695, 422] width 283 height 19
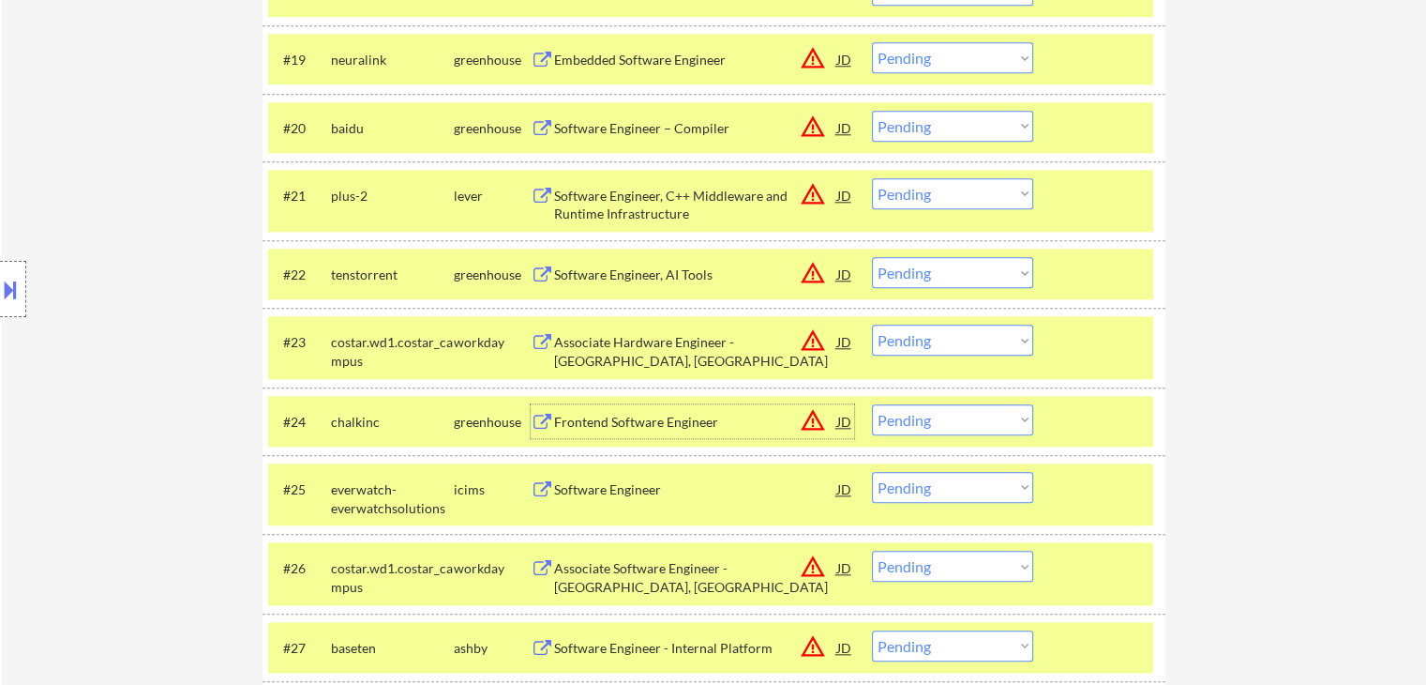
click at [62, 414] on div "Location Inclusions:" at bounding box center [168, 289] width 336 height 348
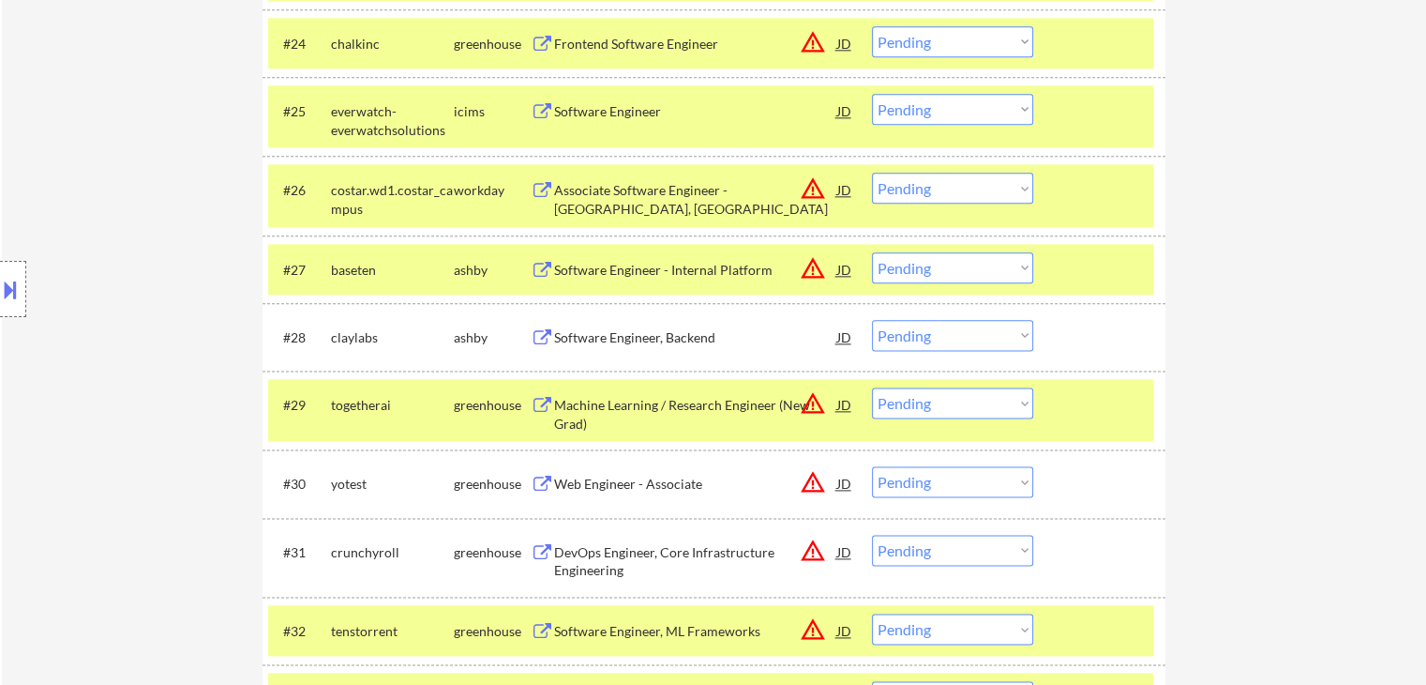
scroll to position [2438, 0]
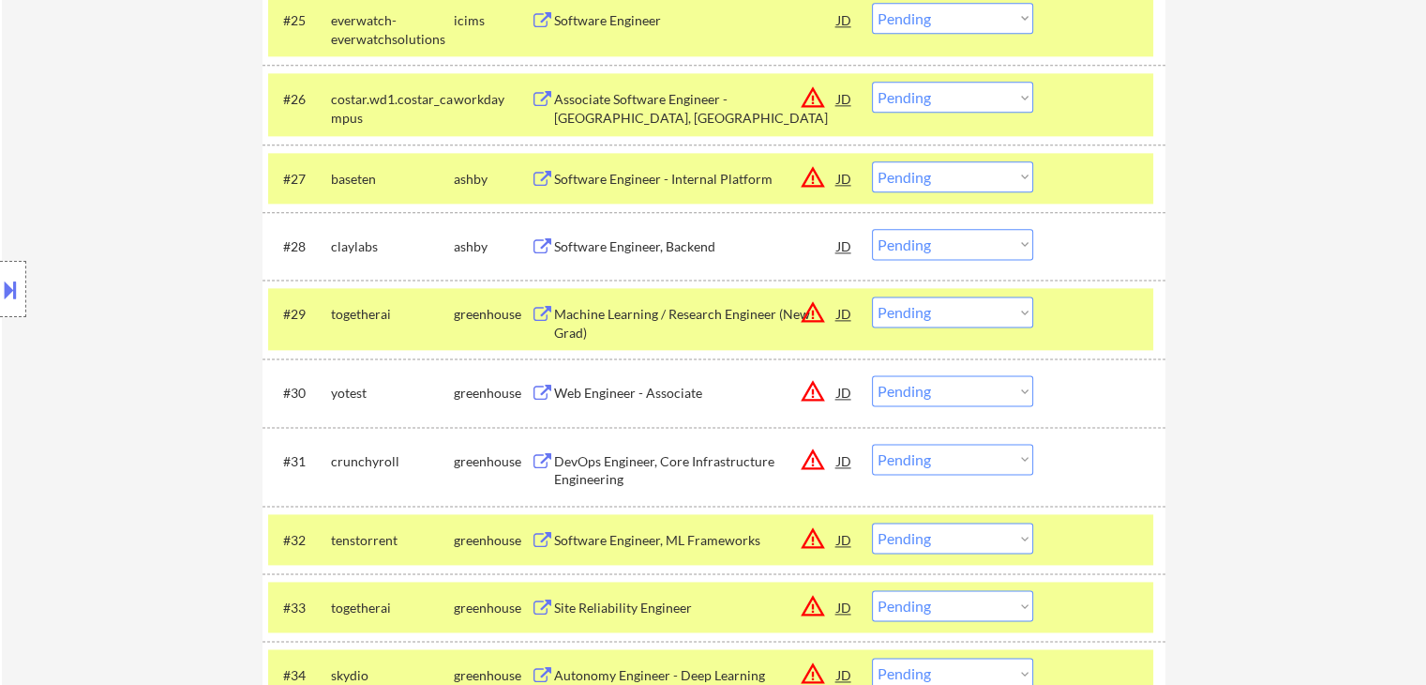
click at [84, 446] on div "Location Inclusions:" at bounding box center [168, 289] width 336 height 348
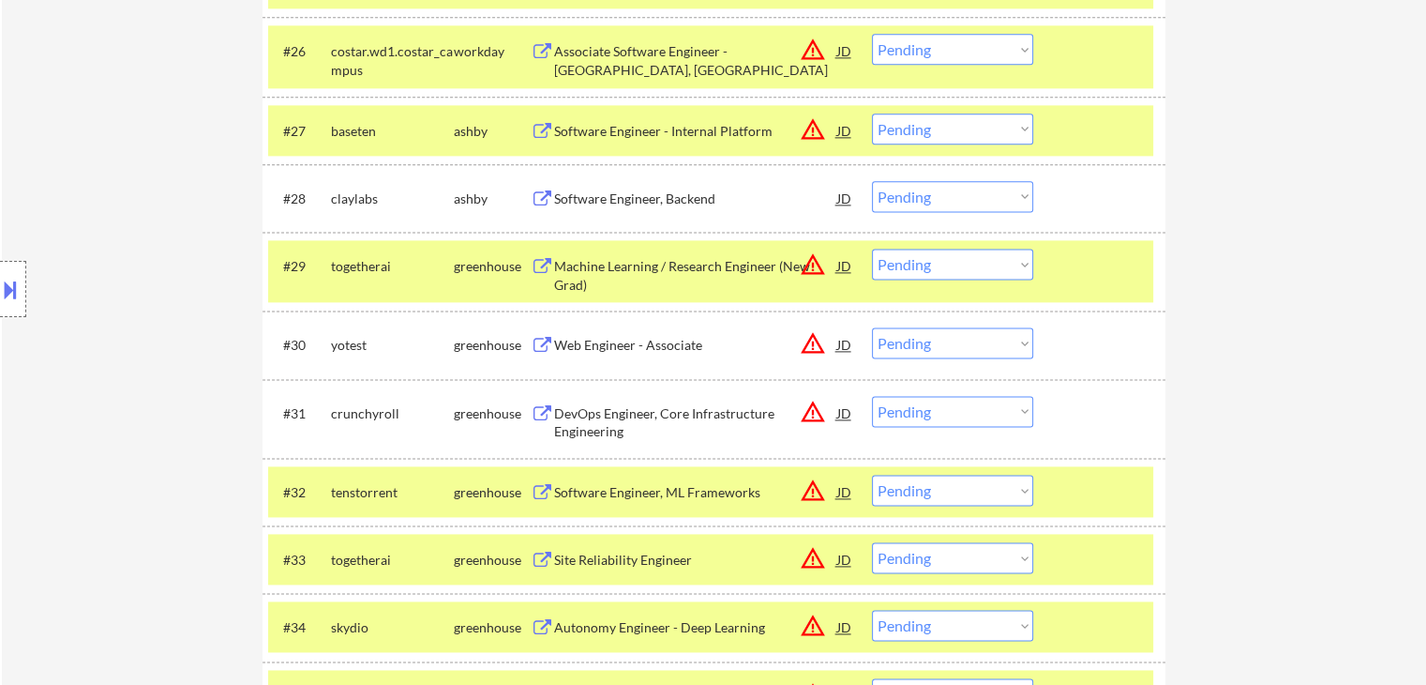
scroll to position [2532, 0]
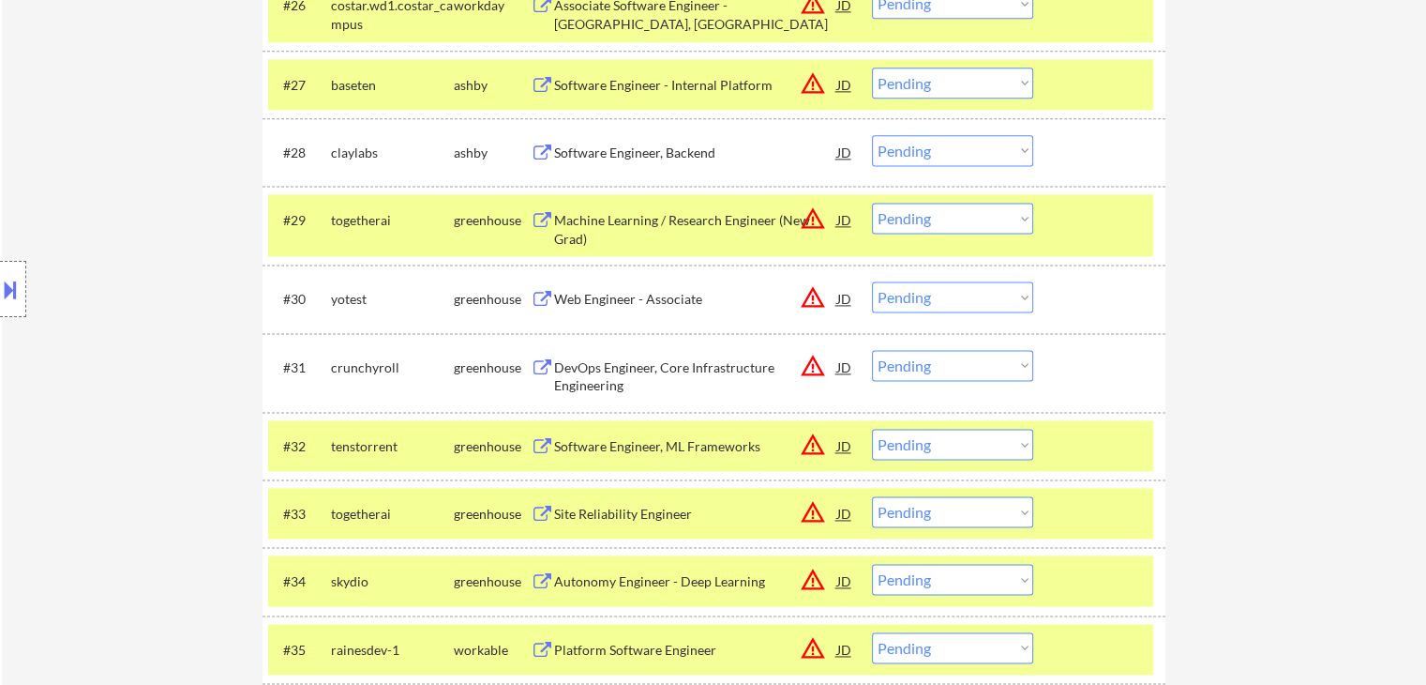
click at [634, 370] on div "DevOps Engineer, Core Infrastructure Engineering" at bounding box center [695, 376] width 283 height 37
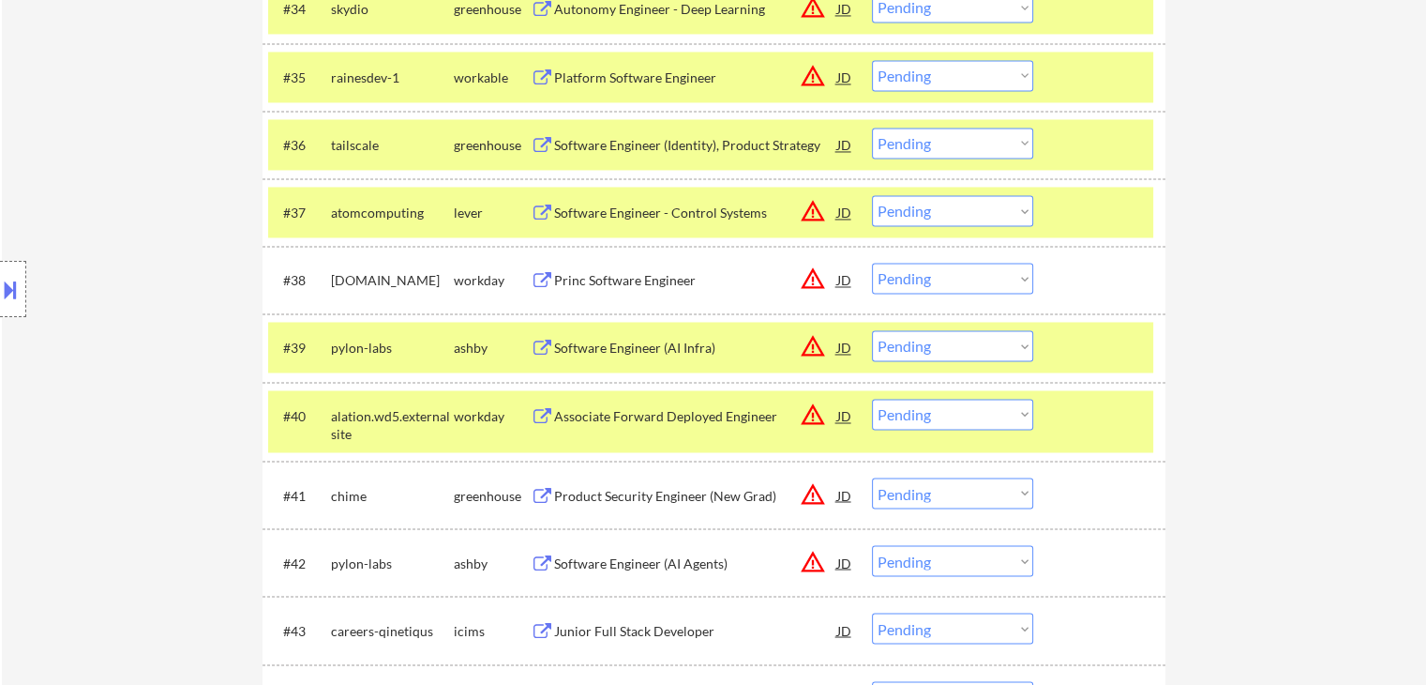
scroll to position [3189, 0]
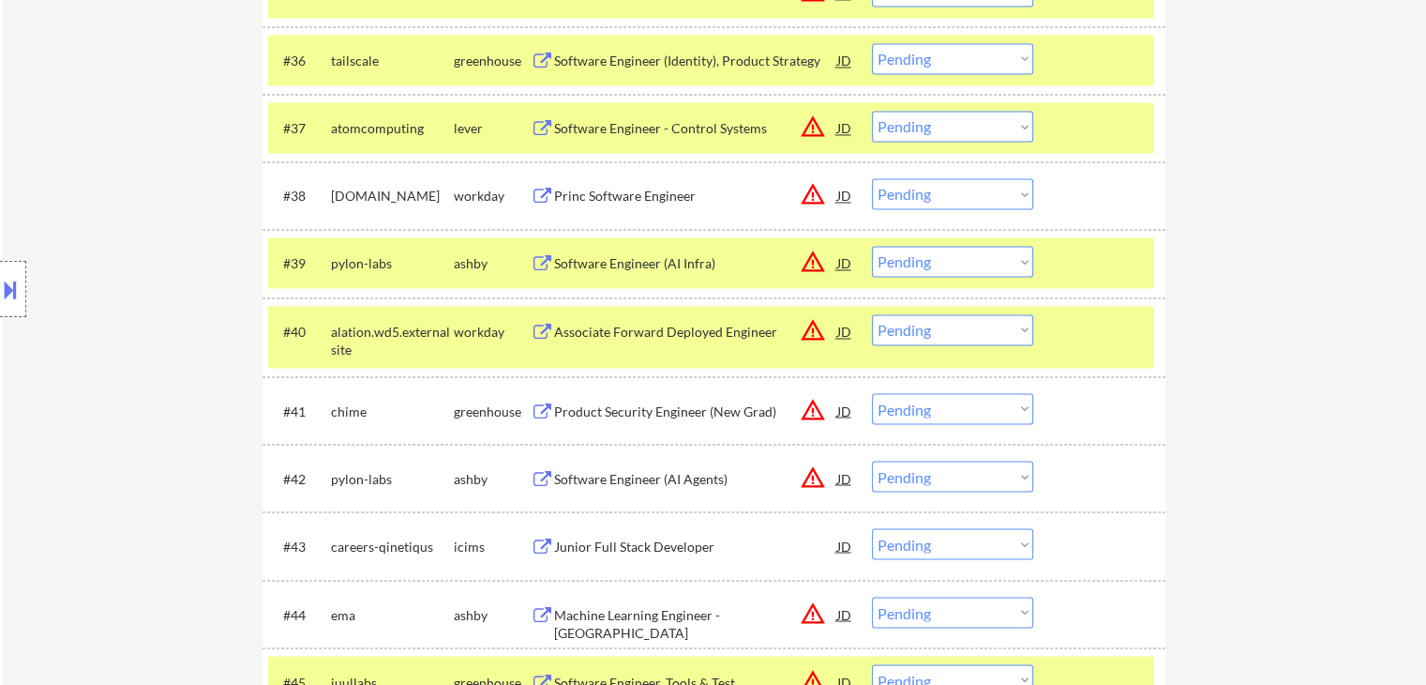
click at [602, 406] on div "Product Security Engineer (New Grad)" at bounding box center [695, 410] width 283 height 19
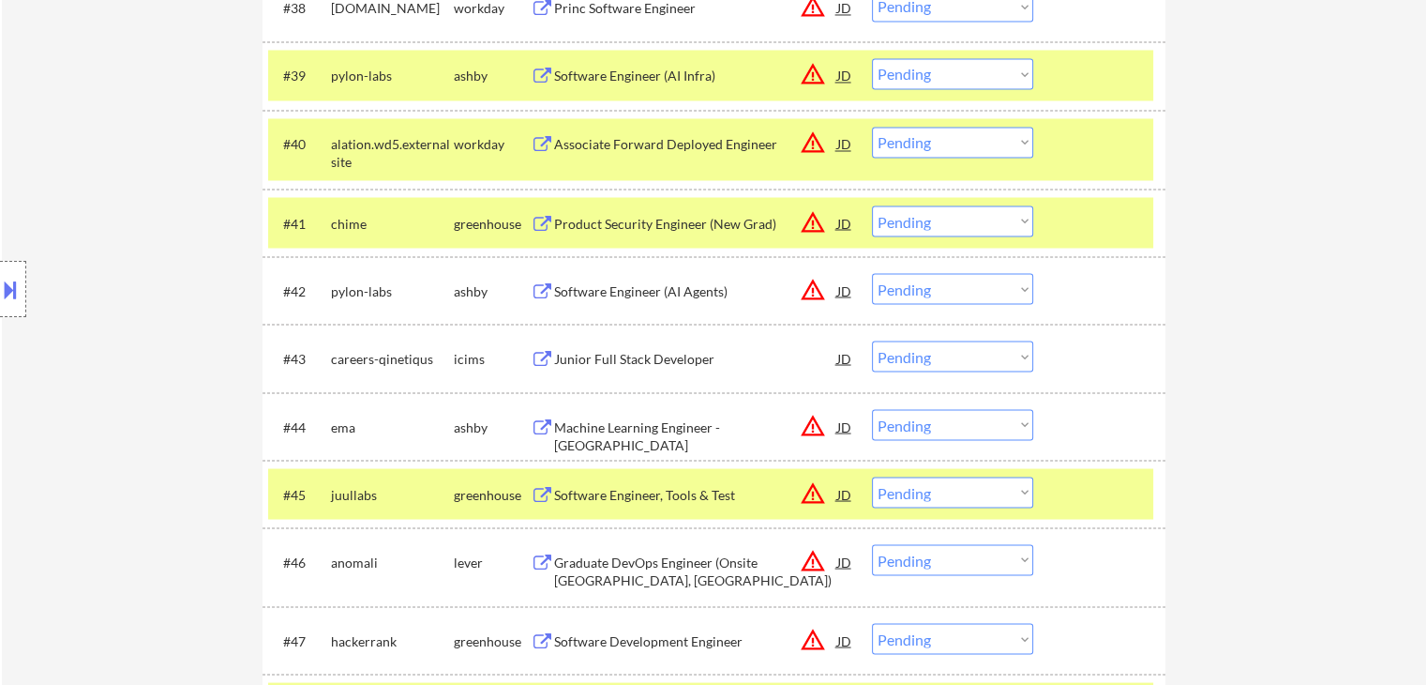
click at [608, 288] on div "Software Engineer (AI Agents)" at bounding box center [695, 290] width 283 height 19
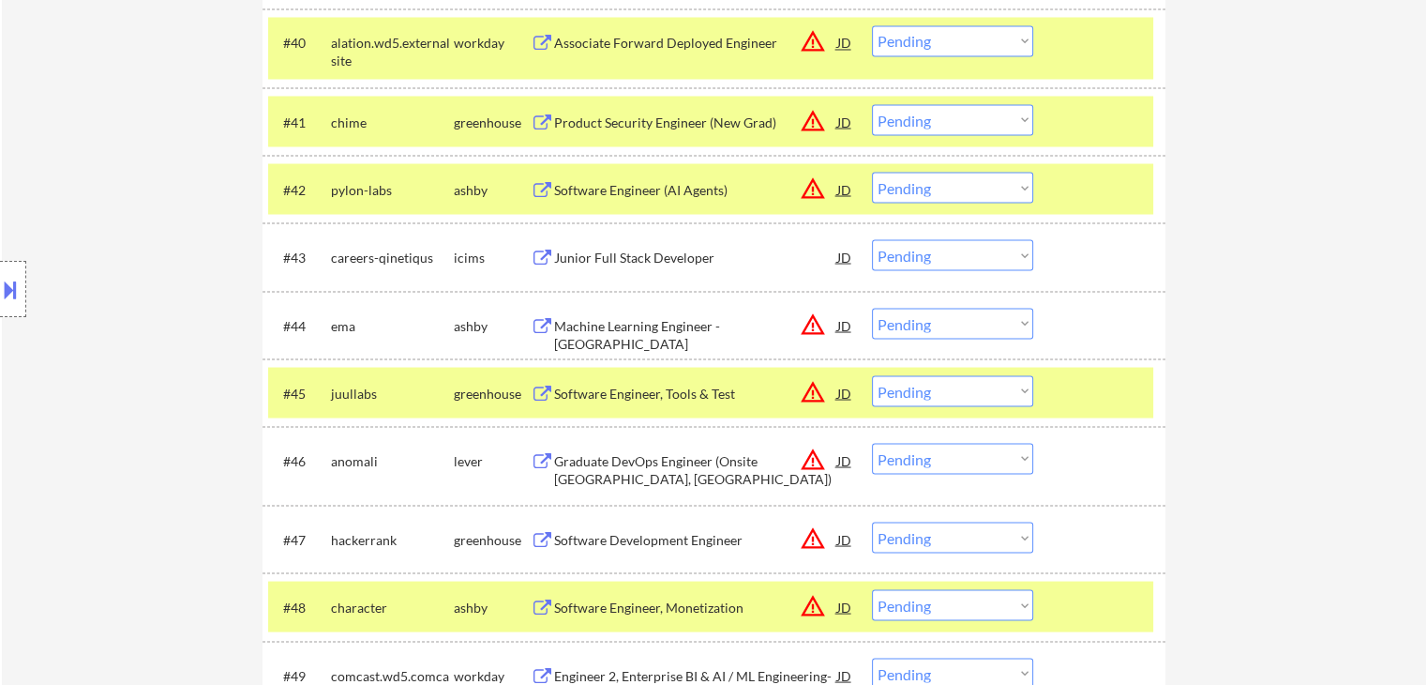
scroll to position [3564, 0]
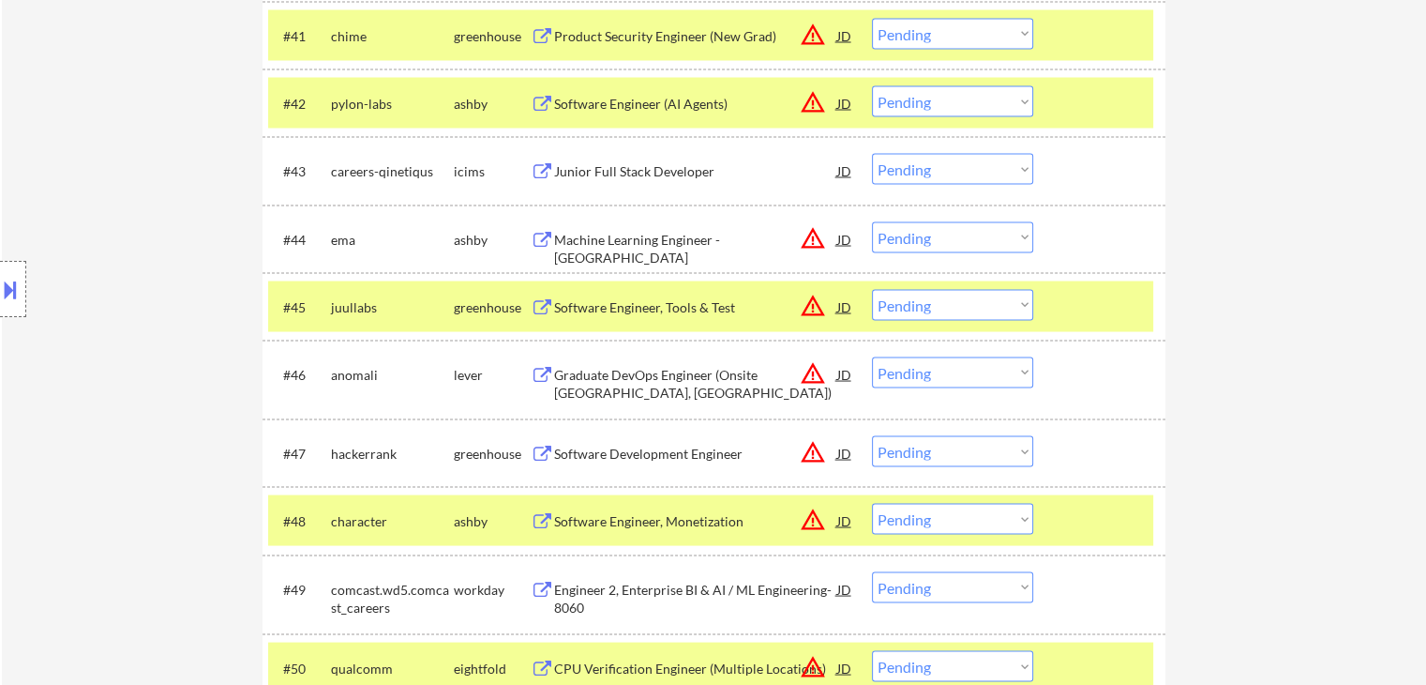
click at [609, 239] on div "Machine Learning Engineer - [GEOGRAPHIC_DATA]" at bounding box center [695, 248] width 283 height 37
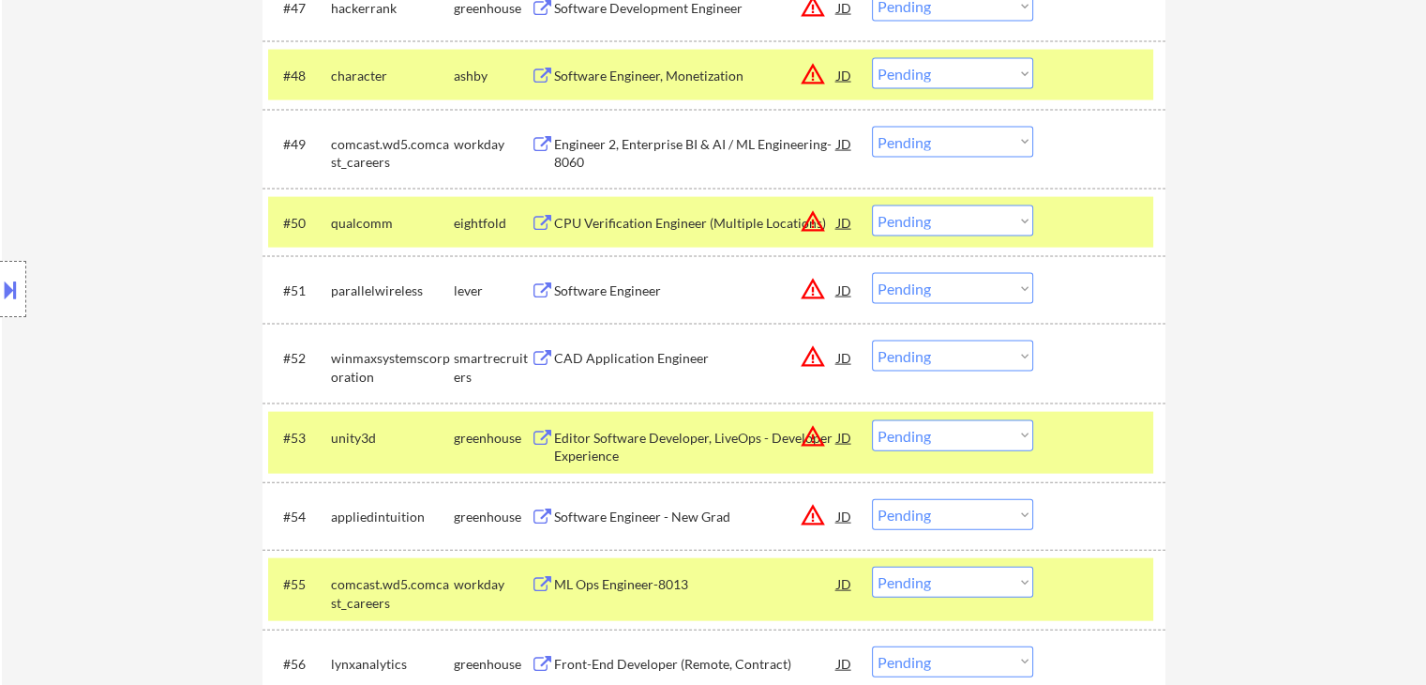
scroll to position [4033, 0]
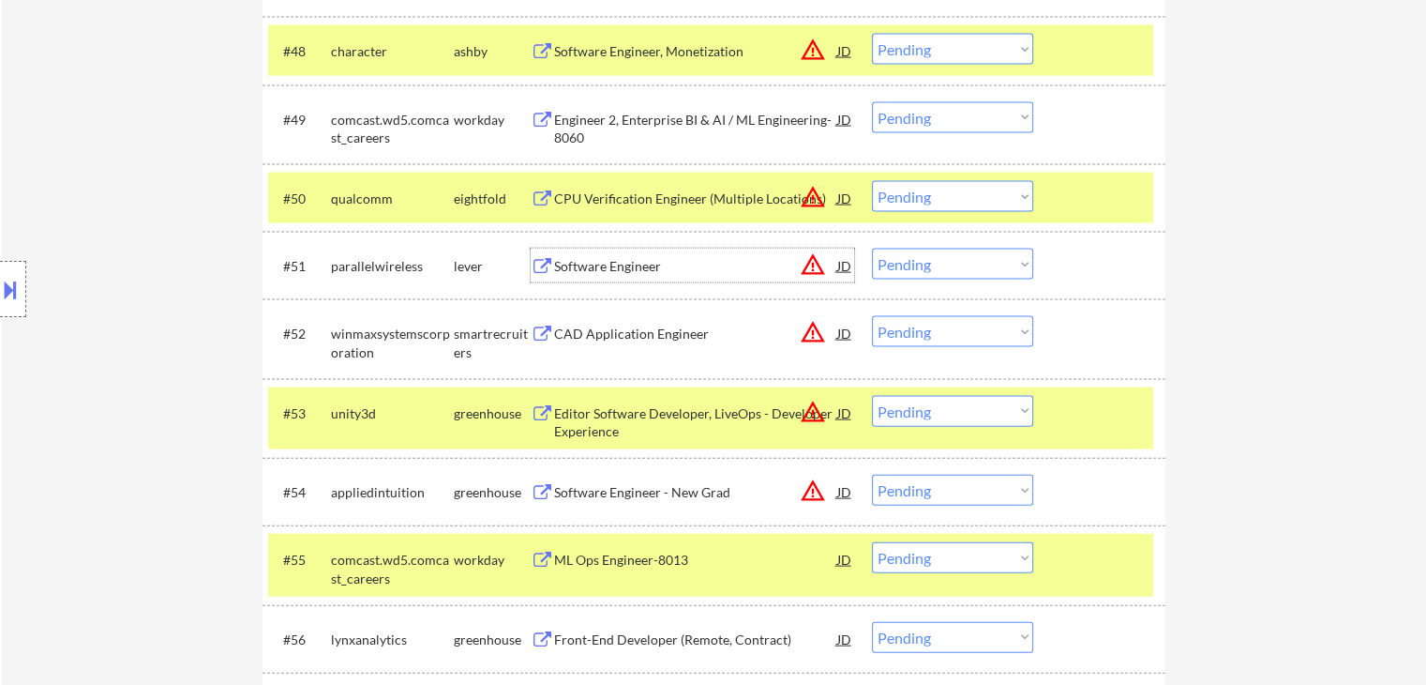
click at [596, 265] on div "Software Engineer" at bounding box center [695, 266] width 283 height 19
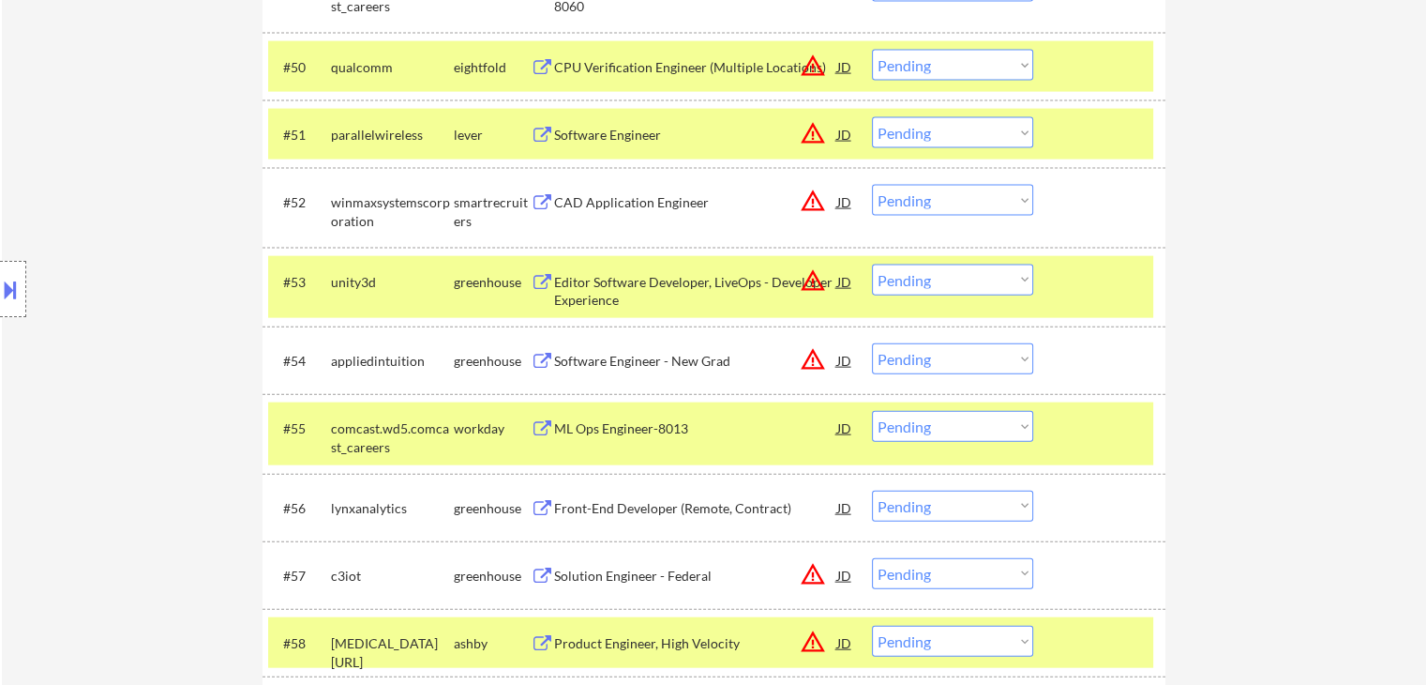
scroll to position [4220, 0]
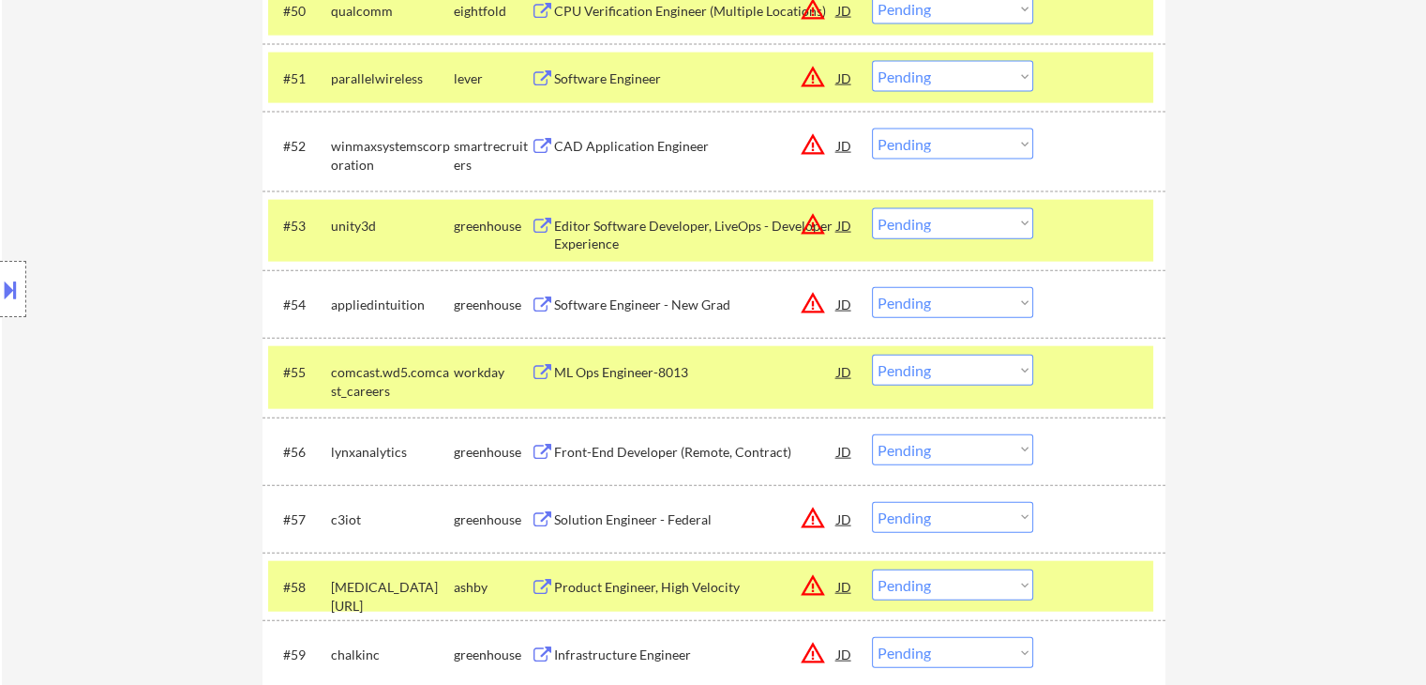
click at [641, 459] on div "Front-End Developer (Remote, Contract)" at bounding box center [695, 452] width 283 height 19
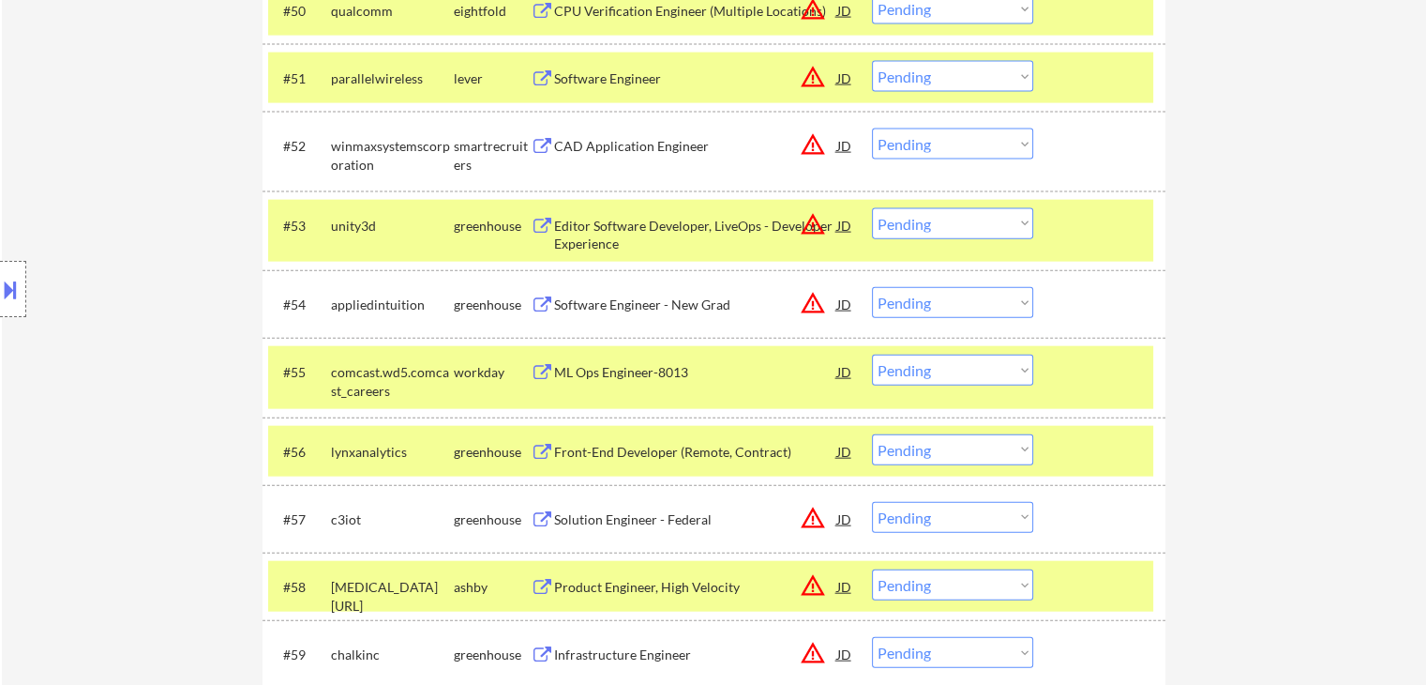
scroll to position [1687, 0]
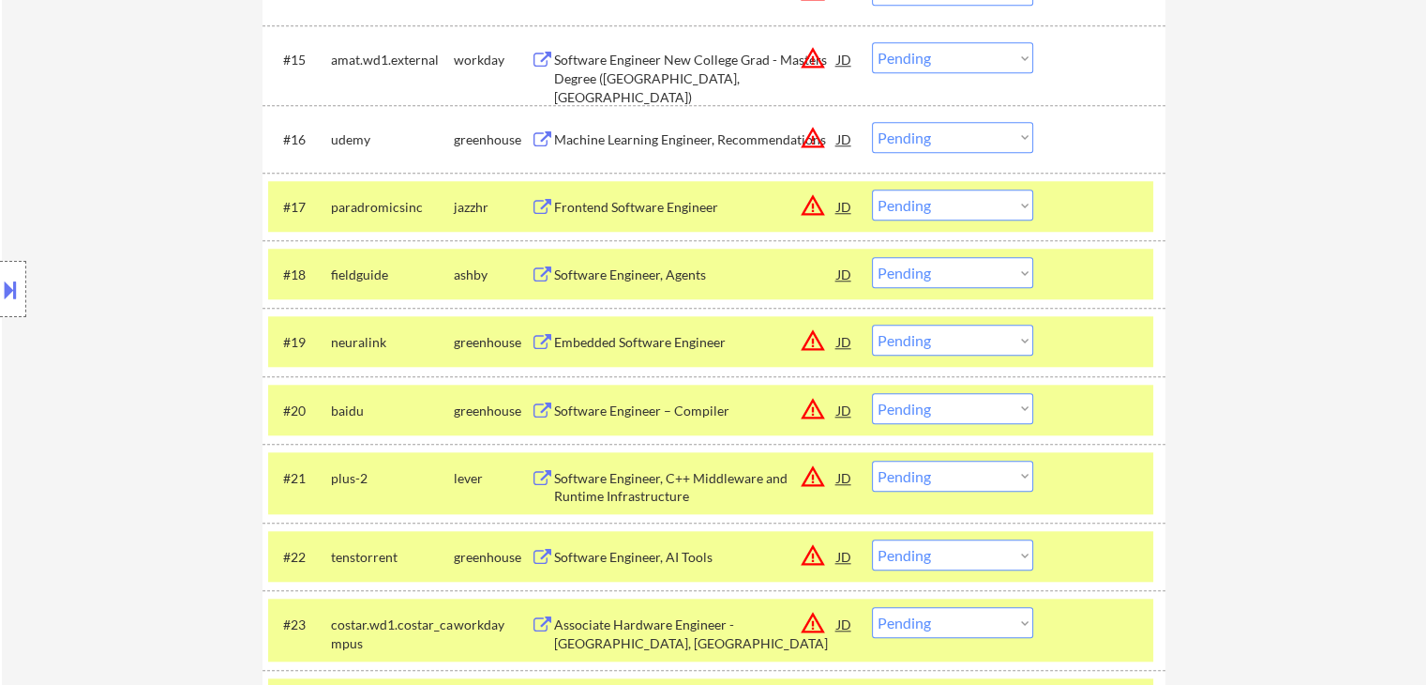
click at [993, 342] on select "Choose an option... Pending Applied Excluded (Questions) Excluded (Expired) Exc…" at bounding box center [952, 339] width 161 height 31
click at [872, 324] on select "Choose an option... Pending Applied Excluded (Questions) Excluded (Expired) Exc…" at bounding box center [952, 339] width 161 height 31
select select ""pending""
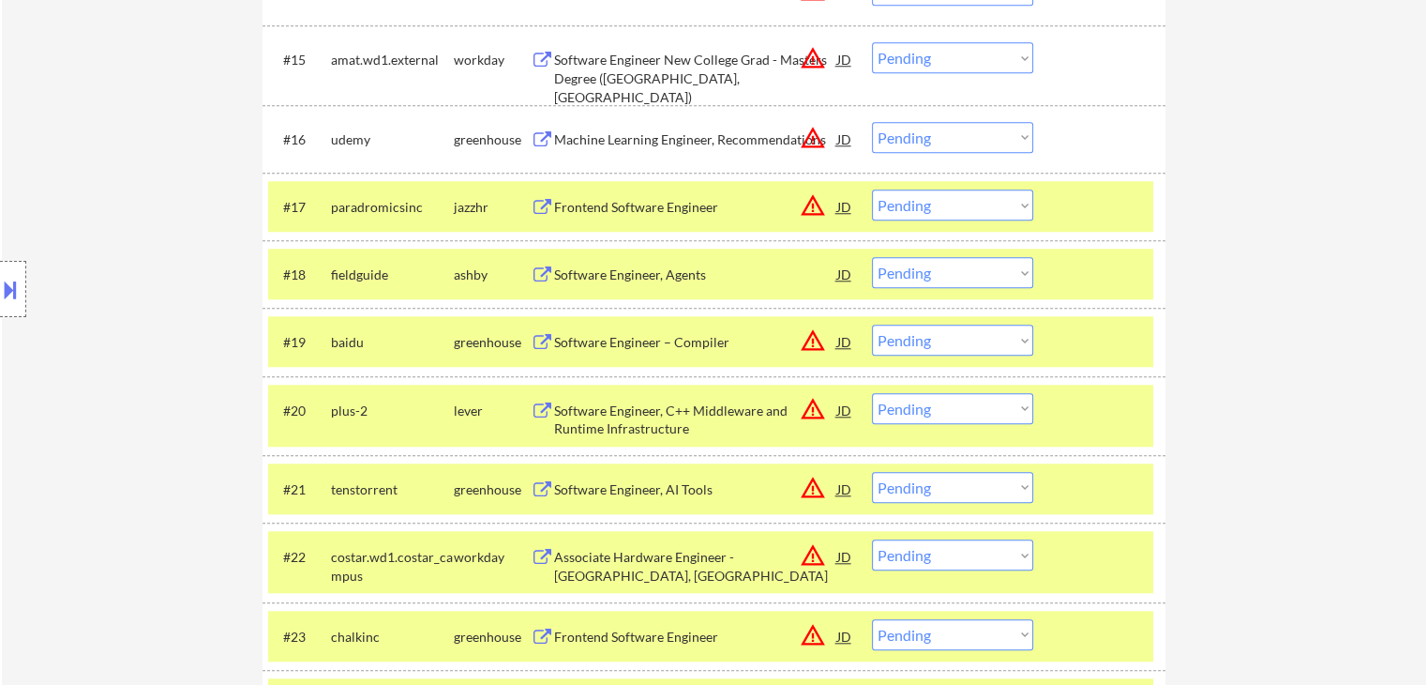
click at [7, 283] on button at bounding box center [10, 289] width 21 height 31
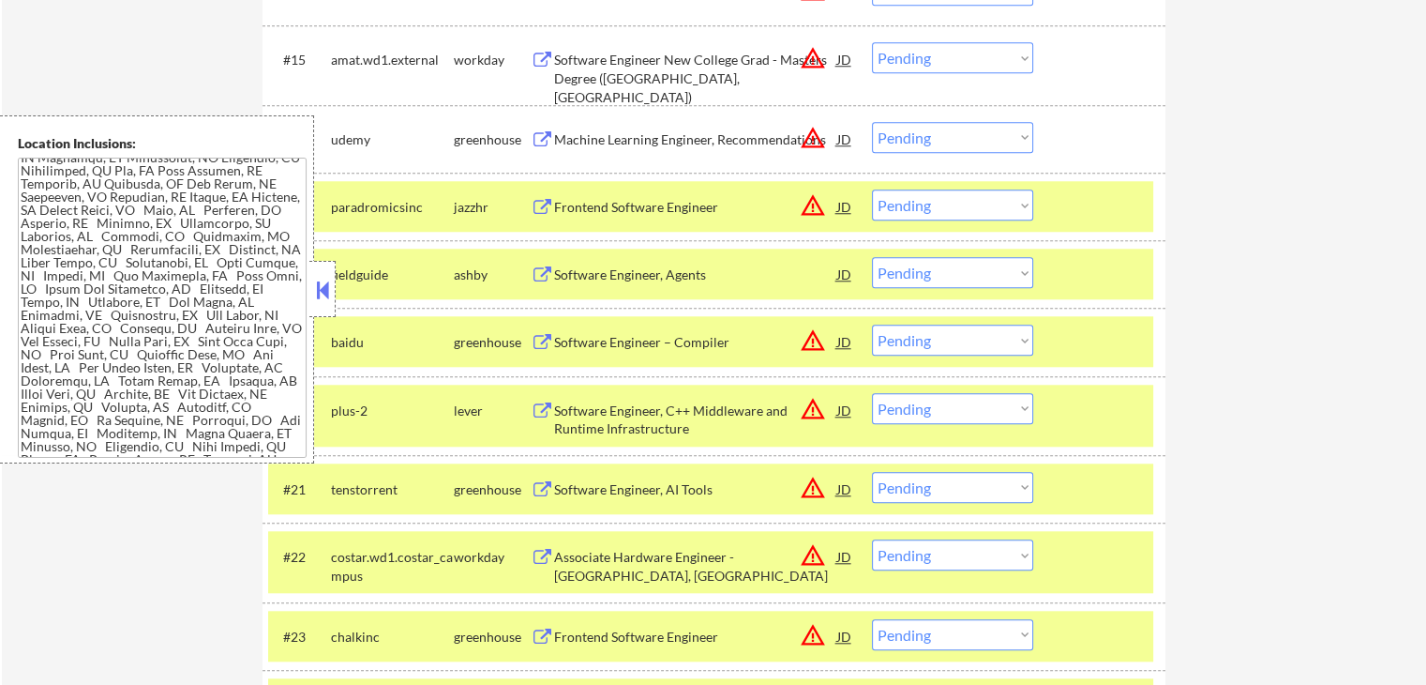
drag, startPoint x: 331, startPoint y: 285, endPoint x: 546, endPoint y: 0, distance: 356.9
click at [331, 283] on button at bounding box center [322, 290] width 21 height 28
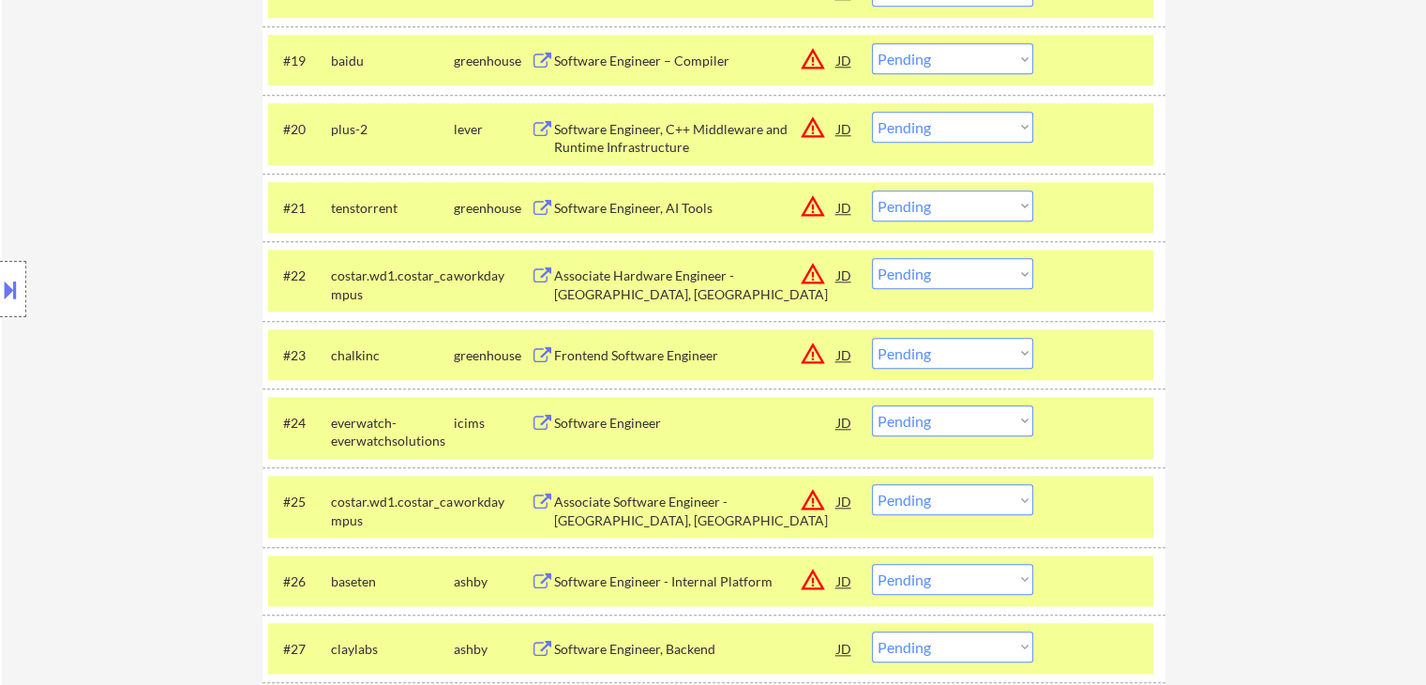
click at [184, 332] on div "Location Inclusions:" at bounding box center [168, 289] width 336 height 348
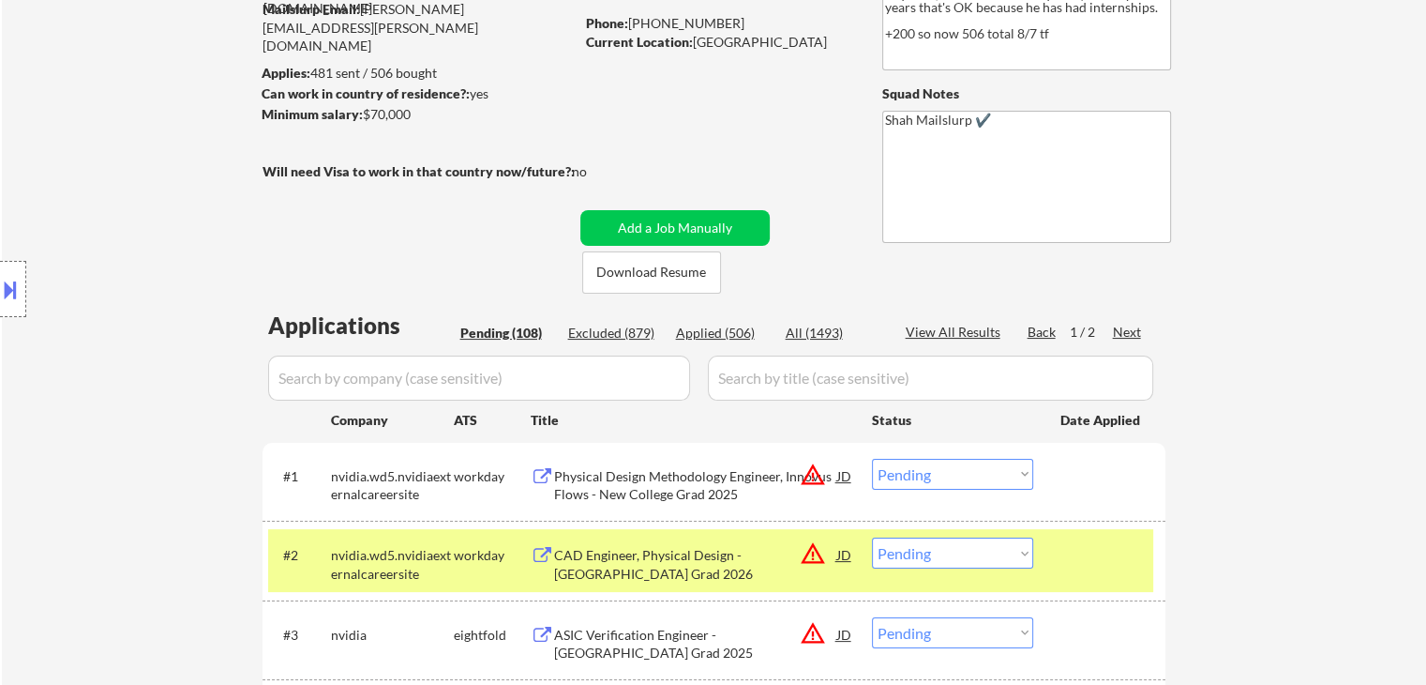
scroll to position [0, 0]
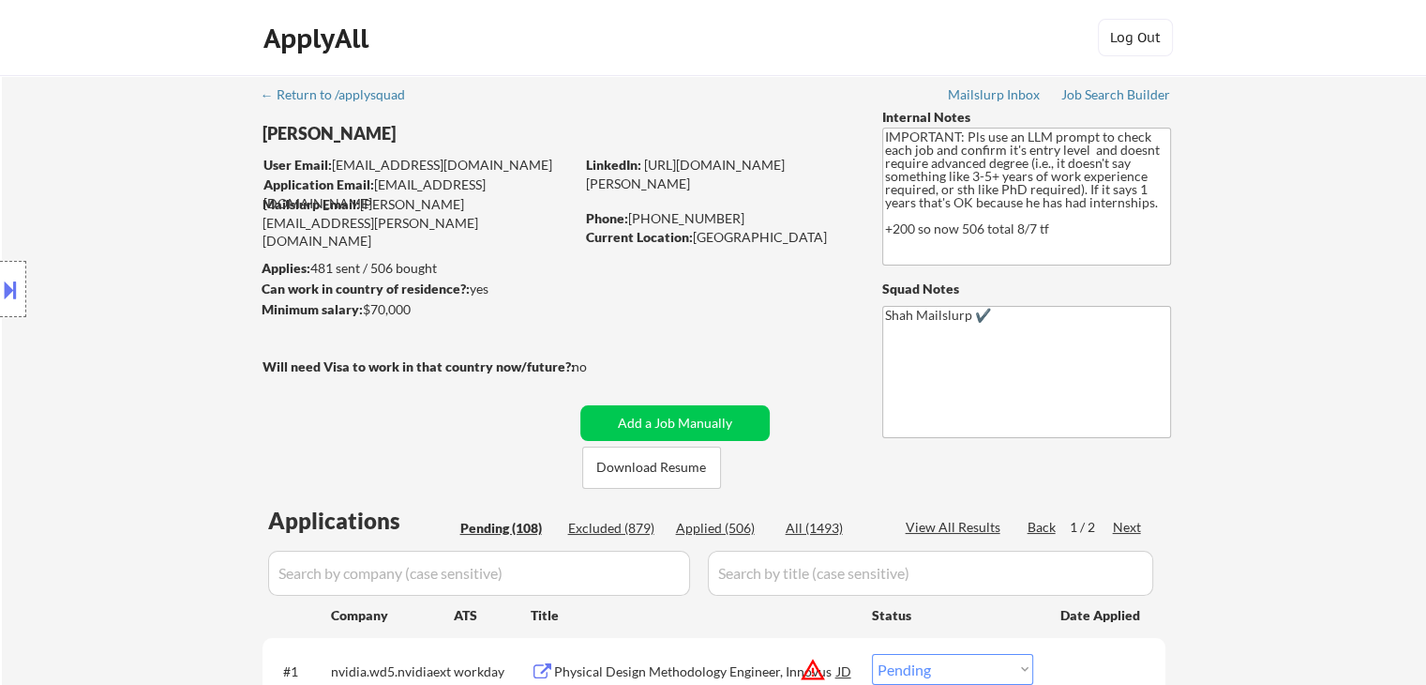
drag, startPoint x: 147, startPoint y: 441, endPoint x: 705, endPoint y: 107, distance: 650.3
click at [146, 439] on div "Location Inclusions:" at bounding box center [168, 289] width 336 height 348
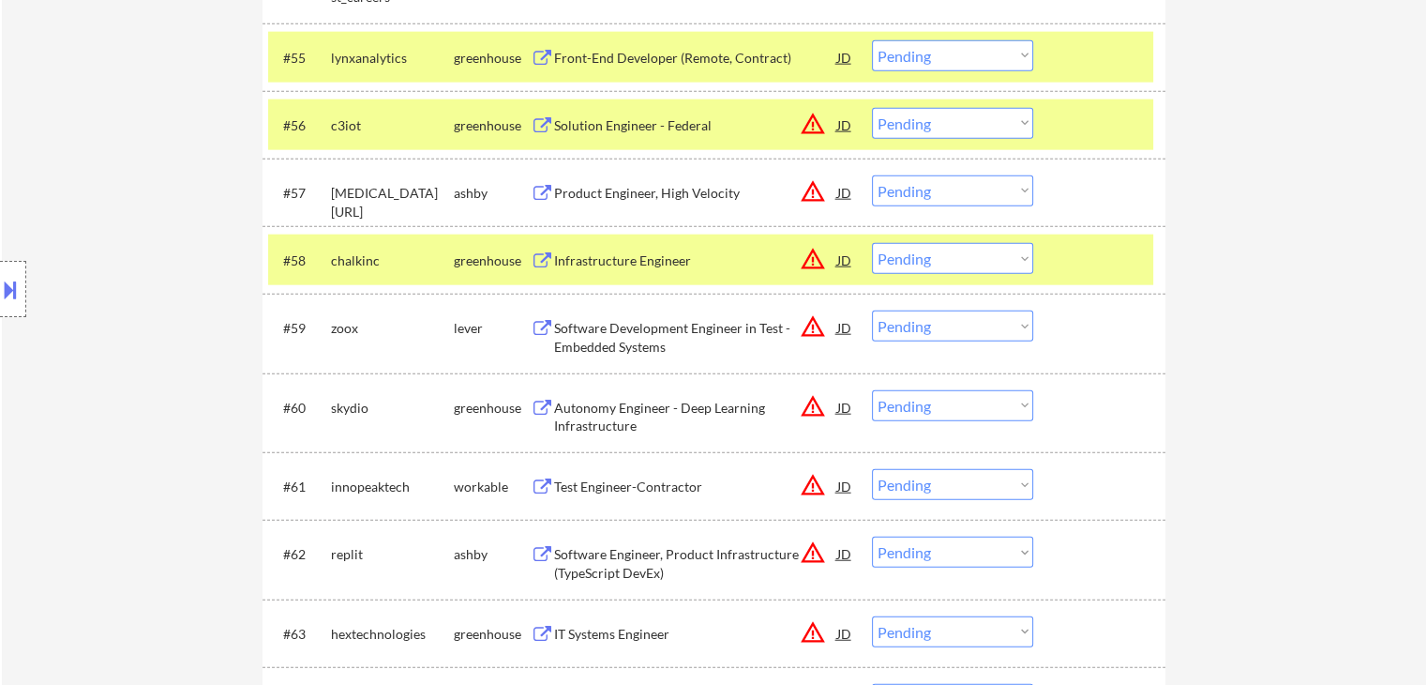
scroll to position [4449, 0]
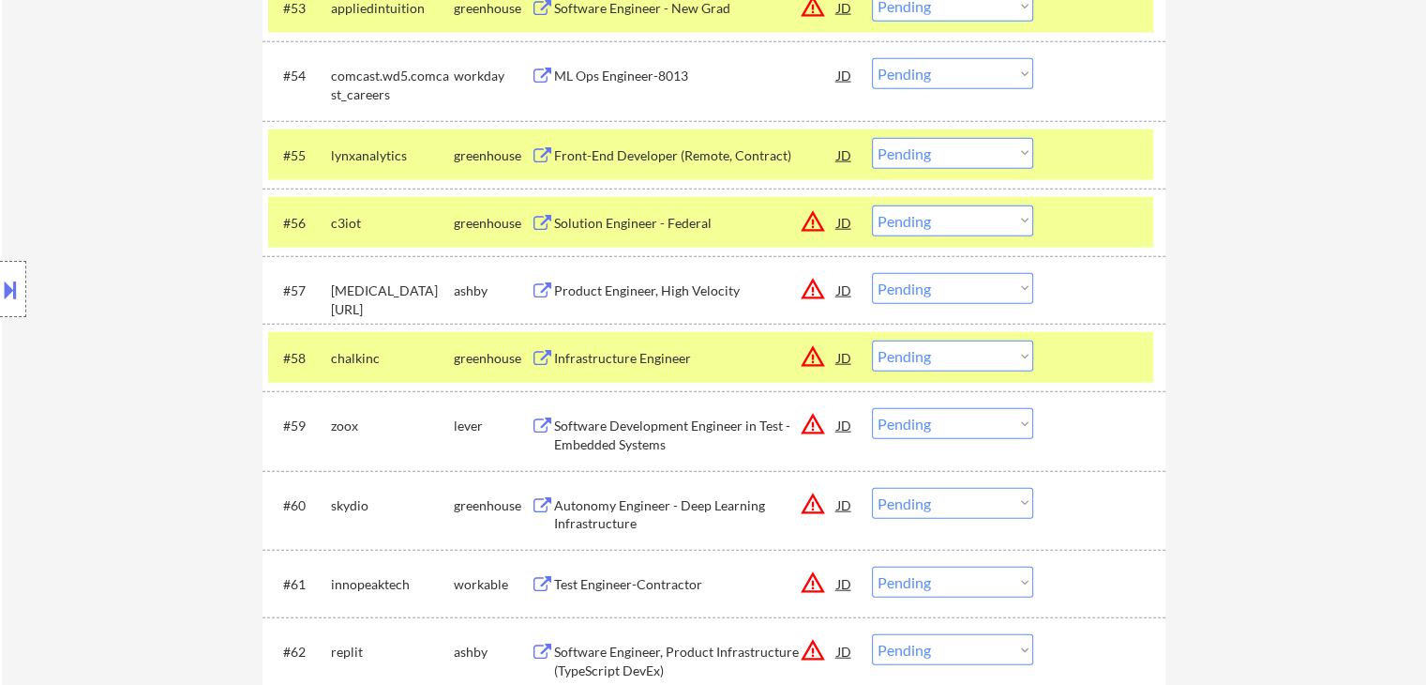
drag, startPoint x: 904, startPoint y: 154, endPoint x: 904, endPoint y: 165, distance: 11.3
click at [904, 154] on select "Choose an option... Pending Applied Excluded (Questions) Excluded (Expired) Exc…" at bounding box center [952, 153] width 161 height 31
click at [872, 138] on select "Choose an option... Pending Applied Excluded (Questions) Excluded (Expired) Exc…" at bounding box center [952, 153] width 161 height 31
select select ""pending""
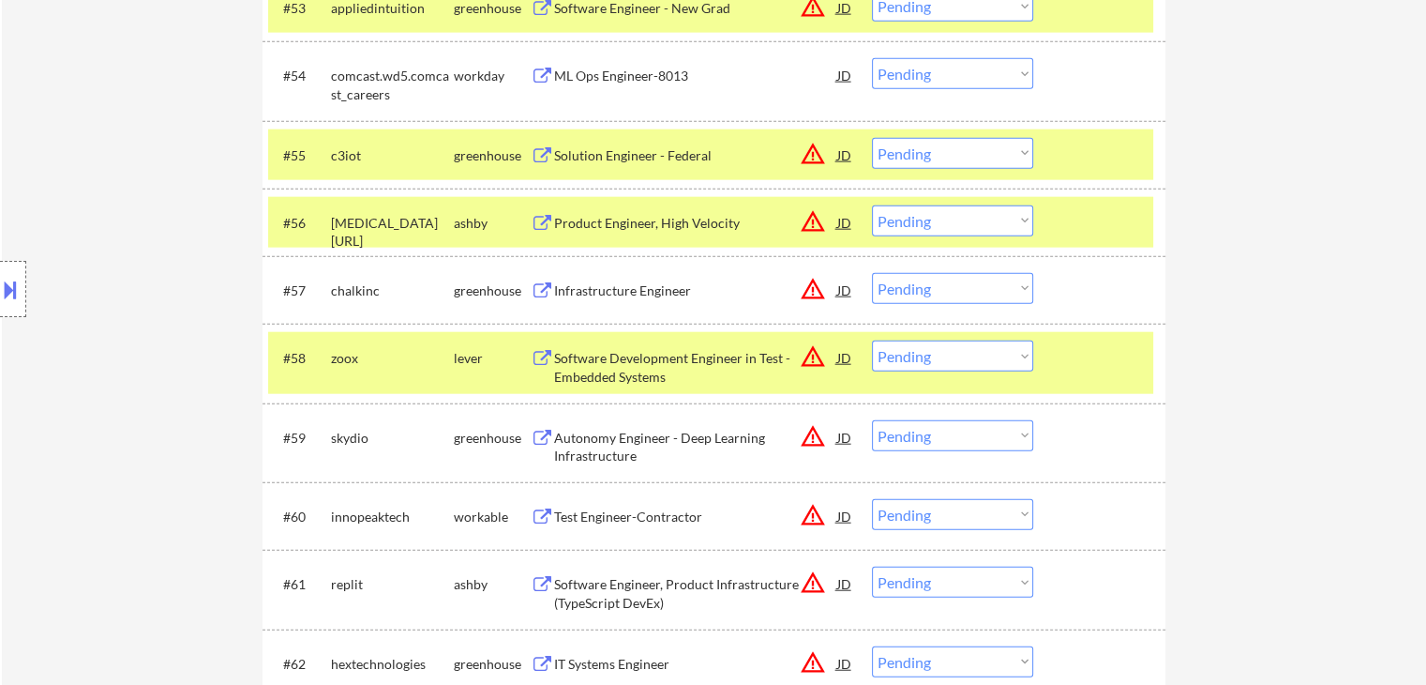
click at [147, 231] on div "Location Inclusions:" at bounding box center [168, 289] width 336 height 348
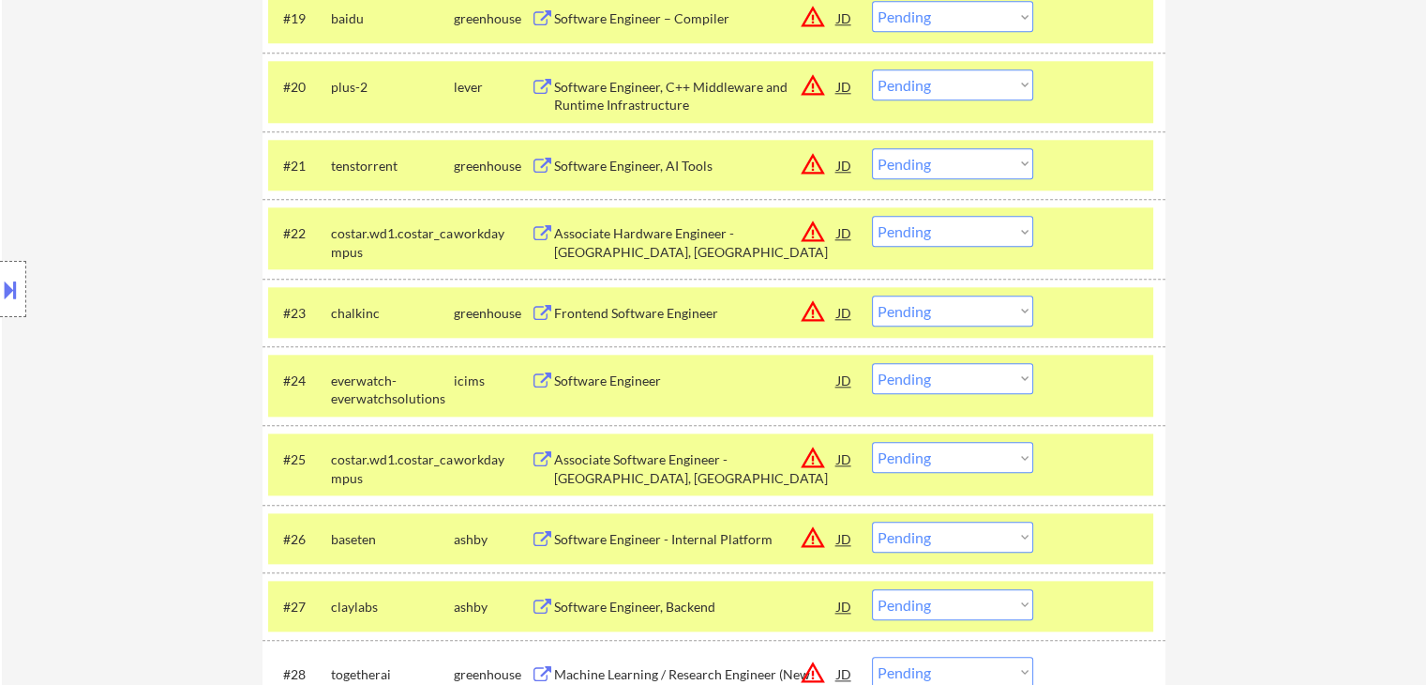
click at [112, 360] on div "Location Inclusions:" at bounding box center [168, 289] width 336 height 348
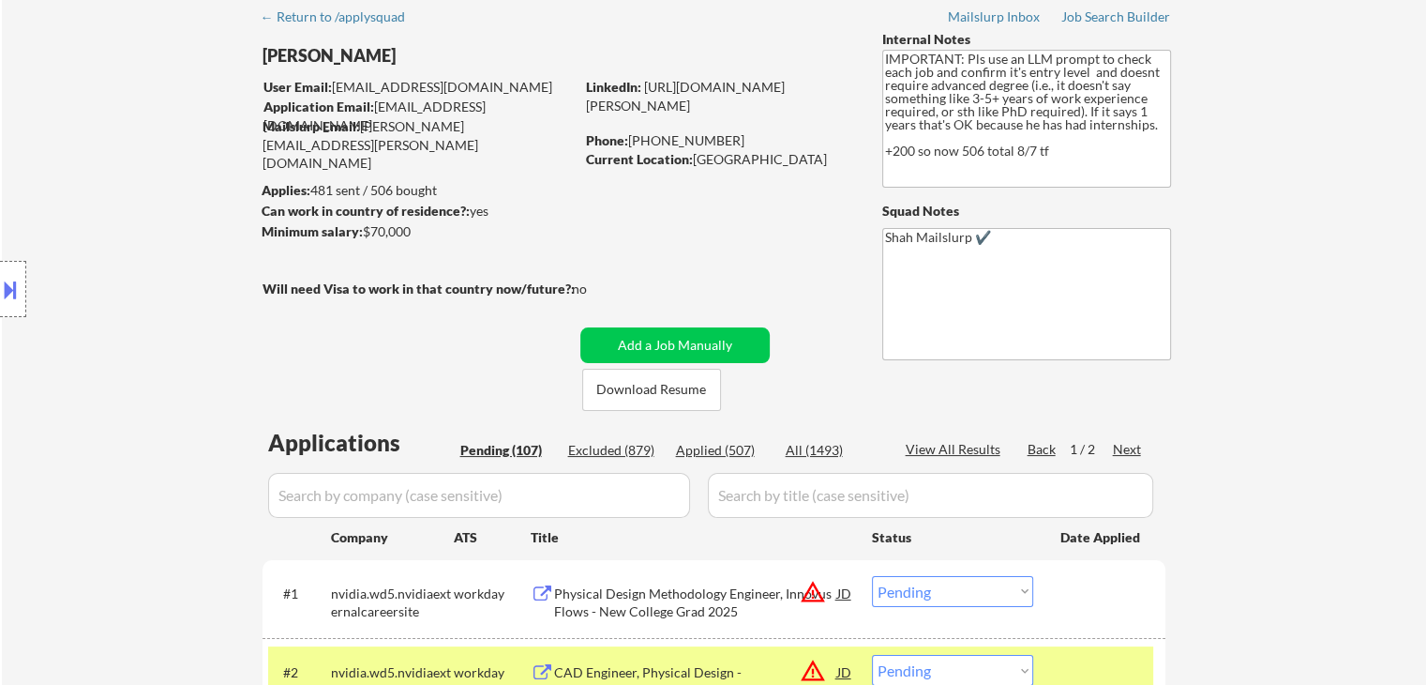
scroll to position [0, 0]
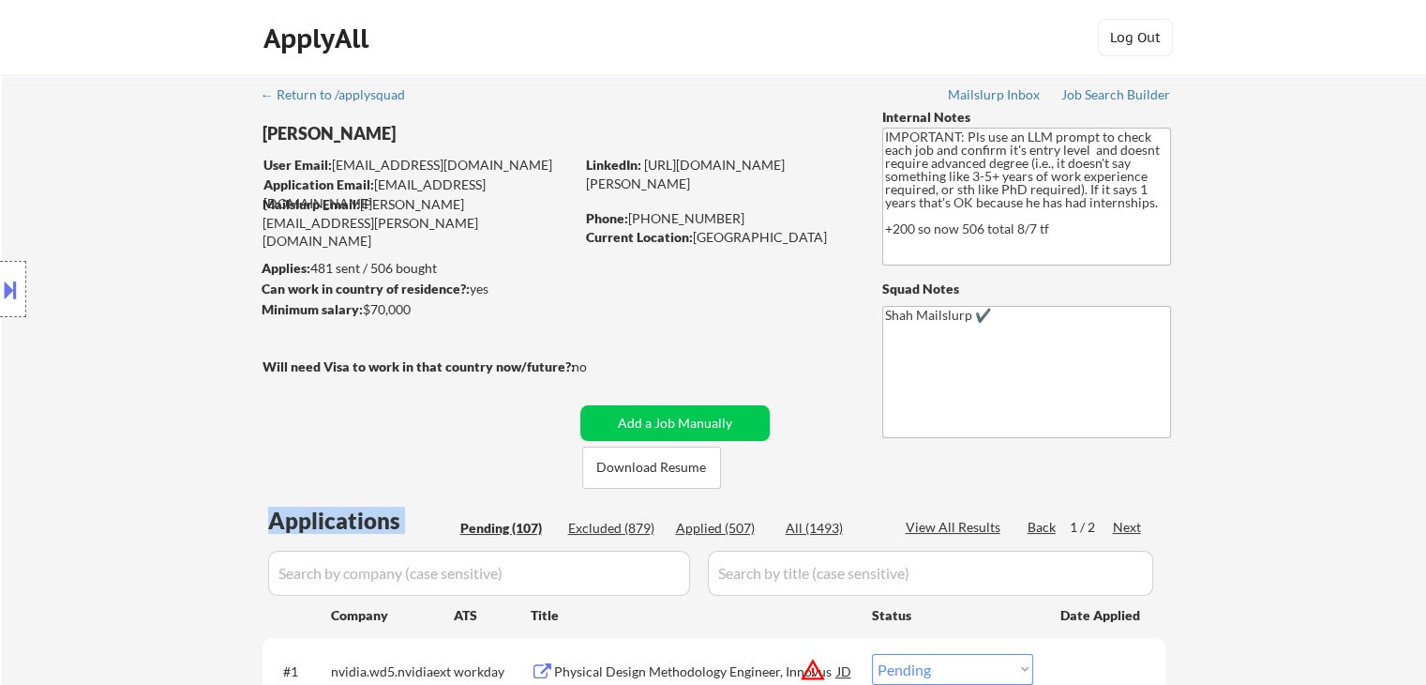
drag, startPoint x: 469, startPoint y: 516, endPoint x: 748, endPoint y: 517, distance: 279.5
click at [122, 387] on div "Location Inclusions:" at bounding box center [168, 289] width 336 height 348
click at [724, 534] on div "Applied (507)" at bounding box center [723, 528] width 94 height 19
select select ""applied""
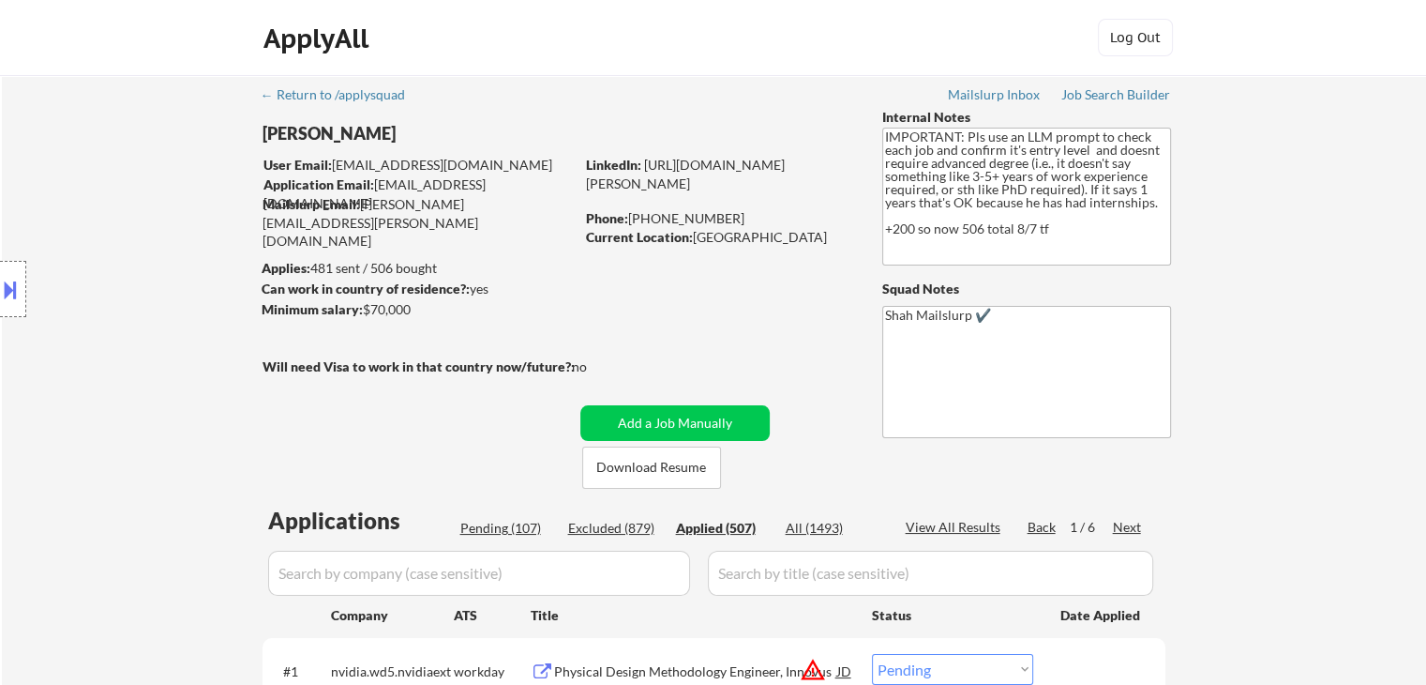
select select ""applied""
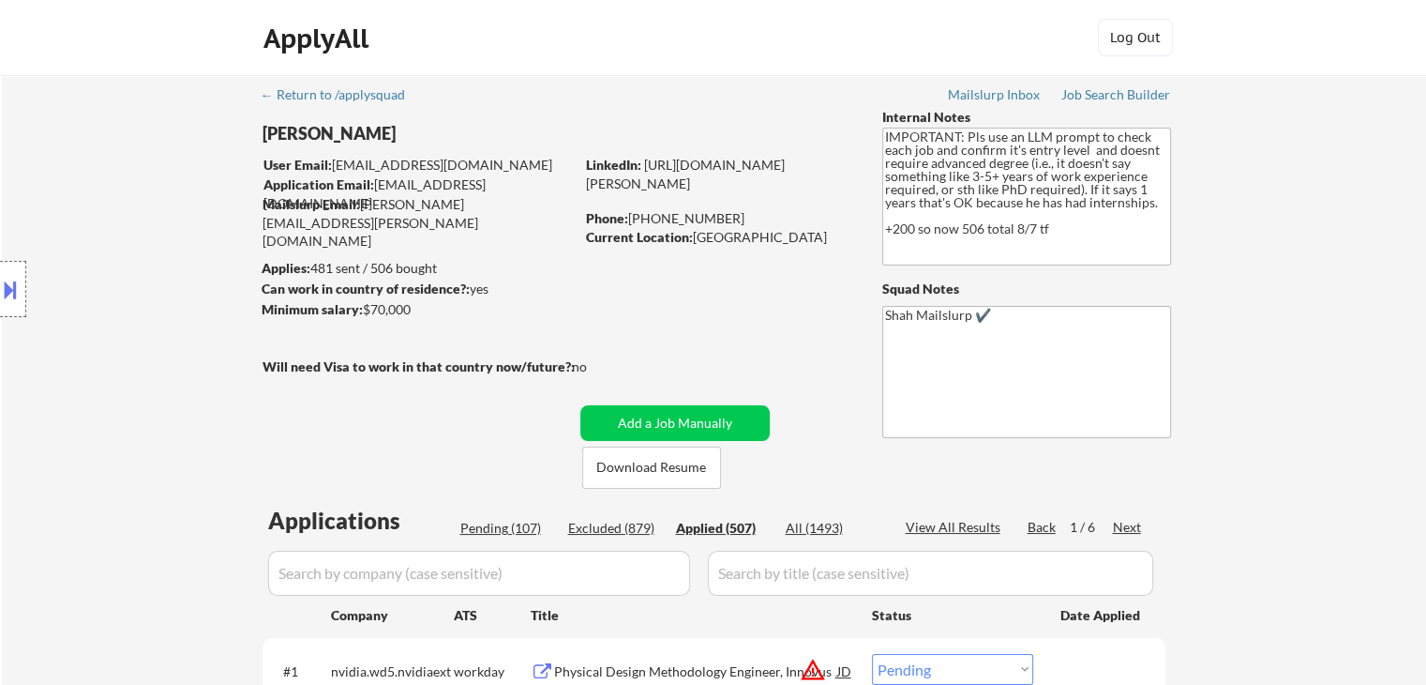
select select ""applied""
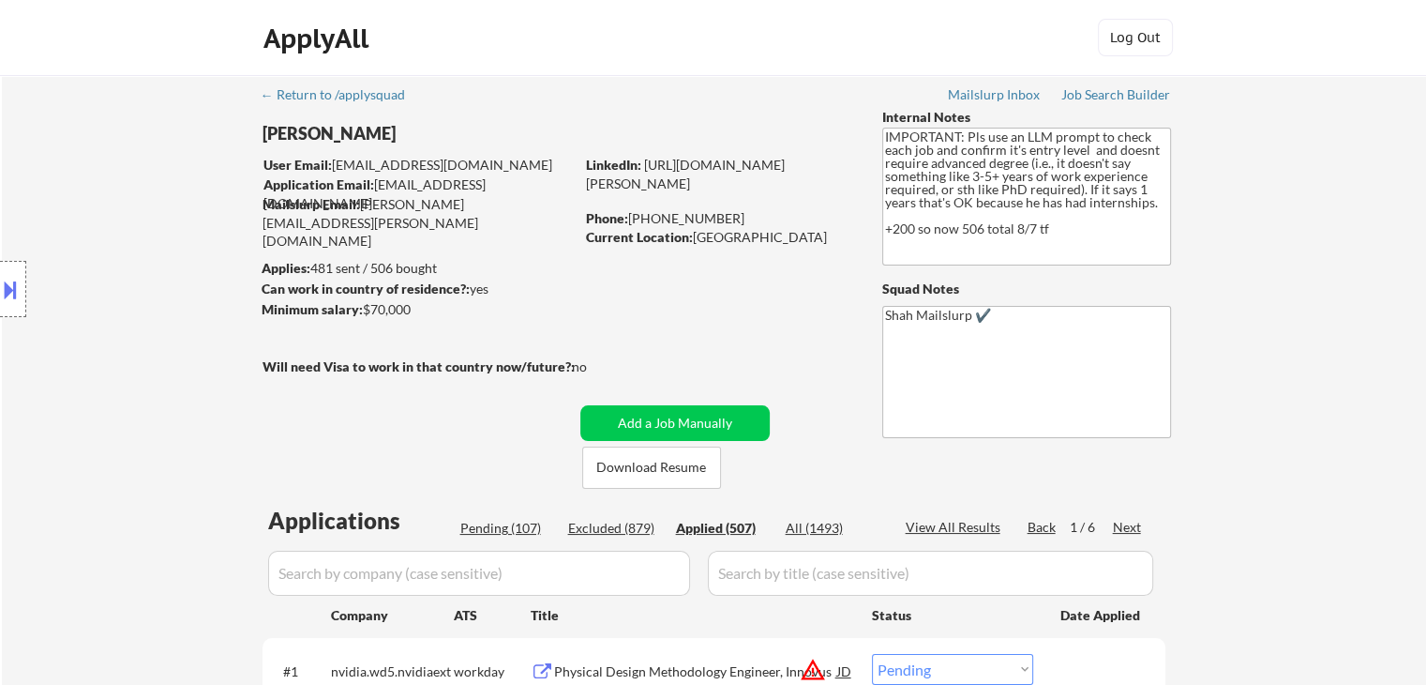
select select ""applied""
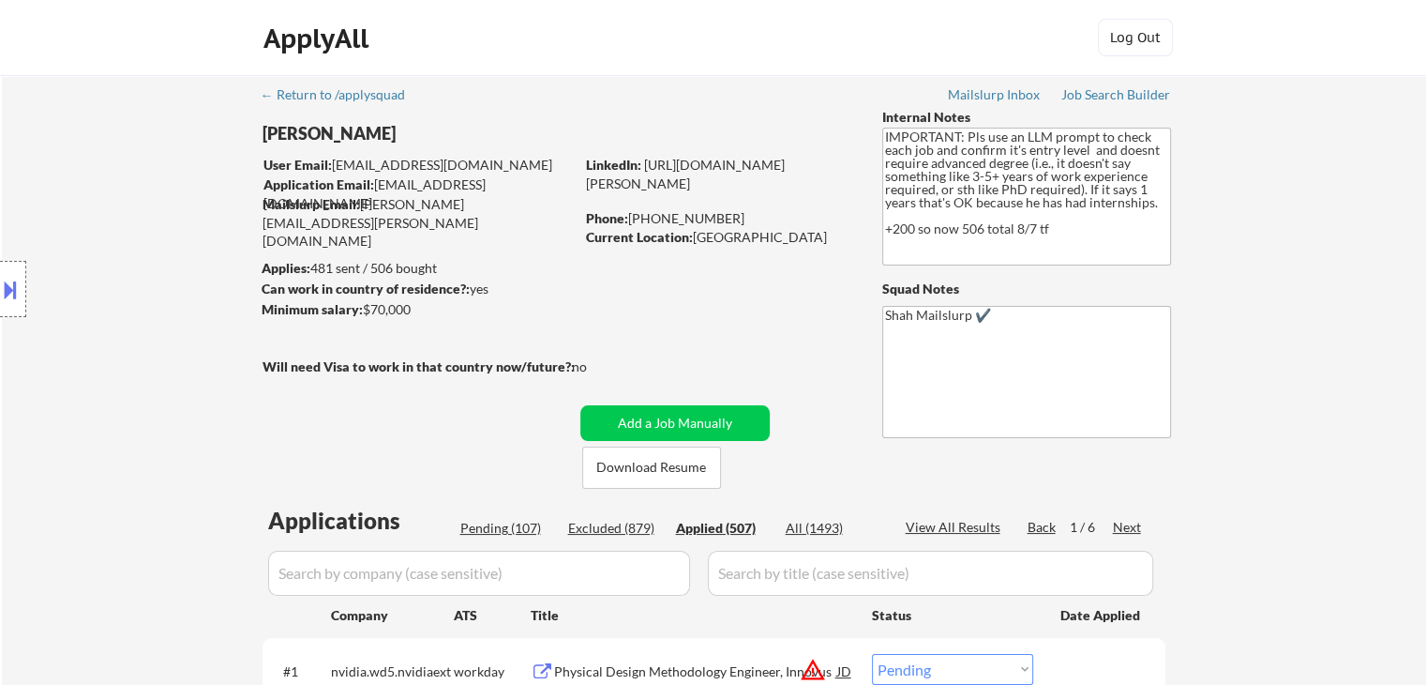
select select ""applied""
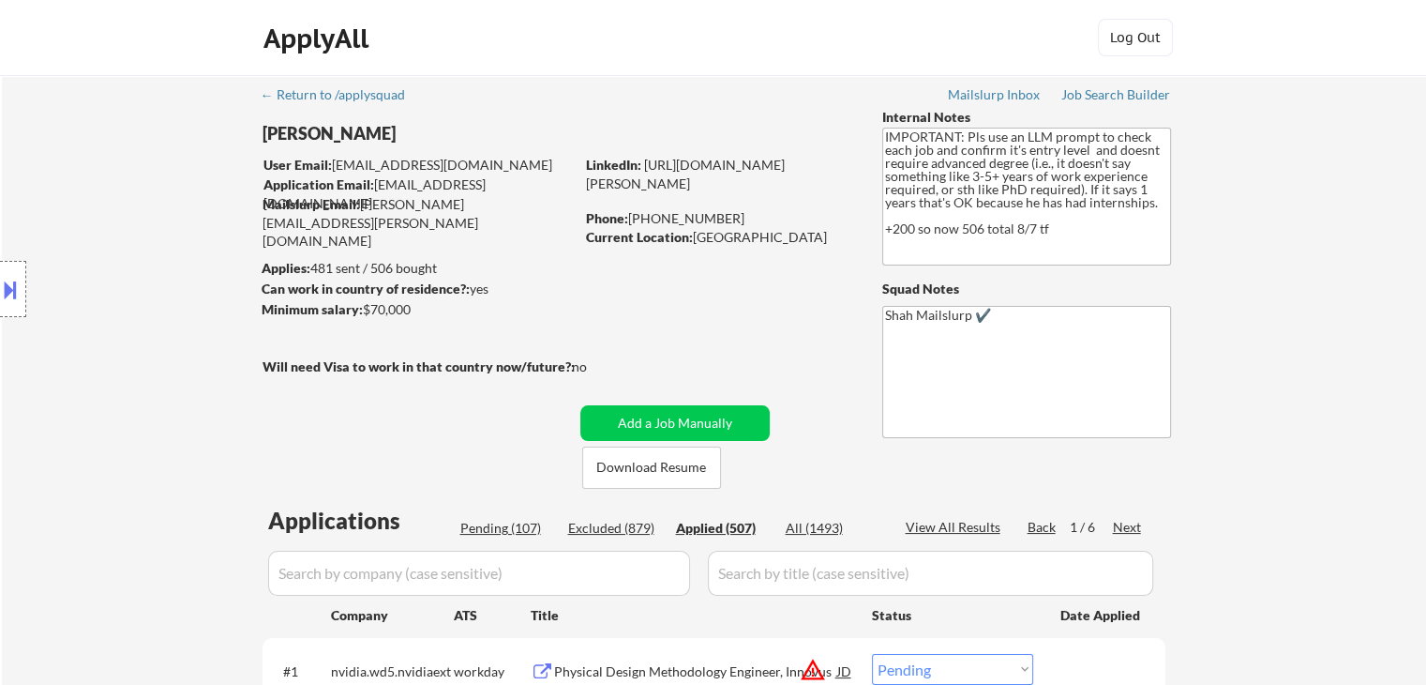
select select ""applied""
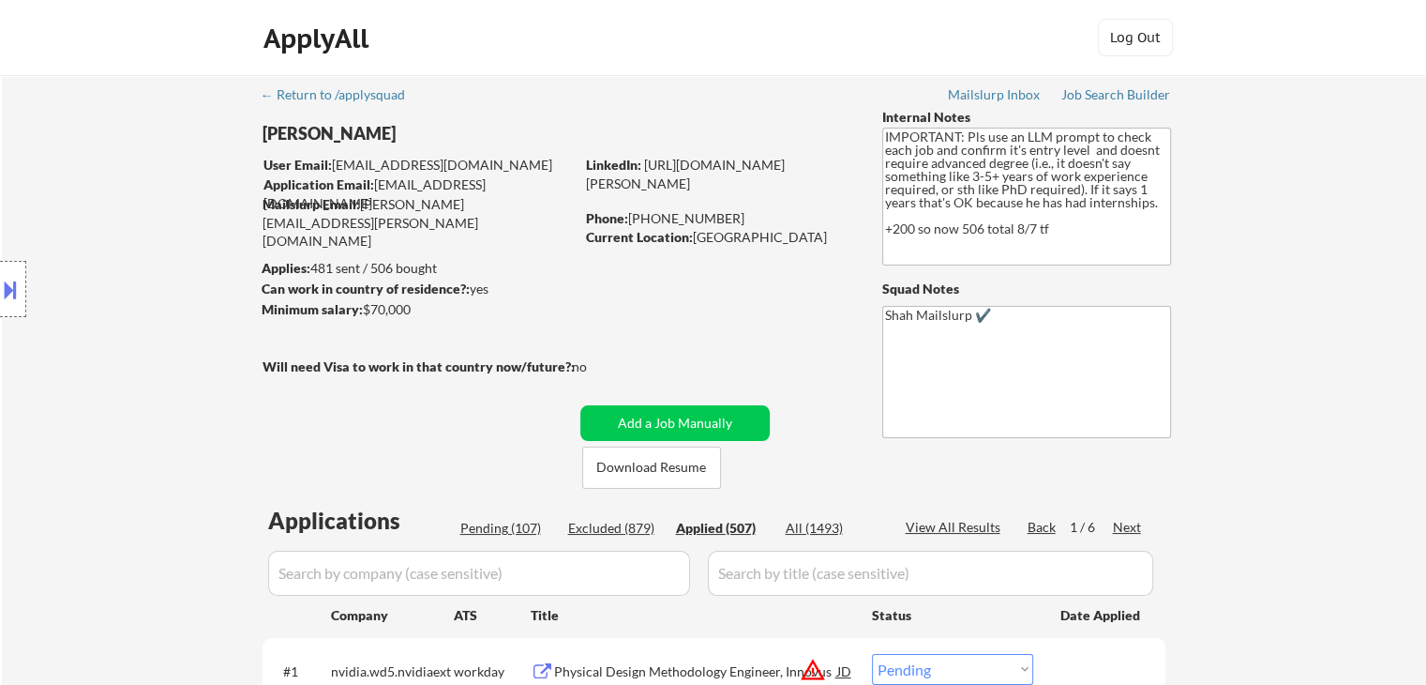
select select ""applied""
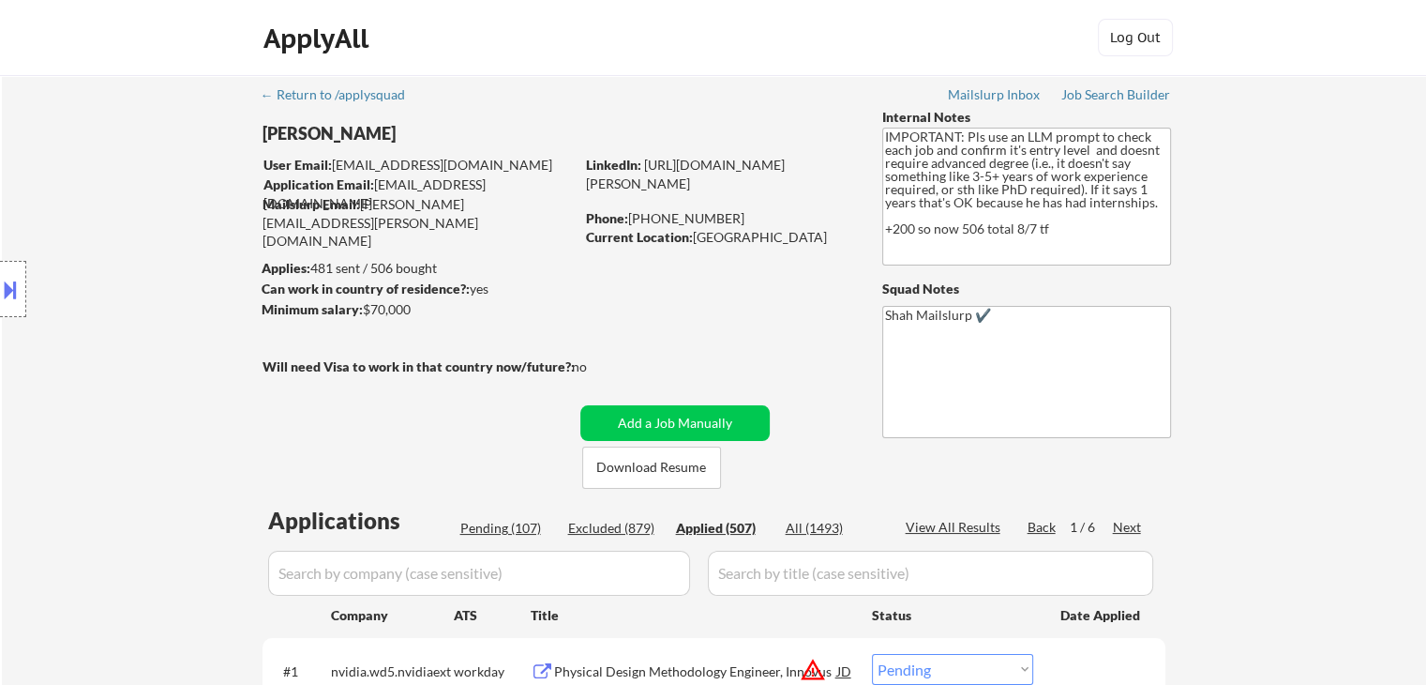
select select ""applied""
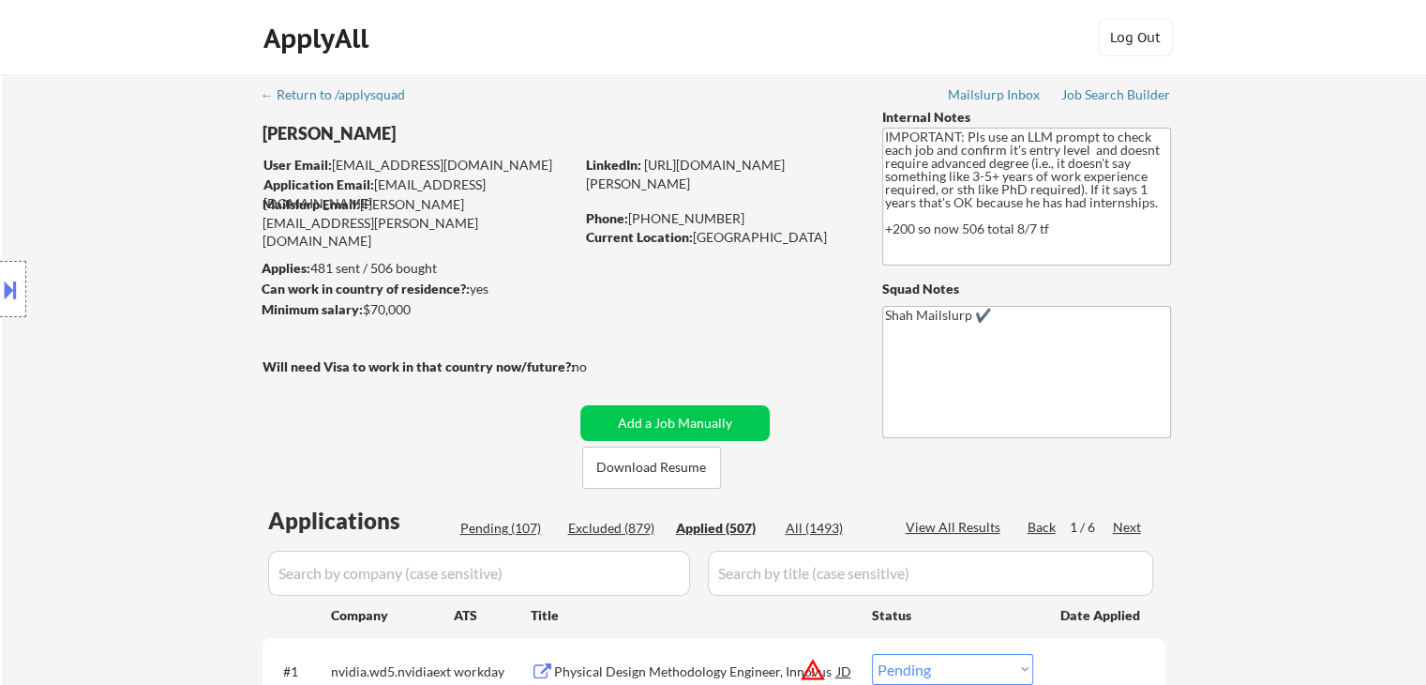
select select ""applied""
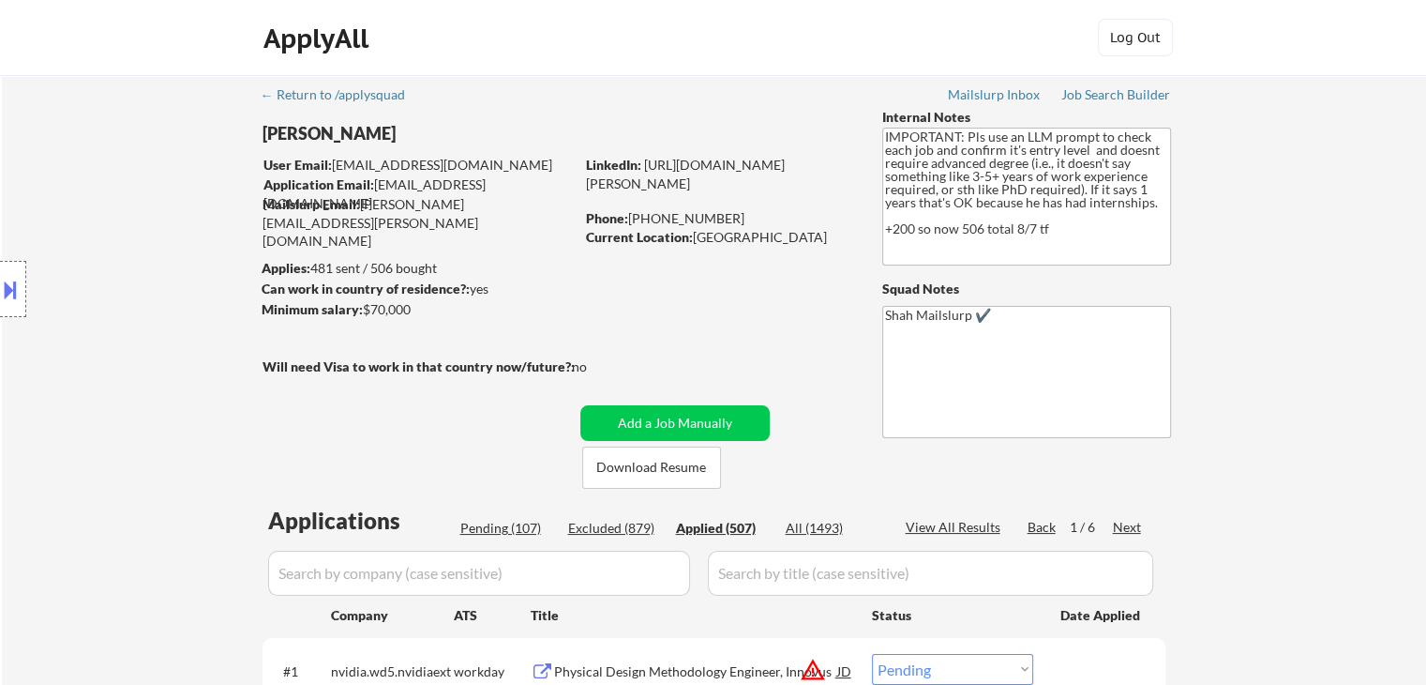
select select ""applied""
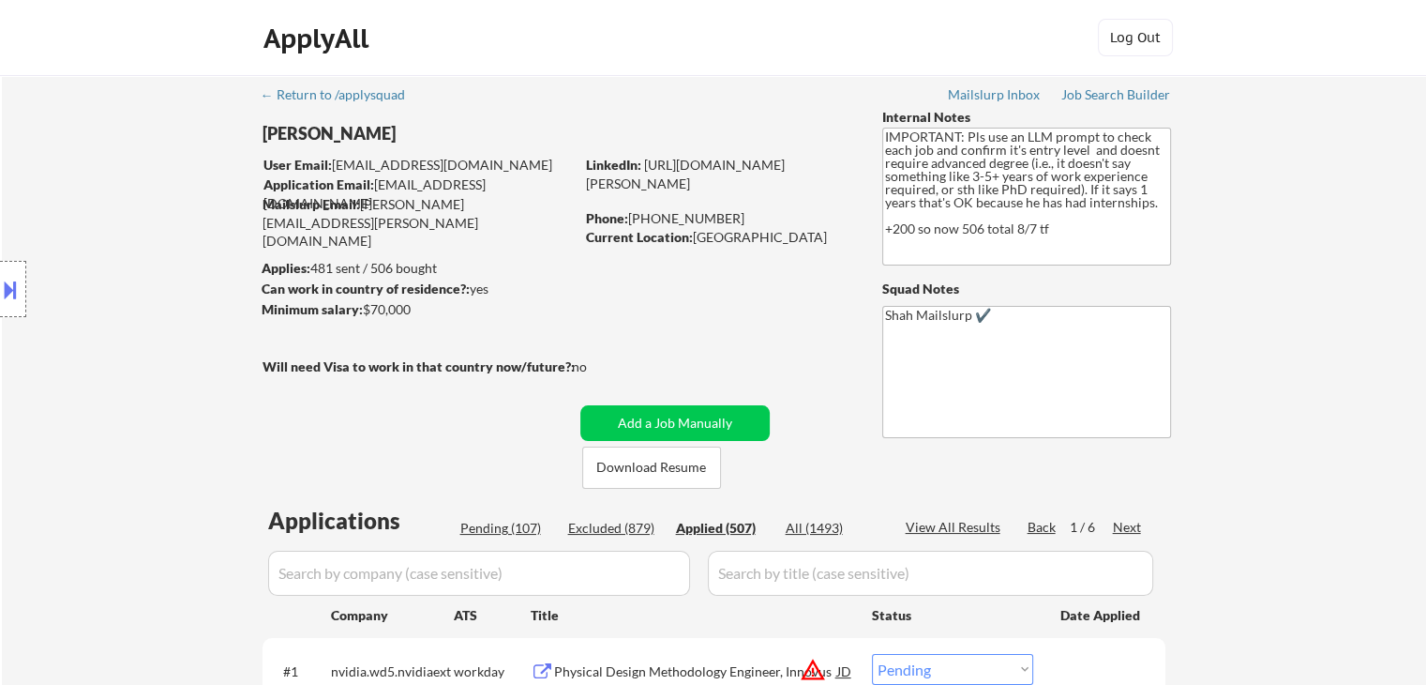
select select ""applied""
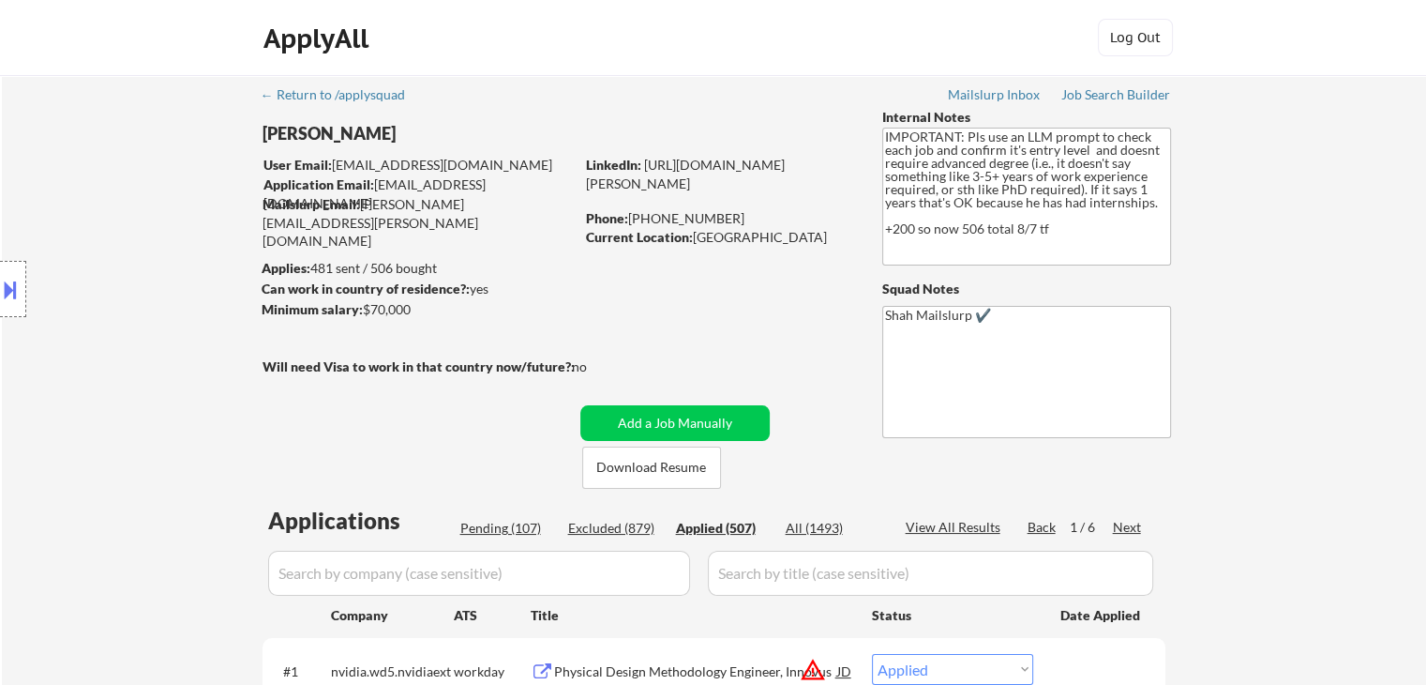
select select ""applied""
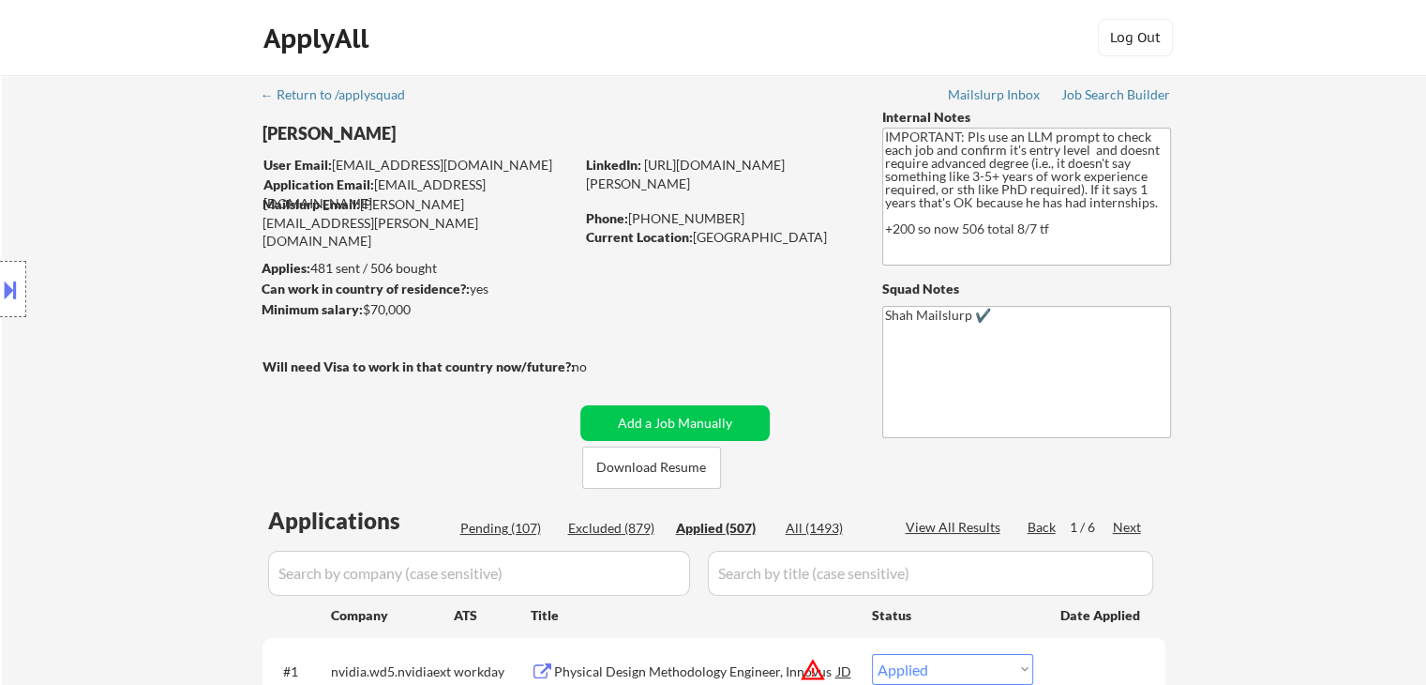
select select ""applied""
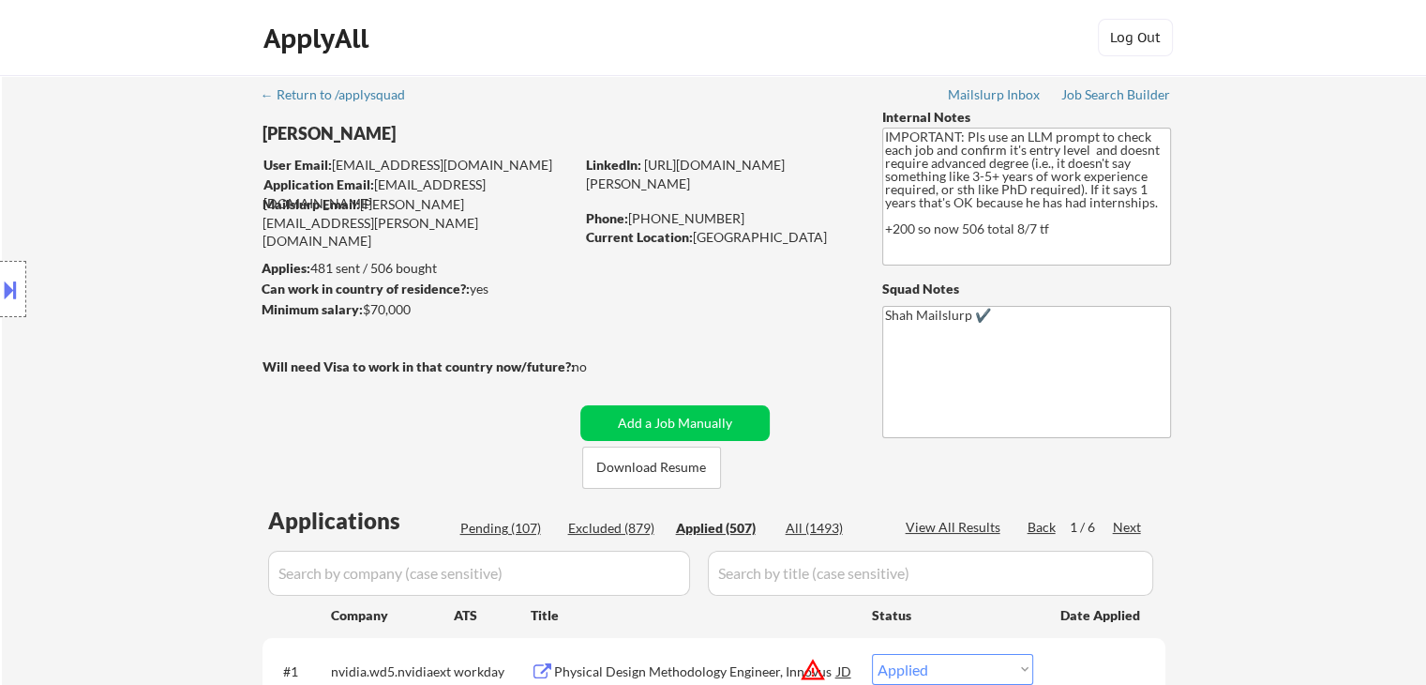
select select ""applied""
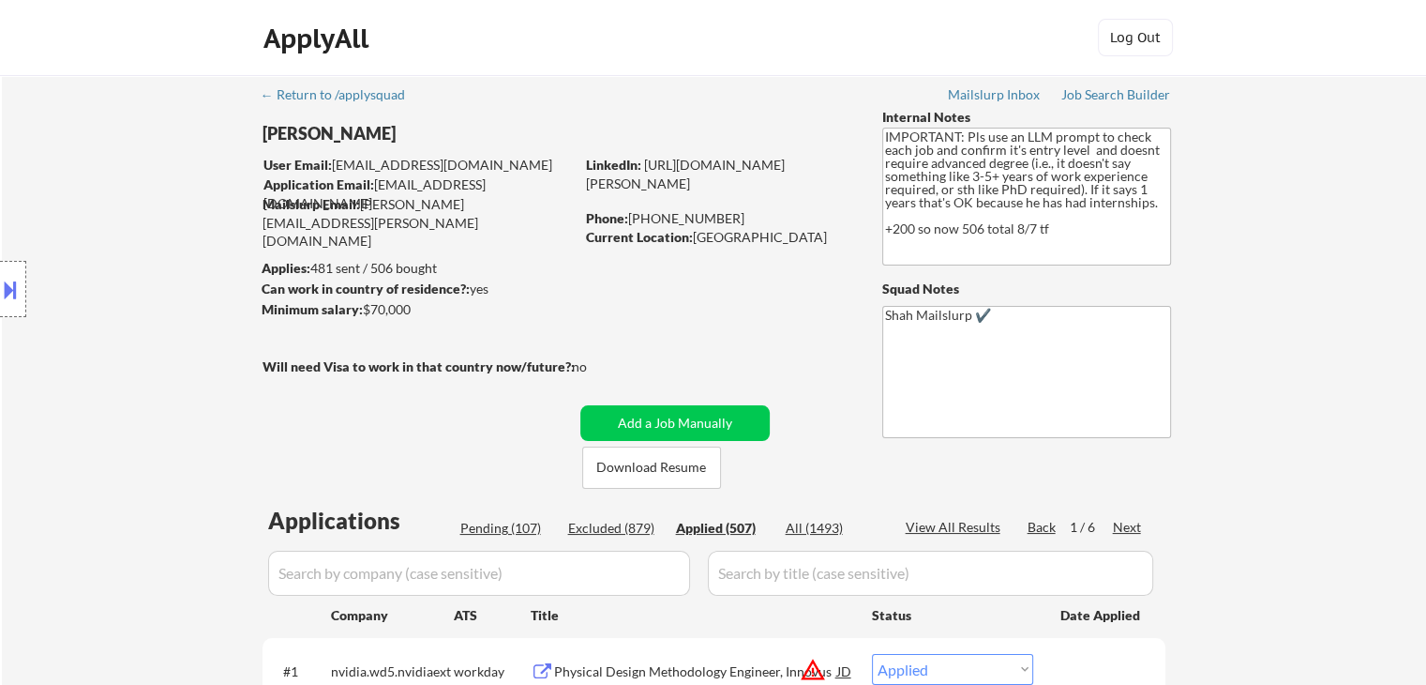
select select ""applied""
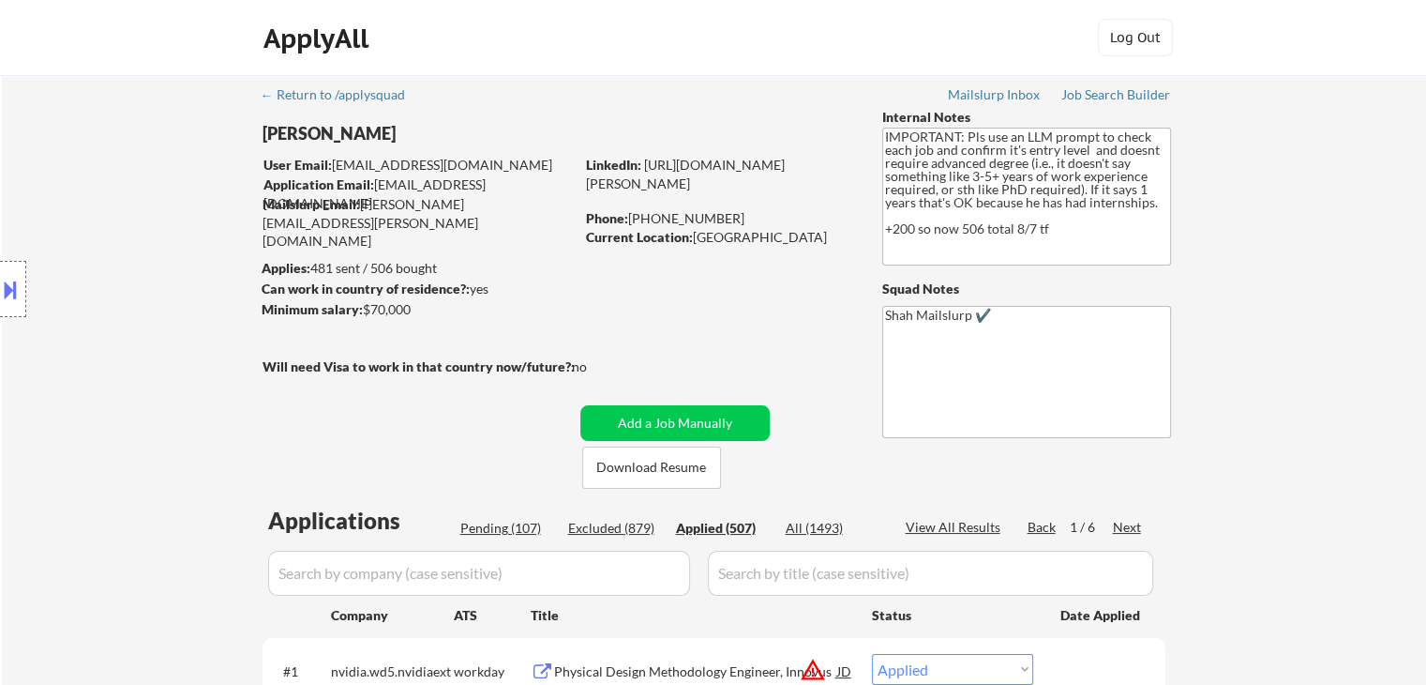
select select ""applied""
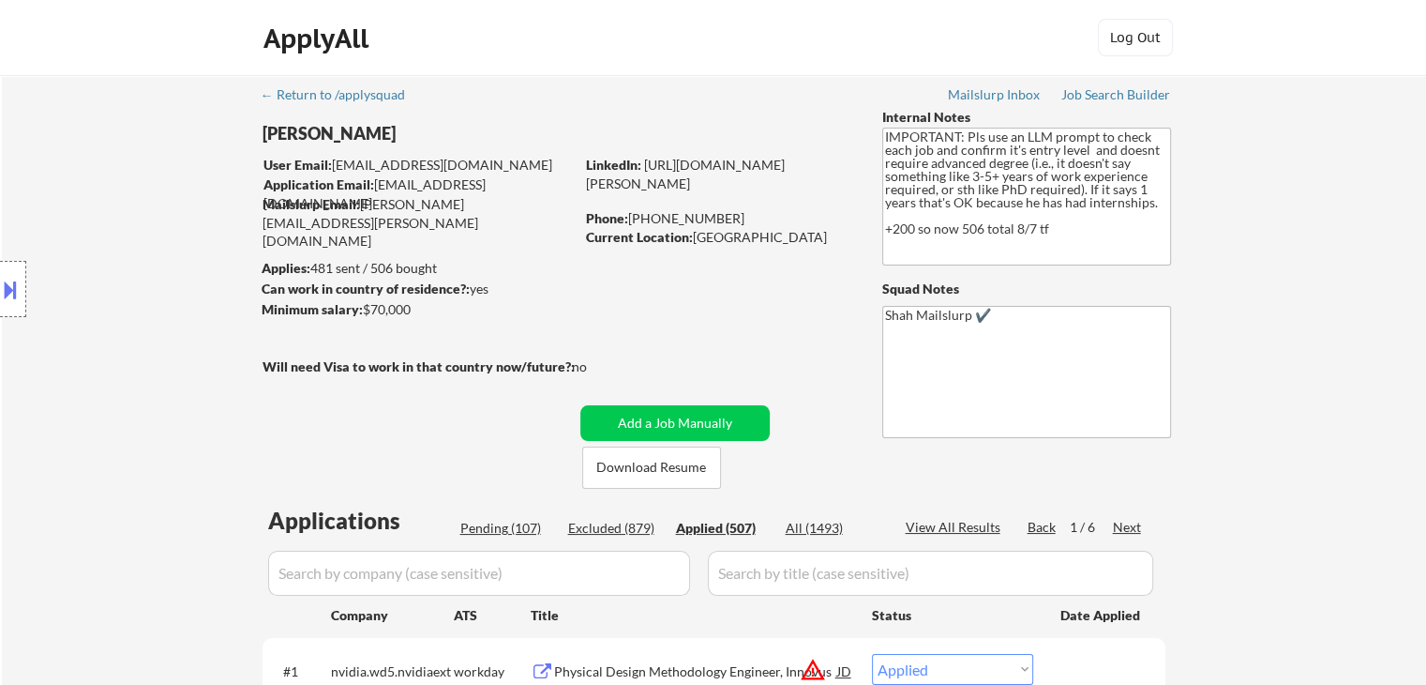
select select ""applied""
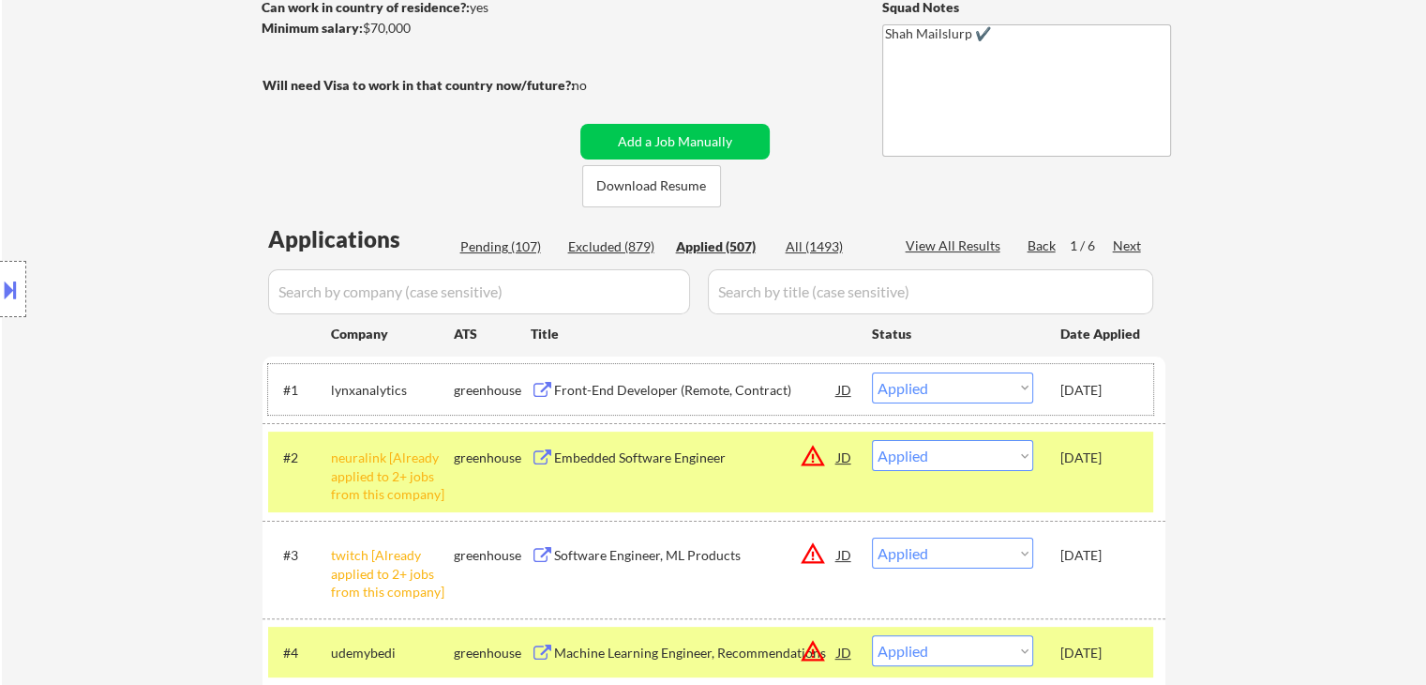
drag, startPoint x: 1099, startPoint y: 391, endPoint x: 1134, endPoint y: 397, distance: 35.2
click at [1134, 397] on div "#1 lynxanalytics greenhouse Front-End Developer (Remote, Contract) JD warning_a…" at bounding box center [710, 389] width 885 height 51
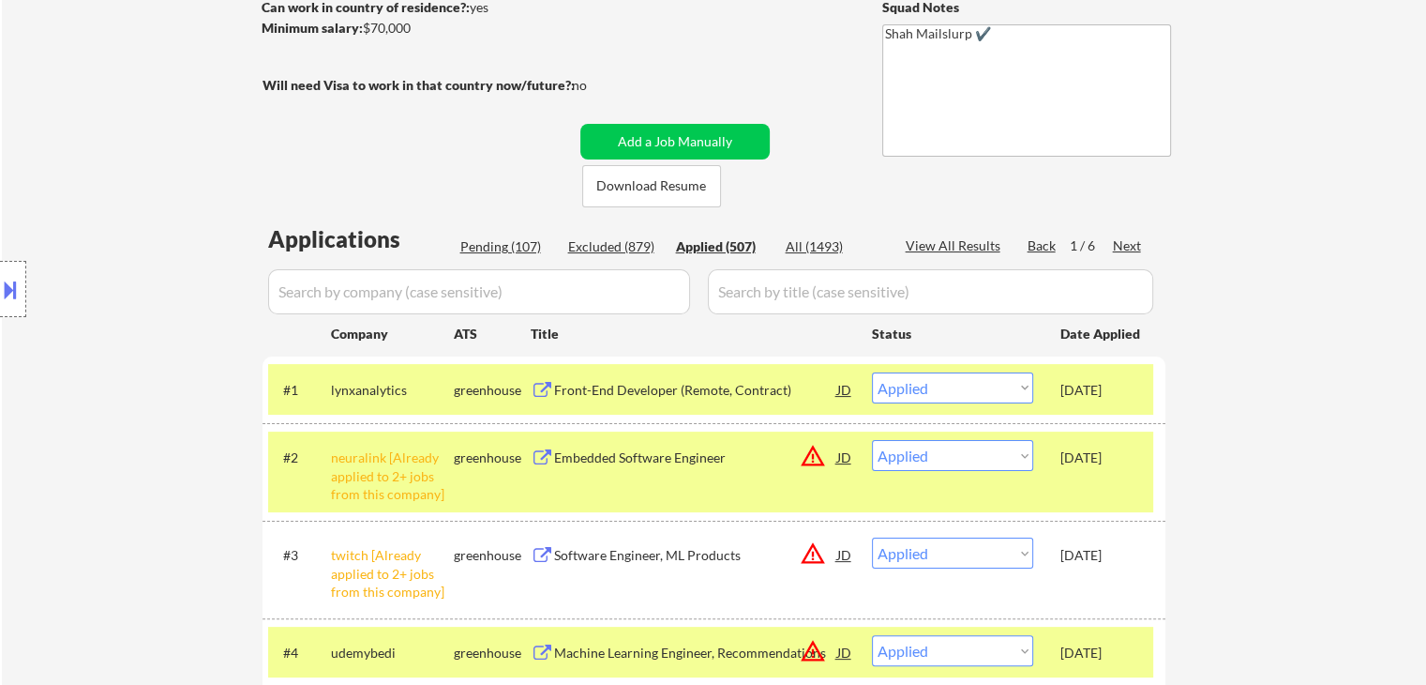
copy div "[DATE]"
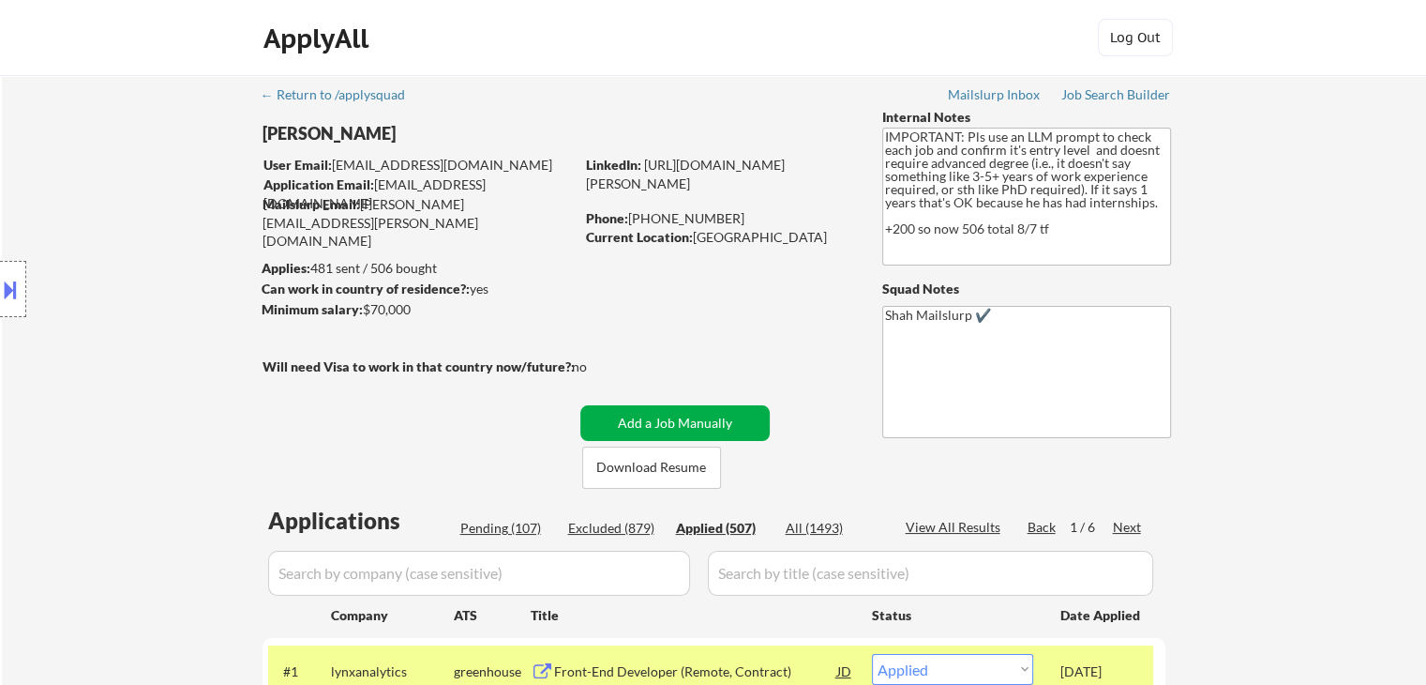
scroll to position [94, 0]
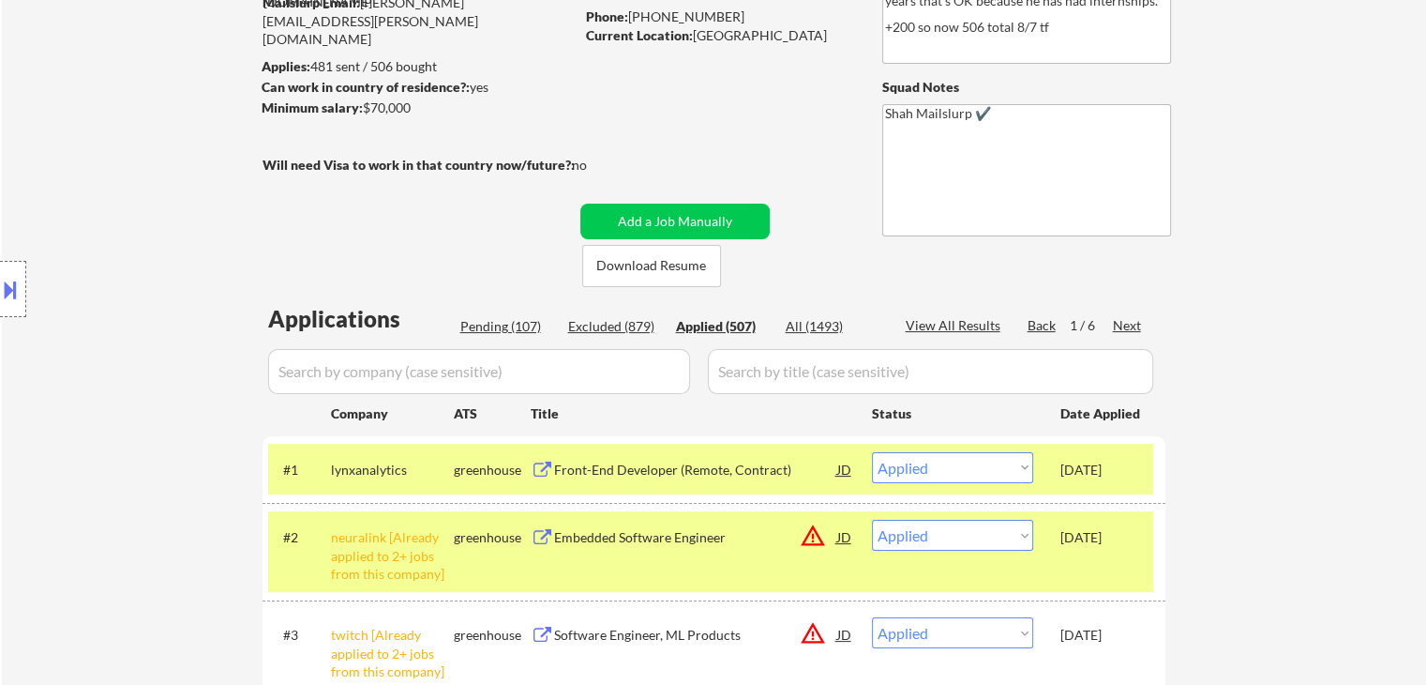
scroll to position [281, 0]
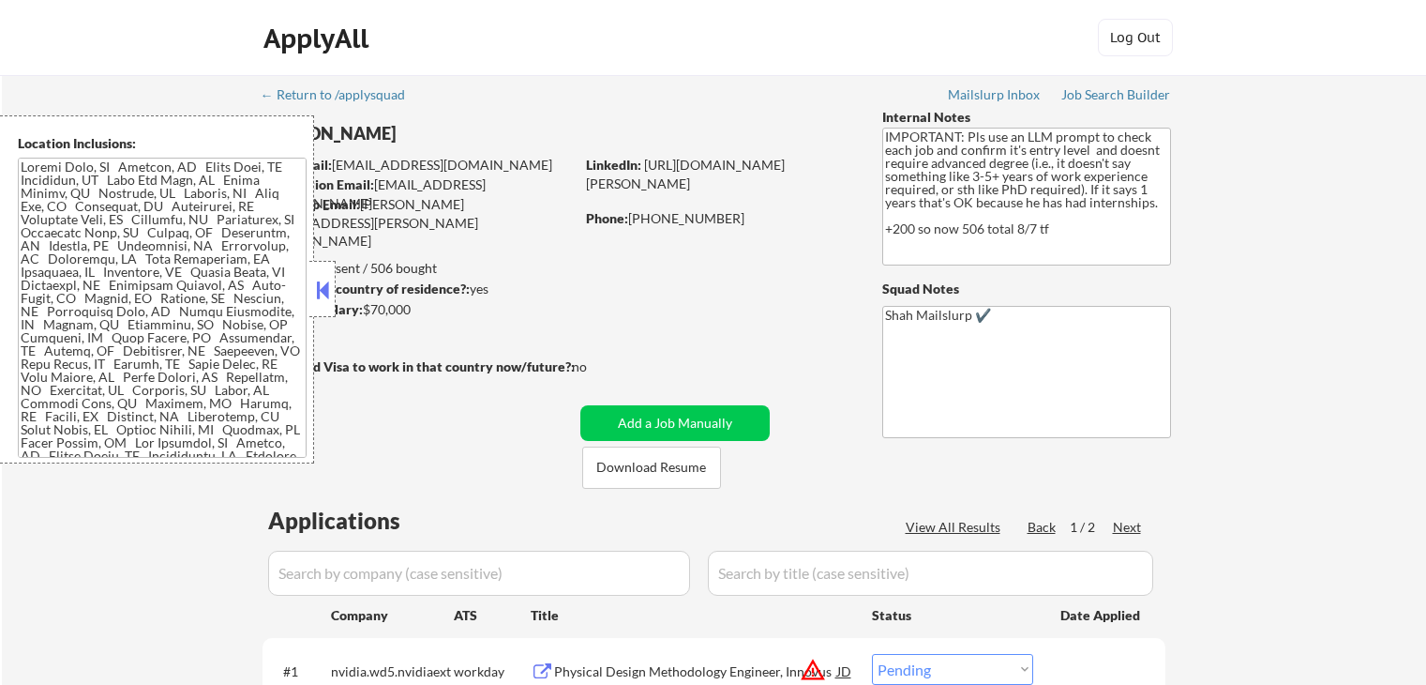
select select ""pending""
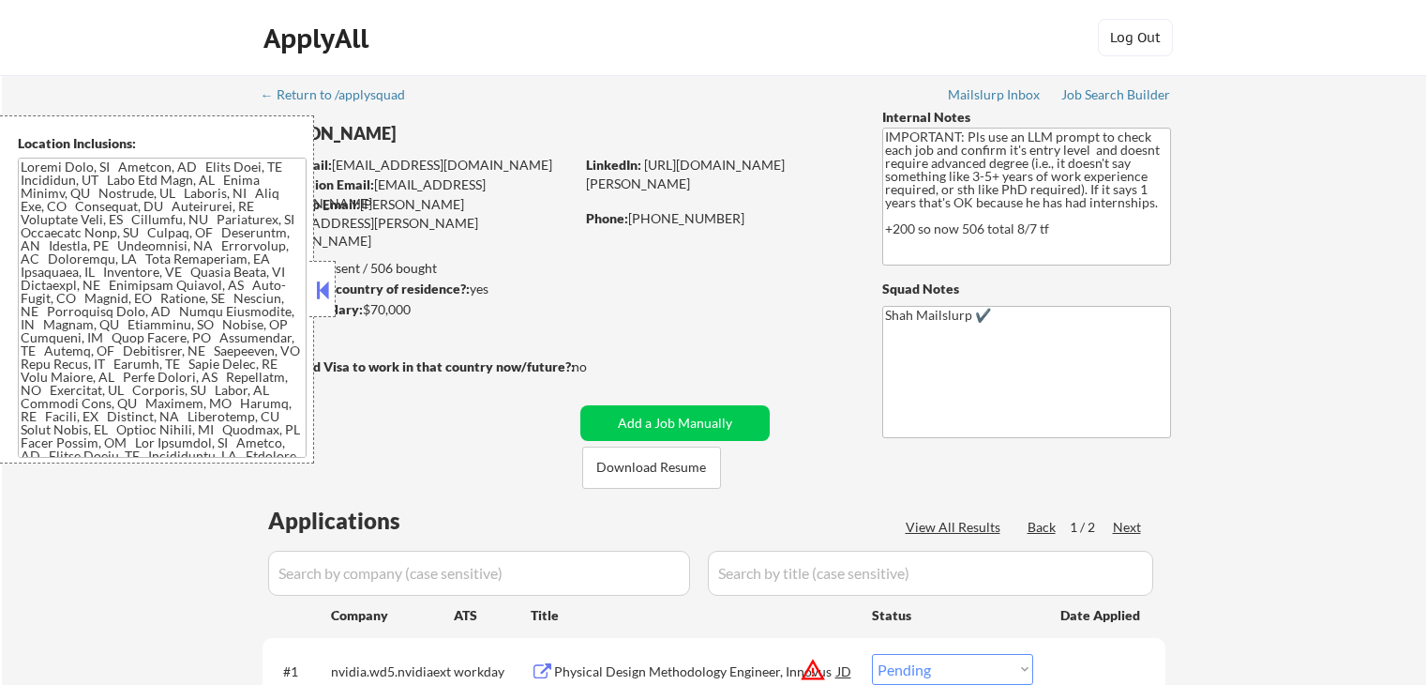
select select ""pending""
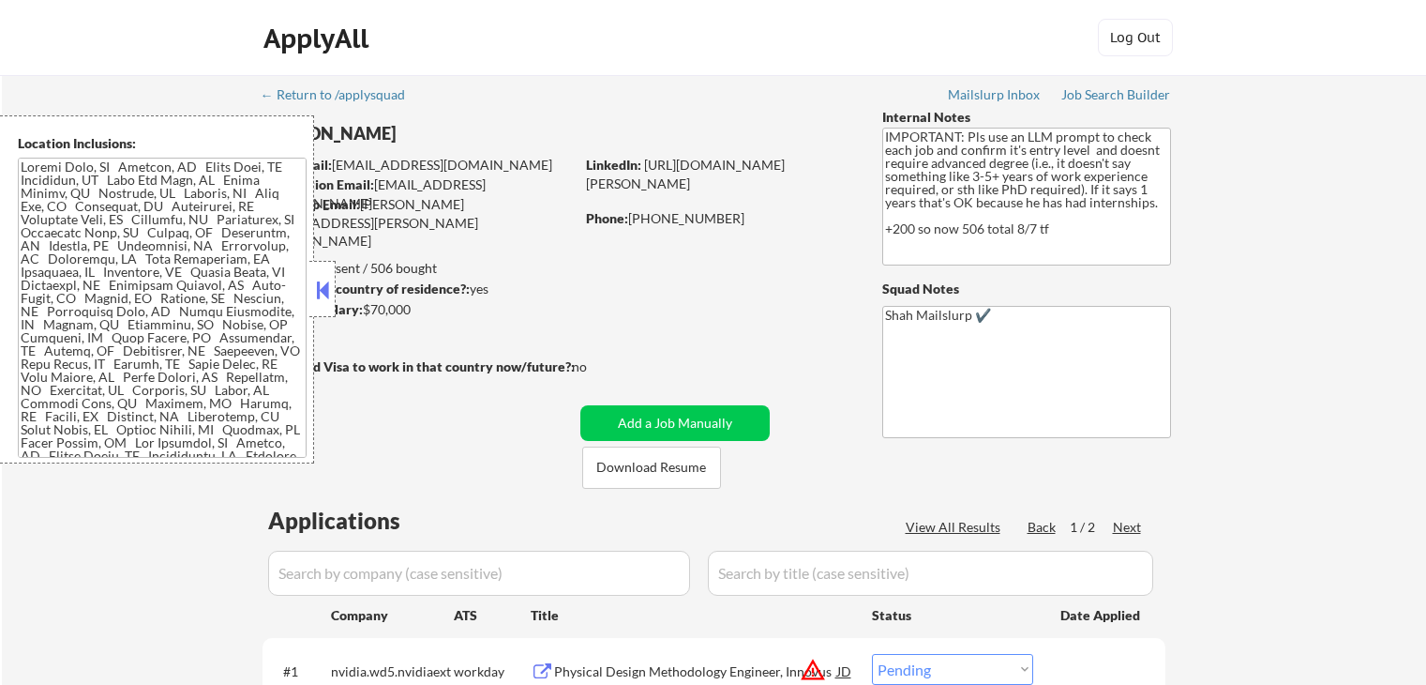
select select ""pending""
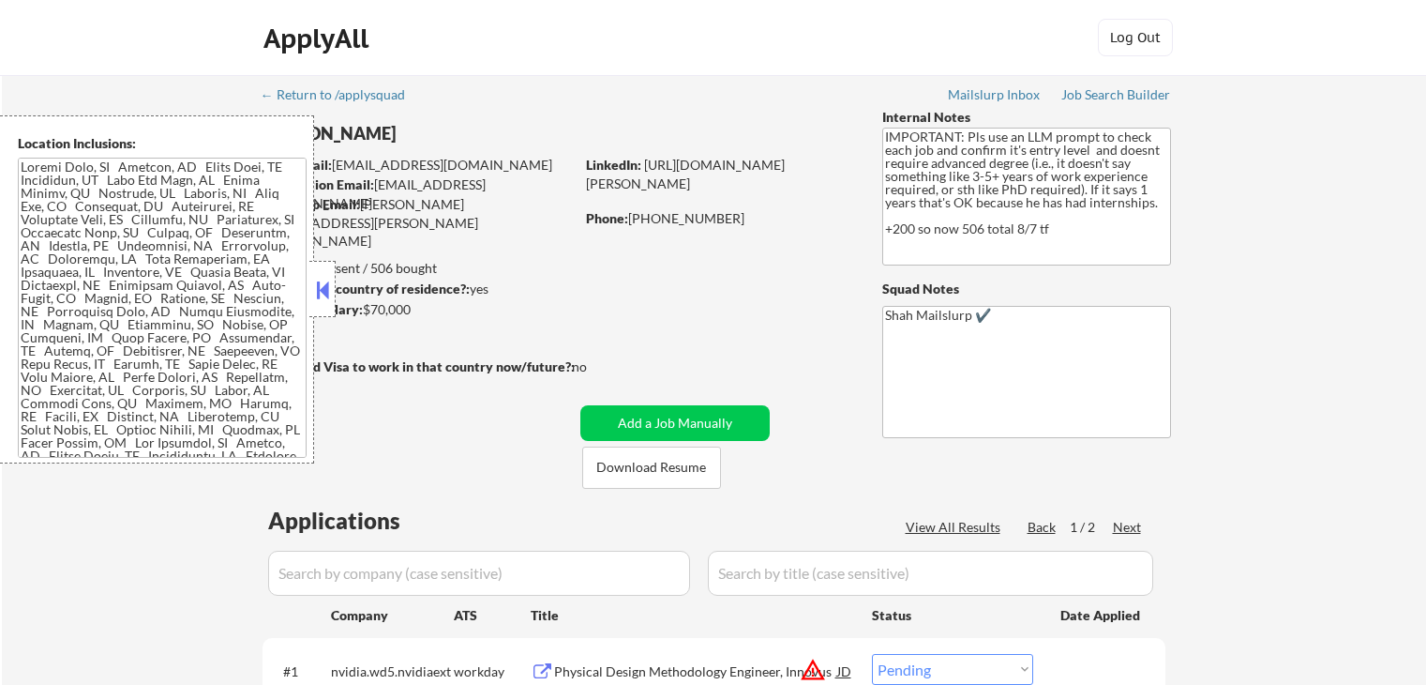
select select ""pending""
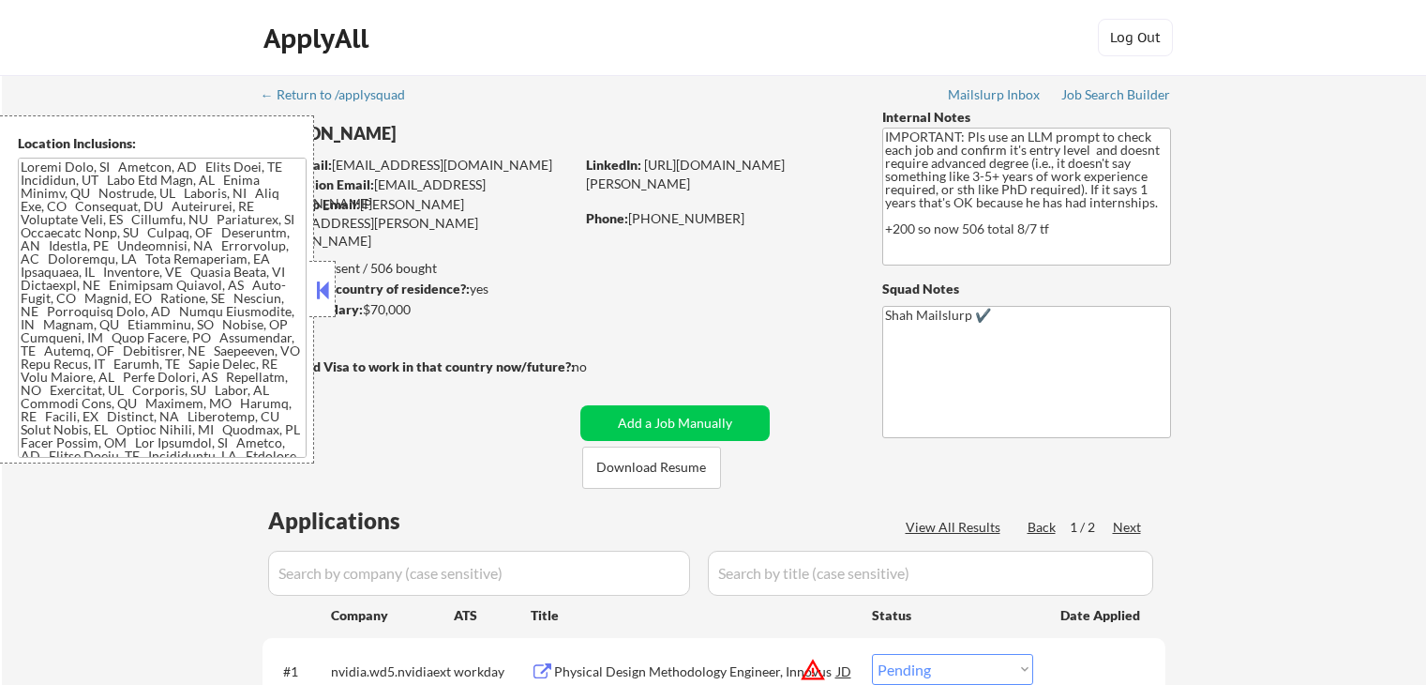
select select ""pending""
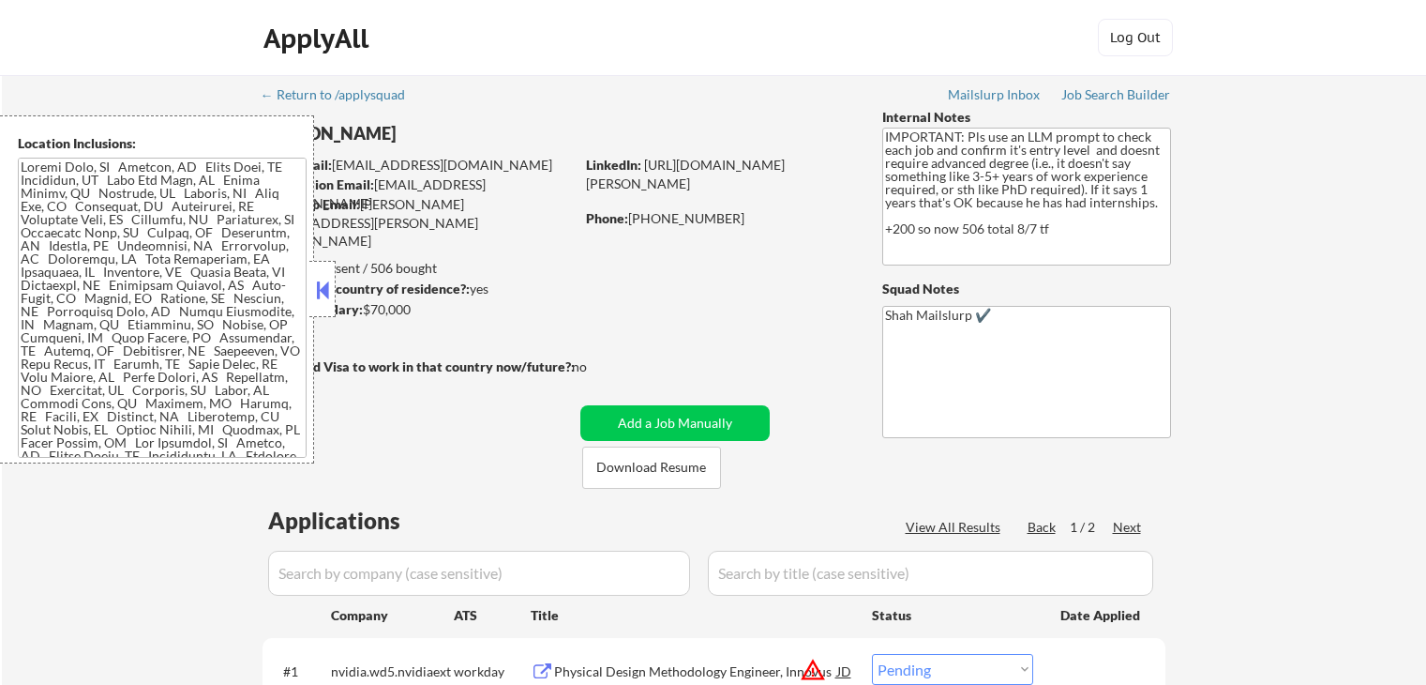
select select ""pending""
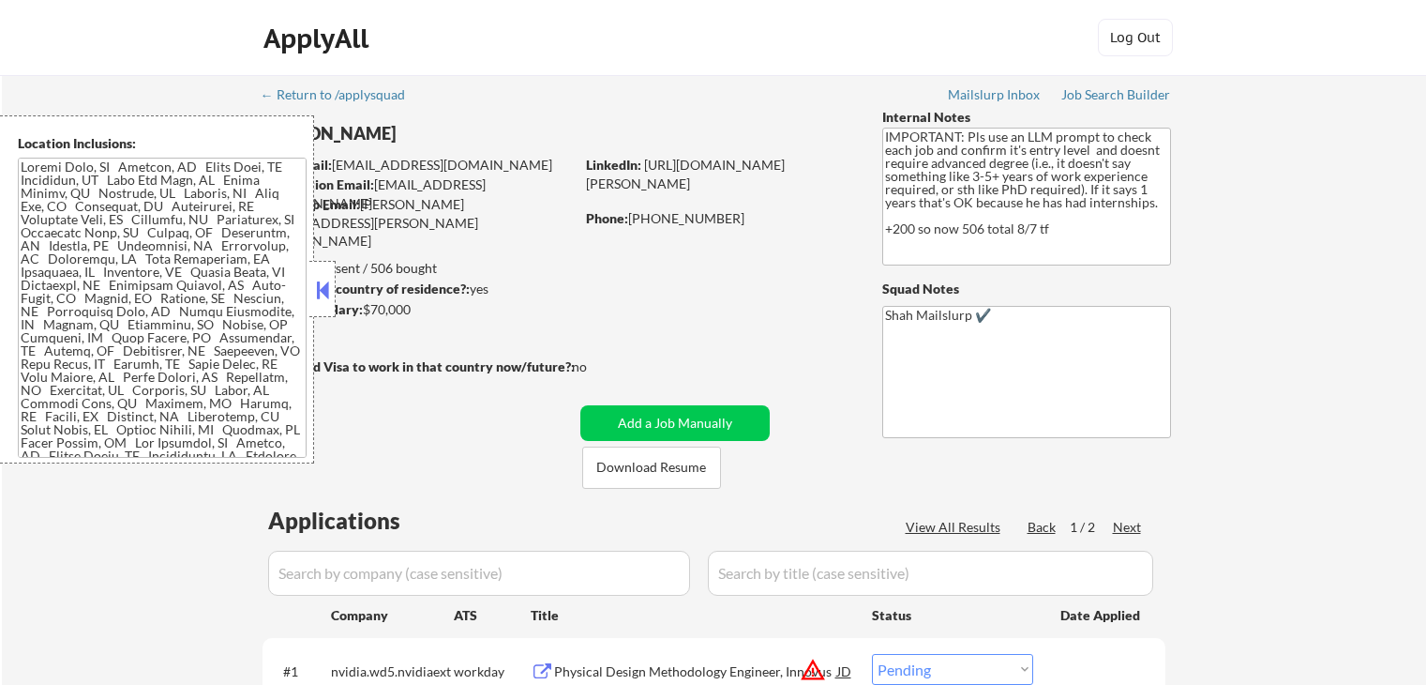
select select ""pending""
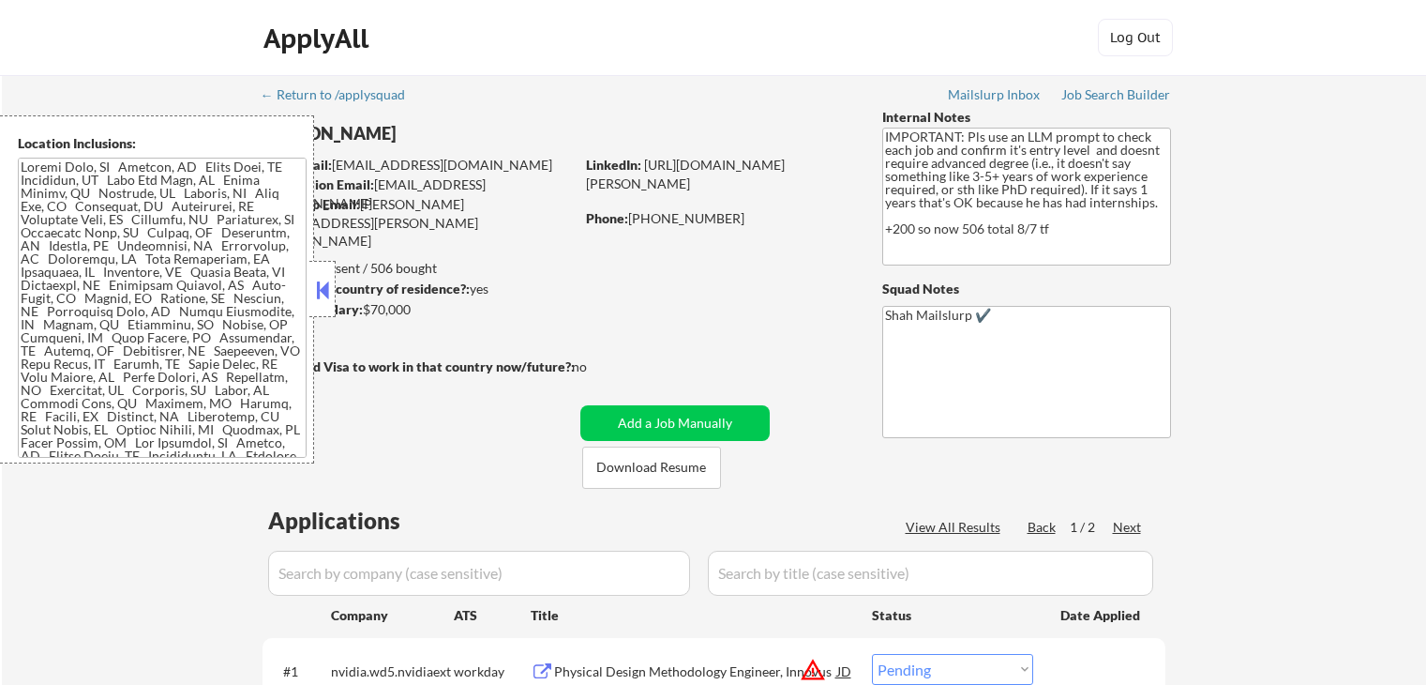
select select ""pending""
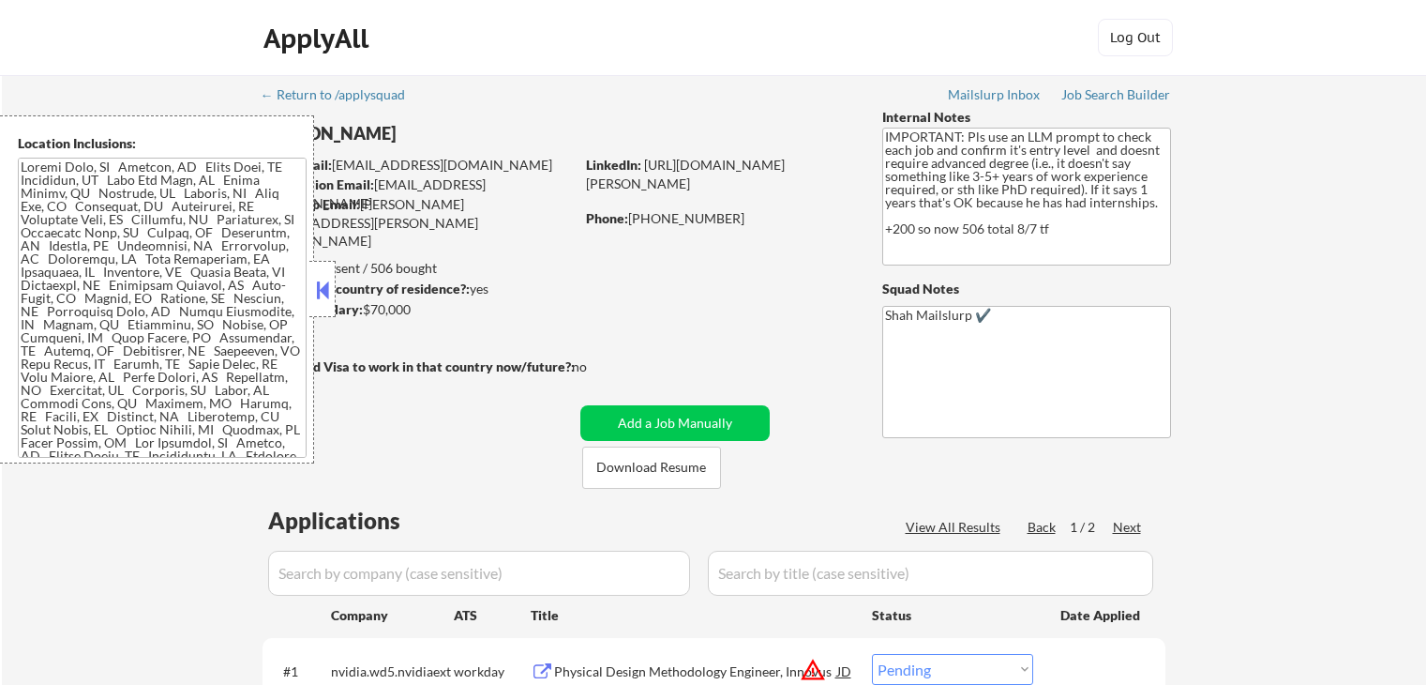
select select ""pending""
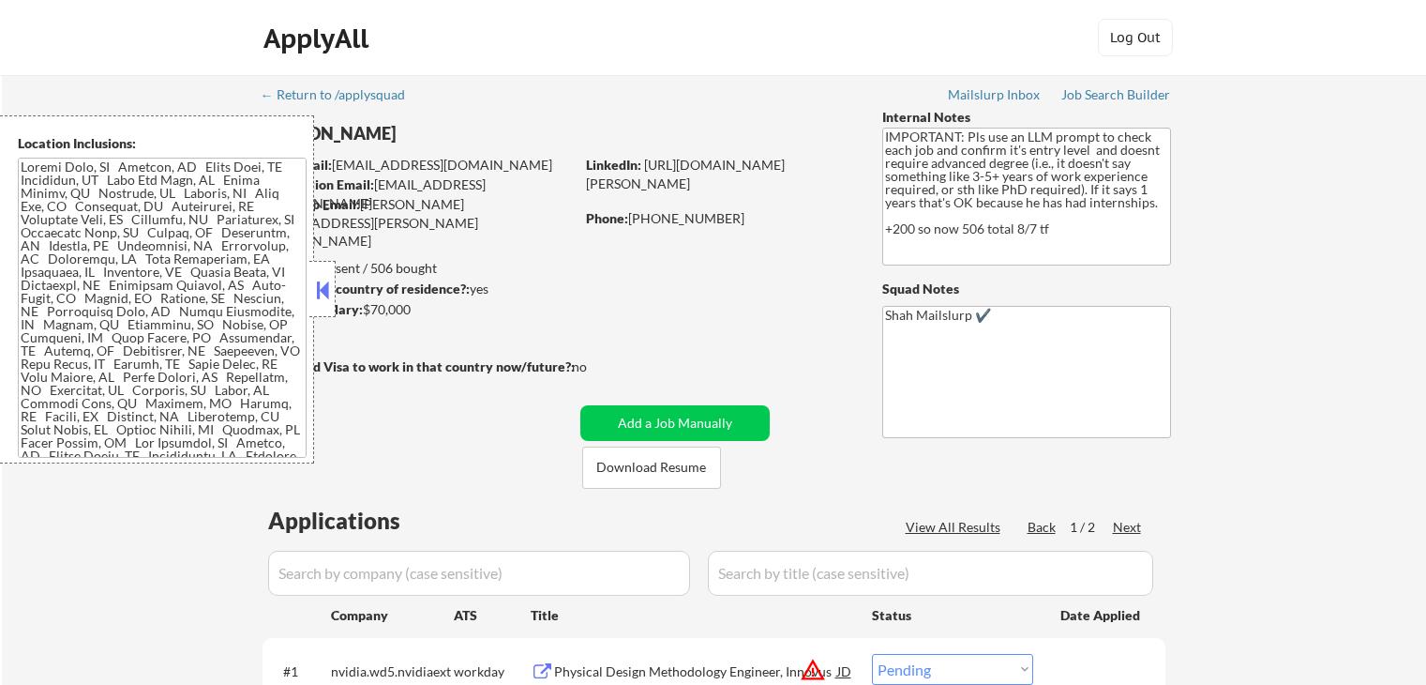
select select ""pending""
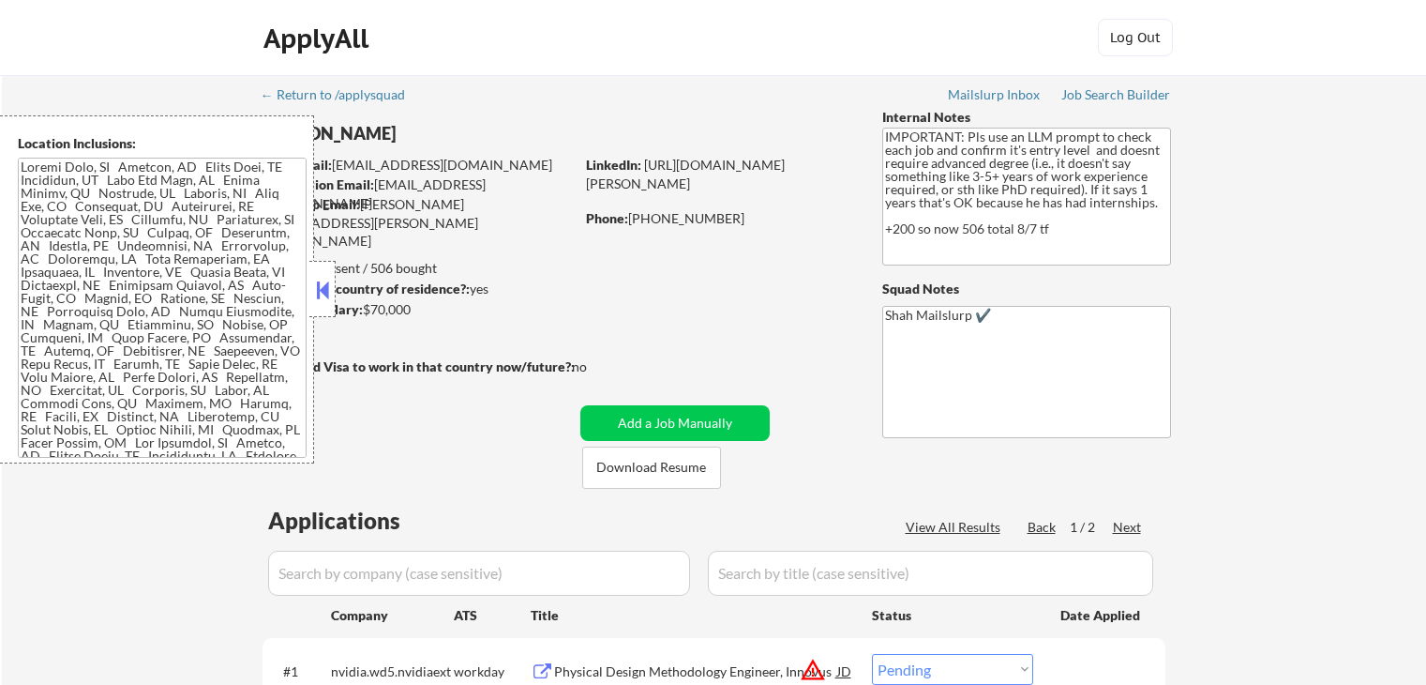
select select ""pending""
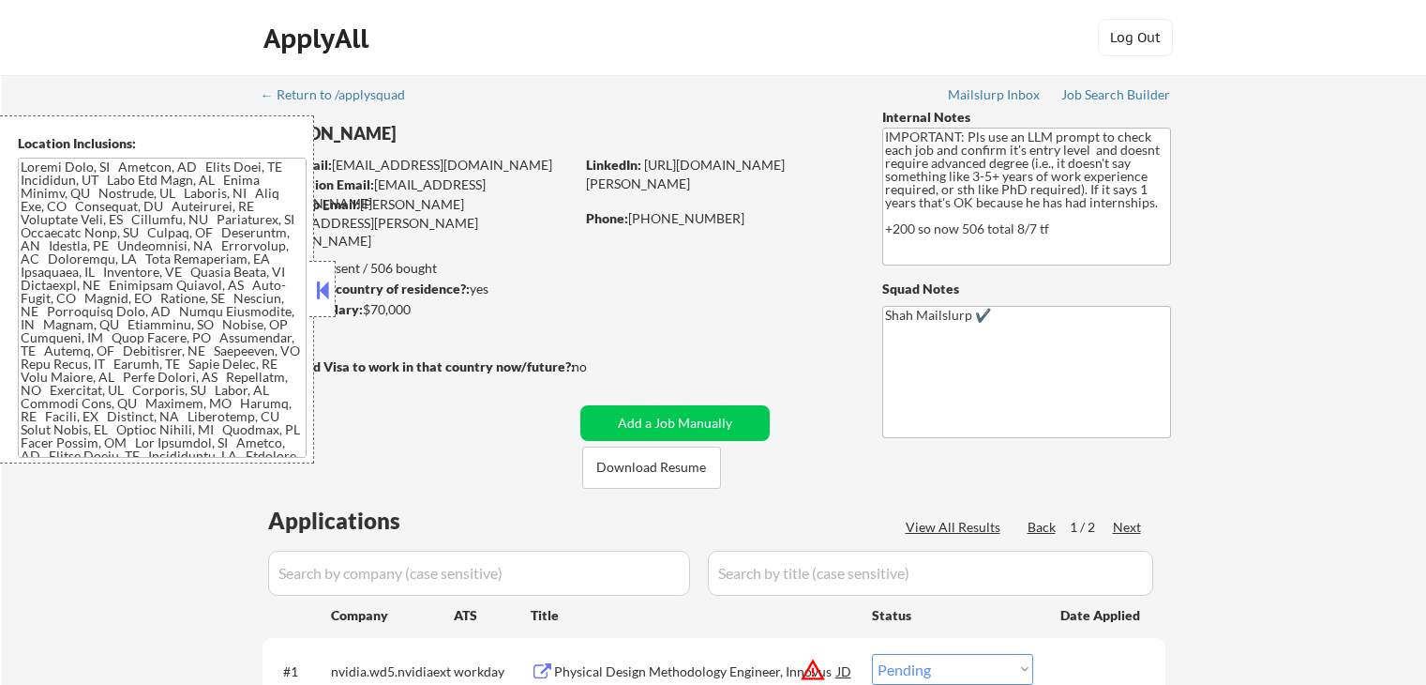
select select ""pending""
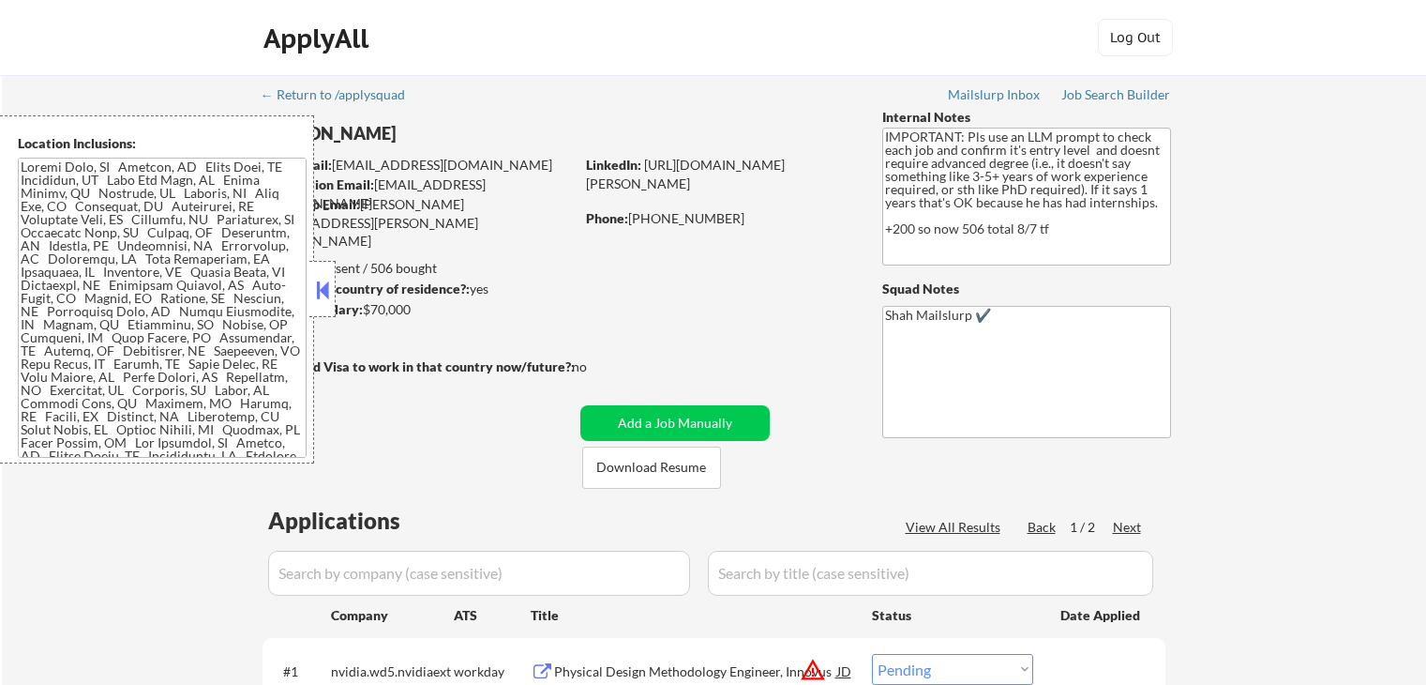
select select ""pending""
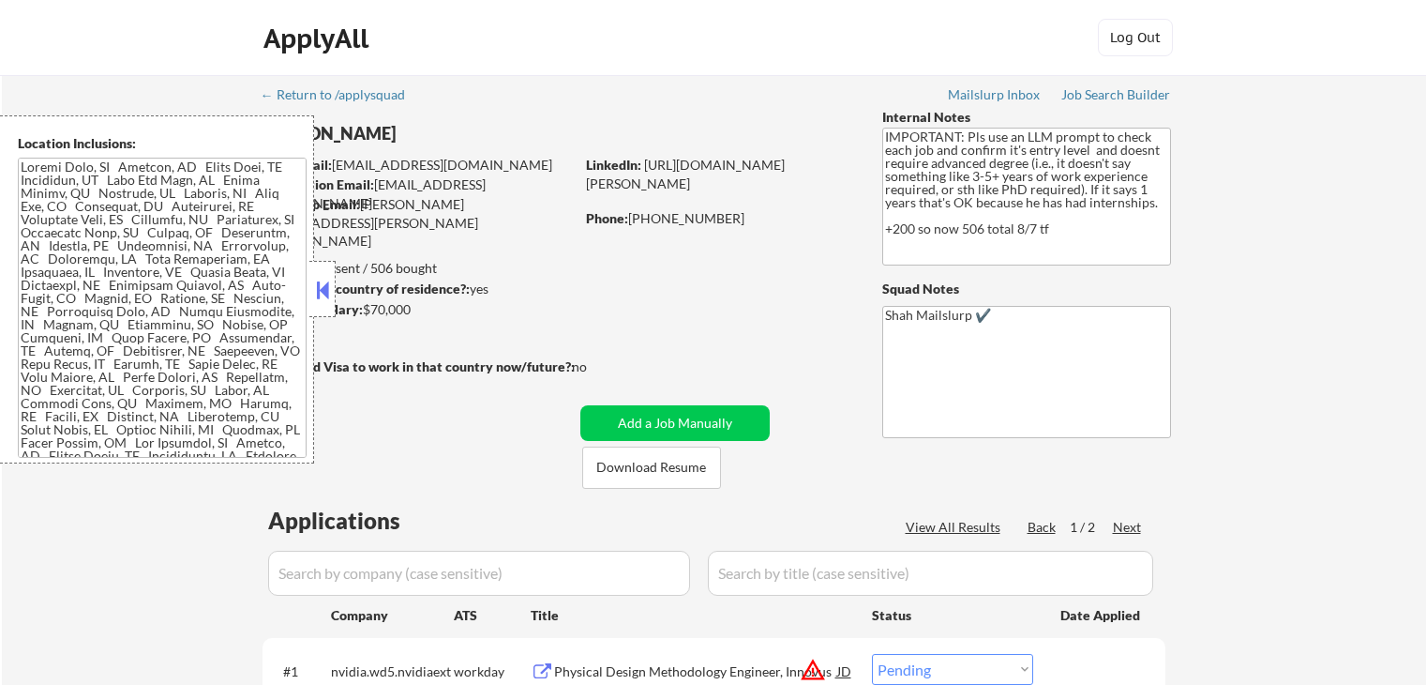
select select ""pending""
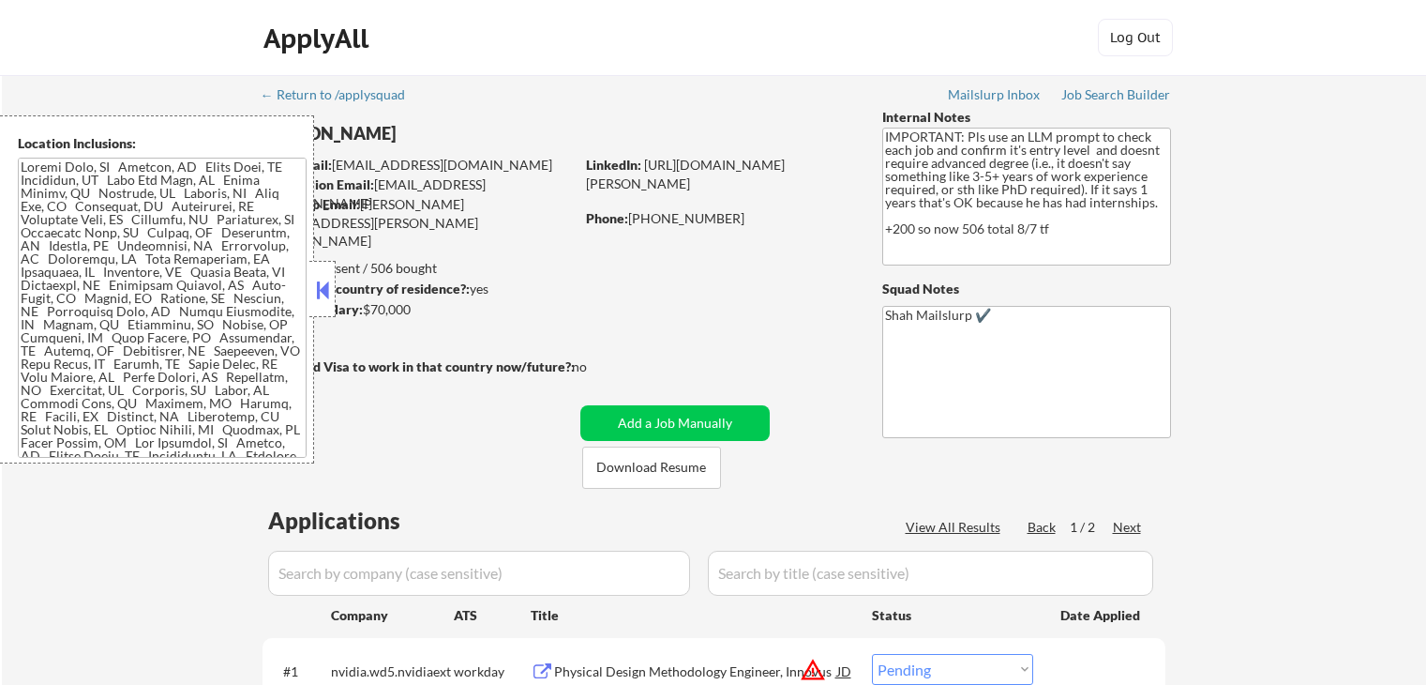
select select ""pending""
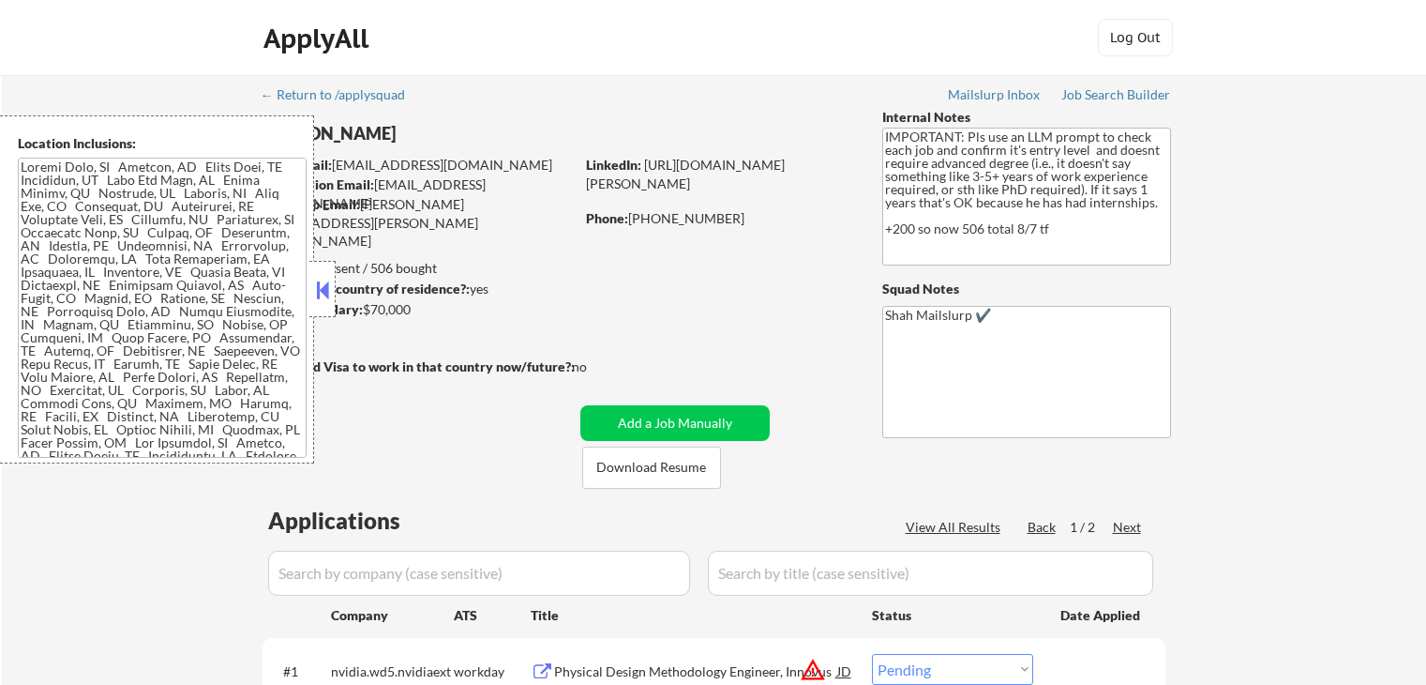
select select ""pending""
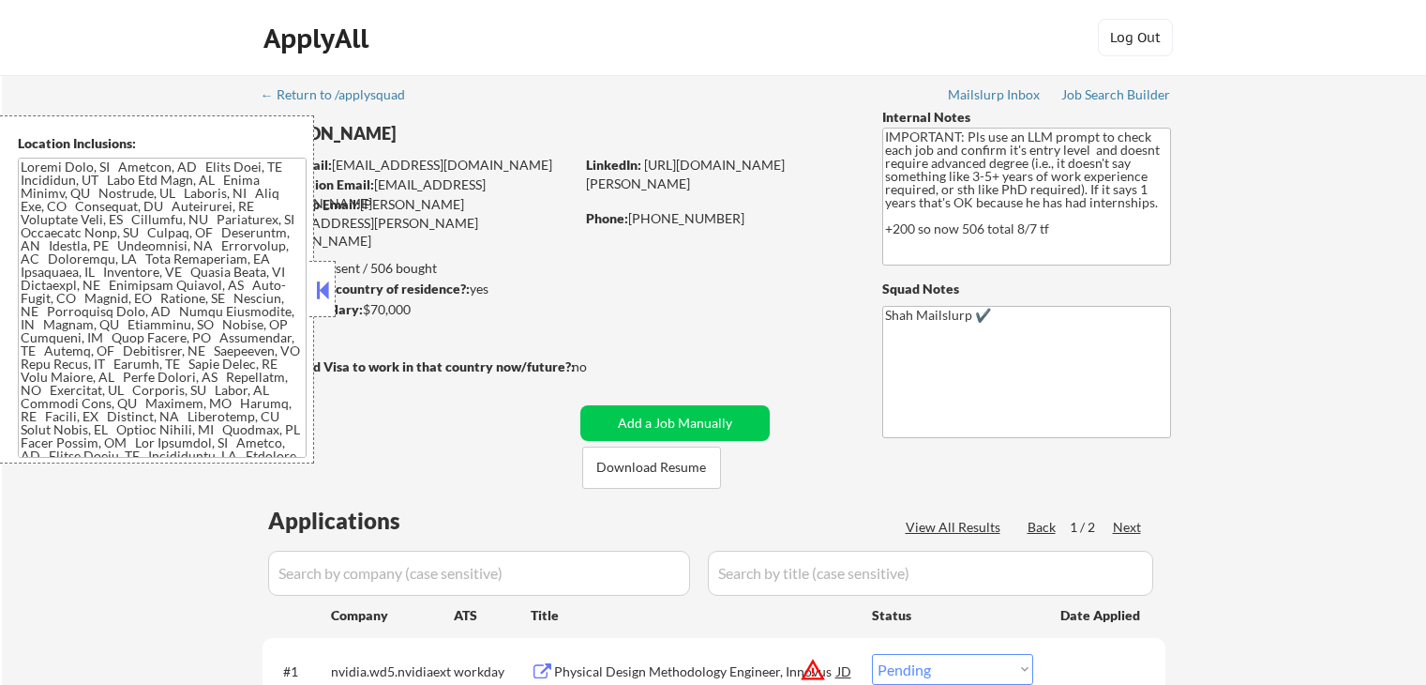
select select ""pending""
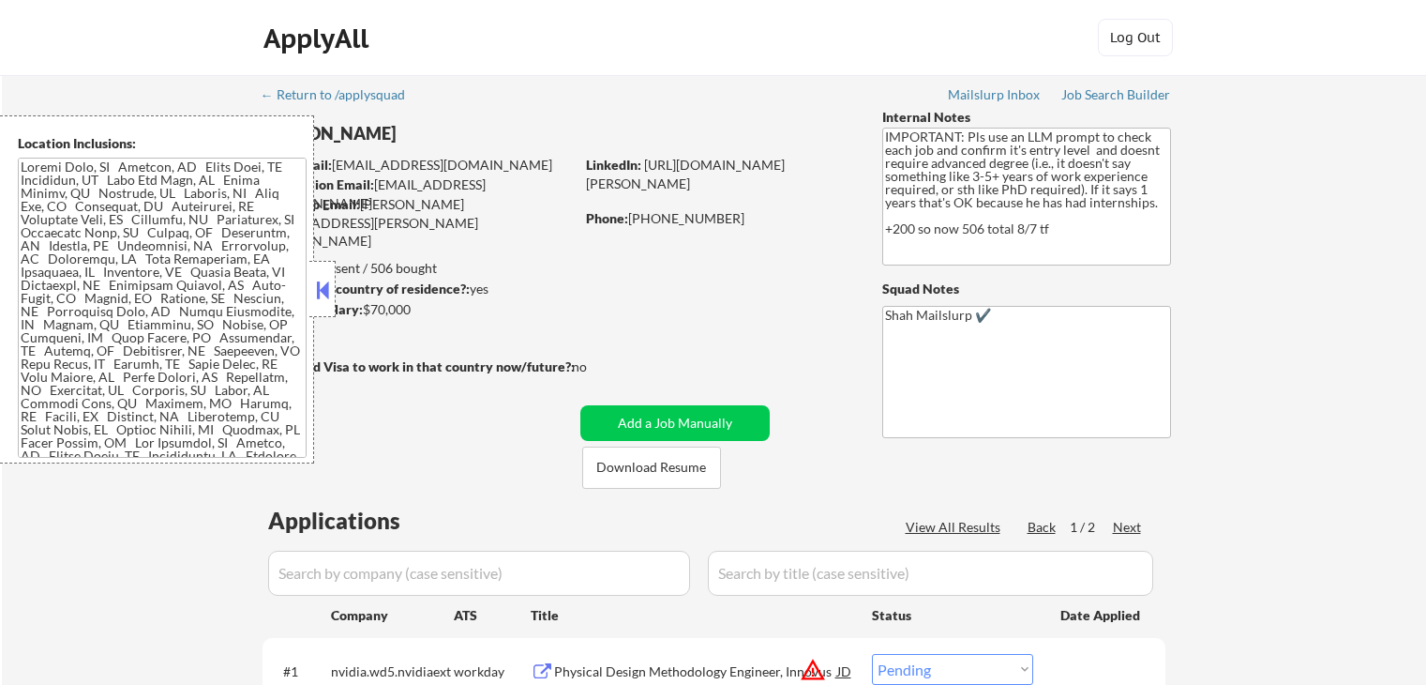
select select ""pending""
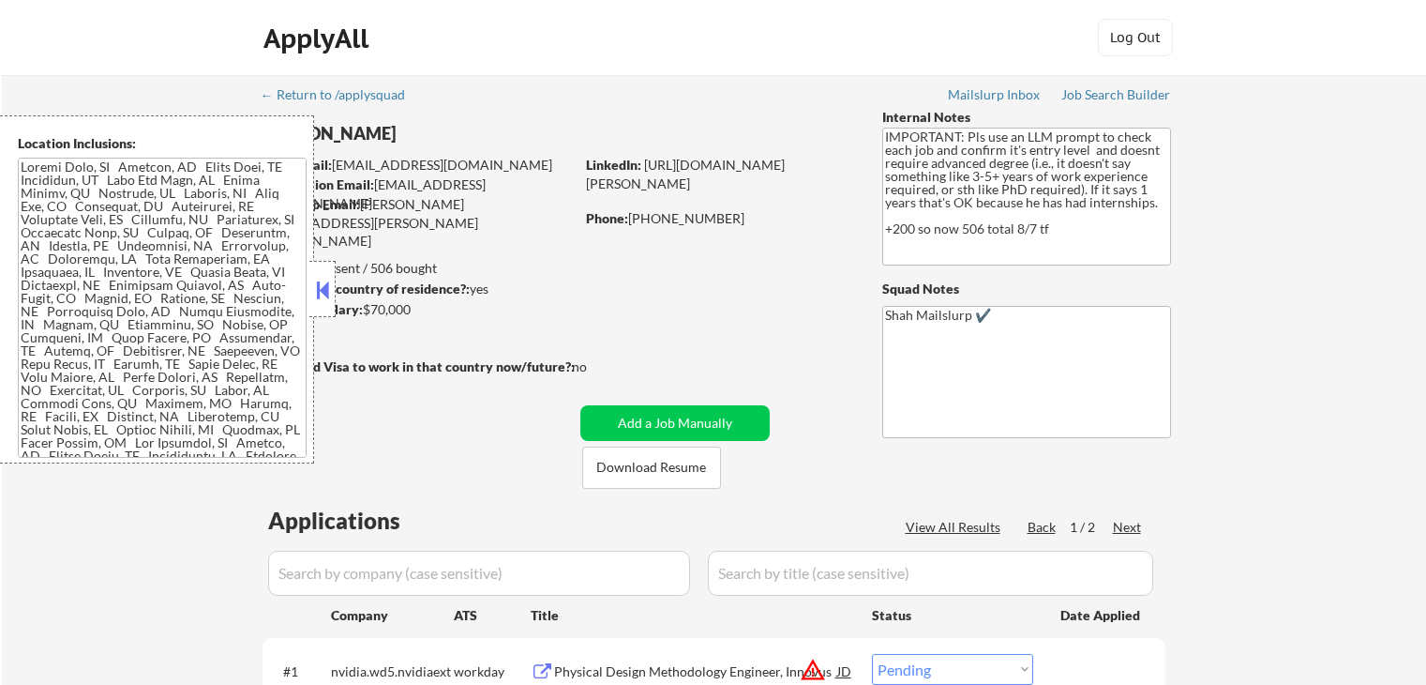
select select ""pending""
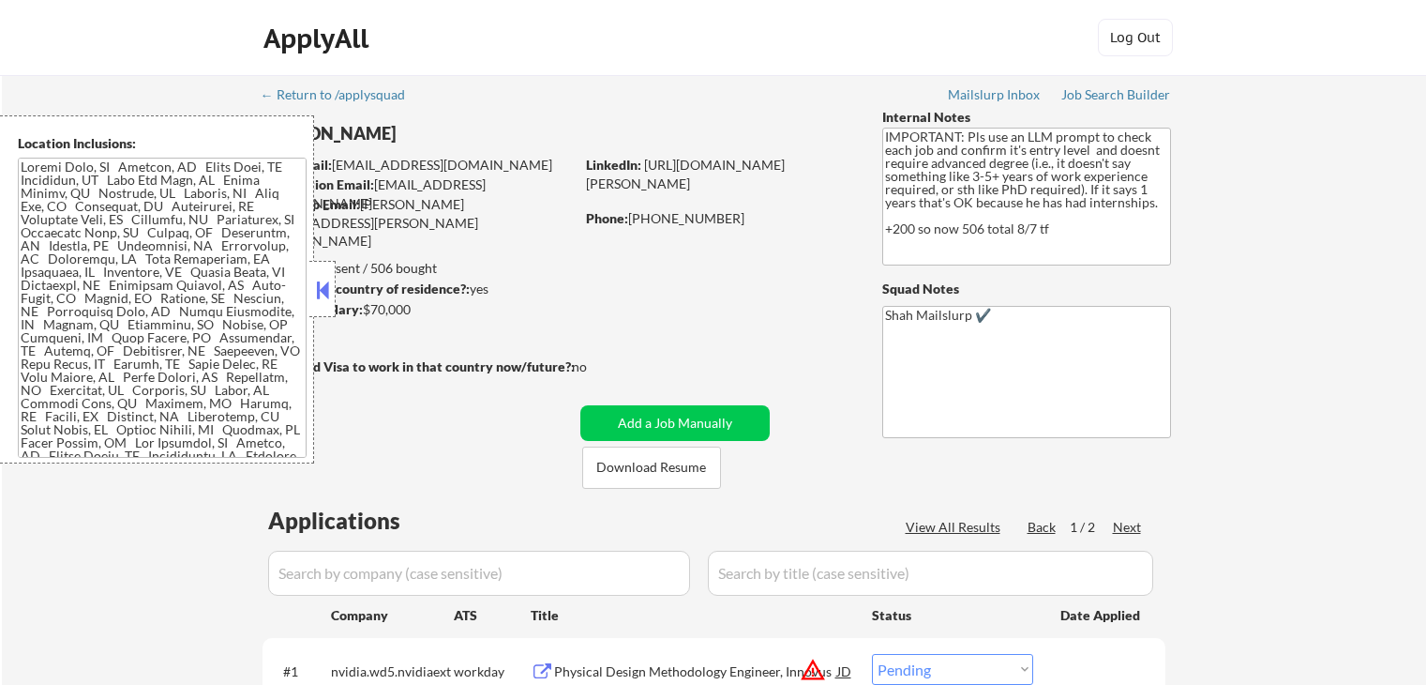
select select ""pending""
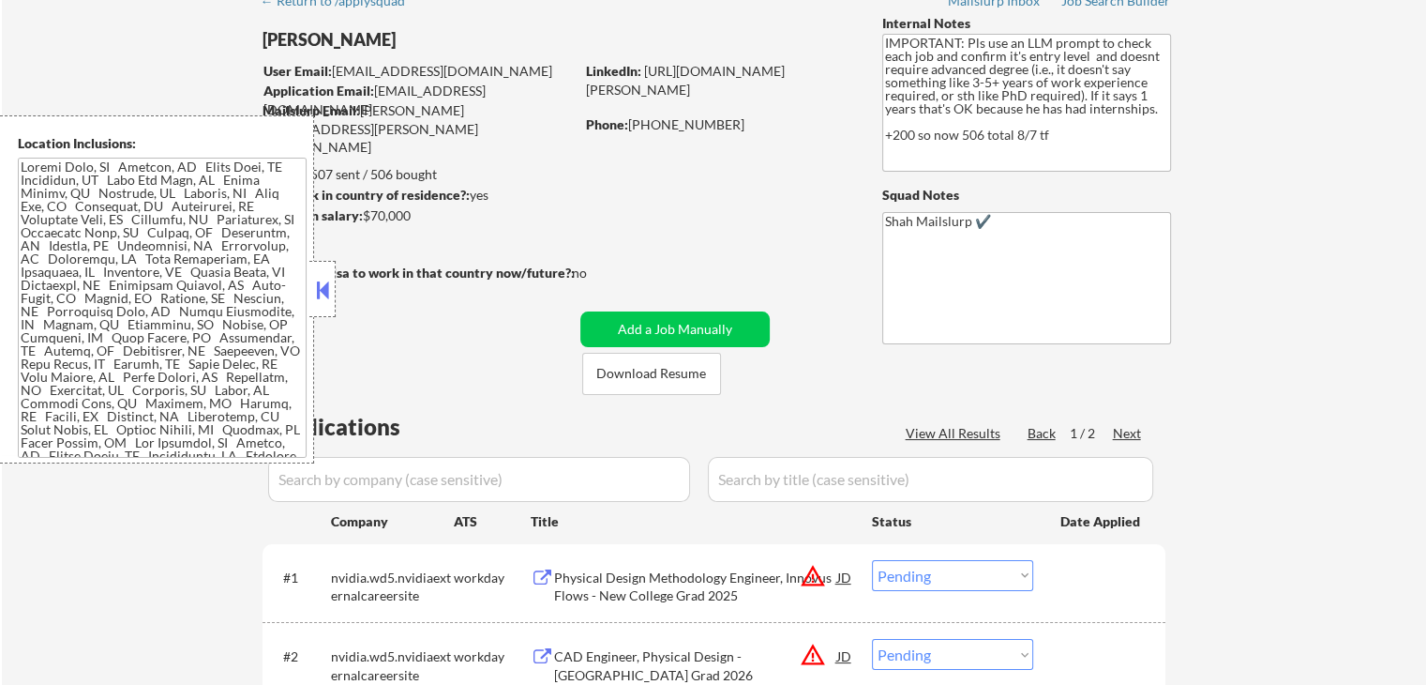
click at [330, 292] on button at bounding box center [322, 290] width 21 height 28
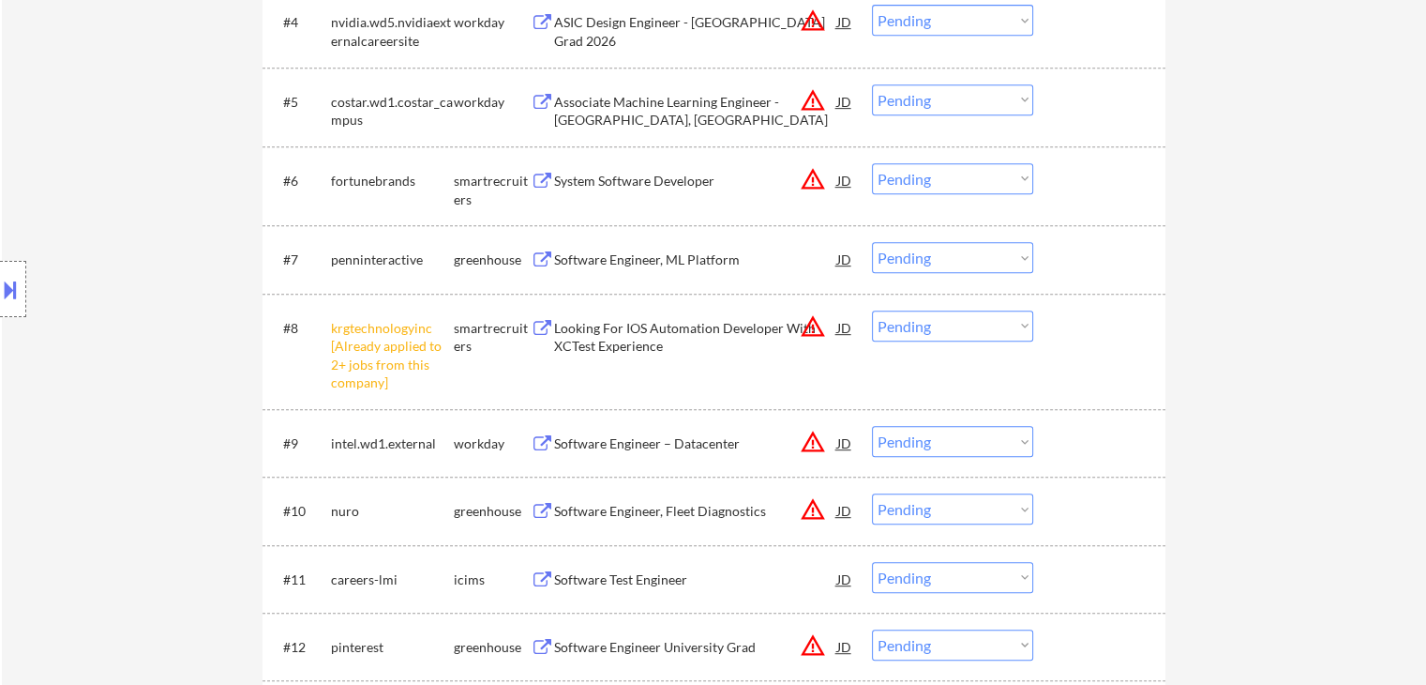
scroll to position [938, 0]
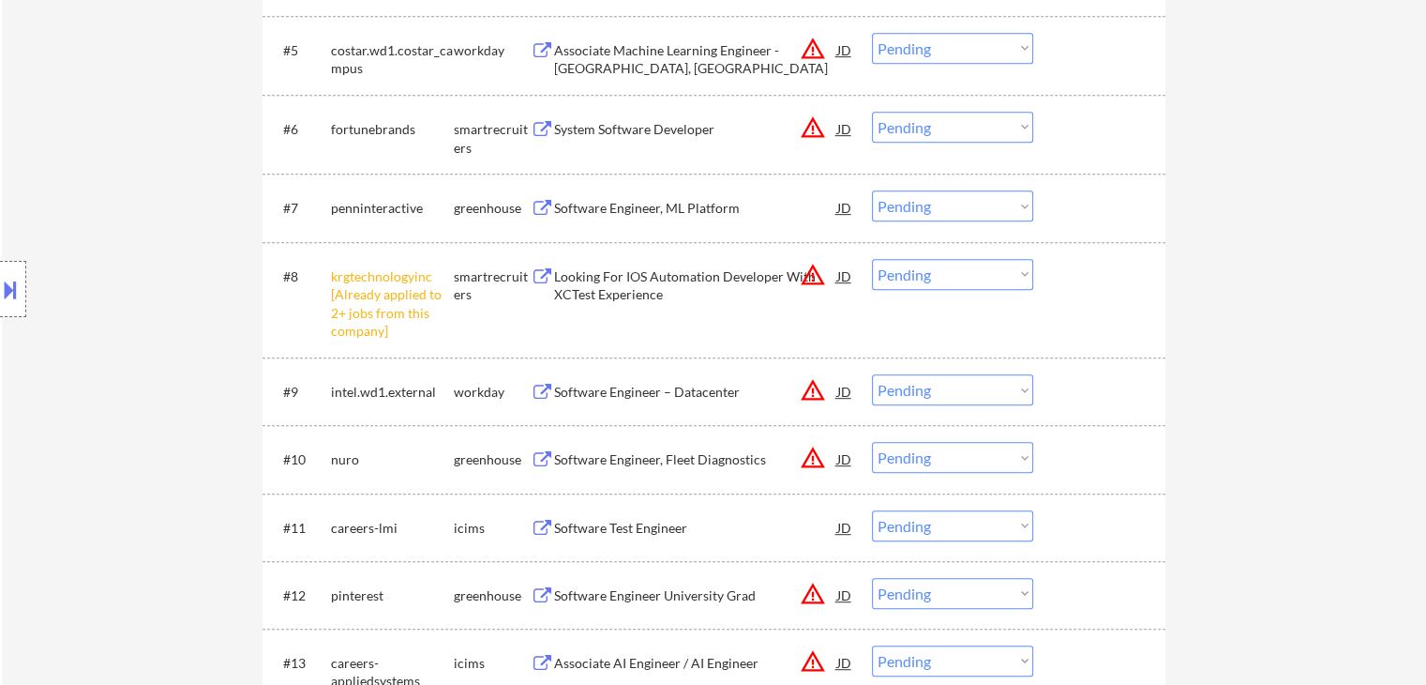
select select ""PLACEHOLDER_1427118222253""
select select ""pending""
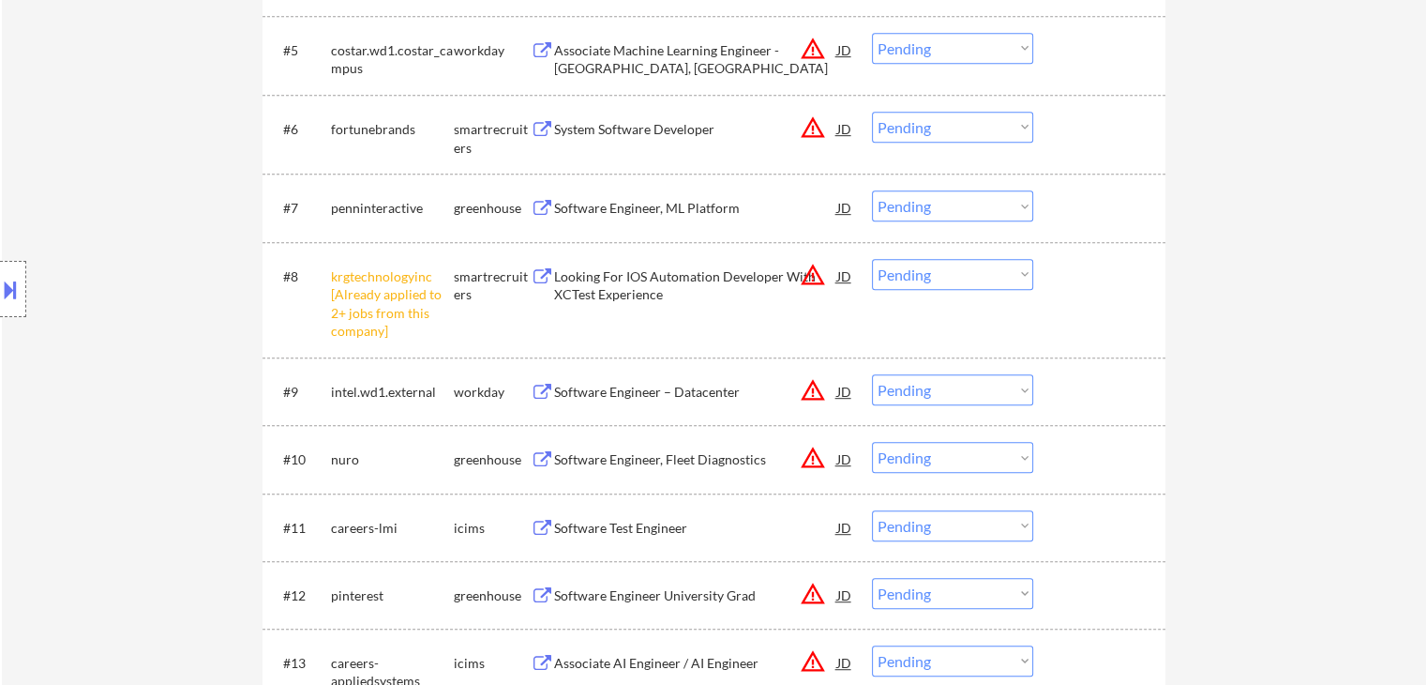
select select ""pending""
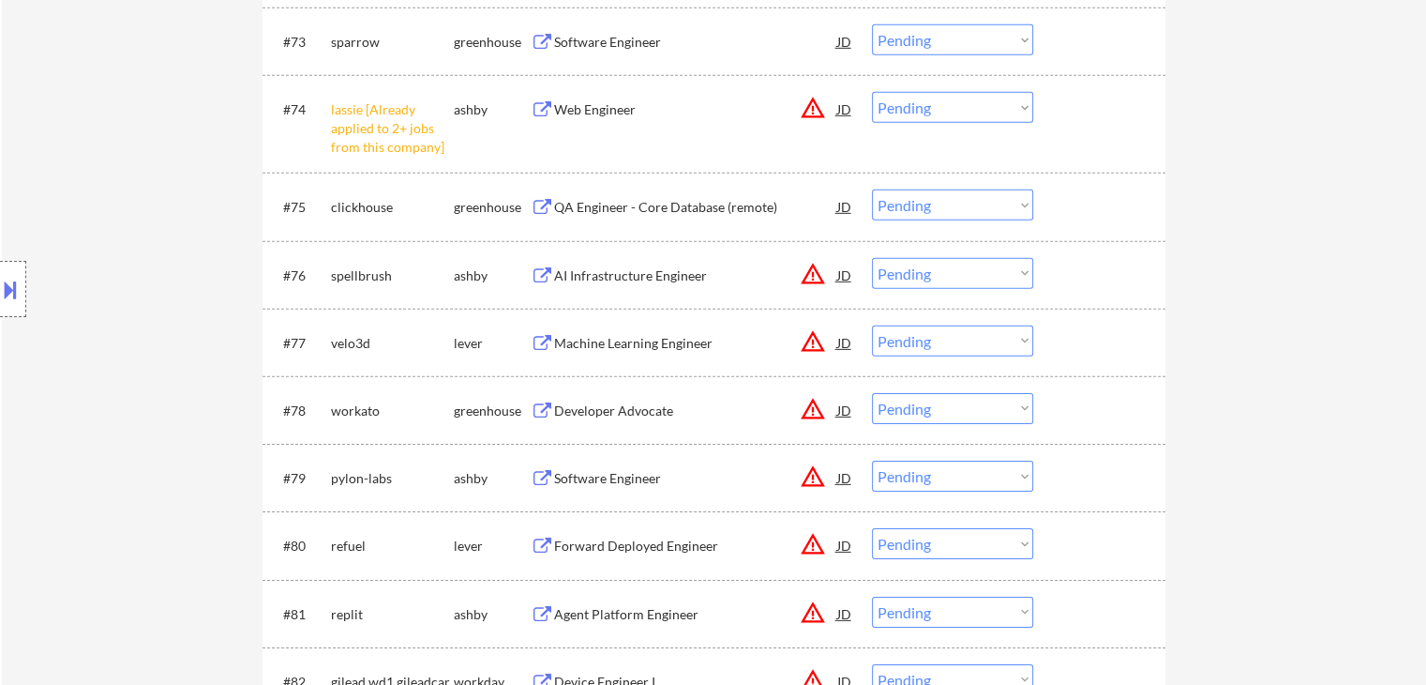
click at [651, 342] on div "Machine Learning Engineer" at bounding box center [695, 343] width 283 height 19
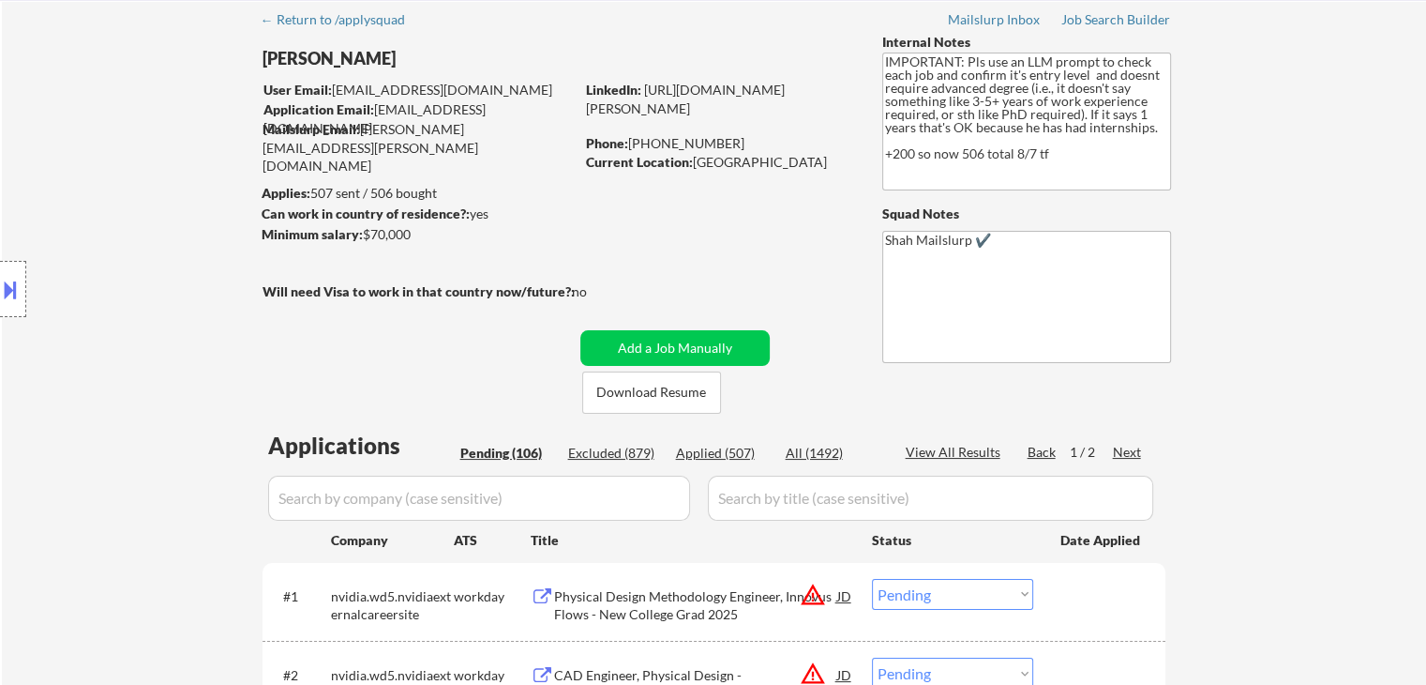
scroll to position [0, 0]
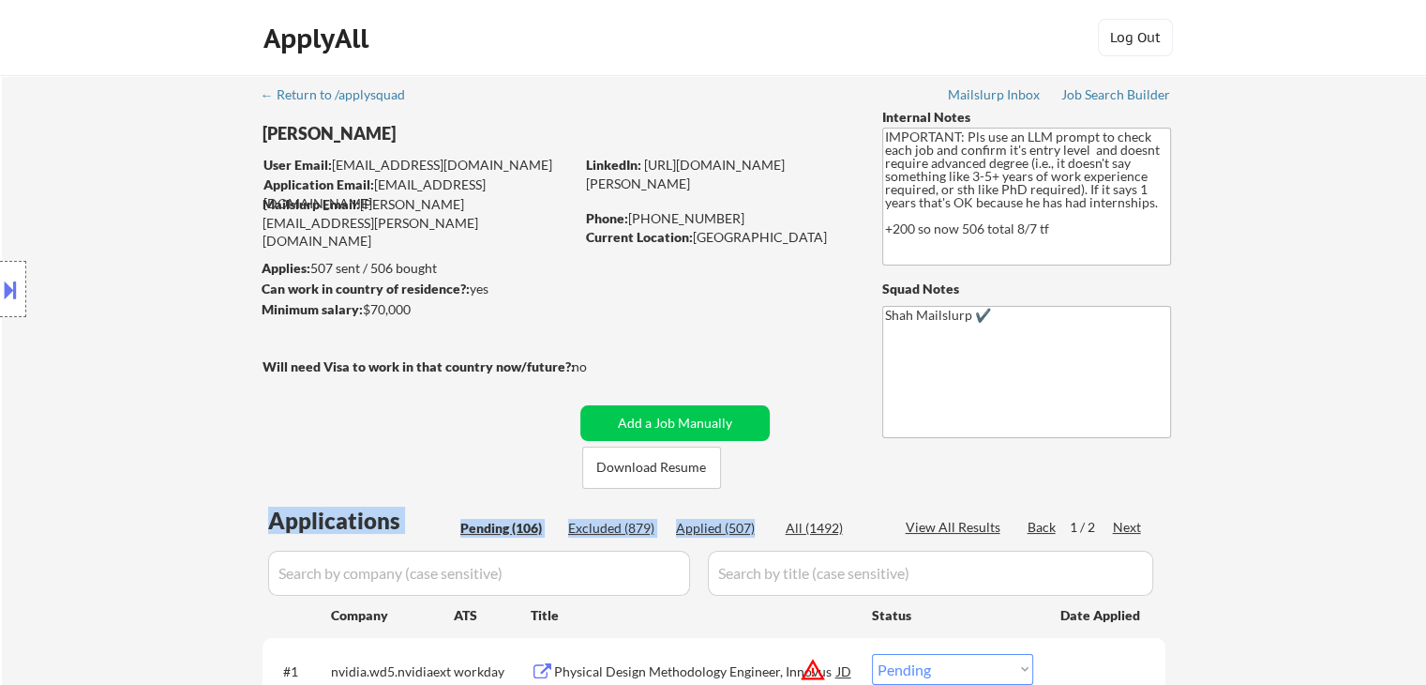
drag, startPoint x: 454, startPoint y: 530, endPoint x: 769, endPoint y: 537, distance: 315.2
drag, startPoint x: 757, startPoint y: 530, endPoint x: 670, endPoint y: 529, distance: 87.2
click at [670, 529] on div "Pending (106) Excluded (879) Applied (507) All (1492)" at bounding box center [669, 529] width 419 height 20
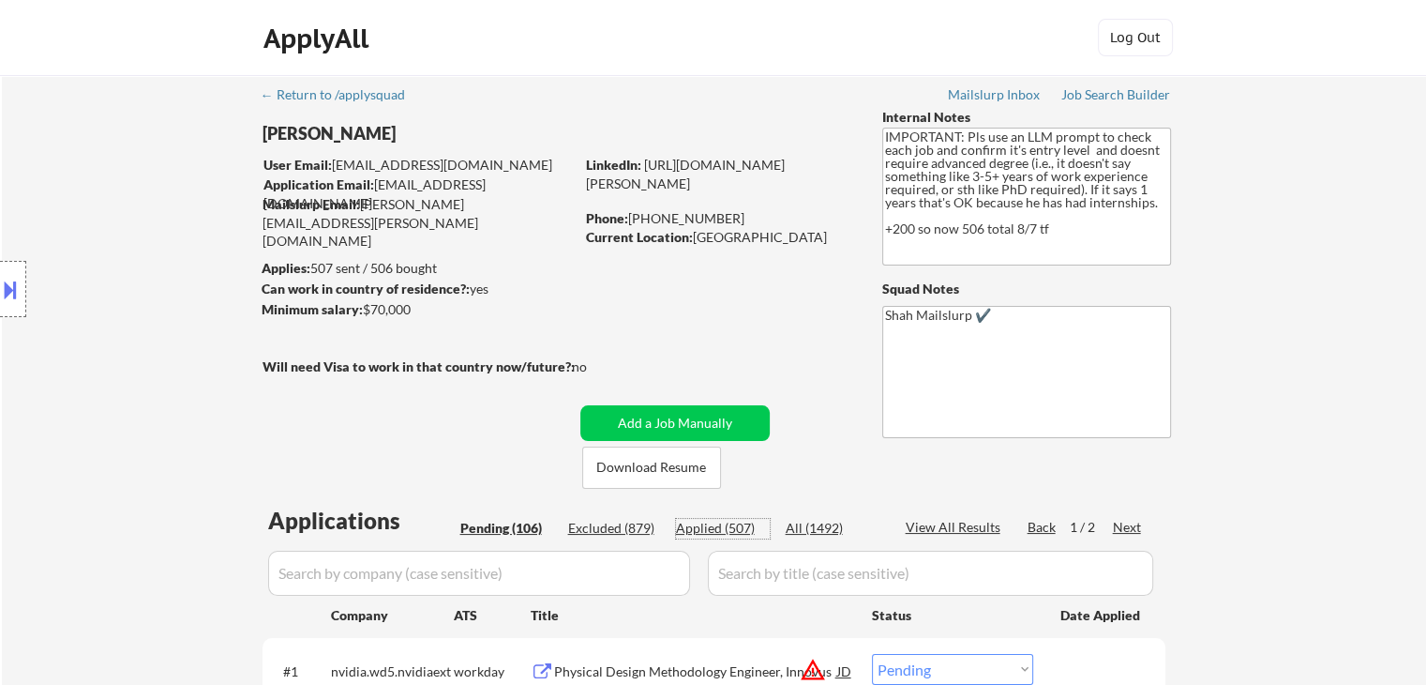
drag, startPoint x: 312, startPoint y: 264, endPoint x: 343, endPoint y: 267, distance: 31.1
click at [343, 267] on body "← Return to /applysquad Mailslurp Inbox Job Search Builder Keegan Borig User Em…" at bounding box center [713, 342] width 1426 height 685
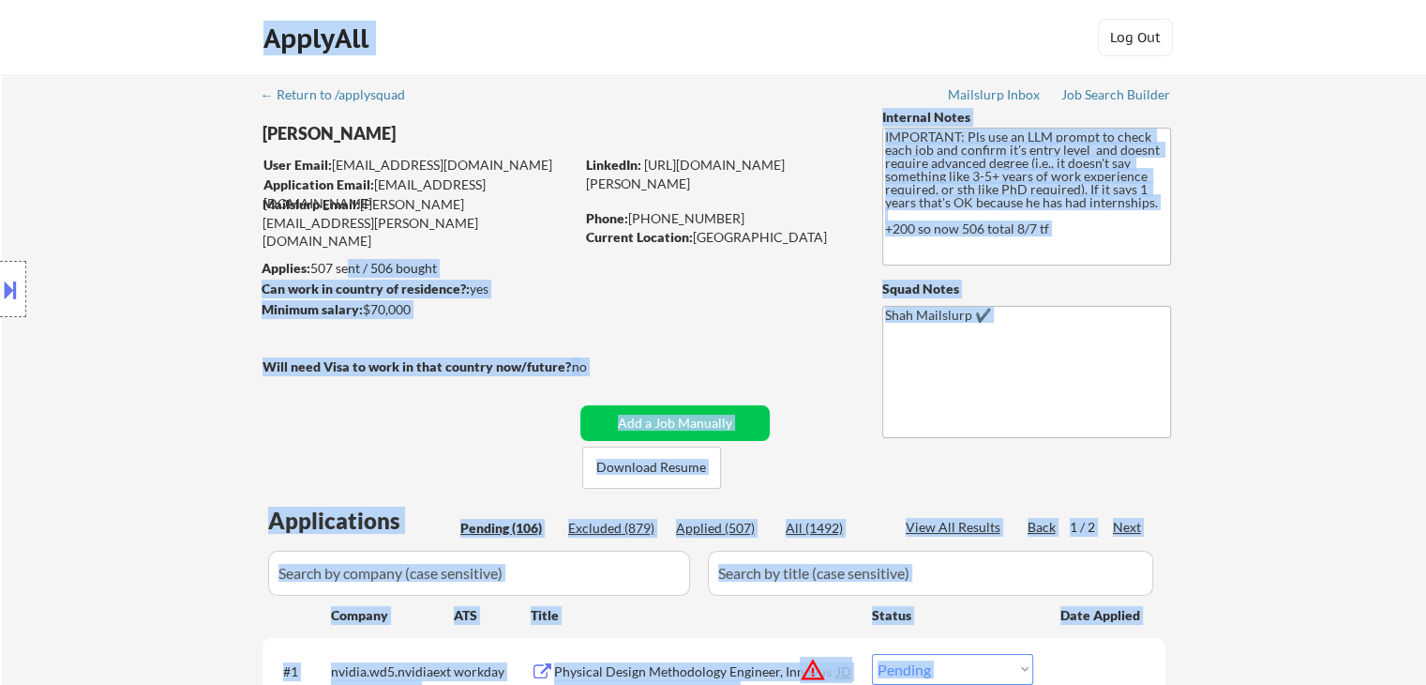
drag, startPoint x: 208, startPoint y: 417, endPoint x: 203, endPoint y: 432, distance: 16.0
click at [208, 416] on div "Location Inclusions:" at bounding box center [168, 289] width 336 height 348
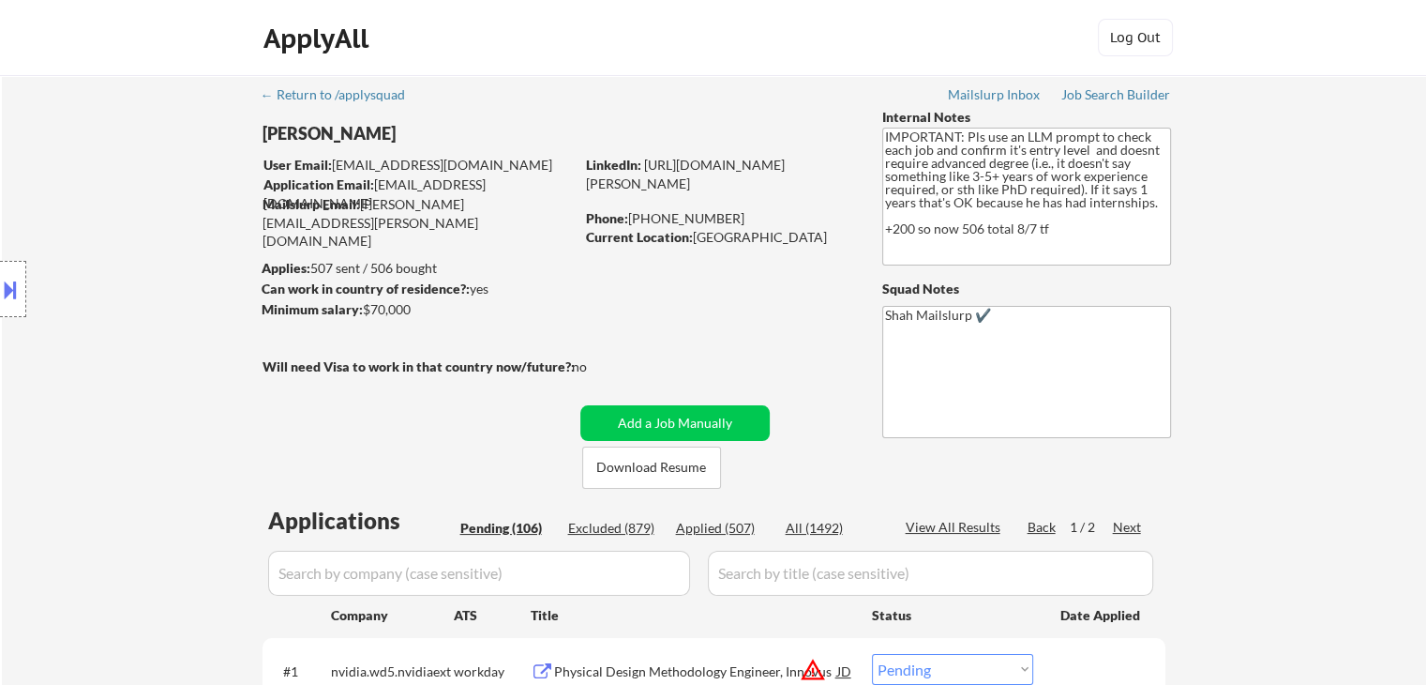
click at [158, 292] on div "Location Inclusions:" at bounding box center [168, 289] width 336 height 348
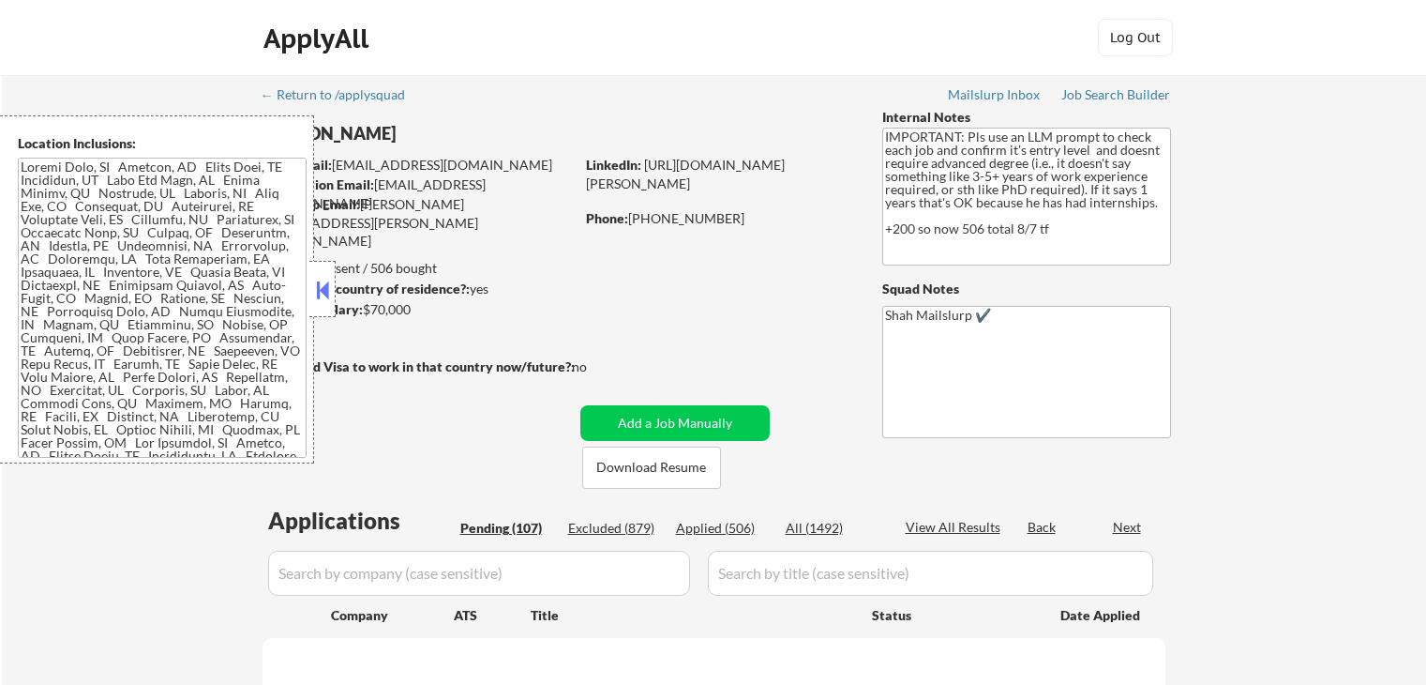
scroll to position [281, 0]
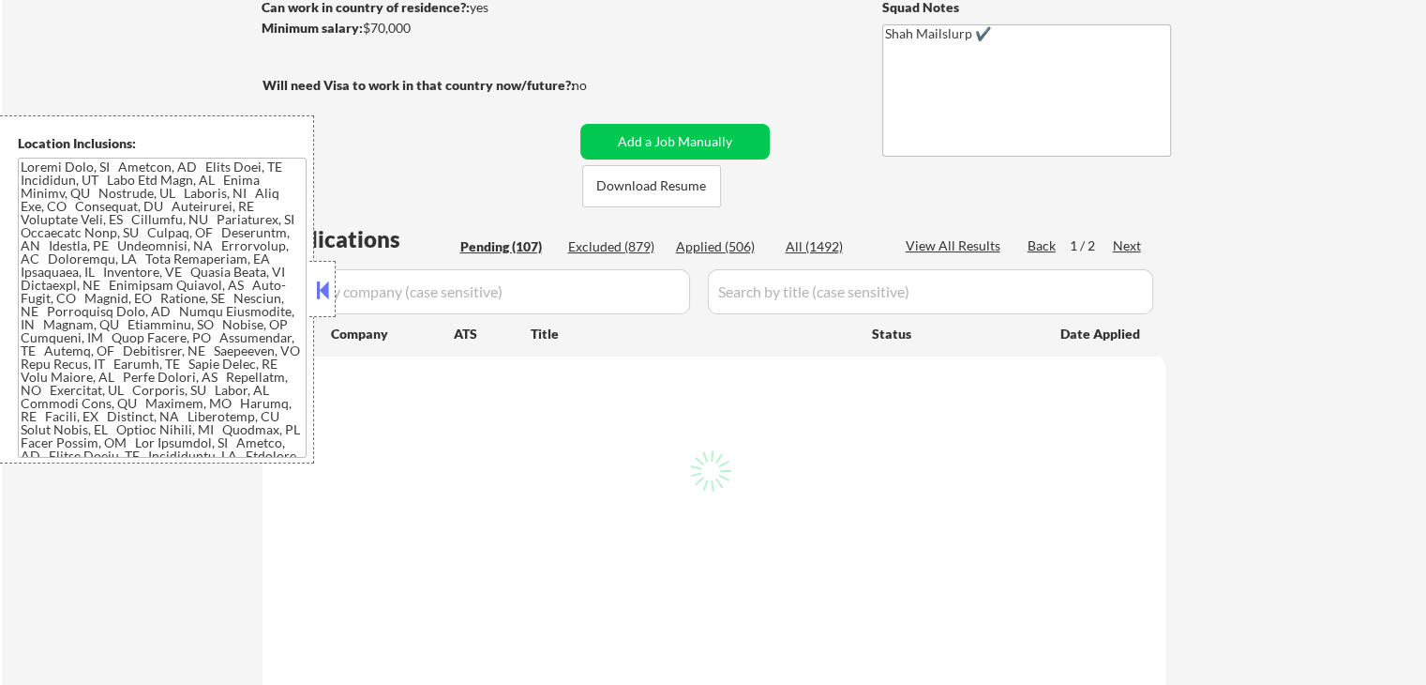
select select ""pending""
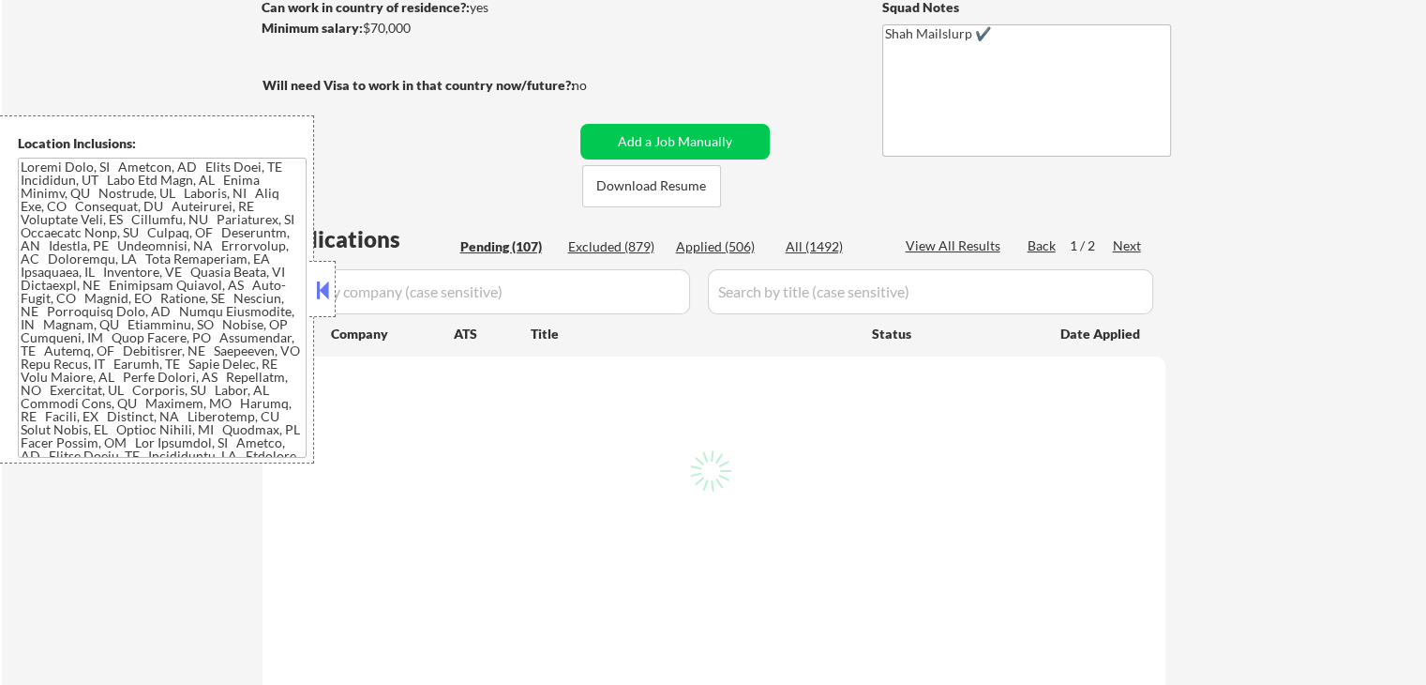
select select ""pending""
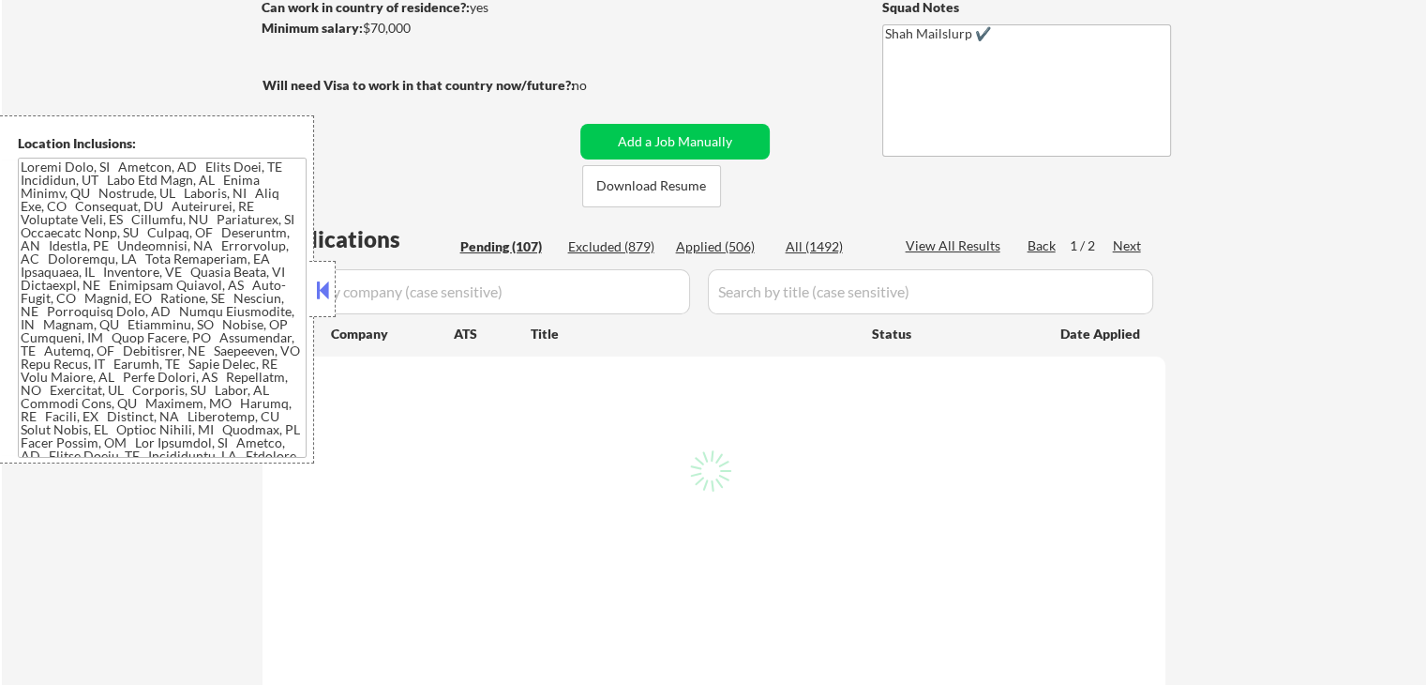
select select ""pending""
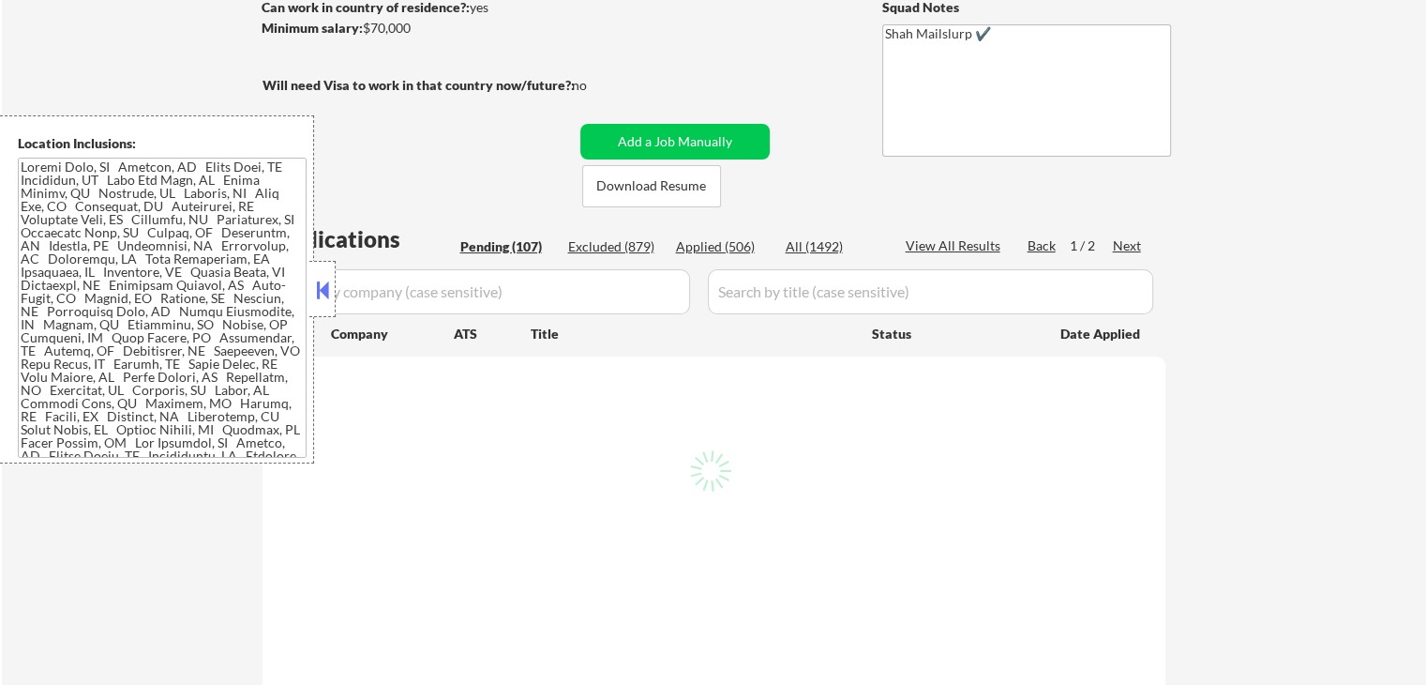
select select ""pending""
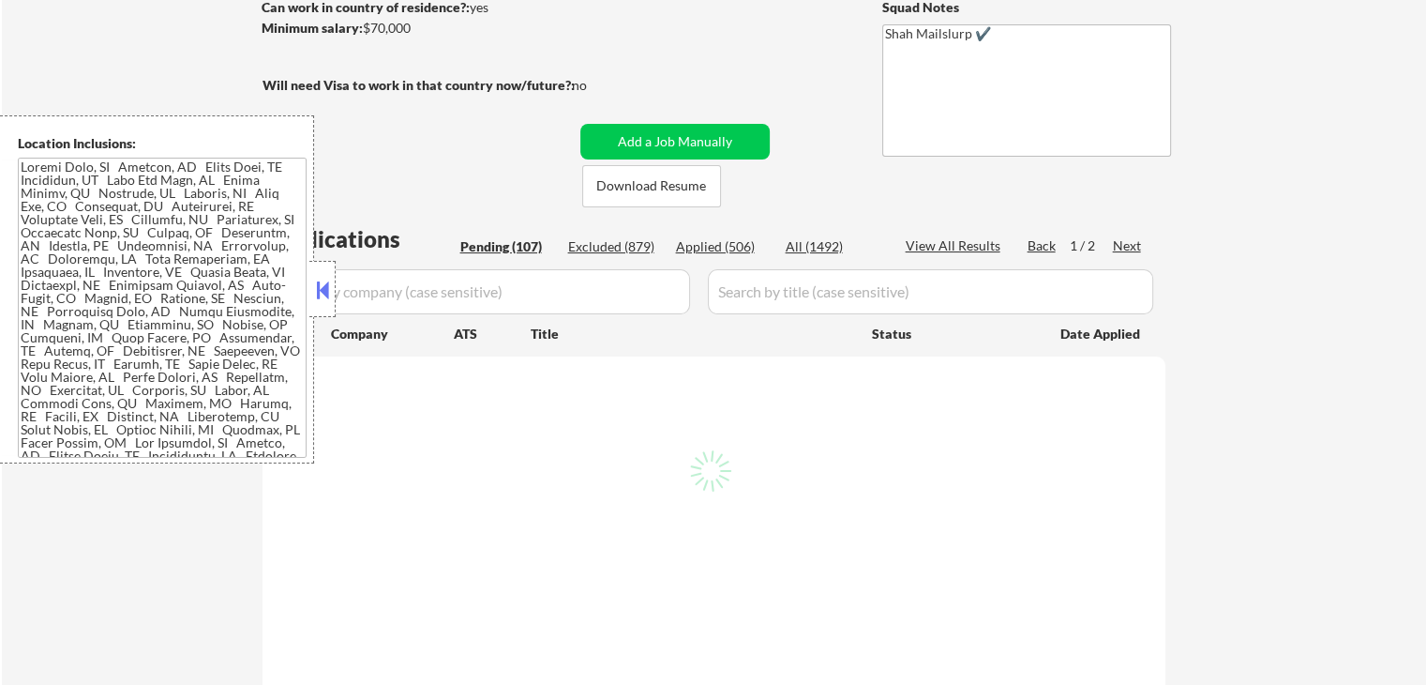
select select ""pending""
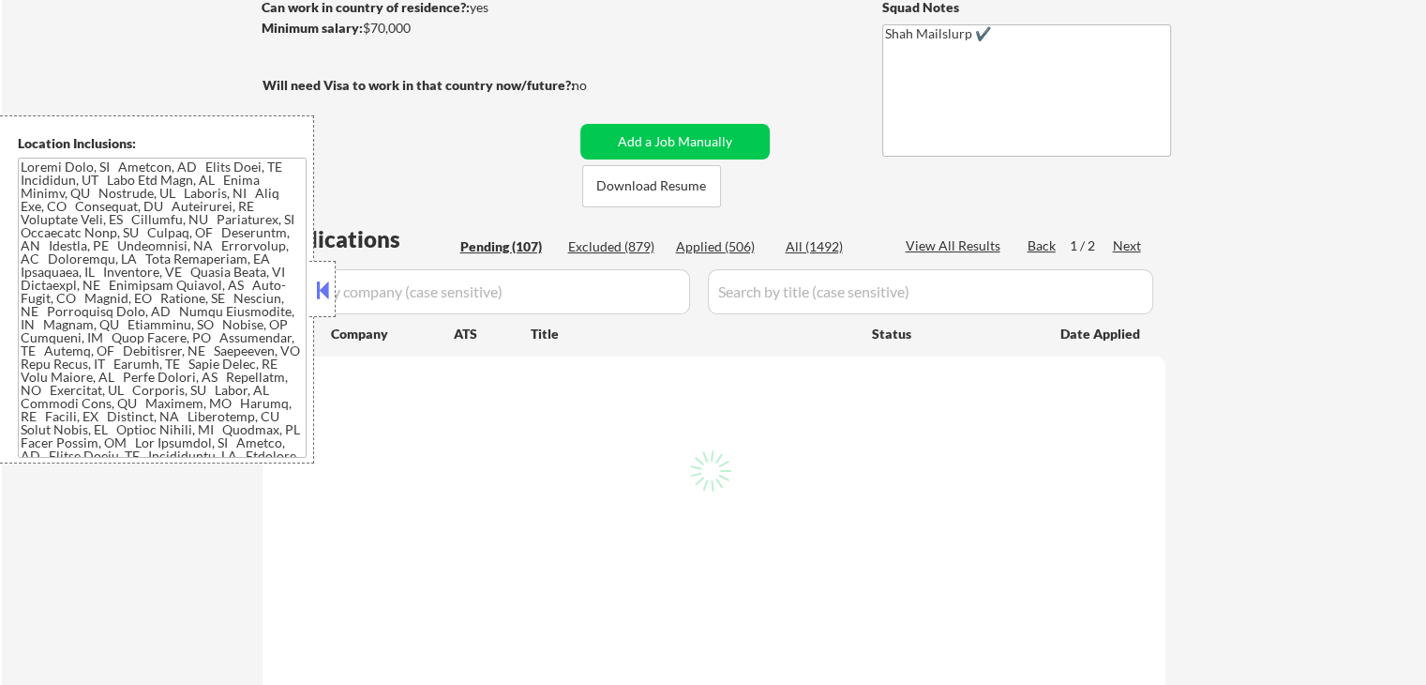
select select ""pending""
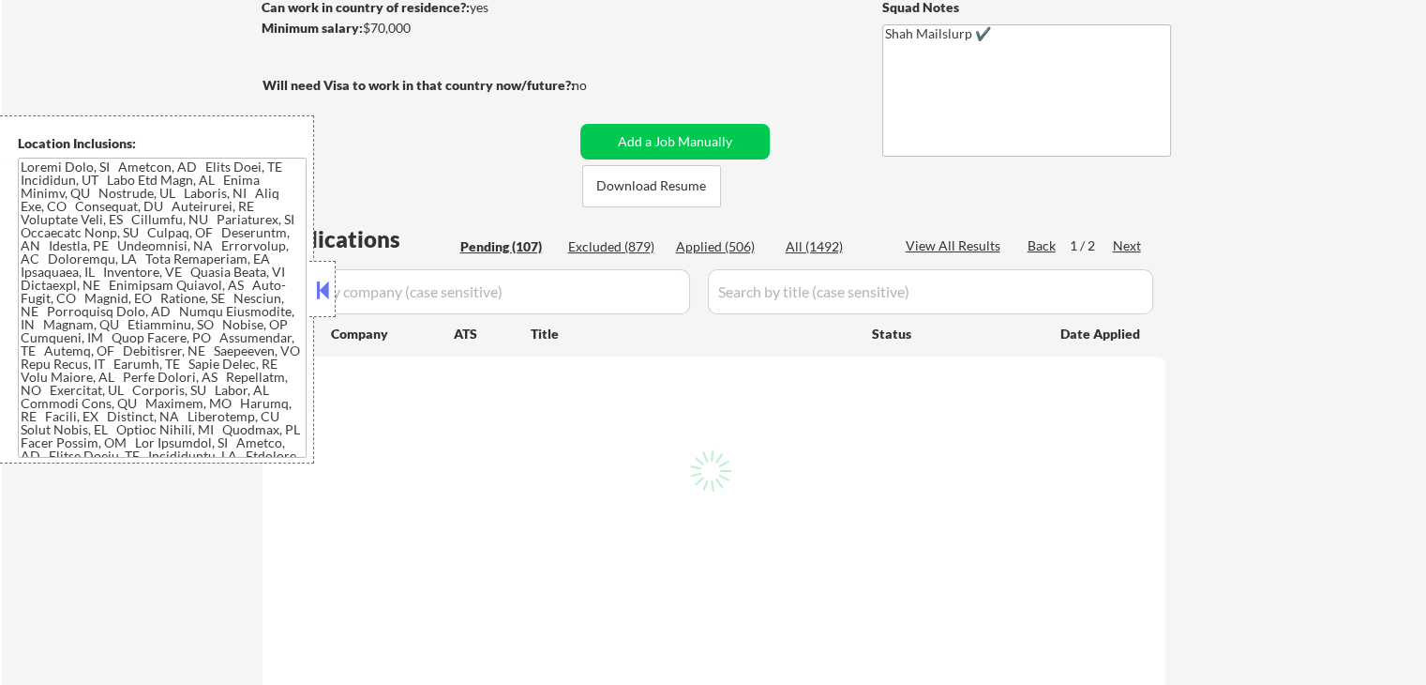
select select ""pending""
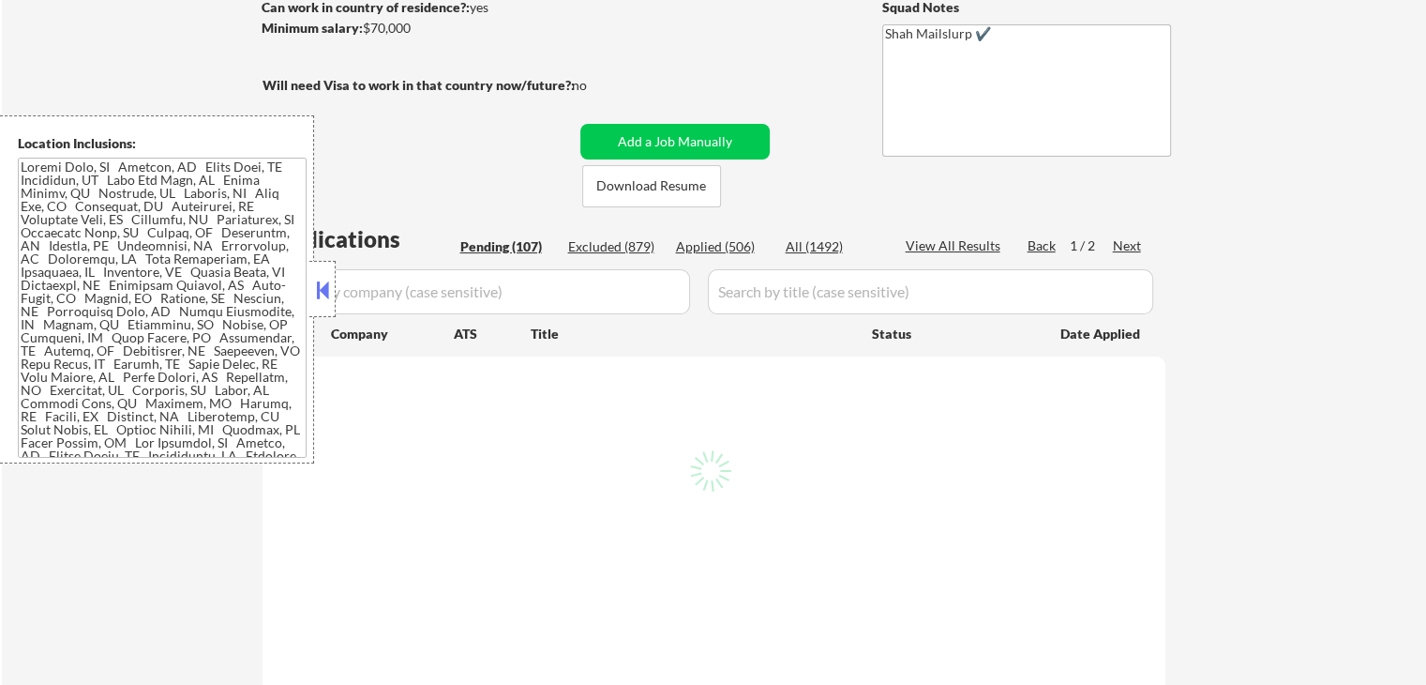
select select ""pending""
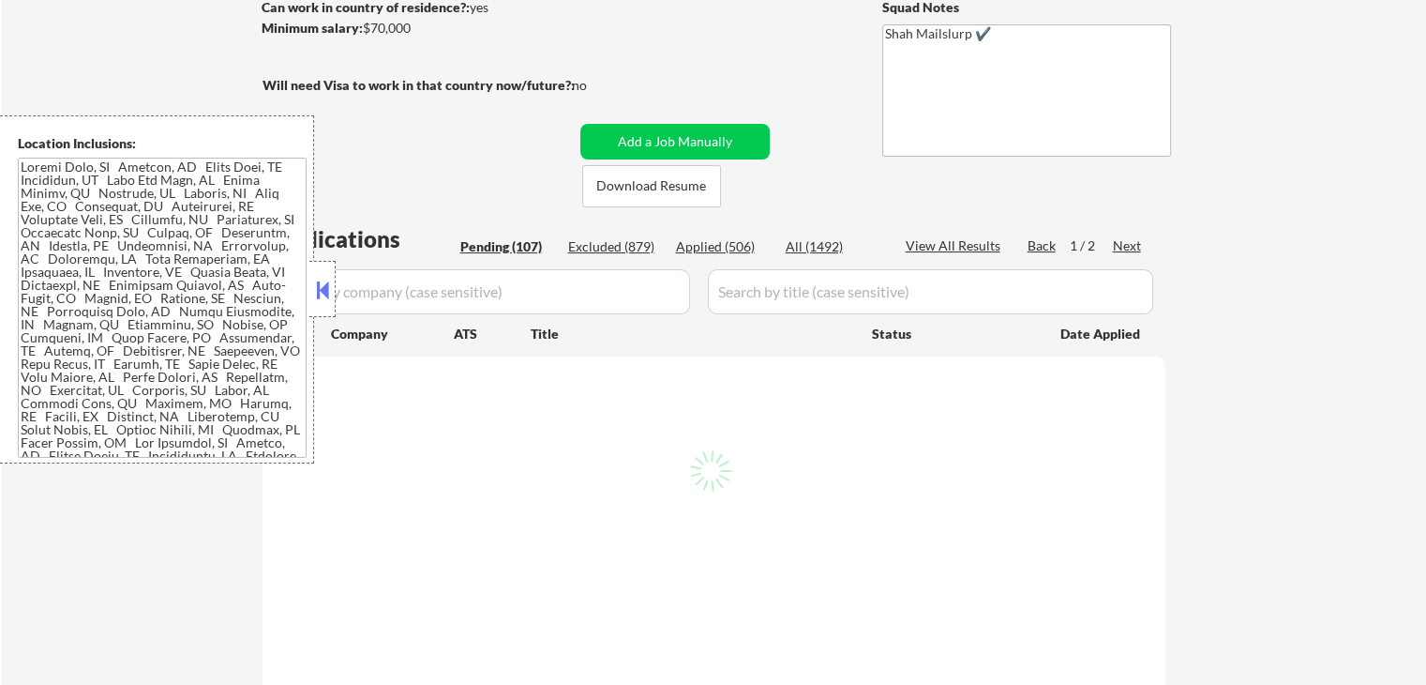
select select ""pending""
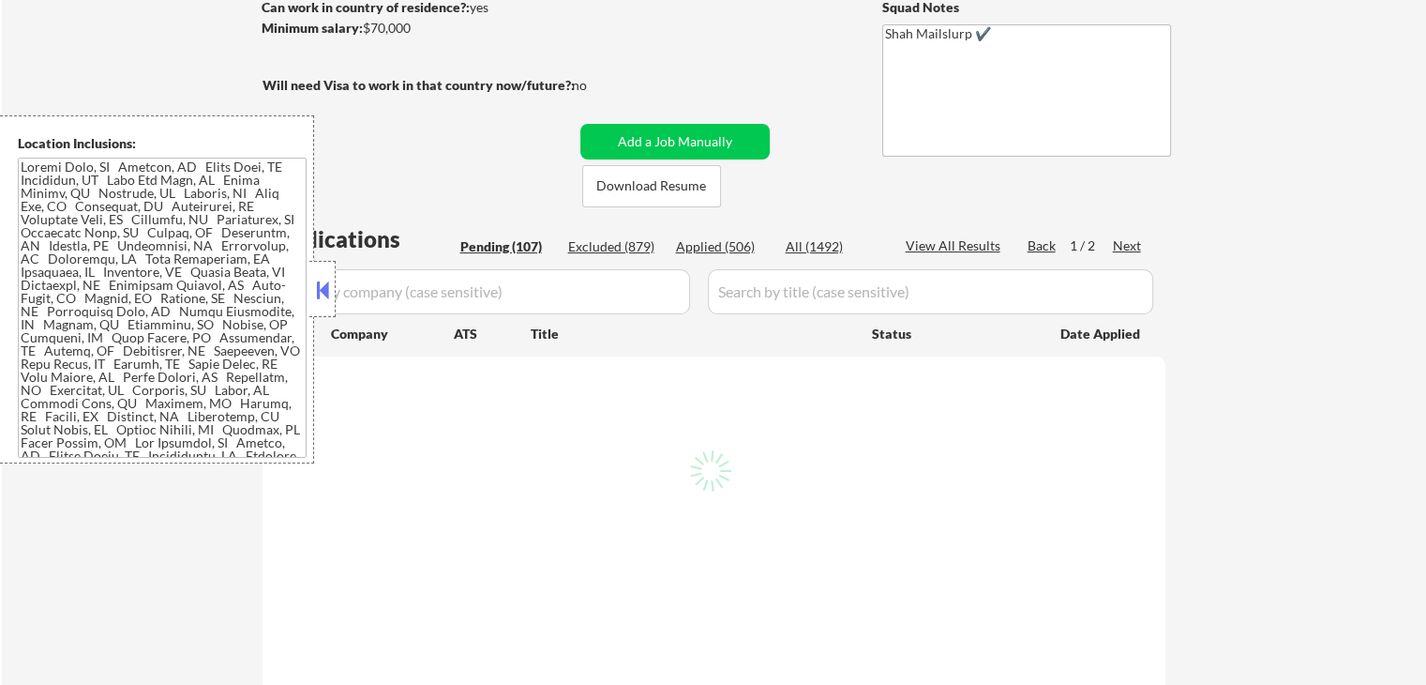
select select ""pending""
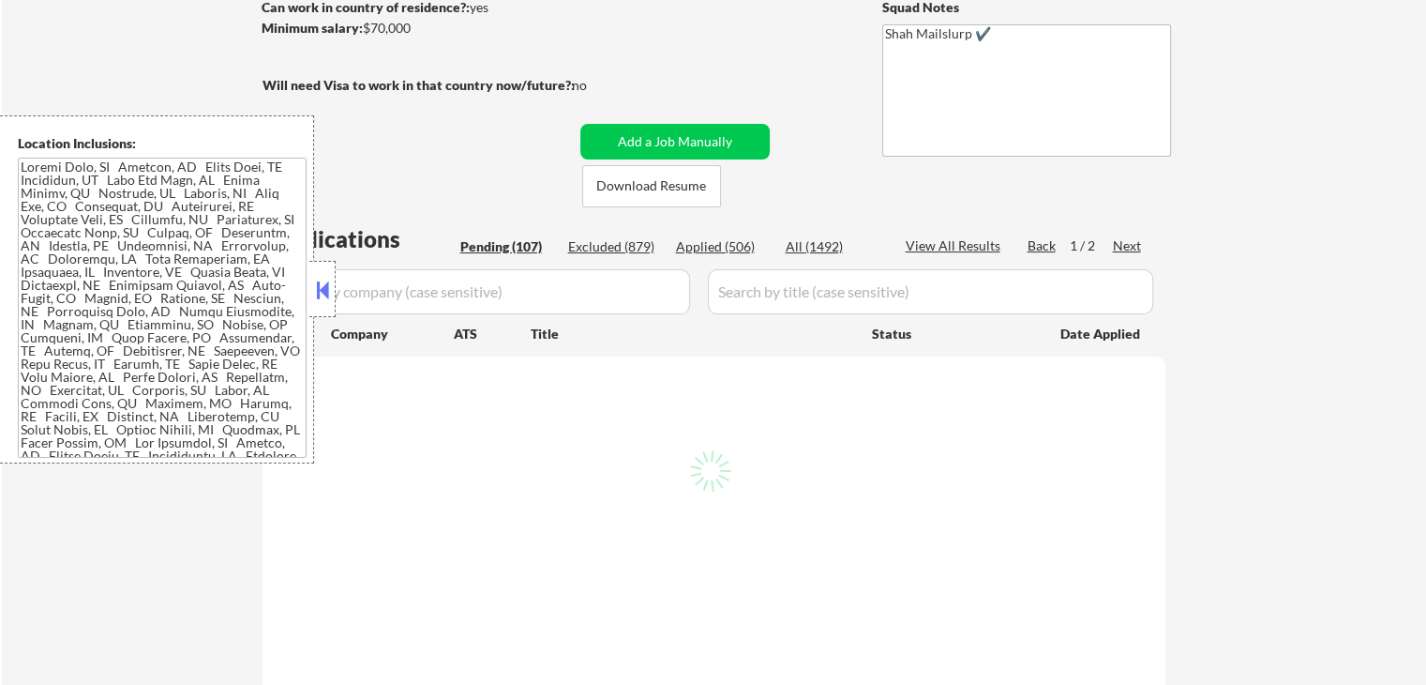
select select ""pending""
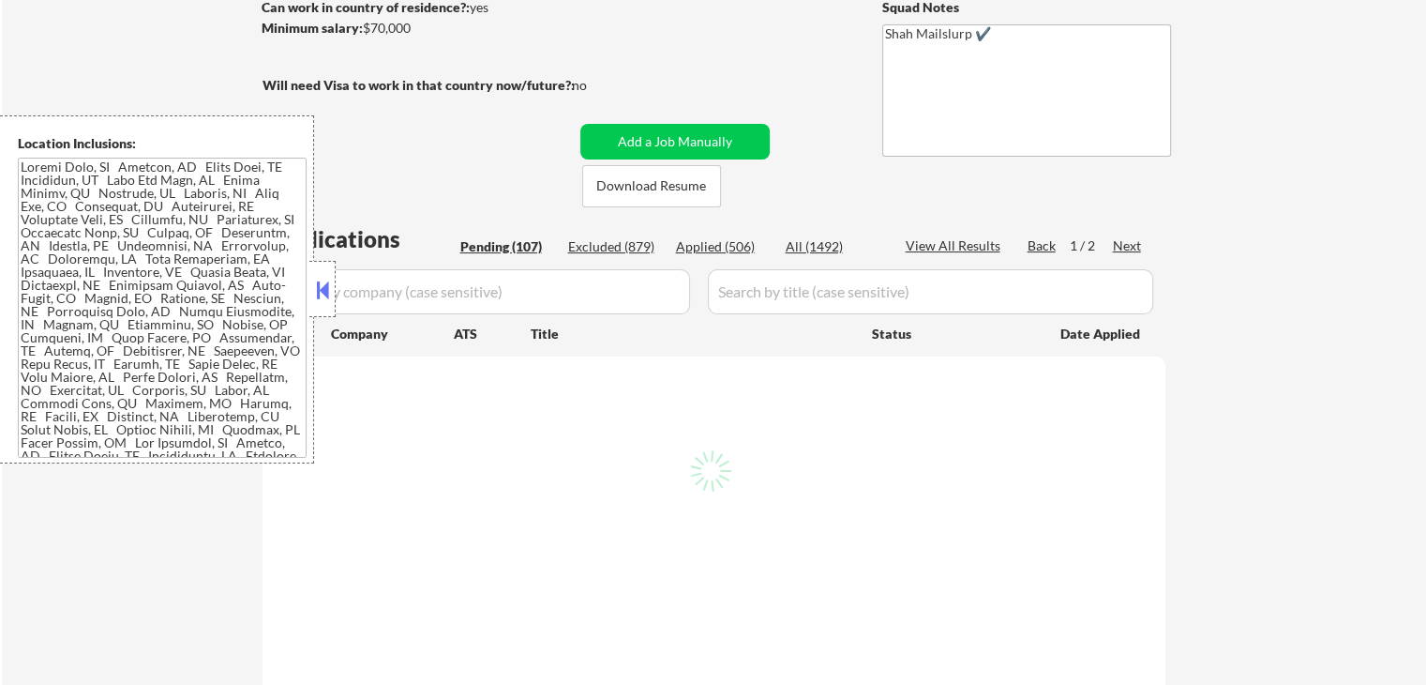
select select ""pending""
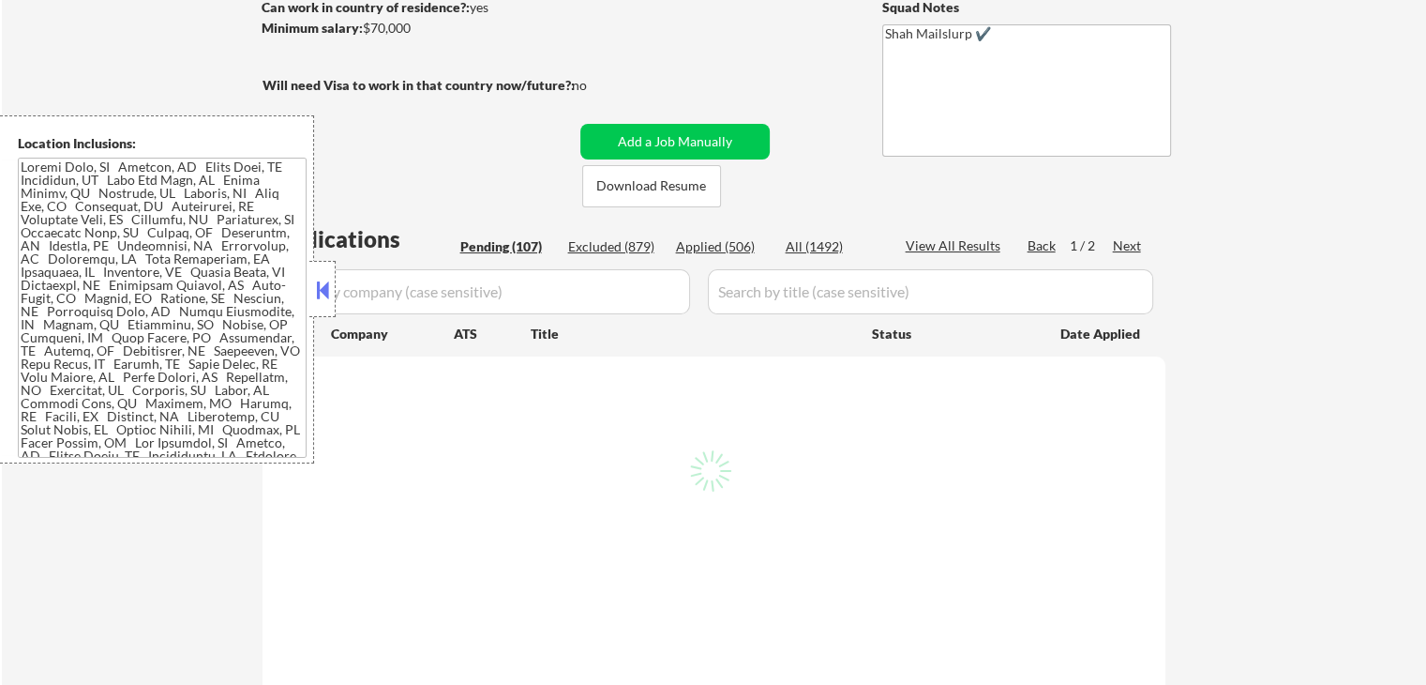
select select ""pending""
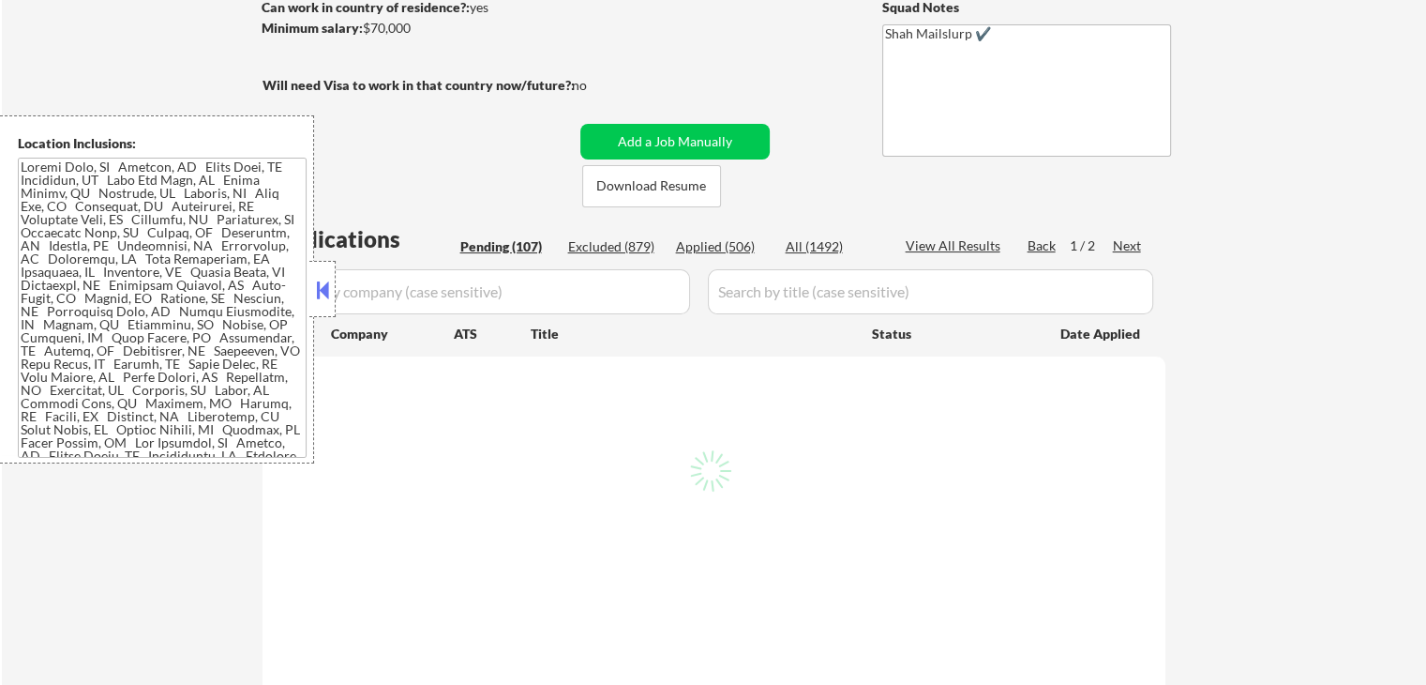
select select ""pending""
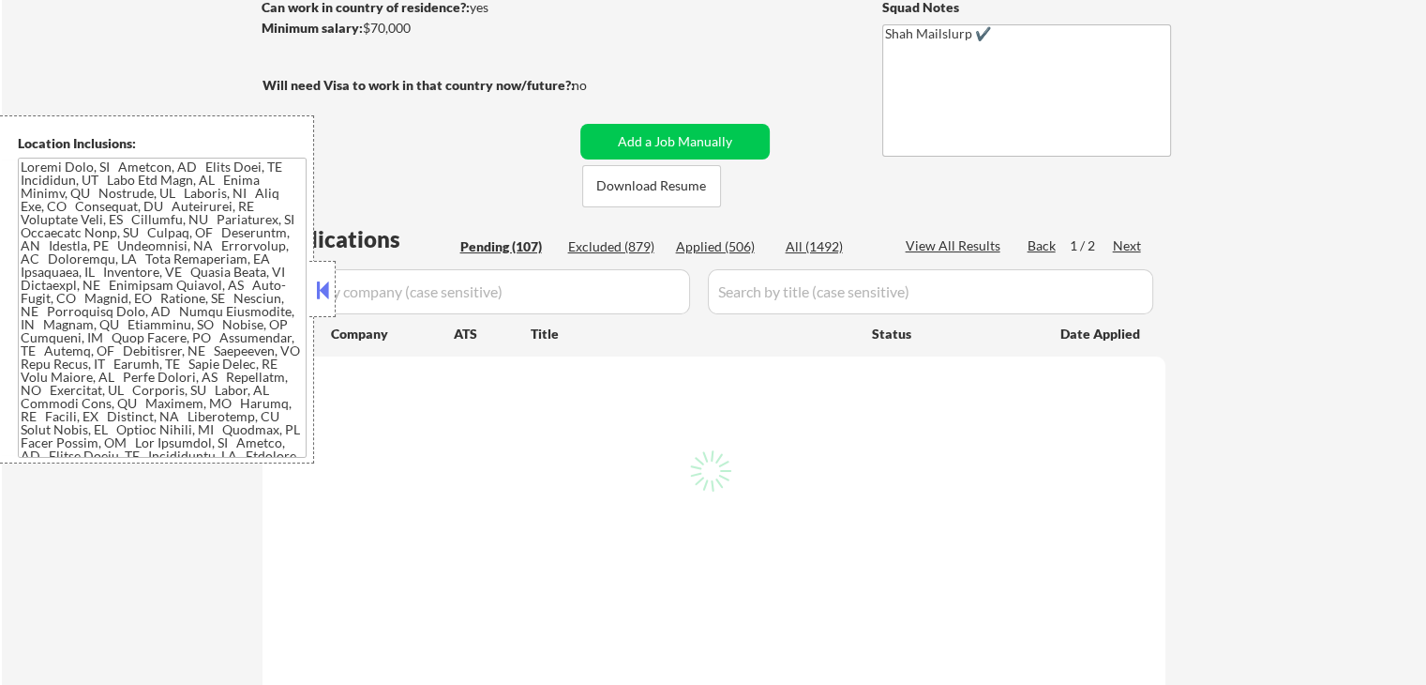
select select ""pending""
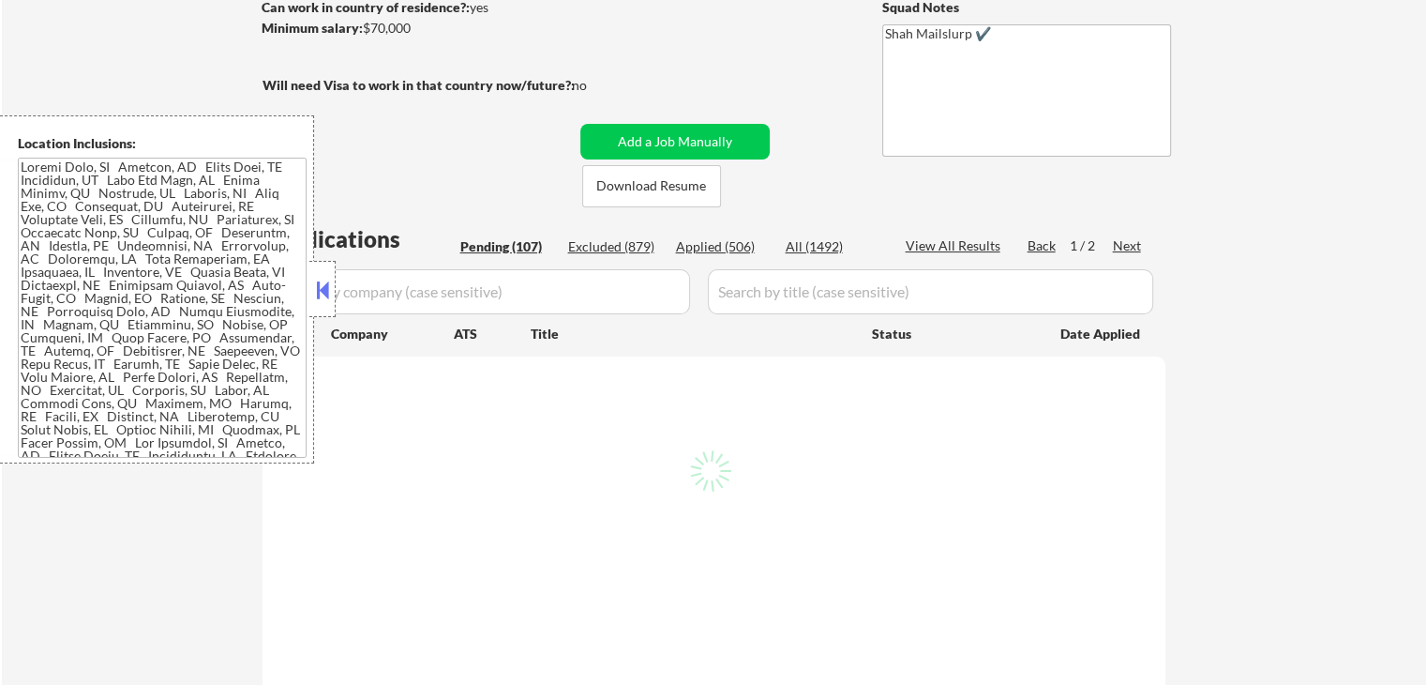
select select ""pending""
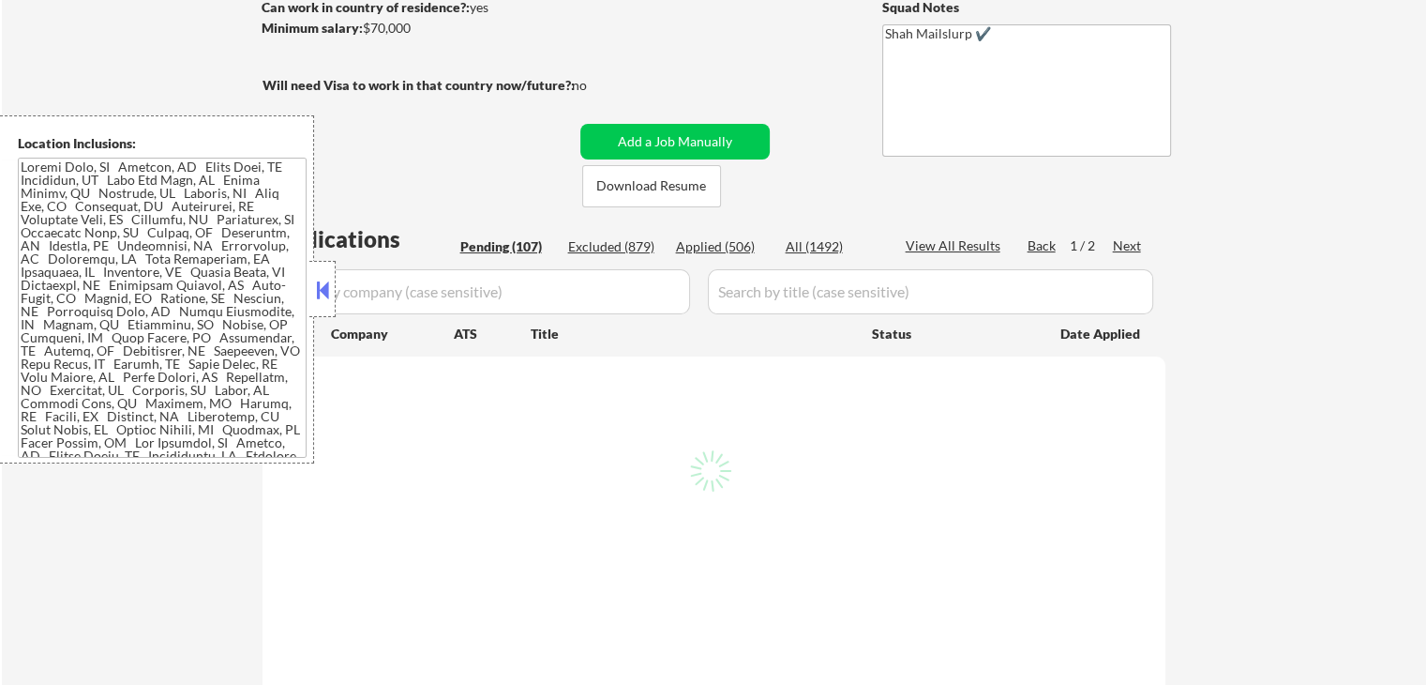
select select ""pending""
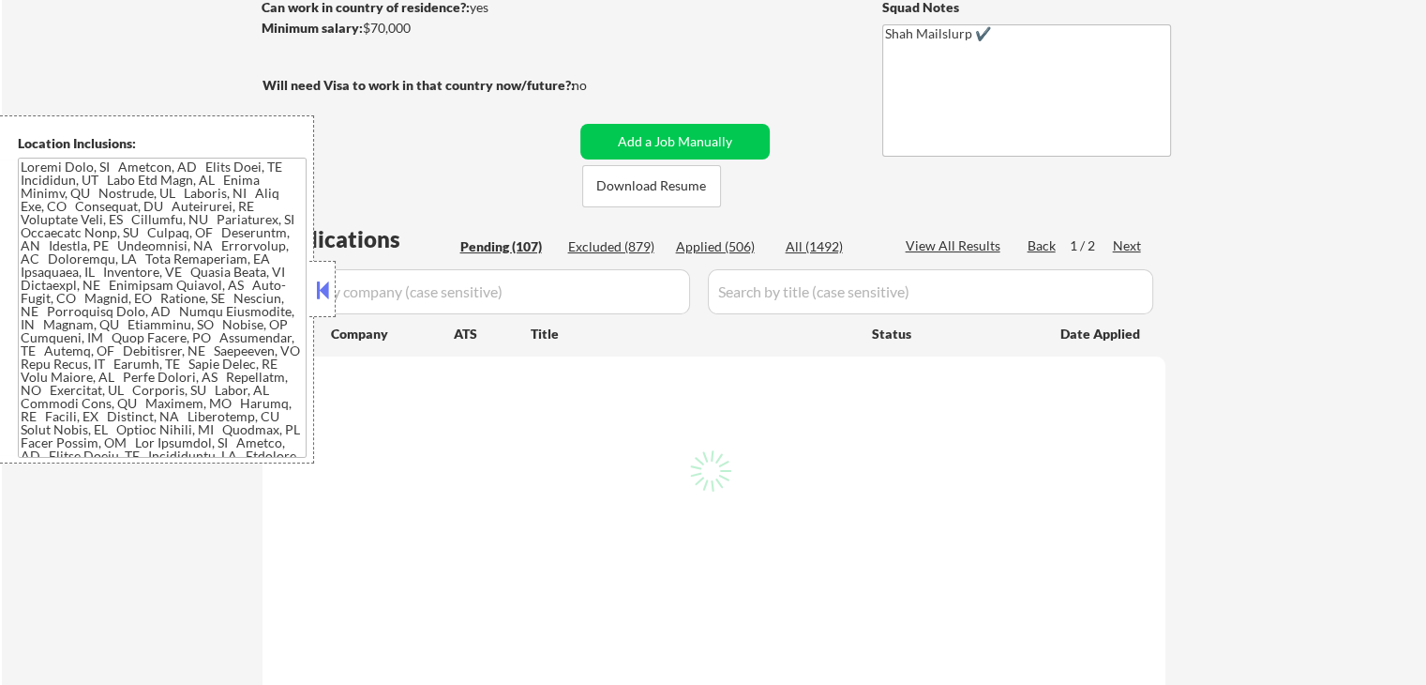
select select ""pending""
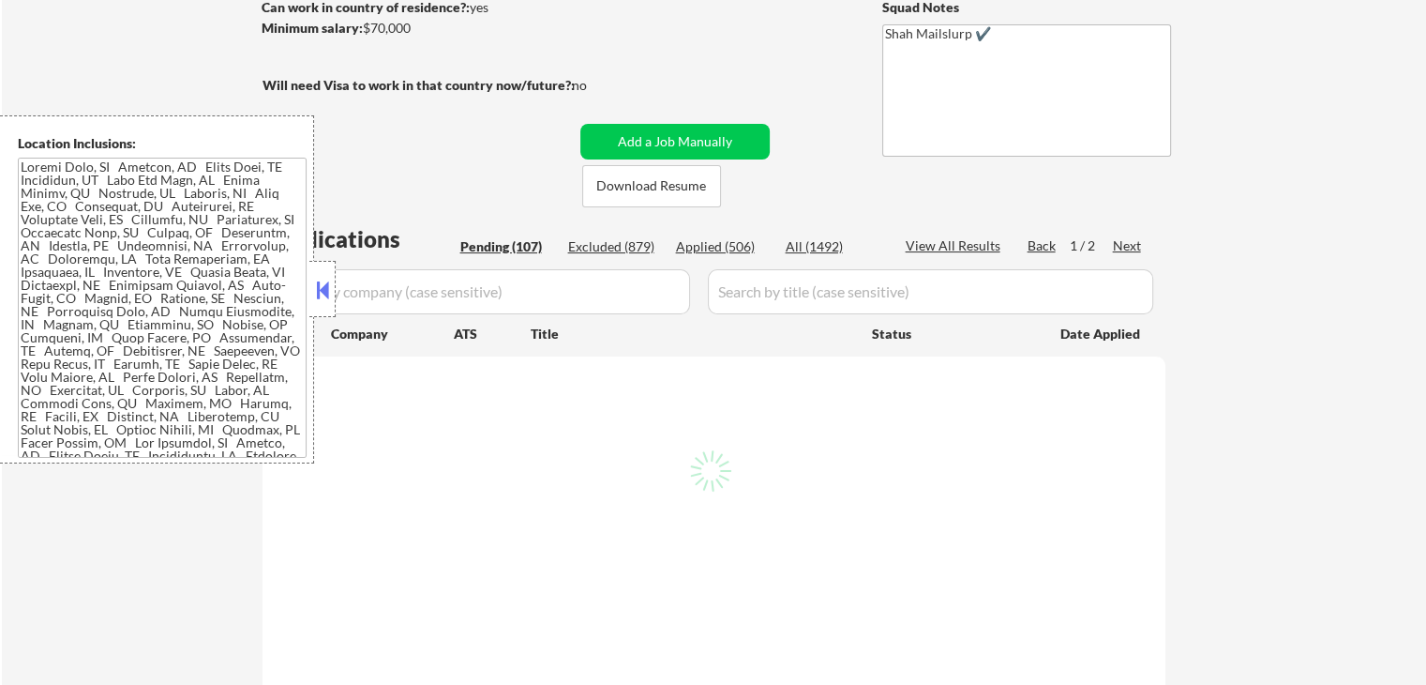
select select ""pending""
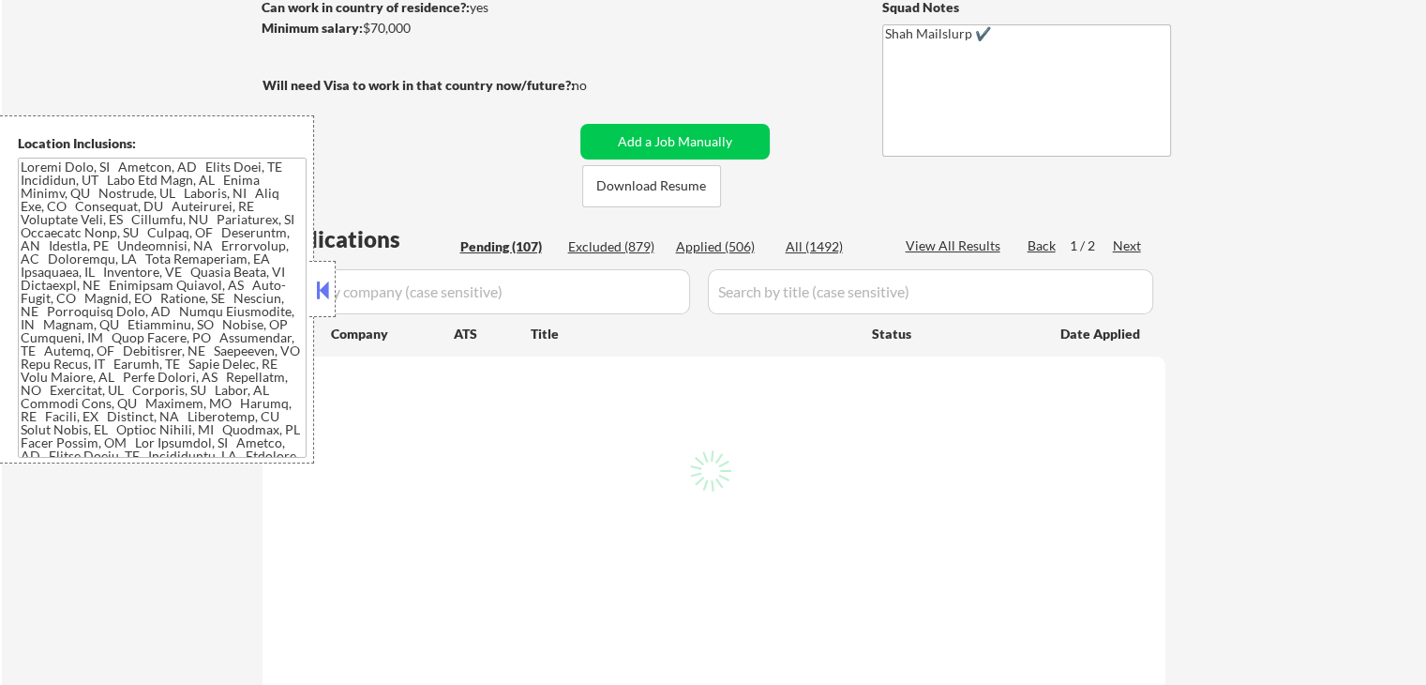
select select ""pending""
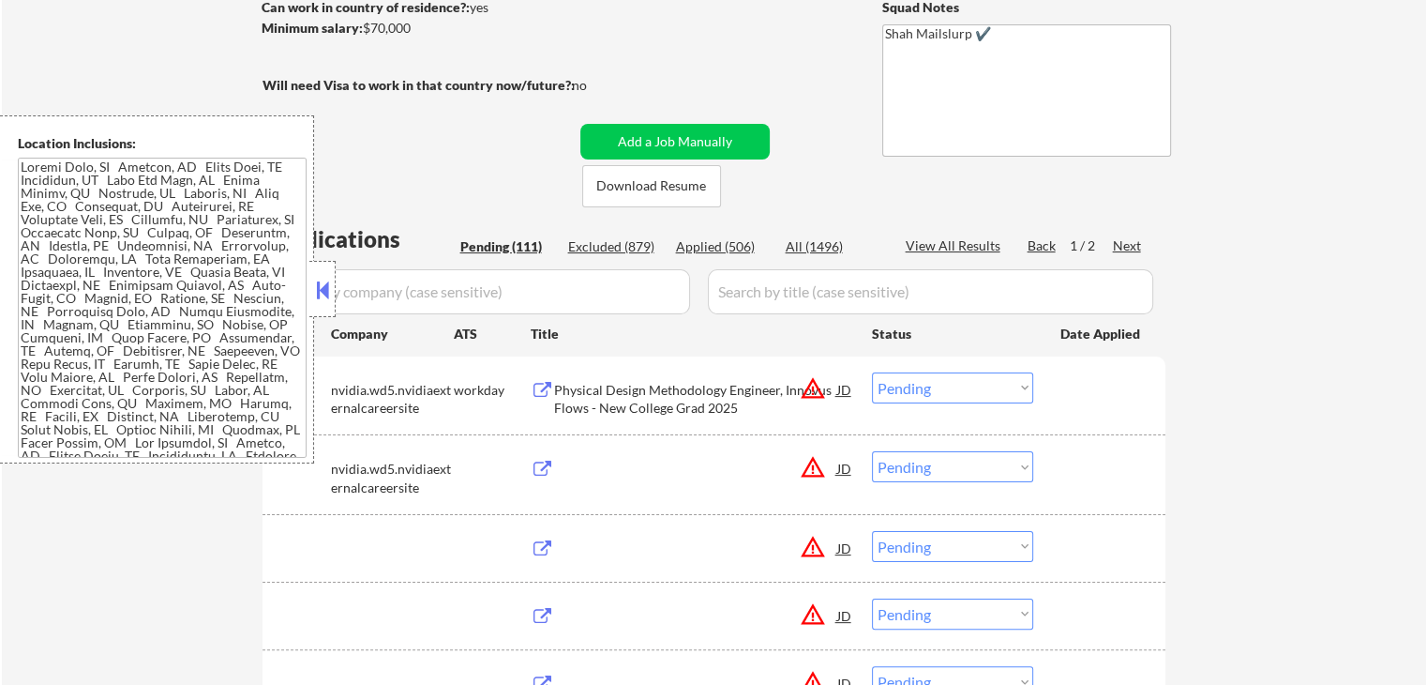
select select ""PLACEHOLDER_1427118222253""
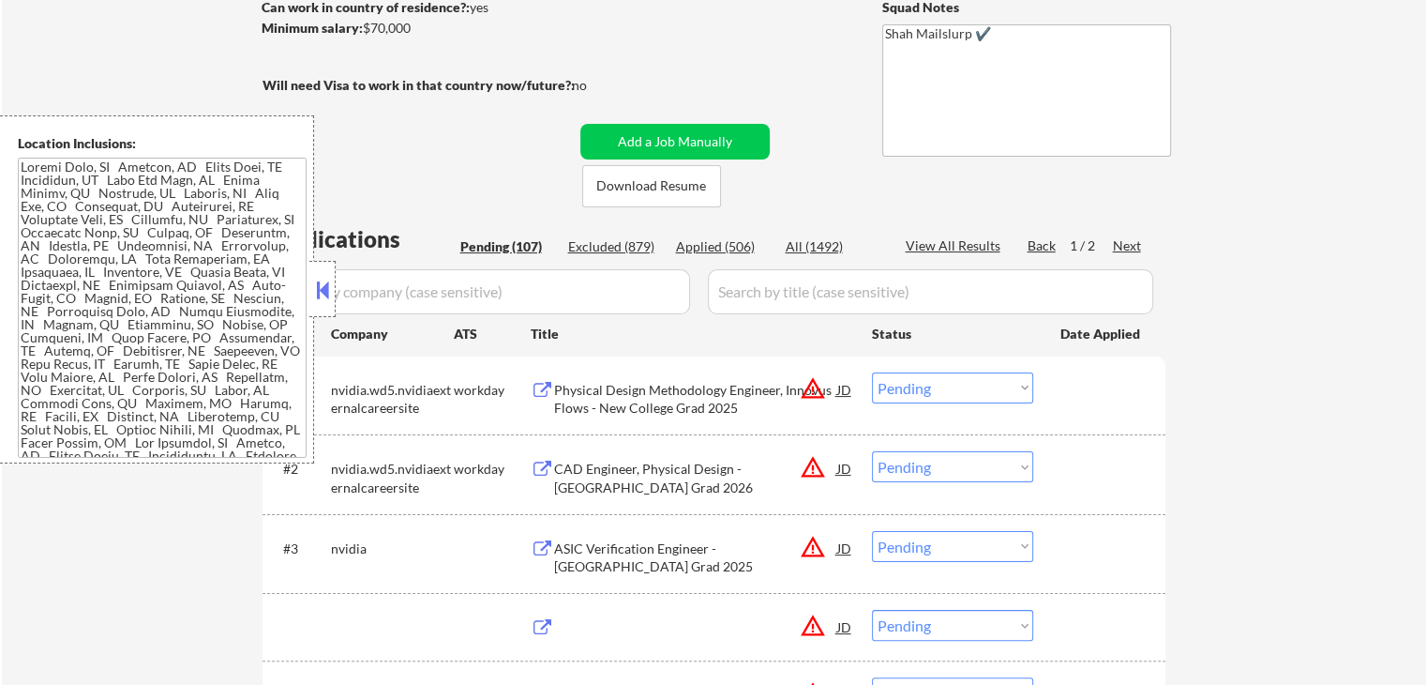
select select ""pending""
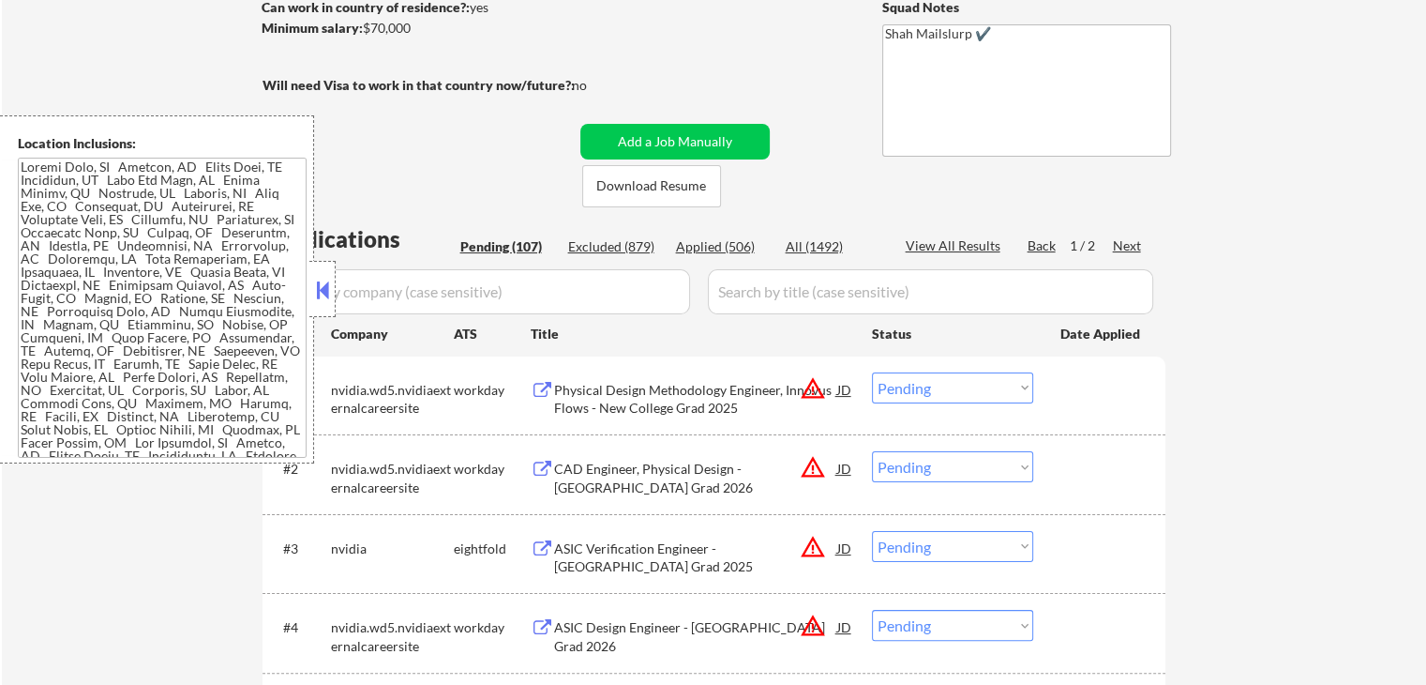
click at [322, 297] on button at bounding box center [322, 290] width 21 height 28
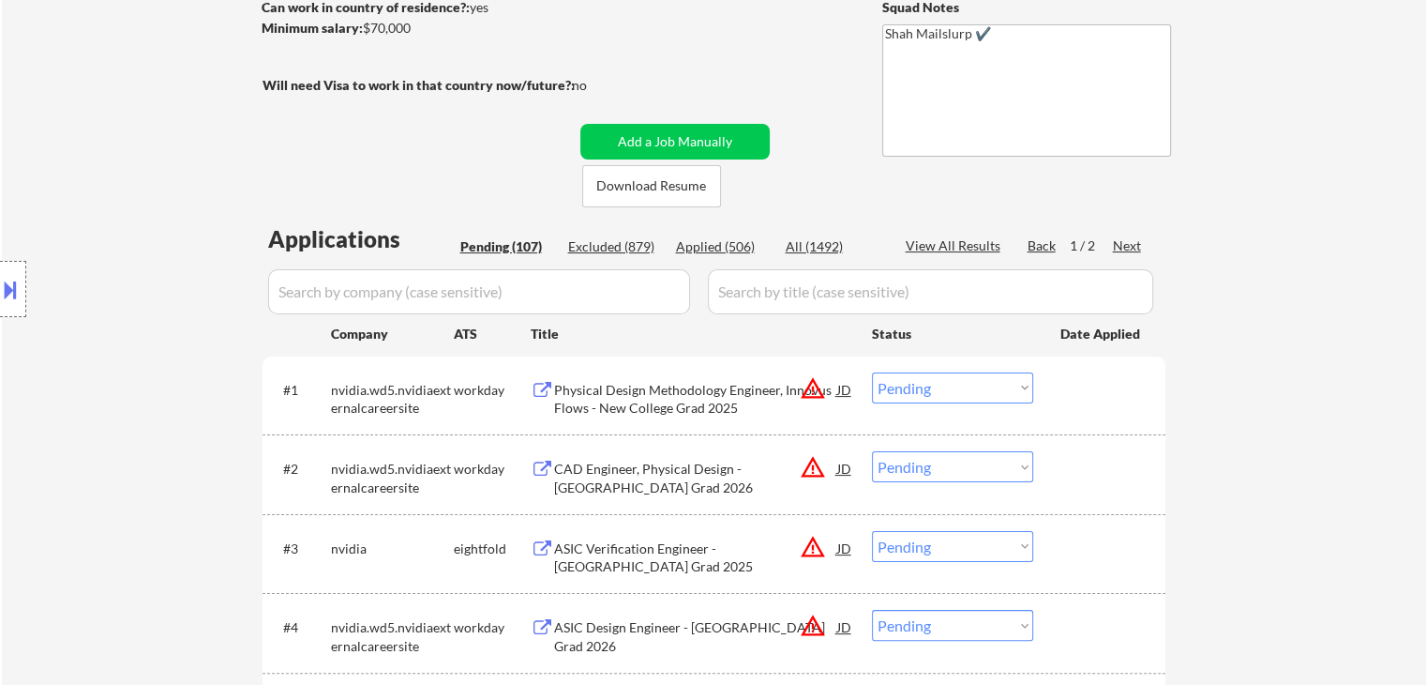
click at [698, 246] on div "Applied (506)" at bounding box center [723, 246] width 94 height 19
select select ""applied""
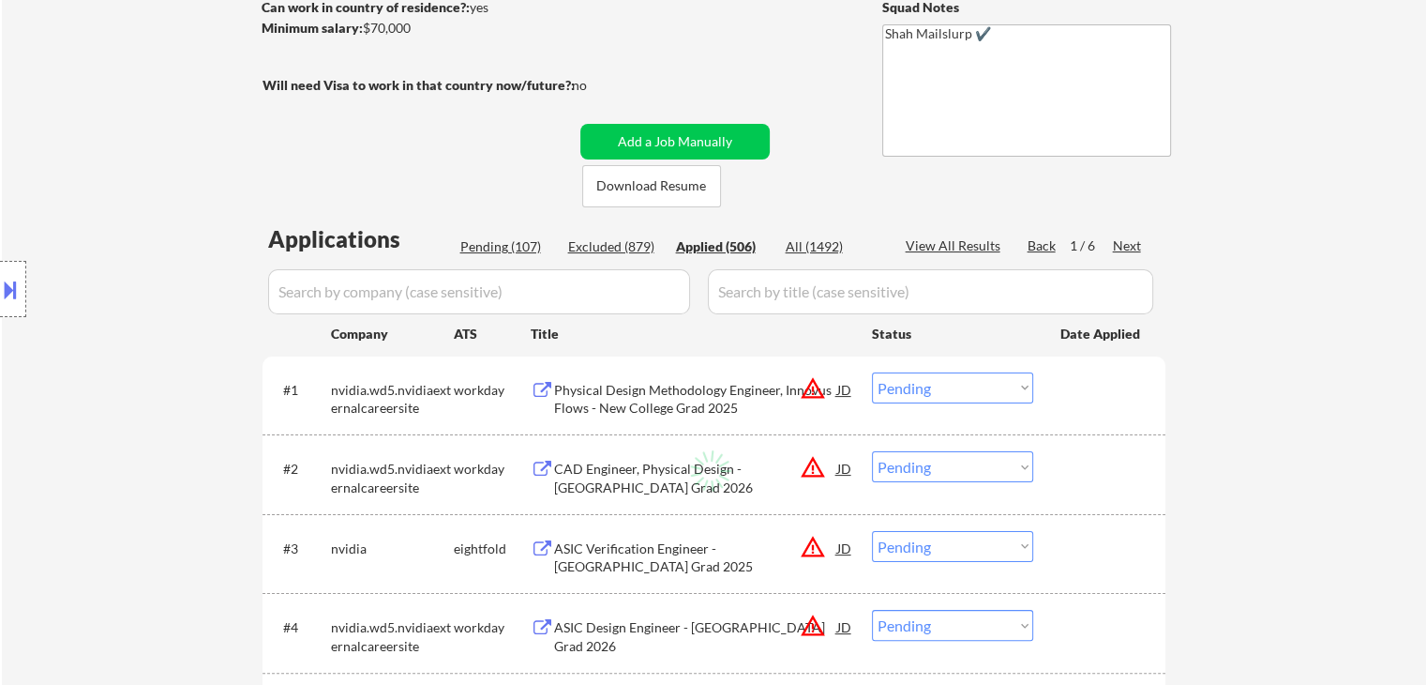
select select ""applied""
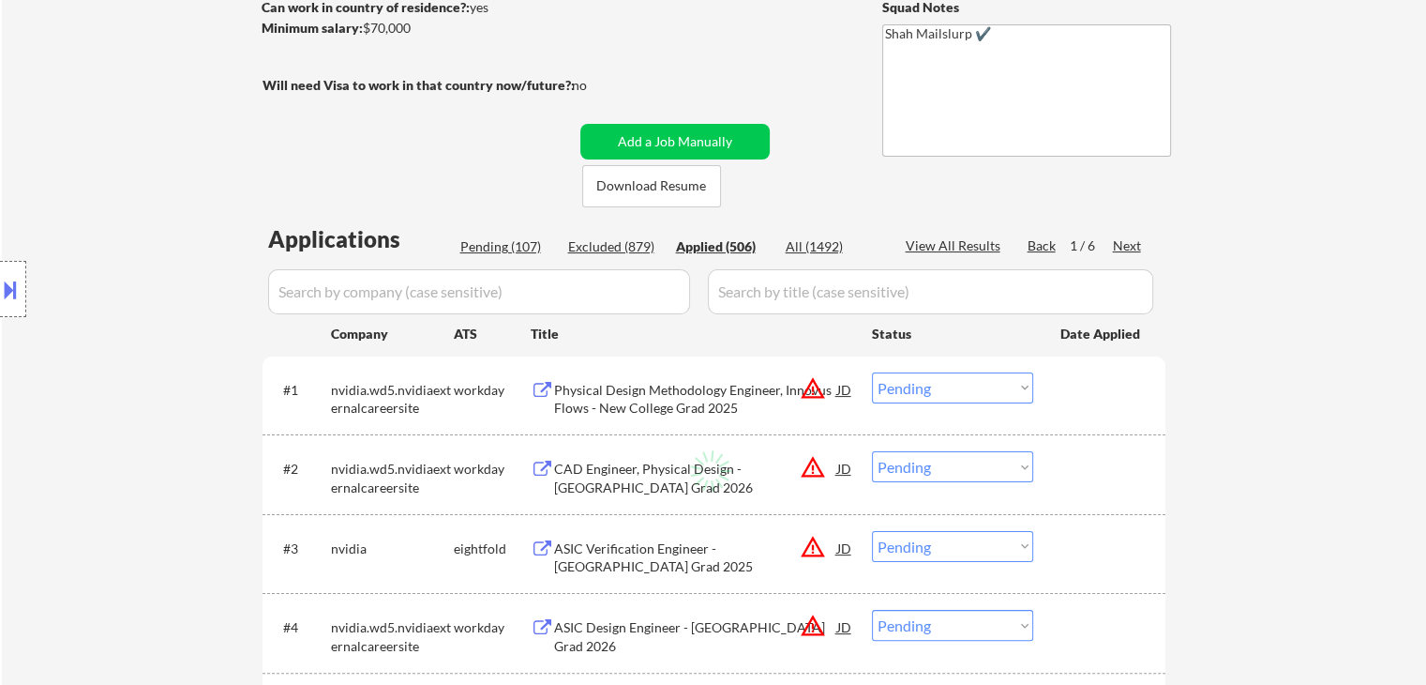
select select ""applied""
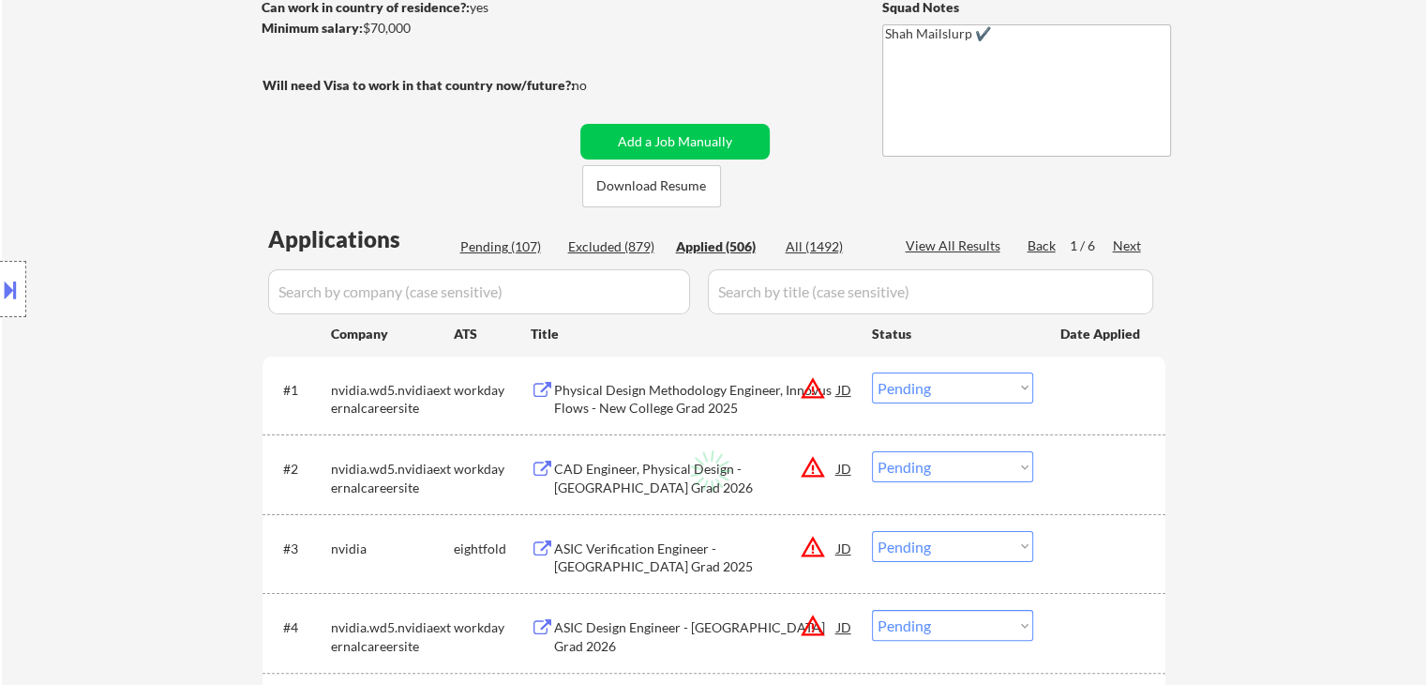
select select ""applied""
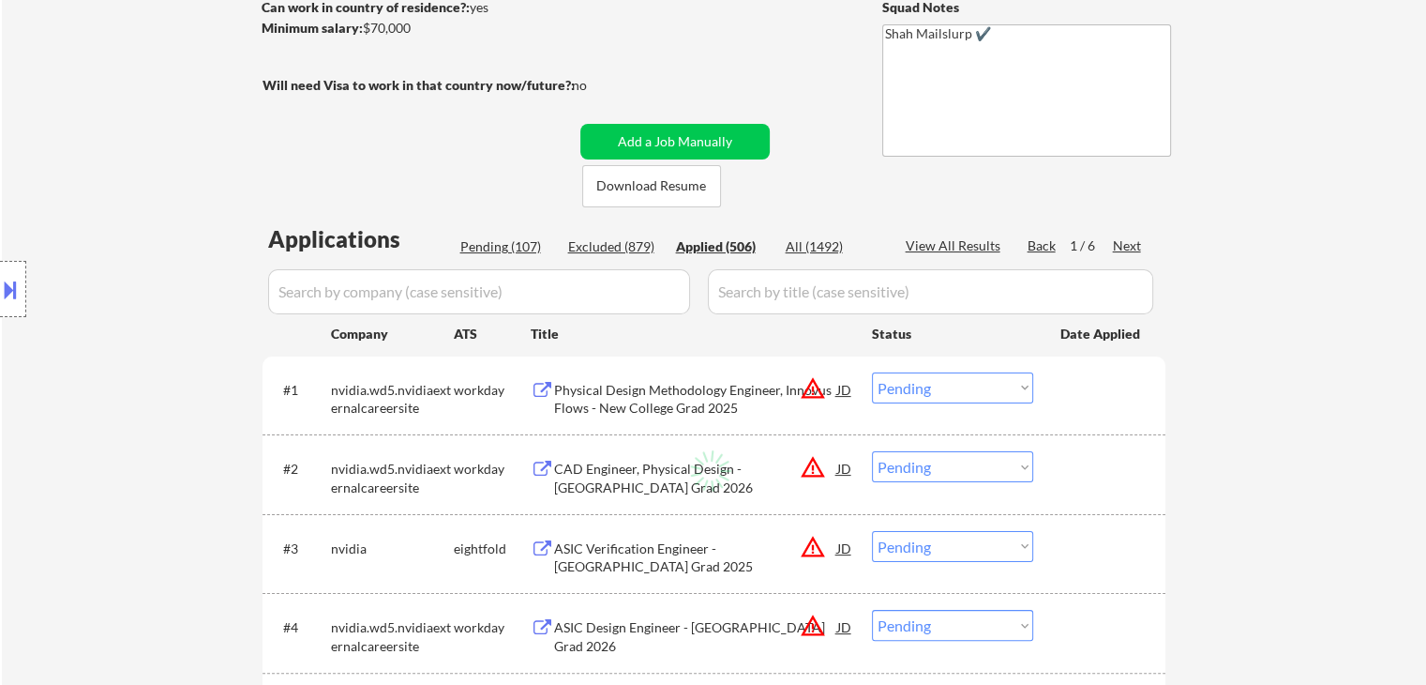
select select ""applied""
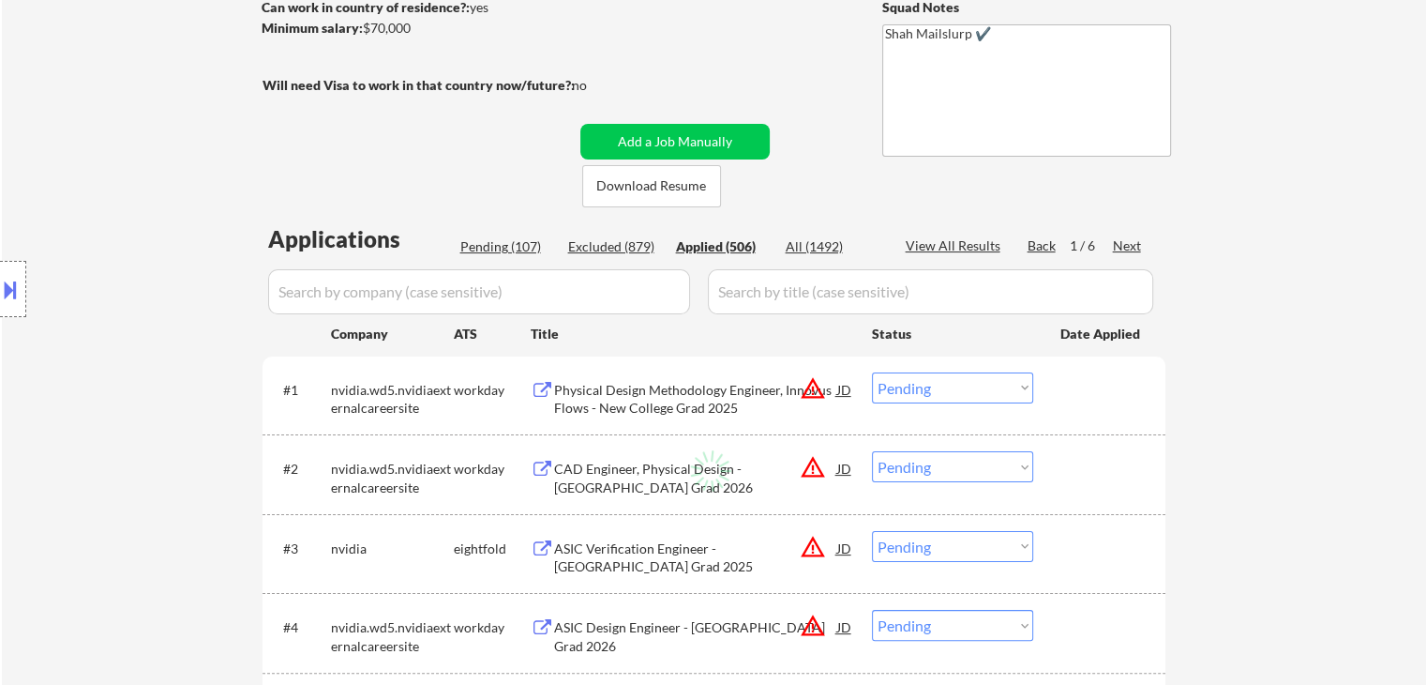
select select ""applied""
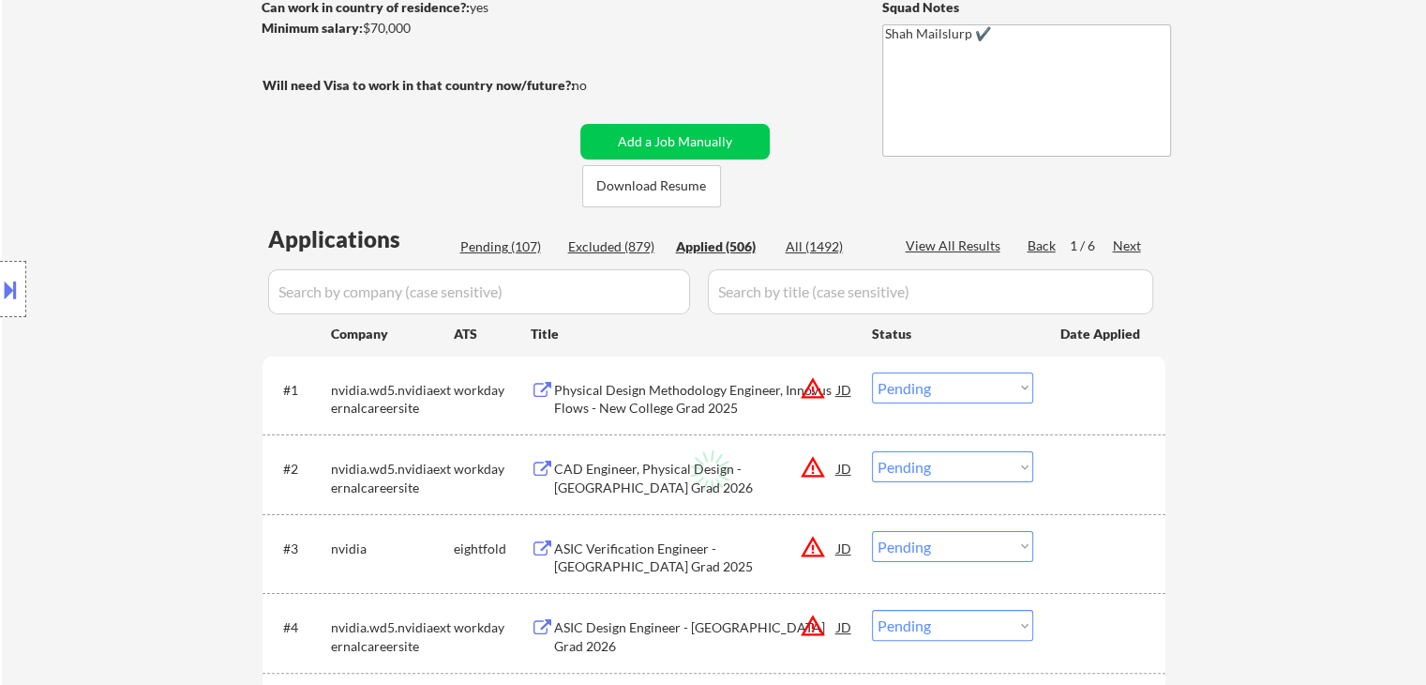
select select ""applied""
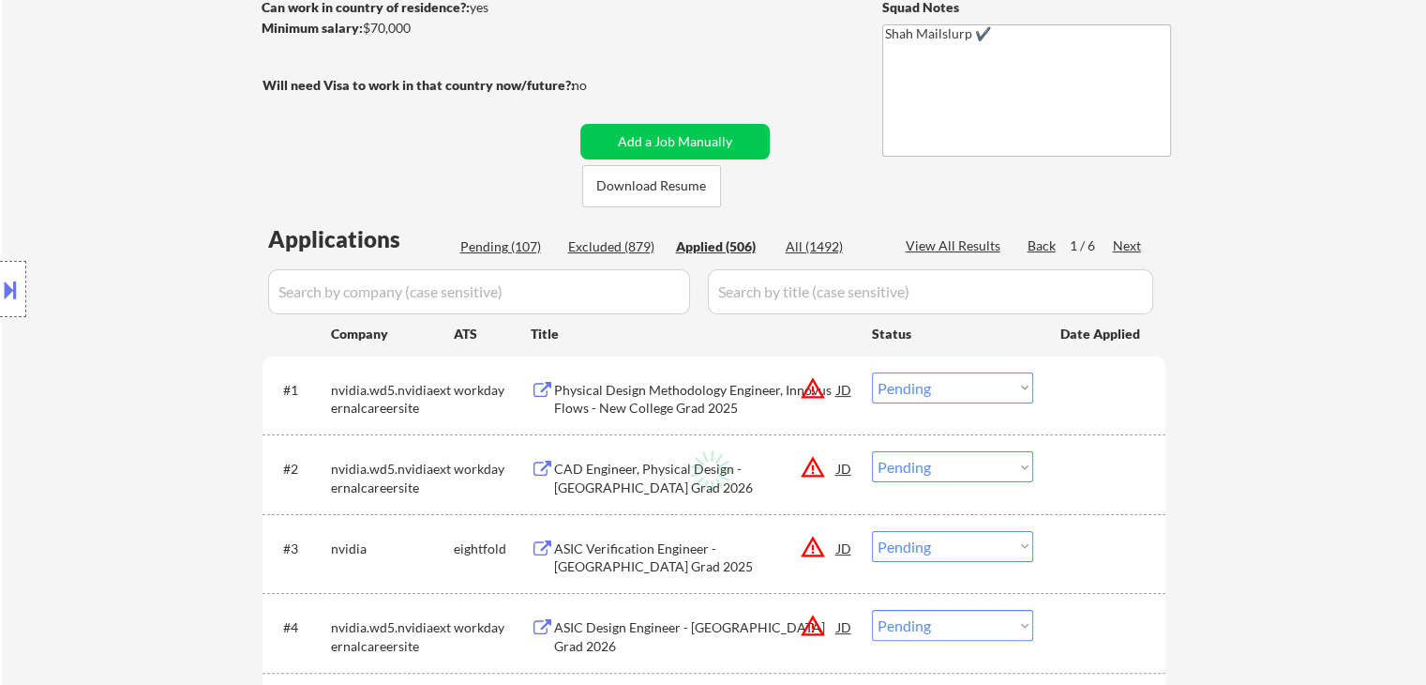
select select ""applied""
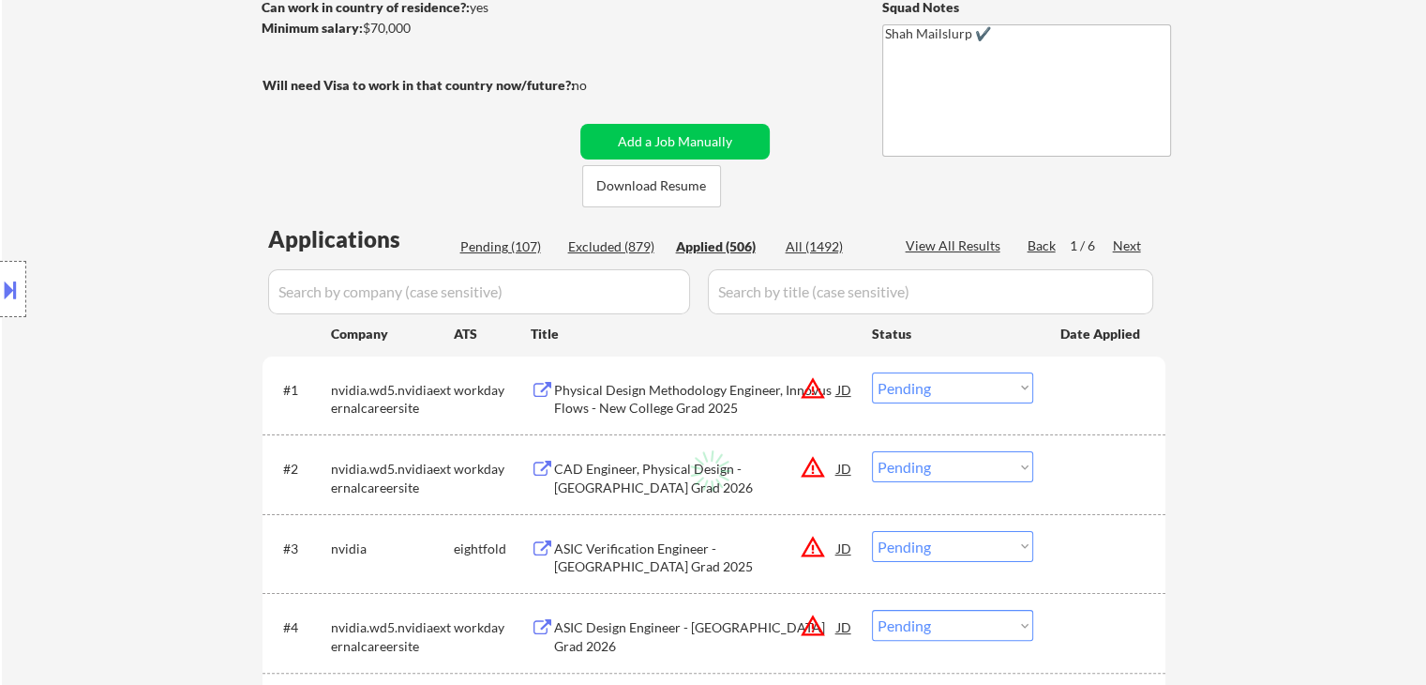
select select ""applied""
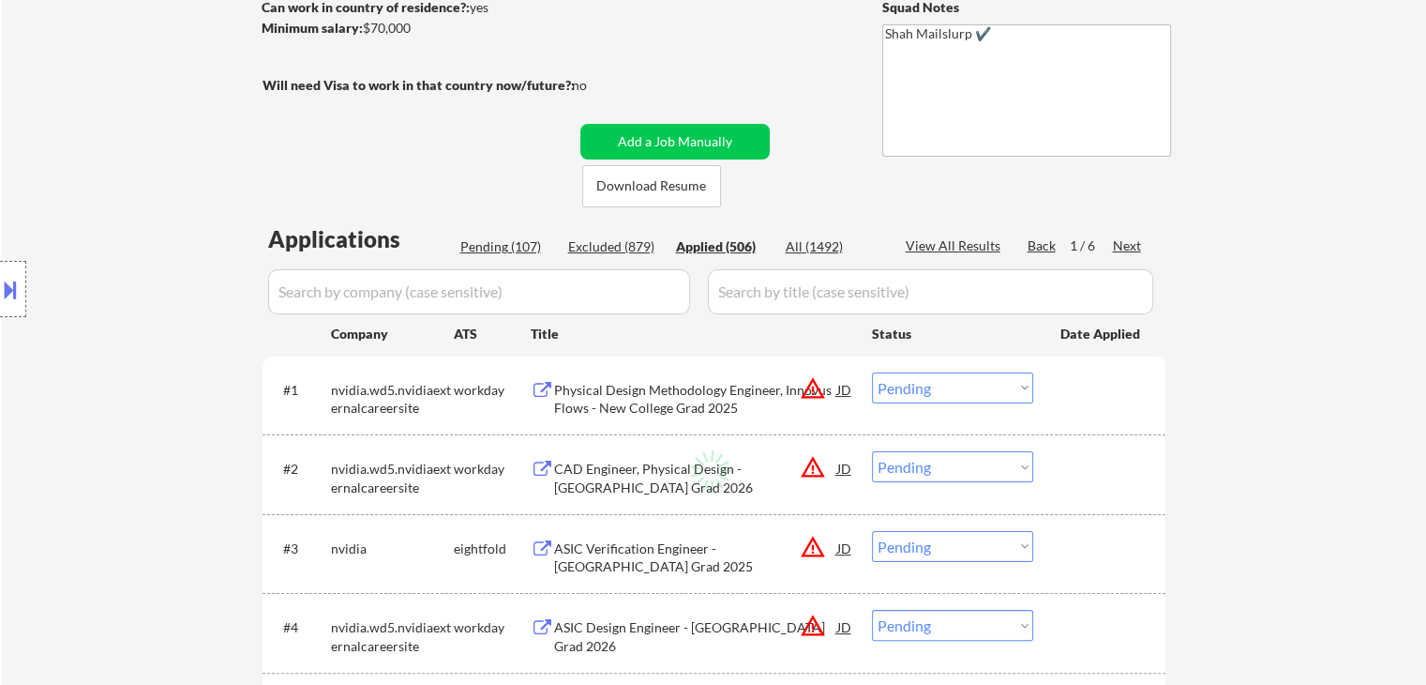
select select ""applied""
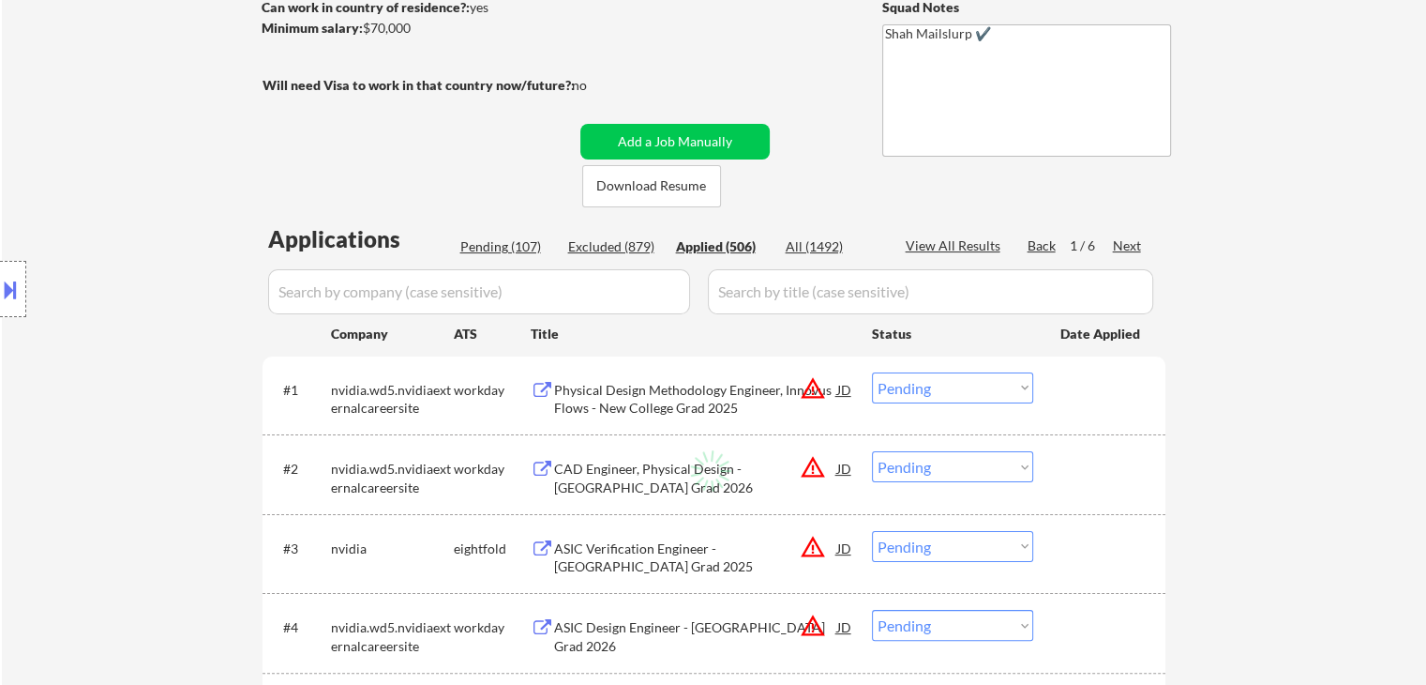
select select ""applied""
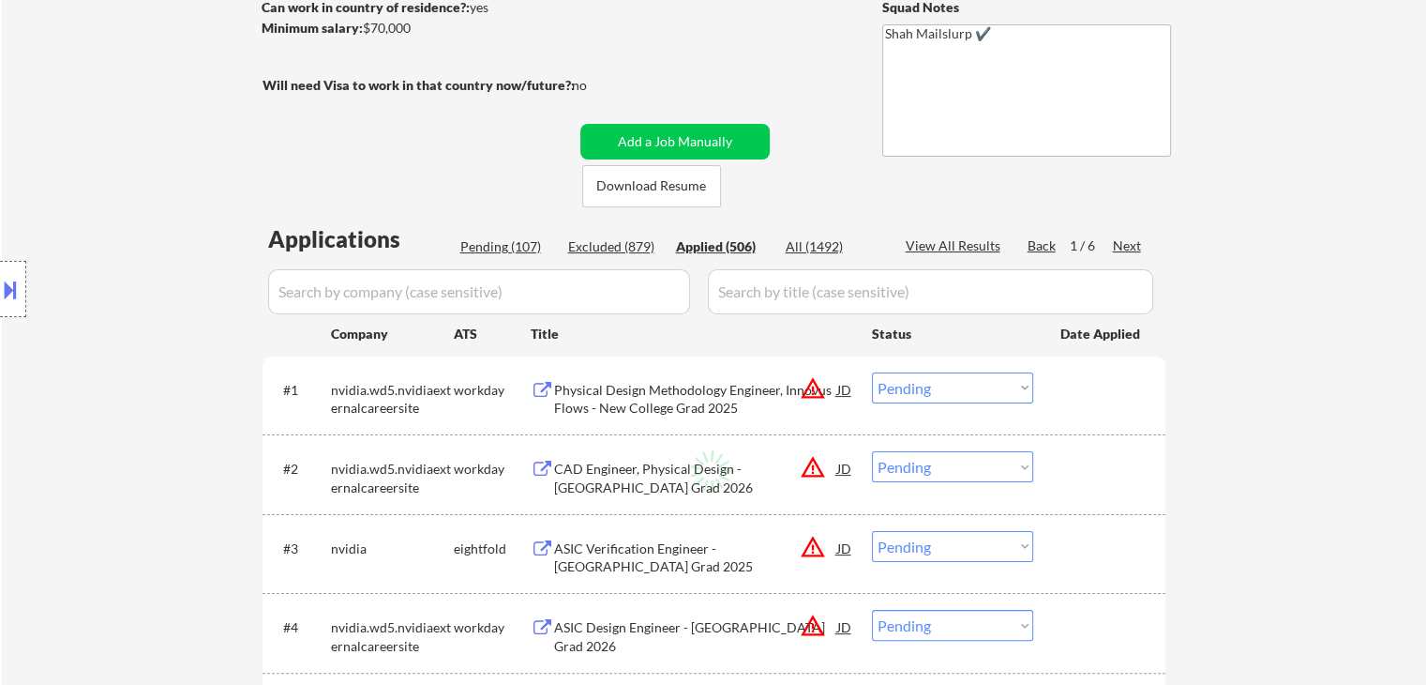
select select ""applied""
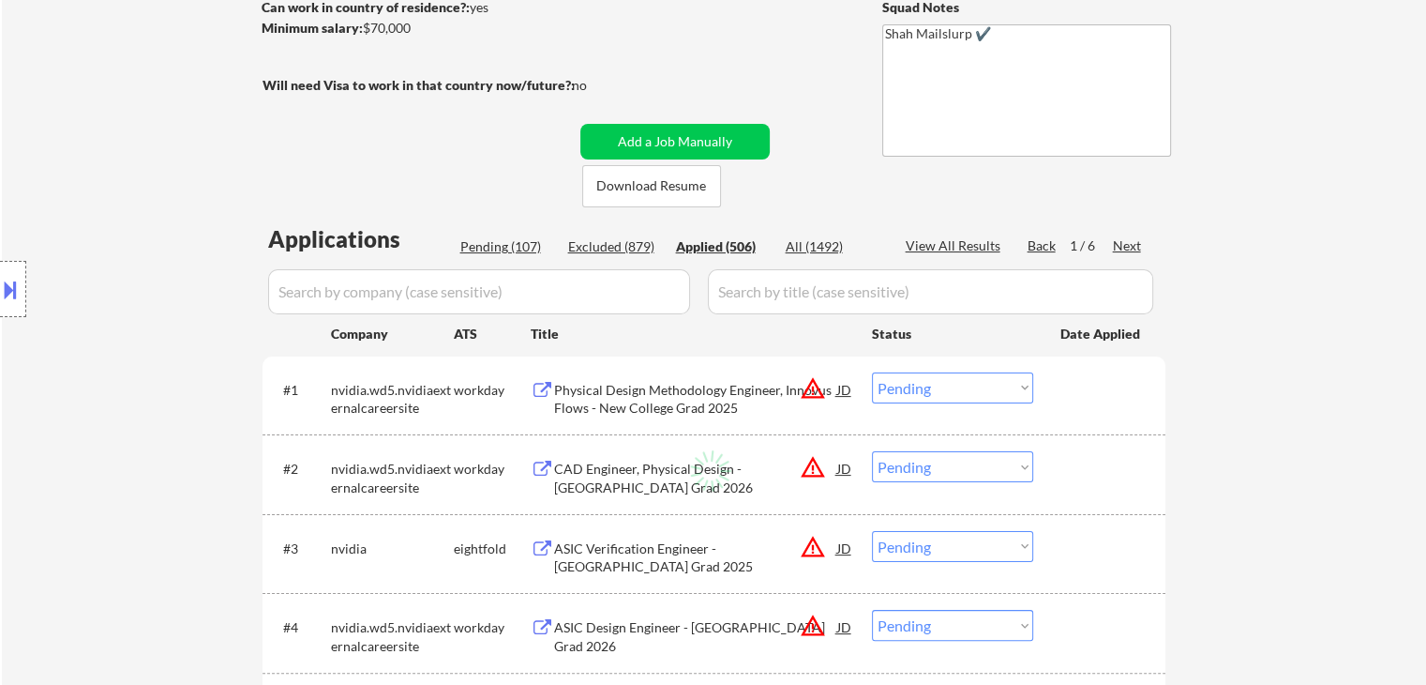
select select ""applied""
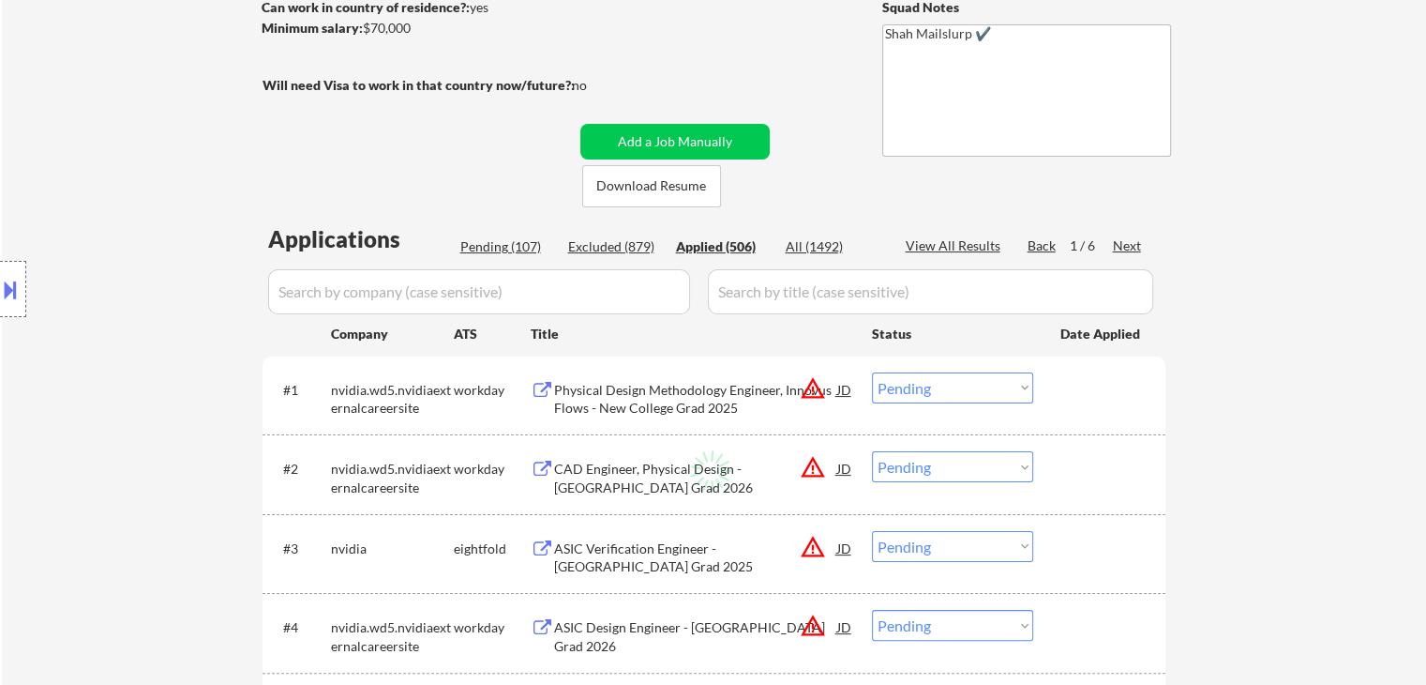
select select ""applied""
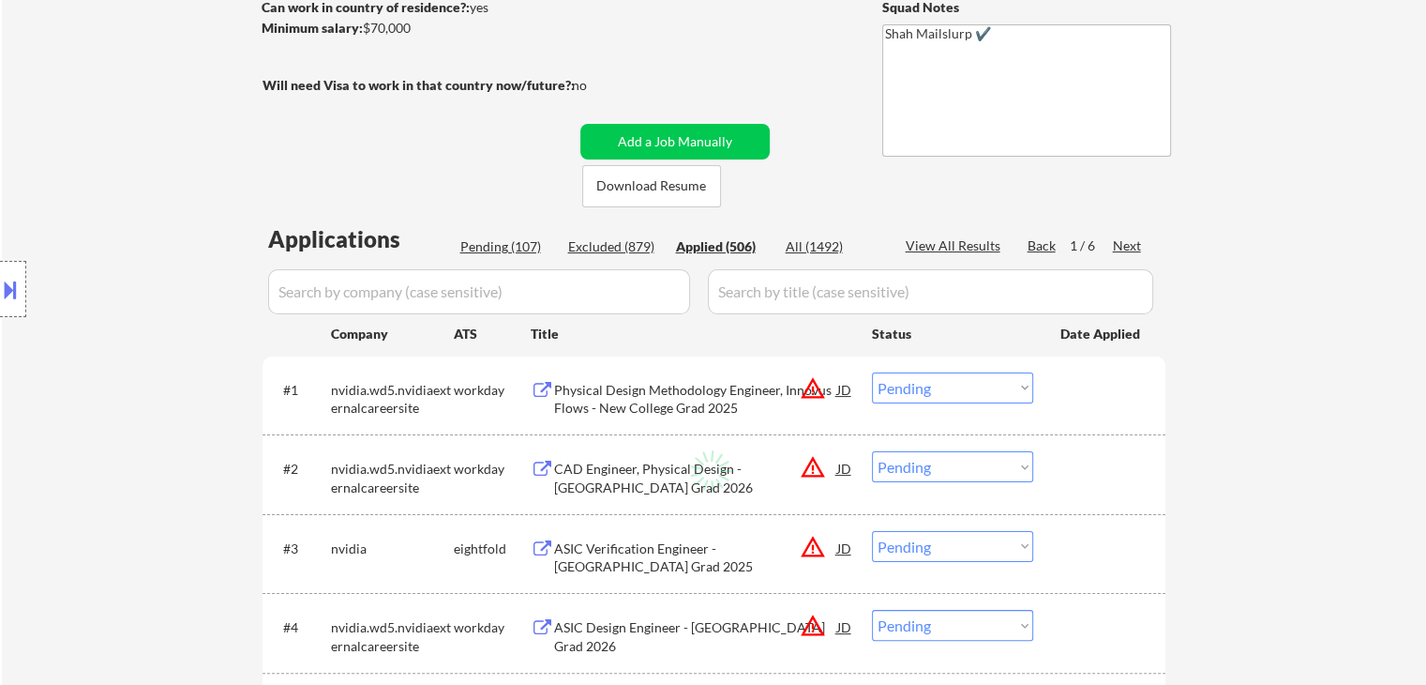
select select ""applied""
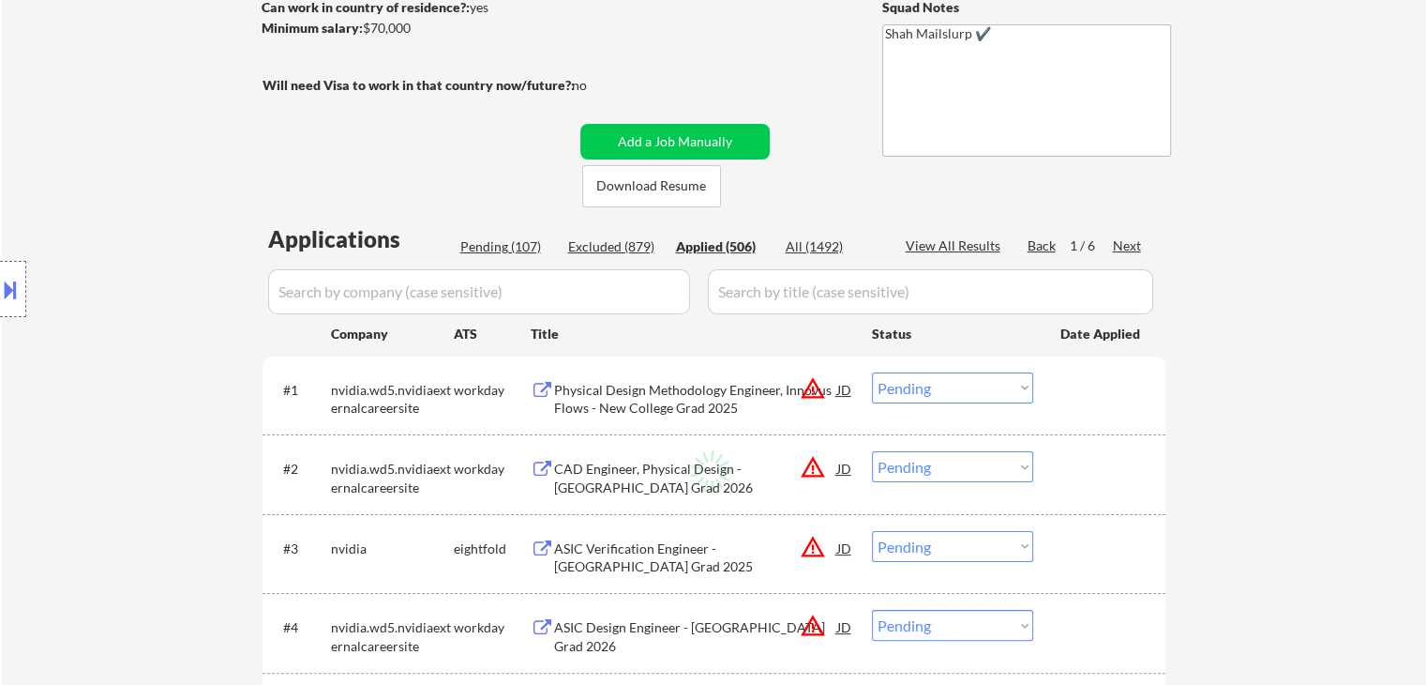
select select ""applied""
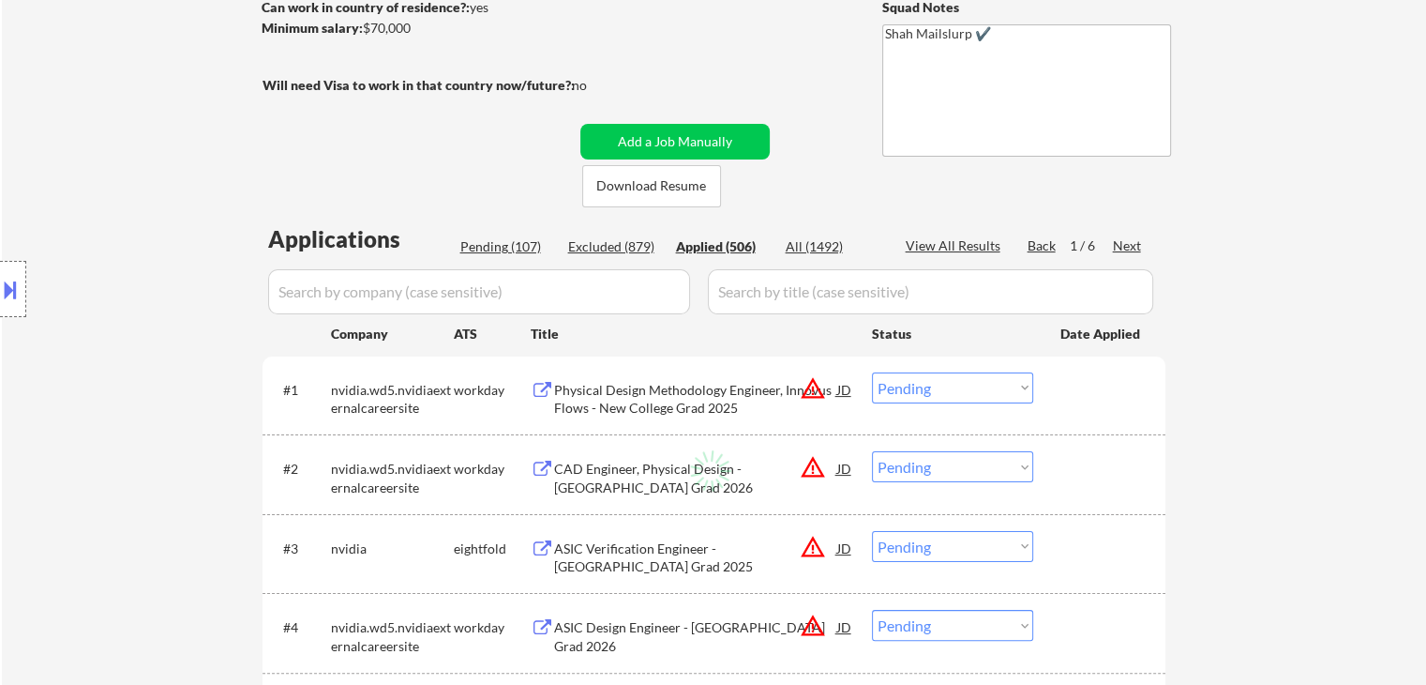
select select ""applied""
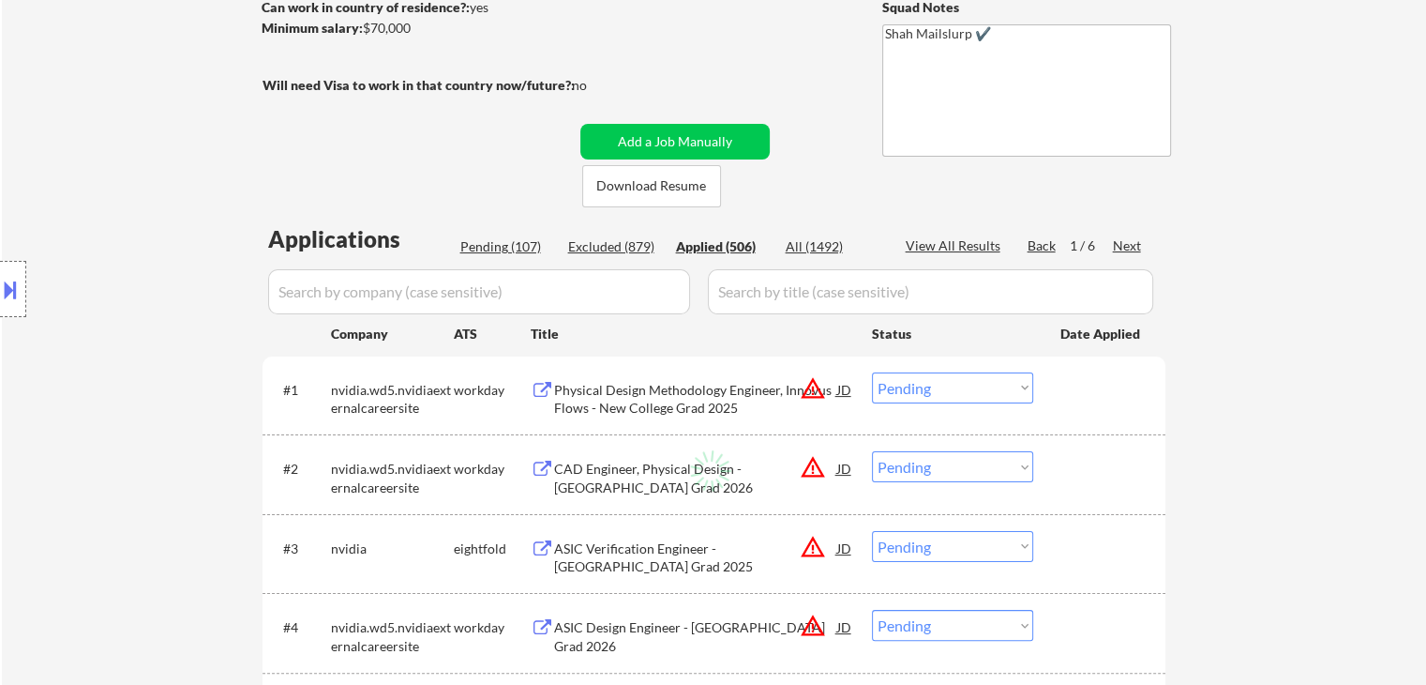
select select ""applied""
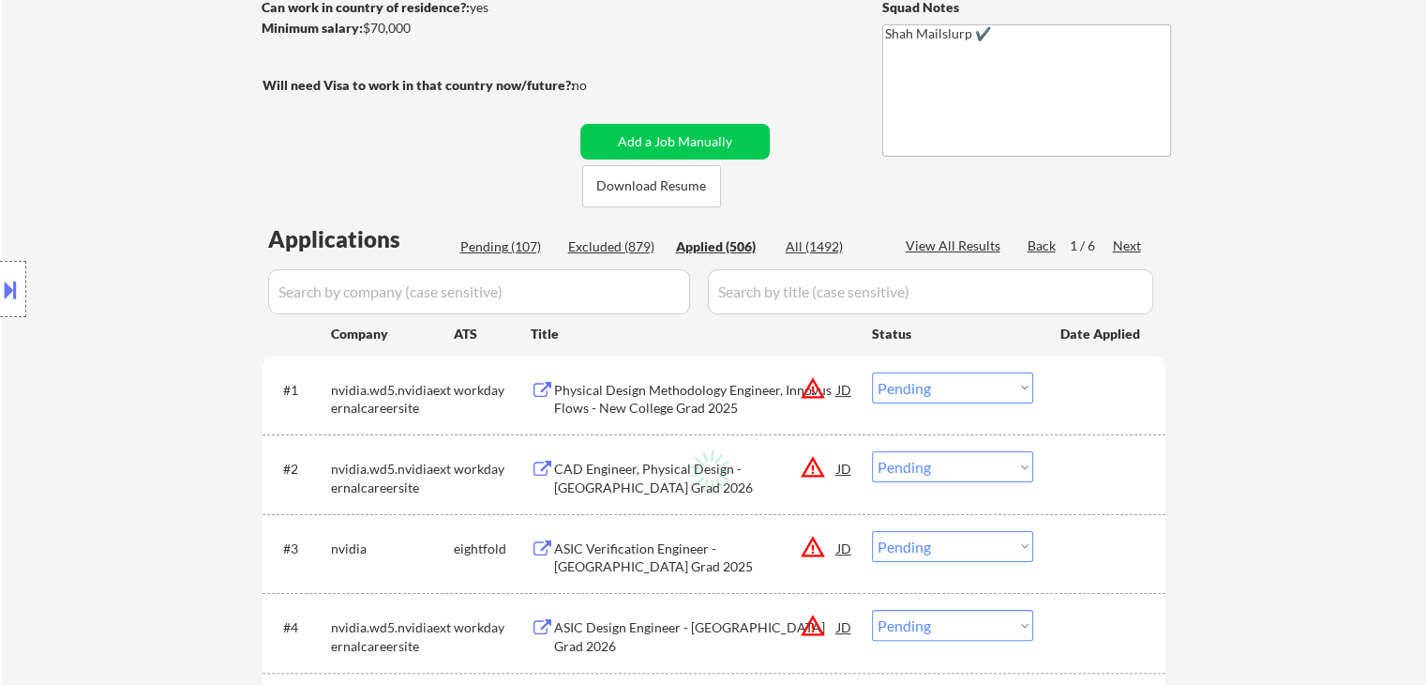
select select ""applied""
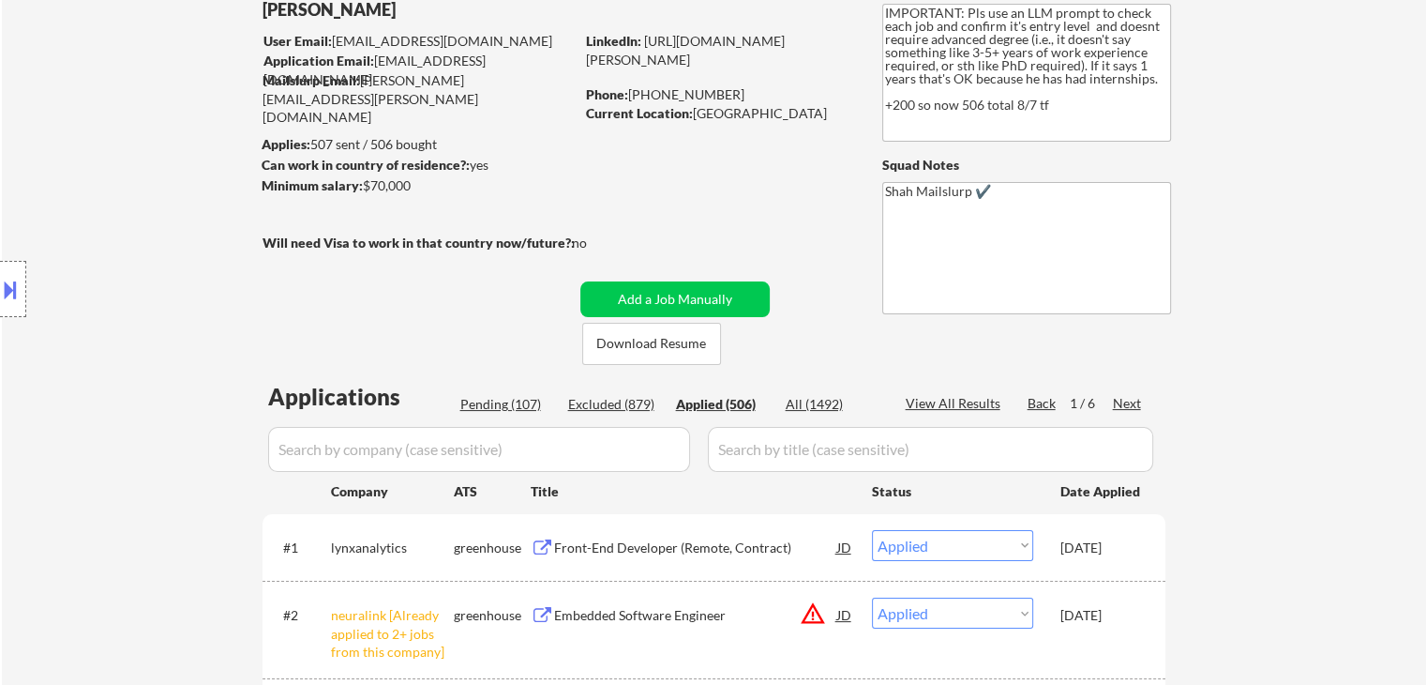
scroll to position [94, 0]
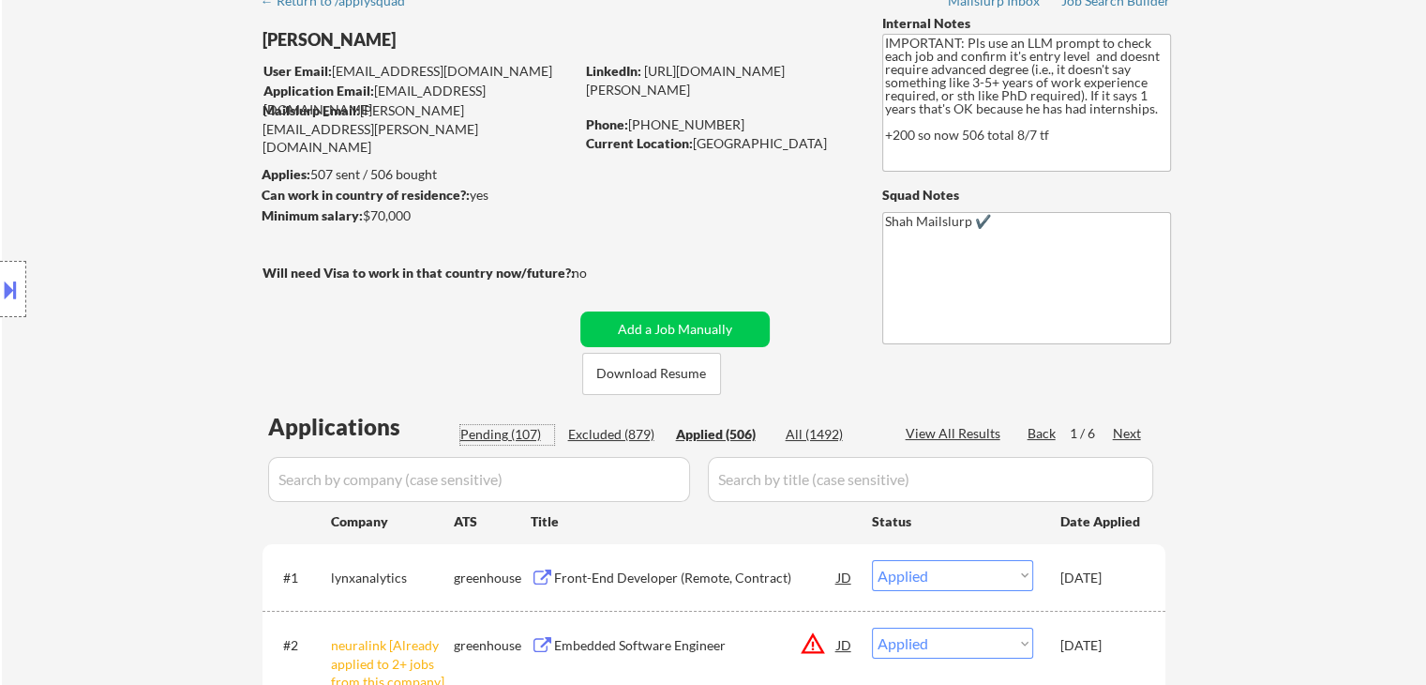
drag, startPoint x: 518, startPoint y: 429, endPoint x: 507, endPoint y: 425, distance: 11.0
click at [515, 429] on div "Pending (107)" at bounding box center [507, 434] width 94 height 19
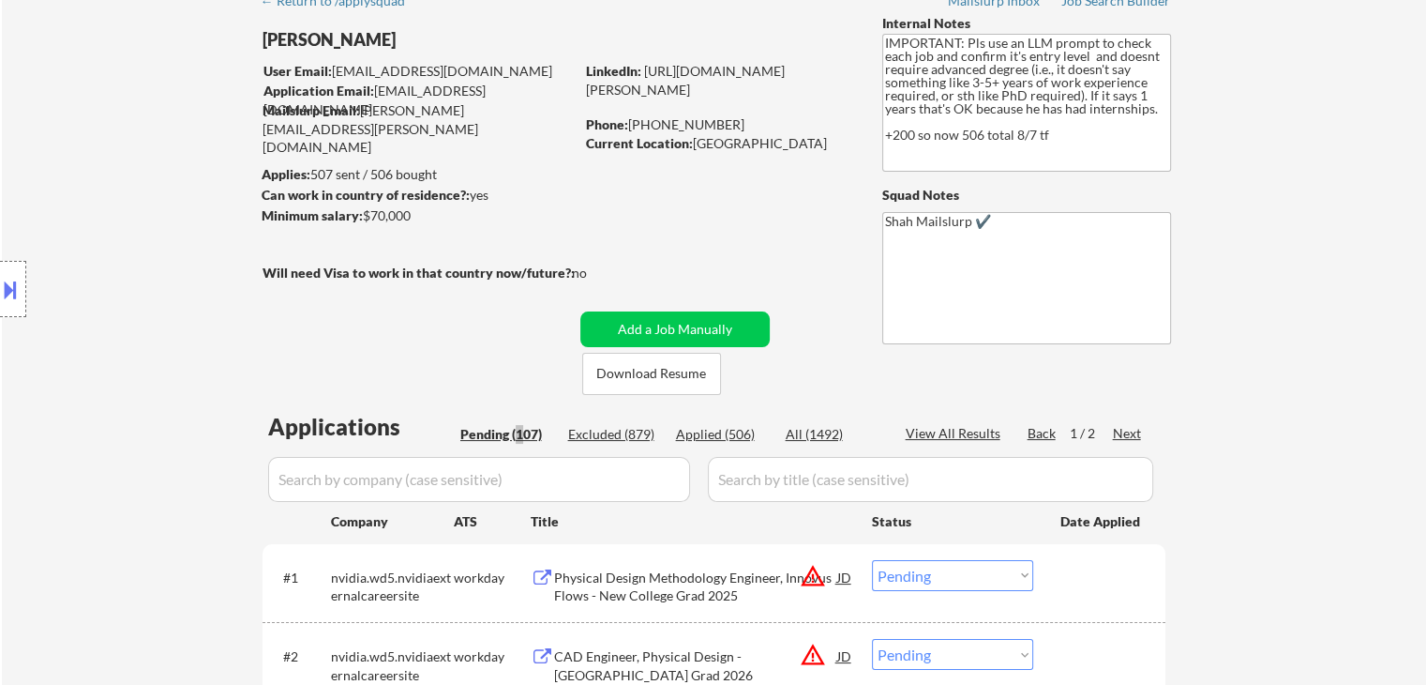
scroll to position [4021, 0]
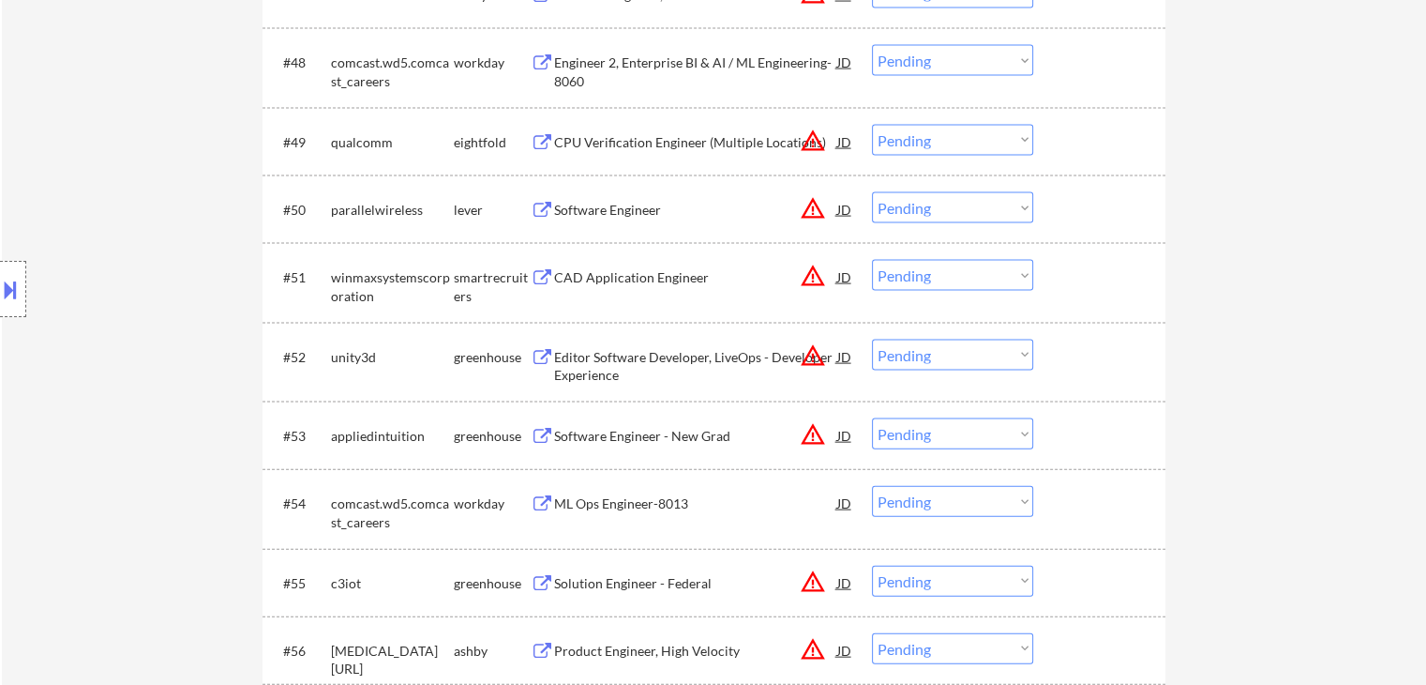
click at [954, 205] on select "Choose an option... Pending Applied Excluded (Questions) Excluded (Expired) Exc…" at bounding box center [952, 207] width 161 height 31
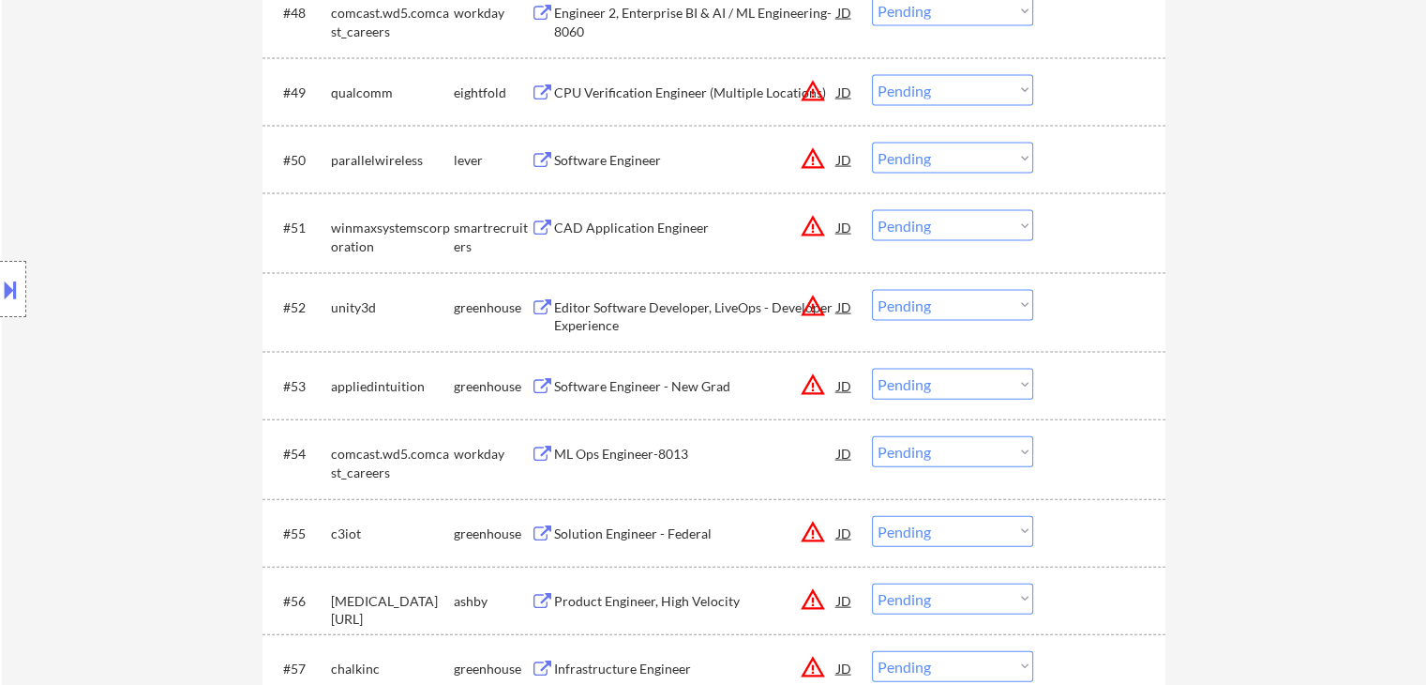
scroll to position [3983, 0]
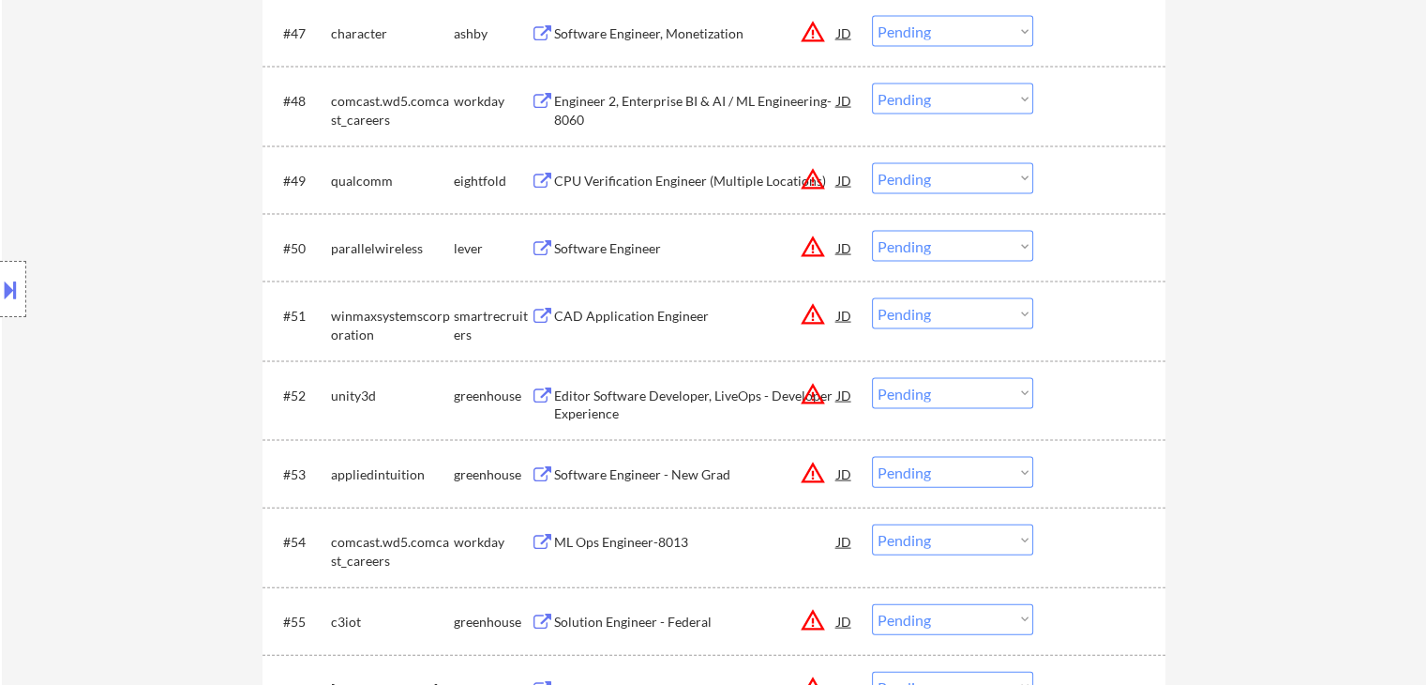
click at [897, 256] on select "Choose an option... Pending Applied Excluded (Questions) Excluded (Expired) Exc…" at bounding box center [952, 246] width 161 height 31
click at [872, 231] on select "Choose an option... Pending Applied Excluded (Questions) Excluded (Expired) Exc…" at bounding box center [952, 246] width 161 height 31
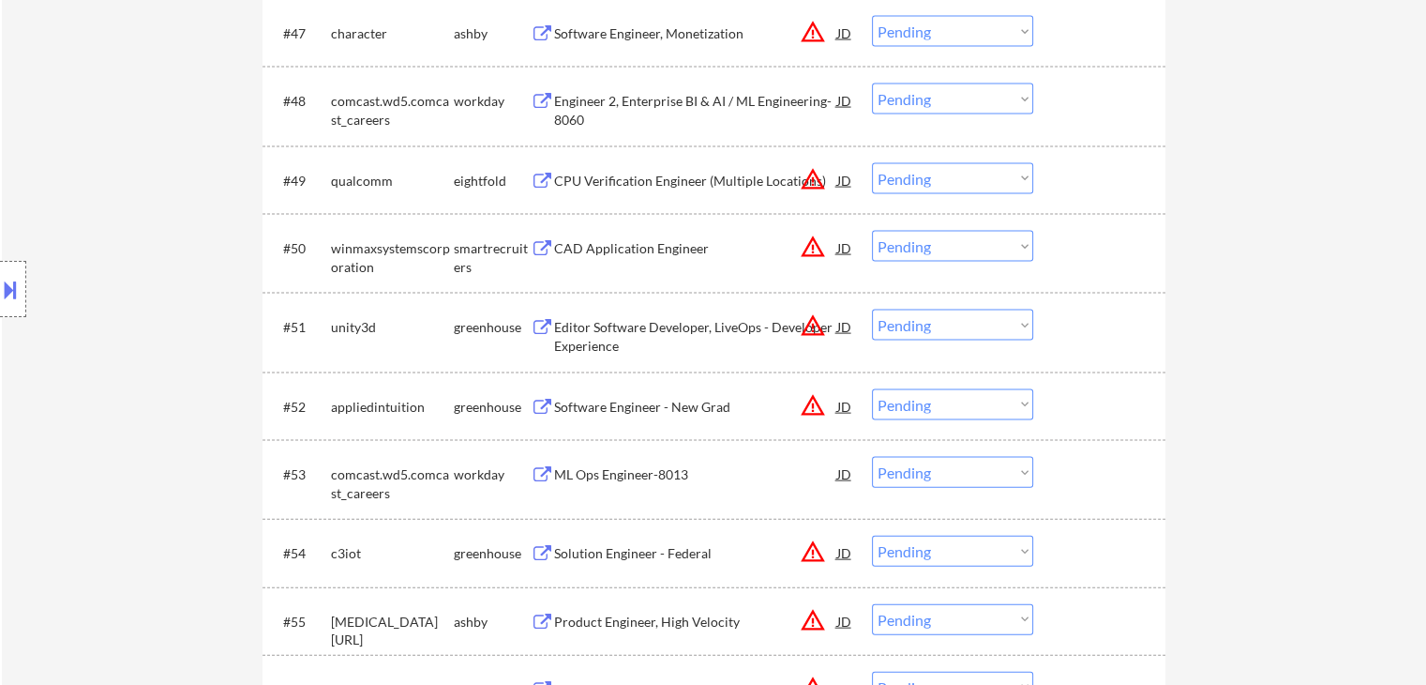
click at [1200, 246] on div "← Return to /applysquad Mailslurp Inbox Job Search Builder Keegan Borig User Em…" at bounding box center [714, 60] width 1425 height 7937
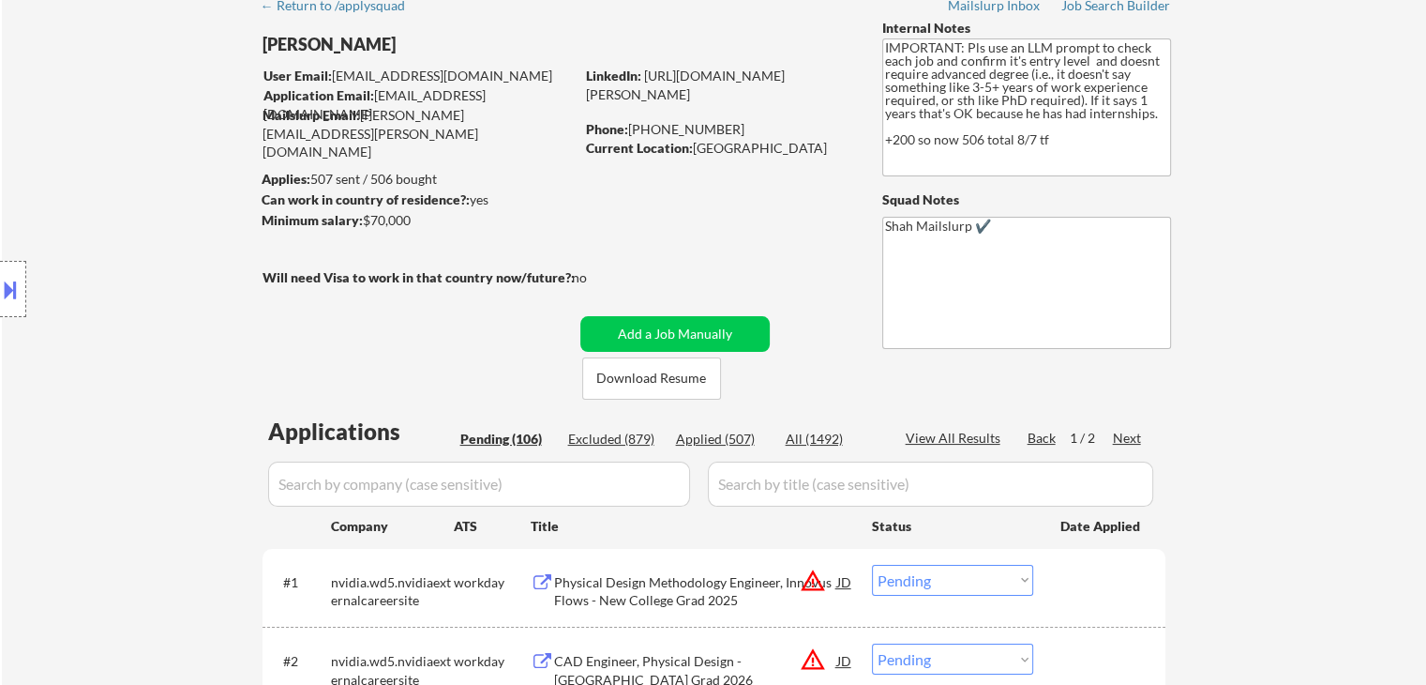
scroll to position [0, 0]
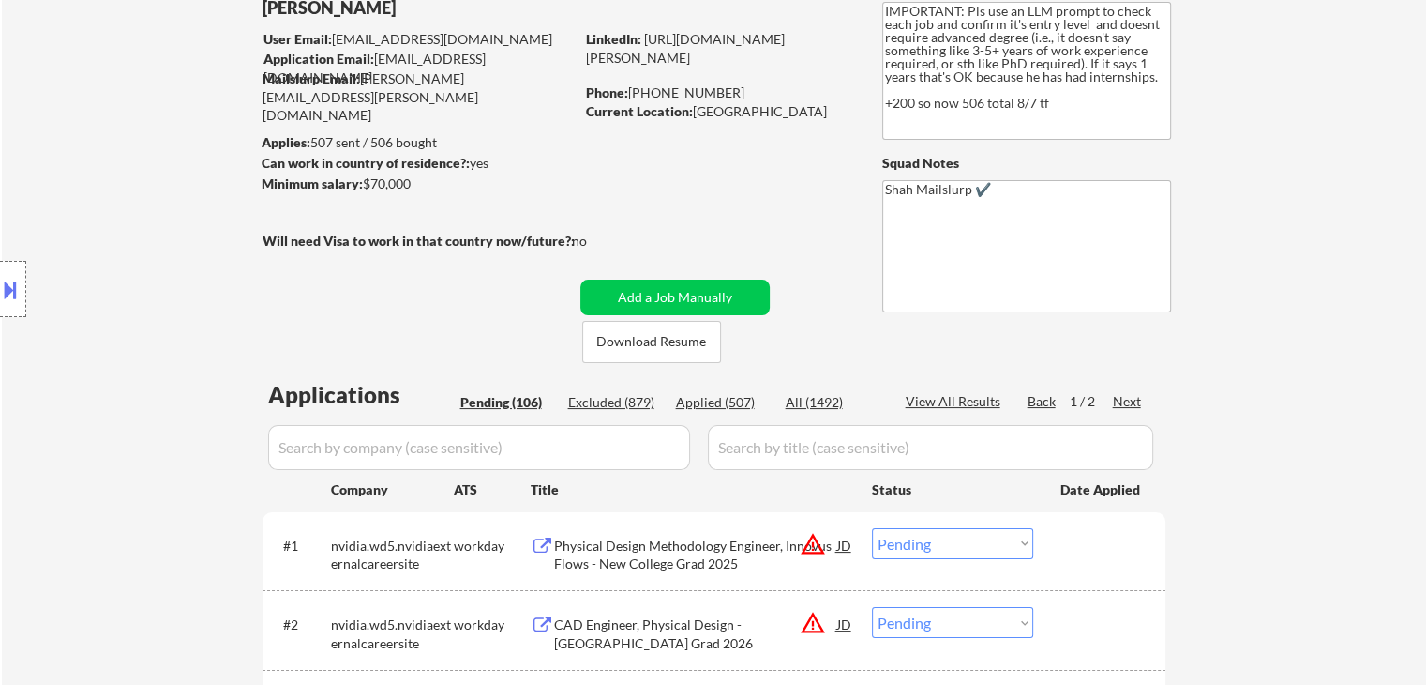
scroll to position [94, 0]
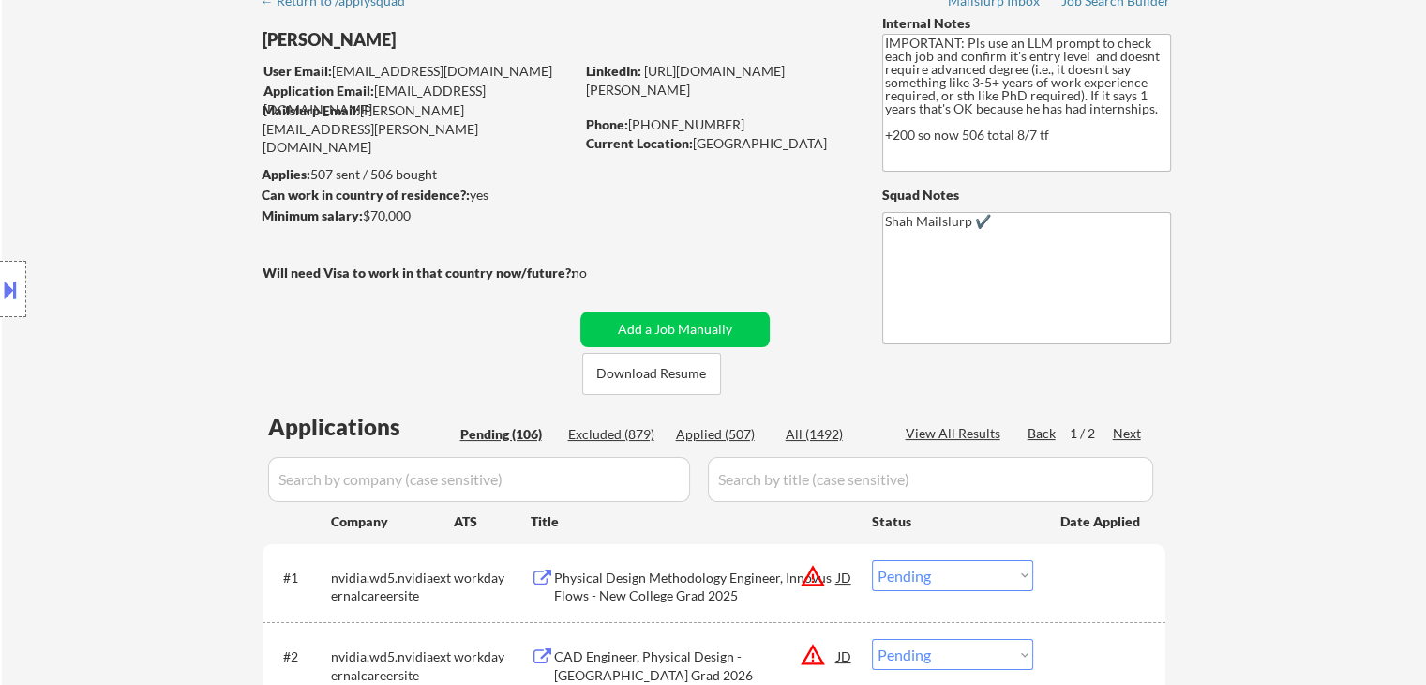
click at [1145, 332] on textarea "Shah Mailslurp ✔️" at bounding box center [1027, 278] width 289 height 132
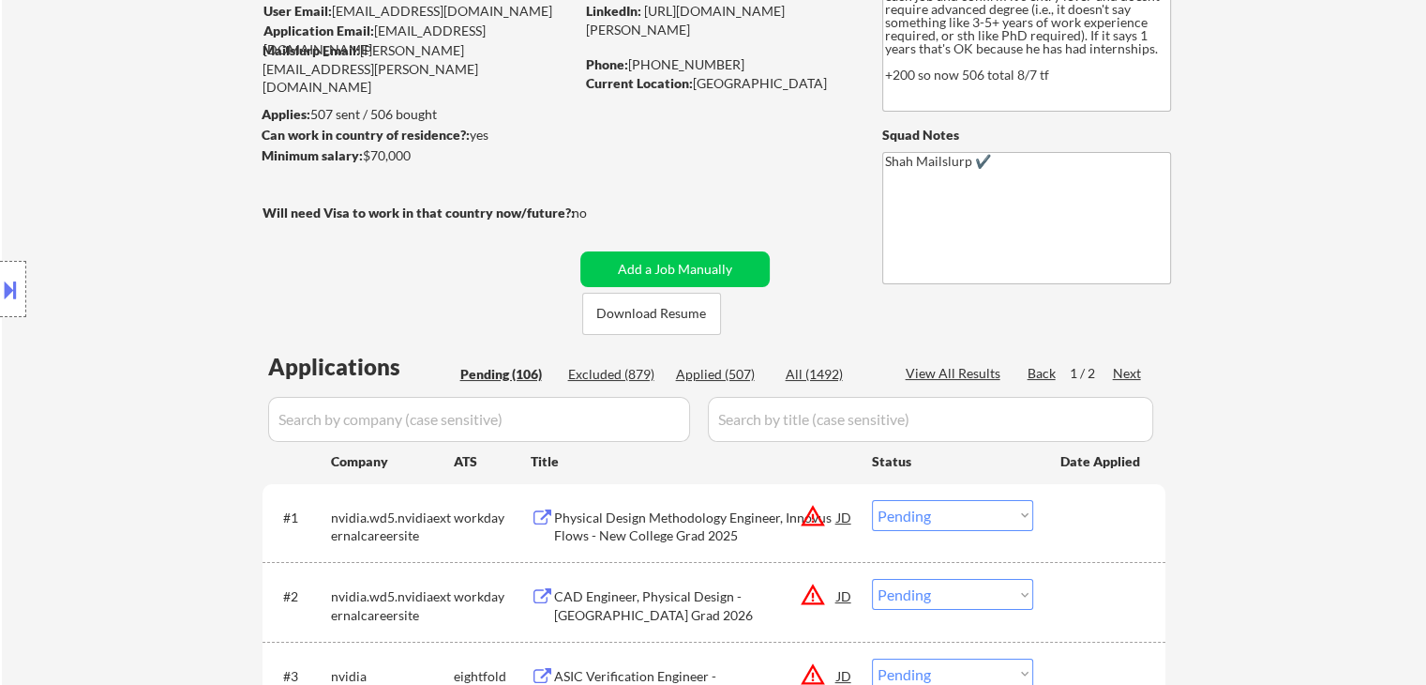
scroll to position [188, 0]
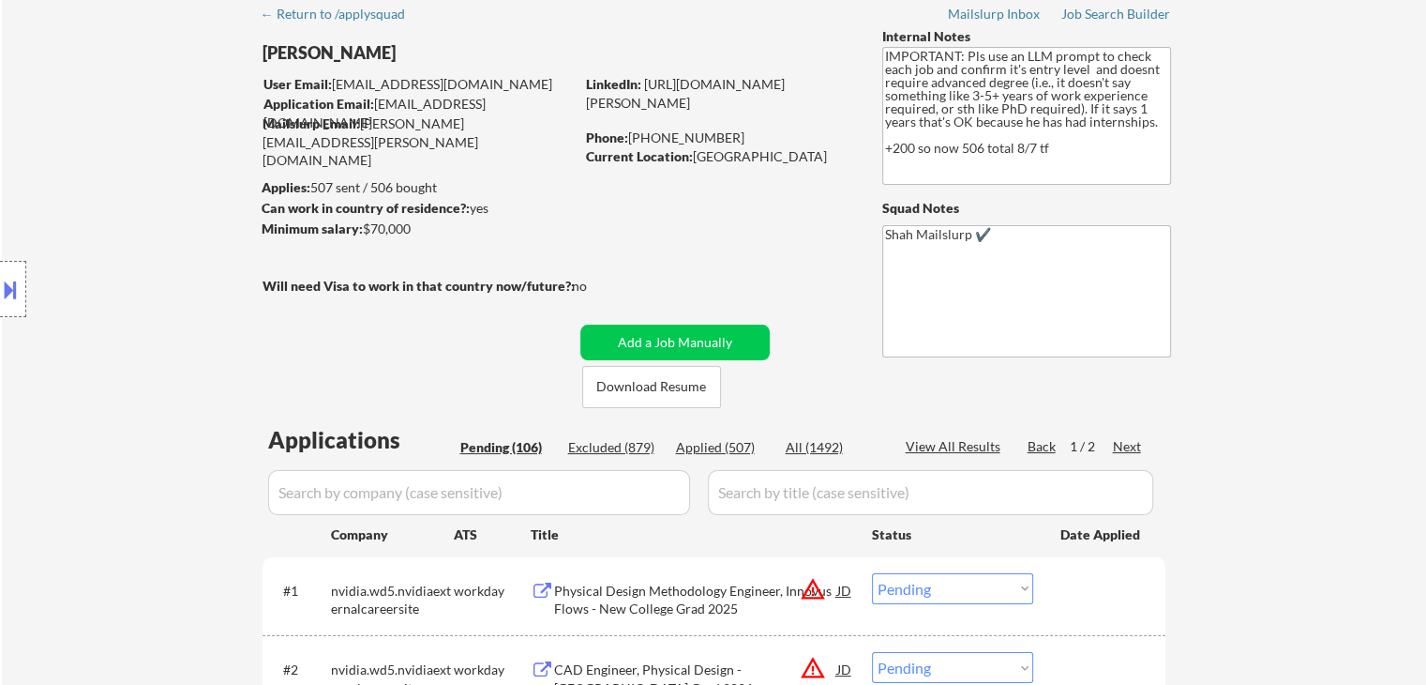
scroll to position [0, 0]
